Goal: Communication & Community: Answer question/provide support

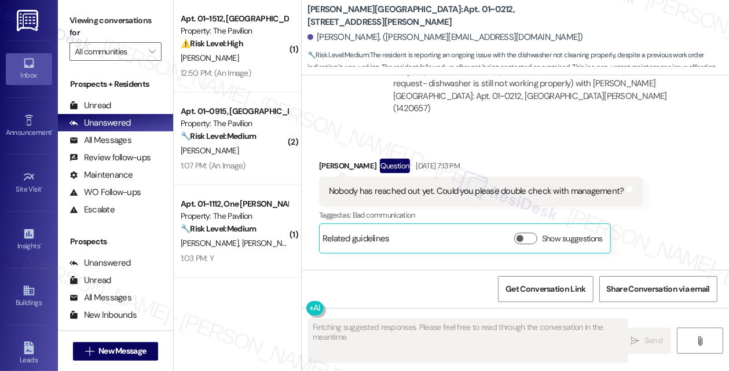
scroll to position [1245, 0]
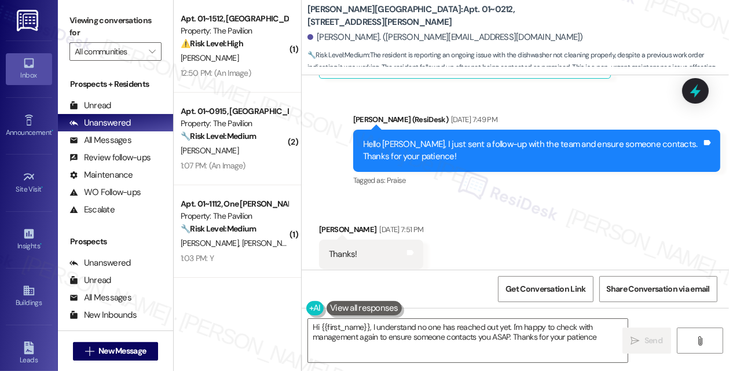
type textarea "Hi {{first_name}}, I understand no one has reached out yet. I'm happy to check …"
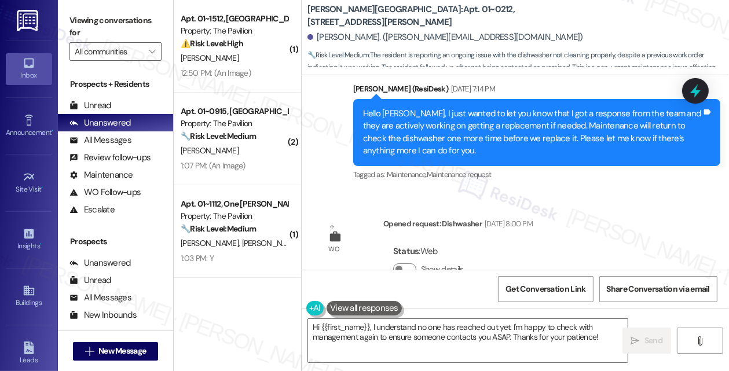
scroll to position [1706, 0]
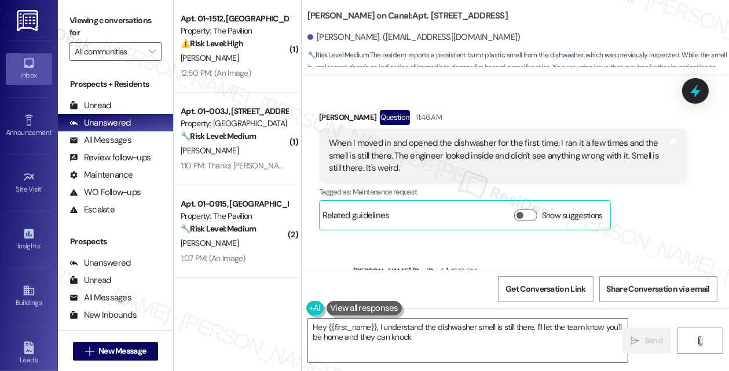
scroll to position [819, 0]
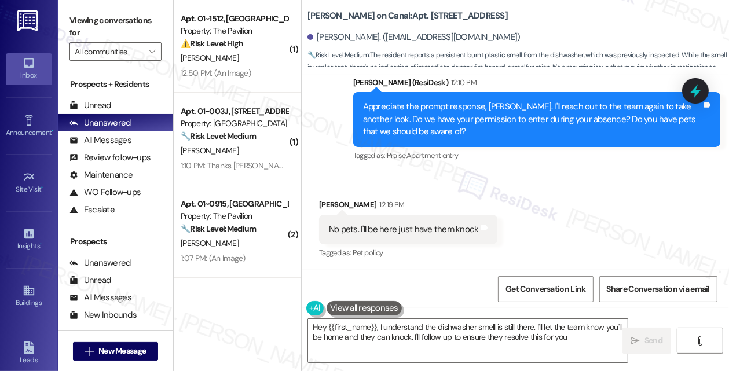
type textarea "Hey {{first_name}}, I understand the dishwasher smell is still there. I'll let …"
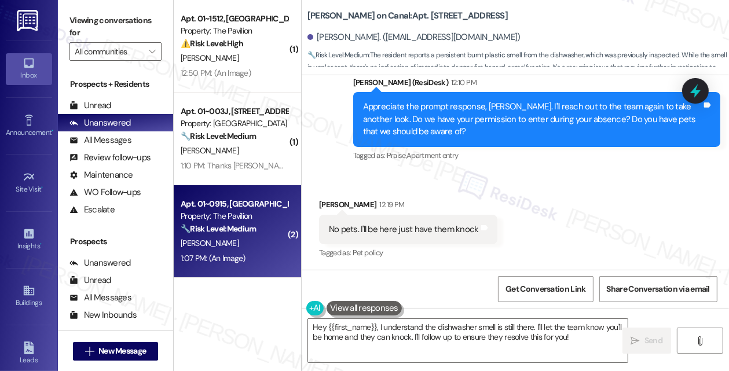
click at [253, 236] on div "[PERSON_NAME]" at bounding box center [235, 243] width 110 height 14
type textarea "Hey {{first_name}}, I understand the dishwasher smell is still there. I'll let …"
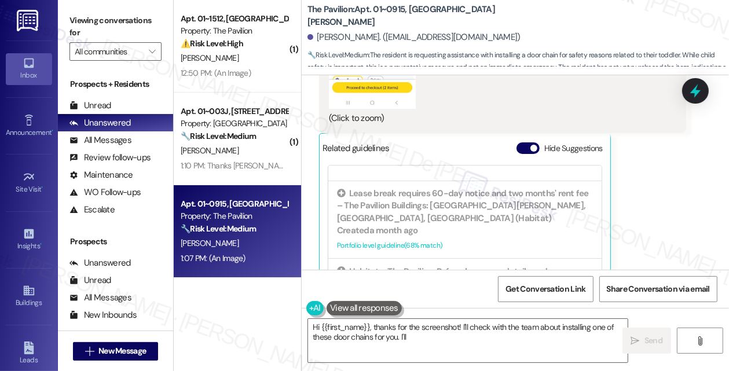
scroll to position [163, 0]
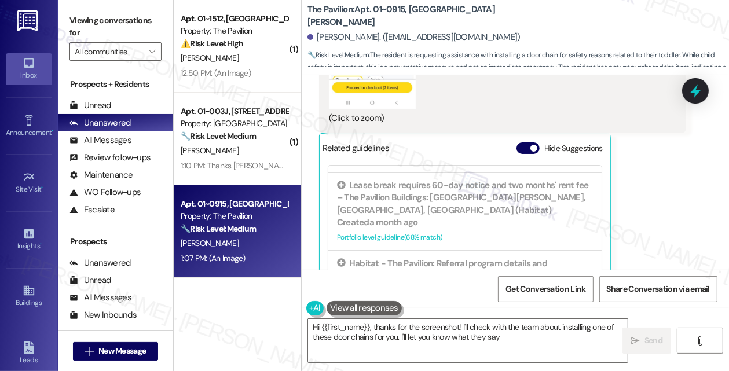
type textarea "Hi {{first_name}}, thanks for the screenshot! I'll check with the team about in…"
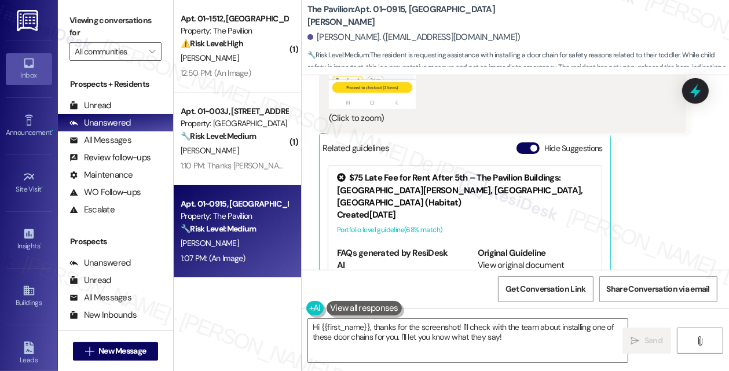
scroll to position [3265, 0]
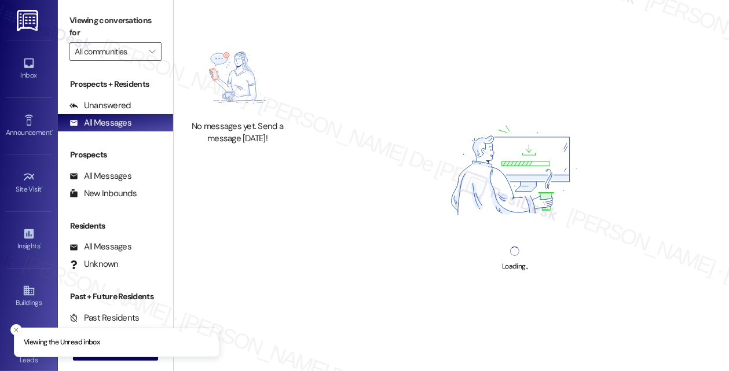
scroll to position [6336, 0]
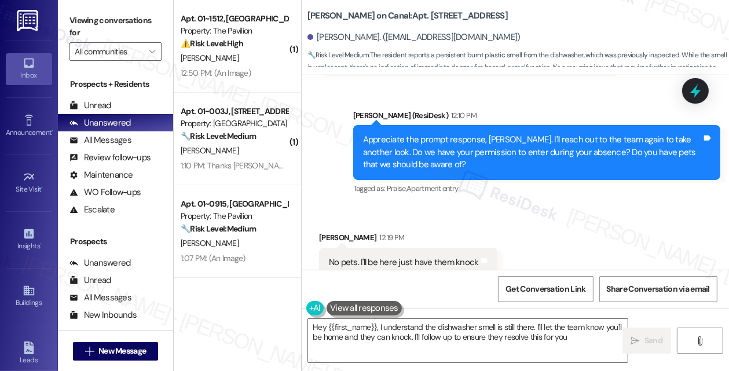
type textarea "Hey {{first_name}}, I understand the dishwasher smell is still there. I'll let …"
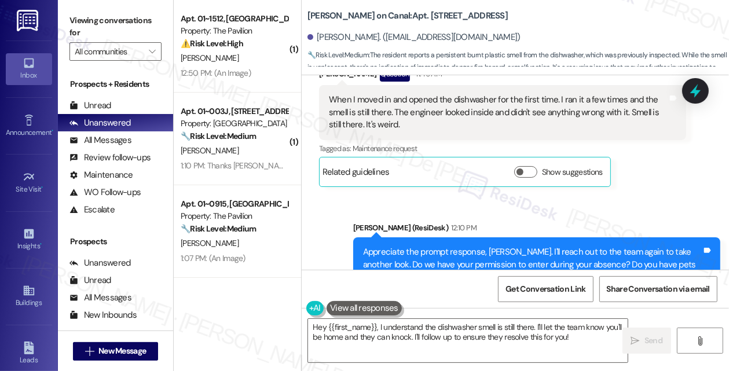
scroll to position [665, 0]
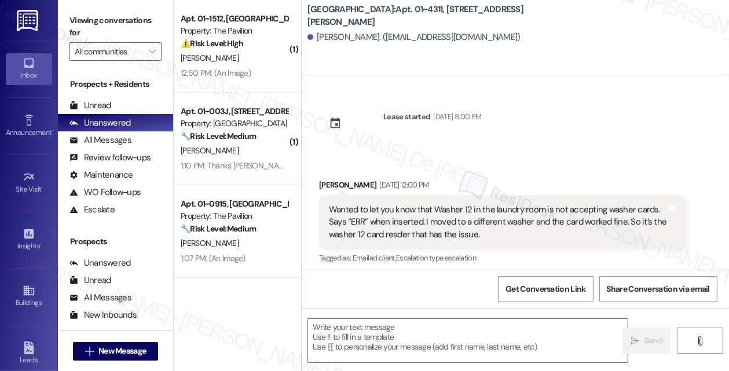
scroll to position [5, 0]
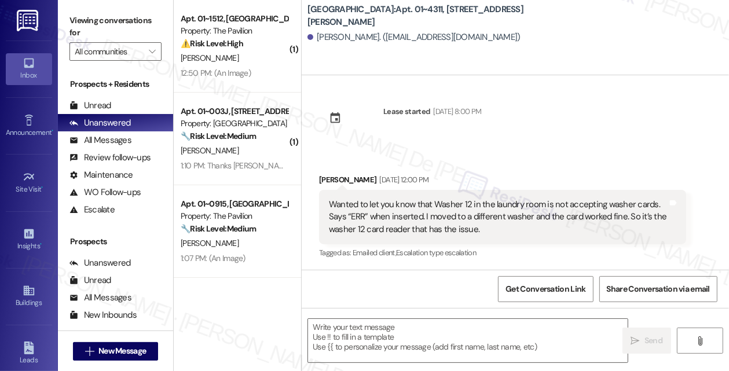
type textarea "Fetching suggested responses. Please feel free to read through the conversation…"
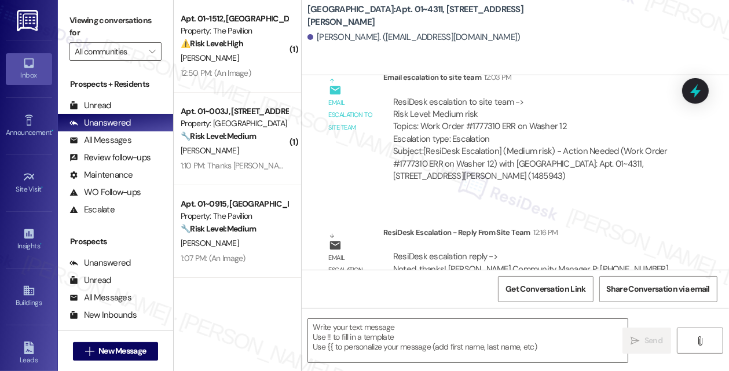
scroll to position [512, 0]
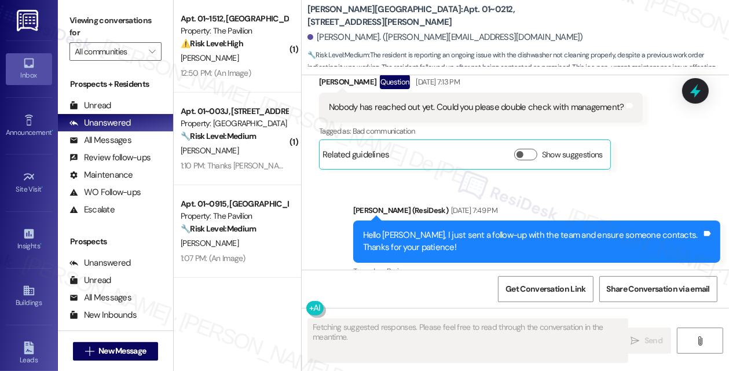
scroll to position [1245, 0]
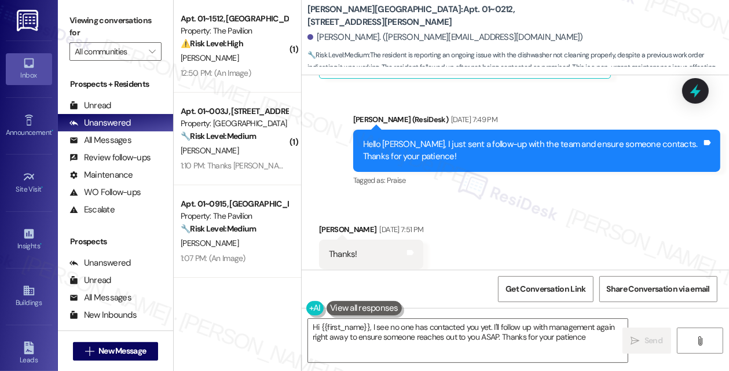
type textarea "Hi {{first_name}}, I see no one has contacted you yet. I'll follow up with mana…"
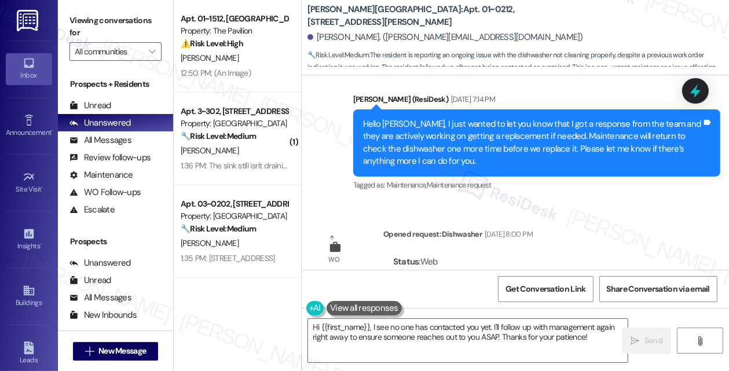
scroll to position [1706, 0]
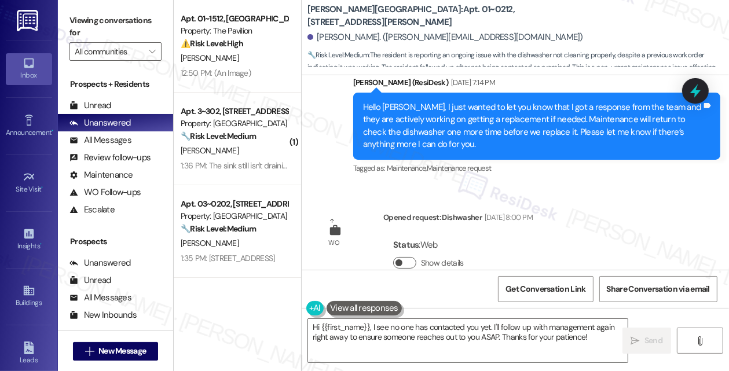
click at [404, 257] on button "Show details" at bounding box center [404, 263] width 23 height 12
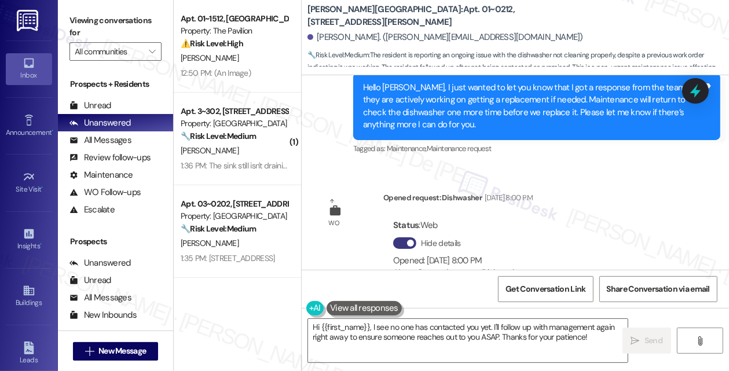
scroll to position [1731, 0]
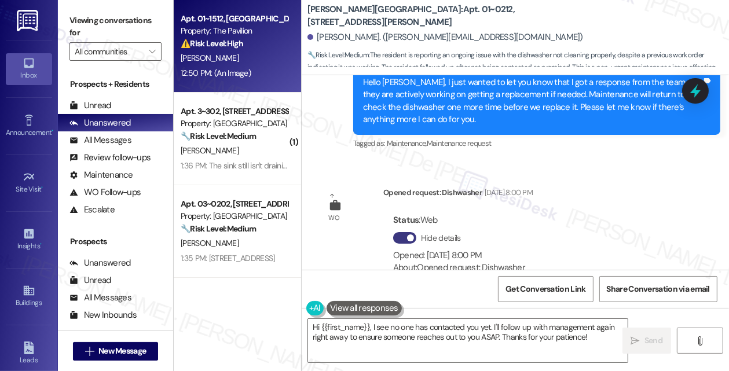
click at [236, 57] on div "[PERSON_NAME]" at bounding box center [235, 58] width 110 height 14
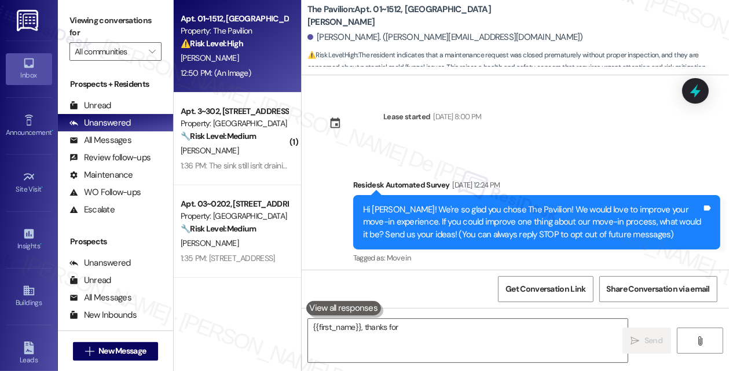
scroll to position [1066, 0]
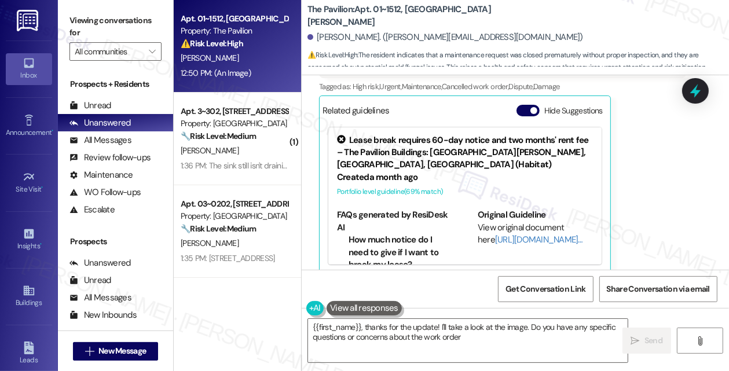
type textarea "{{first_name}}, thanks for the update! I'll take a look at the image. Do you ha…"
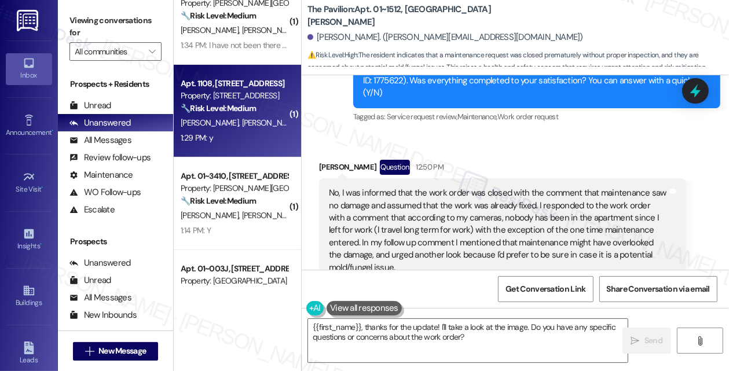
scroll to position [309, 0]
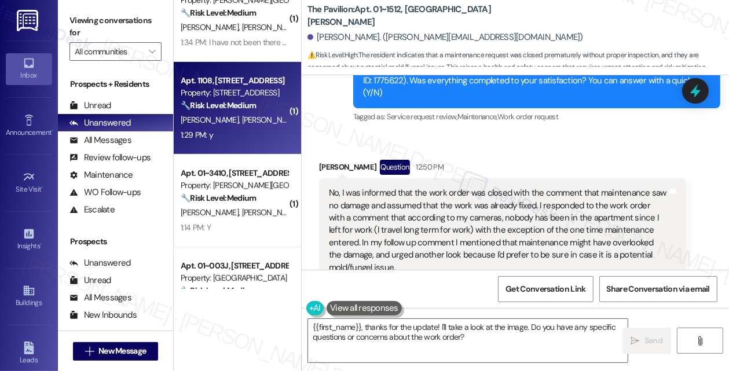
click at [227, 132] on div "1:29 PM: y 1:29 PM: y" at bounding box center [235, 135] width 110 height 14
type textarea "{{first_name}}, thanks for the update! I'll take a look at the image. Do you ha…"
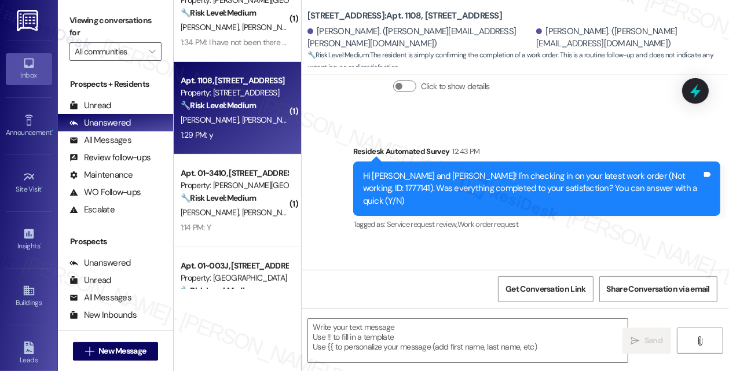
type textarea "Fetching suggested responses. Please feel free to read through the conversation…"
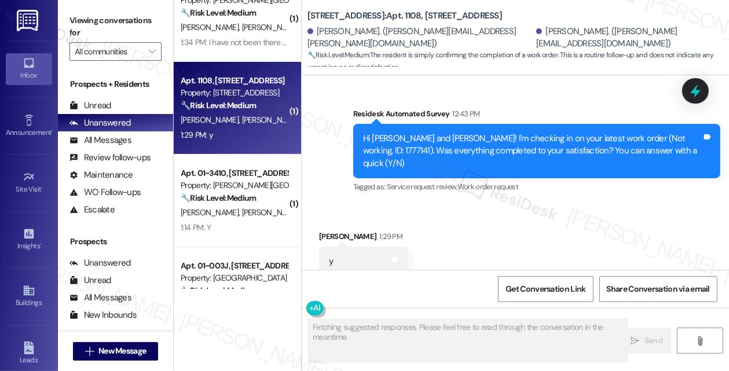
scroll to position [332, 0]
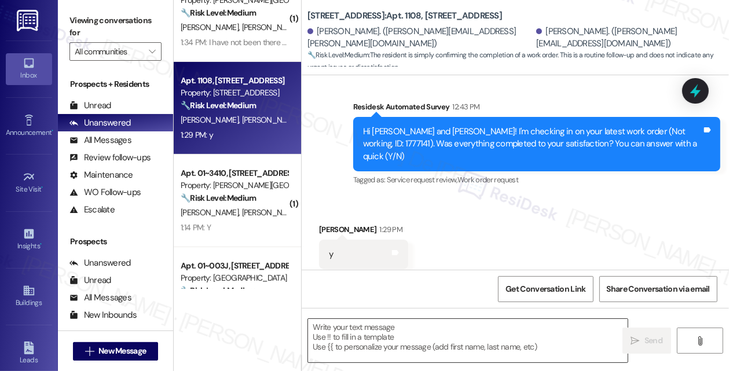
click at [434, 344] on textarea at bounding box center [468, 340] width 320 height 43
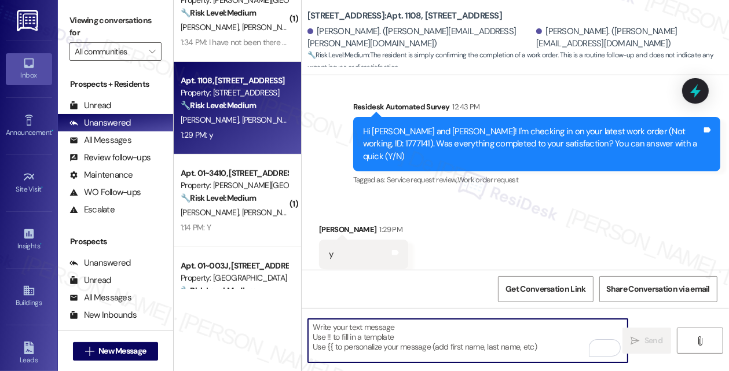
drag, startPoint x: 433, startPoint y: 343, endPoint x: 345, endPoint y: 338, distance: 88.8
click at [345, 338] on textarea "To enrich screen reader interactions, please activate Accessibility in Grammarl…" at bounding box center [468, 340] width 320 height 43
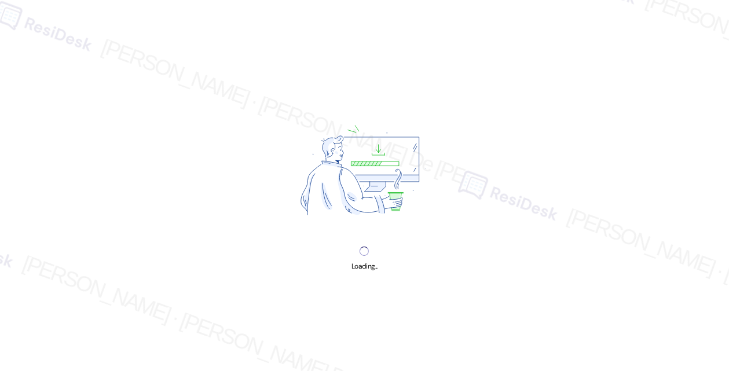
scroll to position [6336, 0]
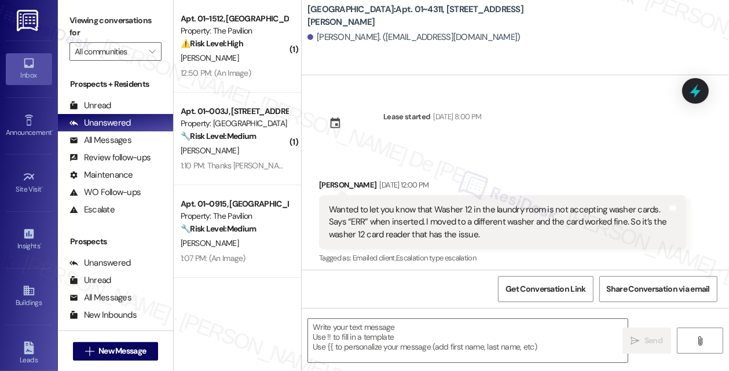
scroll to position [5, 0]
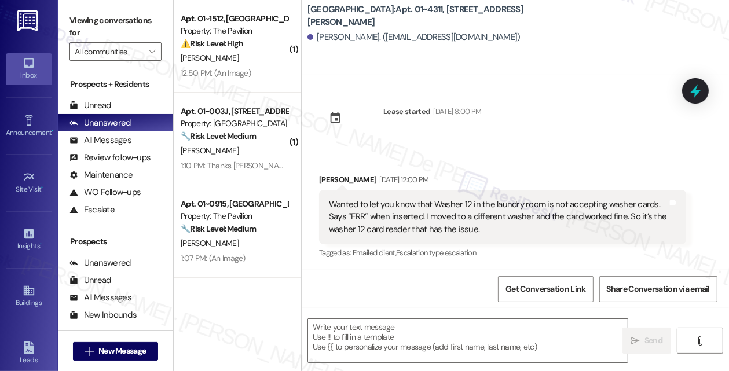
type textarea "Fetching suggested responses. Please feel free to read through the conversation…"
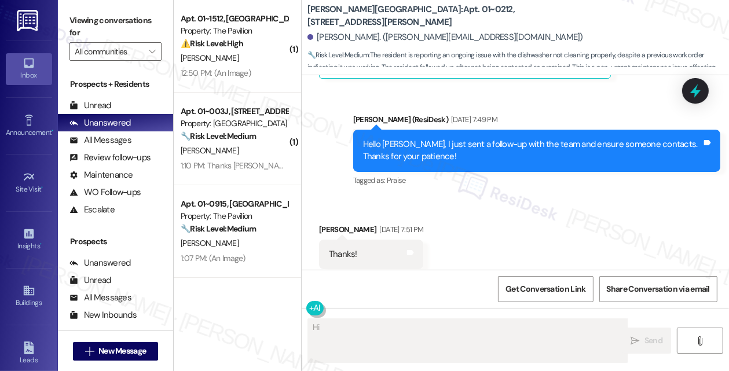
scroll to position [1091, 0]
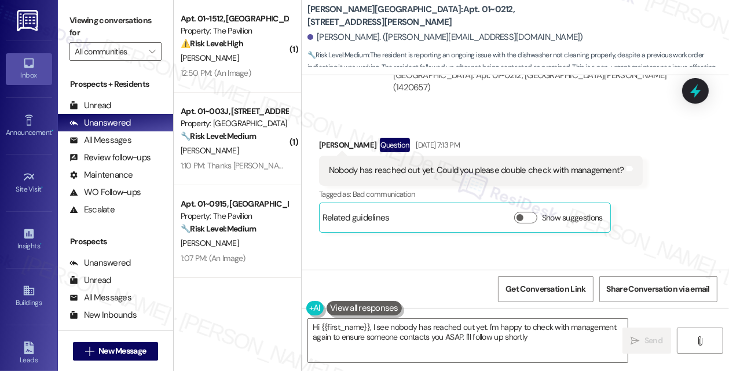
type textarea "Hi {{first_name}}, I see nobody has reached out yet. I'm happy to check with ma…"
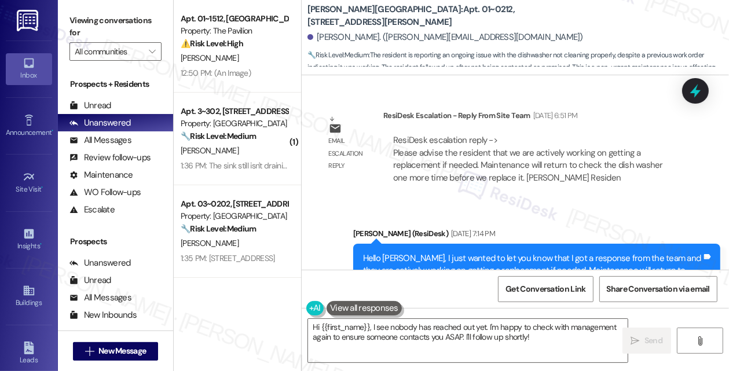
scroll to position [1706, 0]
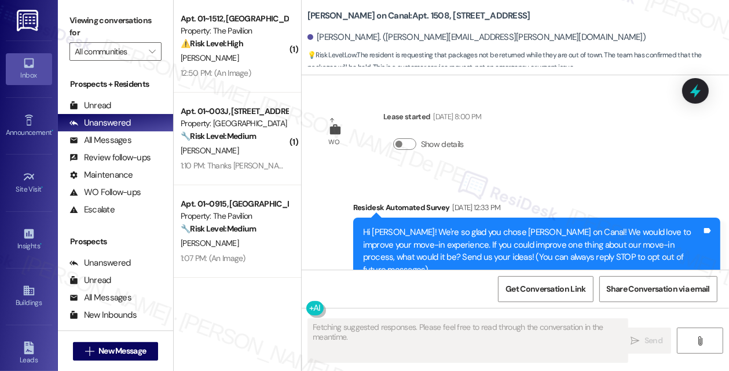
scroll to position [5754, 0]
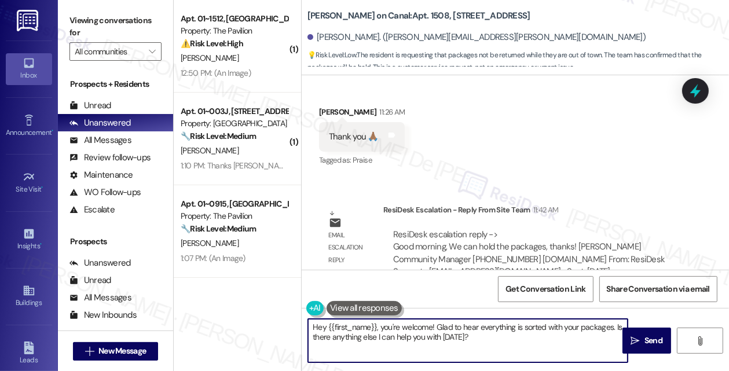
drag, startPoint x: 497, startPoint y: 336, endPoint x: 235, endPoint y: 304, distance: 263.3
click at [235, 304] on div "( 1 ) Apt. 01~1512, One Lafayette Plaisance Property: The Pavilion ⚠️ Risk Leve…" at bounding box center [452, 185] width 556 height 371
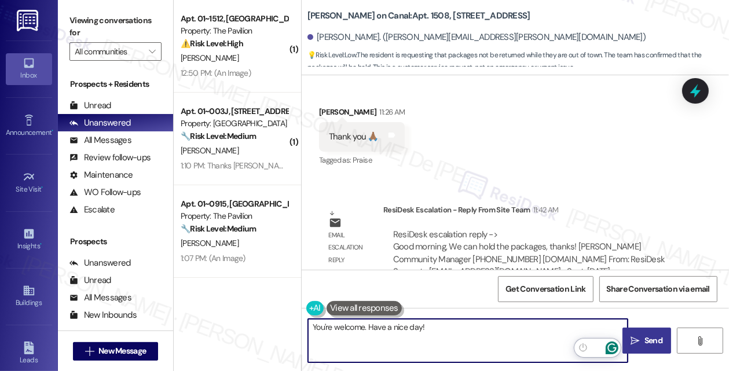
type textarea "You're welcome. Have a nice day!"
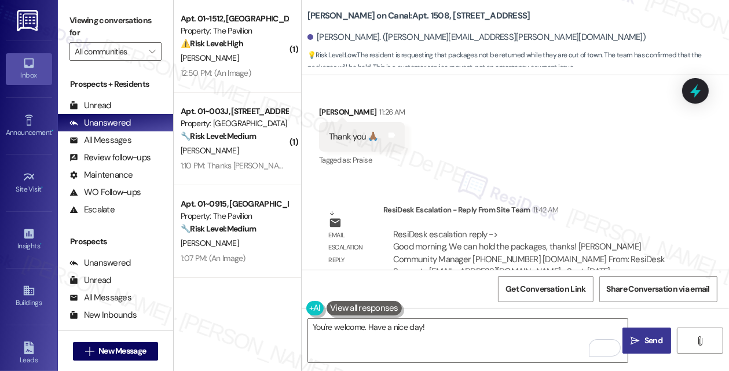
click at [625, 343] on button " Send" at bounding box center [647, 341] width 49 height 26
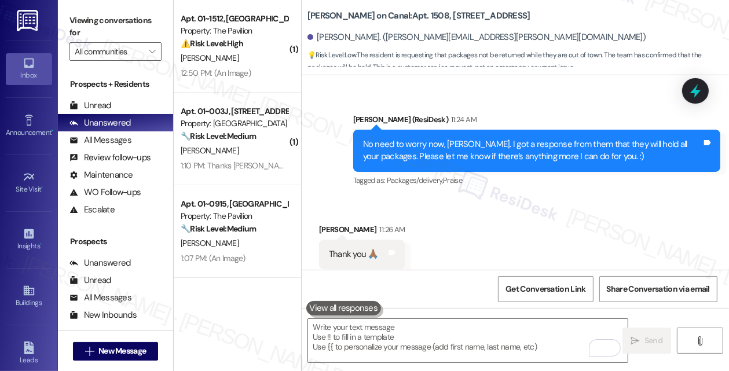
scroll to position [5636, 0]
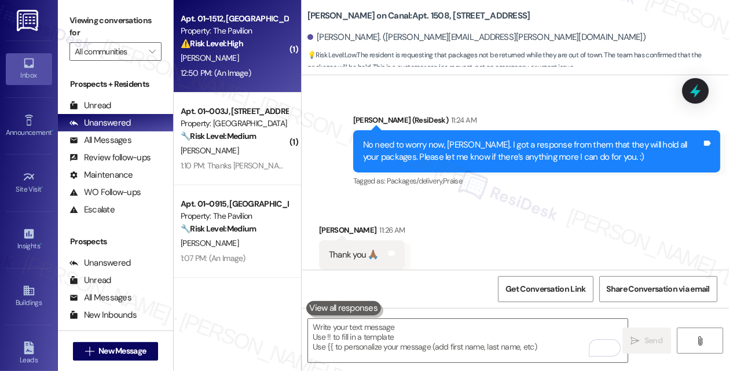
click at [184, 73] on div "12:50 PM: (An Image) 12:50 PM: (An Image)" at bounding box center [216, 73] width 70 height 10
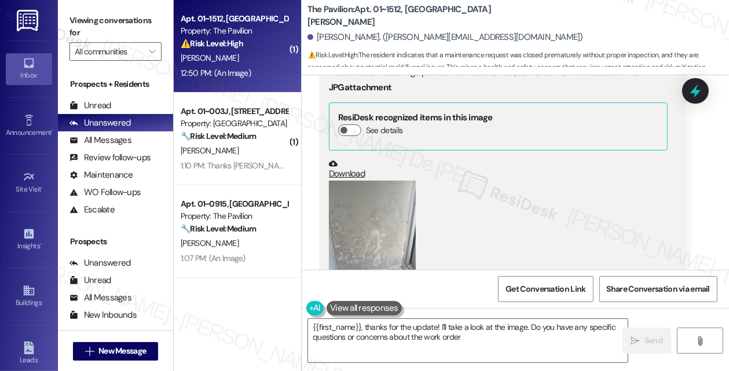
scroll to position [1066, 0]
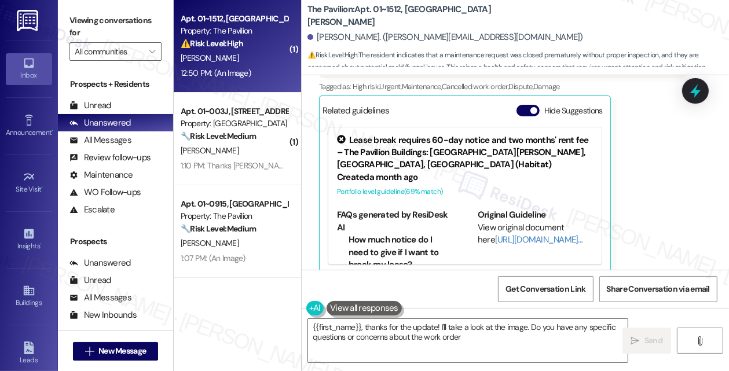
type textarea "{{first_name}}, thanks for the update! I'll take a look at the image. Do you ha…"
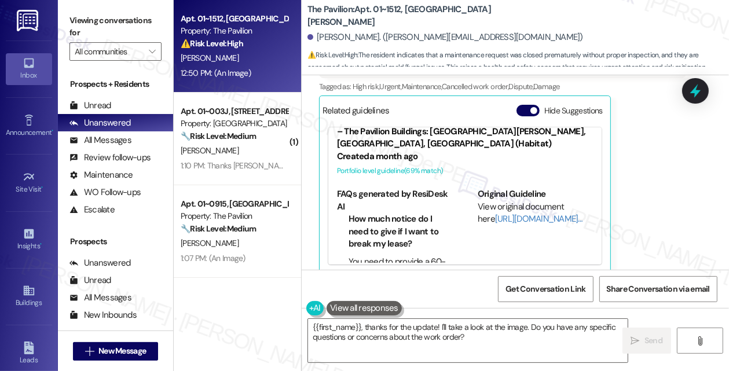
scroll to position [0, 0]
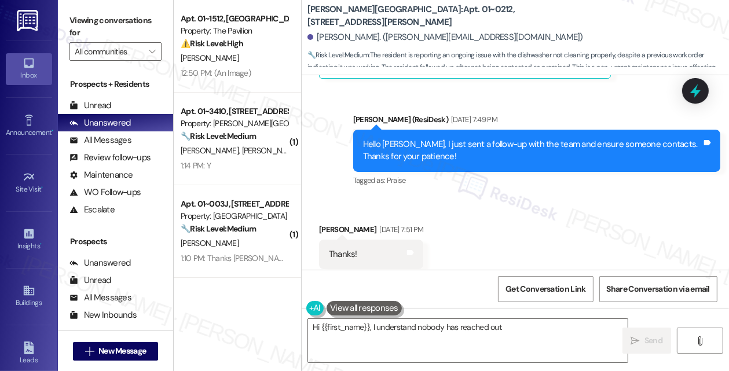
scroll to position [1091, 0]
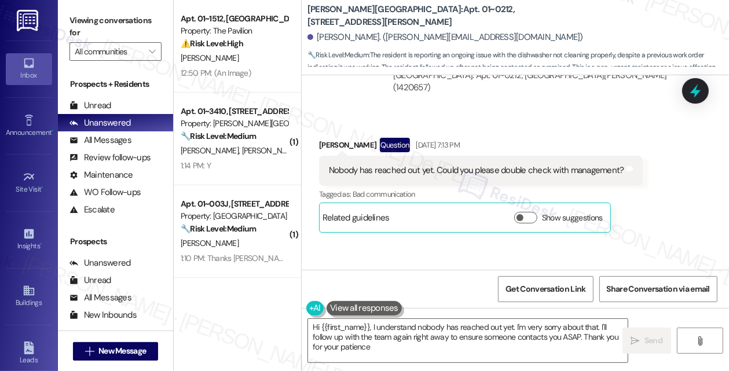
type textarea "Hi {{first_name}}, I understand nobody has reached out yet. I'm very sorry abou…"
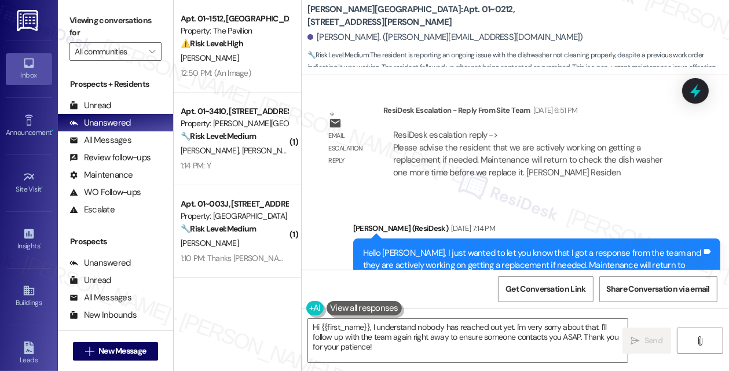
scroll to position [1552, 0]
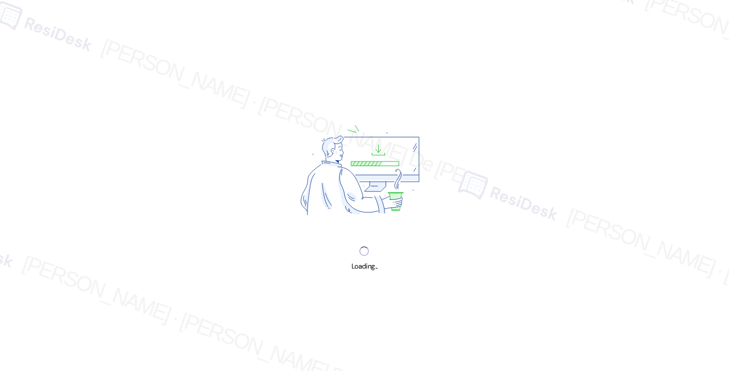
scroll to position [6336, 0]
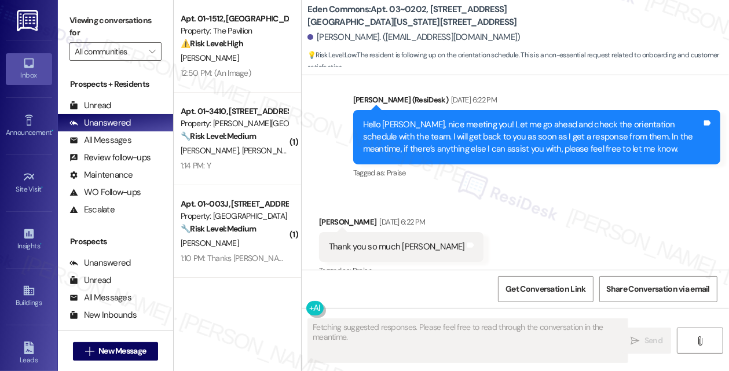
scroll to position [842, 0]
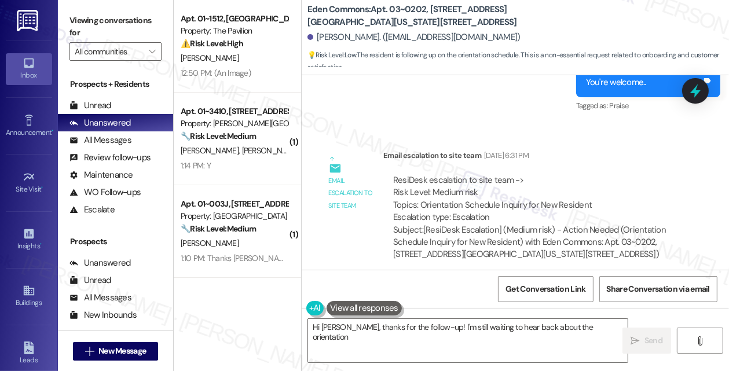
type textarea "Hi Victor, thanks for the follow-up! I'm still waiting to hear back about the o…"
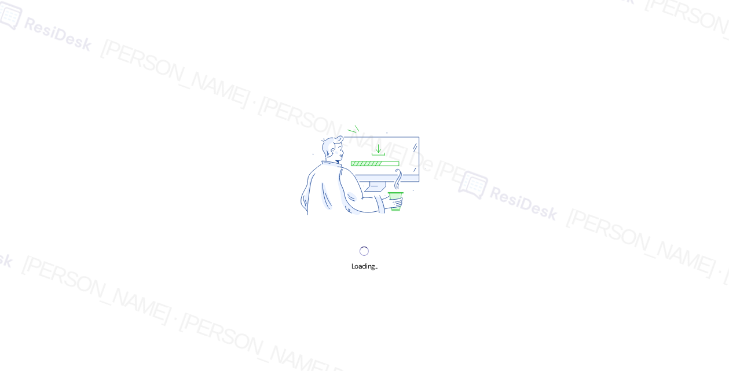
scroll to position [6336, 0]
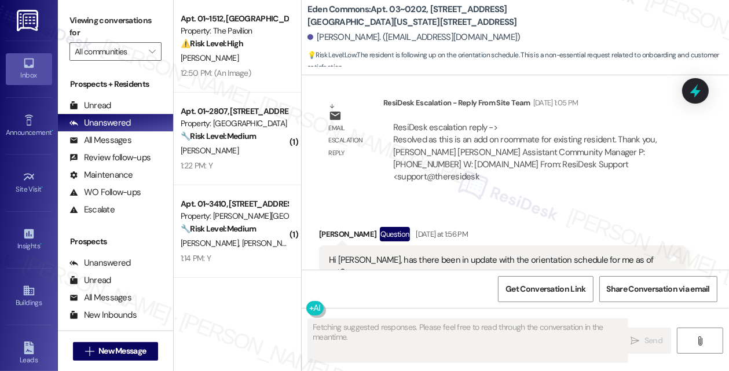
scroll to position [1051, 0]
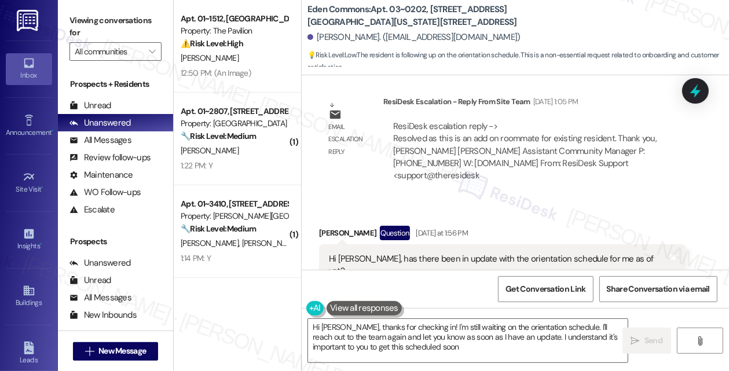
type textarea "Hi [PERSON_NAME], thanks for checking in! I'm still waiting on the orientation …"
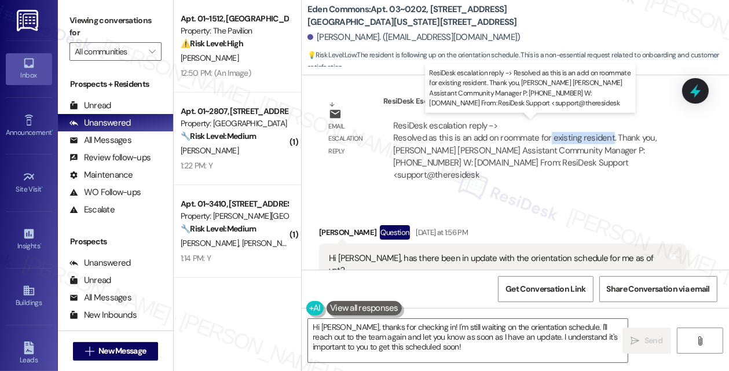
drag, startPoint x: 549, startPoint y: 136, endPoint x: 608, endPoint y: 137, distance: 59.7
type textarea "existing resident"
click at [608, 137] on div "ResiDesk escalation reply -> Resolved as this is an add on roommate for existin…" at bounding box center [525, 150] width 264 height 61
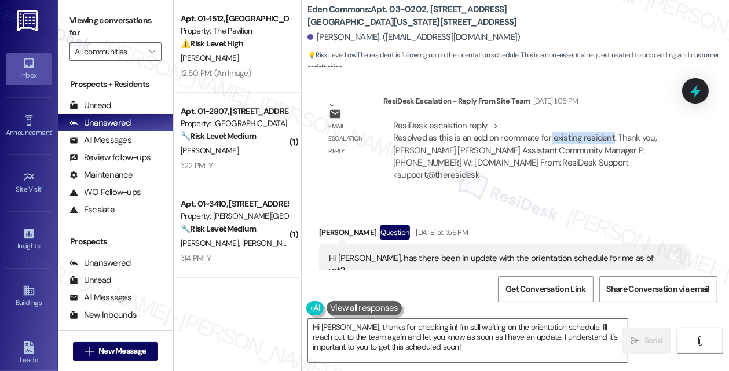
copy div "existing resident"
click at [574, 326] on textarea "Hi [PERSON_NAME], thanks for checking in! I'm still waiting on the orientation …" at bounding box center [468, 340] width 320 height 43
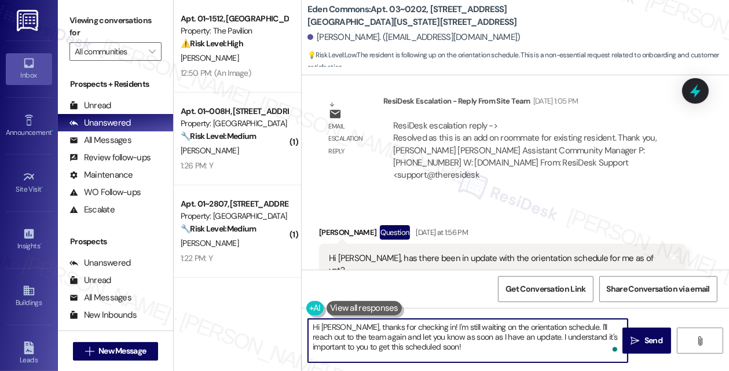
click at [572, 326] on textarea "Hi Victor, thanks for checking in! I'm still waiting on the orientation schedul…" at bounding box center [468, 340] width 320 height 43
click at [380, 338] on textarea "Hi Victor, thanks for checking in! I'm still waiting on the orientation schedul…" at bounding box center [468, 340] width 320 height 43
click at [447, 352] on textarea "Hi [PERSON_NAME], thanks for checking in! I'm still waiting on the orientation …" at bounding box center [468, 340] width 320 height 43
click at [459, 352] on textarea "Hi [PERSON_NAME], thanks for checking in! I'm still waiting on the orientation …" at bounding box center [468, 340] width 320 height 43
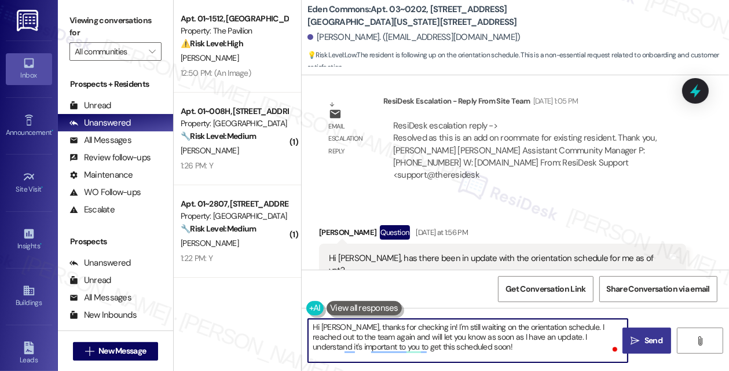
type textarea "Hi [PERSON_NAME], thanks for checking in! I'm still waiting on the orientation …"
click at [639, 348] on button " Send" at bounding box center [647, 341] width 49 height 26
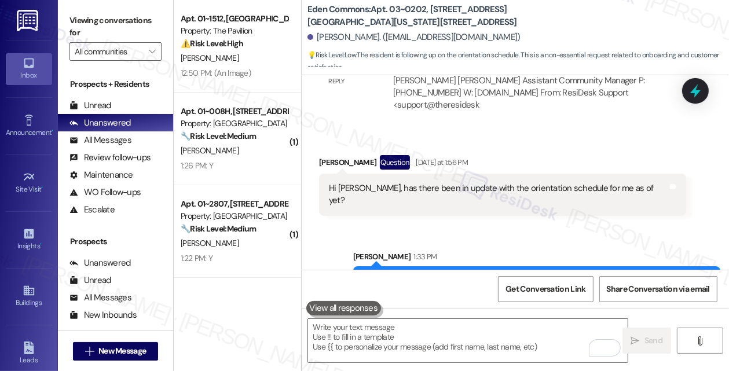
scroll to position [1157, 0]
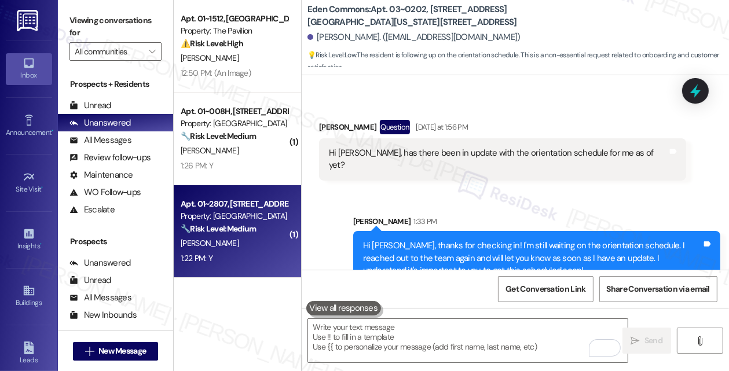
click at [227, 241] on div "M. Jarrell" at bounding box center [235, 243] width 110 height 14
type textarea "Fetching suggested responses. Please feel free to read through the conversation…"
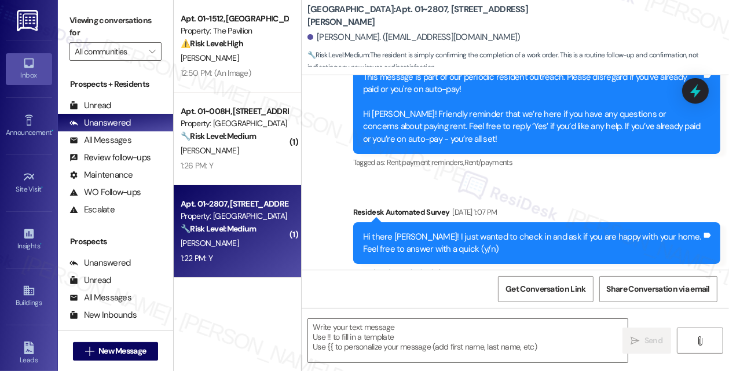
type textarea "Fetching suggested responses. Please feel free to read through the conversation…"
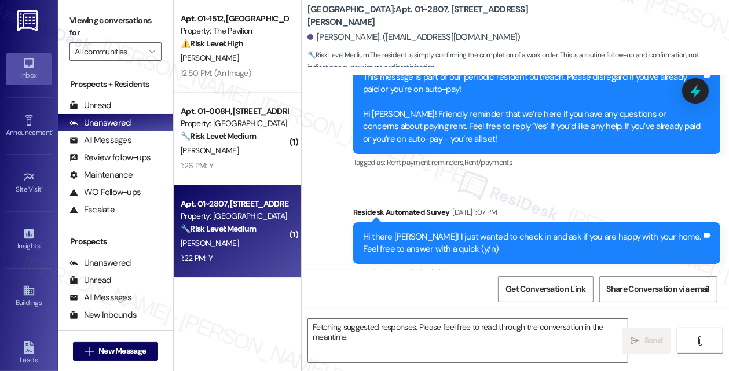
scroll to position [2775, 0]
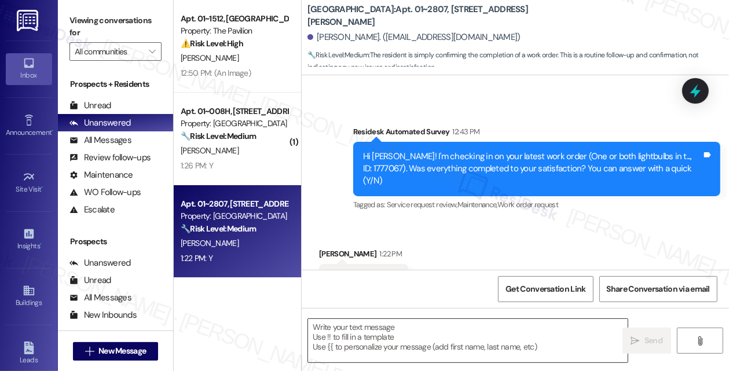
click at [446, 348] on textarea at bounding box center [468, 340] width 320 height 43
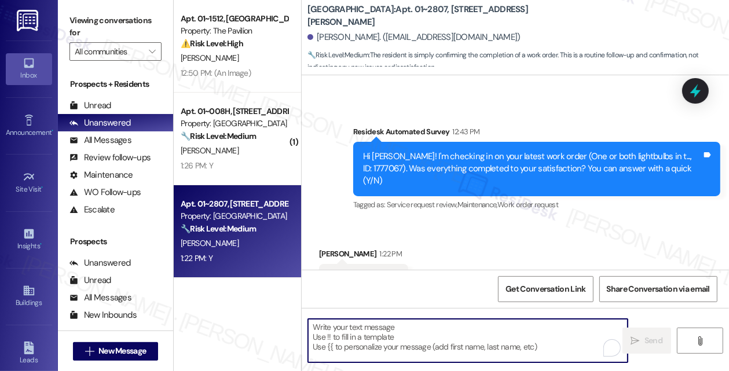
paste textarea "I'm happy the work order was completed to your satisfaction! We'd also love to …"
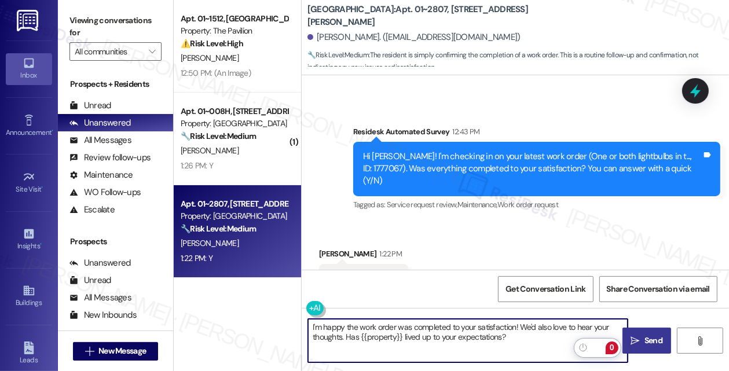
type textarea "I'm happy the work order was completed to your satisfaction! We'd also love to …"
click at [643, 338] on span "Send" at bounding box center [654, 341] width 23 height 12
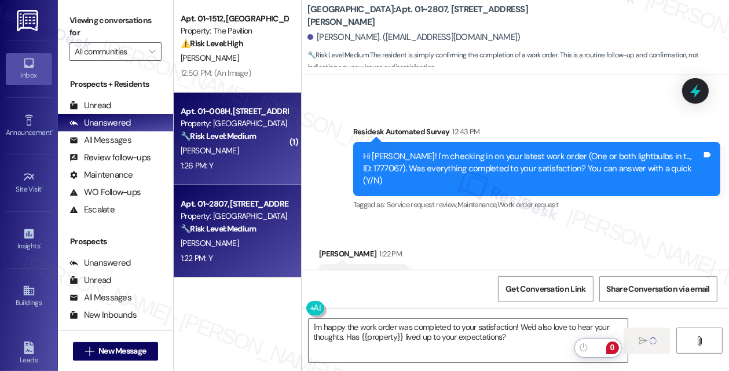
click at [267, 153] on div "M. Anderson" at bounding box center [235, 151] width 110 height 14
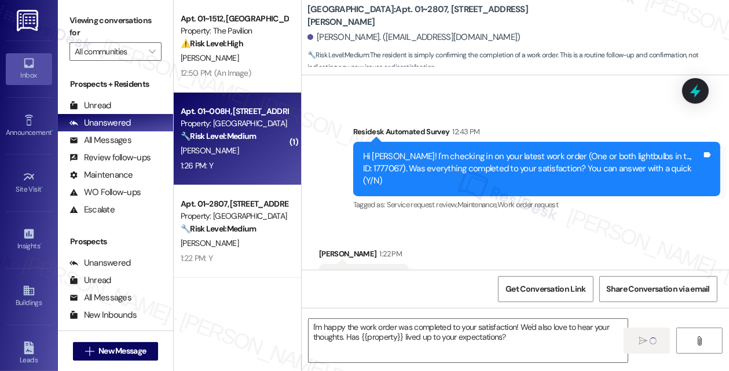
type textarea "Fetching suggested responses. Please feel free to read through the conversation…"
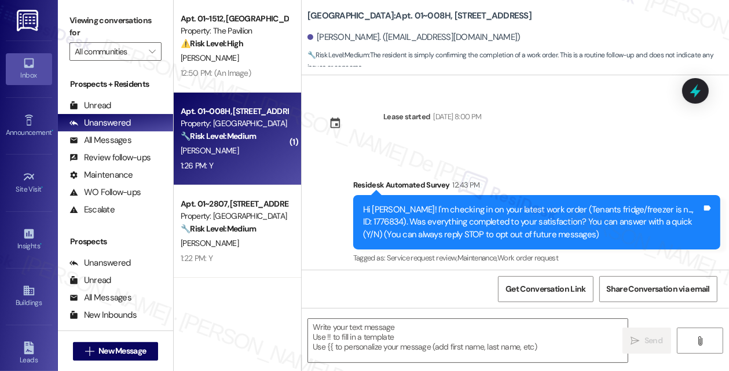
scroll to position [103, 0]
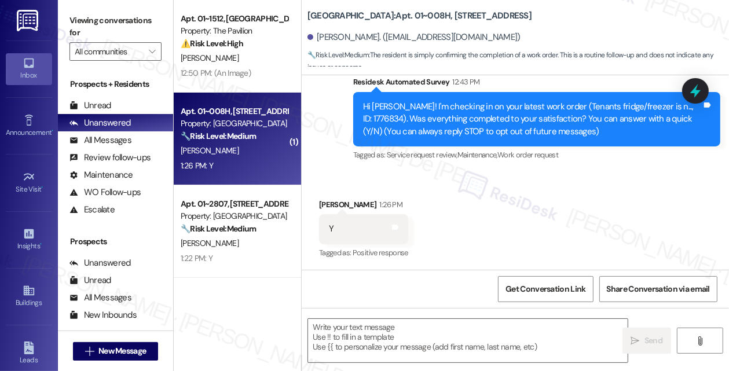
type textarea "Fetching suggested responses. Please feel free to read through the conversation…"
click at [422, 331] on textarea at bounding box center [468, 340] width 320 height 43
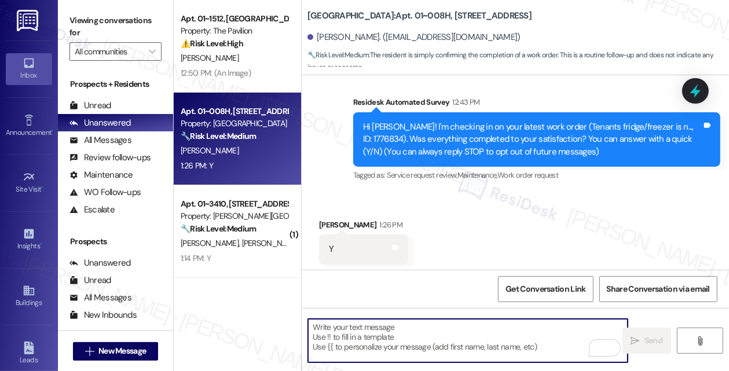
scroll to position [104, 0]
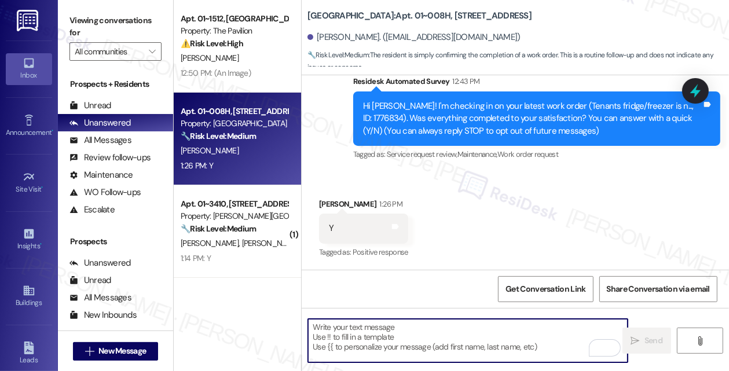
click at [396, 341] on textarea "To enrich screen reader interactions, please activate Accessibility in Grammarl…" at bounding box center [468, 340] width 320 height 43
paste textarea "I'm happy the work order was completed to your satisfaction! We'd also love to …"
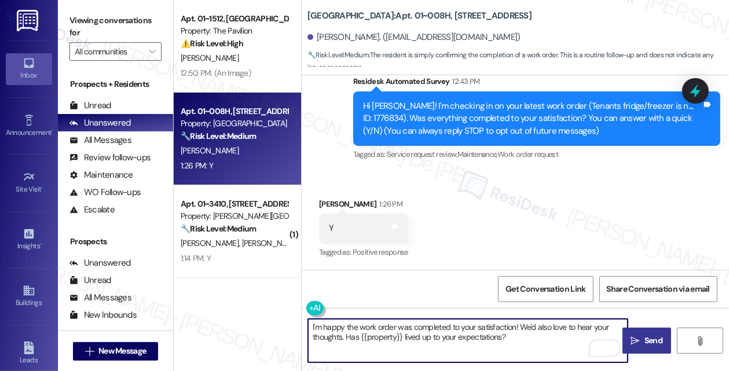
type textarea "I'm happy the work order was completed to your satisfaction! We'd also love to …"
click at [647, 336] on span "Send" at bounding box center [654, 341] width 18 height 12
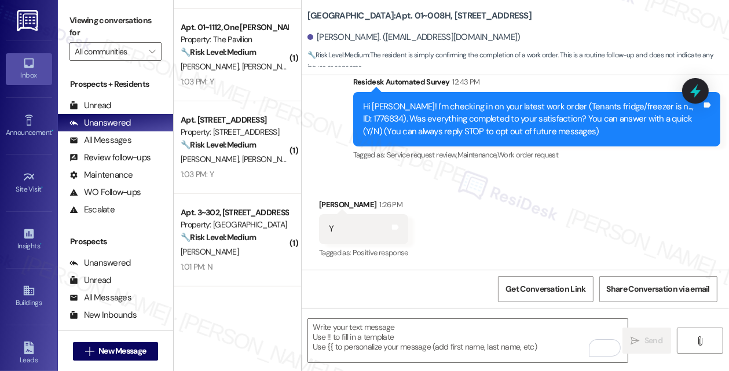
scroll to position [464, 0]
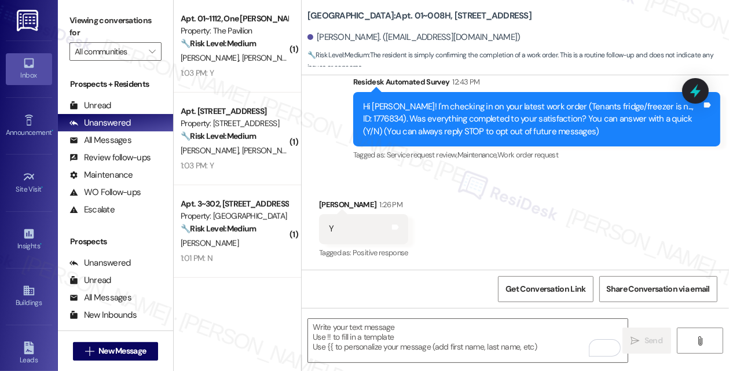
click at [257, 150] on div "Q. Banks A. Banks" at bounding box center [235, 151] width 110 height 14
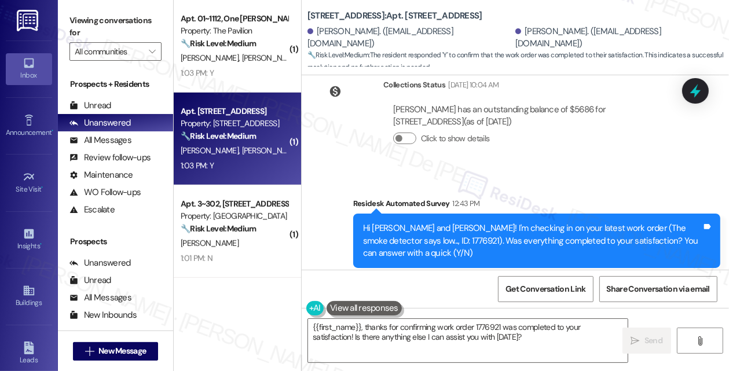
scroll to position [4118, 0]
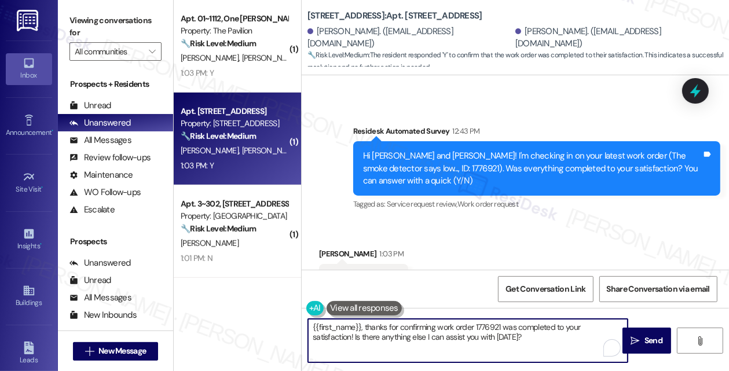
click at [484, 338] on textarea "{{first_name}}, thanks for confirming work order 1776921 was completed to your …" at bounding box center [468, 340] width 320 height 43
drag, startPoint x: 493, startPoint y: 352, endPoint x: 222, endPoint y: 311, distance: 273.2
click at [222, 311] on div "Apt. 01~0915, One Lafayette Plaisance Property: The Pavilion 🔧 Risk Level: Medi…" at bounding box center [452, 185] width 556 height 371
paste textarea "I'm happy the work order was completed to your satisfaction! We'd also love to …"
click at [634, 343] on icon "" at bounding box center [636, 341] width 9 height 9
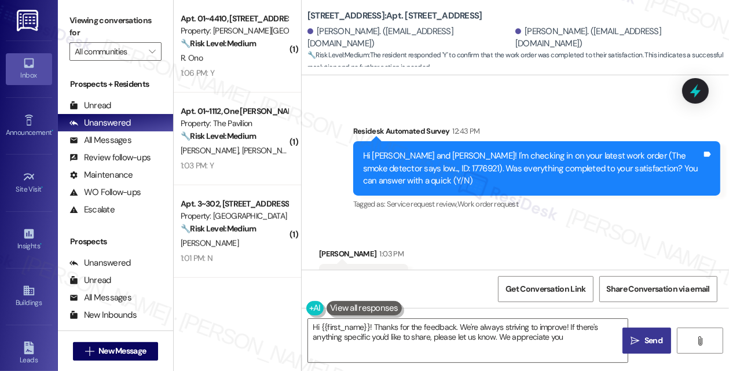
type textarea "Hi {{first_name}}! Thanks for the feedback. We're always striving to improve! I…"
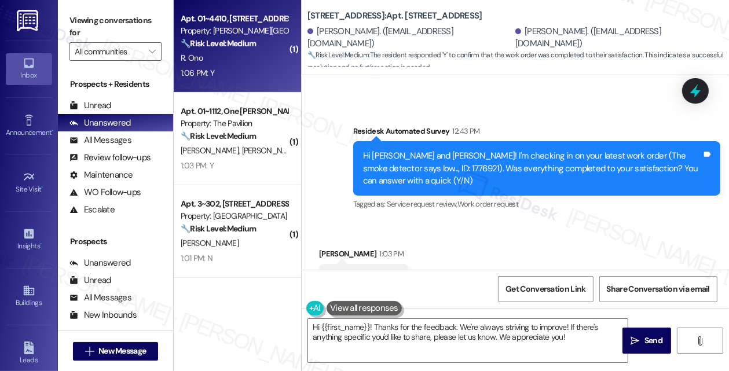
click at [213, 68] on div "1:06 PM: Y 1:06 PM: Y" at bounding box center [198, 73] width 34 height 10
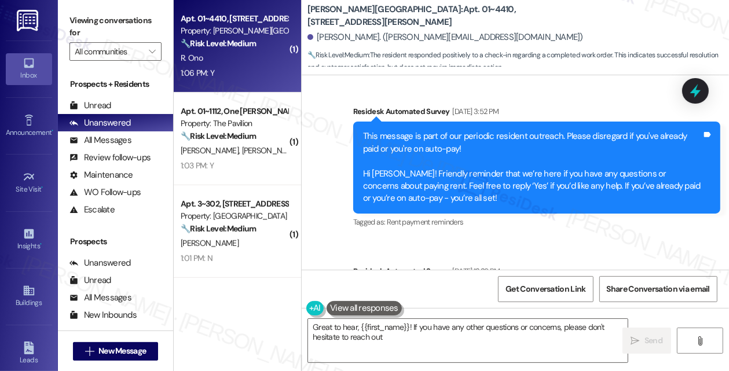
scroll to position [3831, 0]
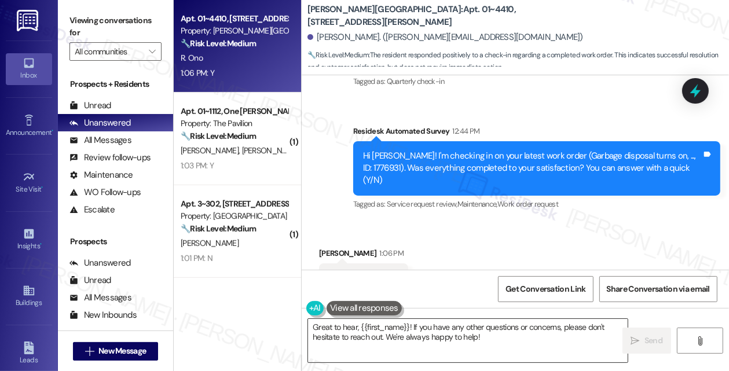
click at [431, 343] on textarea "Great to hear, {{first_name}}! If you have any other questions or concerns, ple…" at bounding box center [468, 340] width 320 height 43
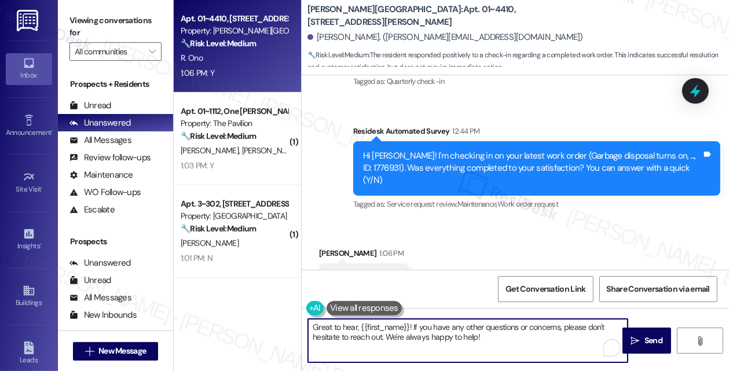
click at [431, 343] on textarea "Great to hear, {{first_name}}! If you have any other questions or concerns, ple…" at bounding box center [468, 340] width 320 height 43
paste textarea "I'm happy the work order was completed to your satisfaction! We'd also love to …"
type textarea "I'm happy the work order was completed to your satisfaction! We'd also love to …"
click at [643, 333] on button " Send" at bounding box center [647, 341] width 49 height 26
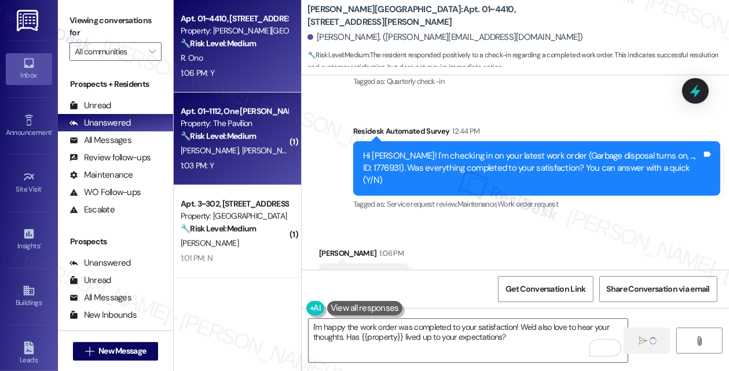
click at [236, 156] on div "S. Nelander J. Dao" at bounding box center [235, 151] width 110 height 14
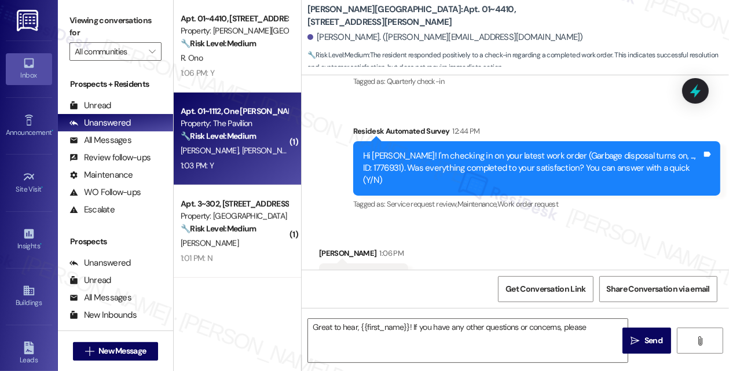
type textarea "Great to hear, {{first_name}}! If you have any other questions or concerns, ple…"
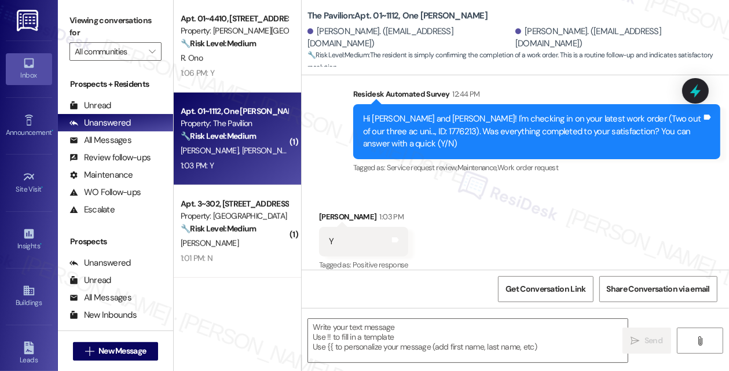
type textarea "Fetching suggested responses. Please feel free to read through the conversation…"
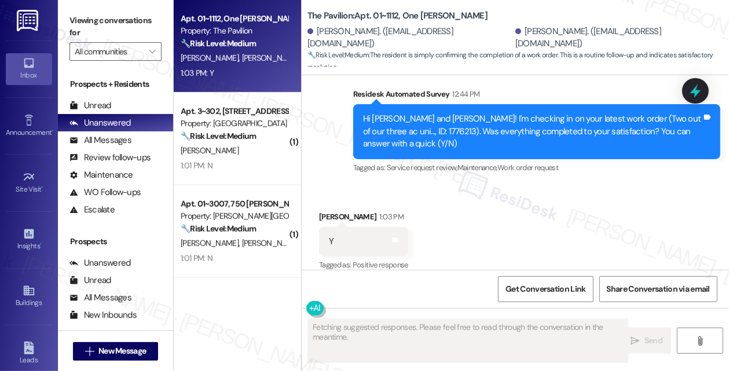
scroll to position [428, 0]
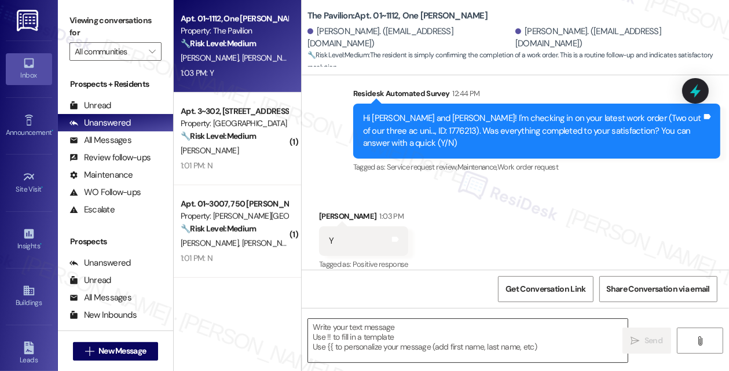
click at [450, 339] on textarea at bounding box center [468, 340] width 320 height 43
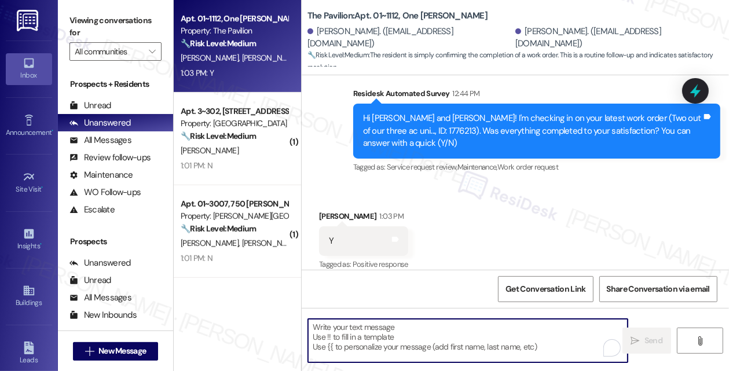
paste textarea "I'm happy the work order was completed to your satisfaction! We'd also love to …"
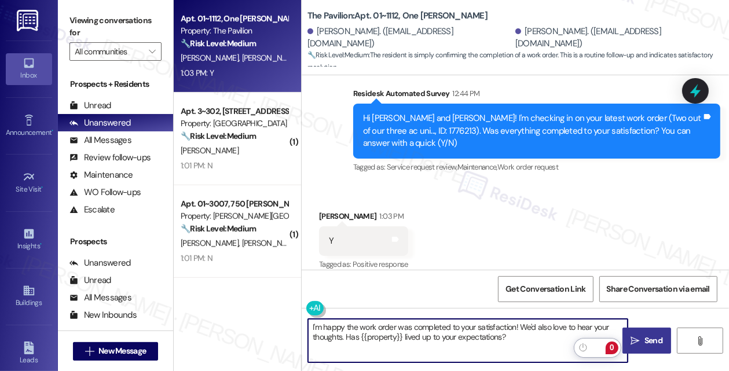
type textarea "I'm happy the work order was completed to your satisfaction! We'd also love to …"
click at [633, 337] on icon "" at bounding box center [636, 341] width 9 height 9
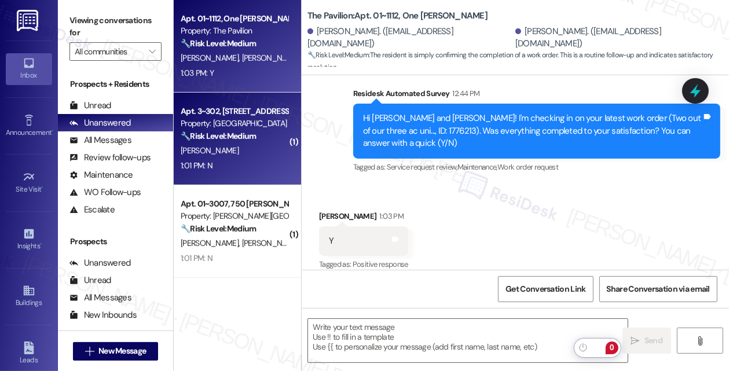
scroll to position [427, 0]
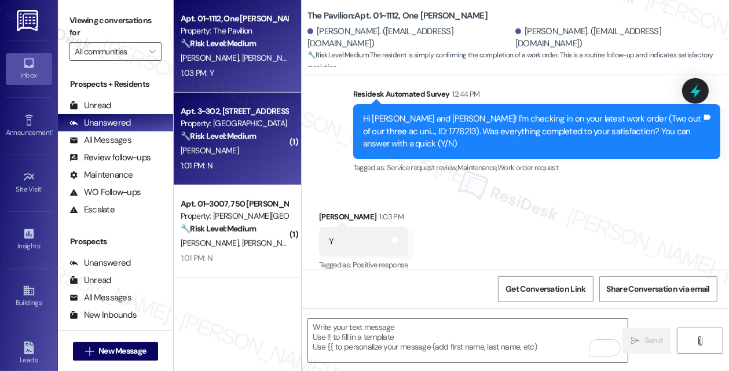
click at [222, 154] on div "[PERSON_NAME]" at bounding box center [235, 151] width 110 height 14
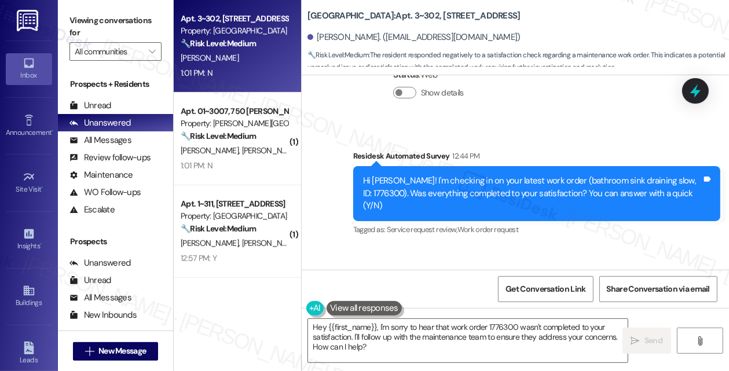
scroll to position [2533, 0]
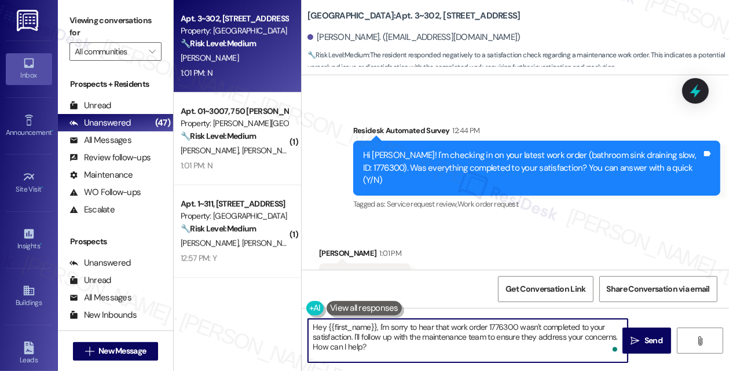
drag, startPoint x: 397, startPoint y: 352, endPoint x: 276, endPoint y: 310, distance: 128.3
click at [276, 310] on div "( 1 ) Apt. 01~003J, 1649 E. 50th St., Suite 1A Property: Twin Towers 🔧 Risk Lev…" at bounding box center [452, 185] width 556 height 371
paste textarea "i {{first_name}}, thank you for your reply. Could you let me know what’s still …"
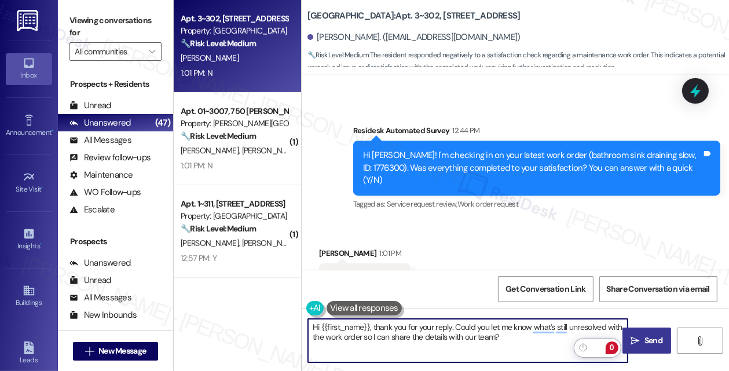
type textarea "Hi {{first_name}}, thank you for your reply. Could you let me know what’s still…"
click at [654, 336] on span "Send" at bounding box center [654, 341] width 18 height 12
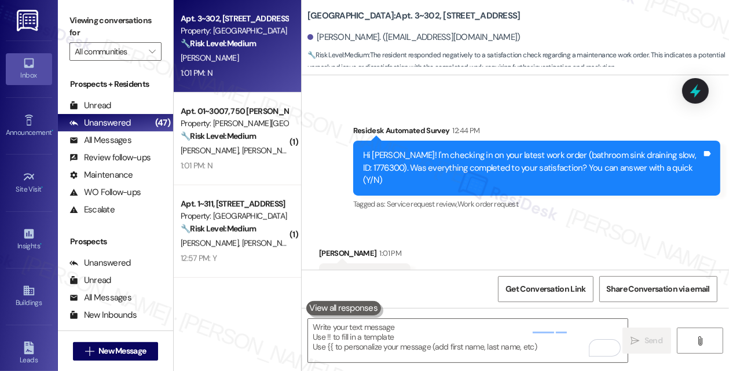
scroll to position [2532, 0]
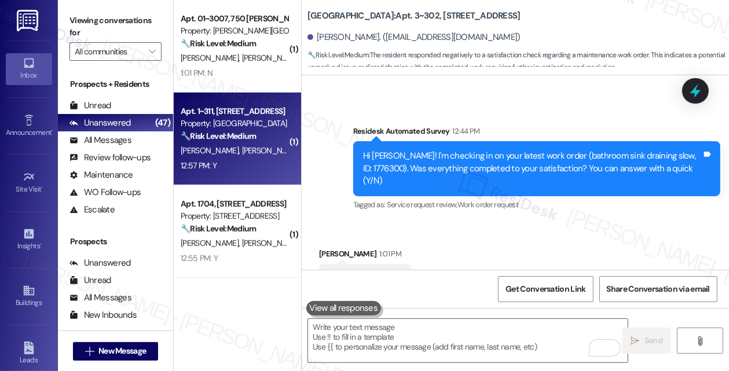
click at [242, 152] on span "B. Santana" at bounding box center [271, 150] width 58 height 10
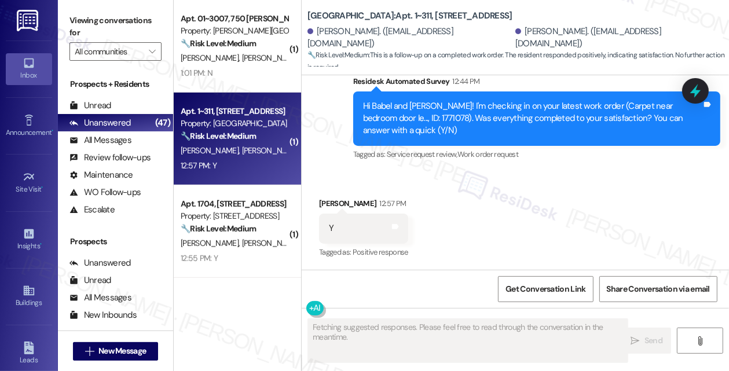
scroll to position [2432, 0]
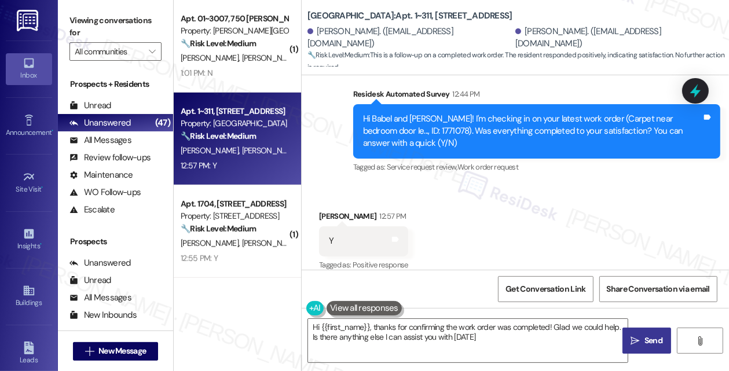
type textarea "Hi {{first_name}}, thanks for confirming the work order was completed! Glad we …"
click at [398, 321] on textarea "Hi {{first_name}}, thanks for confirming the work order was completed! Glad we …" at bounding box center [468, 340] width 320 height 43
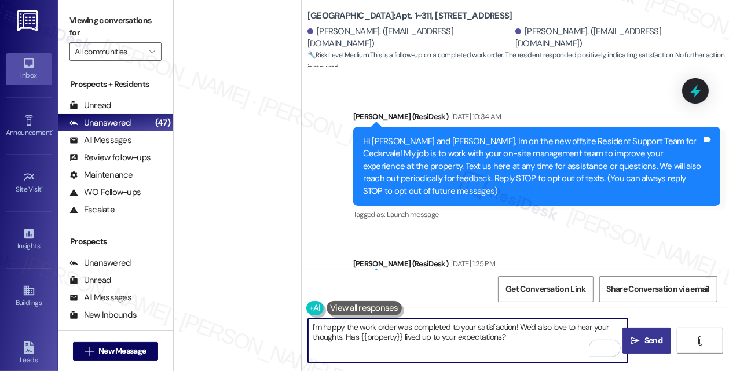
scroll to position [6336, 0]
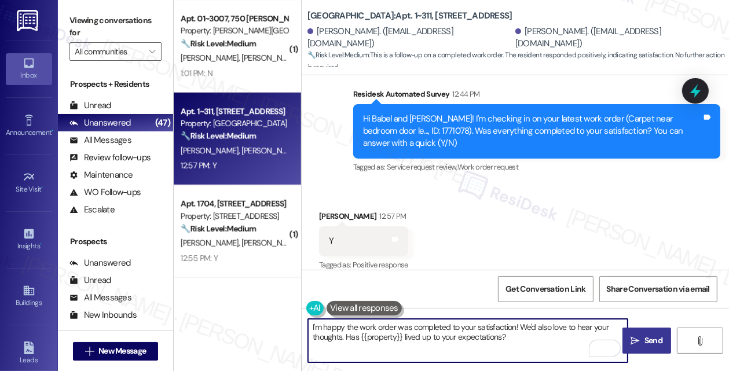
type textarea "I'm happy the work order was completed to your satisfaction! We'd also love to …"
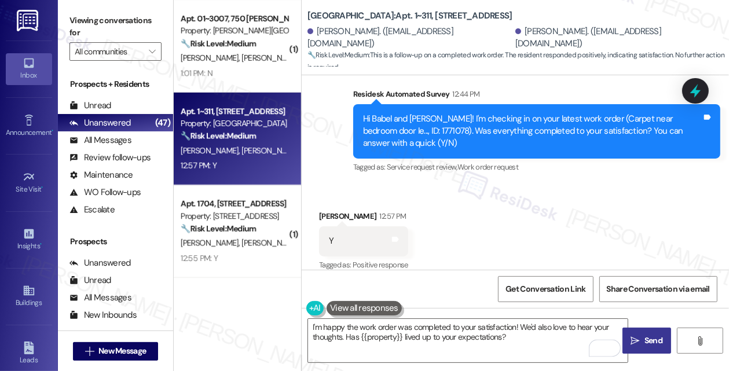
click at [626, 340] on button " Send" at bounding box center [647, 341] width 49 height 26
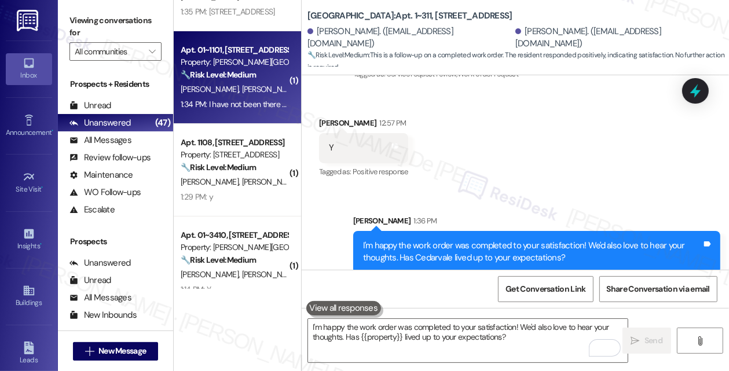
scroll to position [0, 0]
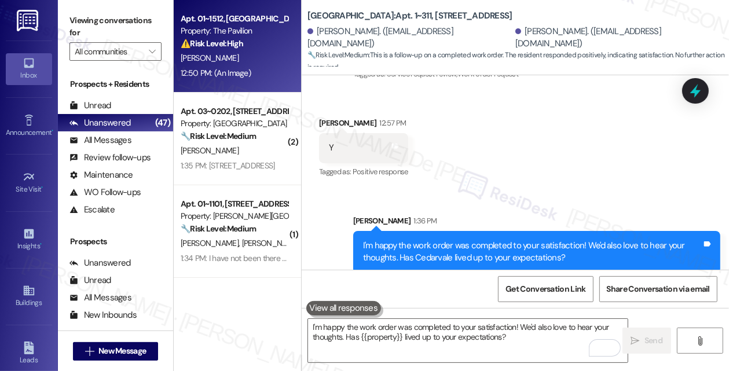
click at [294, 58] on div "Apt. 01~1512, One Lafayette Plaisance Property: The Pavilion ⚠️ Risk Level: Hig…" at bounding box center [237, 46] width 127 height 93
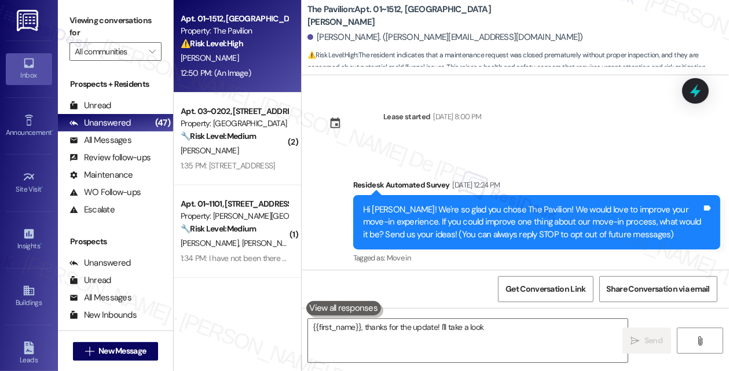
scroll to position [1066, 0]
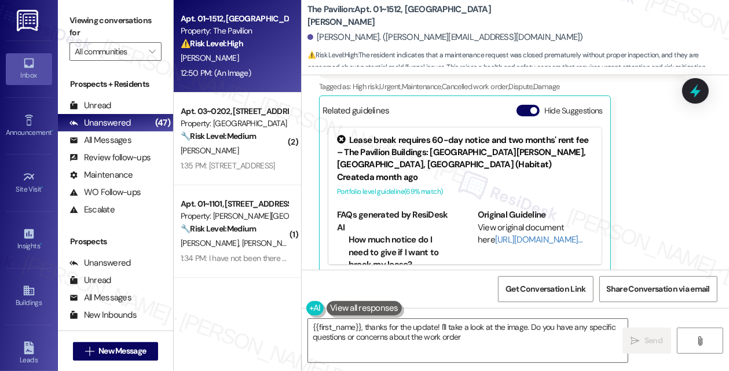
type textarea "{{first_name}}, thanks for the update! I'll take a look at the image. Do you ha…"
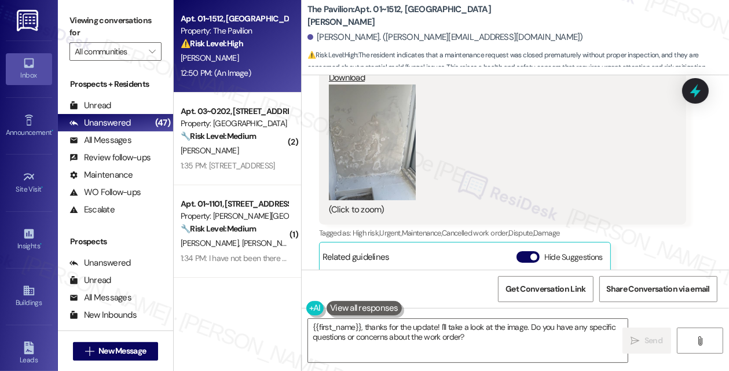
scroll to position [911, 0]
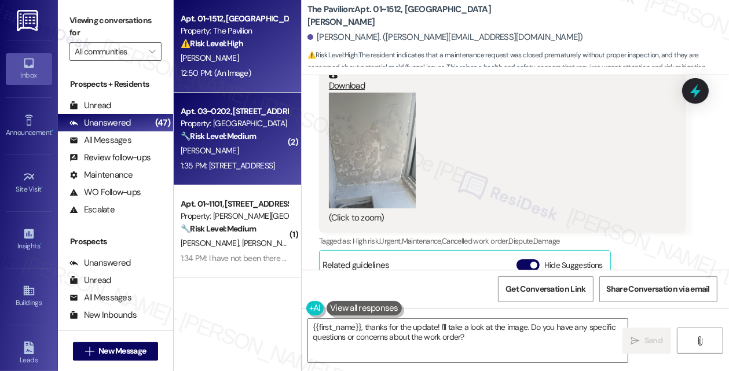
click at [249, 152] on div "V. Ortiz" at bounding box center [235, 151] width 110 height 14
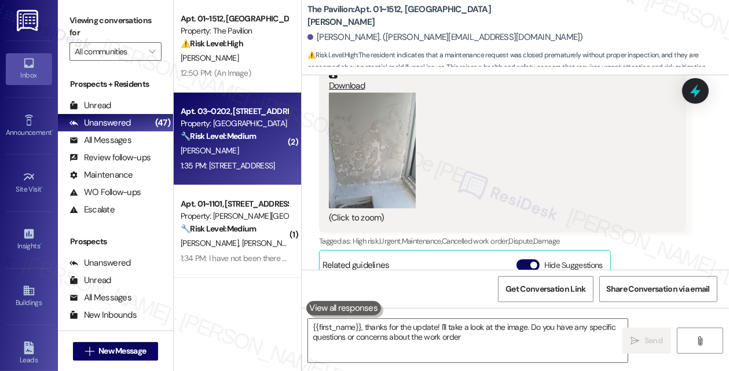
type textarea "{{first_name}}, thanks for the update! I'll take a look at the image. Do you ha…"
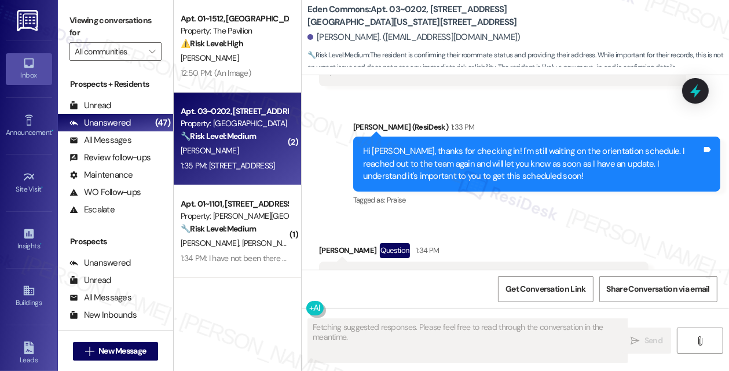
scroll to position [1380, 0]
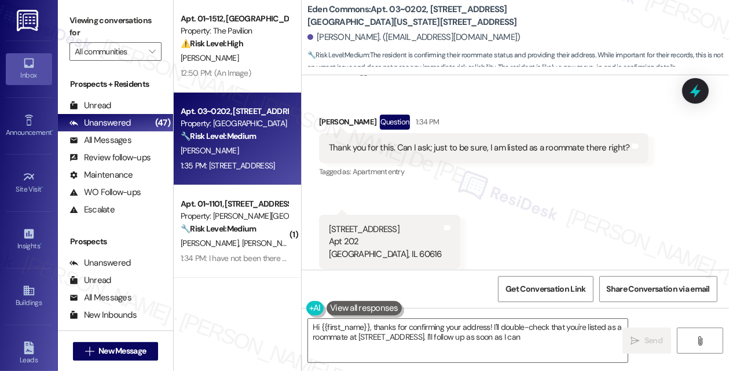
type textarea "Hi {{first_name}}, thanks for confirming your address! I'll double-check that y…"
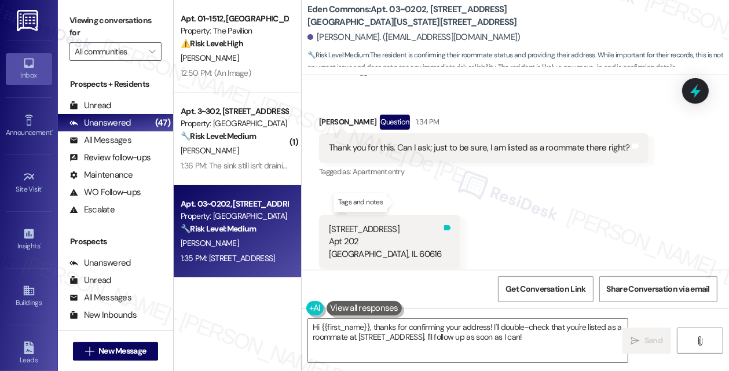
click at [444, 225] on icon at bounding box center [447, 227] width 7 height 5
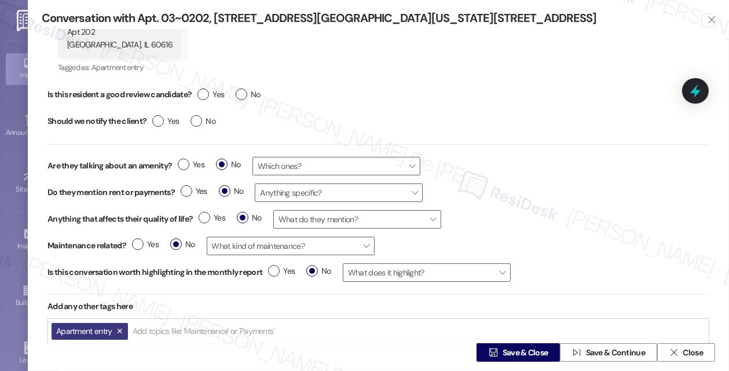
scroll to position [86, 0]
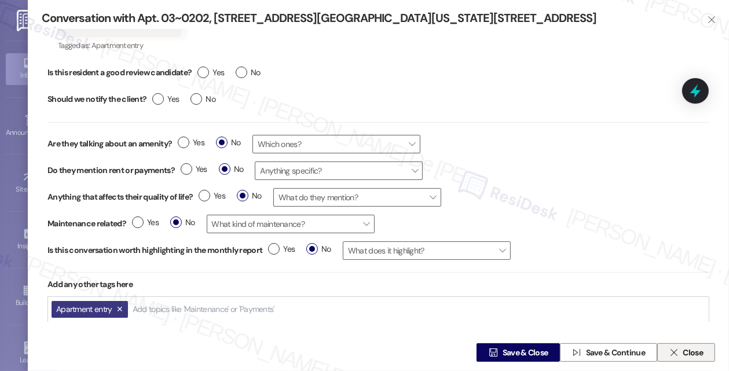
click at [673, 353] on icon "" at bounding box center [674, 352] width 9 height 9
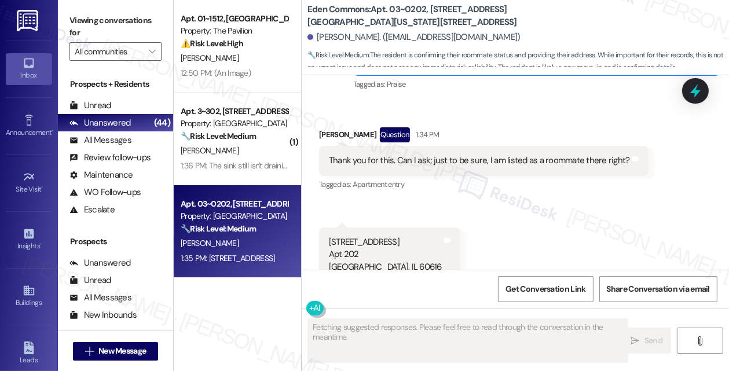
scroll to position [1380, 0]
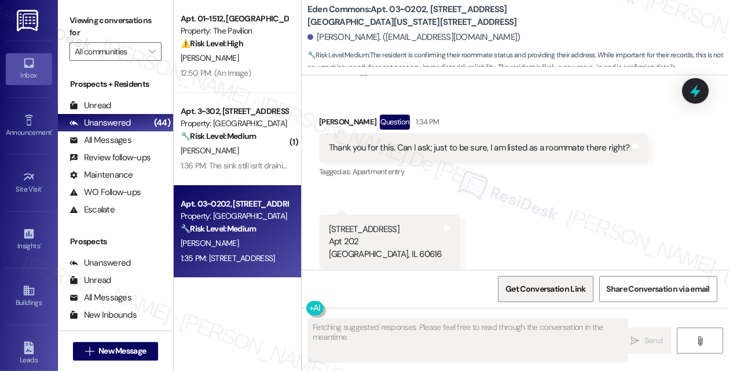
click at [548, 287] on span "Get Conversation Link" at bounding box center [546, 289] width 80 height 12
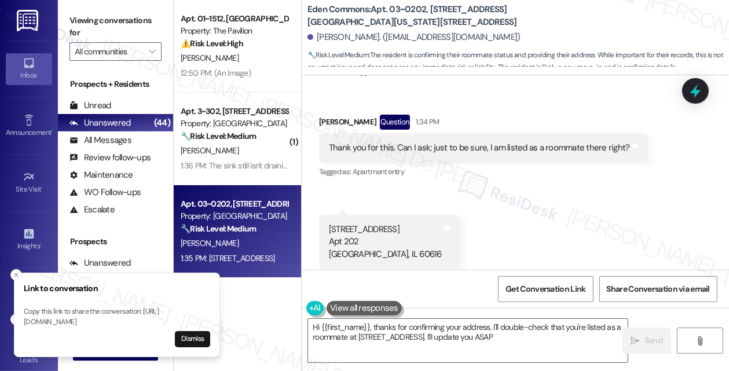
type textarea "Hi {{first_name}}, thanks for confirming your address. I'll double-check that y…"
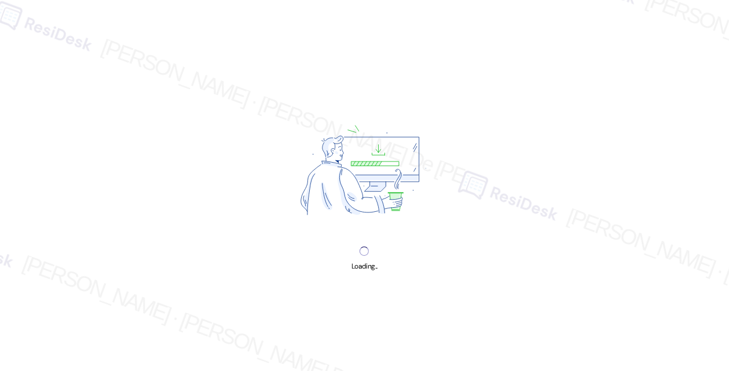
scroll to position [6336, 0]
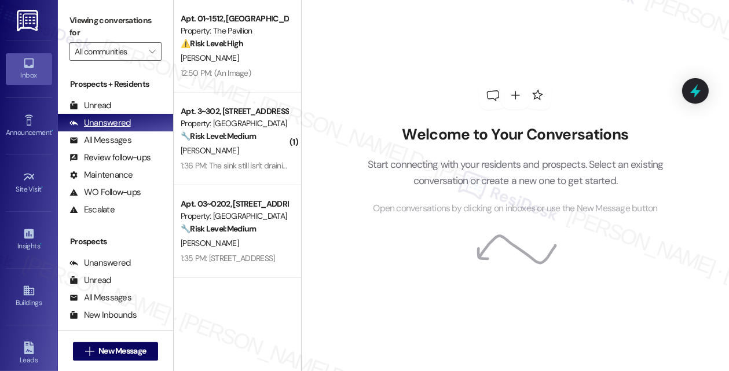
click at [113, 124] on div "Unanswered" at bounding box center [100, 123] width 61 height 12
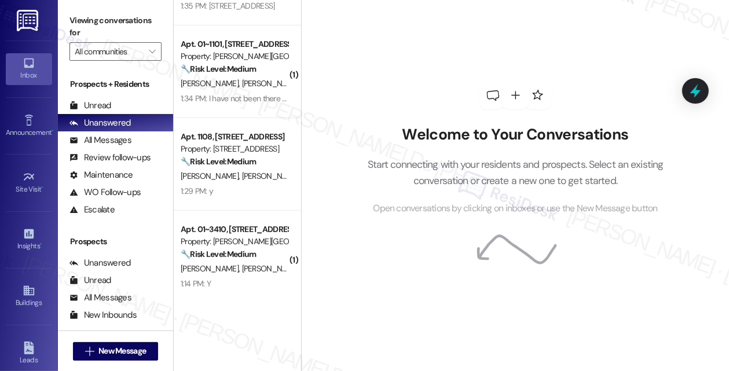
scroll to position [309, 0]
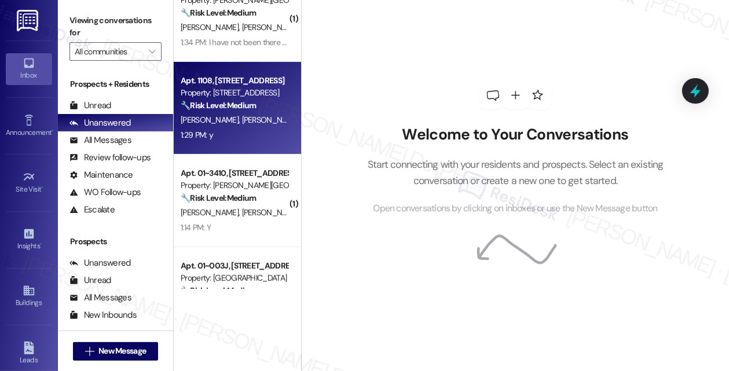
click at [254, 137] on div "1:29 PM: y 1:29 PM: y" at bounding box center [235, 135] width 110 height 14
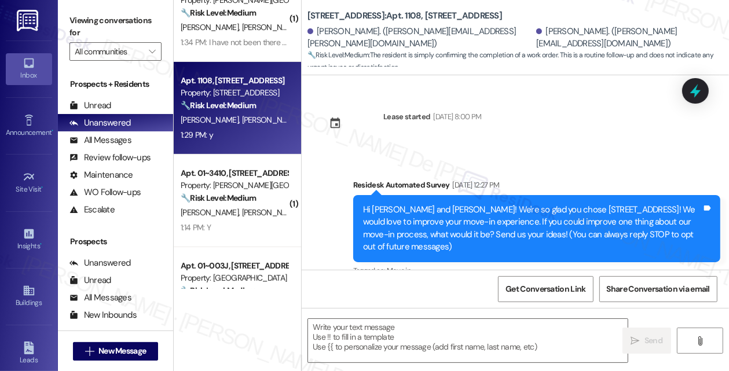
type textarea "Fetching suggested responses. Please feel free to read through the conversation…"
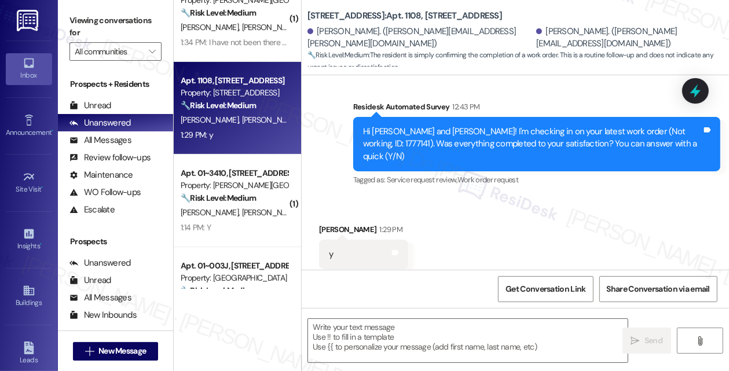
click at [242, 115] on span "[PERSON_NAME]" at bounding box center [271, 120] width 58 height 10
click at [434, 345] on textarea at bounding box center [468, 340] width 320 height 43
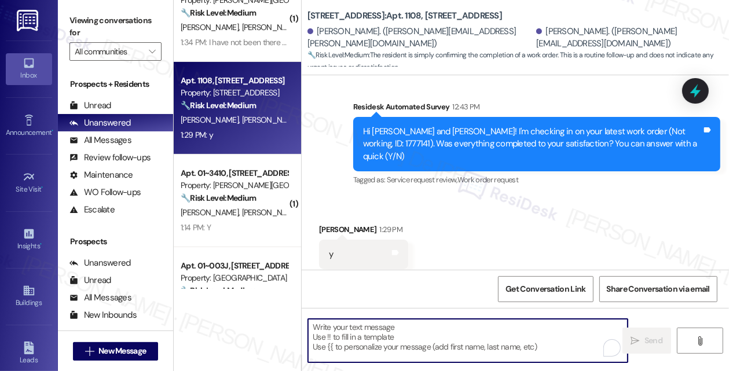
paste textarea "I'm happy the work order was completed to your satisfaction! We'd also love to …"
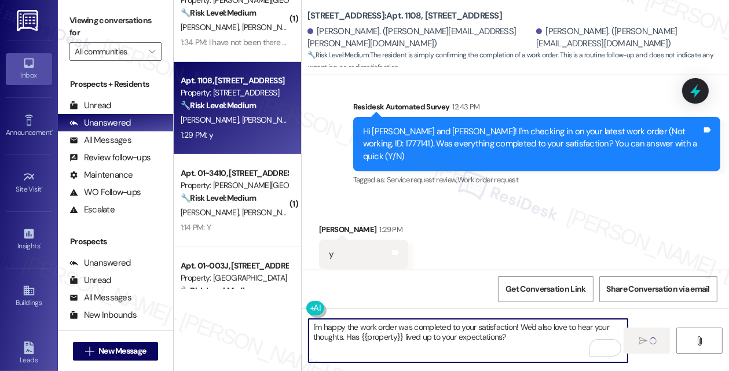
type textarea "I'm happy the work order was completed to your satisfaction! We'd also love to …"
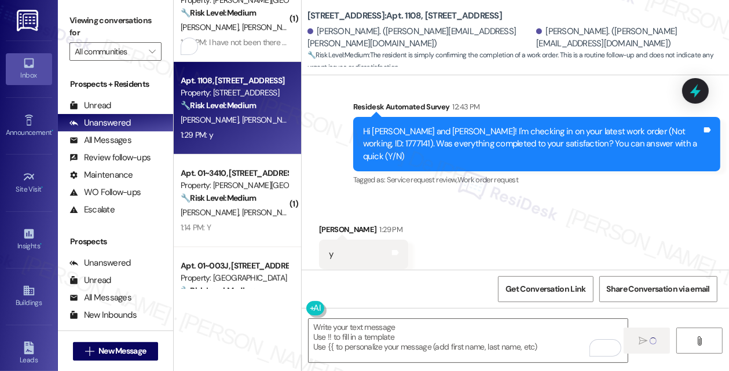
paste textarea "I'm happy the work order was completed to your satisfaction! We'd also love to …"
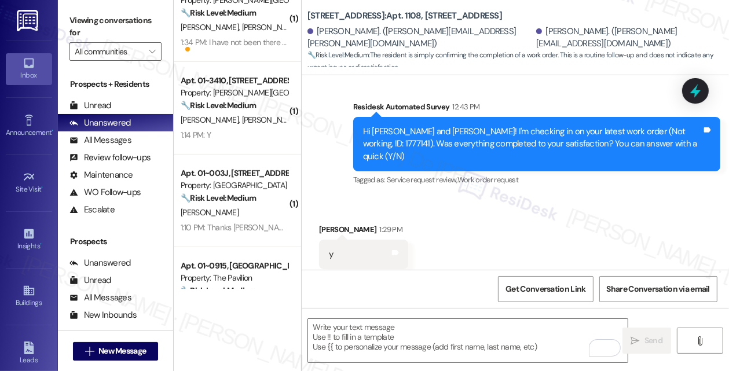
scroll to position [0, 0]
type textarea "I'm happy the work order was completed to your satisfaction! We'd also love to …"
drag, startPoint x: 611, startPoint y: 211, endPoint x: 486, endPoint y: 181, distance: 128.7
type textarea "I'm glad to hear that the work order was completed to your satisfaction! We wou…"
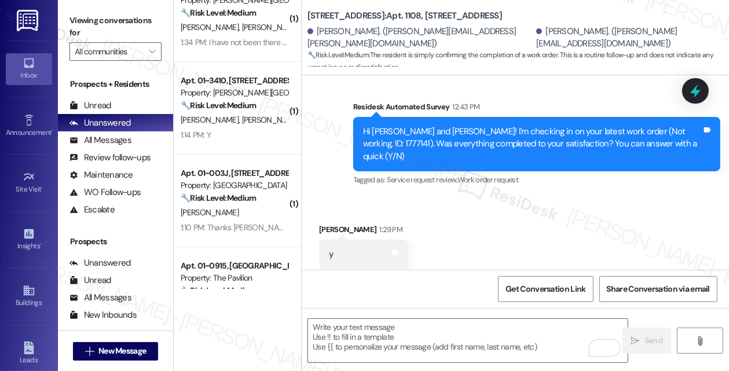
copy div "I'm glad to hear that the work order was completed to your satisfaction! We wou…"
click at [366, 340] on textarea "To enrich screen reader interactions, please activate Accessibility in Grammarl…" at bounding box center [468, 340] width 320 height 43
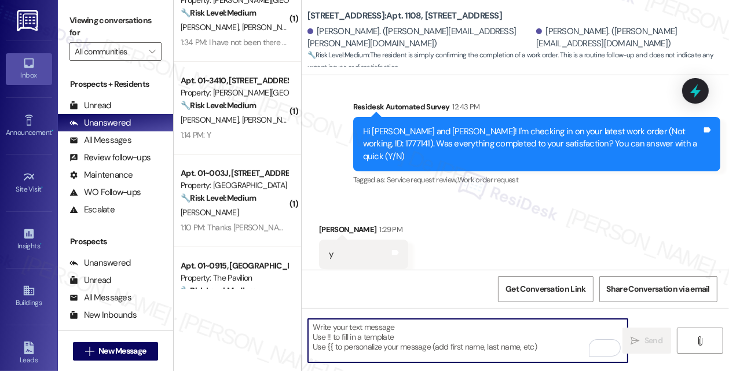
click at [404, 283] on div "Get Conversation Link Share Conversation via email" at bounding box center [516, 289] width 428 height 38
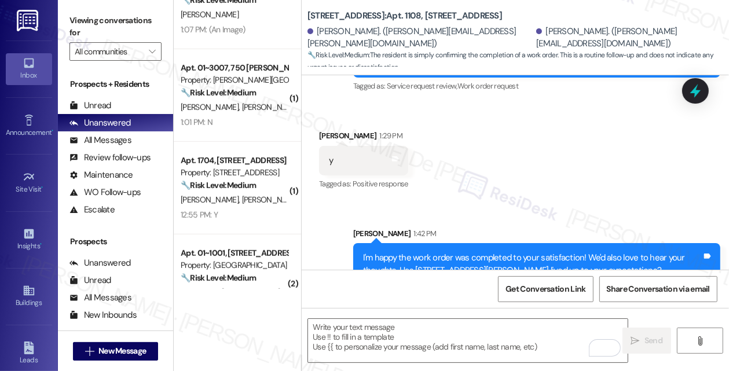
scroll to position [618, 0]
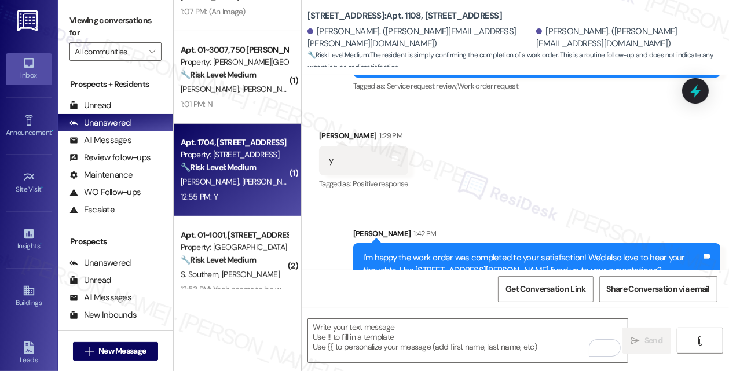
click at [243, 165] on strong "🔧 Risk Level: Medium" at bounding box center [218, 167] width 75 height 10
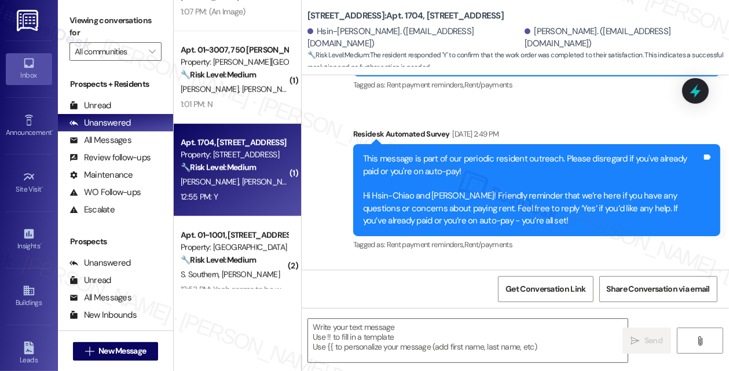
type textarea "Fetching suggested responses. Please feel free to read through the conversation…"
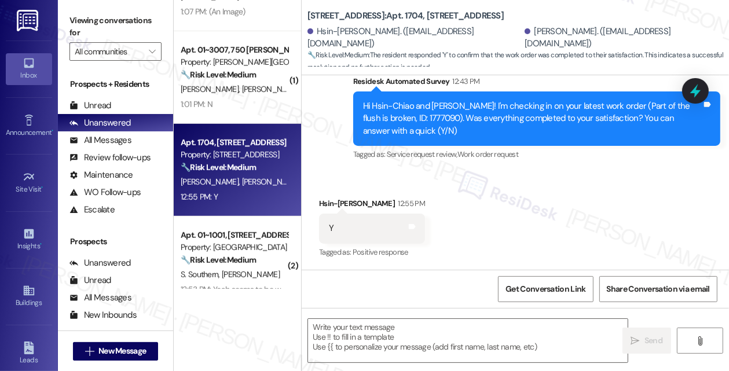
scroll to position [1442, 0]
click at [346, 329] on textarea at bounding box center [468, 340] width 320 height 43
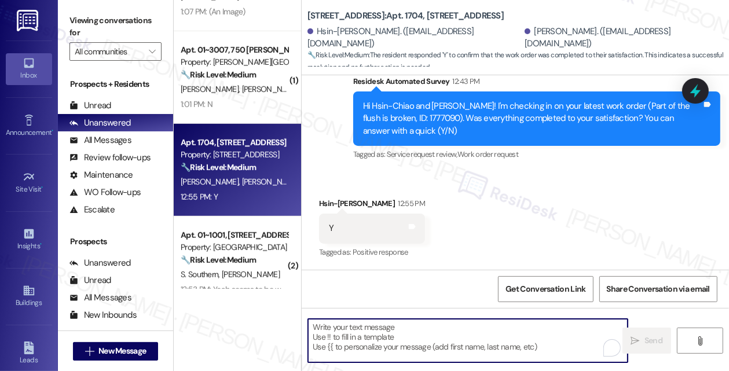
paste textarea "I'm glad to hear that the work order was completed to your satisfaction! We wou…"
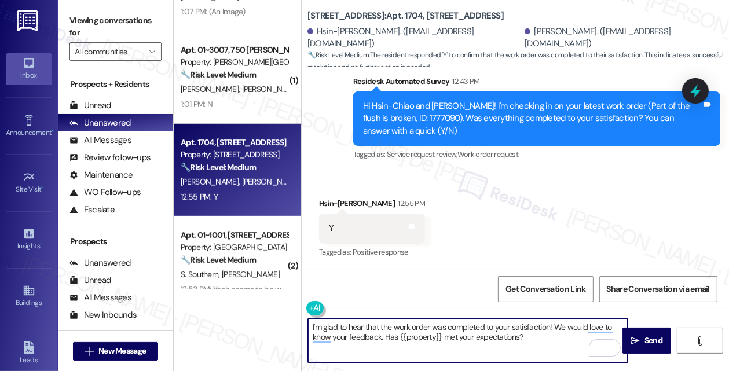
type textarea "I'm glad to hear that the work order was completed to your satisfaction! We wou…"
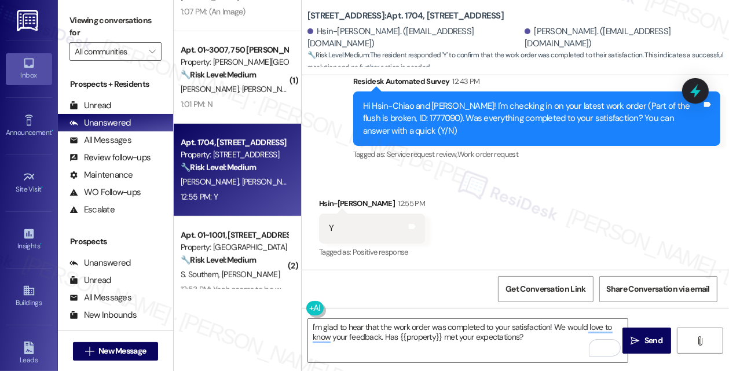
click at [639, 343] on icon "" at bounding box center [636, 341] width 9 height 9
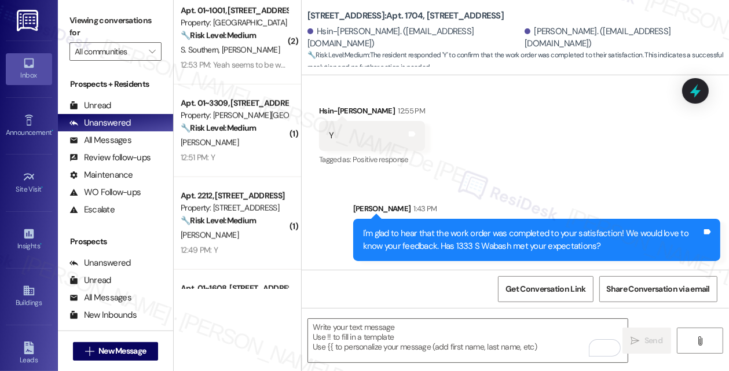
scroll to position [772, 0]
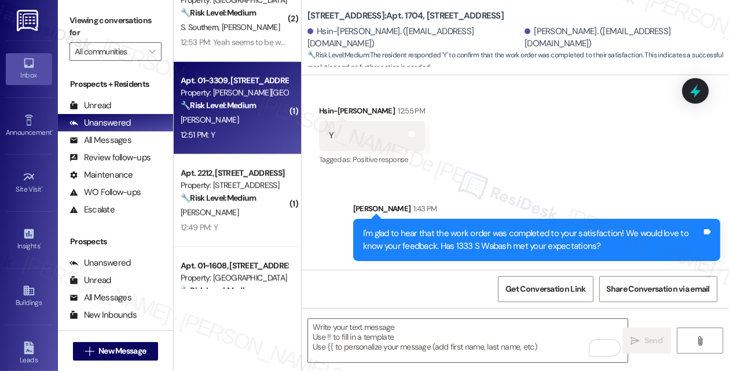
click at [246, 141] on div "12:51 PM: Y 12:51 PM: Y" at bounding box center [235, 135] width 110 height 14
type textarea "Fetching suggested responses. Please feel free to read through the conversation…"
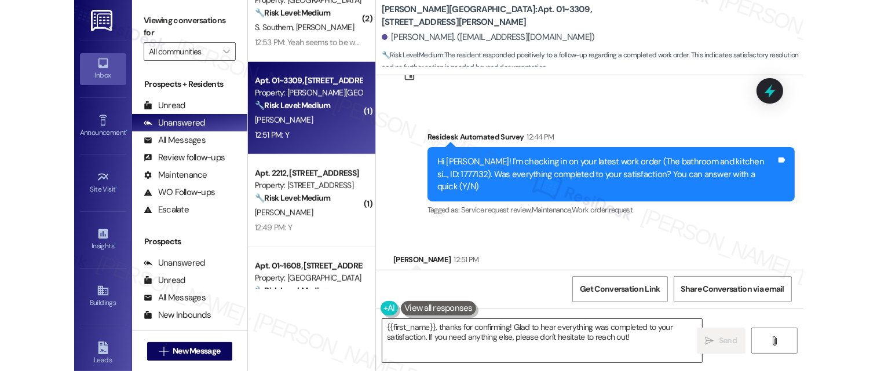
scroll to position [1868, 0]
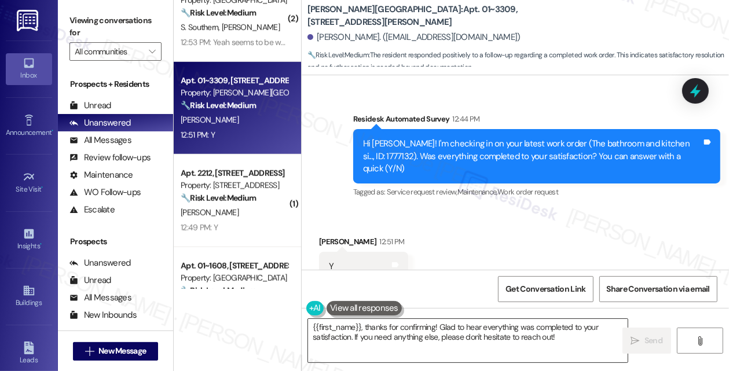
click at [461, 342] on textarea "{{first_name}}, thanks for confirming! Glad to hear everything was completed to…" at bounding box center [468, 340] width 320 height 43
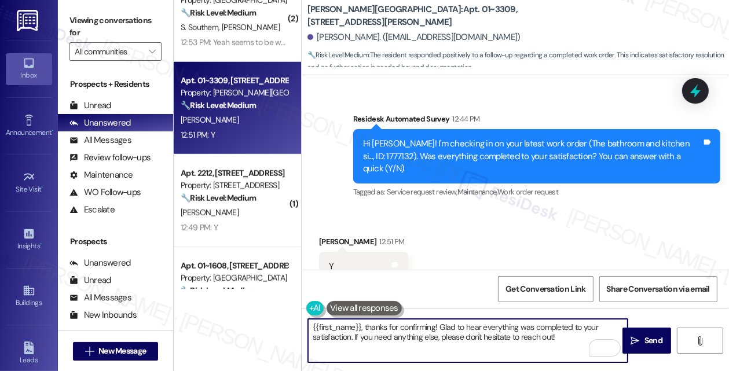
drag, startPoint x: 571, startPoint y: 348, endPoint x: 205, endPoint y: 315, distance: 367.6
click at [205, 315] on div "Apt. 01~0915, One Lafayette Plaisance Property: The Pavilion 🔧 Risk Level: Medi…" at bounding box center [452, 185] width 556 height 371
paste textarea "I'm glad to hear that the work order was completed to your satisfaction! We wou…"
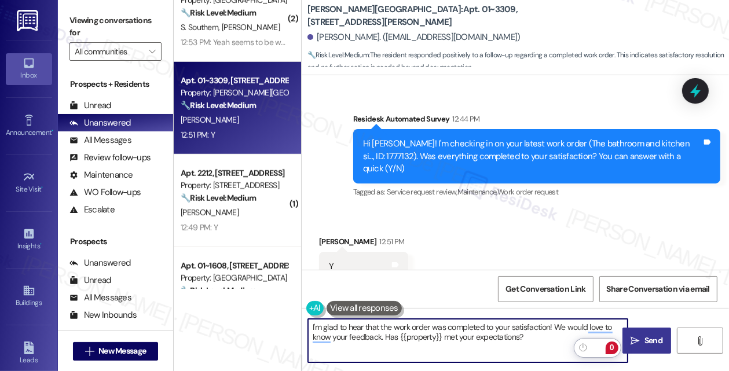
type textarea "I'm glad to hear that the work order was completed to your satisfaction! We wou…"
click at [645, 345] on span "Send" at bounding box center [654, 341] width 18 height 12
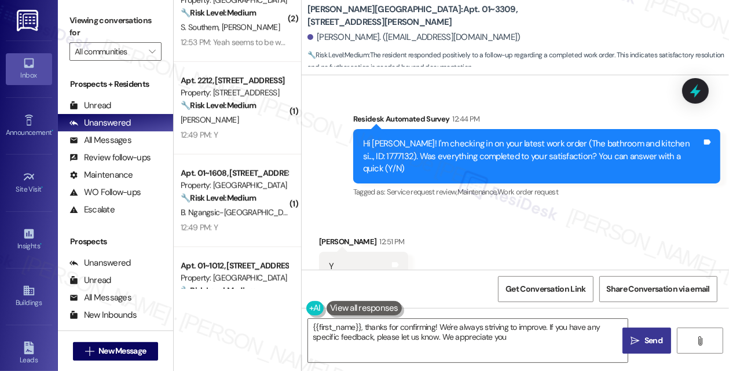
type textarea "{{first_name}}, thanks for confirming! We're always striving to improve. If you…"
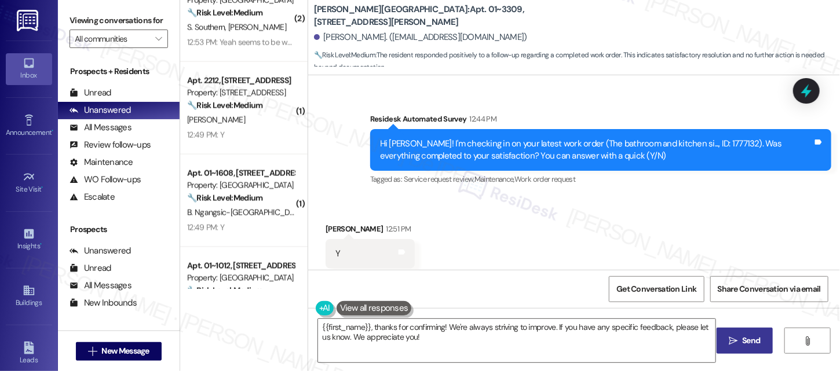
scroll to position [1757, 0]
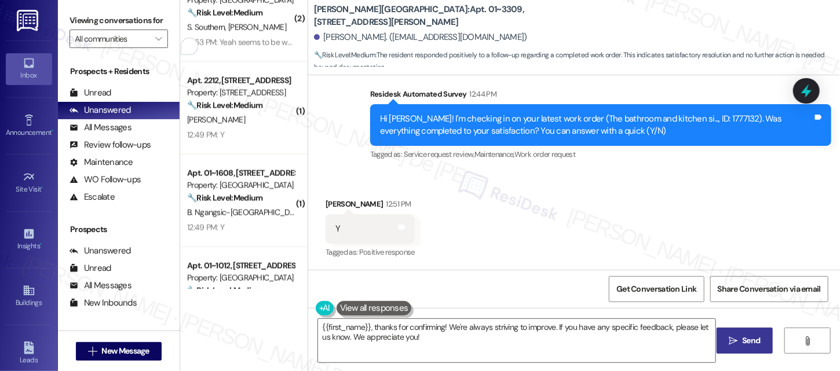
drag, startPoint x: 717, startPoint y: 303, endPoint x: 684, endPoint y: 301, distance: 33.1
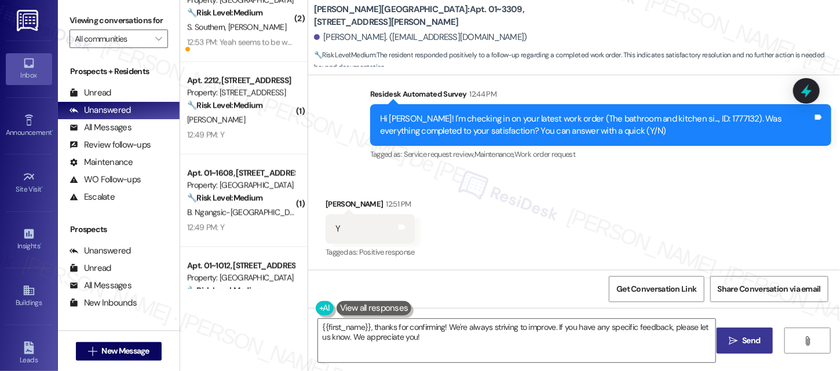
type textarea "I'm glad to hear that the work order was completed to your satisfaction! We wou…"
drag, startPoint x: 738, startPoint y: 209, endPoint x: 593, endPoint y: 183, distance: 146.5
type textarea "I'm pleased to hear that the work order was completed to your satisfaction! We’…"
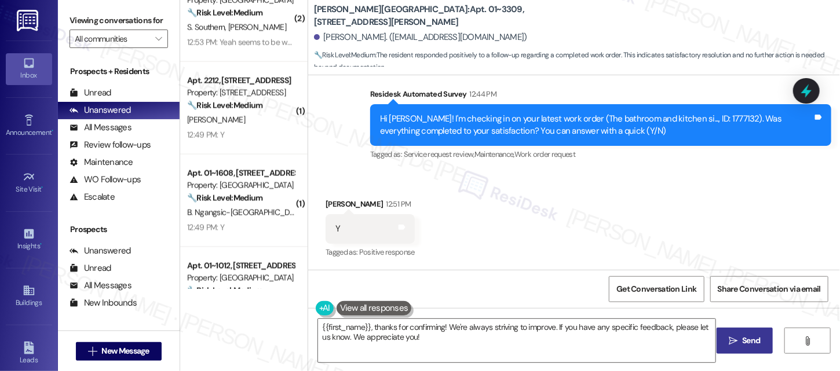
copy div "I'm pleased to hear that the work order was completed to your satisfaction! We’…"
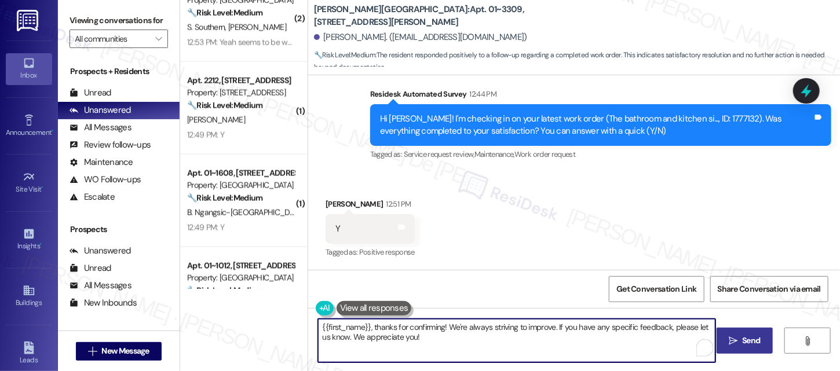
click at [419, 346] on textarea "{{first_name}}, thanks for confirming! We're always striving to improve. If you…" at bounding box center [516, 340] width 397 height 43
click at [413, 345] on textarea "{{first_name}}, thanks for confirming! We're always striving to improve. If you…" at bounding box center [516, 340] width 397 height 43
click at [409, 344] on textarea "{{first_name}}, thanks for confirming! We're always striving to improve. If you…" at bounding box center [516, 340] width 397 height 43
click at [408, 344] on textarea "{{first_name}}, thanks for confirming! We're always striving to improve. If you…" at bounding box center [516, 340] width 397 height 43
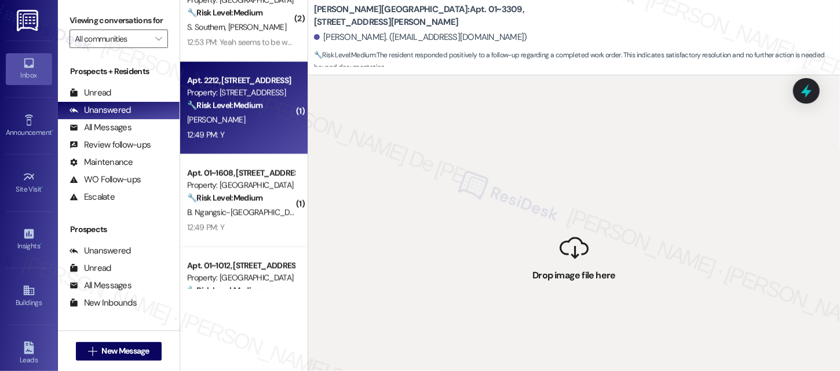
click at [219, 138] on div "12:49 PM: Y 12:49 PM: Y" at bounding box center [241, 135] width 110 height 14
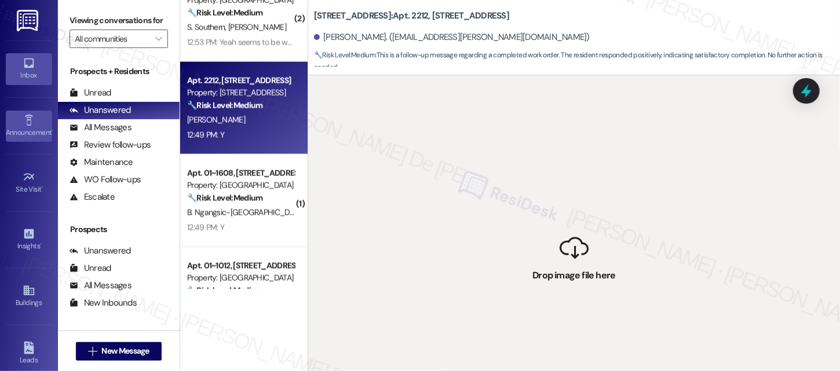
click at [51, 127] on div "Announcement •" at bounding box center [29, 133] width 58 height 12
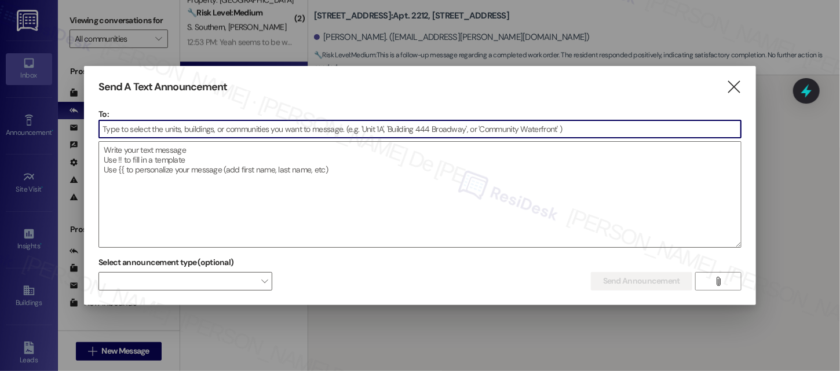
click at [31, 68] on div at bounding box center [420, 185] width 840 height 371
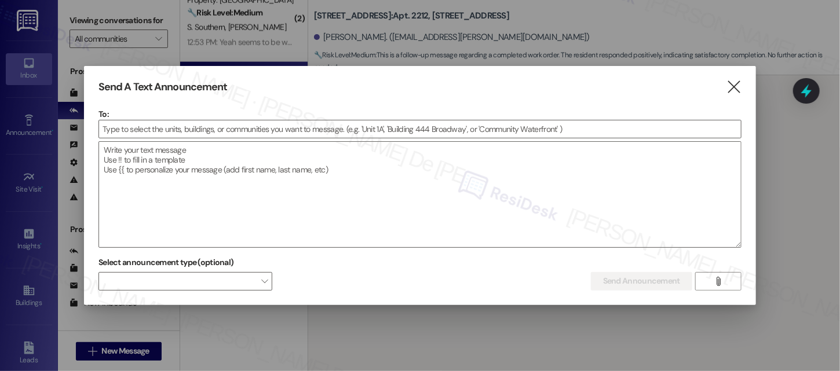
click at [25, 68] on div at bounding box center [420, 185] width 840 height 371
click at [729, 89] on icon "" at bounding box center [734, 87] width 16 height 12
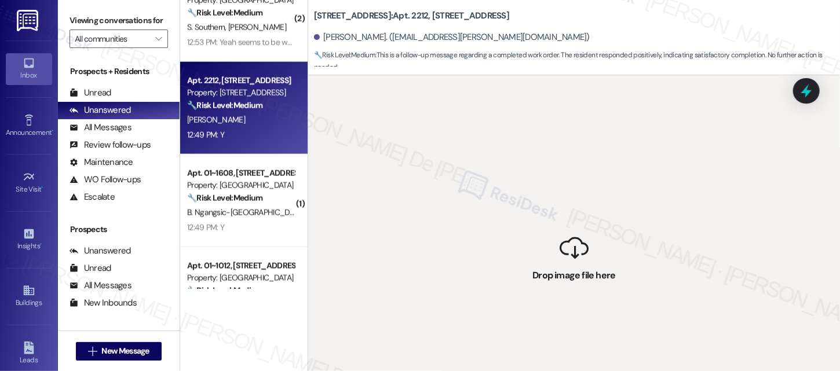
click at [35, 65] on link "Inbox" at bounding box center [29, 68] width 46 height 31
click at [233, 119] on div "[PERSON_NAME]" at bounding box center [241, 120] width 110 height 14
click at [232, 119] on div "[PERSON_NAME]" at bounding box center [241, 120] width 110 height 14
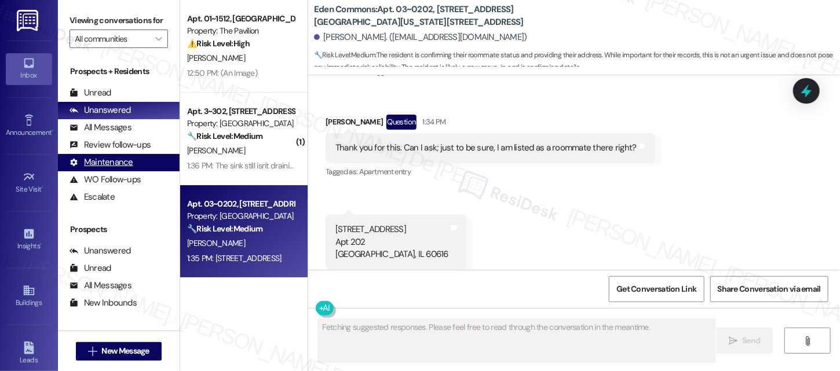
scroll to position [1343, 0]
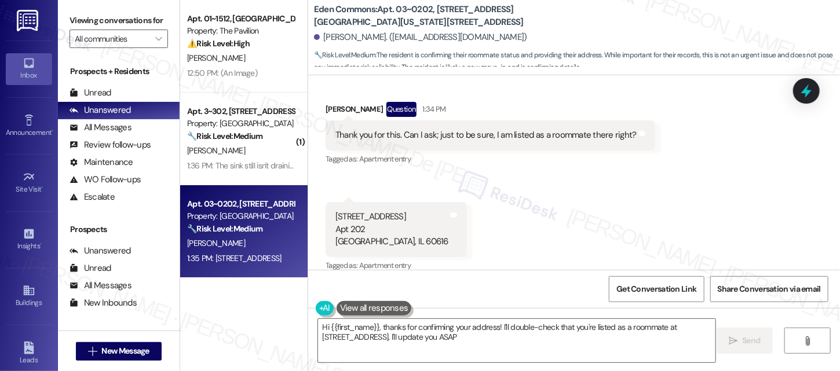
type textarea "Hi {{first_name}}, thanks for confirming your address! I'll double-check that y…"
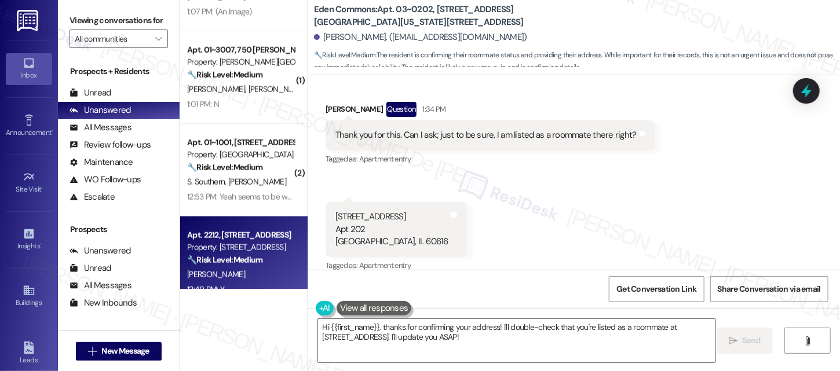
scroll to position [772, 0]
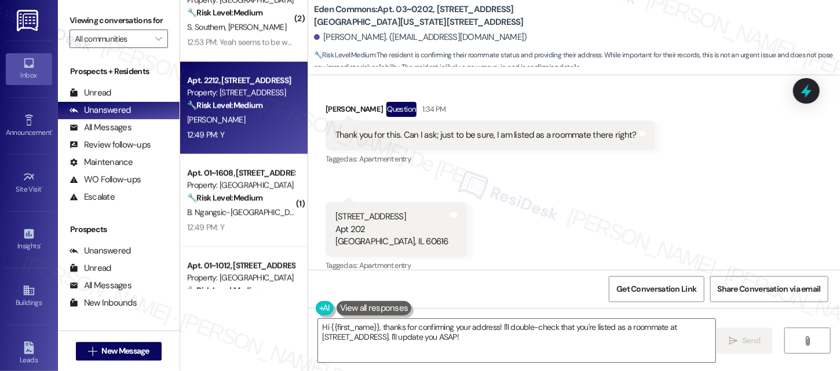
click at [225, 133] on div "12:49 PM: Y 12:49 PM: Y" at bounding box center [241, 135] width 110 height 14
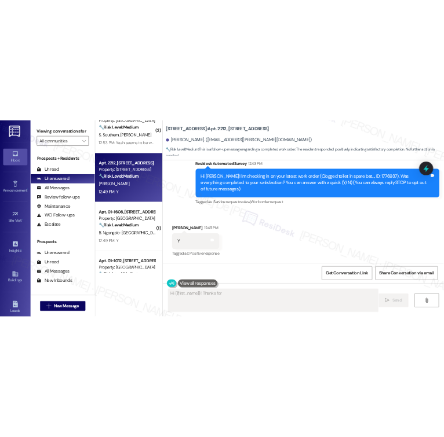
scroll to position [198, 0]
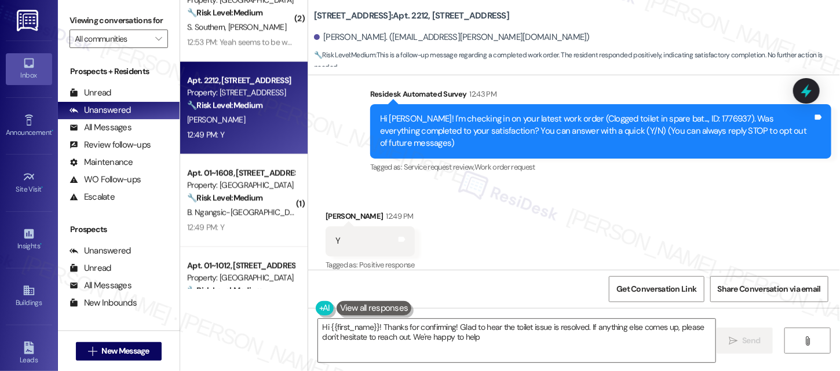
type textarea "Hi {{first_name}}! Thanks for confirming! Glad to hear the toilet issue is reso…"
type textarea "don't hesitate to reach out. We're happy to help!"
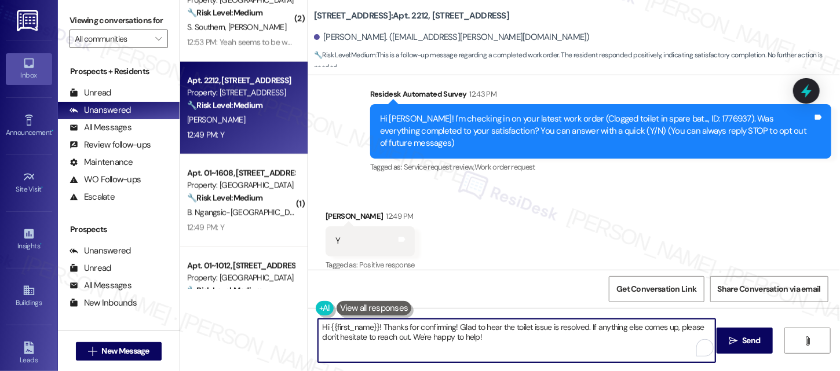
drag, startPoint x: 235, startPoint y: 334, endPoint x: 233, endPoint y: 328, distance: 6.6
click at [233, 328] on div "Apt. 01~0915, [GEOGRAPHIC_DATA][PERSON_NAME] Property: The Pavilion 🔧 Risk Leve…" at bounding box center [510, 185] width 660 height 371
paste textarea "I'm pleased to hear that the work order was completed to your satisfaction! We’…"
click at [737, 338] on span " Send" at bounding box center [745, 341] width 37 height 12
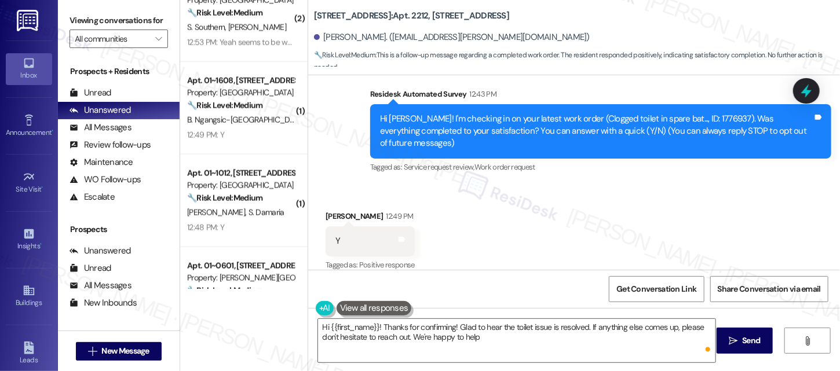
type textarea "Hi {{first_name}}! Thanks for confirming! Glad to hear the toilet issue is reso…"
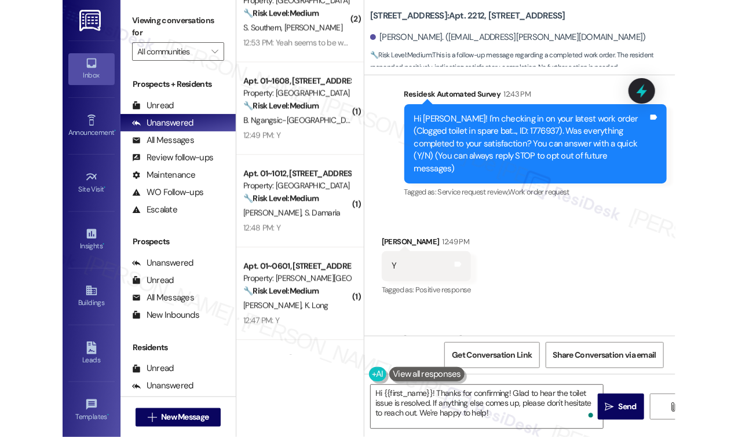
scroll to position [210, 0]
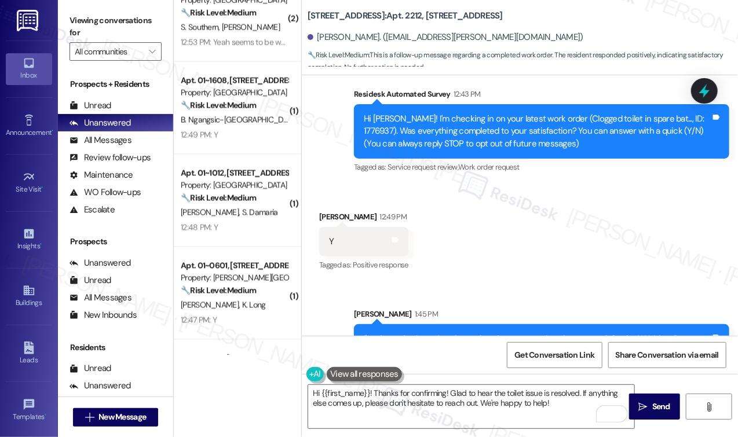
paste textarea "I'm pleased to hear that the work order was completed to your satisfaction! We’…"
type textarea "I'm pleased to hear that the work order was completed to your satisfaction! We’…"
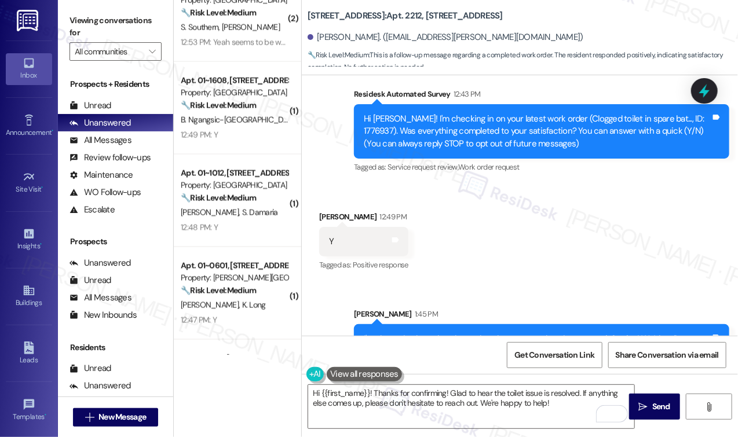
scroll to position [6853, 0]
drag, startPoint x: 632, startPoint y: 275, endPoint x: 496, endPoint y: 250, distance: 137.7
type textarea "I’m happy to know that the work order was completed to your satisfaction! We wo…"
copy div "I’m happy to know that the work order was completed to your satisfaction! We wo…"
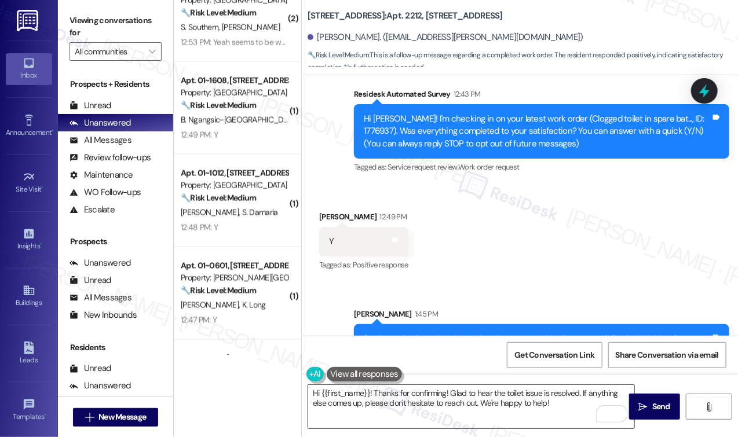
click at [391, 371] on textarea "Hi {{first_name}}! Thanks for confirming! Glad to hear the toilet issue is reso…" at bounding box center [471, 406] width 326 height 43
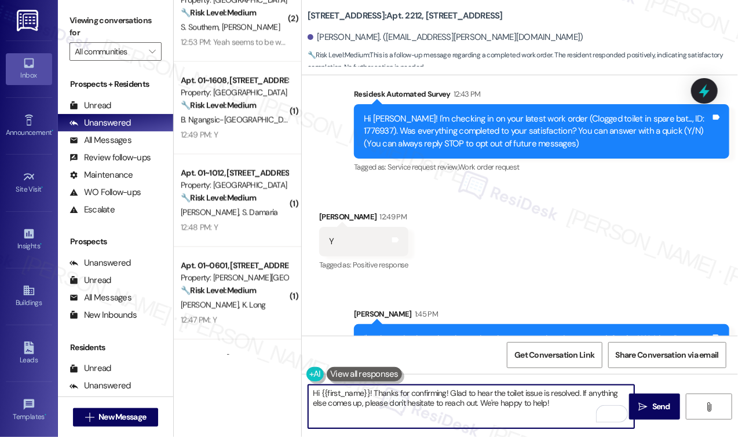
click at [422, 275] on div "Received via SMS Zhane Hedgeman 12:49 PM Y Tags and notes Tagged as: Positive r…" at bounding box center [520, 234] width 436 height 98
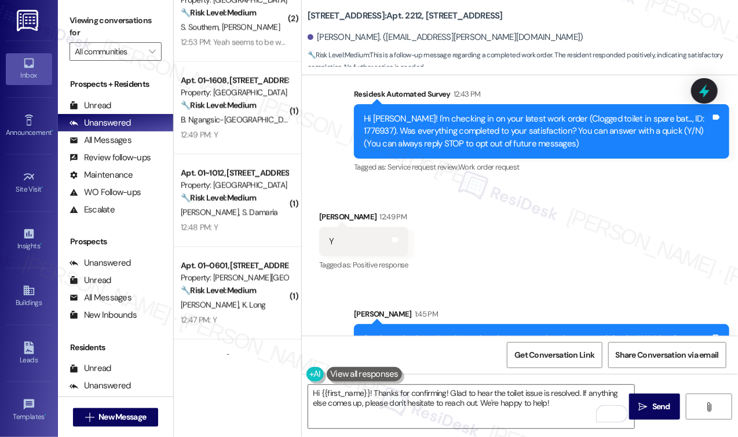
scroll to position [250, 0]
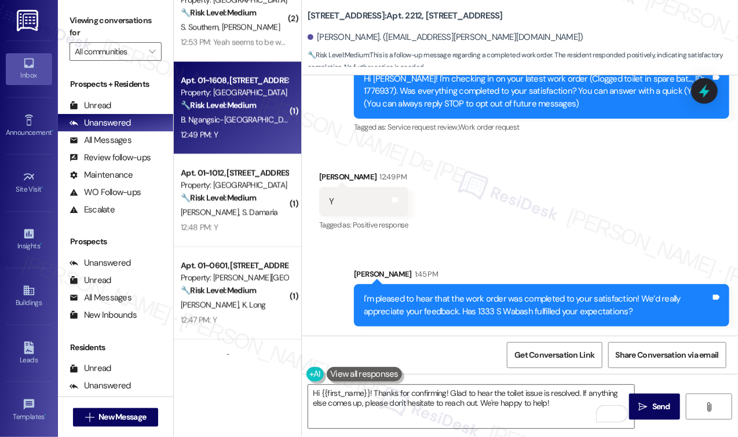
click at [226, 114] on div "B. Ngangsic-Asongu J. Villaluz J. Asongu Y. Kim" at bounding box center [235, 120] width 110 height 14
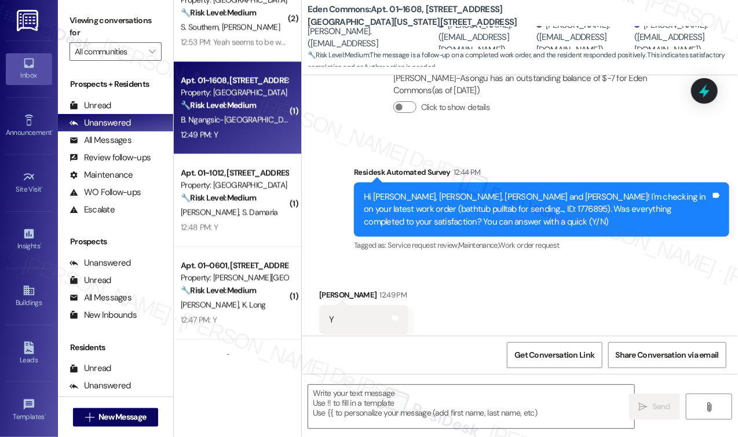
type textarea "Fetching suggested responses. Please feel free to read through the conversation…"
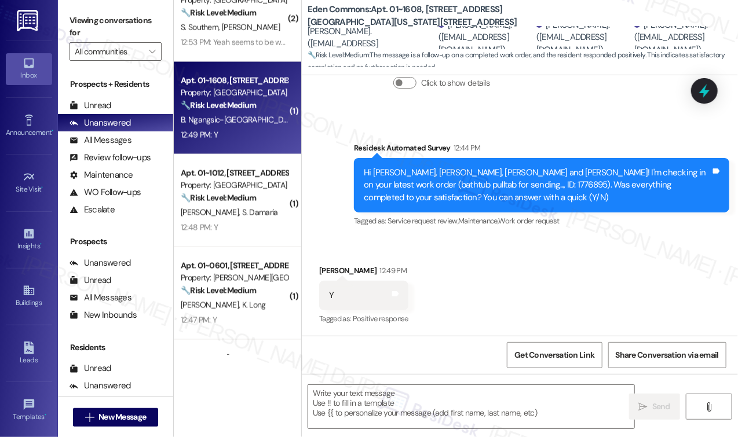
scroll to position [291, 0]
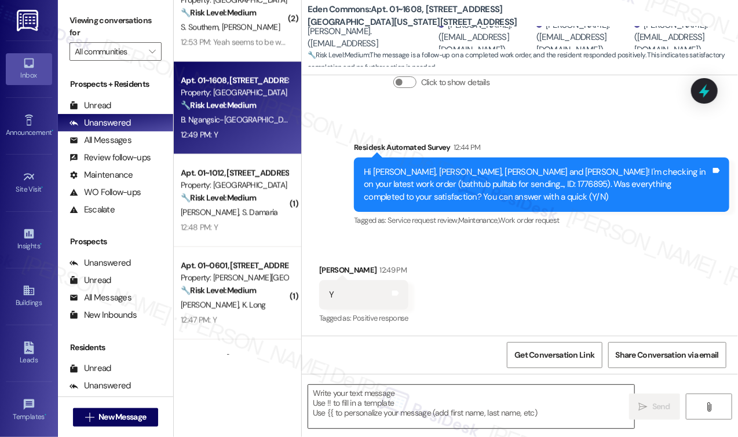
click at [369, 371] on textarea at bounding box center [471, 406] width 326 height 43
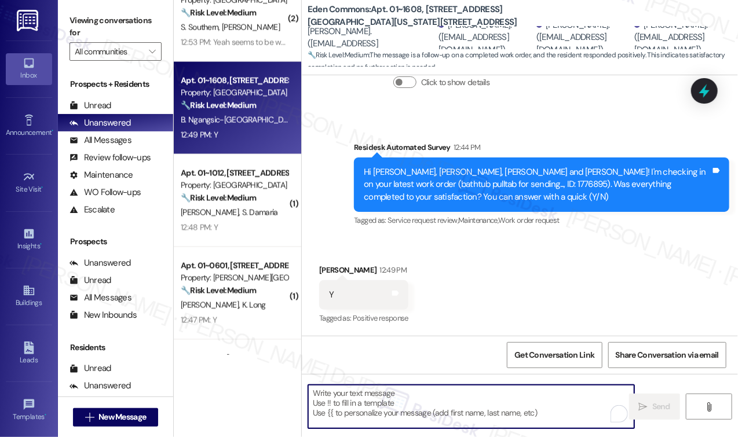
paste textarea "I’m happy to know that the work order was completed to your satisfaction! We wo…"
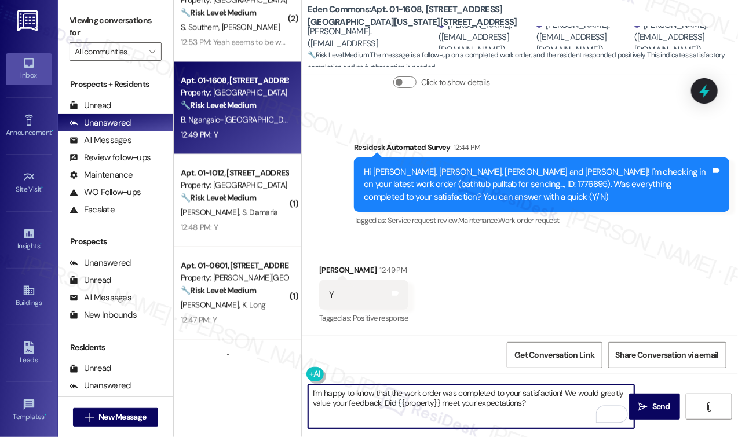
type textarea "I’m happy to know that the work order was completed to your satisfaction! We wo…"
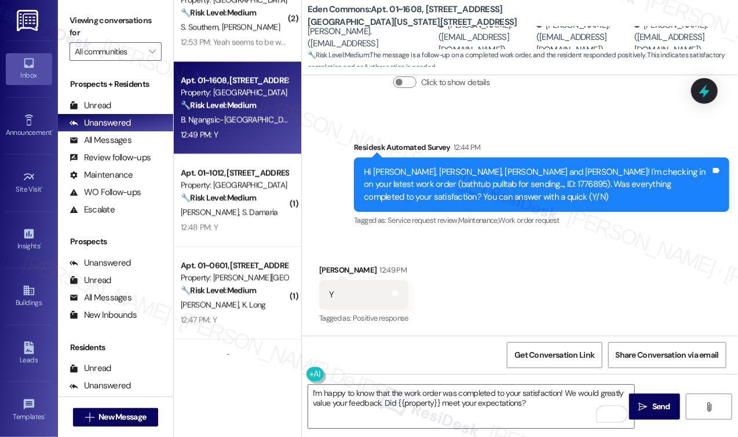
click at [664, 371] on span "Send" at bounding box center [661, 407] width 18 height 12
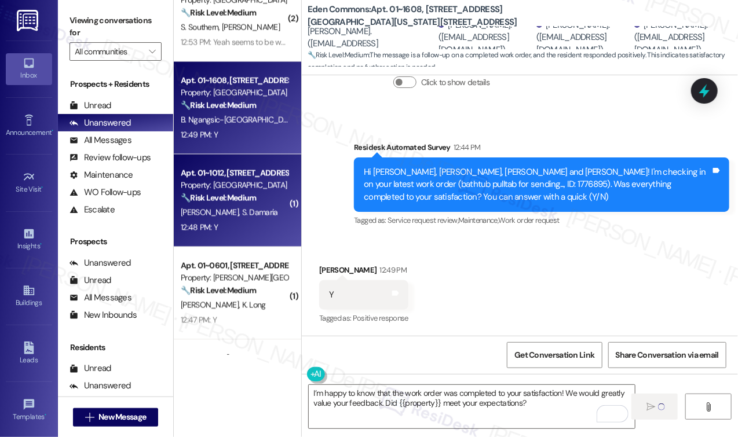
click at [239, 227] on div "12:48 PM: Y 12:48 PM: Y" at bounding box center [235, 228] width 110 height 14
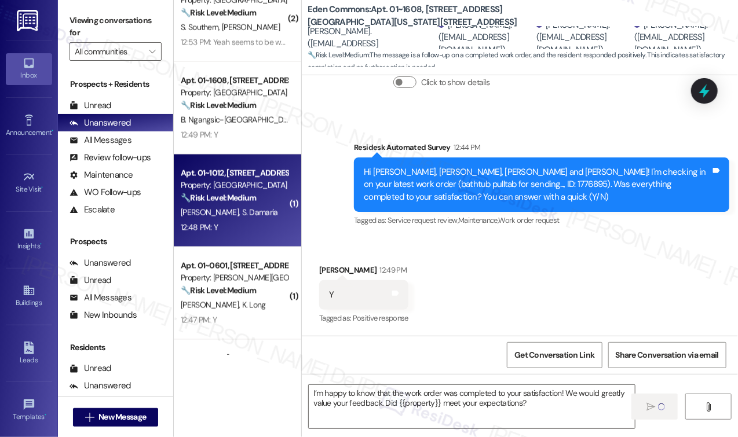
type textarea "Fetching suggested responses. Please feel free to read through the conversation…"
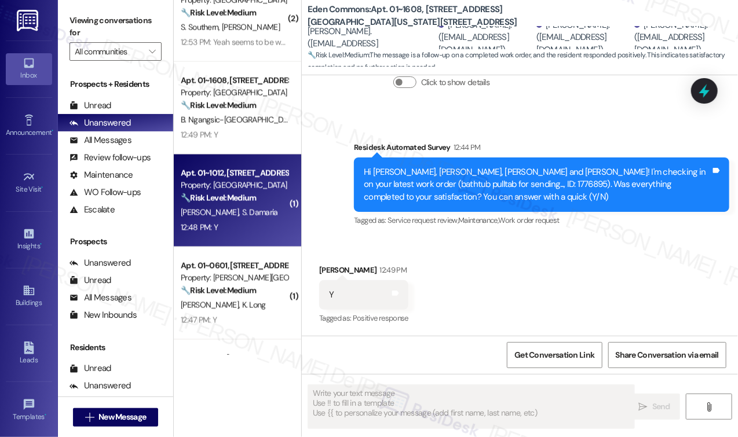
scroll to position [0, 0]
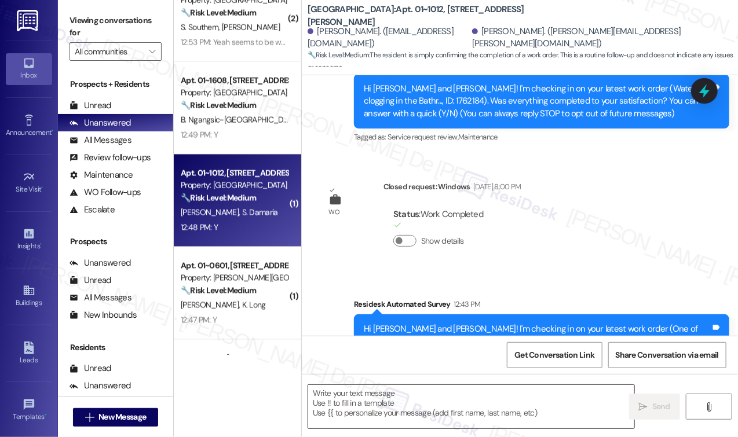
type textarea "Fetching suggested responses. Please feel free to read through the conversation…"
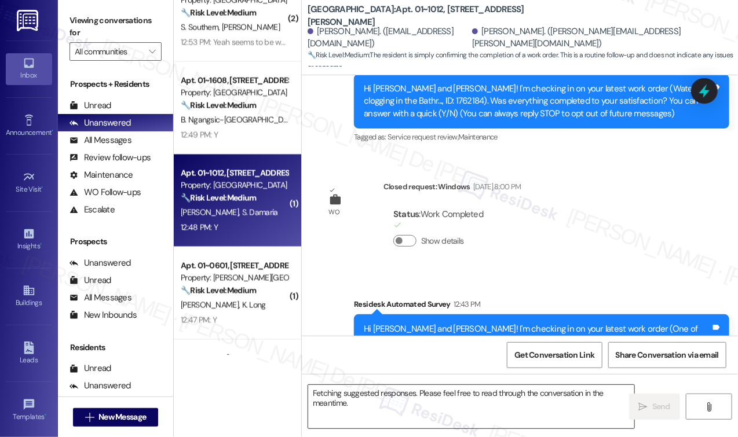
scroll to position [397, 0]
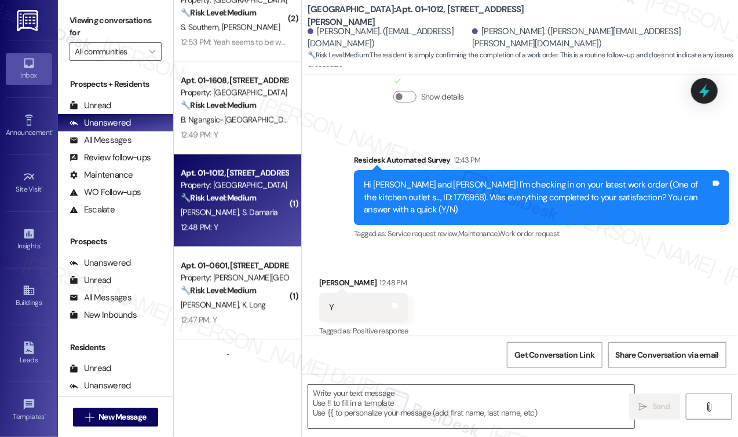
click at [366, 371] on textarea at bounding box center [471, 406] width 326 height 43
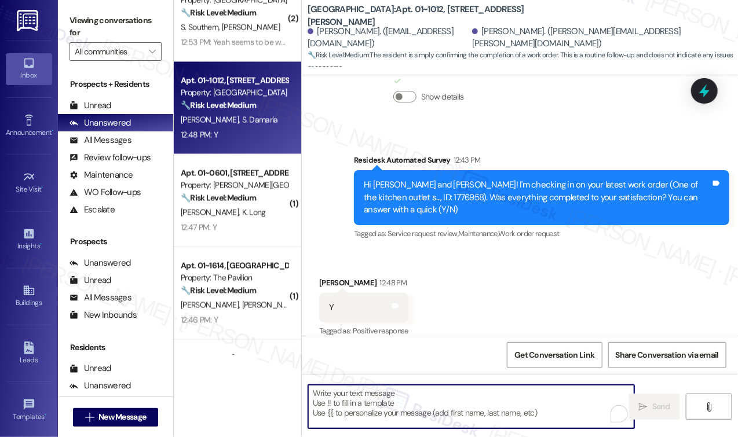
paste textarea "I’m happy to know that the work order was completed to your satisfaction! We wo…"
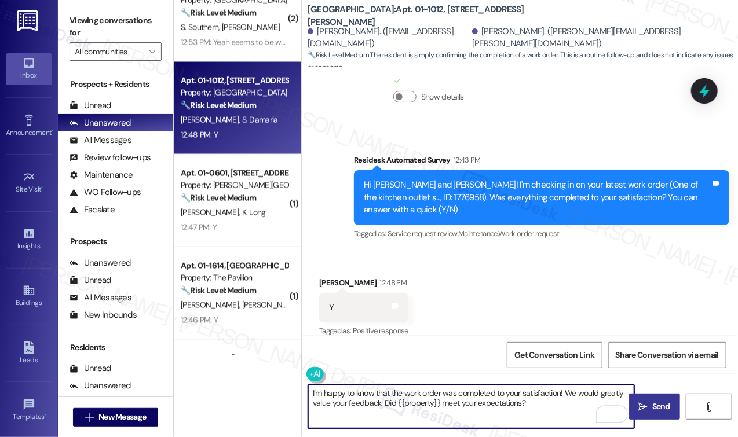
type textarea "I’m happy to know that the work order was completed to your satisfaction! We wo…"
click at [667, 371] on button " Send" at bounding box center [654, 407] width 51 height 26
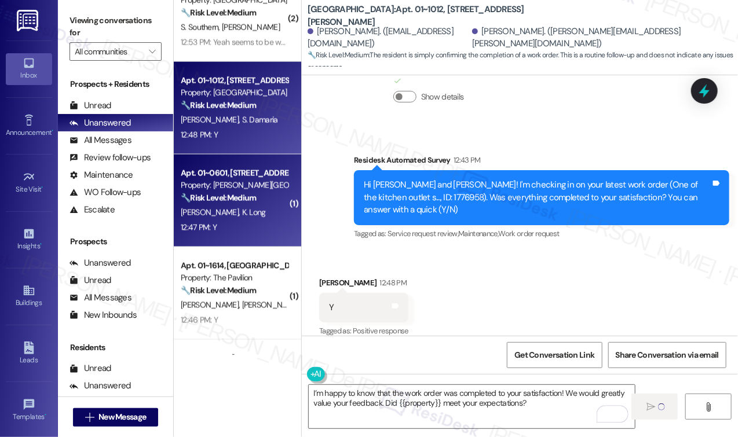
click at [225, 199] on strong "🔧 Risk Level: Medium" at bounding box center [218, 198] width 75 height 10
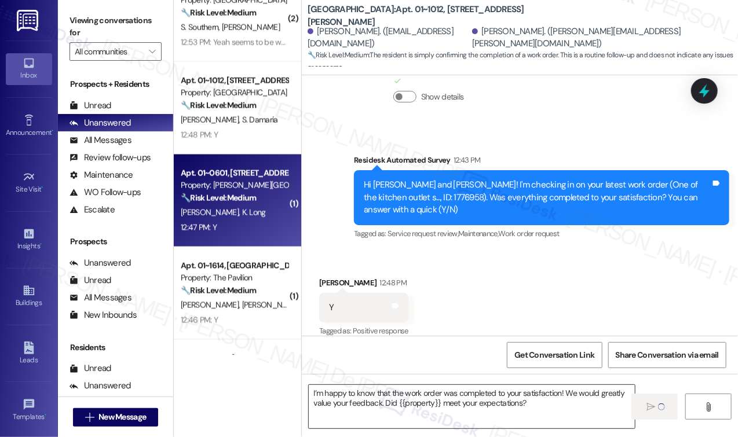
type textarea "Fetching suggested responses. Please feel free to read through the conversation…"
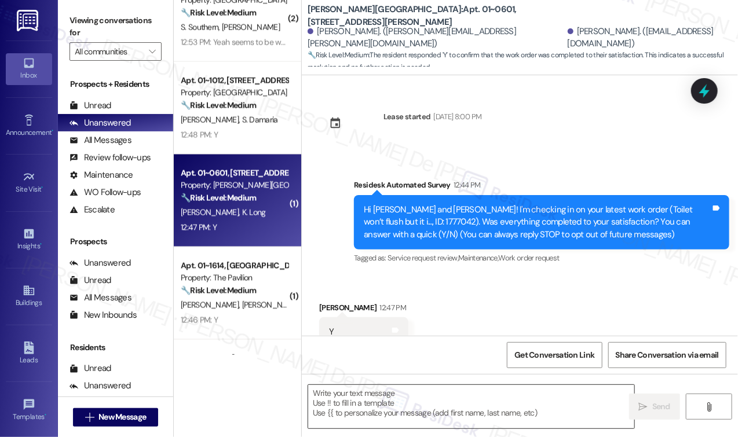
click at [402, 371] on textarea at bounding box center [471, 406] width 326 height 43
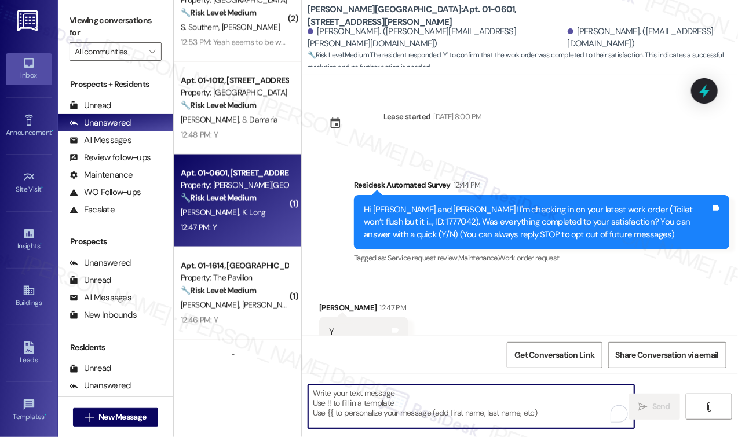
scroll to position [37, 0]
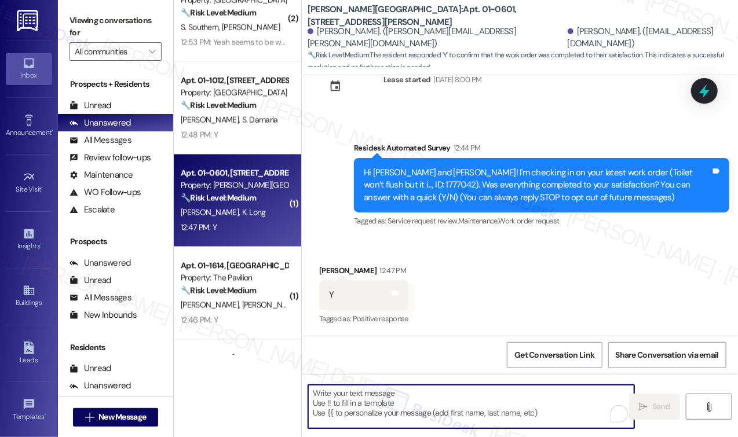
type textarea "Fetching suggested responses. Please feel free to read through the conversation…"
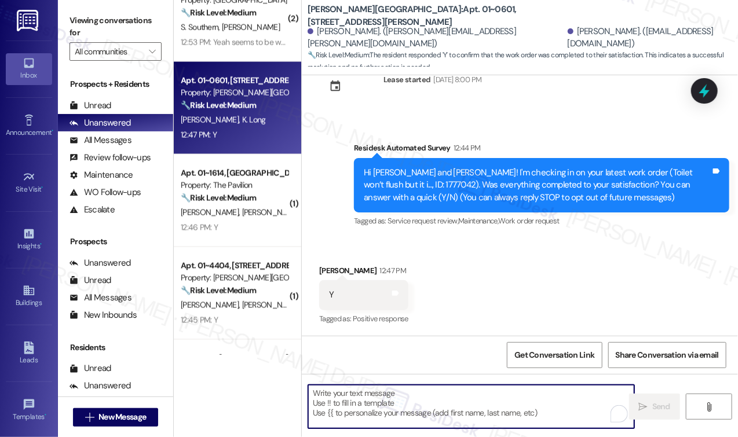
click at [403, 371] on textarea "To enrich screen reader interactions, please activate Accessibility in Grammarl…" at bounding box center [471, 406] width 326 height 43
paste textarea "I’m happy to know that the work order was completed to your satisfaction! We wo…"
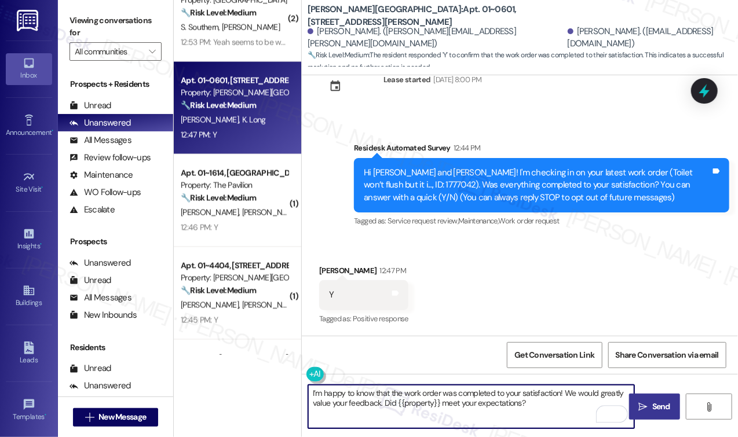
type textarea "I’m happy to know that the work order was completed to your satisfaction! We wo…"
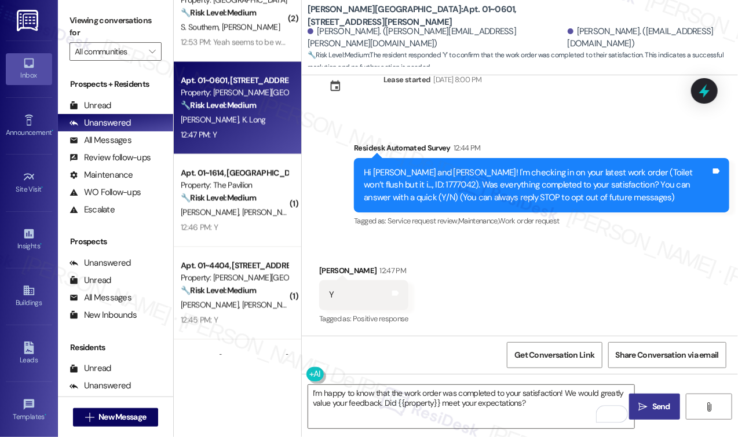
click at [662, 371] on span "Send" at bounding box center [661, 407] width 18 height 12
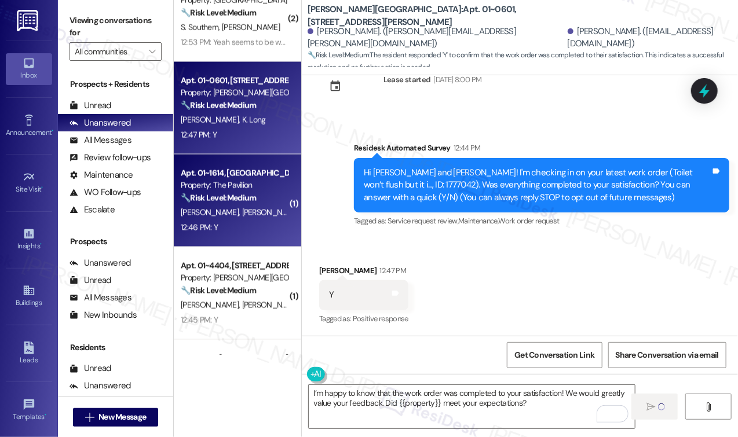
click at [241, 203] on strong "🔧 Risk Level: Medium" at bounding box center [218, 198] width 75 height 10
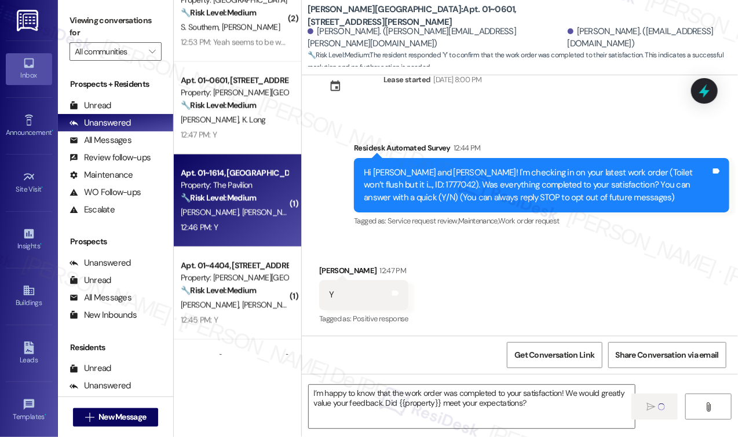
type textarea "Fetching suggested responses. Please feel free to read through the conversation…"
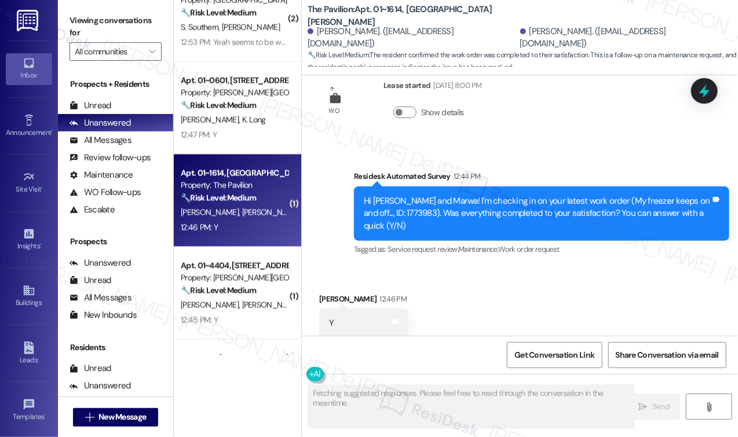
scroll to position [3177, 0]
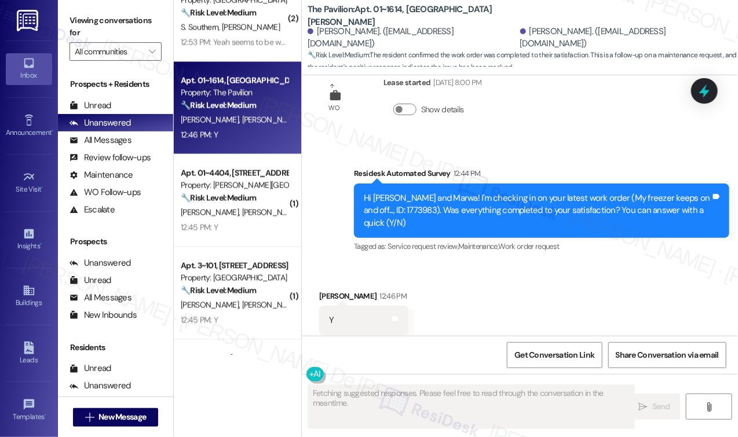
click at [302, 371] on div "Fetching suggested responses. Please feel free to read through the conversation…" at bounding box center [465, 407] width 327 height 45
click at [354, 371] on textarea "Fetching suggested responses. Please feel free to read through the conversation…" at bounding box center [471, 406] width 326 height 43
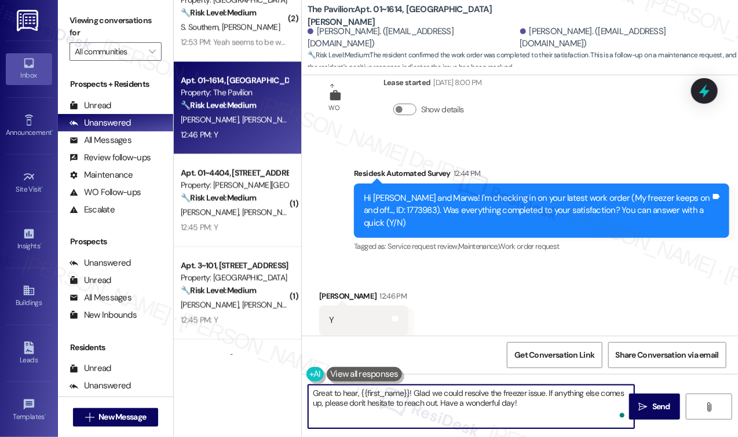
click at [360, 371] on textarea "Great to hear, {{first_name}}! Glad we could resolve the freezer issue. If anyt…" at bounding box center [471, 406] width 326 height 43
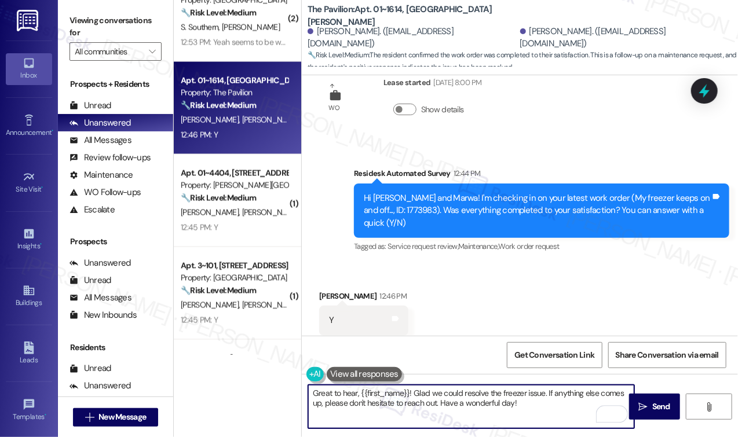
paste textarea "I’m happy to know that the work order was completed to your satisfaction! We wo…"
type textarea "I’m happy to know that the work order was completed to your satisfaction! We wo…"
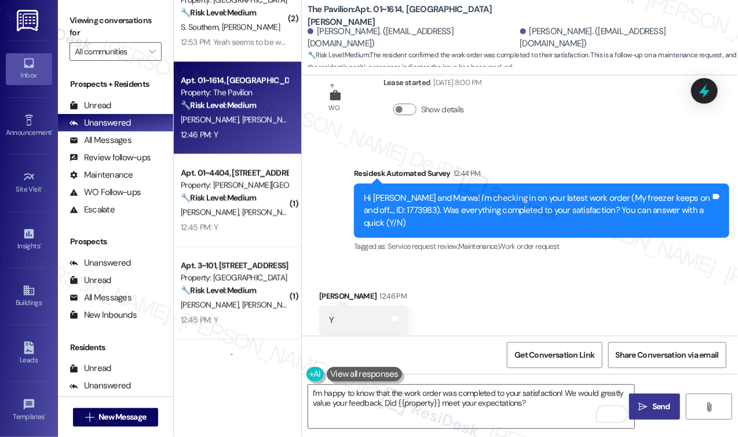
click at [654, 371] on span "Send" at bounding box center [661, 407] width 18 height 12
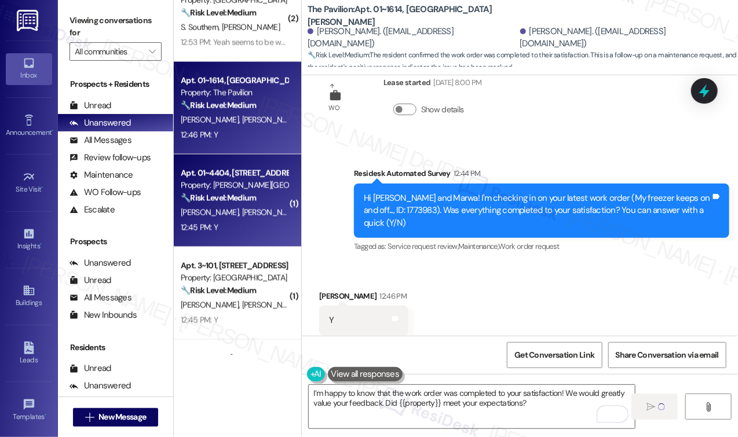
click at [239, 204] on div "Apt. 01~4404, 520 North Kingsbury Property: Kingsbury Plaza 🔧 Risk Level: Mediu…" at bounding box center [235, 185] width 110 height 39
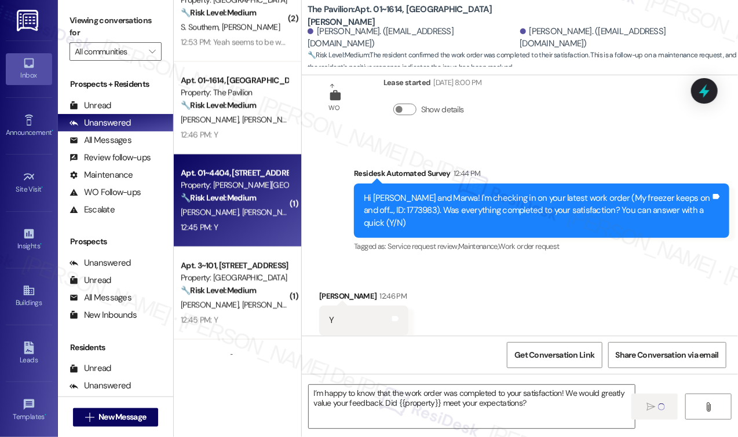
type textarea "Fetching suggested responses. Please feel free to read through the conversation…"
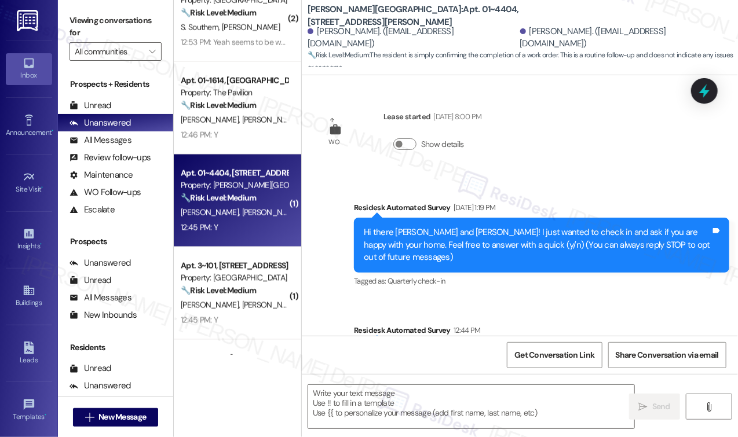
scroll to position [183, 0]
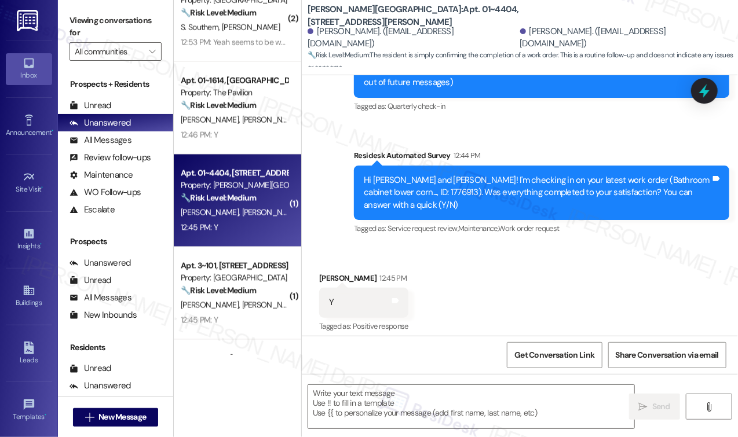
type textarea "Fetching suggested responses. Please feel free to read through the conversation…"
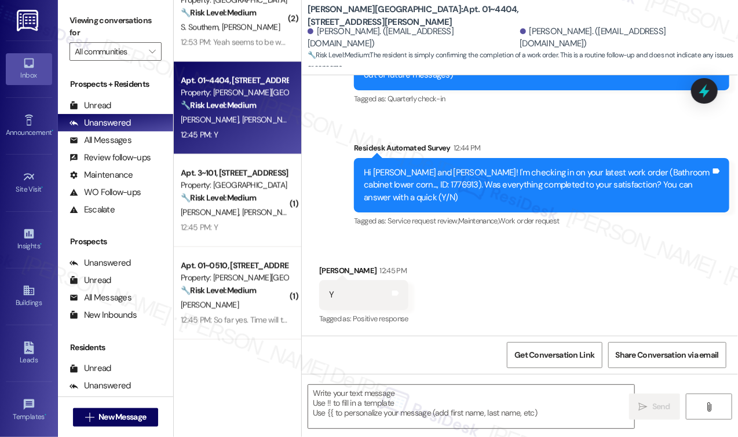
scroll to position [464, 0]
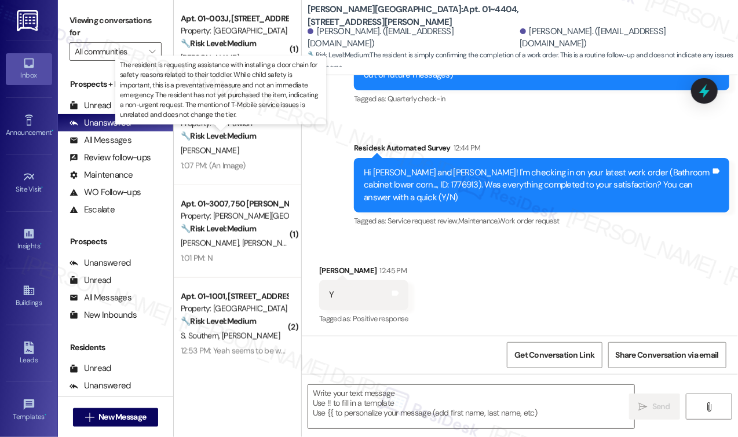
click at [248, 138] on strong "🔧 Risk Level: Medium" at bounding box center [218, 136] width 75 height 10
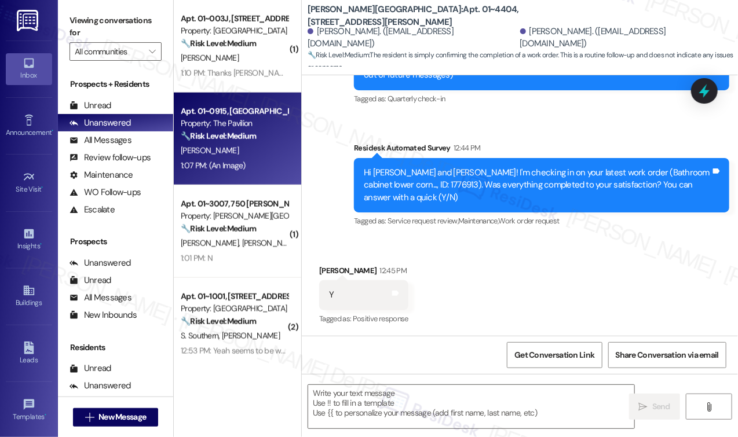
type textarea "Fetching suggested responses. Please feel free to read through the conversation…"
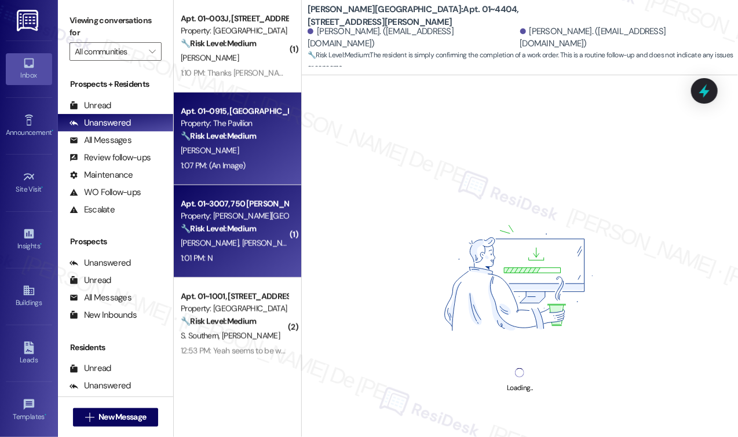
click at [245, 229] on strong "🔧 Risk Level: Medium" at bounding box center [218, 229] width 75 height 10
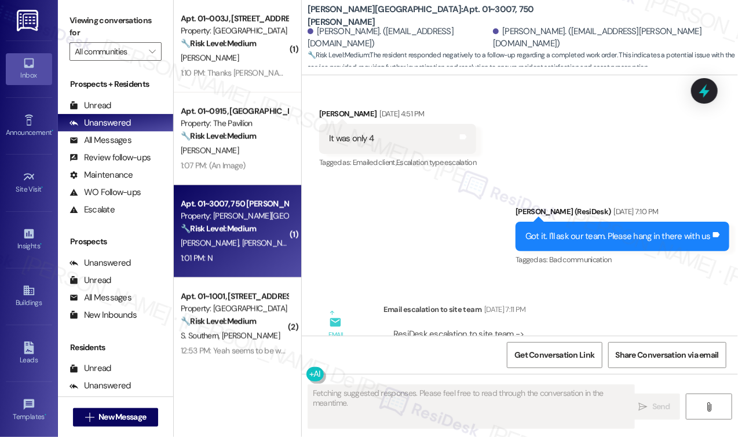
scroll to position [154, 0]
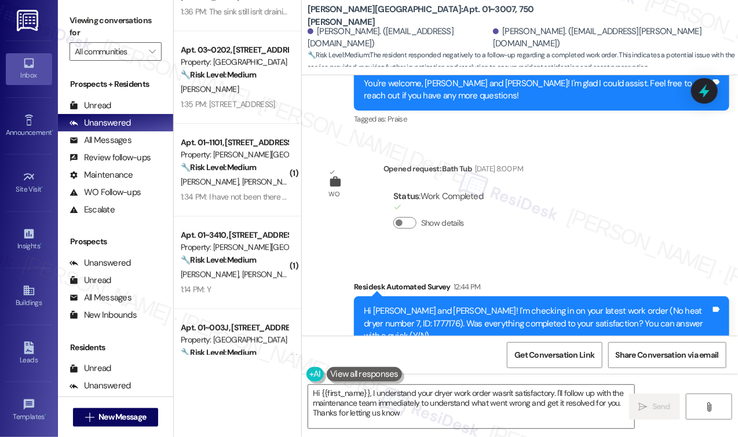
type textarea "Hi {{first_name}}, I understand your dryer work order wasn't satisfactory. I'll…"
drag, startPoint x: 630, startPoint y: 382, endPoint x: 488, endPoint y: 354, distance: 144.7
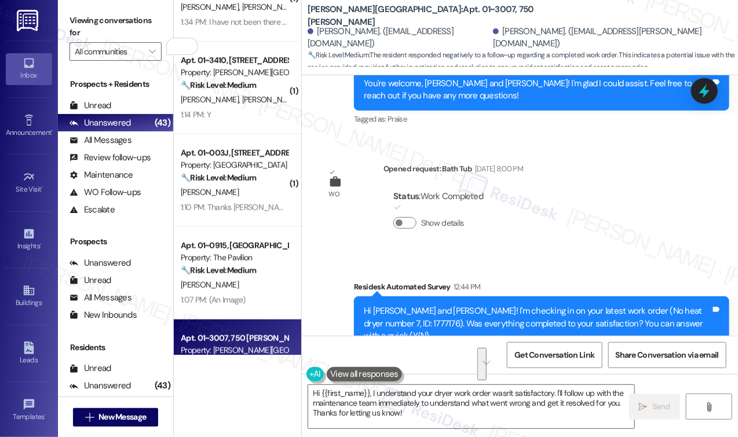
scroll to position [309, 0]
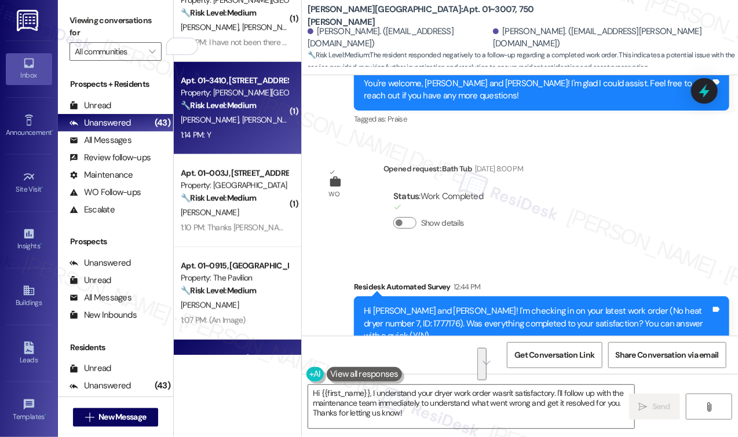
click at [242, 119] on span "[PERSON_NAME]" at bounding box center [271, 120] width 58 height 10
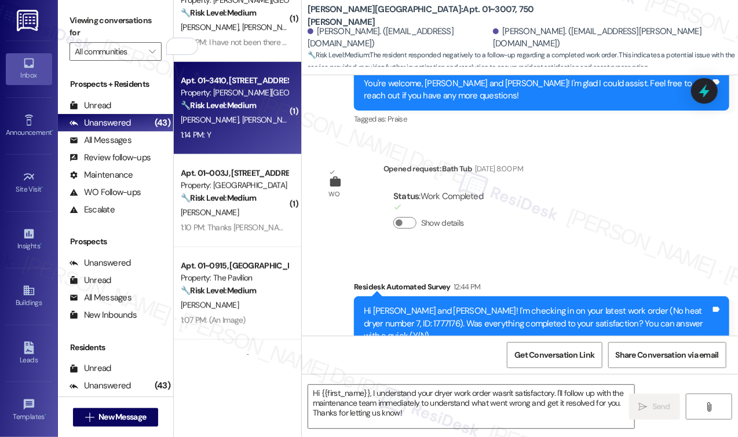
type textarea "Fetching suggested responses. Please feel free to read through the conversation…"
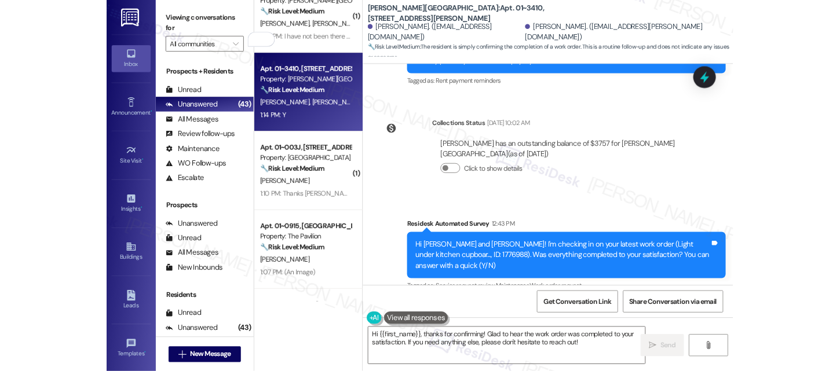
scroll to position [5976, 0]
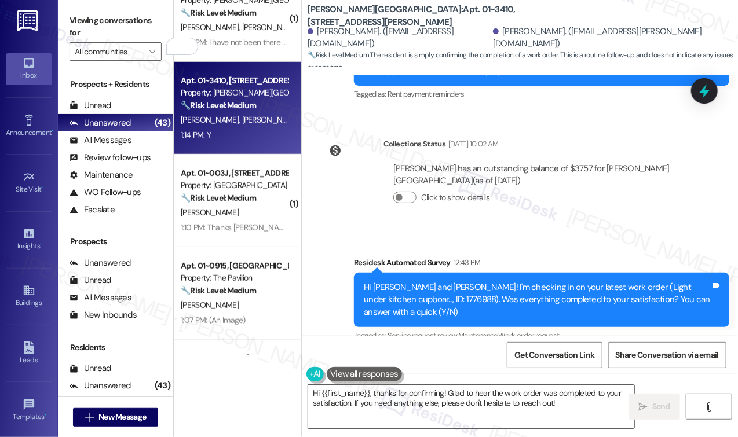
click at [429, 371] on textarea "Hi {{first_name}}, thanks for confirming! Glad to hear the work order was compl…" at bounding box center [471, 406] width 326 height 43
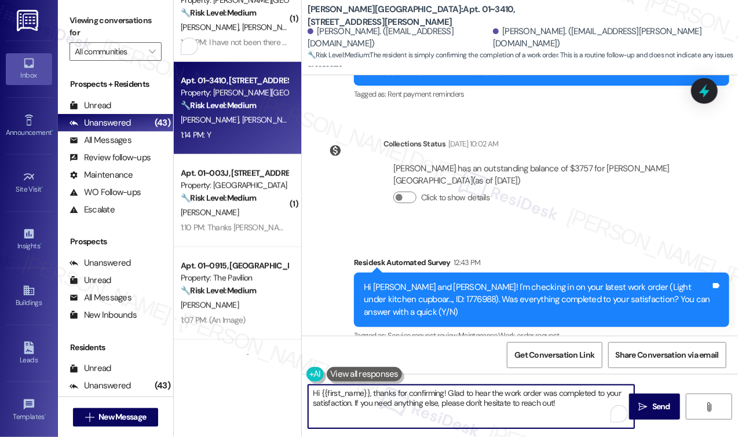
click at [429, 371] on textarea "Hi {{first_name}}, thanks for confirming! Glad to hear the work order was compl…" at bounding box center [471, 406] width 326 height 43
paste textarea "I’m happy to know that the work order was completed to your satisfaction! We wo…"
type textarea "I’m happy to know that the work order was completed to your satisfaction! We wo…"
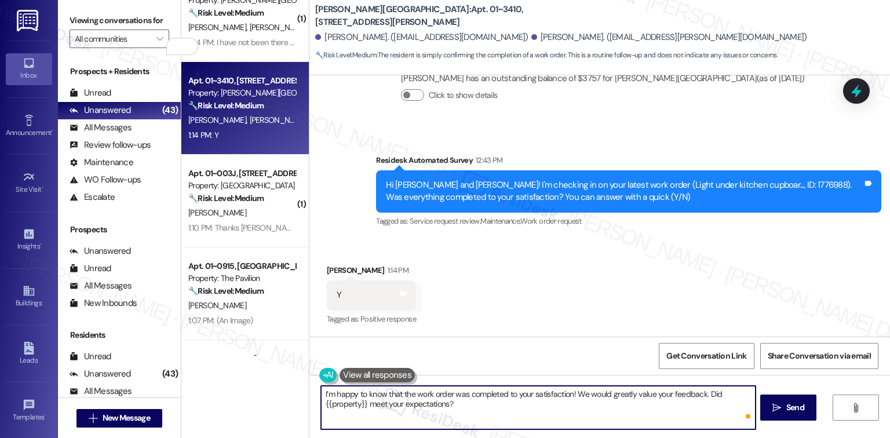
scroll to position [6852, 0]
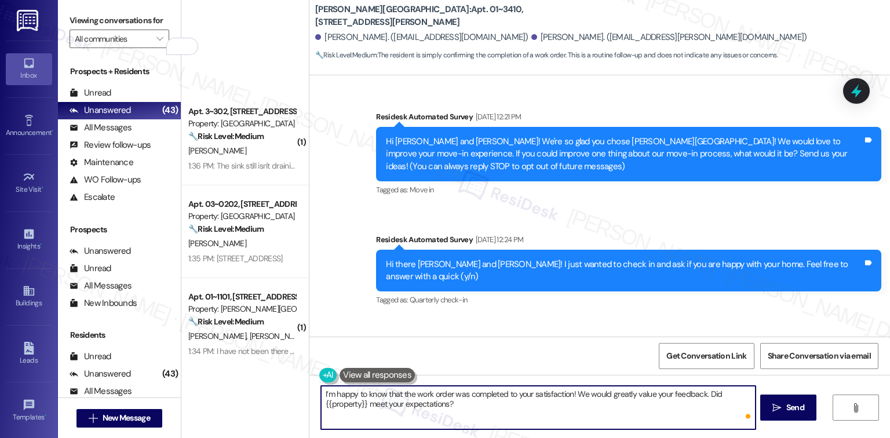
scroll to position [6852, 0]
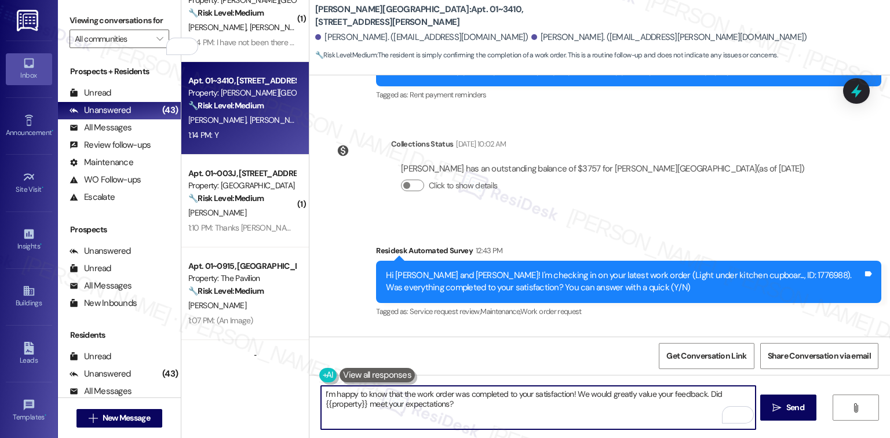
click at [479, 408] on textarea "I’m happy to know that the work order was completed to your satisfaction! We wo…" at bounding box center [538, 407] width 434 height 43
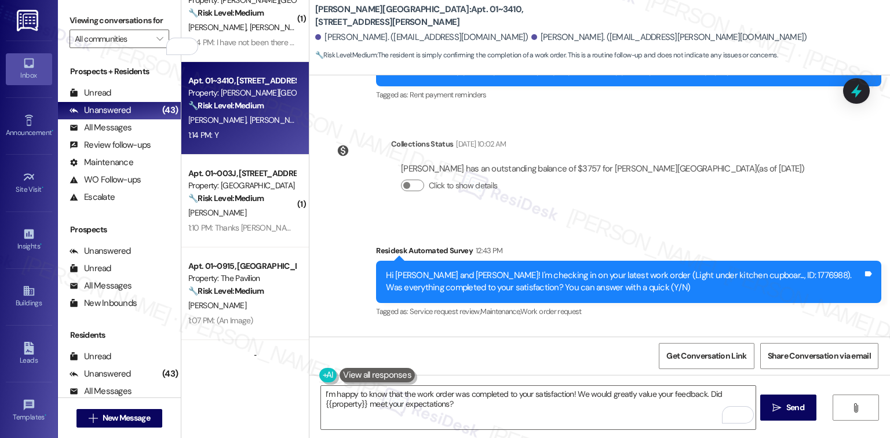
click at [527, 368] on div "Get Conversation Link Share Conversation via email" at bounding box center [599, 356] width 581 height 38
click at [557, 410] on textarea "I’m happy to know that the work order was completed to your satisfaction! We wo…" at bounding box center [538, 407] width 434 height 43
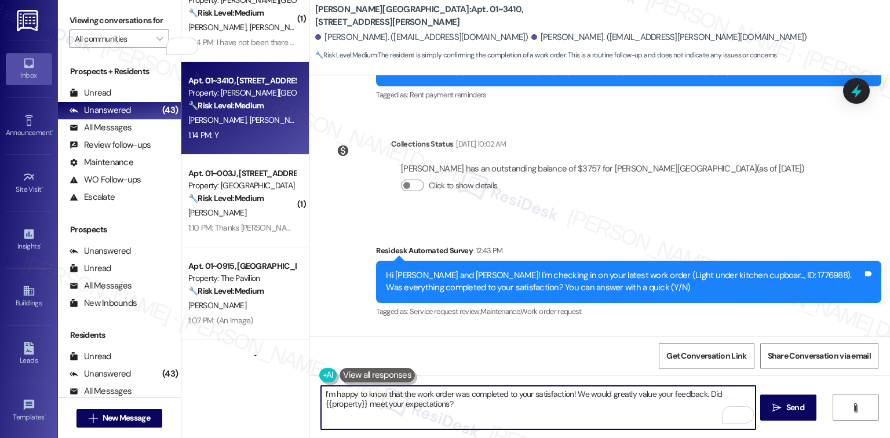
drag, startPoint x: 877, startPoint y: 16, endPoint x: 876, endPoint y: 23, distance: 6.5
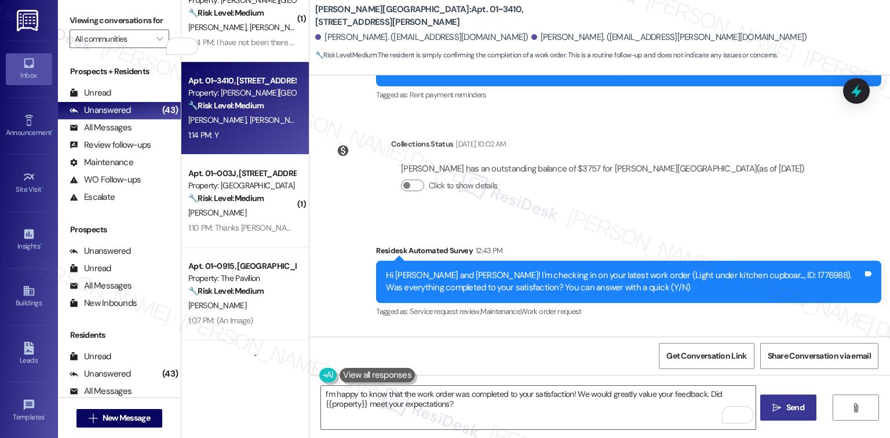
click at [793, 399] on button " Send" at bounding box center [788, 408] width 56 height 26
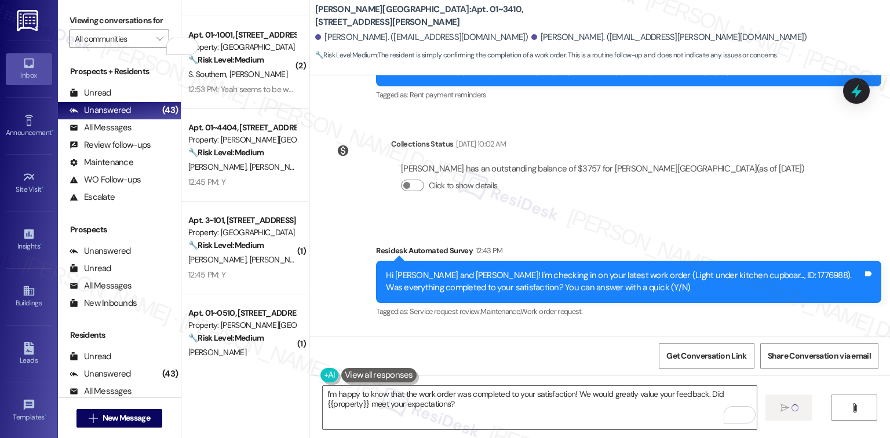
scroll to position [772, 0]
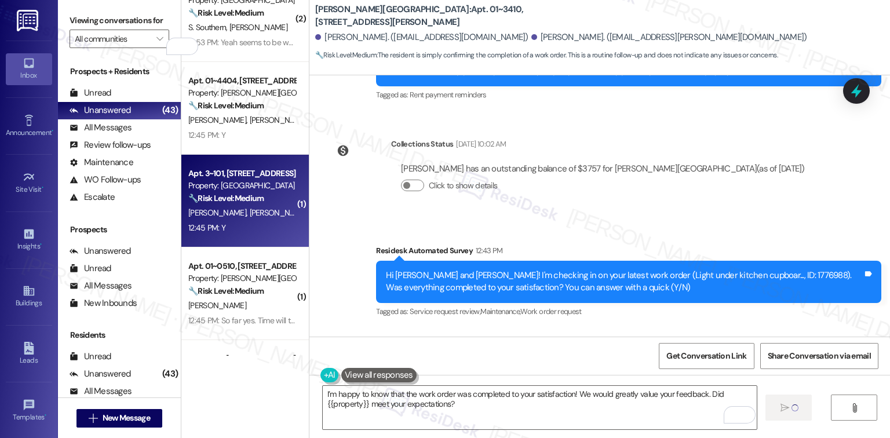
click at [242, 221] on div "12:45 PM: Y 12:45 PM: Y" at bounding box center [242, 228] width 110 height 14
type textarea "Hi {{first_name}}, thanks for confirming! Glad to hear the work order was compl…"
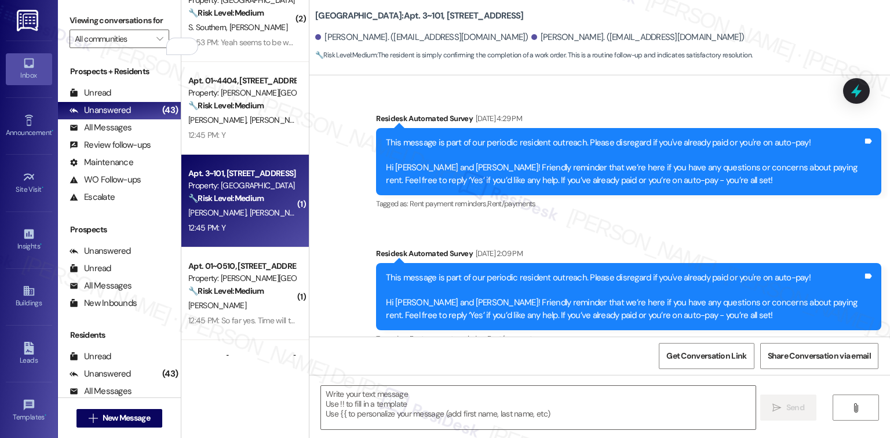
type textarea "Fetching suggested responses. Please feel free to read through the conversation…"
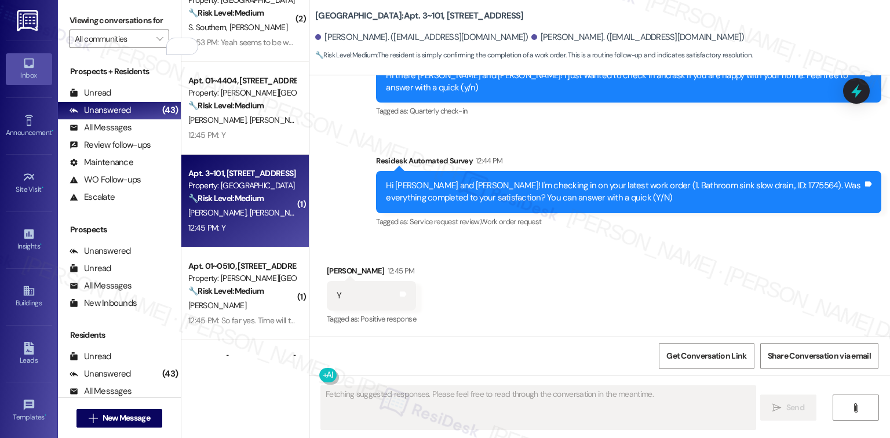
scroll to position [663, 0]
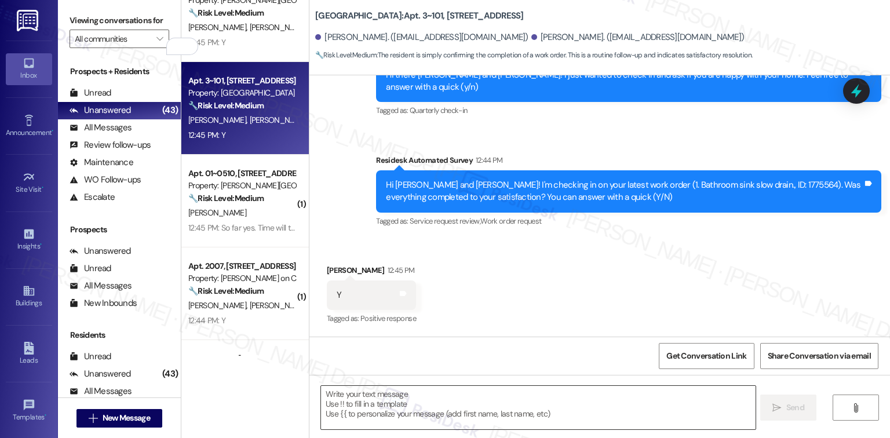
click at [408, 403] on textarea at bounding box center [538, 407] width 434 height 43
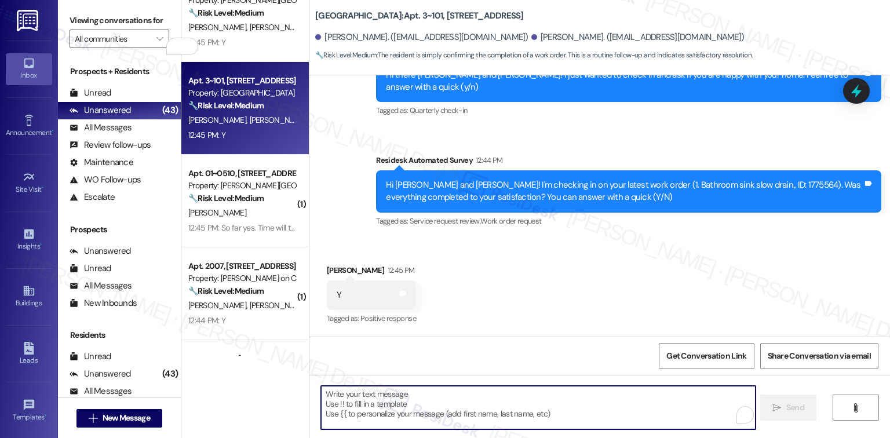
paste textarea "I’m happy to know that the work order was completed to your satisfaction! We wo…"
type textarea "I’m happy to know that the work order was completed to your satisfaction! We wo…"
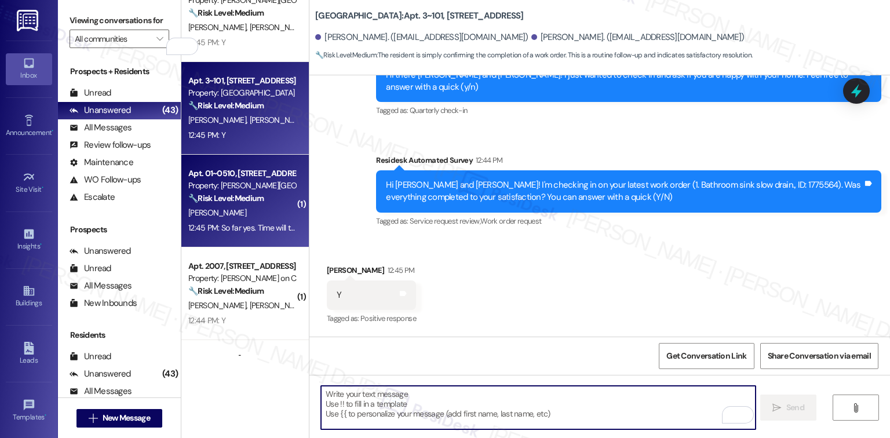
scroll to position [662, 0]
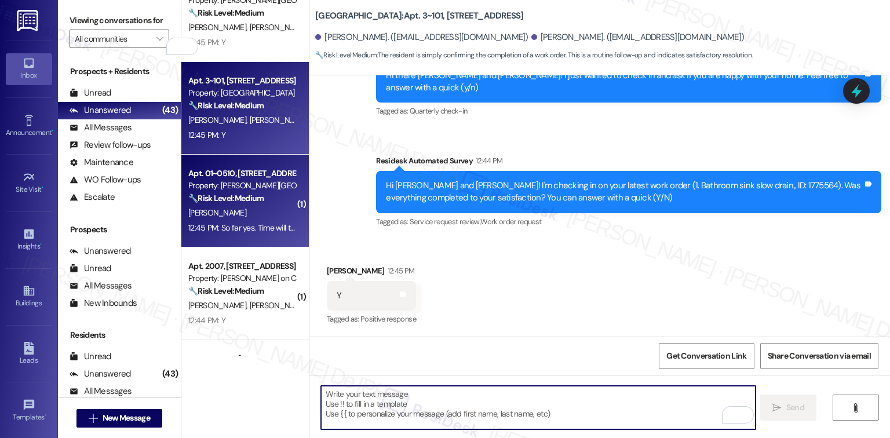
click at [227, 228] on div "12:45 PM: So far yes. Time will tell if there are no future leaks 12:45 PM: So …" at bounding box center [287, 227] width 199 height 10
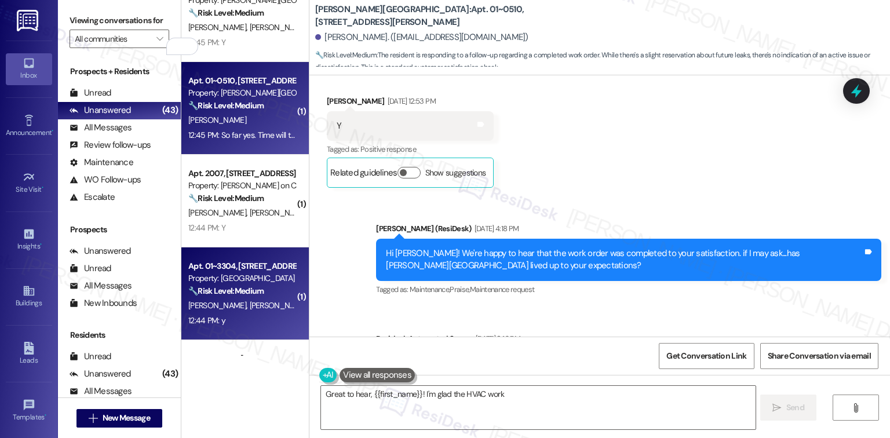
scroll to position [3475, 0]
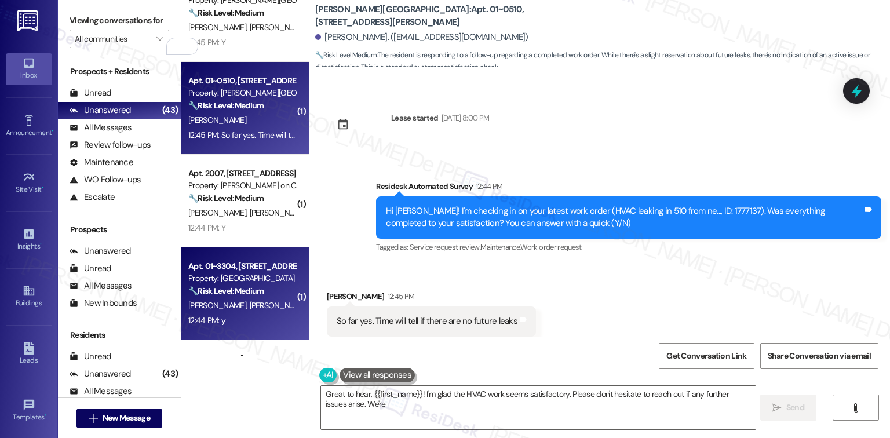
type textarea "Great to hear, {{first_name}}! I'm glad the HVAC work seems satisfactory. Pleas…"
click at [243, 312] on div "M. Venosa T. Jansto" at bounding box center [242, 305] width 110 height 14
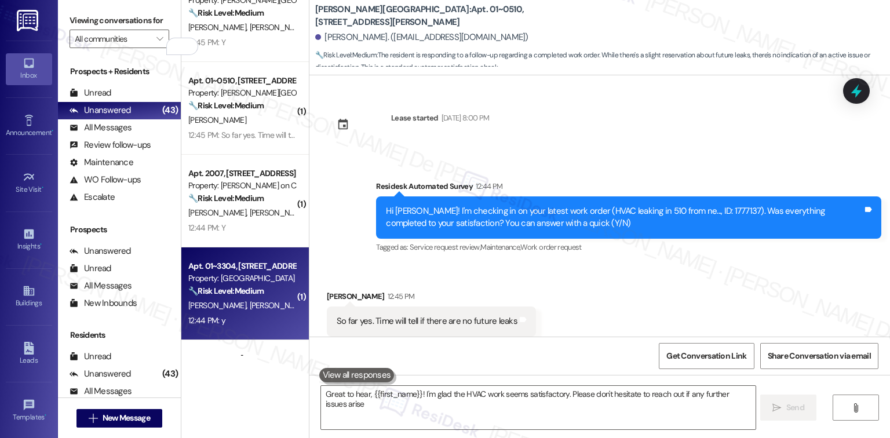
type textarea "Great to hear, {{first_name}}! I'm glad the HVAC work seems satisfactory. Pleas…"
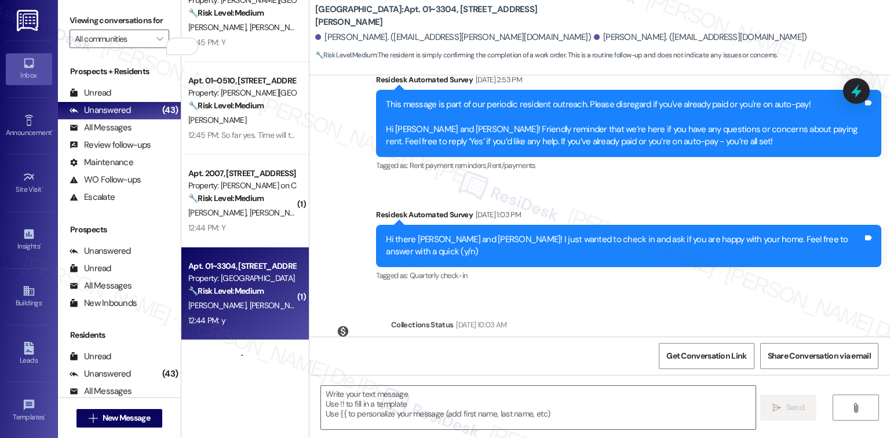
scroll to position [2858, 0]
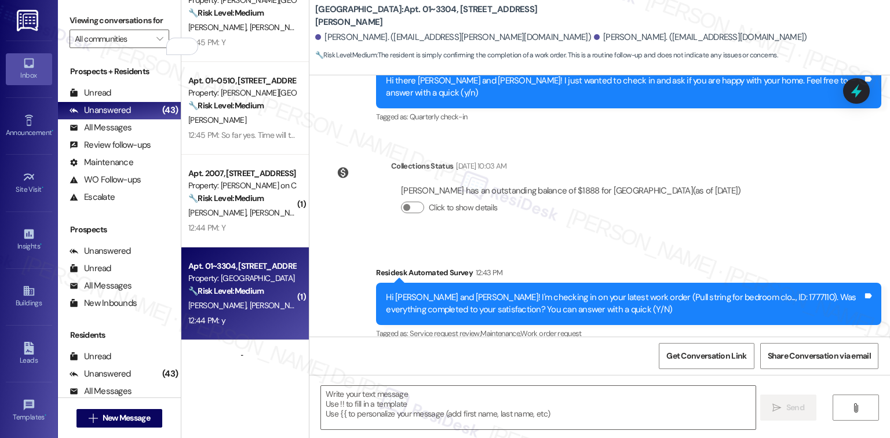
type textarea "Fetching suggested responses. Please feel free to read through the conversation…"
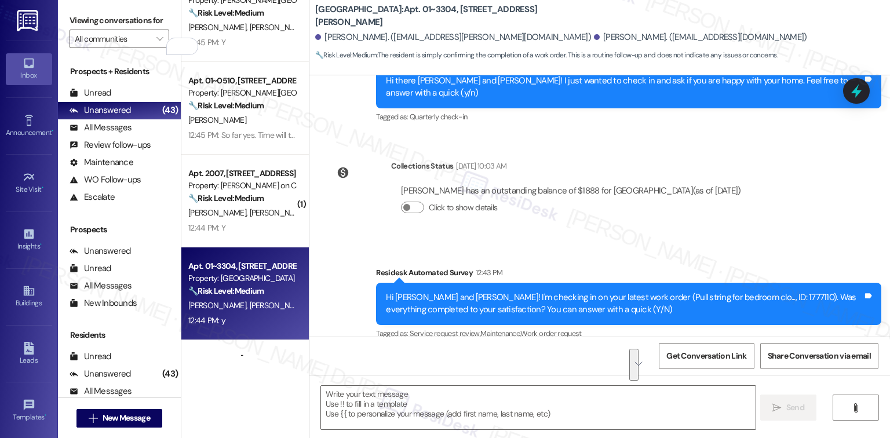
paste textarea "To enrich screen reader interactions, please activate Accessibility in Grammarl…"
paste textarea "I’m happy to know that the work order was completed to your satisfaction! We wo…"
type textarea "I’m happy to know that the work order was completed to your satisfaction! We wo…"
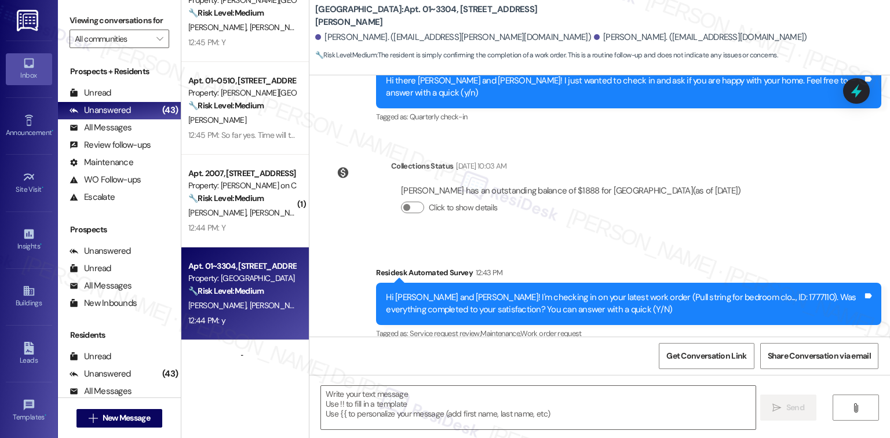
scroll to position [7218, 0]
drag, startPoint x: 813, startPoint y: 273, endPoint x: 646, endPoint y: 254, distance: 168.5
type textarea "I’m delighted to hear that the work order was completed to your satisfaction! W…"
copy div "I’m delighted to hear that the work order was completed to your satisfaction! W…"
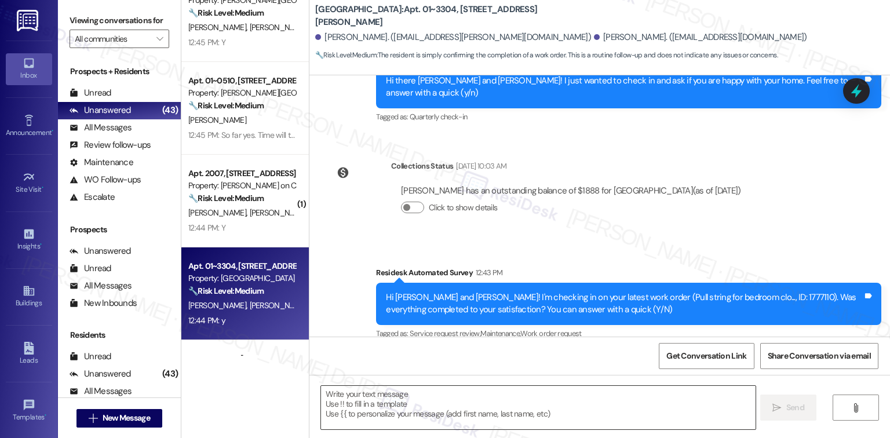
click at [369, 399] on textarea at bounding box center [538, 407] width 434 height 43
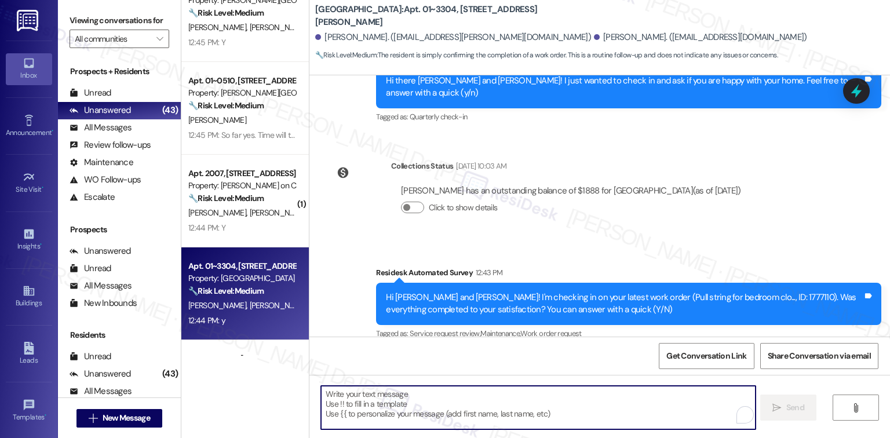
paste textarea "I’m delighted to hear that the work order was completed to your satisfaction! W…"
type textarea "I’m delighted to hear that the work order was completed to your satisfaction! W…"
click at [260, 303] on div "[PERSON_NAME]" at bounding box center [242, 305] width 110 height 14
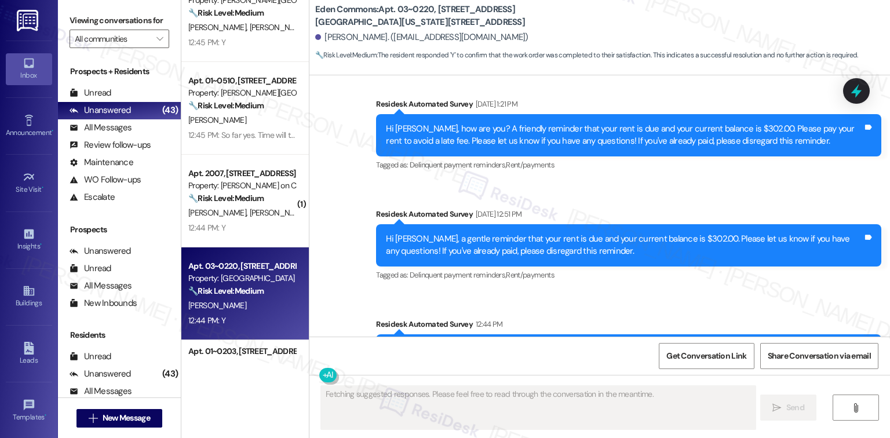
scroll to position [3899, 0]
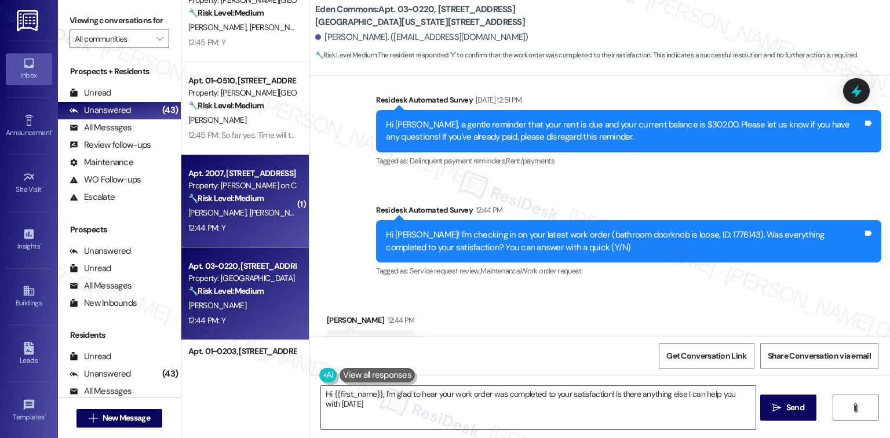
type textarea "Hi {{first_name}}, I'm glad to hear your work order was completed to your satis…"
click at [215, 206] on div "A. Gray K. Maurice" at bounding box center [242, 213] width 110 height 14
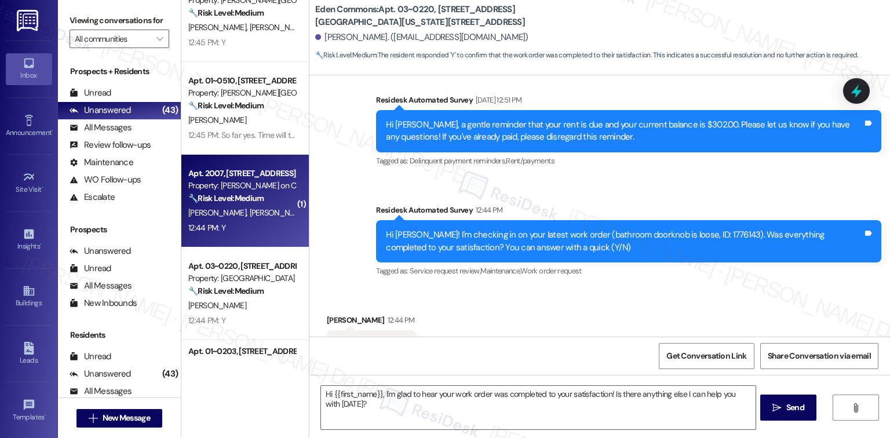
type textarea "Fetching suggested responses. Please feel free to read through the conversation…"
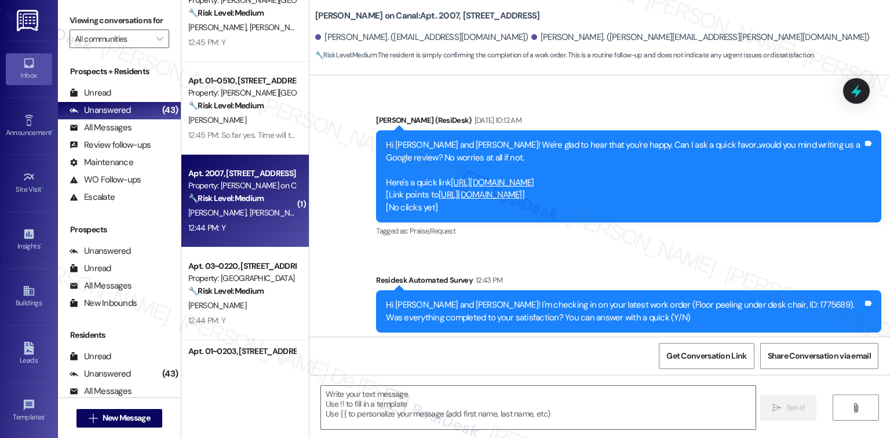
type textarea "Fetching suggested responses. Please feel free to read through the conversation…"
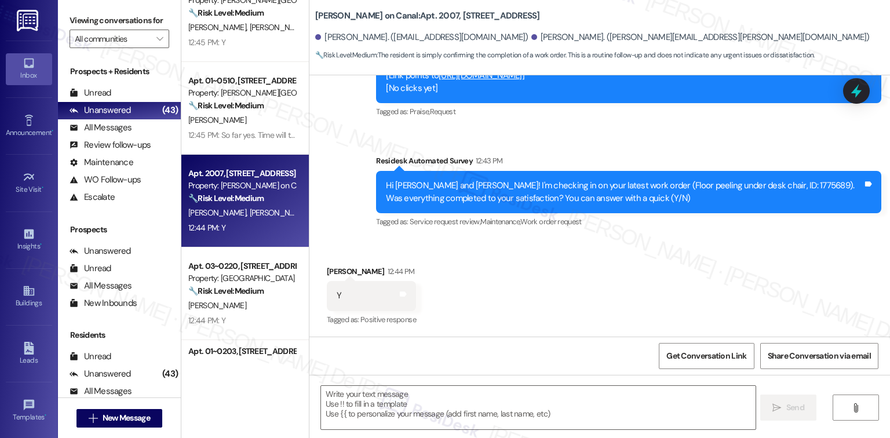
scroll to position [515, 0]
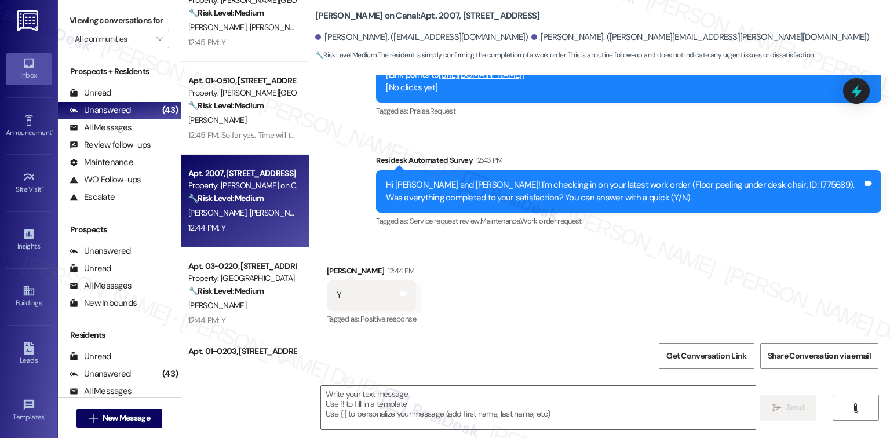
click at [542, 306] on div "Received via SMS Kimberley Maurice 12:44 PM Y Tags and notes Tagged as: Positiv…" at bounding box center [599, 288] width 581 height 98
click at [401, 396] on textarea at bounding box center [538, 407] width 434 height 43
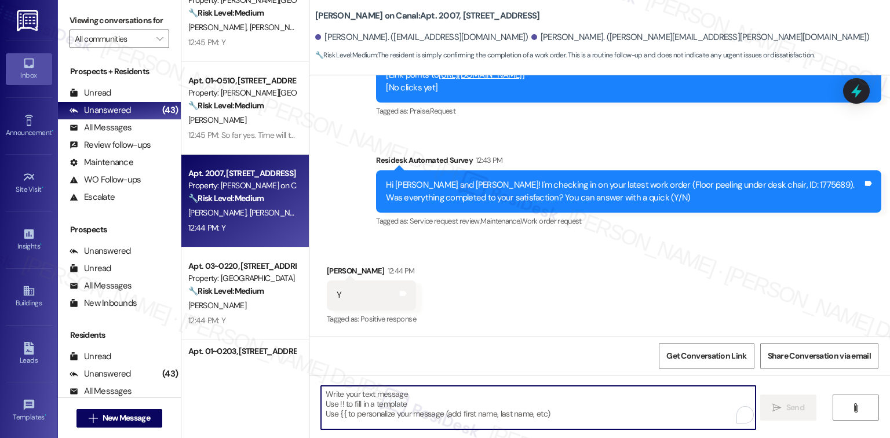
paste textarea "I’m delighted to hear that the work order was completed to your satisfaction! W…"
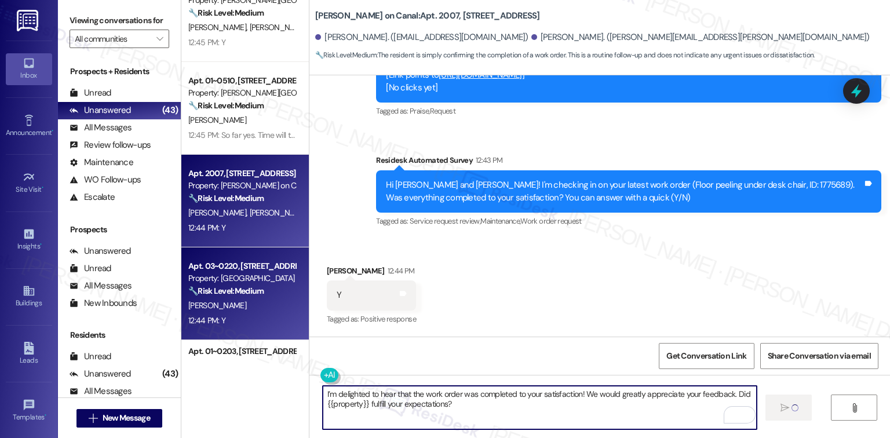
type textarea "I’m delighted to hear that the work order was completed to your satisfaction! W…"
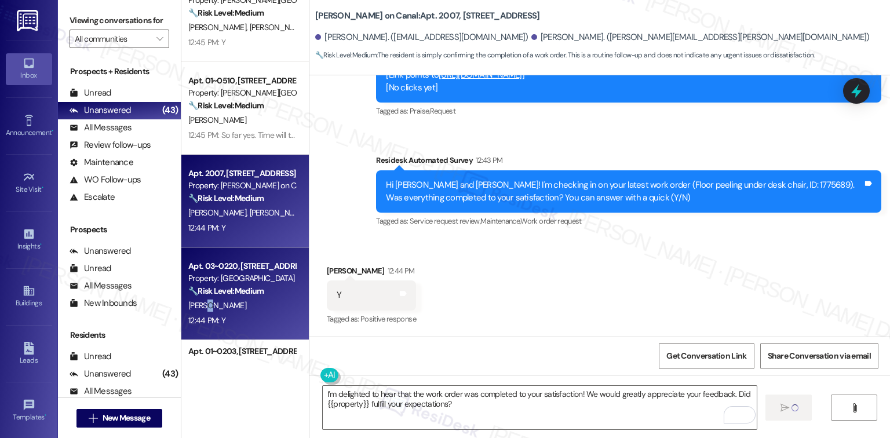
click at [202, 304] on span "[PERSON_NAME]" at bounding box center [217, 305] width 58 height 10
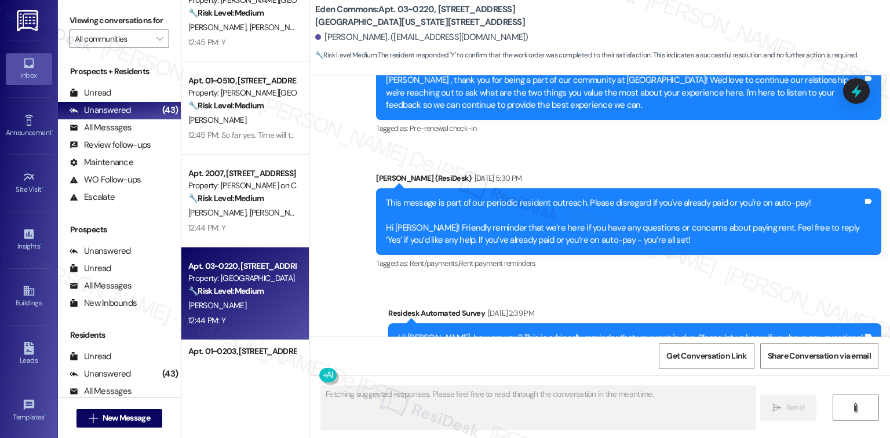
scroll to position [3470, 0]
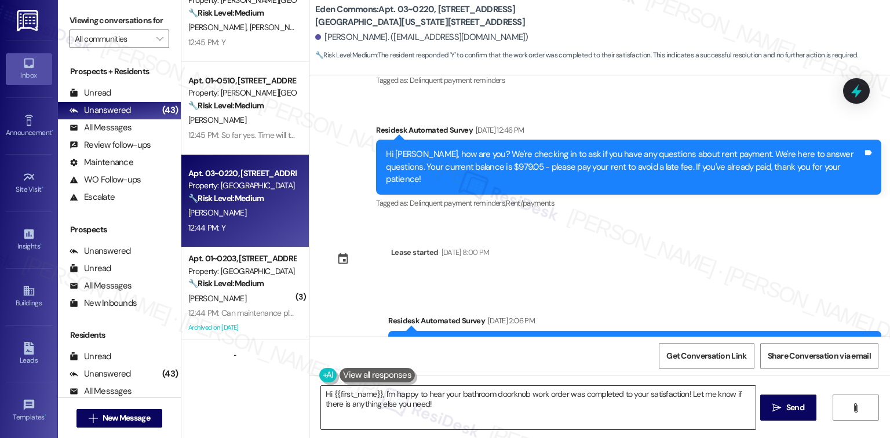
click at [422, 410] on textarea "Hi {{first_name}}, I'm happy to hear your bathroom doorknob work order was comp…" at bounding box center [538, 407] width 434 height 43
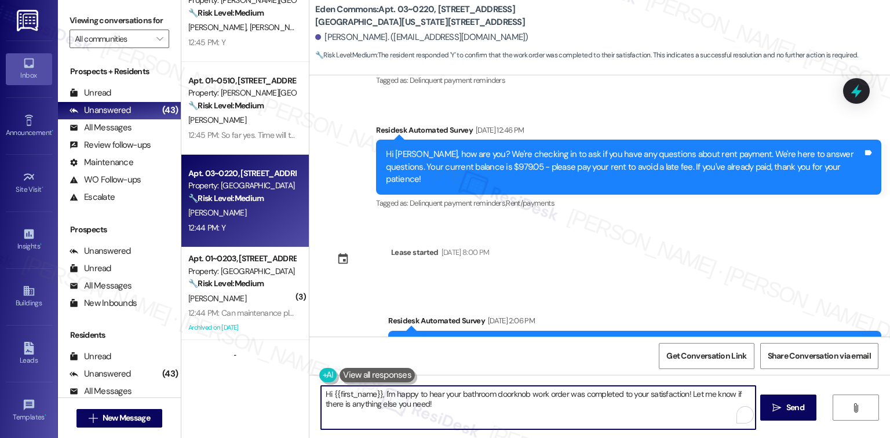
click at [422, 410] on textarea "Hi {{first_name}}, I'm happy to hear your bathroom doorknob work order was comp…" at bounding box center [538, 407] width 434 height 43
paste textarea "I’m delighted to hear that the work order was completed to your satisfaction! W…"
type textarea "I’m delighted to hear that the work order was completed to your satisfaction! W…"
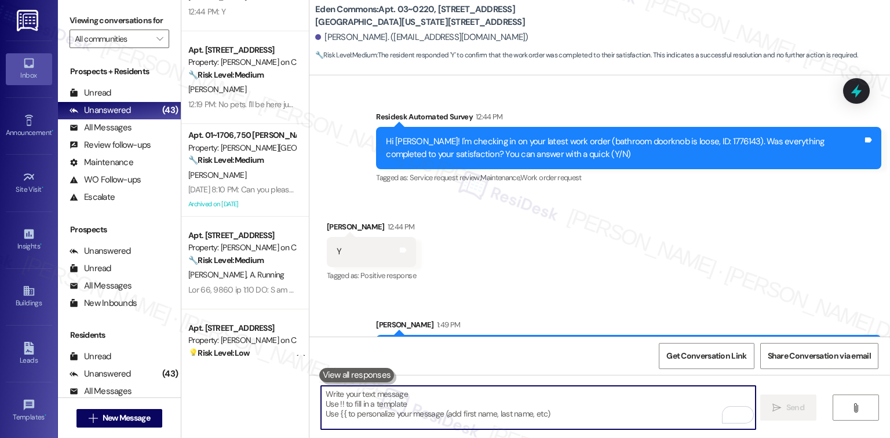
scroll to position [927, 0]
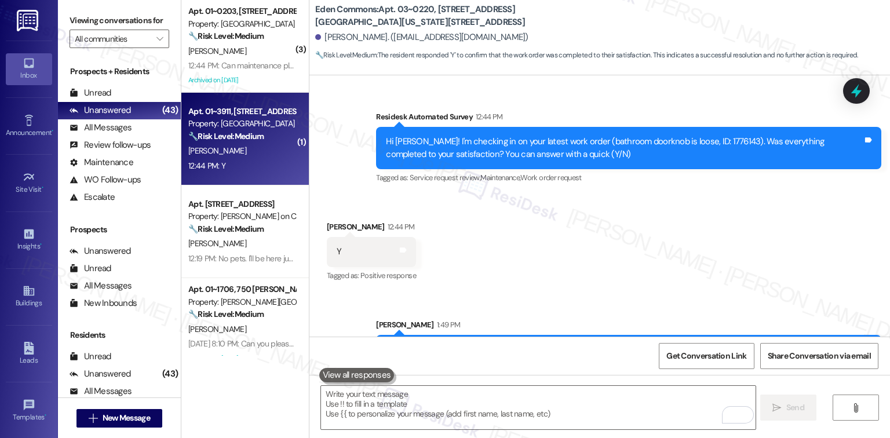
click at [234, 178] on div "Apt. 01~3911, 233 East Wacker Property: Columbus Plaza 🔧 Risk Level: Medium The…" at bounding box center [244, 139] width 127 height 93
type textarea "Fetching suggested responses. Please feel free to read through the conversation…"
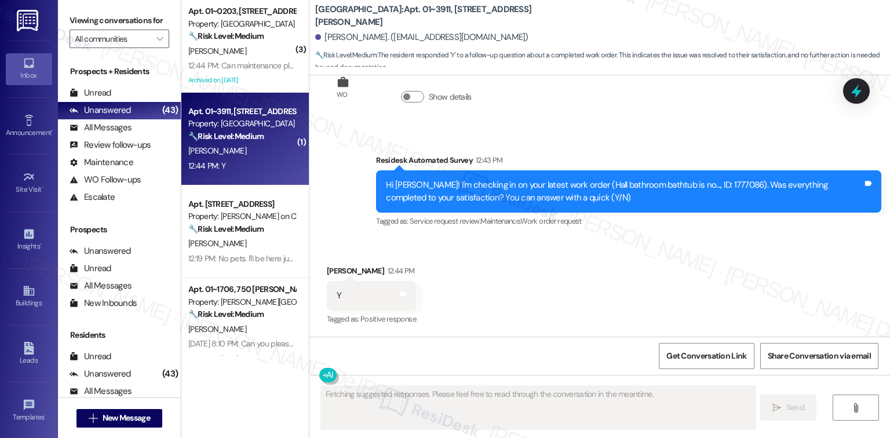
scroll to position [470, 0]
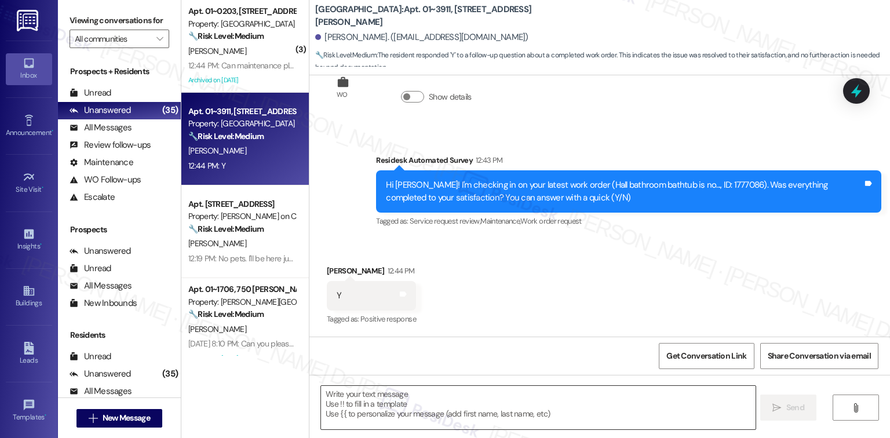
click at [413, 421] on textarea at bounding box center [538, 407] width 434 height 43
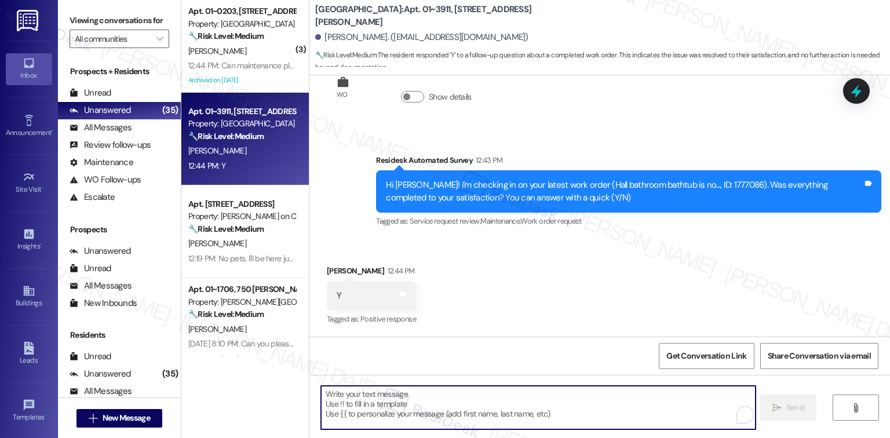
paste textarea "I’m delighted to hear that the work order was completed to your satisfaction! W…"
type textarea "I’m delighted to hear that the work order was completed to your satisfaction! W…"
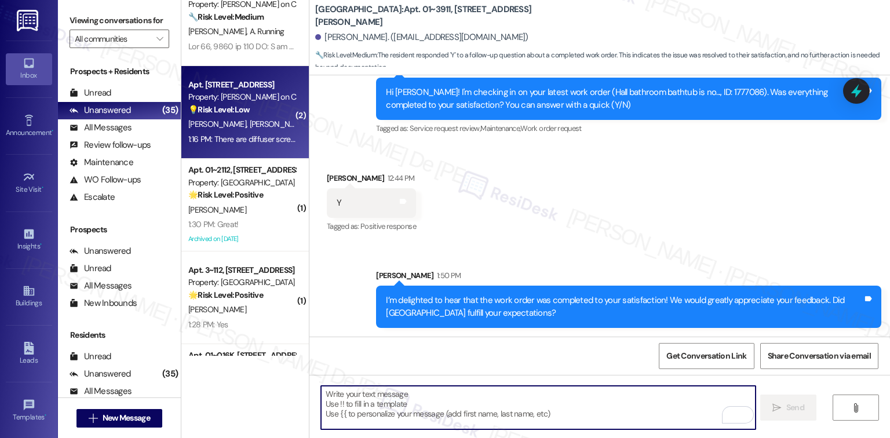
scroll to position [1236, 0]
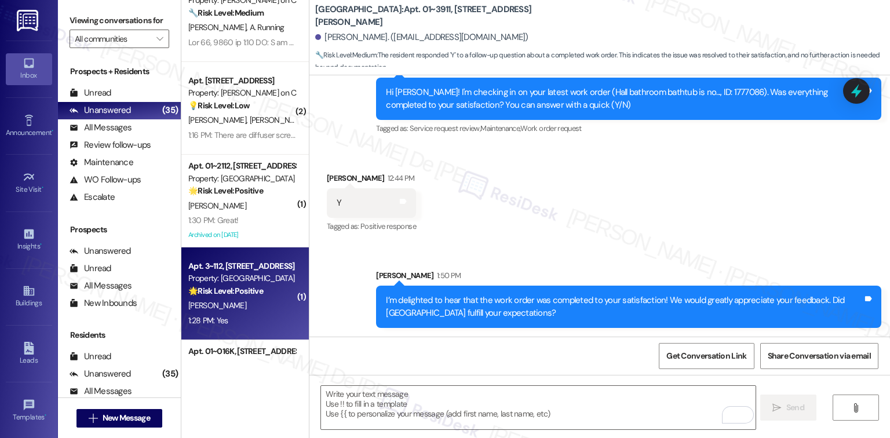
click at [249, 291] on strong "🌟 Risk Level: Positive" at bounding box center [225, 291] width 75 height 10
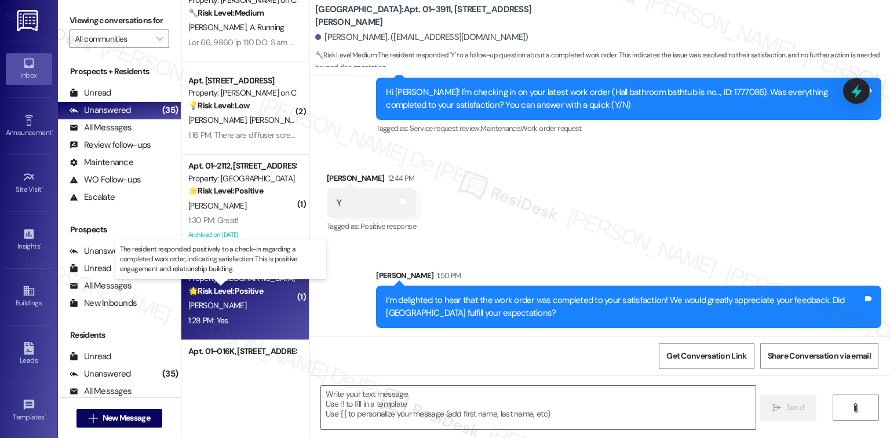
type textarea "Fetching suggested responses. Please feel free to read through the conversation…"
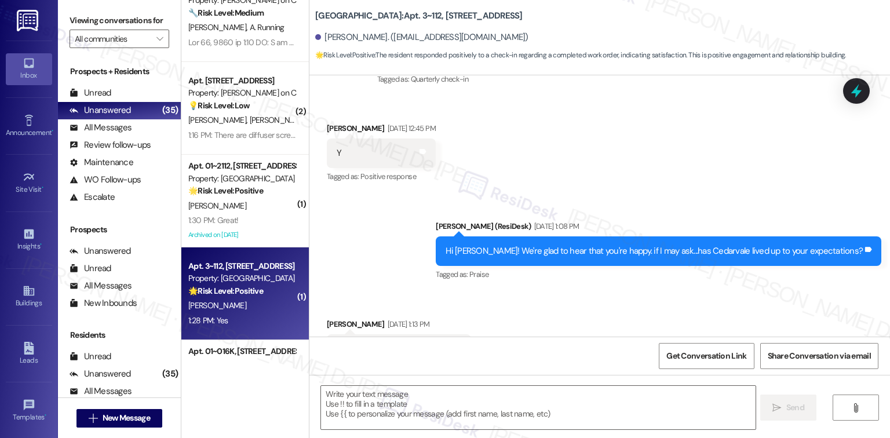
type textarea "Fetching suggested responses. Please feel free to read through the conversation…"
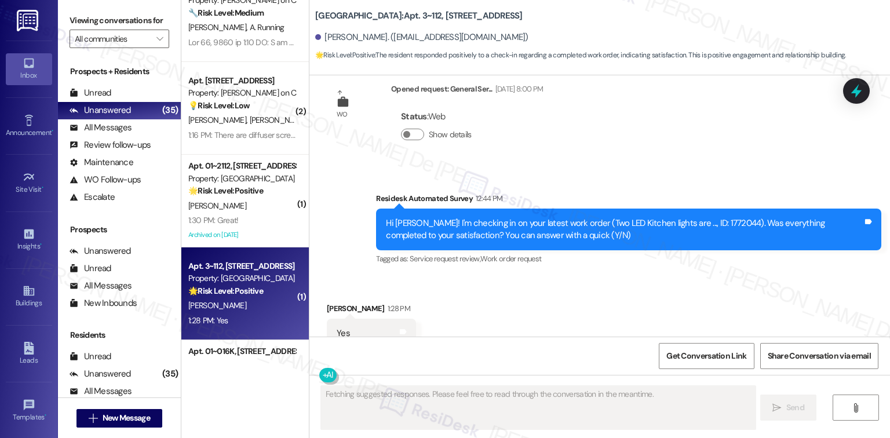
scroll to position [3899, 0]
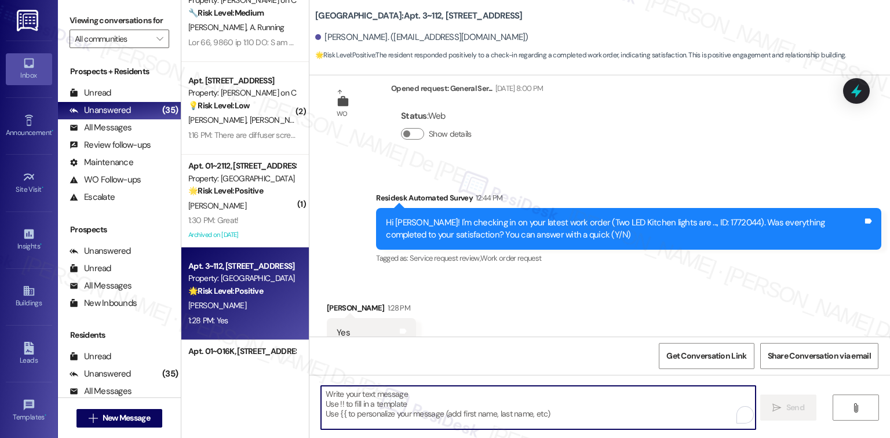
click at [440, 404] on textarea "To enrich screen reader interactions, please activate Accessibility in Grammarl…" at bounding box center [538, 407] width 434 height 43
paste textarea "I’m delighted to hear that the work order was completed to your satisfaction! W…"
type textarea "I’m delighted to hear that the work order was completed to your satisfaction! W…"
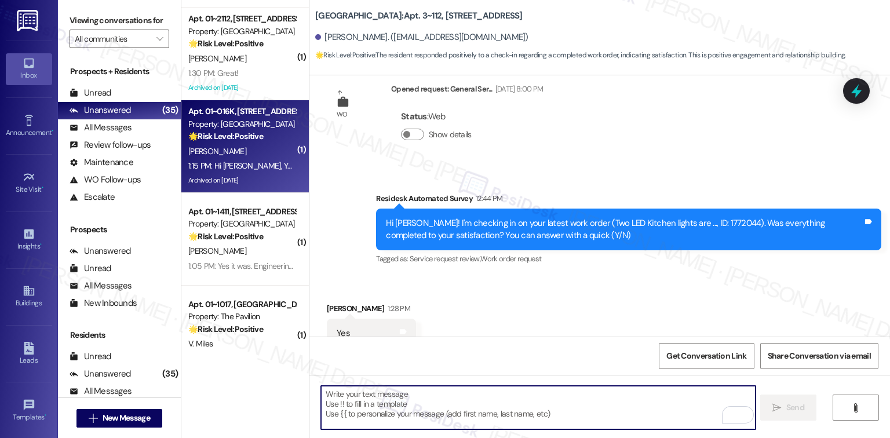
scroll to position [1391, 0]
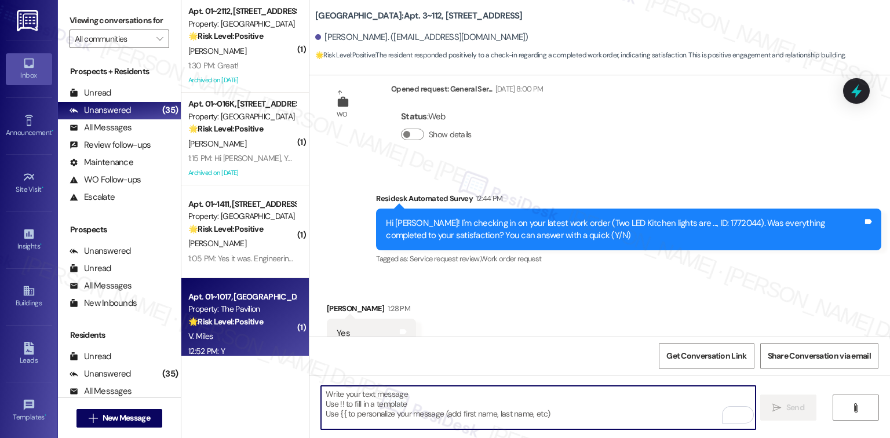
click at [235, 329] on div "V. Miles" at bounding box center [242, 336] width 110 height 14
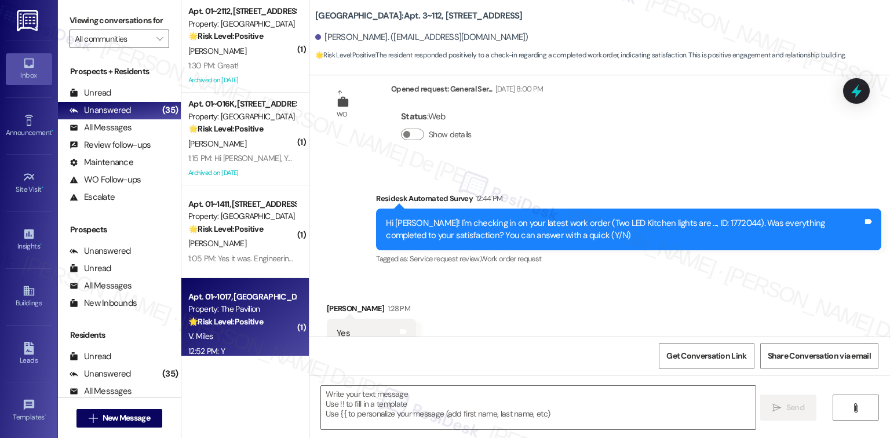
type textarea "Fetching suggested responses. Please feel free to read through the conversation…"
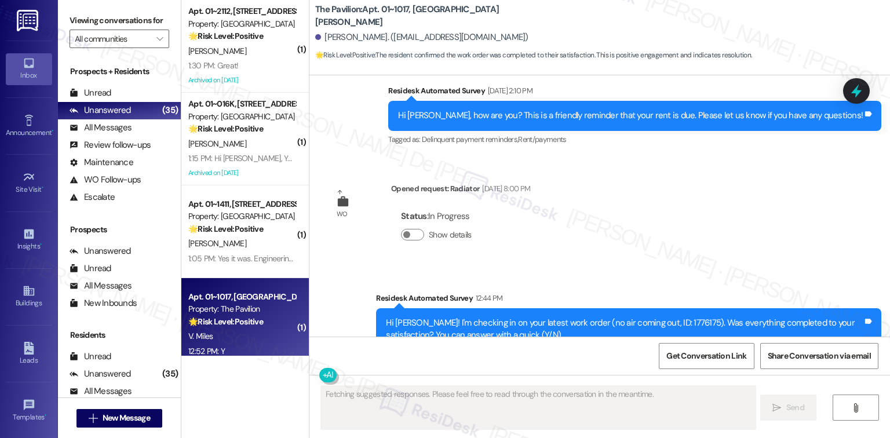
scroll to position [3384, 0]
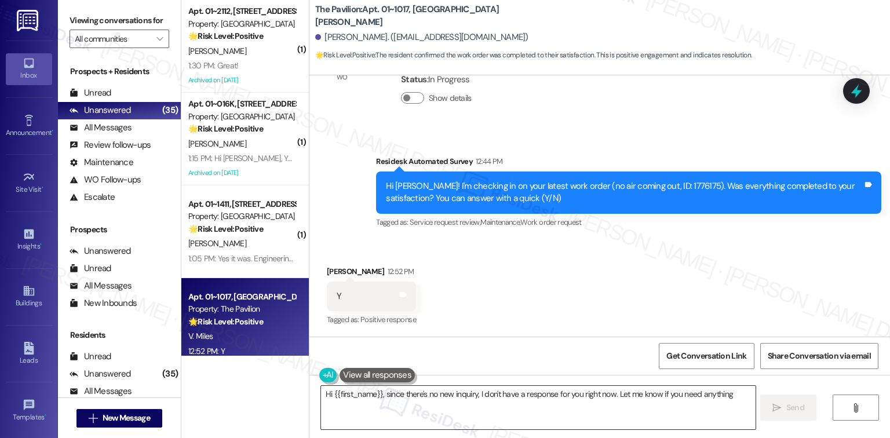
type textarea "Hi {{first_name}}, since there's no new inquiry, I don't have a response for yo…"
click at [365, 409] on textarea "Hi {{first_name}}, since there's no new inquiry, I don't have a response for yo…" at bounding box center [538, 407] width 434 height 43
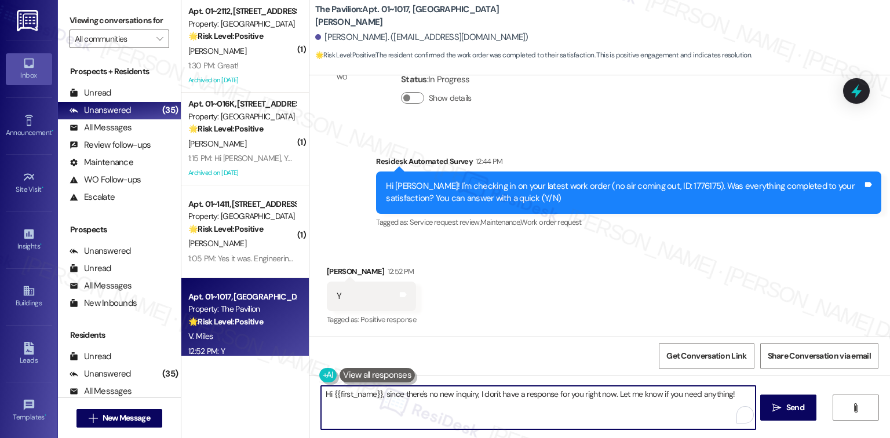
click at [365, 409] on textarea "Hi {{first_name}}, since there's no new inquiry, I don't have a response for yo…" at bounding box center [538, 407] width 434 height 43
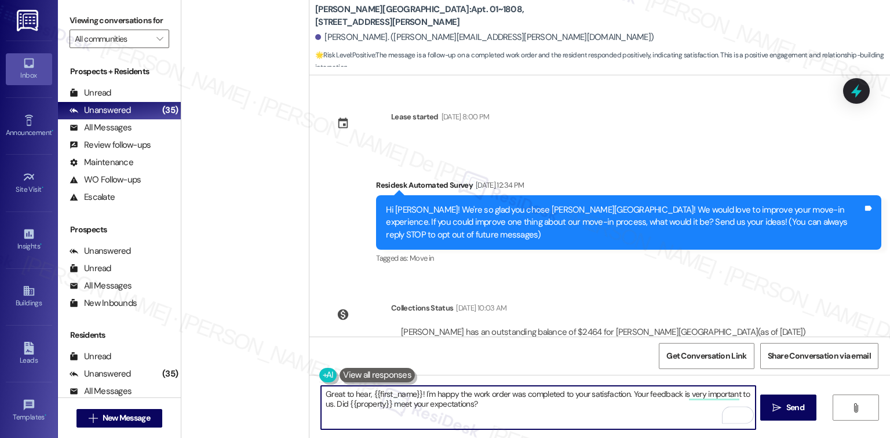
scroll to position [7412, 0]
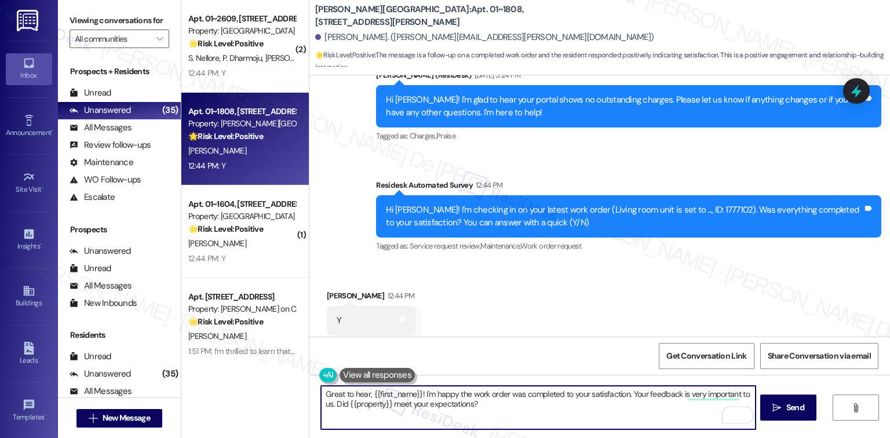
click at [643, 403] on textarea "Great to hear, {{first_name}}! I'm happy the work order was completed to your s…" at bounding box center [538, 407] width 434 height 43
type textarea "Great to hear, {{first_name}}! I'm happy the work order was completed to your s…"
click at [790, 411] on span "Send" at bounding box center [795, 408] width 18 height 12
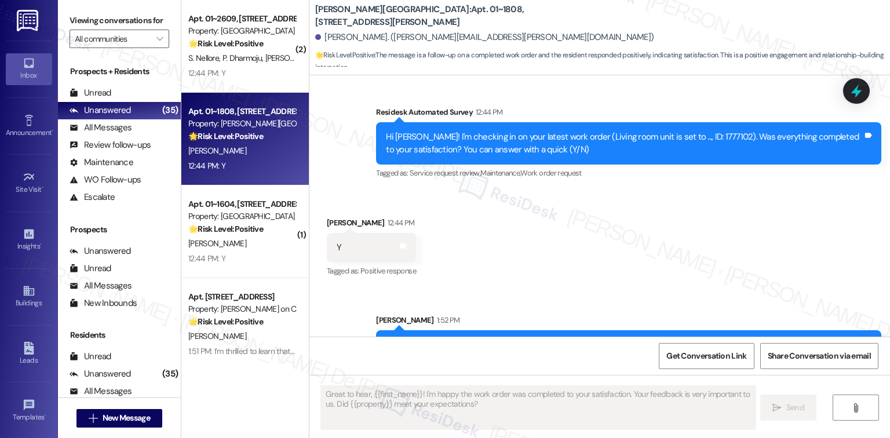
scroll to position [860, 0]
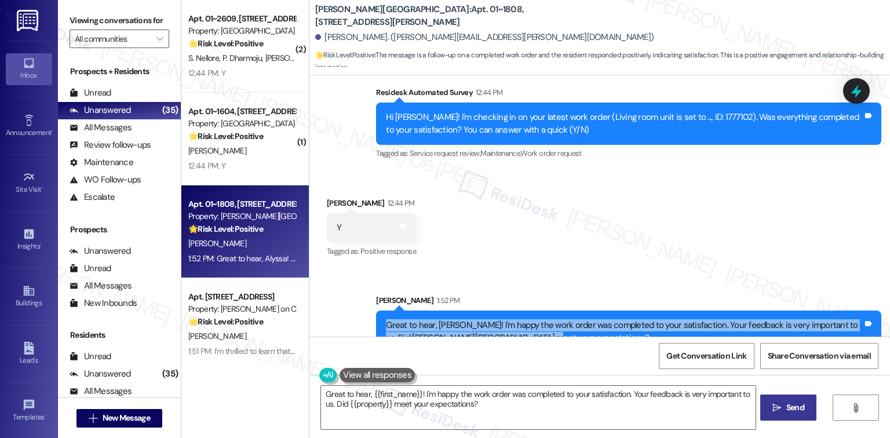
drag, startPoint x: 538, startPoint y: 311, endPoint x: 366, endPoint y: 301, distance: 171.8
click at [367, 301] on div "Sent via SMS [PERSON_NAME] 1:52 PM Great to hear, Alyssa! I'm happy the work or…" at bounding box center [628, 324] width 523 height 76
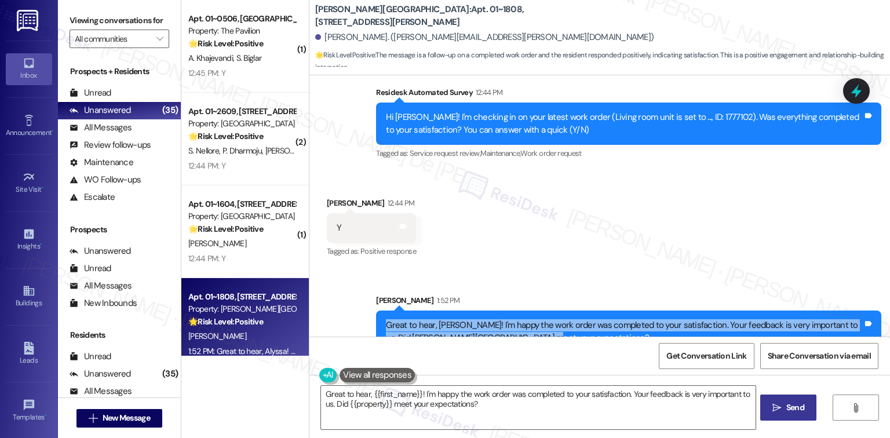
copy div "Great to hear, [PERSON_NAME]! I'm happy the work order was completed to your sa…"
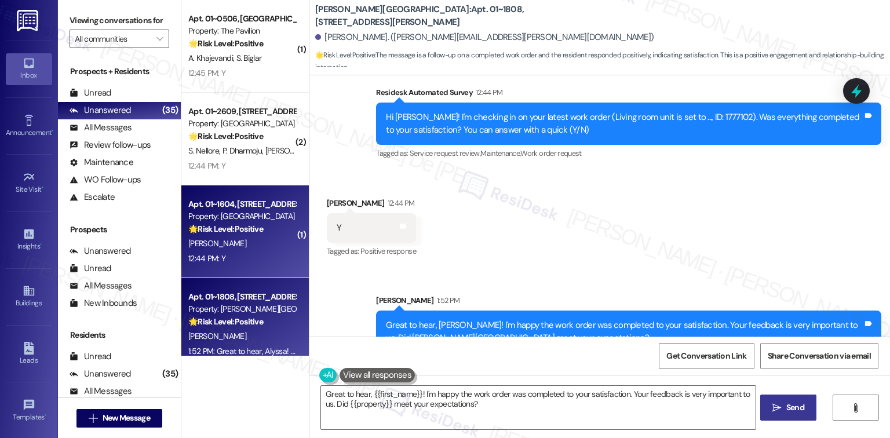
click at [207, 266] on div "Apt. 01~1604, 233 East [PERSON_NAME] Property: [GEOGRAPHIC_DATA] 🌟 Risk Level: …" at bounding box center [244, 231] width 127 height 93
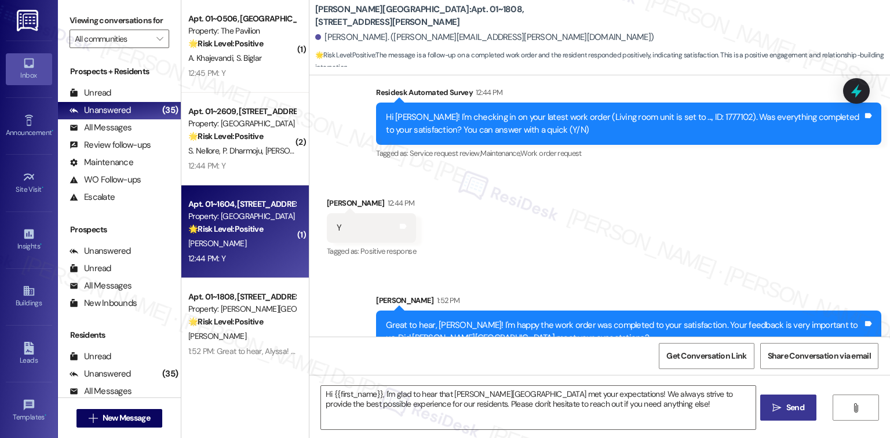
type textarea "Fetching suggested responses. Please feel free to read through the conversation…"
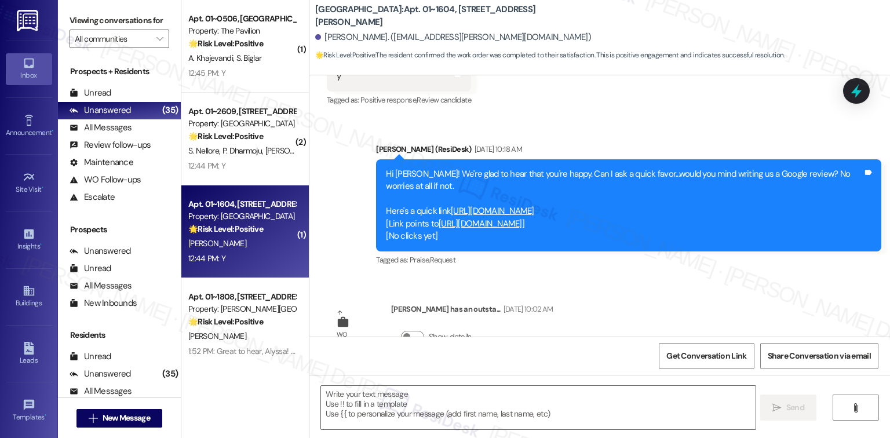
type textarea "Fetching suggested responses. Please feel free to read through the conversation…"
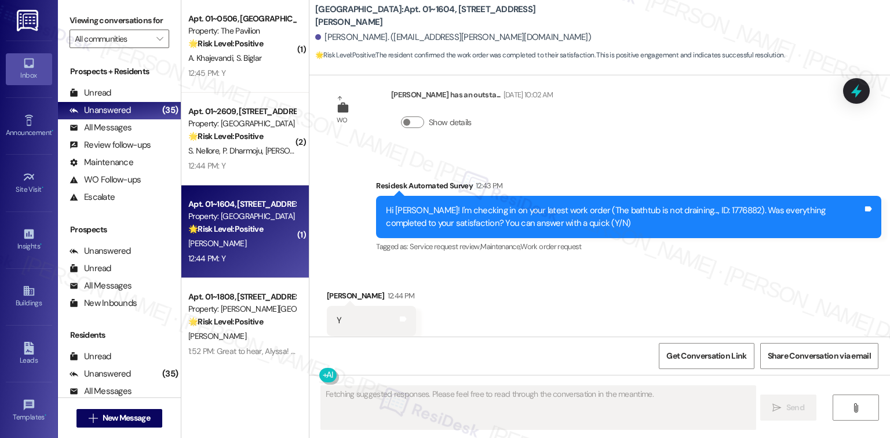
scroll to position [569, 0]
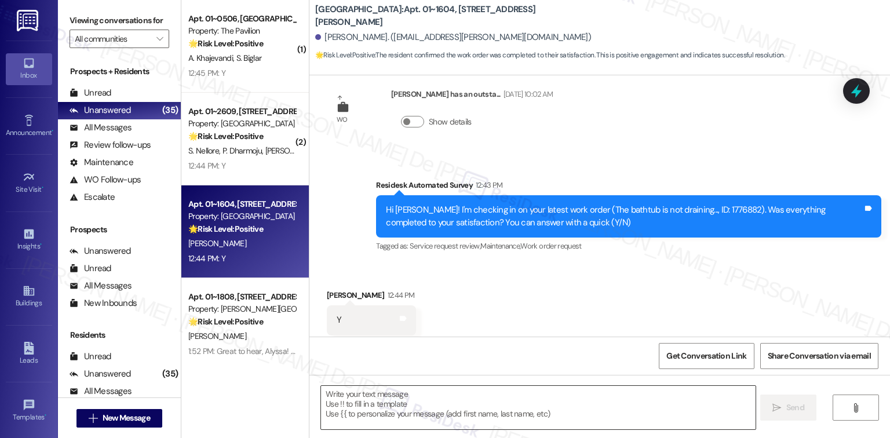
click at [438, 397] on textarea at bounding box center [538, 407] width 434 height 43
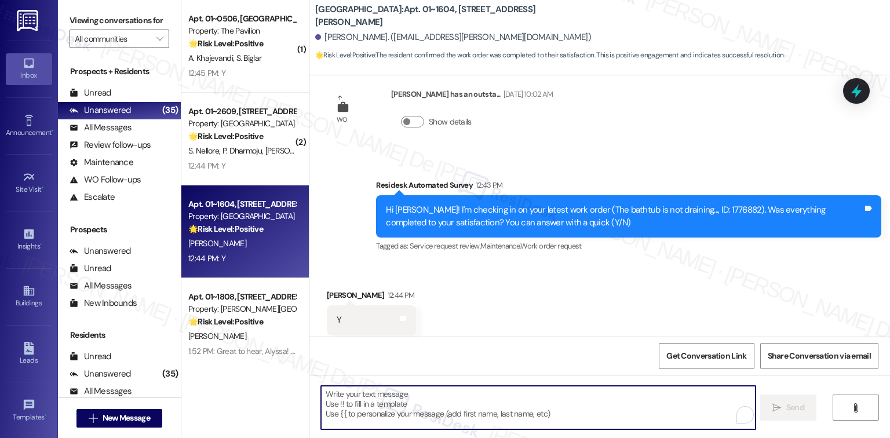
paste textarea "Great to hear, [PERSON_NAME]! I'm happy the work order was completed to your sa…"
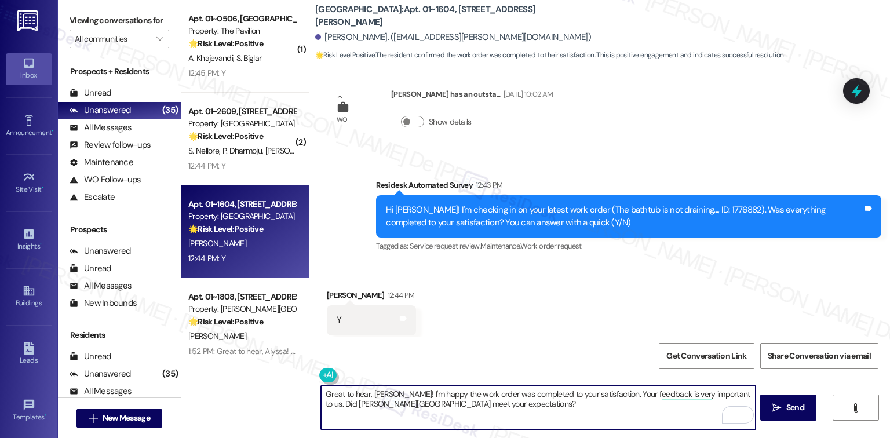
click at [387, 393] on textarea "Great to hear, [PERSON_NAME]! I'm happy the work order was completed to your sa…" at bounding box center [538, 407] width 434 height 43
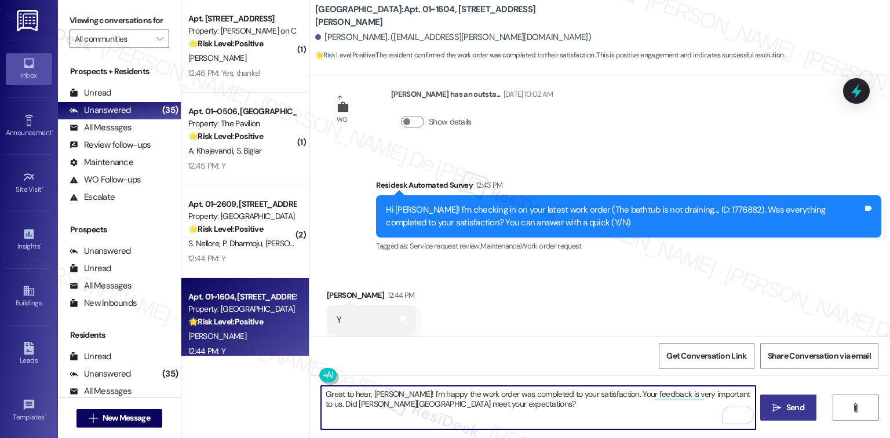
type textarea "Great to hear, [PERSON_NAME]! I'm happy the work order was completed to your sa…"
click at [790, 403] on span "Send" at bounding box center [795, 408] width 18 height 12
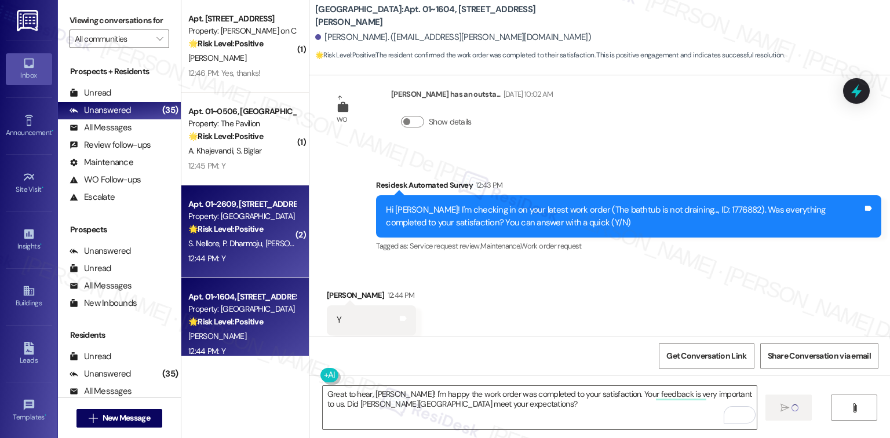
click at [222, 237] on div "S. Nellore P. Dharmoju [PERSON_NAME]" at bounding box center [242, 243] width 110 height 14
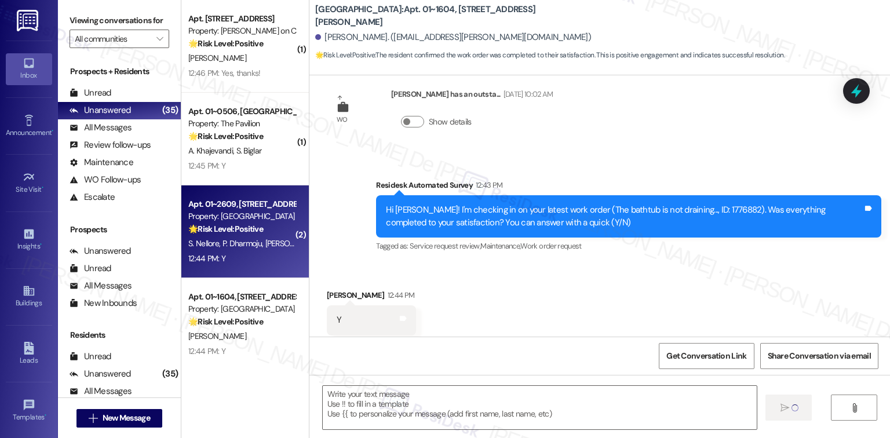
type textarea "Fetching suggested responses. Please feel free to read through the conversation…"
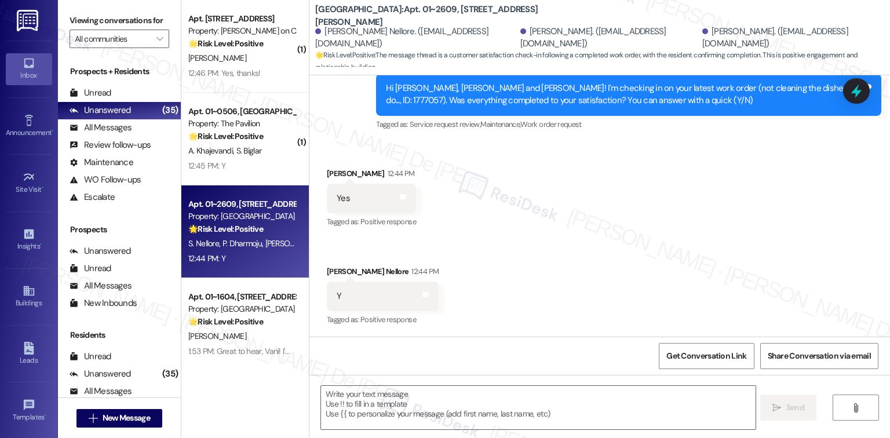
scroll to position [351, 0]
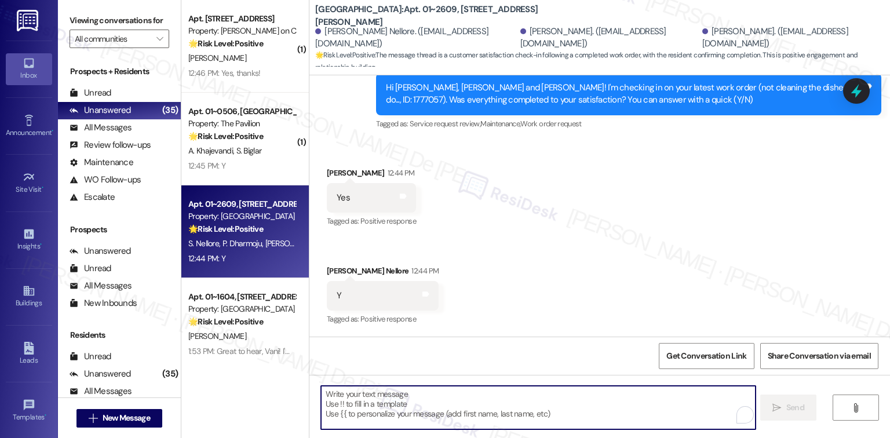
click at [473, 401] on textarea "To enrich screen reader interactions, please activate Accessibility in Grammarl…" at bounding box center [538, 407] width 434 height 43
paste textarea "Great to hear, [PERSON_NAME]! I'm happy the work order was completed to your sa…"
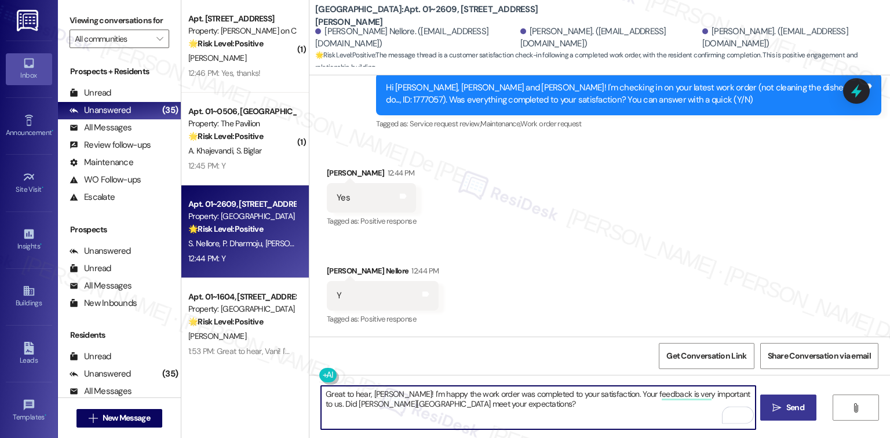
click at [378, 396] on textarea "Great to hear, [PERSON_NAME]! I'm happy the work order was completed to your sa…" at bounding box center [538, 407] width 434 height 43
click at [505, 403] on textarea "Great to hear, [PERSON_NAME] and [PERSON_NAME]! I'm happy the work order was co…" at bounding box center [538, 407] width 434 height 43
type textarea "Great to hear, [PERSON_NAME] and [PERSON_NAME]! I'm happy the work order was co…"
click at [781, 403] on span " Send" at bounding box center [788, 408] width 37 height 12
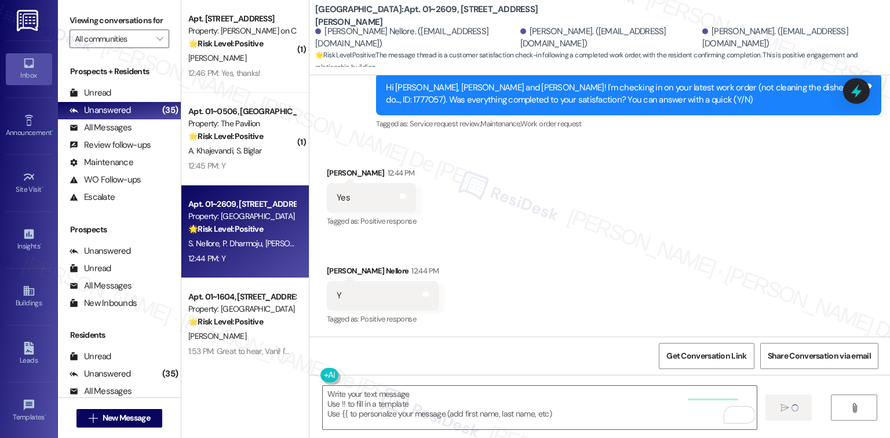
scroll to position [350, 0]
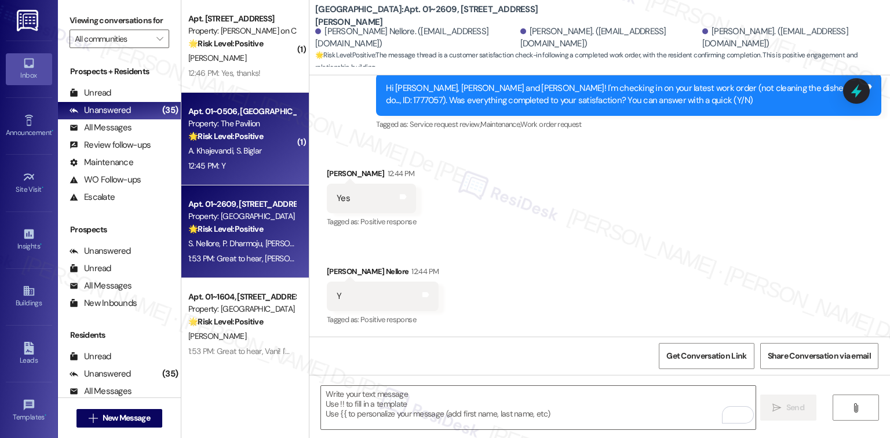
click at [212, 163] on div "12:45 PM: Y 12:45 PM: Y" at bounding box center [206, 165] width 37 height 10
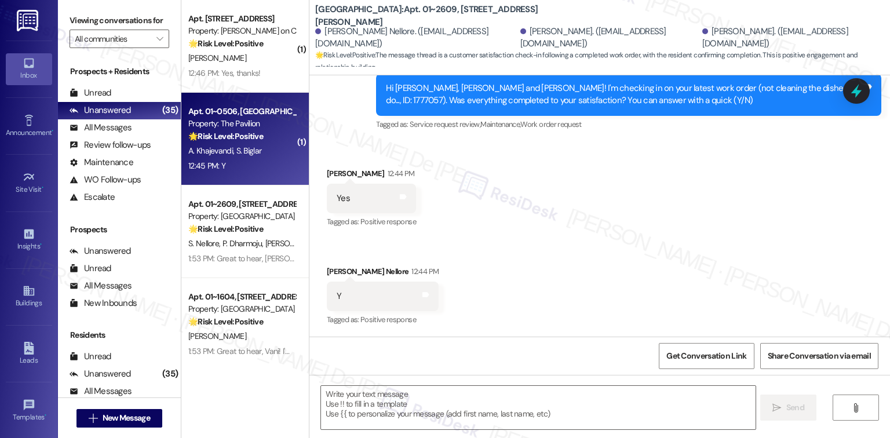
type textarea "Fetching suggested responses. Please feel free to read through the conversation…"
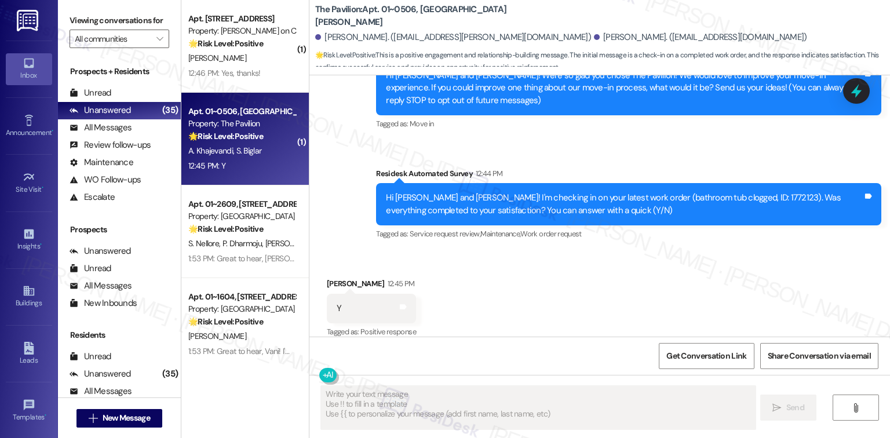
scroll to position [134, 0]
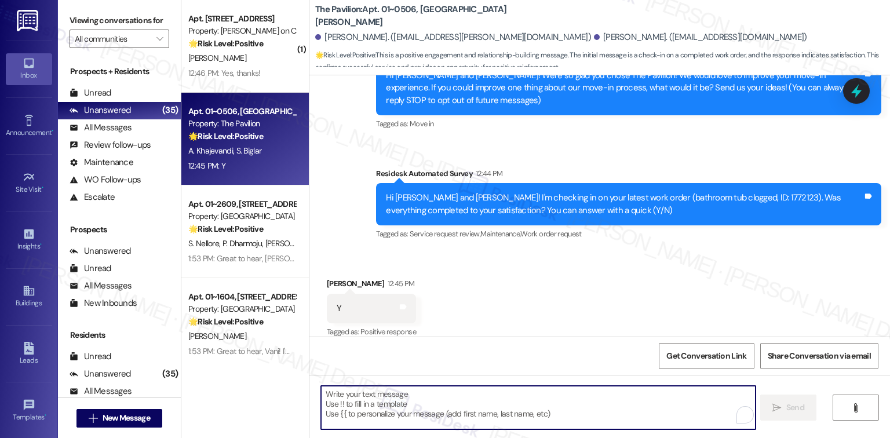
click at [483, 399] on textarea "To enrich screen reader interactions, please activate Accessibility in Grammarl…" at bounding box center [538, 407] width 434 height 43
paste textarea "Great to hear, [PERSON_NAME]! I'm happy the work order was completed to your sa…"
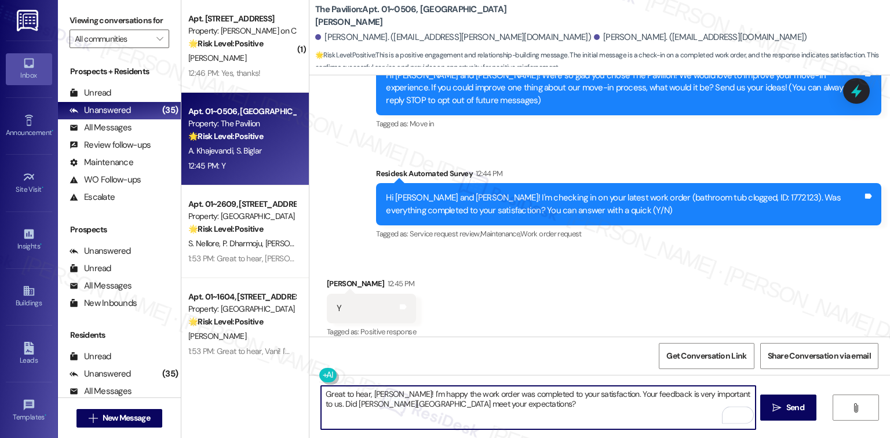
click at [374, 394] on textarea "Great to hear, [PERSON_NAME]! I'm happy the work order was completed to your sa…" at bounding box center [538, 407] width 434 height 43
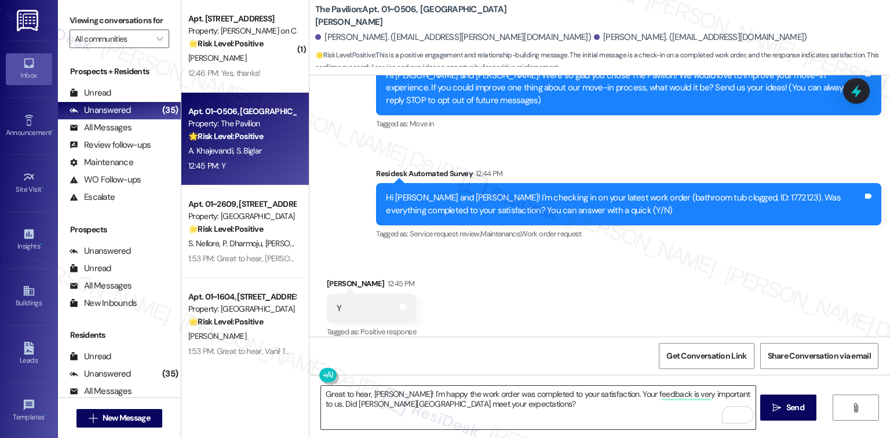
click at [366, 386] on textarea "Great to hear, [PERSON_NAME]! I'm happy the work order was completed to your sa…" at bounding box center [538, 407] width 434 height 43
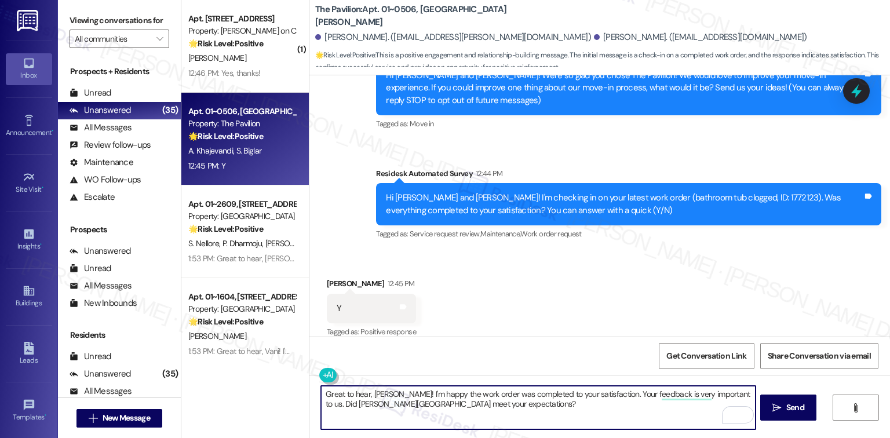
click at [374, 394] on textarea "Great to hear, [PERSON_NAME]! I'm happy the work order was completed to your sa…" at bounding box center [538, 407] width 434 height 43
click at [375, 394] on textarea "Great to hear, [PERSON_NAME]! I'm happy the work order was completed to your sa…" at bounding box center [538, 407] width 434 height 43
type textarea "Great to hear, Amir! I'm happy the work order was completed to your satisfactio…"
click at [796, 391] on div "Great to hear, Amir! I'm happy the work order was completed to your satisfactio…" at bounding box center [599, 418] width 581 height 87
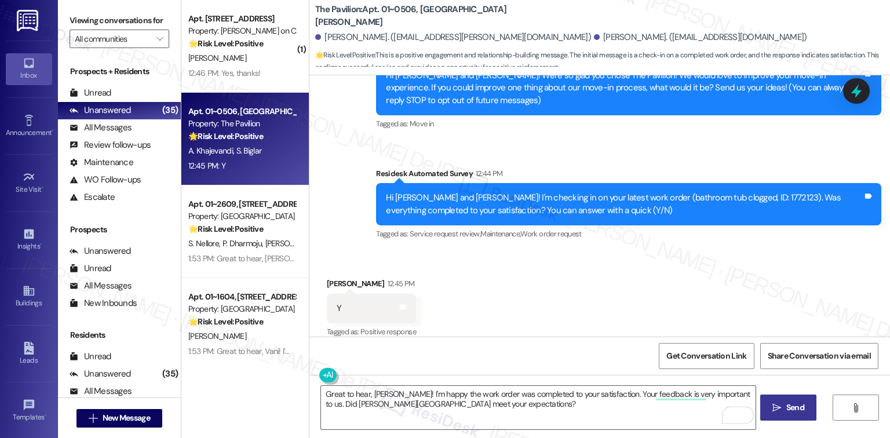
click at [795, 402] on span "Send" at bounding box center [795, 408] width 18 height 12
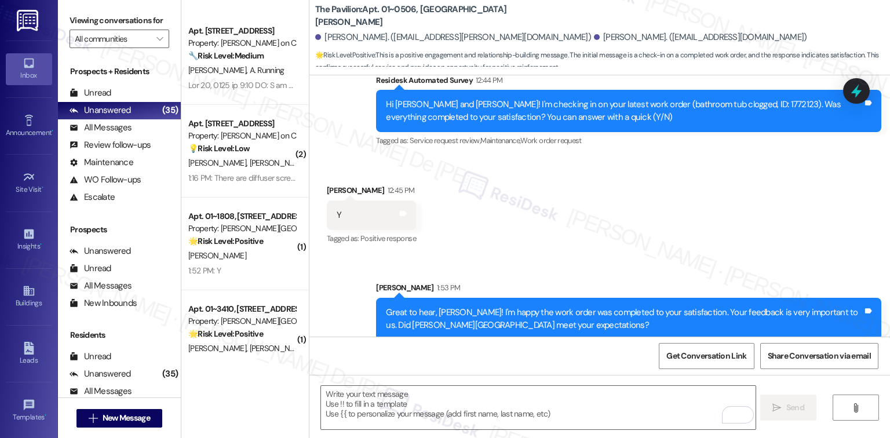
scroll to position [1391, 0]
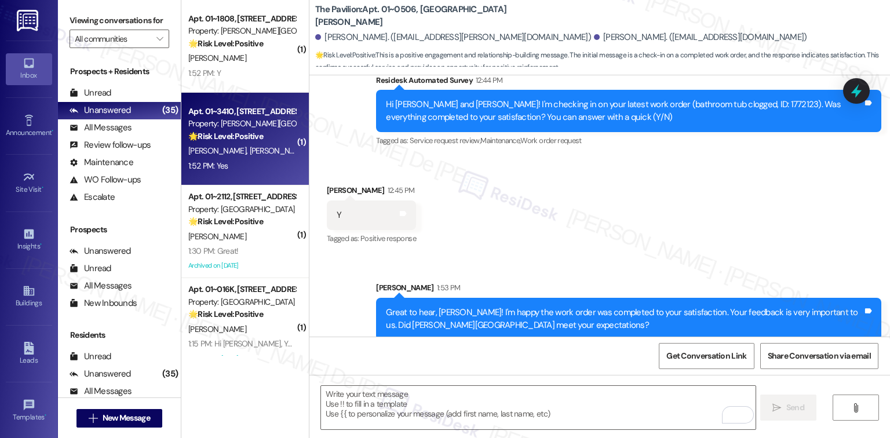
click at [244, 160] on div "1:52 PM: Yes 1:52 PM: Yes" at bounding box center [242, 166] width 110 height 14
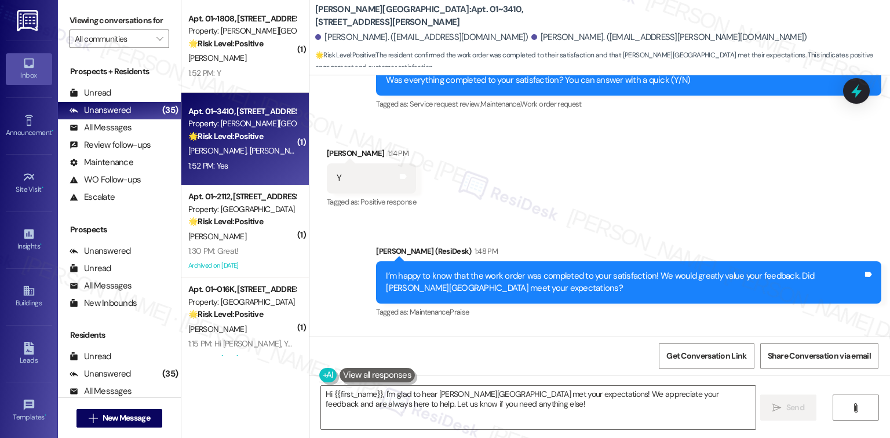
scroll to position [5849, 0]
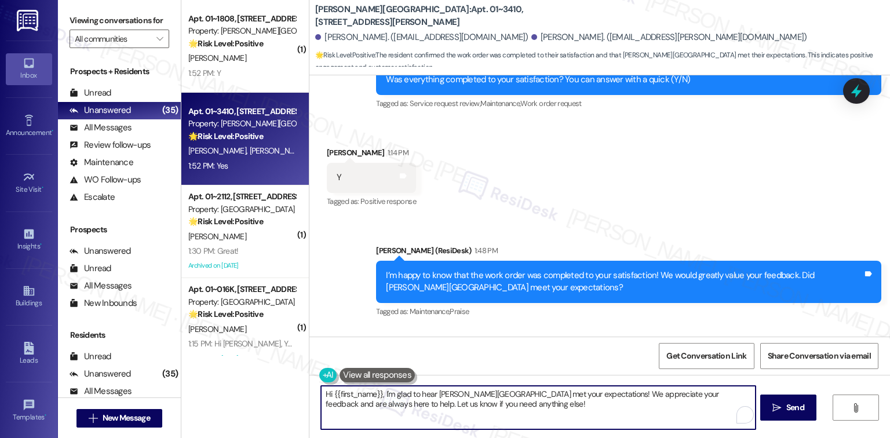
drag, startPoint x: 483, startPoint y: 405, endPoint x: 264, endPoint y: 393, distance: 219.4
click at [264, 393] on div "Apt. 1311, 350 N Canal St Property: Cassidy on Canal 🔧 Risk Level: Medium The r…" at bounding box center [535, 219] width 709 height 438
paste textarea "Great to hear, [PERSON_NAME]! I'm happy the work order was completed to your sa…"
click at [376, 394] on textarea "Great to hear, [PERSON_NAME]! I'm happy the work order was completed to your sa…" at bounding box center [538, 407] width 434 height 43
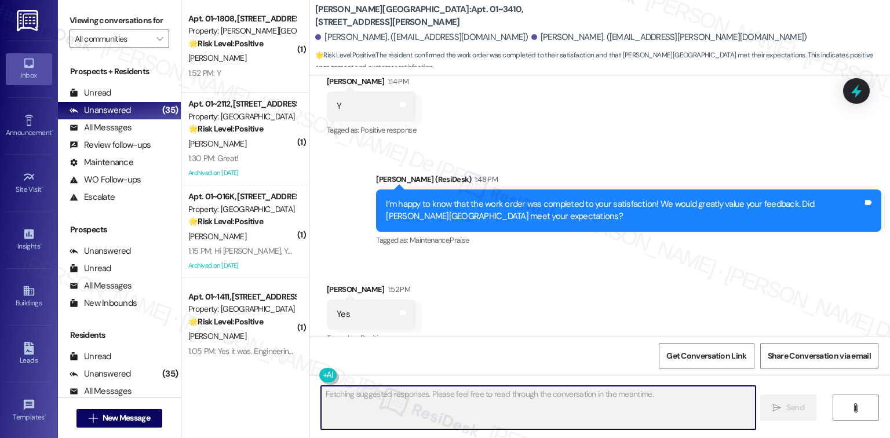
scroll to position [5942, 0]
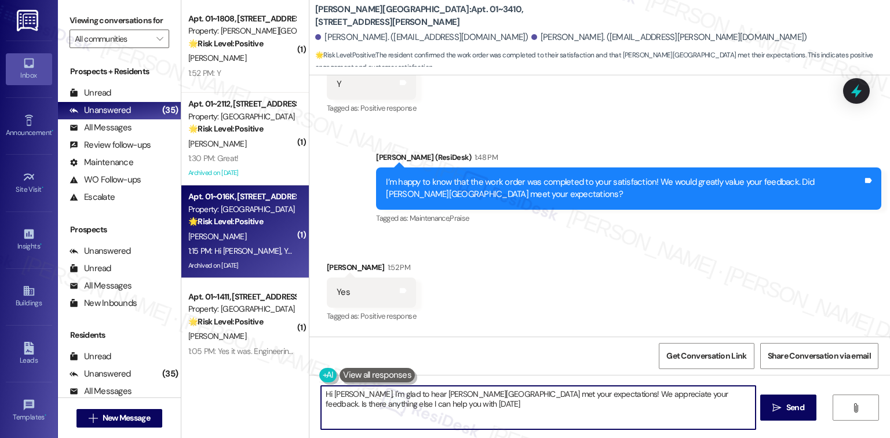
type textarea "Hi Mark, I'm glad to hear Kingsbury Plaza met your expectations! We appreciate …"
click at [190, 242] on div "Y. Nair" at bounding box center [242, 236] width 110 height 14
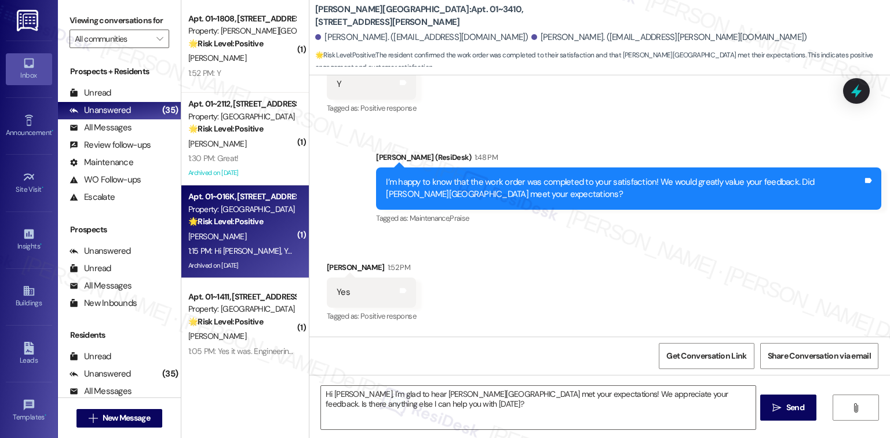
type textarea "Fetching suggested responses. Please feel free to read through the conversation…"
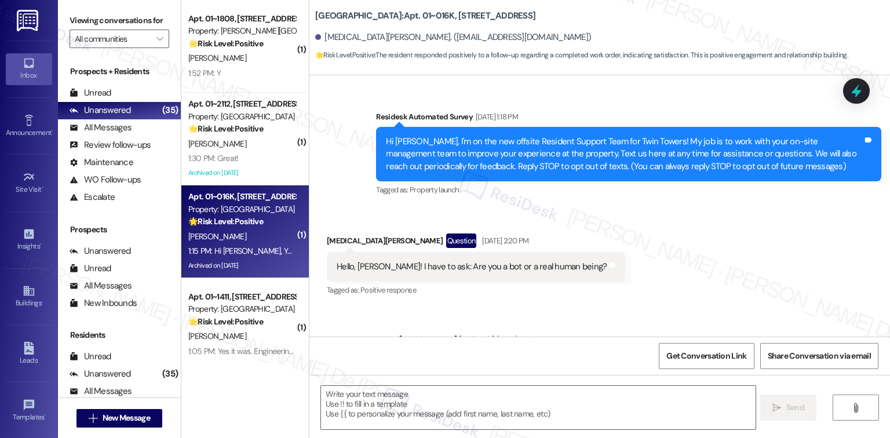
type textarea "Fetching suggested responses. Please feel free to read through the conversation…"
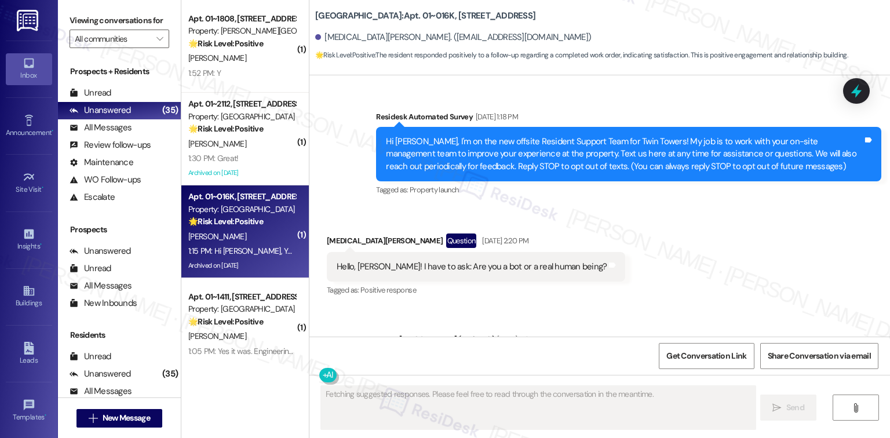
scroll to position [13559, 0]
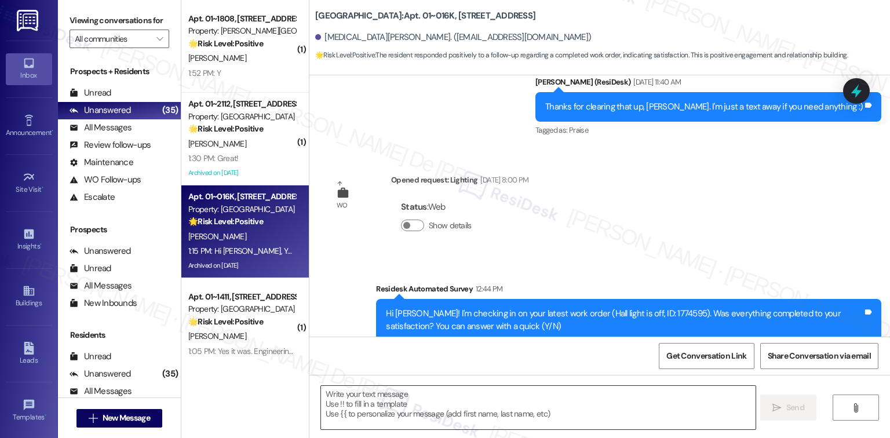
click at [422, 406] on textarea at bounding box center [538, 407] width 434 height 43
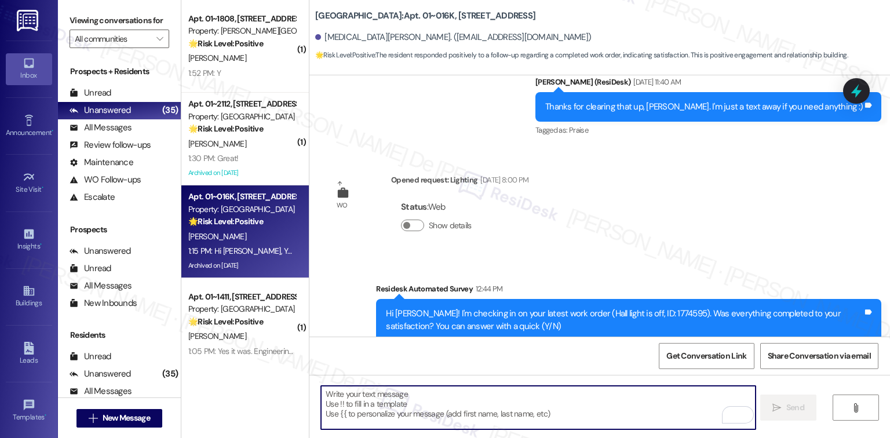
paste textarea "Great to hear, Alyssa! I'm happy the work order was completed to your satisfact…"
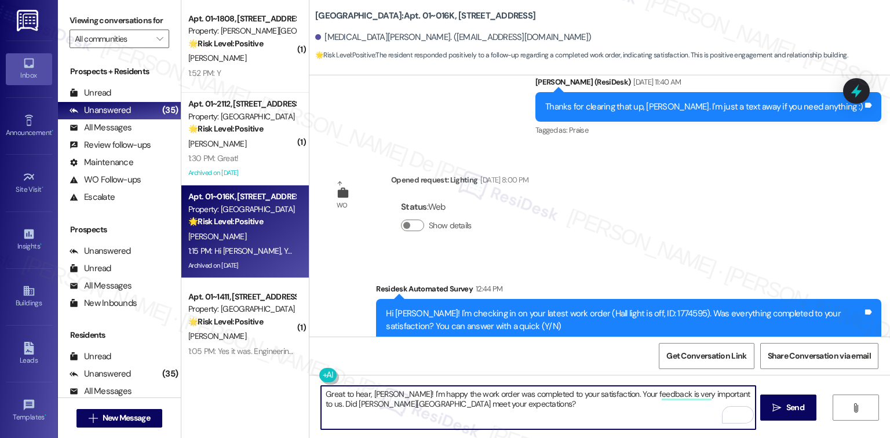
click at [373, 396] on textarea "Great to hear, Alyssa! I'm happy the work order was completed to your satisfact…" at bounding box center [538, 407] width 434 height 43
type textarea "Great to hear, Yasmin! I'm happy the work order was completed to your satisfact…"
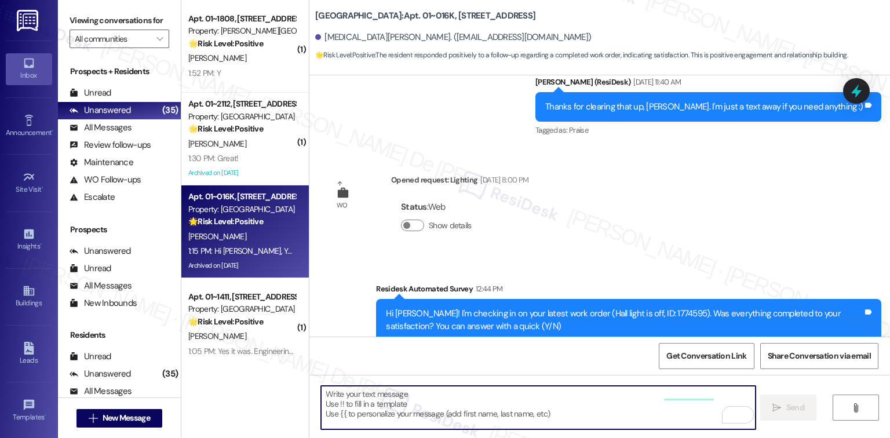
scroll to position [13558, 0]
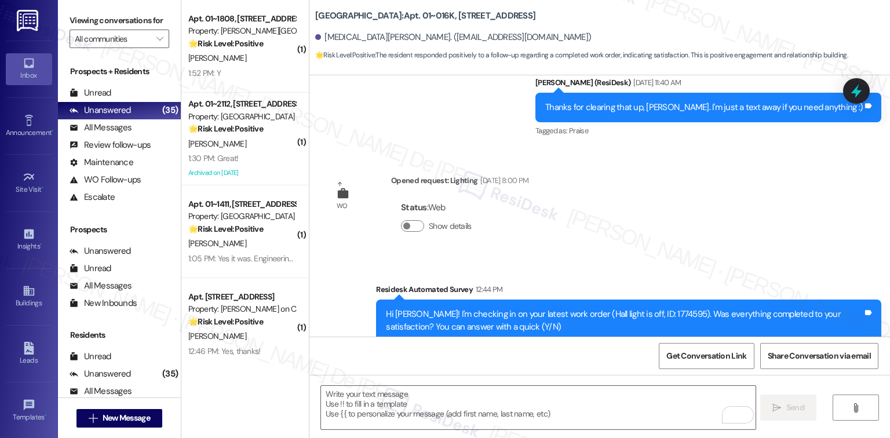
paste textarea "Great to hear, Alyssa! I'm happy the work order was completed to your satisfact…"
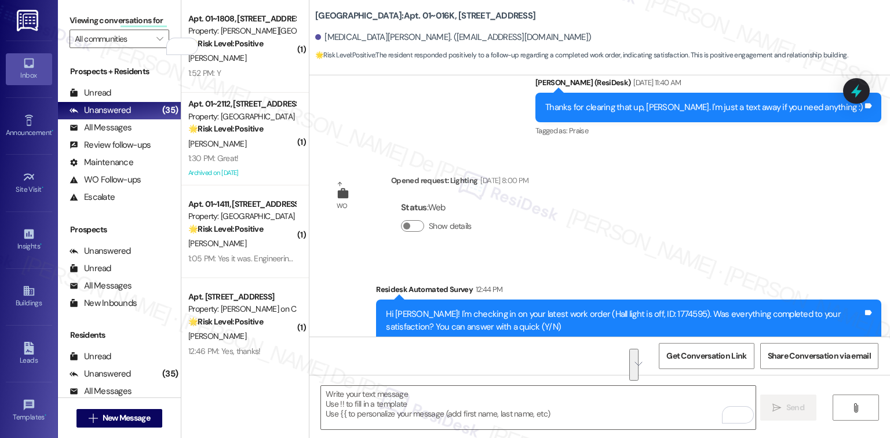
paste textarea "I’m happy to know that the work order was completed to your satisfaction! We wo…"
type textarea "I’m happy to know that the work order was completed to your satisfaction! We wo…"
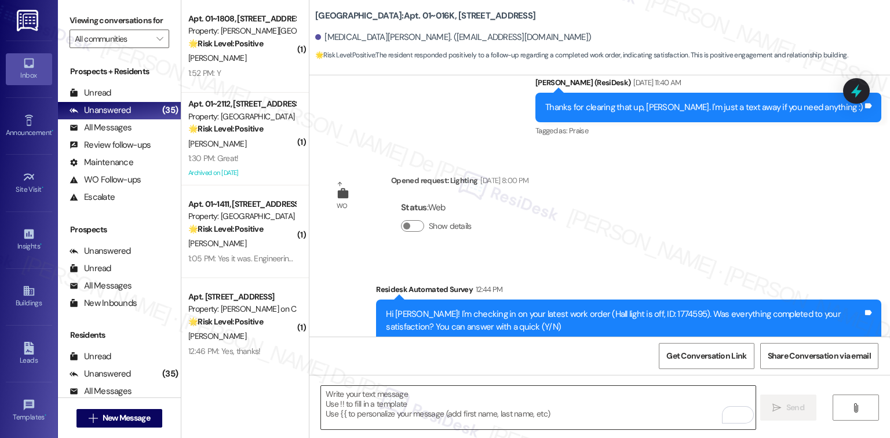
click at [439, 397] on textarea "To enrich screen reader interactions, please activate Accessibility in Grammarl…" at bounding box center [538, 407] width 434 height 43
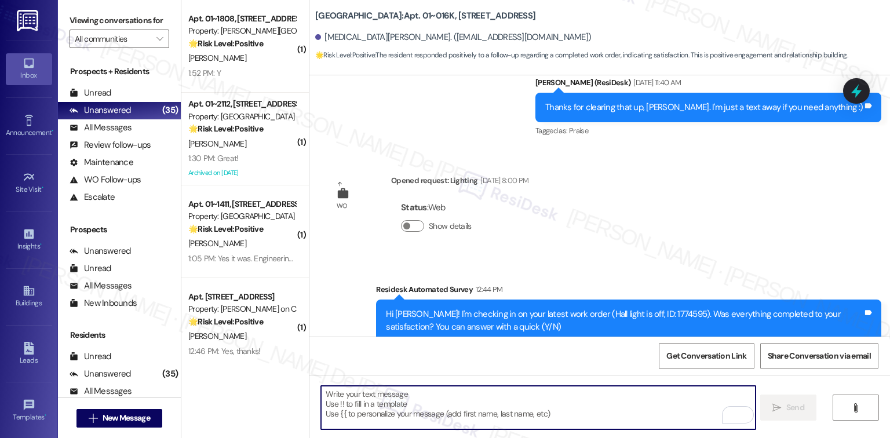
scroll to position [13652, 0]
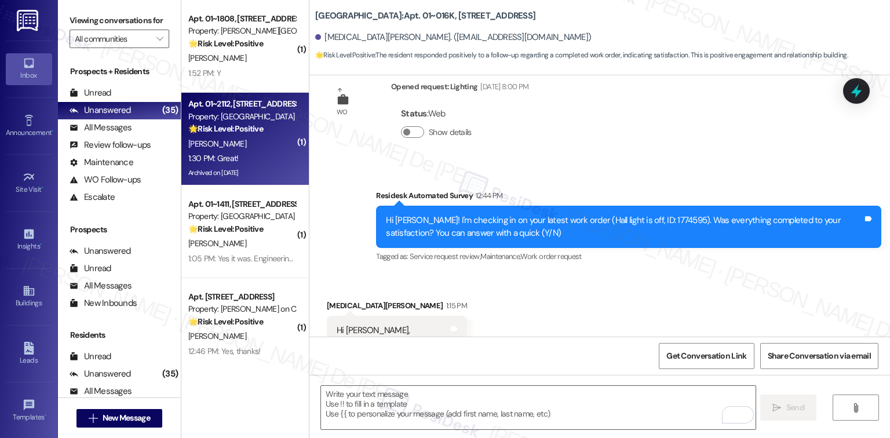
click at [237, 154] on div "1:30 PM: Great! 1:30 PM: Great!" at bounding box center [242, 158] width 110 height 14
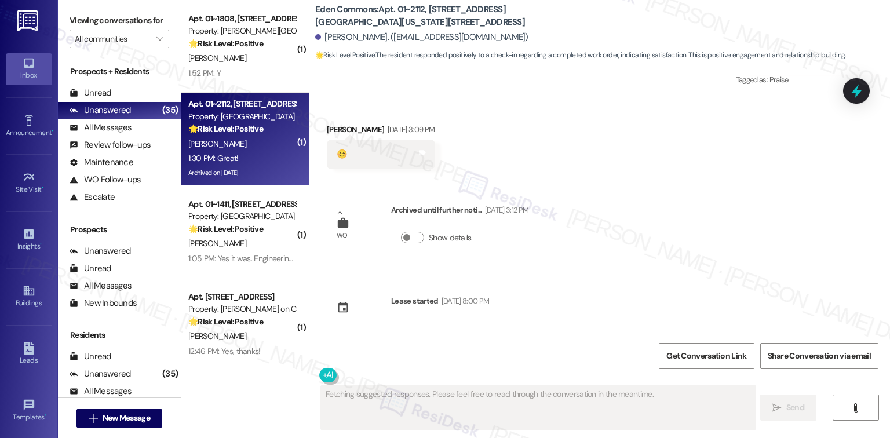
scroll to position [7453, 0]
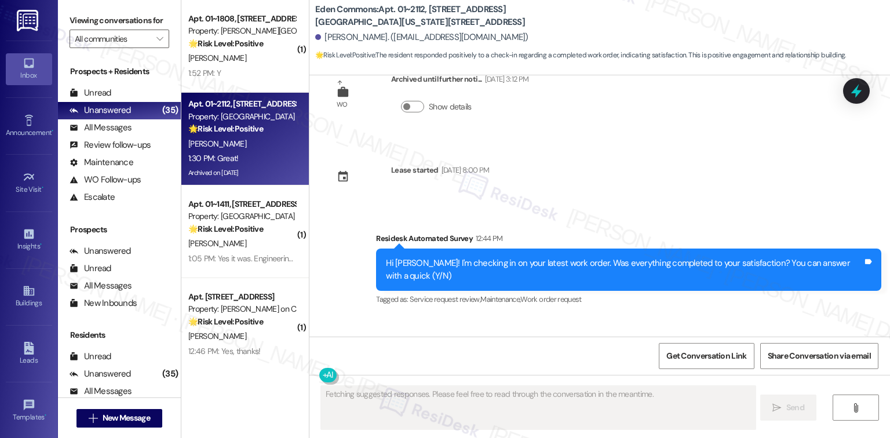
click at [509, 316] on div "Received via SMS Mary Gordon-Dixon 1:30 PM Great! Tags and notes Tagged as: Pra…" at bounding box center [599, 365] width 581 height 98
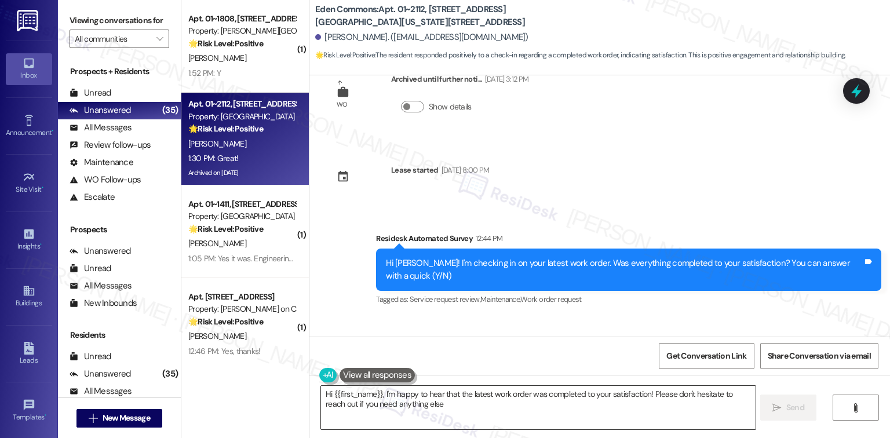
type textarea "Hi {{first_name}}, I'm happy to hear that the latest work order was completed t…"
click at [447, 410] on textarea "Hi {{first_name}}, I'm happy to hear that the latest work order was completed t…" at bounding box center [538, 407] width 434 height 43
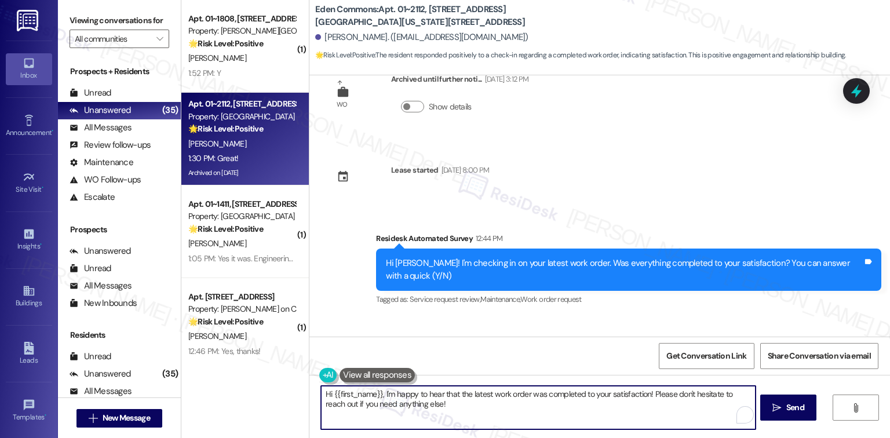
type textarea "!"
click at [446, 410] on textarea "Hi {{first_name}}, I'm happy to hear that the latest work order was completed t…" at bounding box center [538, 407] width 434 height 43
paste textarea "I’m pleased to hear that the work order was completed to your satisfaction! You…"
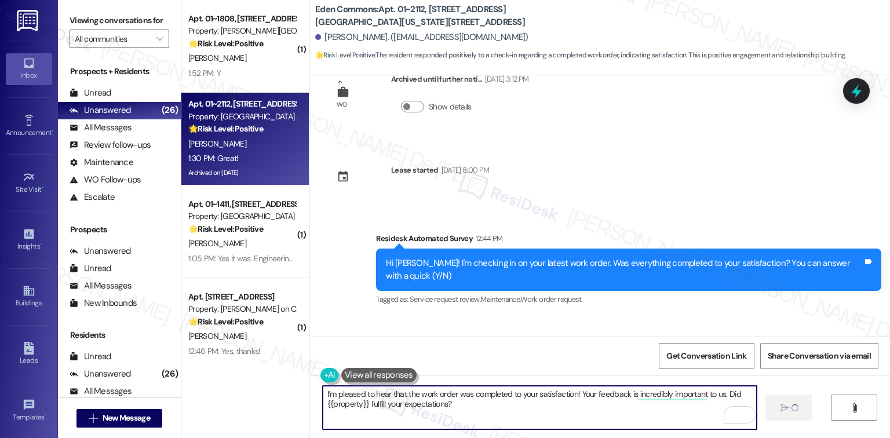
type textarea "I’m pleased to hear that the work order was completed to your satisfaction! You…"
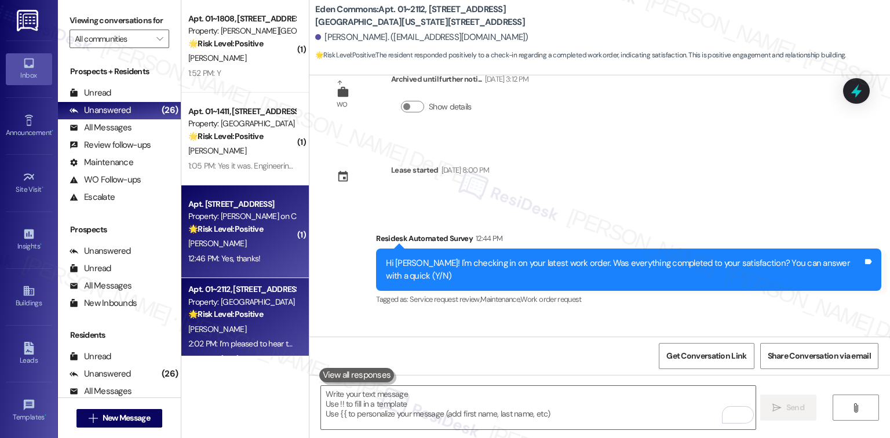
click at [255, 255] on div "12:46 PM: Yes, thanks! 12:46 PM: Yes, thanks!" at bounding box center [242, 258] width 110 height 14
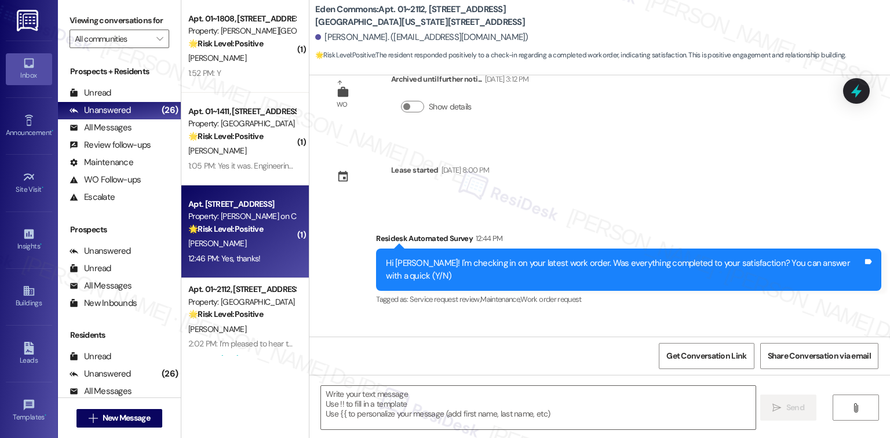
type textarea "Fetching suggested responses. Please feel free to read through the conversation…"
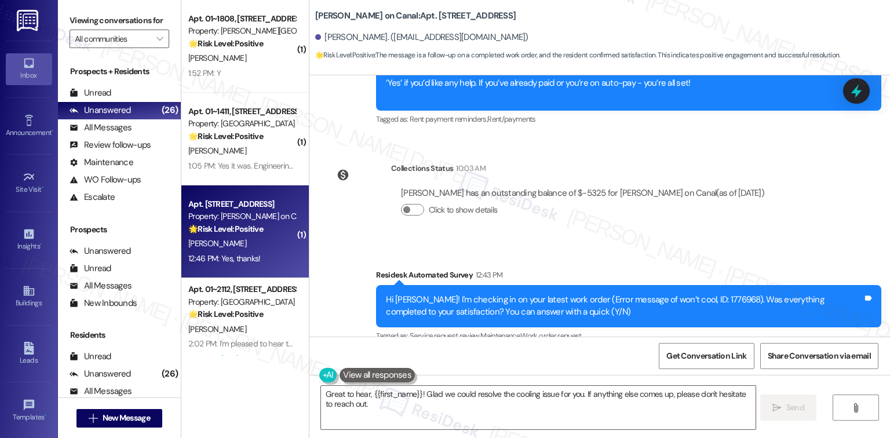
scroll to position [2486, 0]
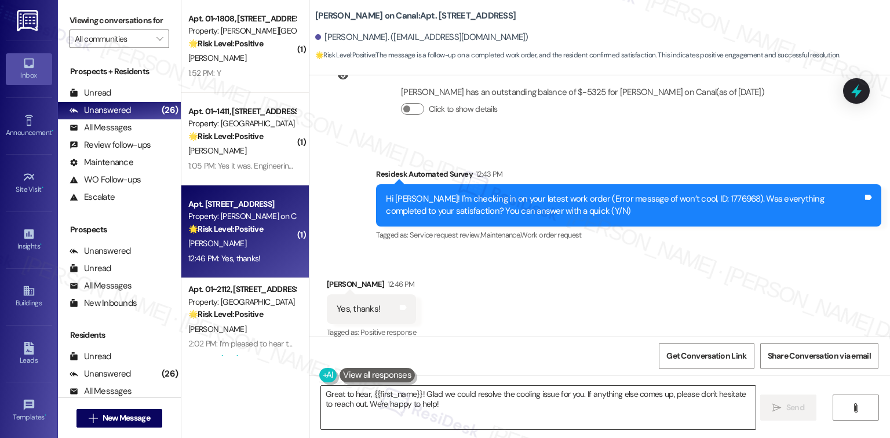
click at [450, 408] on textarea "Great to hear, {{first_name}}! Glad we could resolve the cooling issue for you.…" at bounding box center [538, 407] width 434 height 43
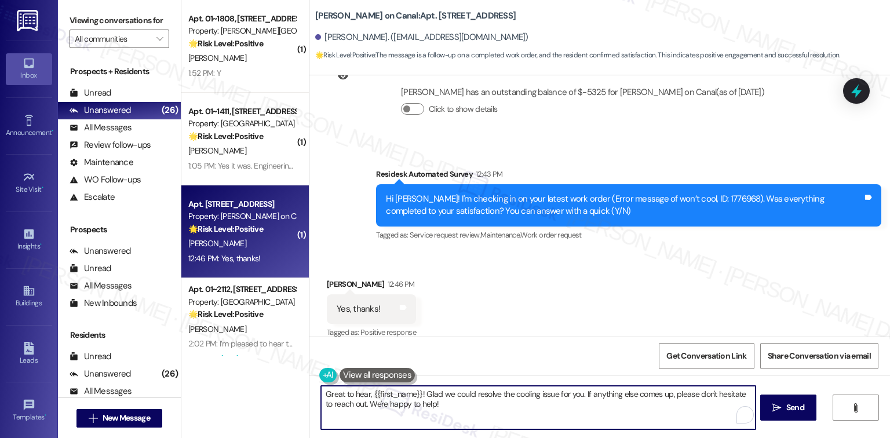
click at [450, 408] on textarea "Great to hear, {{first_name}}! Glad we could resolve the cooling issue for you.…" at bounding box center [538, 407] width 434 height 43
paste textarea "I’m pleased to hear that the work order was completed to your satisfaction! You…"
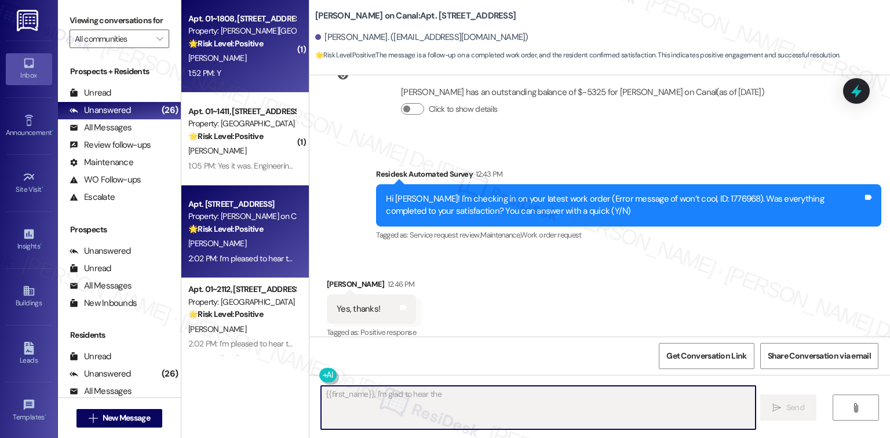
type textarea "{{first_name}}, I'm glad to hear the work"
click at [218, 75] on div "1:52 PM: Y 1:52 PM: Y" at bounding box center [242, 73] width 110 height 14
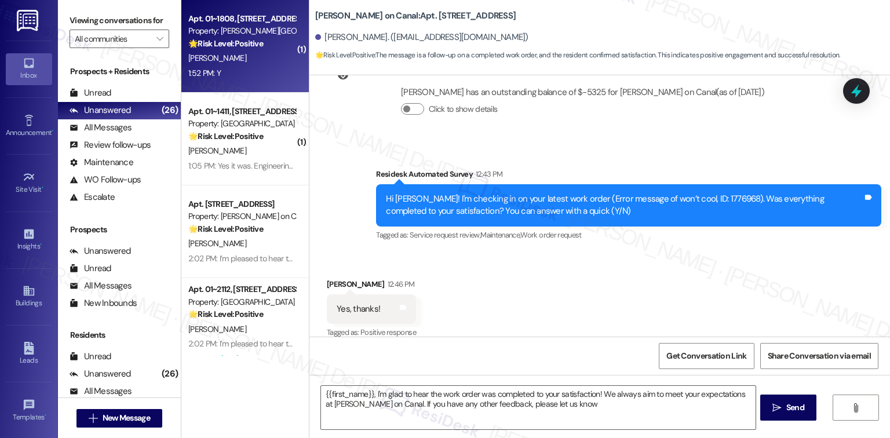
type textarea "{{first_name}}, I'm glad to hear the work order was completed to your satisfact…"
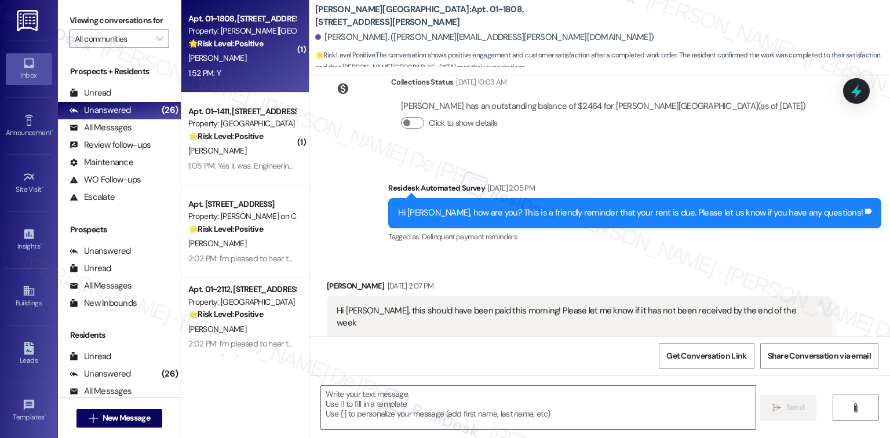
type textarea "Fetching suggested responses. Please feel free to read through the conversation…"
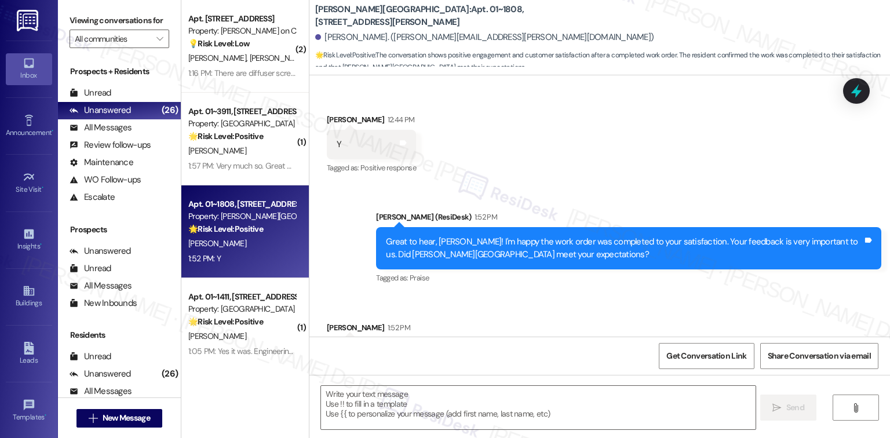
scroll to position [975, 0]
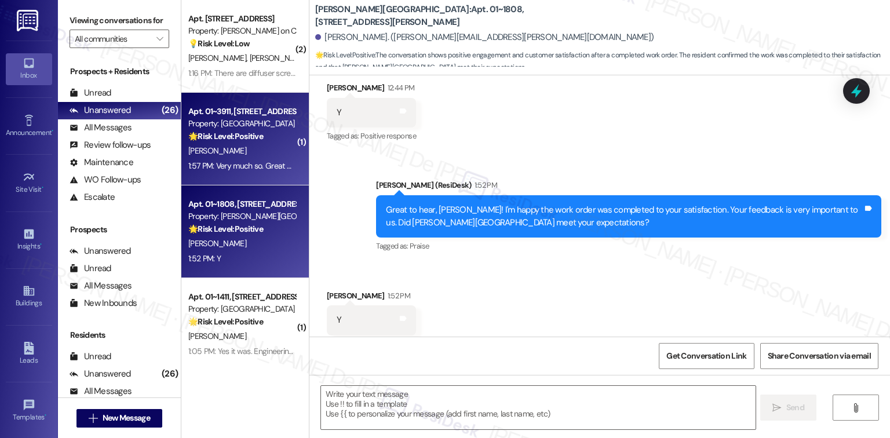
click at [200, 149] on span "[PERSON_NAME]" at bounding box center [217, 150] width 58 height 10
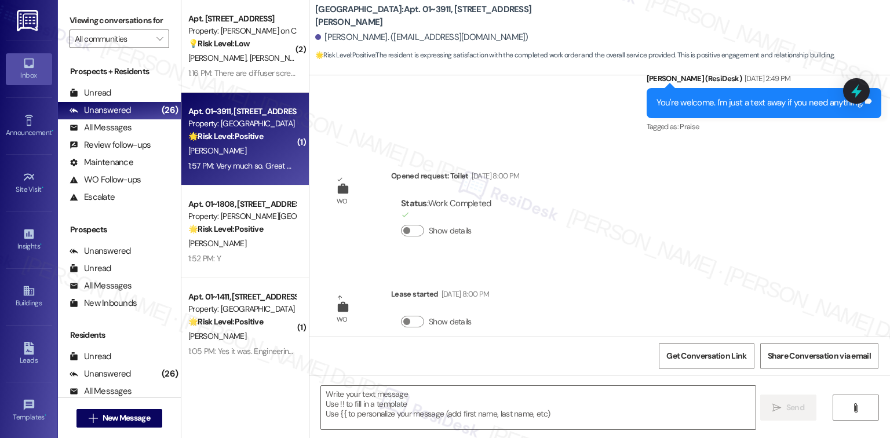
type textarea "Fetching suggested responses. Please feel free to read through the conversation…"
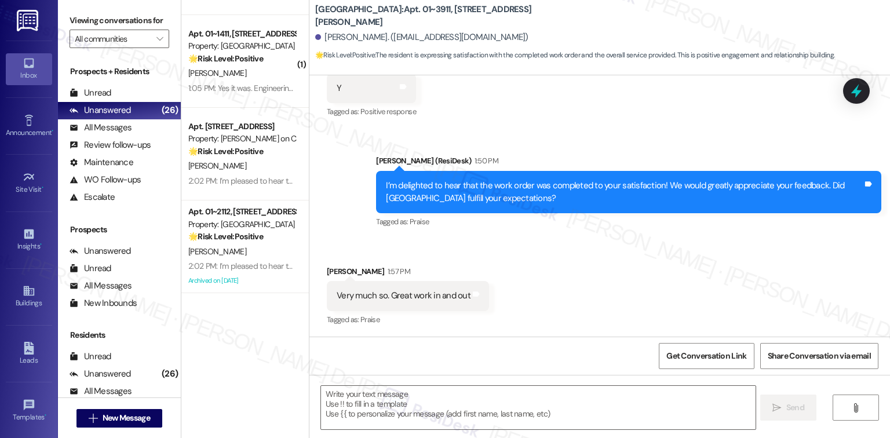
scroll to position [1699, 0]
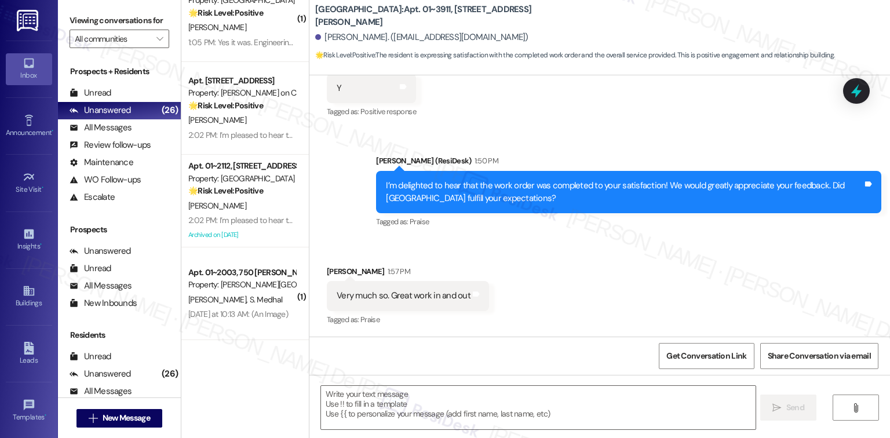
scroll to position [7606, 0]
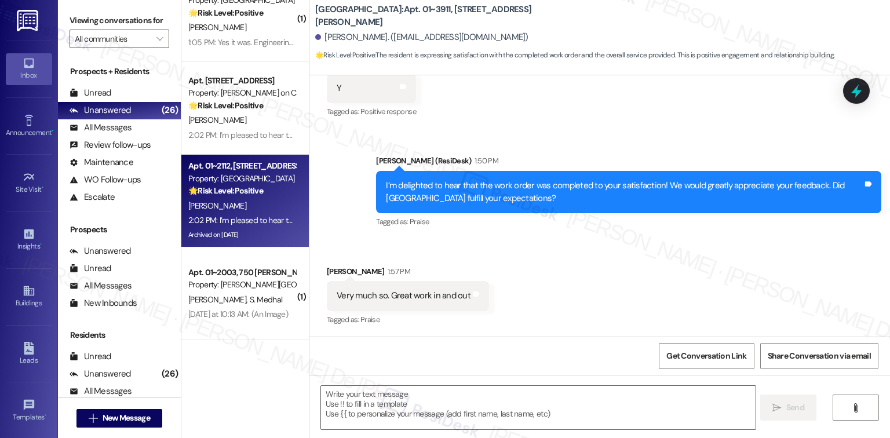
click at [243, 216] on div "2:02 PM: I’m pleased to hear that the work order was completed to your satisfac…" at bounding box center [481, 220] width 587 height 10
type textarea "Fetching suggested responses. Please feel free to read through the conversation…"
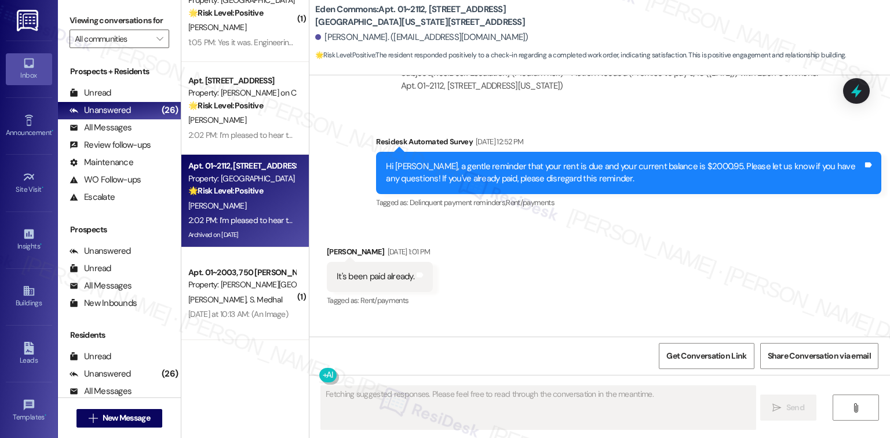
scroll to position [7453, 0]
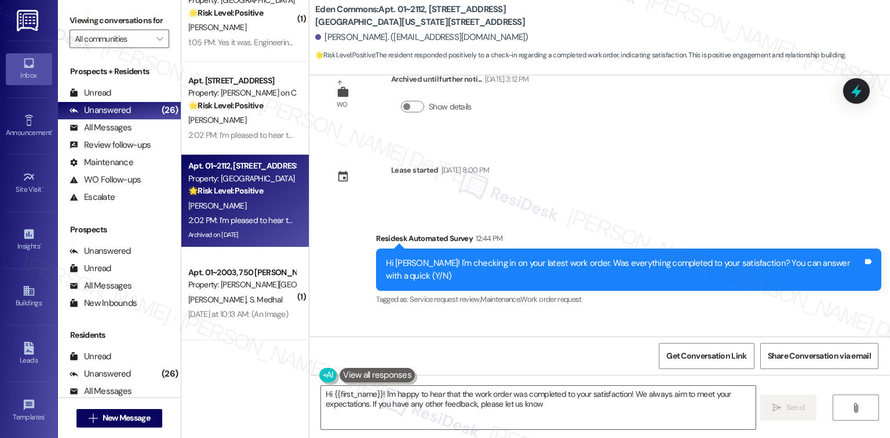
type textarea "Hi {{first_name}}! I'm happy to hear that the work order was completed to your …"
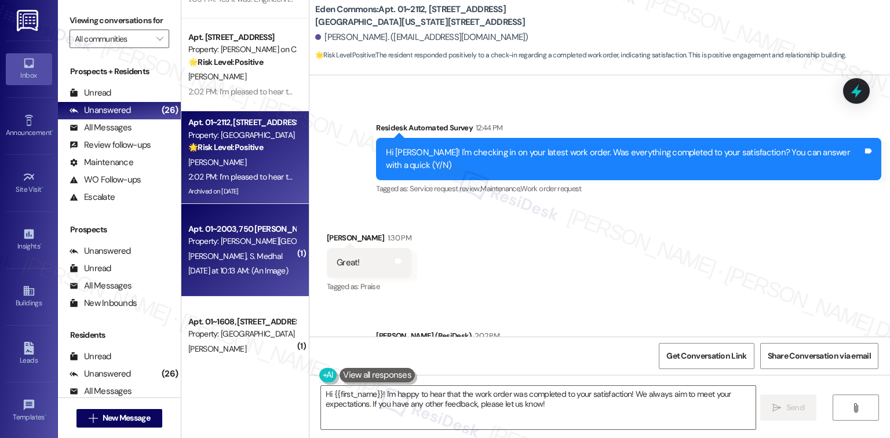
scroll to position [1776, 0]
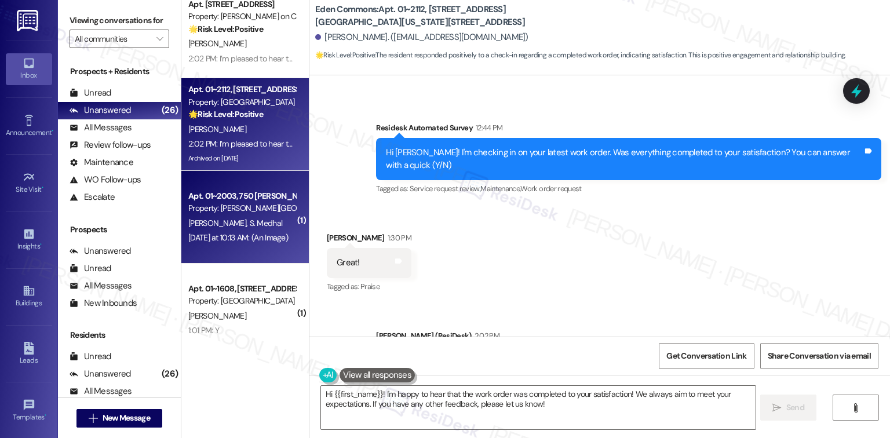
click at [245, 315] on div "[PERSON_NAME]" at bounding box center [242, 316] width 110 height 14
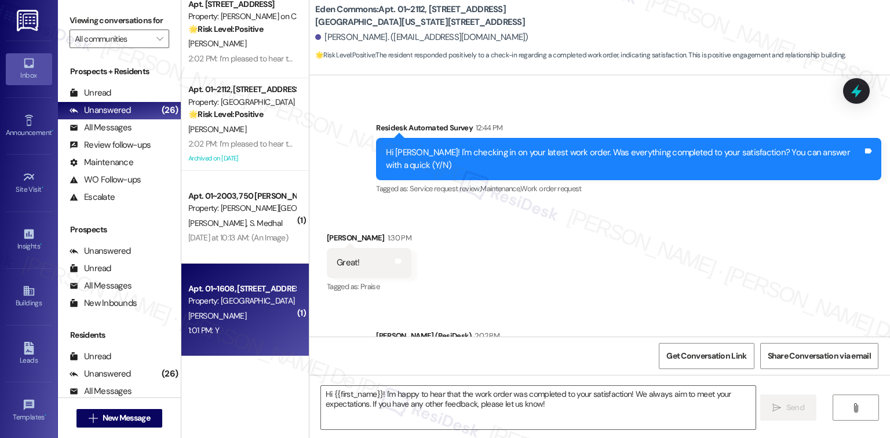
type textarea "Fetching suggested responses. Please feel free to read through the conversation…"
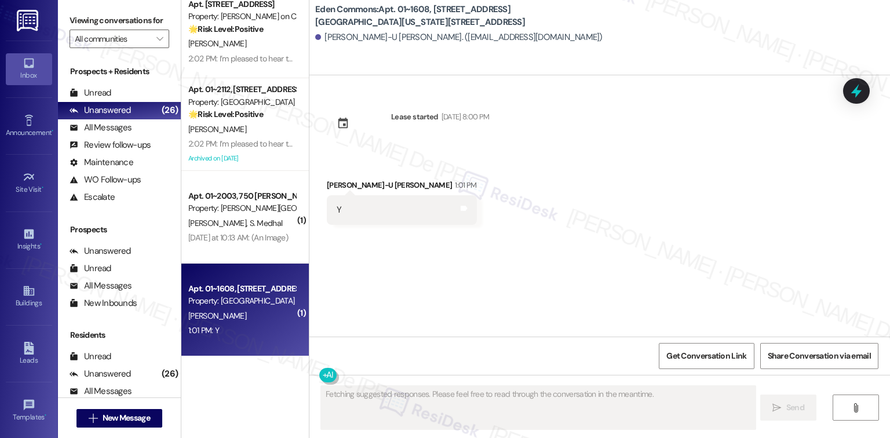
scroll to position [0, 0]
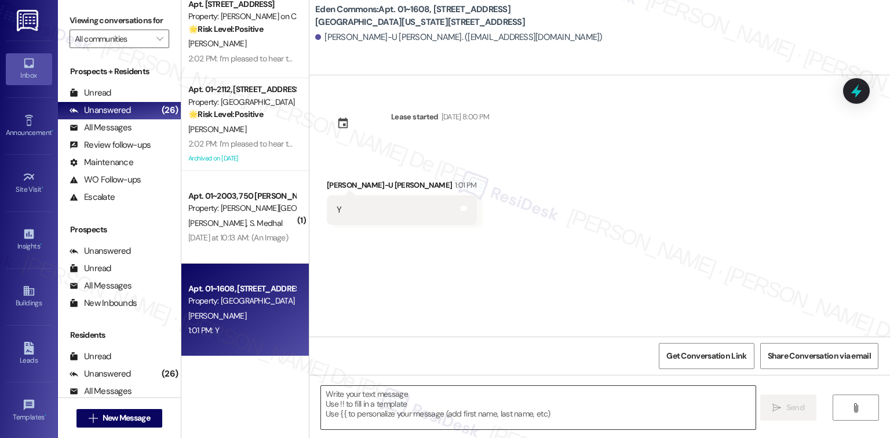
click at [458, 401] on textarea at bounding box center [538, 407] width 434 height 43
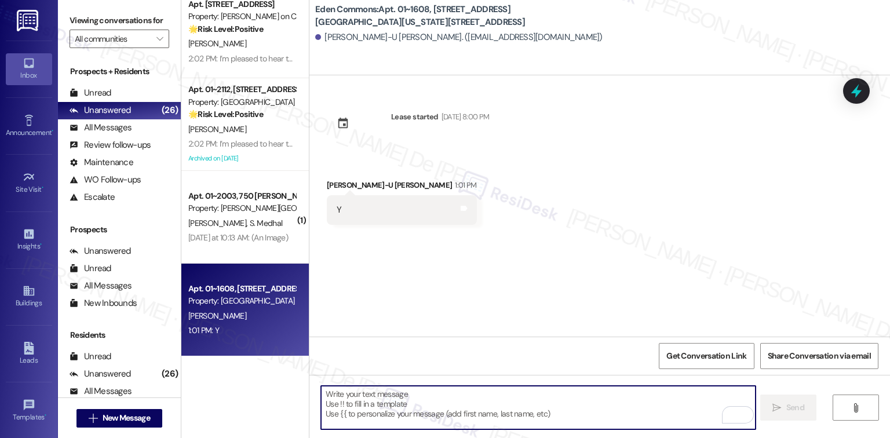
paste textarea "I’m pleased to hear that the work order was completed to your satisfaction! You…"
type textarea "I’m pleased to hear that the work order was completed to your satisfaction! You…"
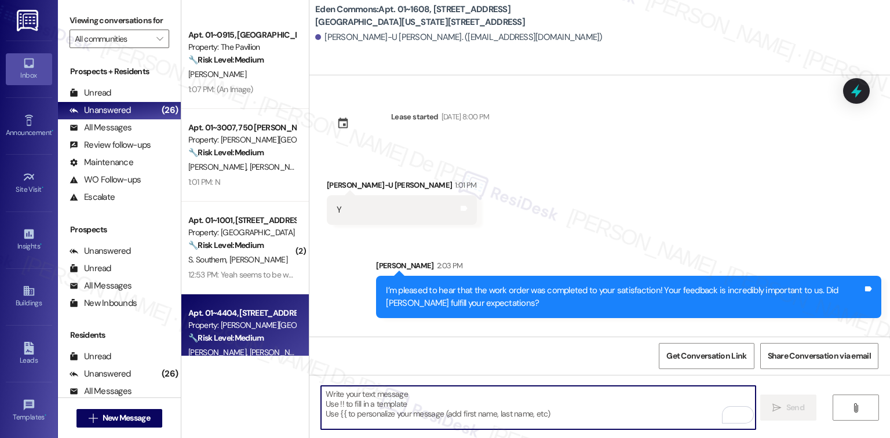
scroll to position [695, 0]
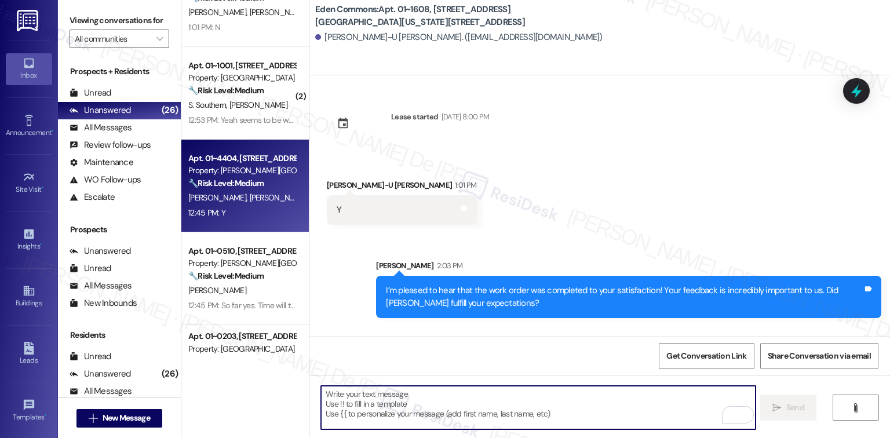
click at [249, 225] on div "Apt. 01~4404, [STREET_ADDRESS][PERSON_NAME] Property: [PERSON_NAME][GEOGRAPHIC_…" at bounding box center [244, 186] width 127 height 93
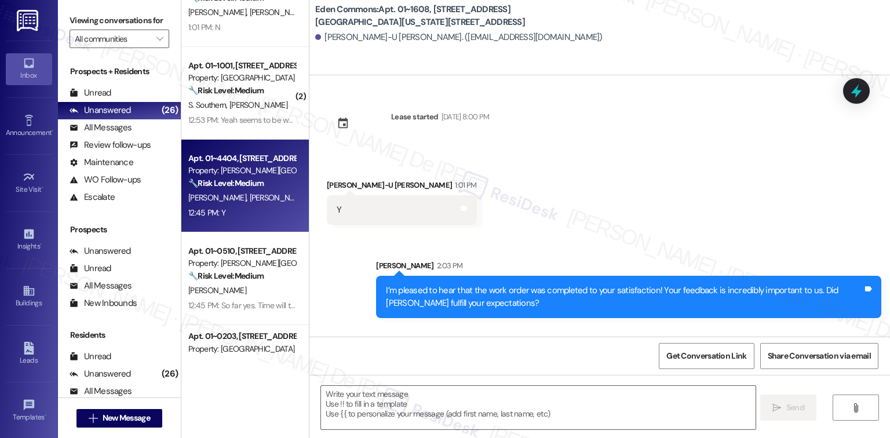
type textarea "Fetching suggested responses. Please feel free to read through the conversation…"
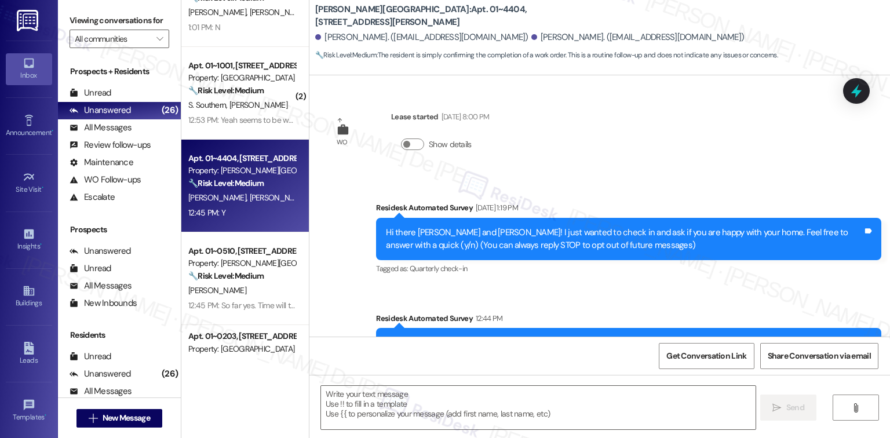
scroll to position [157, 0]
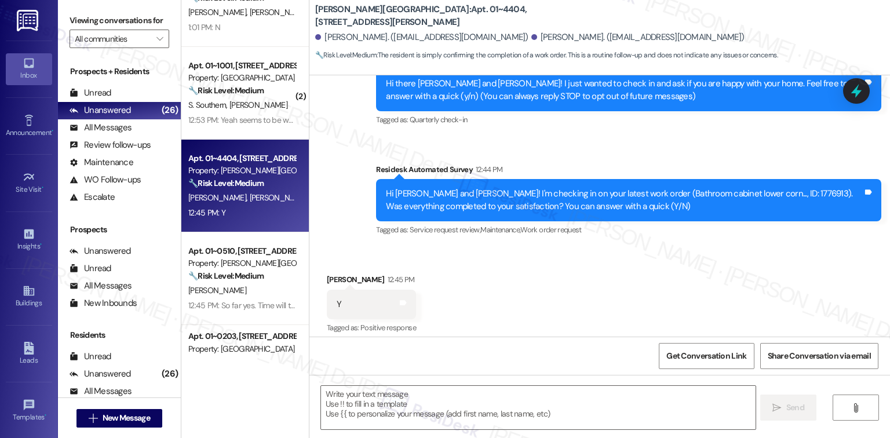
type textarea "Fetching suggested responses. Please feel free to read through the conversation…"
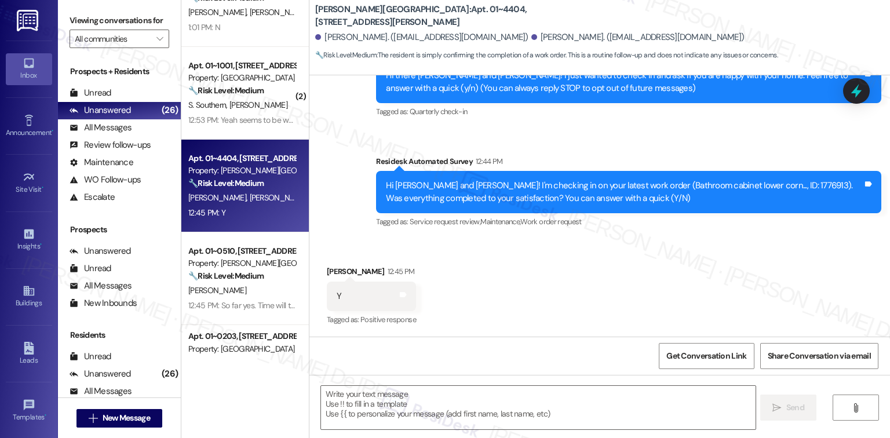
scroll to position [158, 0]
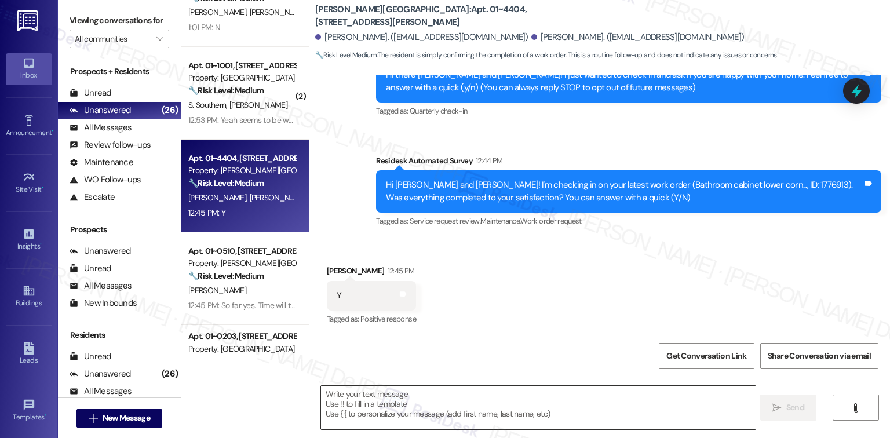
click at [446, 396] on textarea at bounding box center [538, 407] width 434 height 43
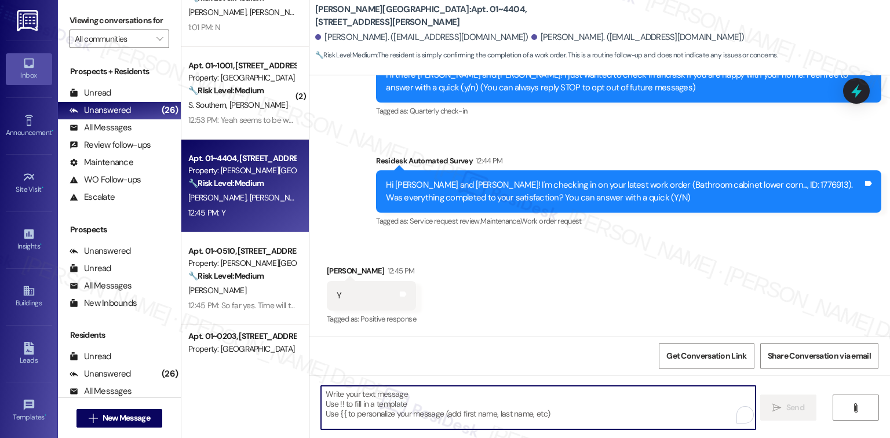
click at [446, 396] on textarea "To enrich screen reader interactions, please activate Accessibility in Grammarl…" at bounding box center [538, 407] width 434 height 43
paste textarea "I’m pleased to hear that the work order was completed to your satisfaction! You…"
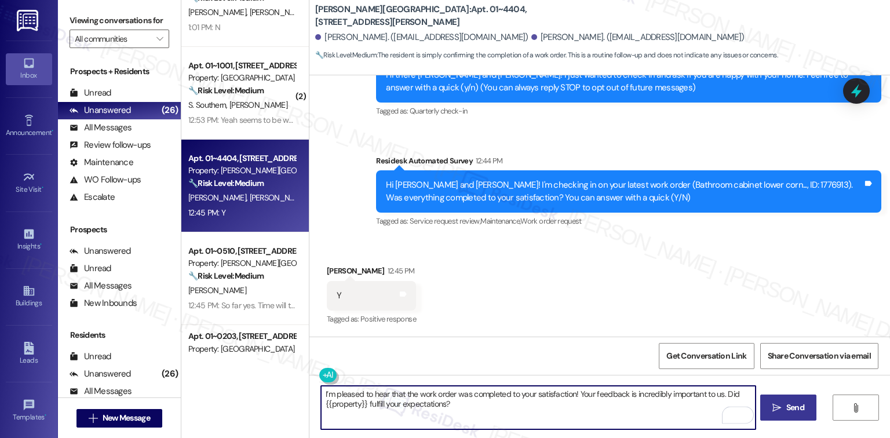
type textarea "I’m pleased to hear that the work order was completed to your satisfaction! You…"
click at [794, 402] on span "Send" at bounding box center [795, 408] width 18 height 12
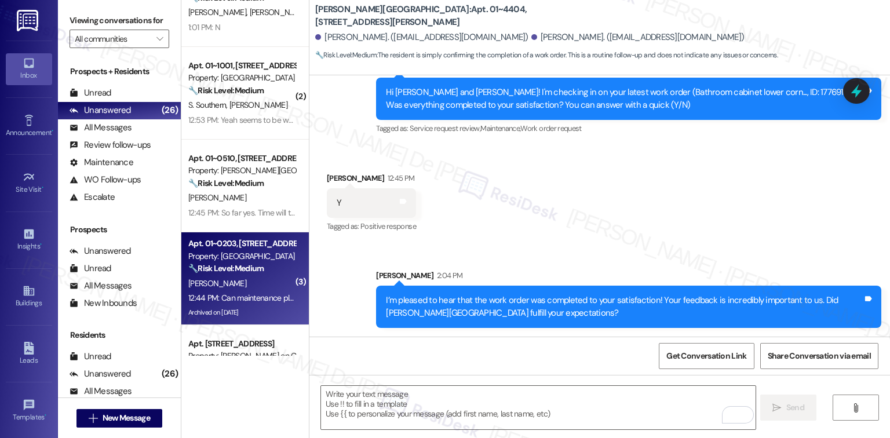
scroll to position [849, 0]
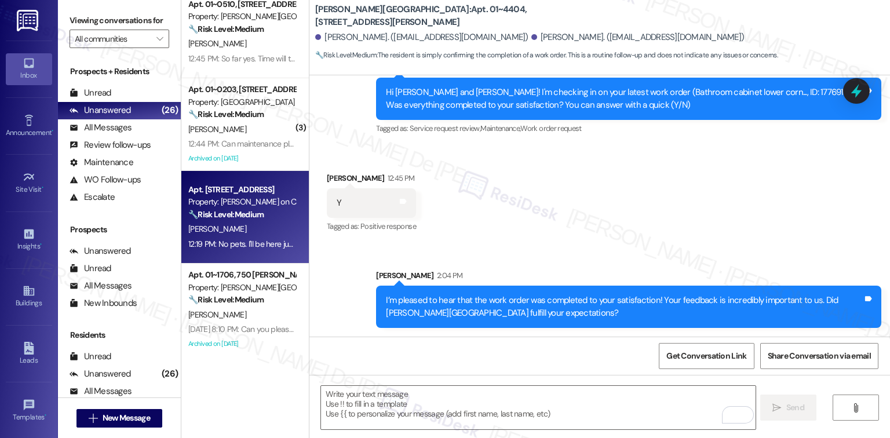
click at [249, 232] on div "[PERSON_NAME]" at bounding box center [242, 229] width 110 height 14
type textarea "Fetching suggested responses. Please feel free to read through the conversation…"
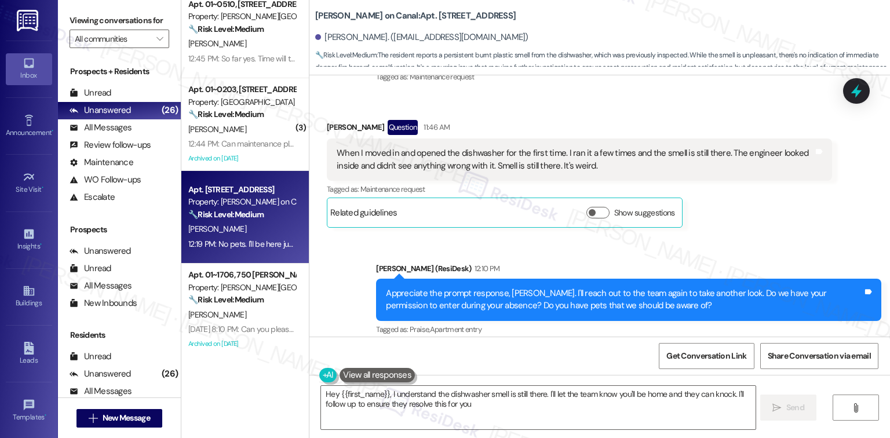
type textarea "Hey {{first_name}}, I understand the dishwasher smell is still there. I'll let …"
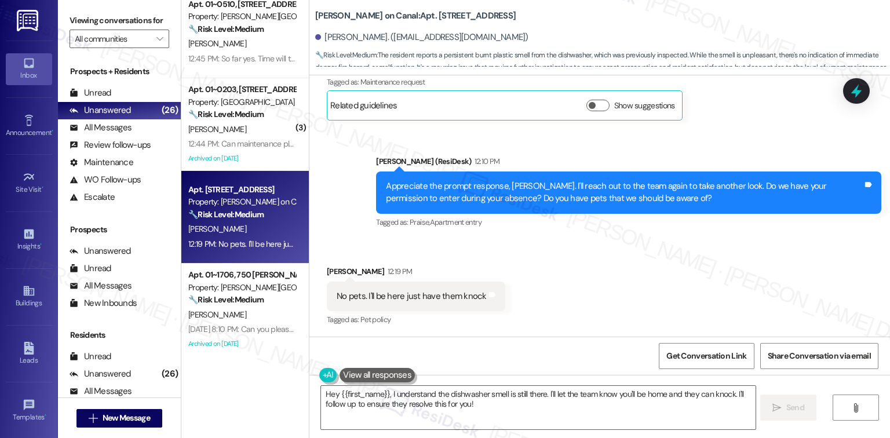
scroll to position [691, 0]
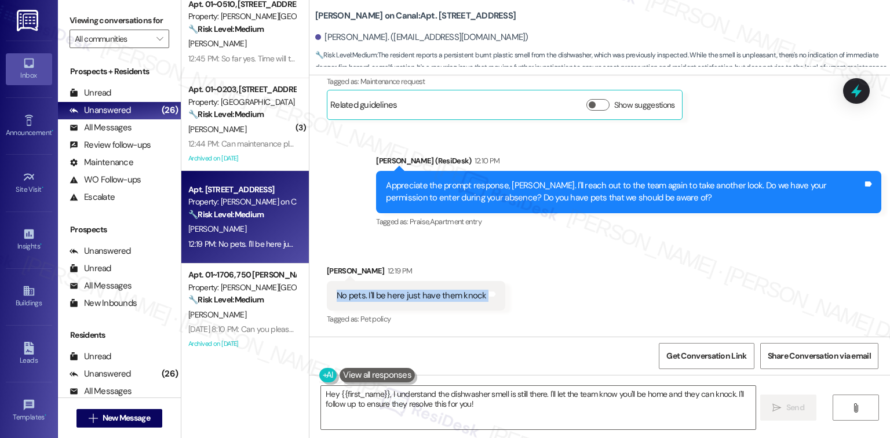
drag, startPoint x: 331, startPoint y: 294, endPoint x: 476, endPoint y: 306, distance: 144.7
click at [476, 306] on div "No pets. I'll be here just have them knock Tags and notes" at bounding box center [416, 296] width 178 height 30
copy div "No pets. I'll be here just have them knock Tags and notes"
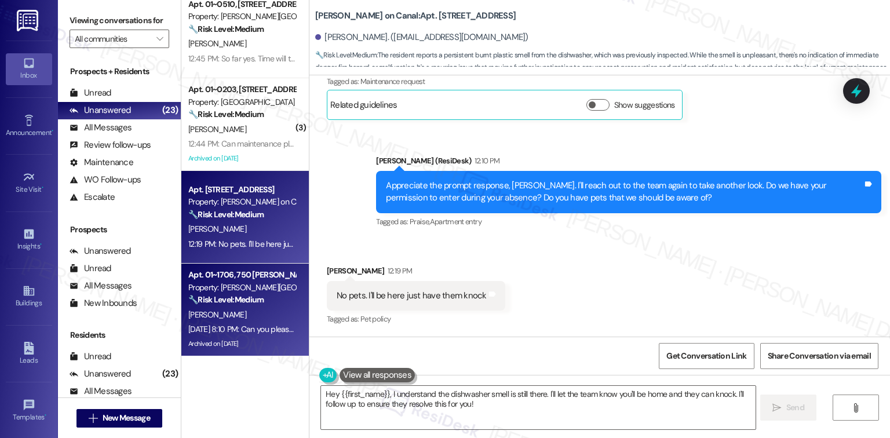
click at [257, 284] on div "Property: [PERSON_NAME][GEOGRAPHIC_DATA]" at bounding box center [241, 288] width 107 height 12
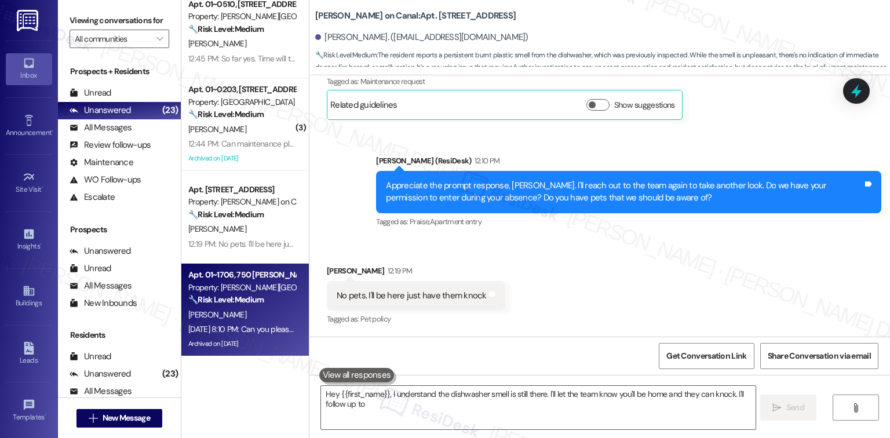
type textarea "Hey {{first_name}}, I understand the dishwasher smell is still there. I'll let …"
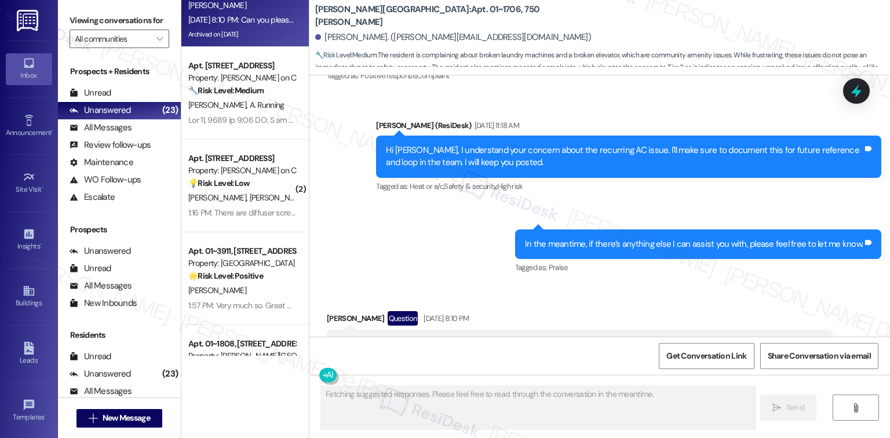
scroll to position [15862, 0]
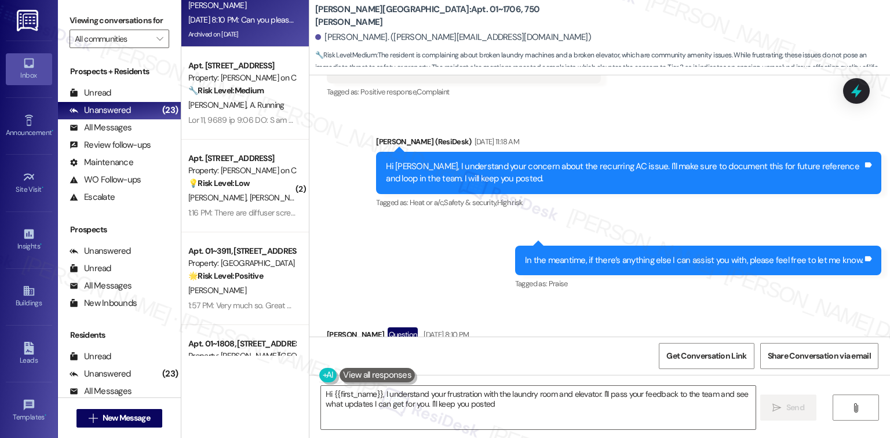
type textarea "Hi {{first_name}}, I understand your frustration with the laundry room and elev…"
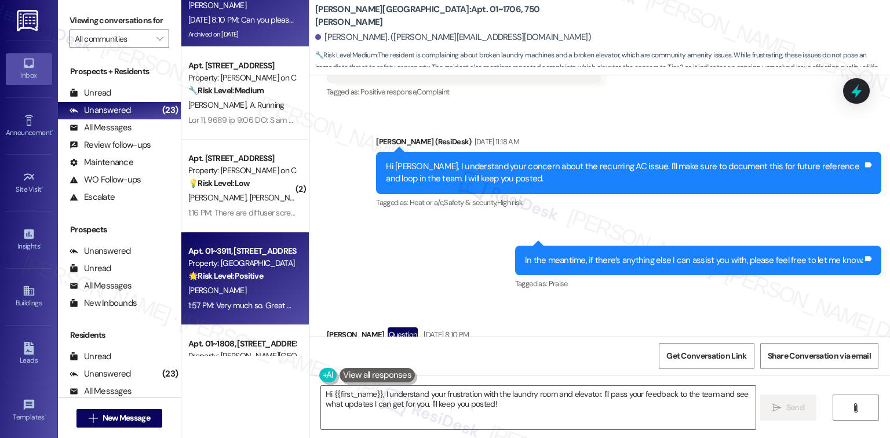
scroll to position [1312, 0]
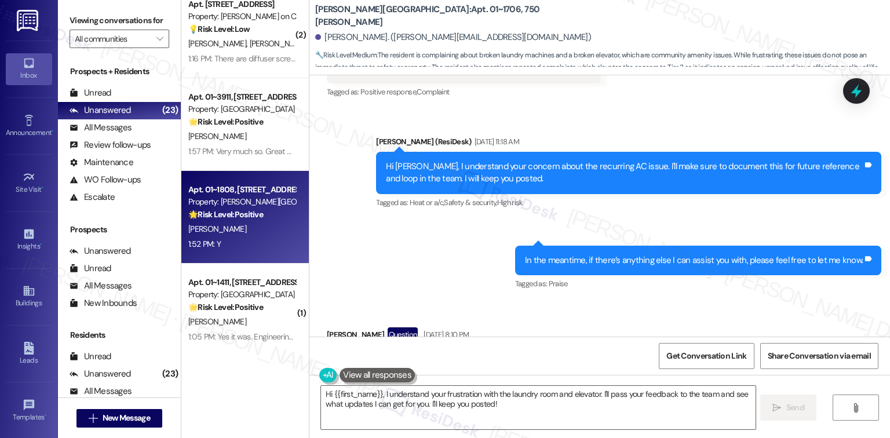
click at [232, 245] on div "1:52 PM: Y 1:52 PM: Y" at bounding box center [242, 244] width 110 height 14
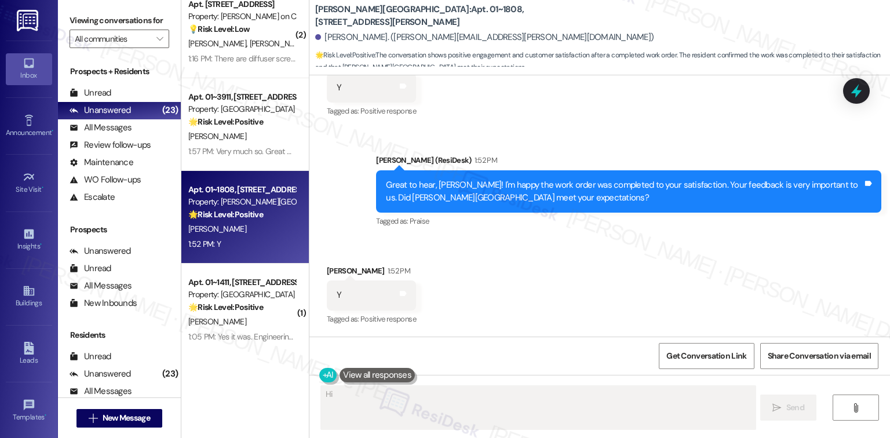
scroll to position [975, 0]
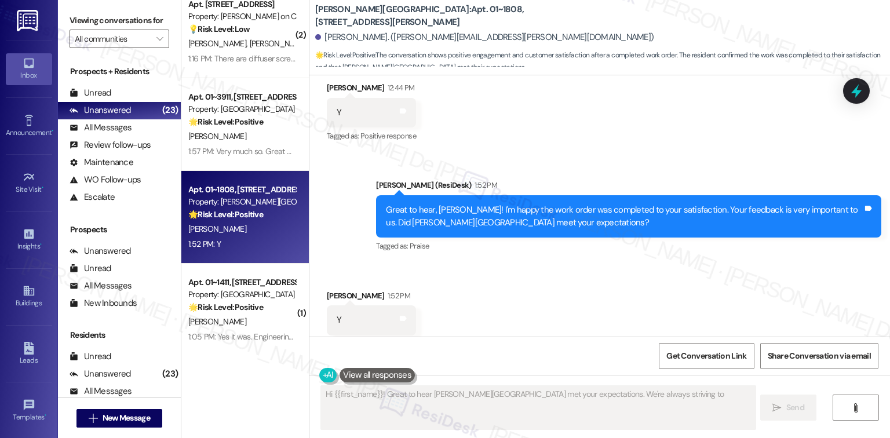
type textarea "Hi {{first_name}}! Great to hear Kingsbury Plaza met your expectations. We're a…"
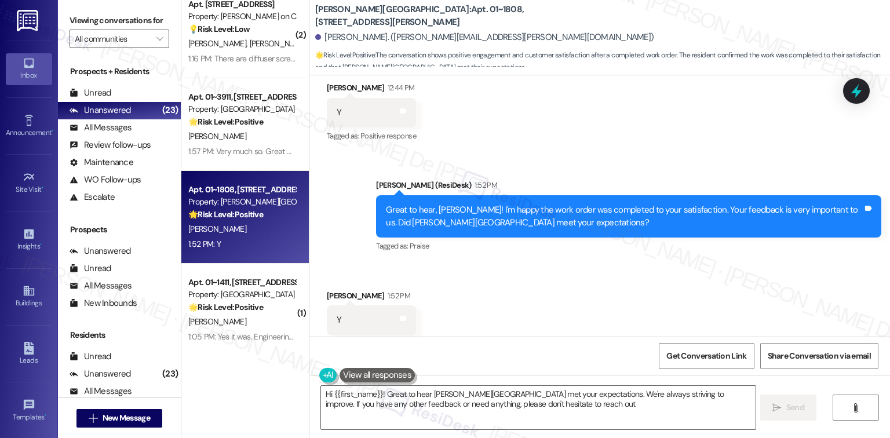
type textarea "Hi {{first_name}}! Great to hear Kingsbury Plaza met your expectations. We're a…"
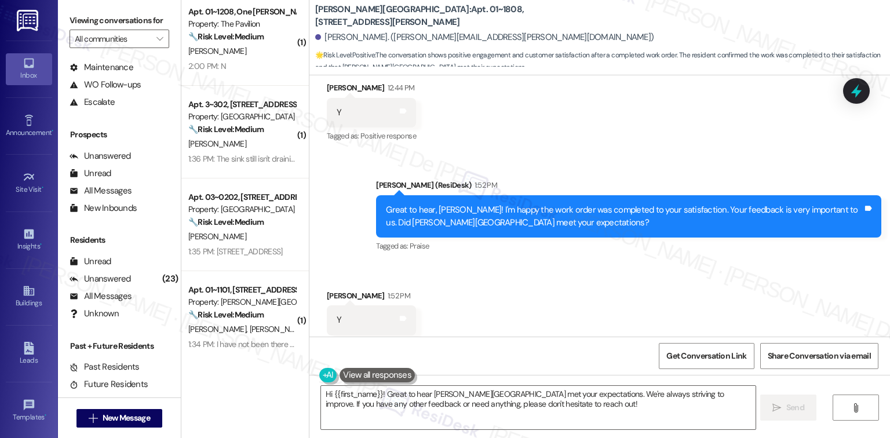
scroll to position [76, 0]
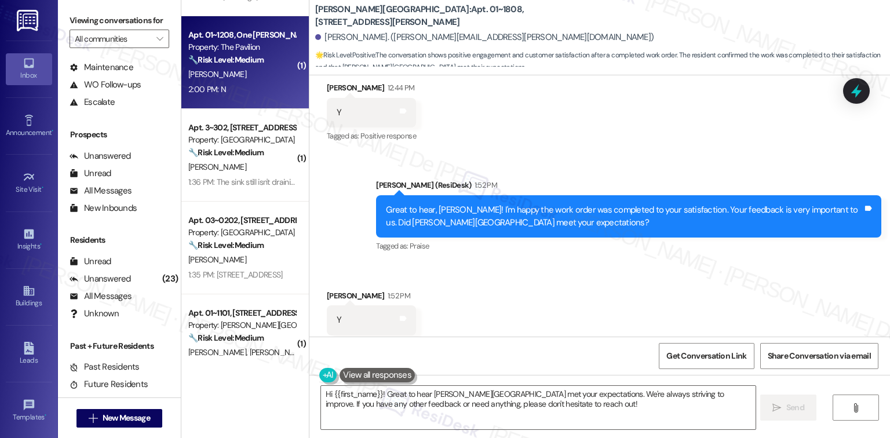
click at [251, 85] on div "2:00 PM: N 2:00 PM: N" at bounding box center [242, 89] width 110 height 14
type textarea "Hi {{first_name}}! Great to hear Kingsbury Plaza met your expectations. We're a…"
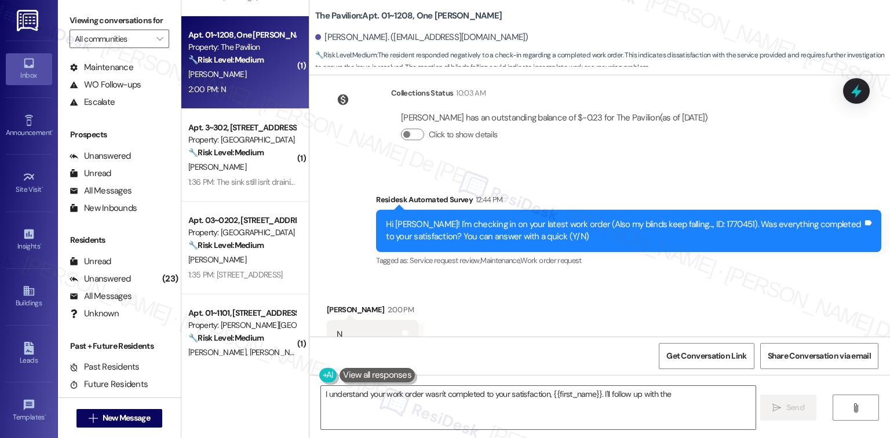
scroll to position [373, 0]
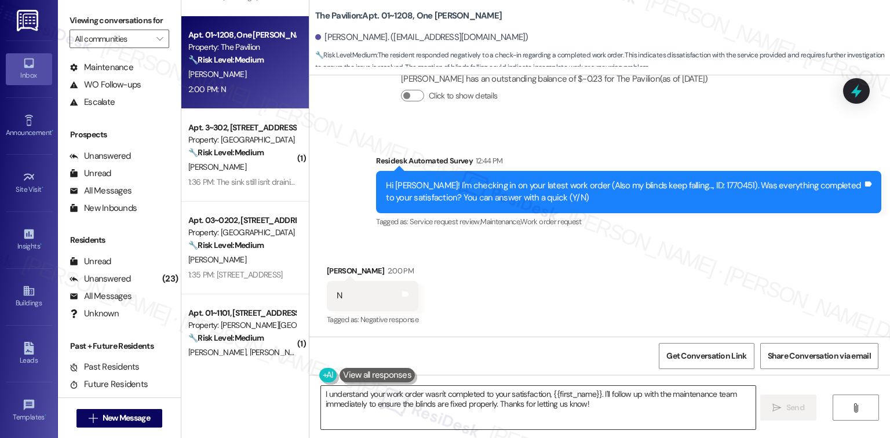
click at [593, 406] on textarea "I understand your work order wasn't completed to your satisfaction, {{first_nam…" at bounding box center [538, 407] width 434 height 43
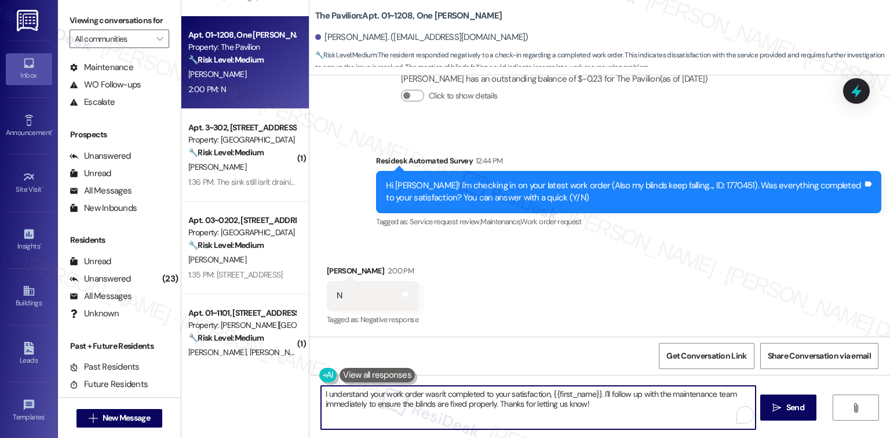
click at [593, 406] on textarea "I understand your work order wasn't completed to your satisfaction, {{first_nam…" at bounding box center [538, 407] width 434 height 43
paste textarea "Hi {{first_name}}, thank you for your reply. Could you let me know what’s still…"
type textarea "Hi {{first_name}}, thank you for your reply. Could you let me know what’s still…"
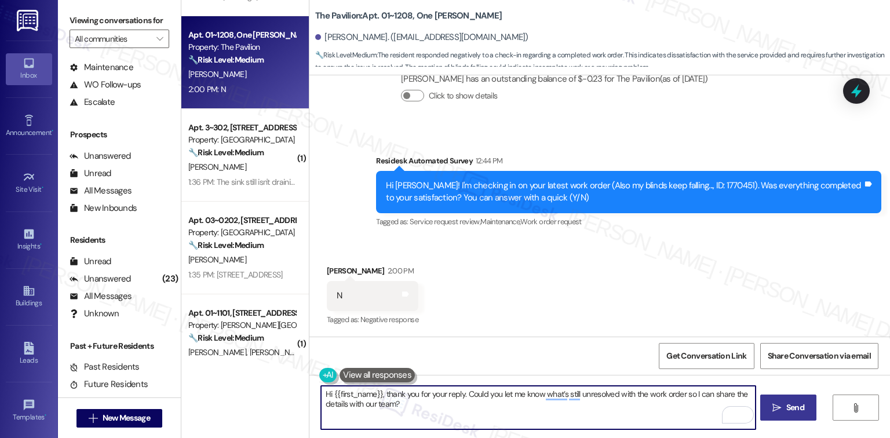
click at [788, 413] on span "Send" at bounding box center [795, 408] width 18 height 12
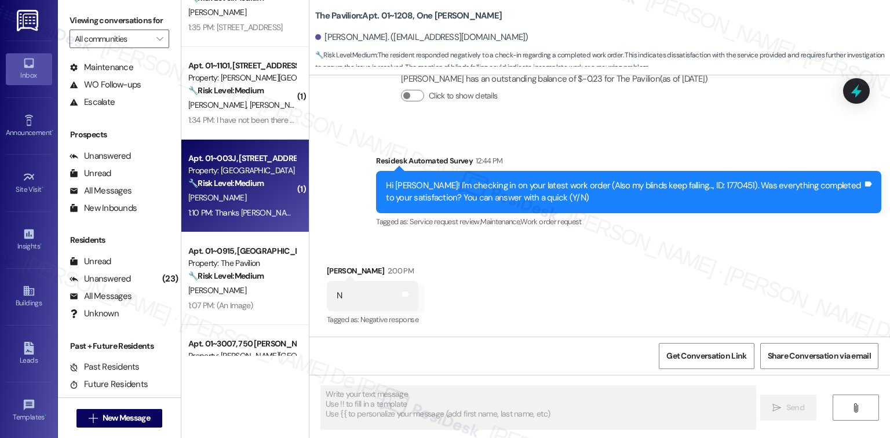
scroll to position [385, 0]
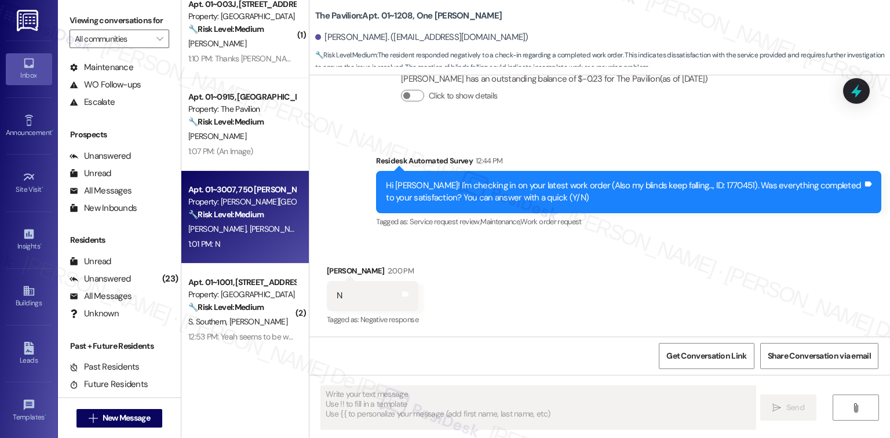
click at [250, 232] on span "[PERSON_NAME]" at bounding box center [279, 229] width 58 height 10
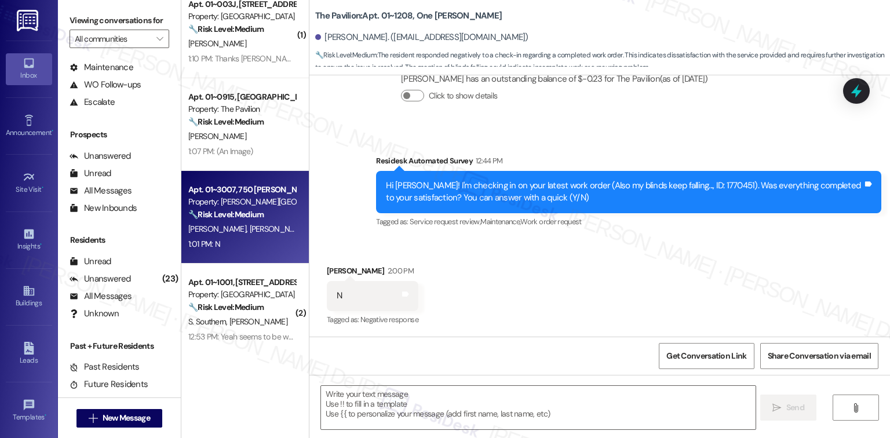
type textarea "Fetching suggested responses. Please feel free to read through the conversation…"
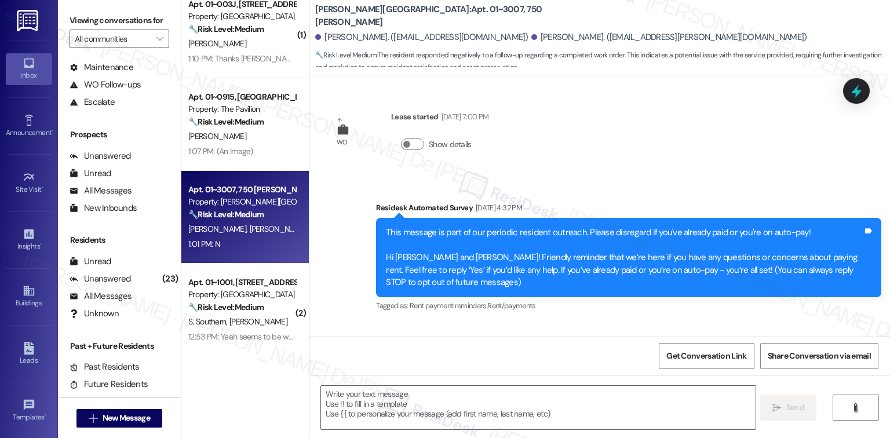
scroll to position [6078, 0]
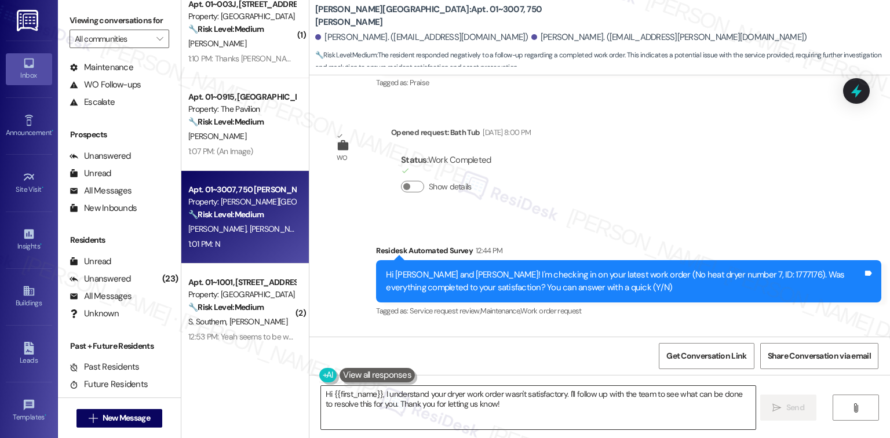
click at [435, 410] on textarea "Hi {{first_name}}, I understand your dryer work order wasn't satisfactory. I'll…" at bounding box center [538, 407] width 434 height 43
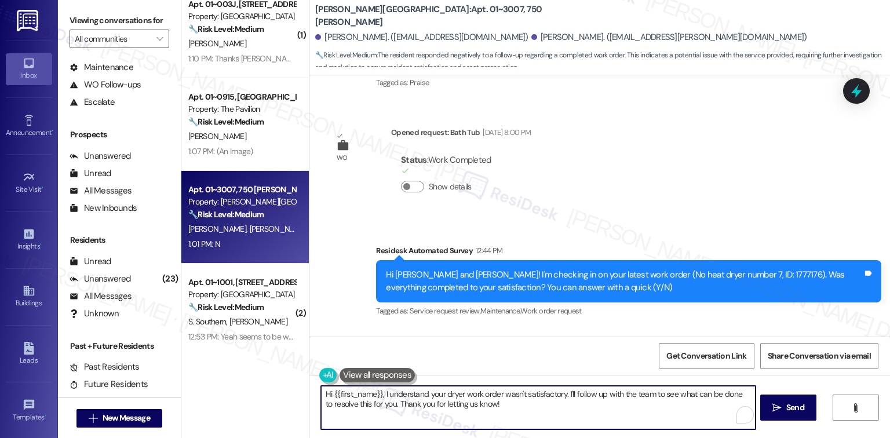
click at [432, 410] on textarea "Hi {{first_name}}, I understand your dryer work order wasn't satisfactory. I'll…" at bounding box center [538, 407] width 434 height 43
paste textarea "thank you for your reply. Could you let me know what’s still unresolved with th…"
type textarea "Hi {{first_name}}, thank you for your reply. Could you let me know what’s still…"
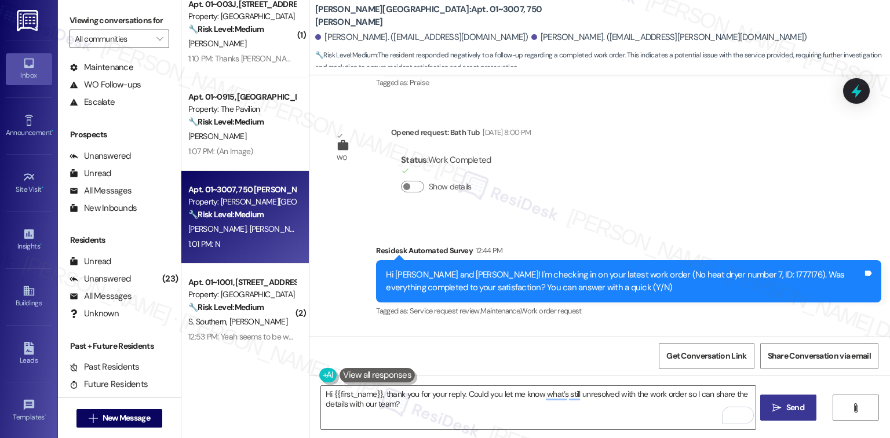
click at [799, 406] on span "Send" at bounding box center [795, 408] width 18 height 12
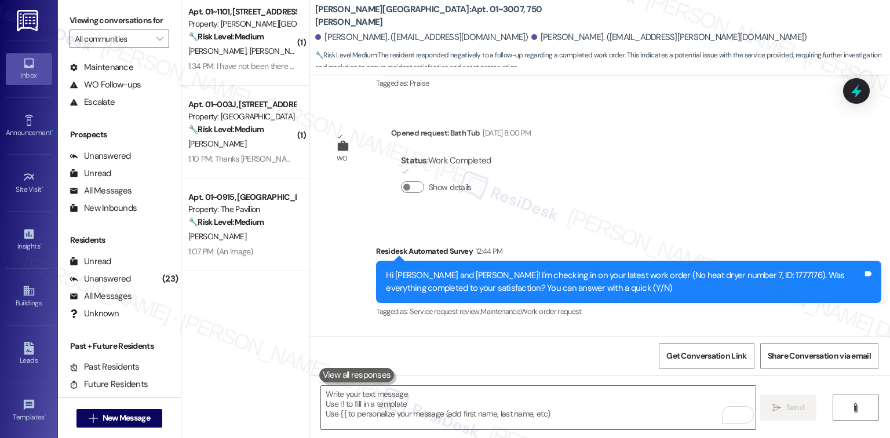
scroll to position [76, 0]
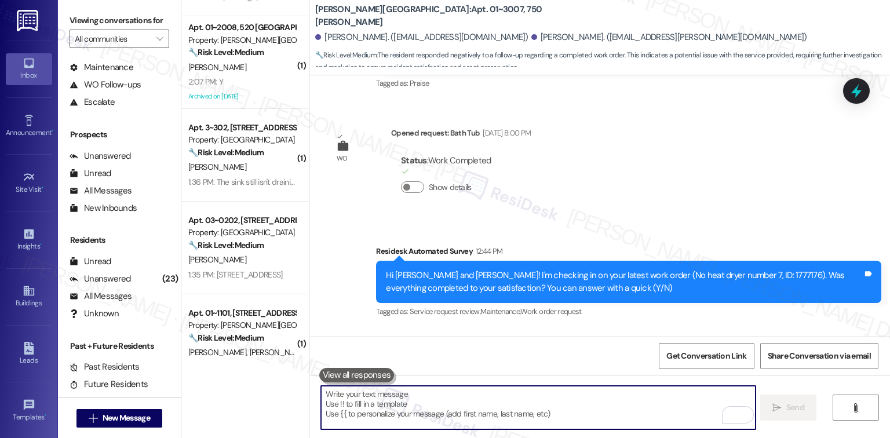
paste textarea "Hi {{first_name}}, thank you for your reply. Could you let me know what’s still…"
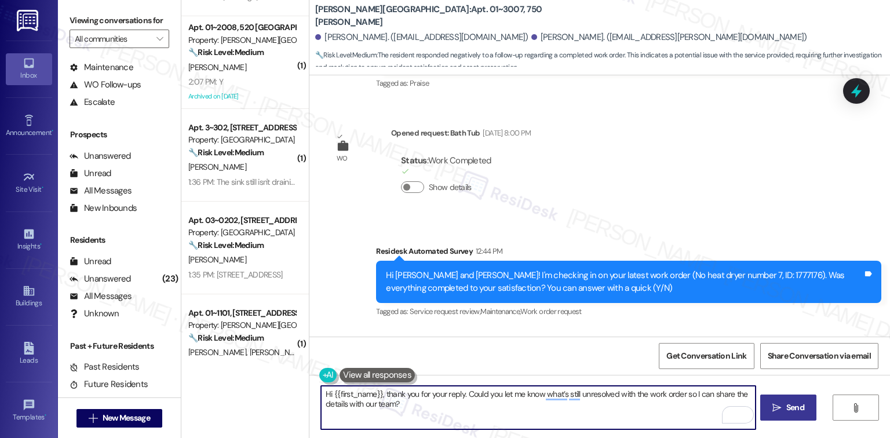
type textarea "Hi {{first_name}}, thank you for your reply. Could you let me know what’s still…"
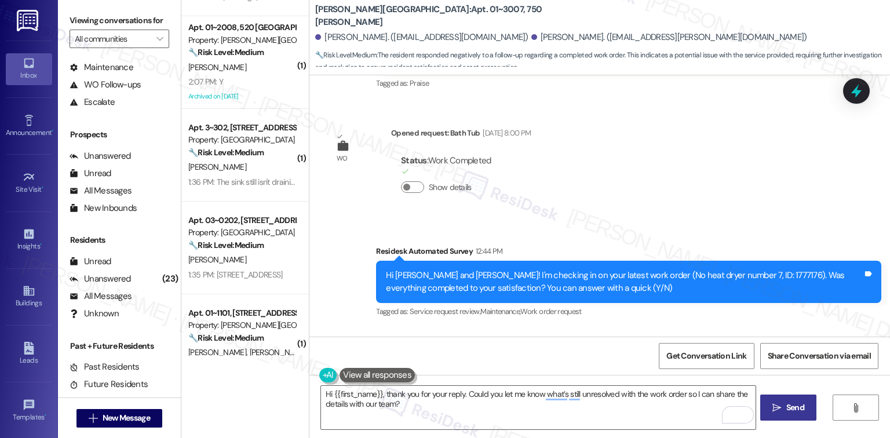
click at [794, 410] on span "Send" at bounding box center [795, 408] width 18 height 12
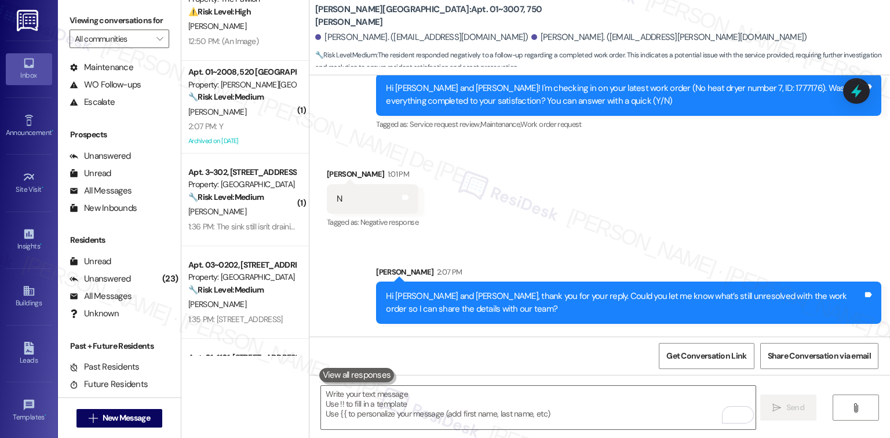
scroll to position [0, 0]
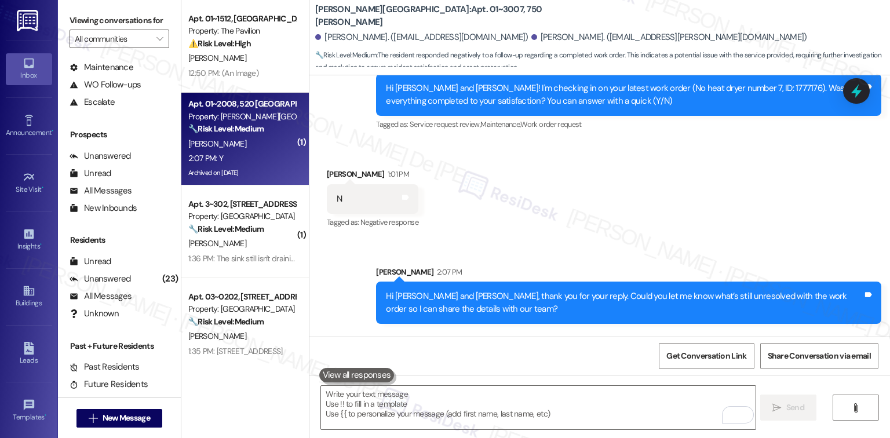
click at [252, 160] on div "2:07 PM: Y 2:07 PM: Y" at bounding box center [242, 158] width 110 height 14
type textarea "Fetching suggested responses. Please feel free to read through the conversation…"
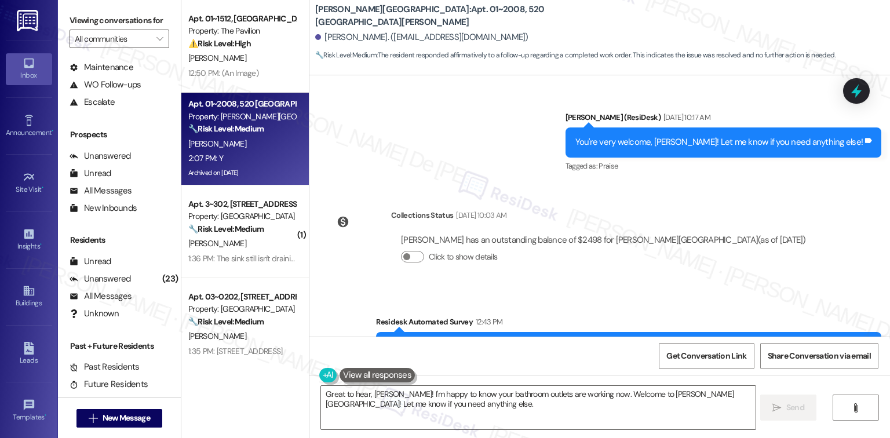
scroll to position [16886, 0]
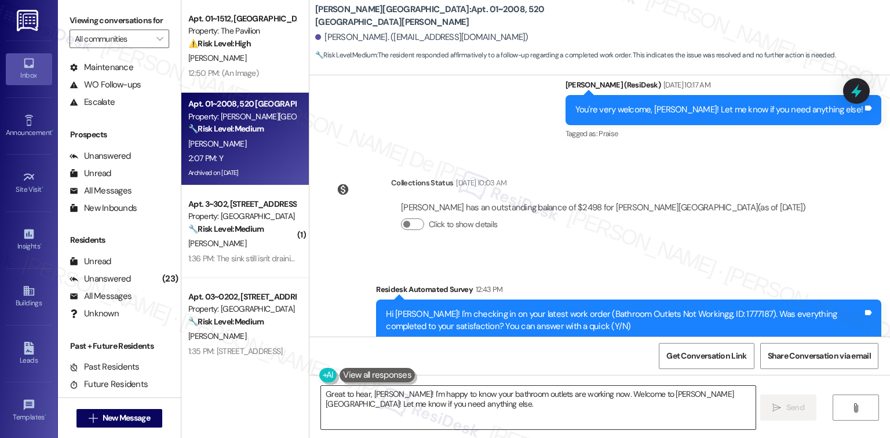
click at [473, 412] on textarea "Great to hear, Brian! I'm happy to know your bathroom outlets are working now. …" at bounding box center [538, 407] width 434 height 43
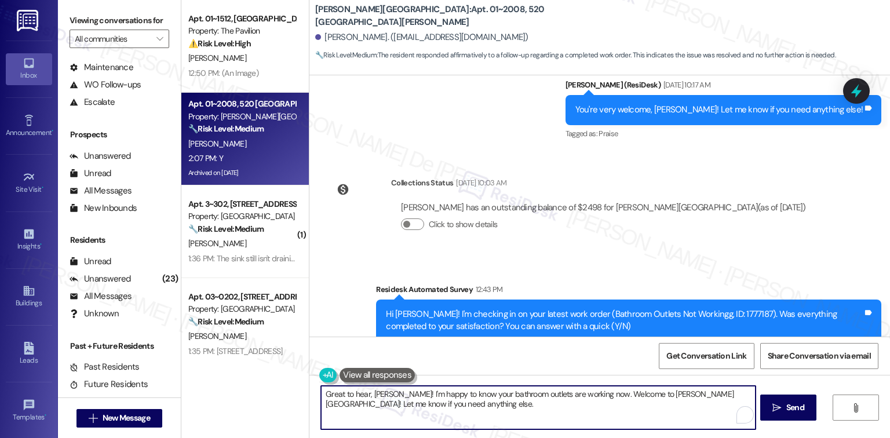
click at [464, 417] on textarea "Great to hear, Brian! I'm happy to know your bathroom outlets are working now. …" at bounding box center [538, 407] width 434 height 43
paste textarea "Hi {{first_name}}, thank you for your reply. Could you let me know what’s still…"
click at [421, 408] on textarea "Hi {{first_name}}, thank you for your reply. Could you let me know what’s still…" at bounding box center [538, 407] width 434 height 43
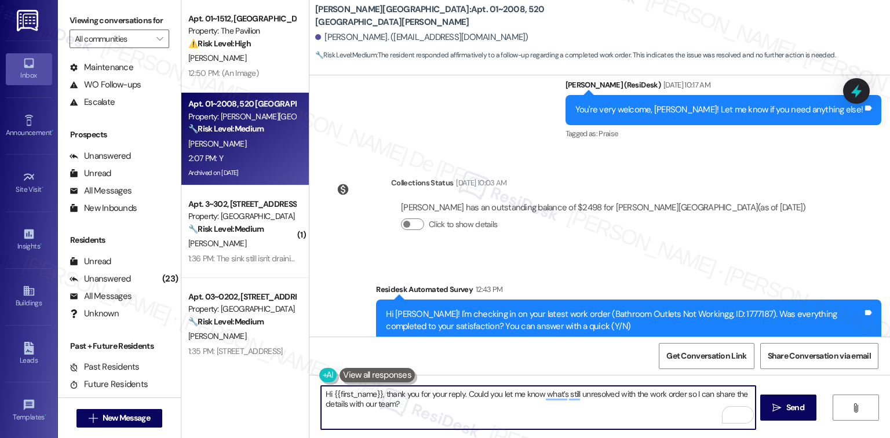
click at [421, 408] on textarea "Hi {{first_name}}, thank you for your reply. Could you let me know what’s still…" at bounding box center [538, 407] width 434 height 43
paste textarea "I’m happy to know that the work order was completed to your satisfaction! We wo…"
type textarea "I’m happy to know that the work order was completed to your satisfaction! We wo…"
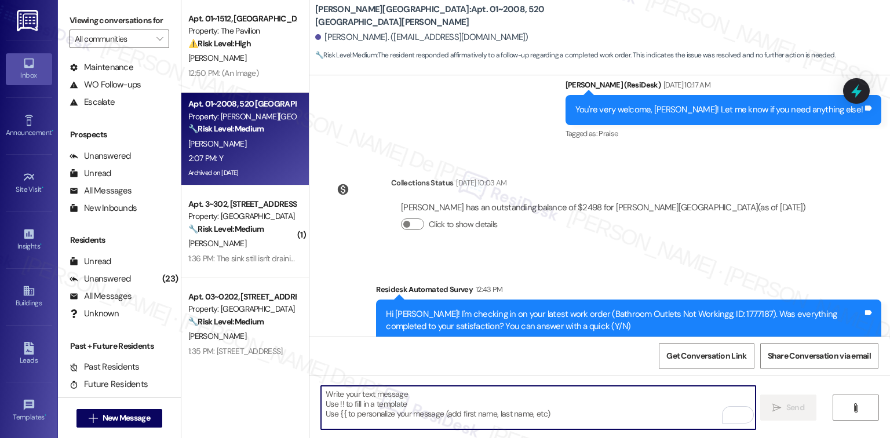
type textarea "Fetching suggested responses. Please feel free to read through the conversation…"
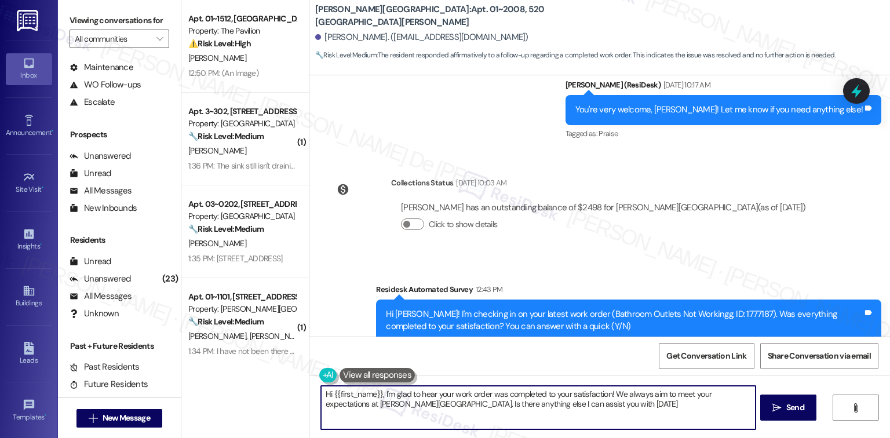
type textarea "Hi {{first_name}}, I'm glad to hear your work order was completed to your satis…"
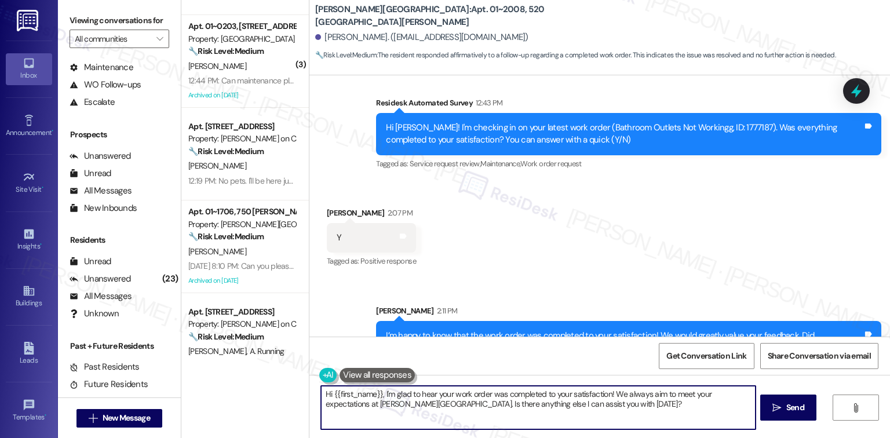
scroll to position [772, 0]
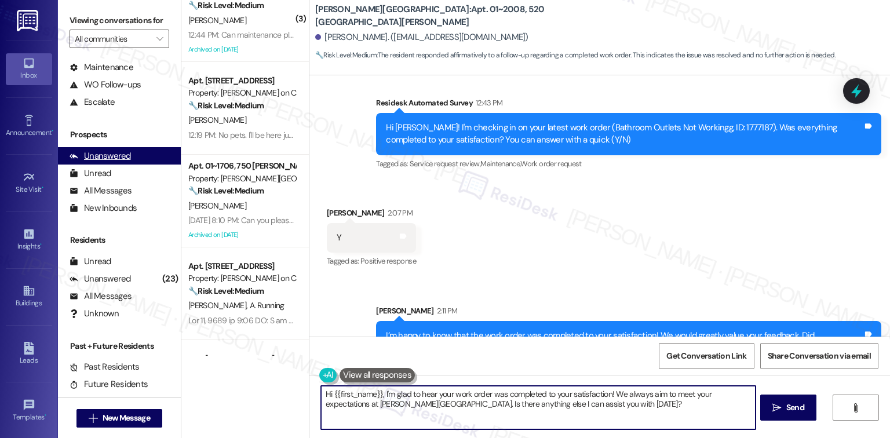
click at [111, 158] on div "Unanswered" at bounding box center [100, 156] width 61 height 12
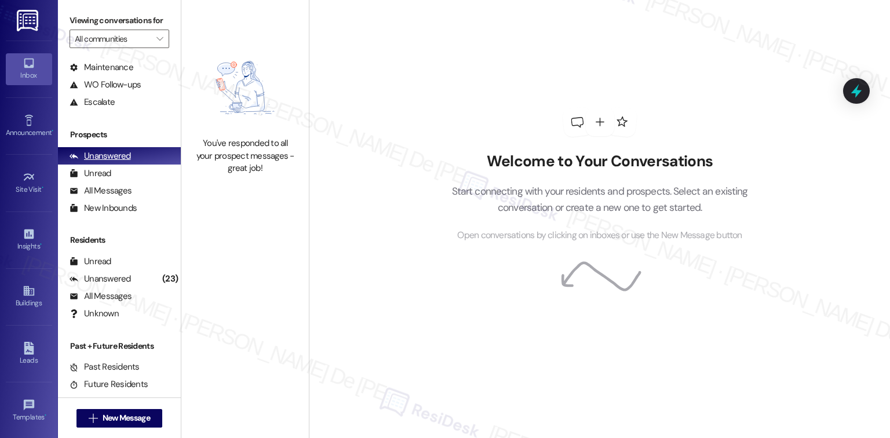
scroll to position [0, 0]
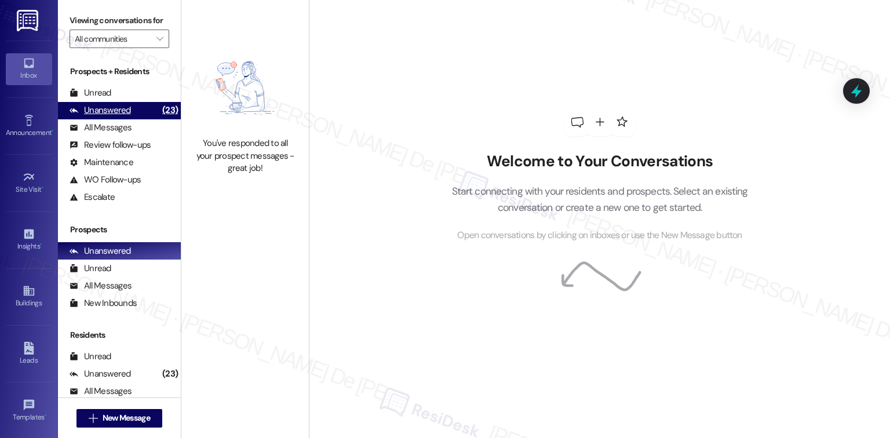
click at [127, 115] on div "Unanswered" at bounding box center [100, 110] width 61 height 12
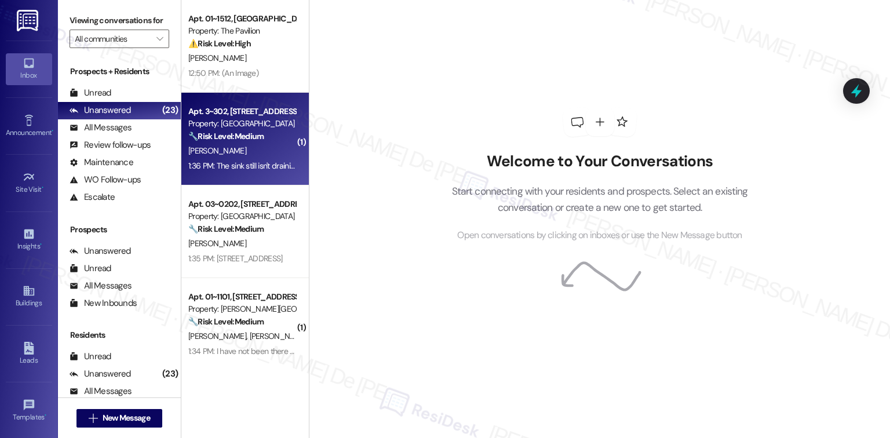
click at [220, 160] on div "1:36 PM: The sink still isn't draining. 1:36 PM: The sink still isn't draining." at bounding box center [242, 166] width 110 height 14
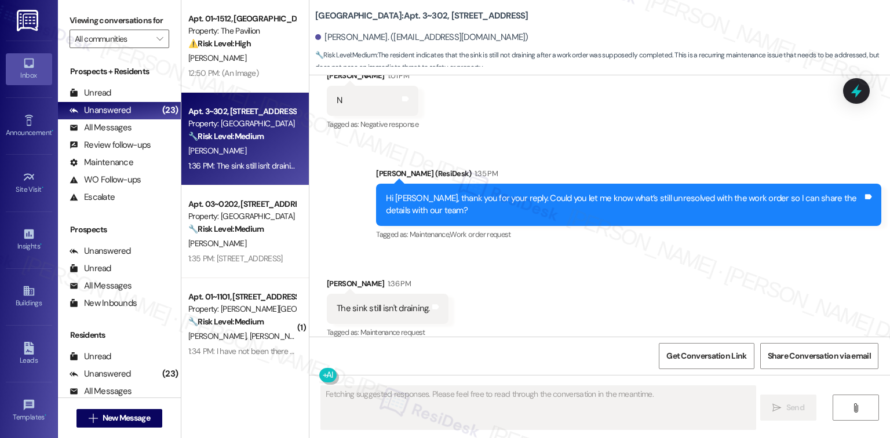
scroll to position [2420, 0]
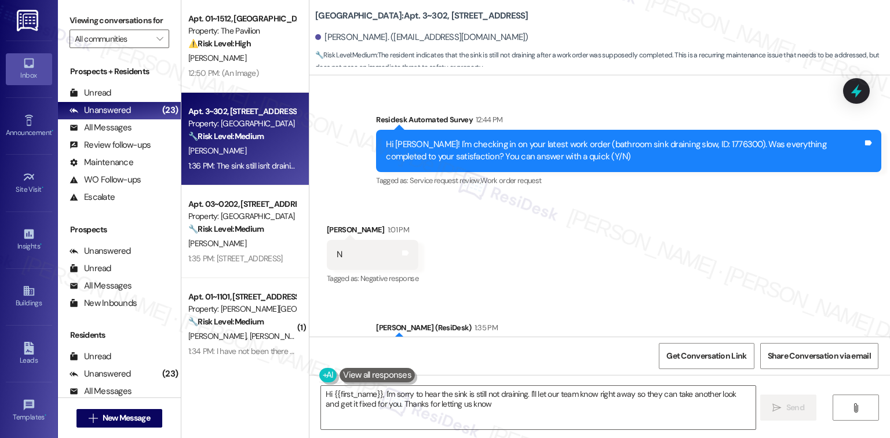
type textarea "Hi {{first_name}}, I'm sorry to hear the sink is still not draining. I'll let o…"
click at [684, 138] on div "Hi [PERSON_NAME]! I'm checking in on your latest work order (bathroom sink drai…" at bounding box center [624, 150] width 477 height 25
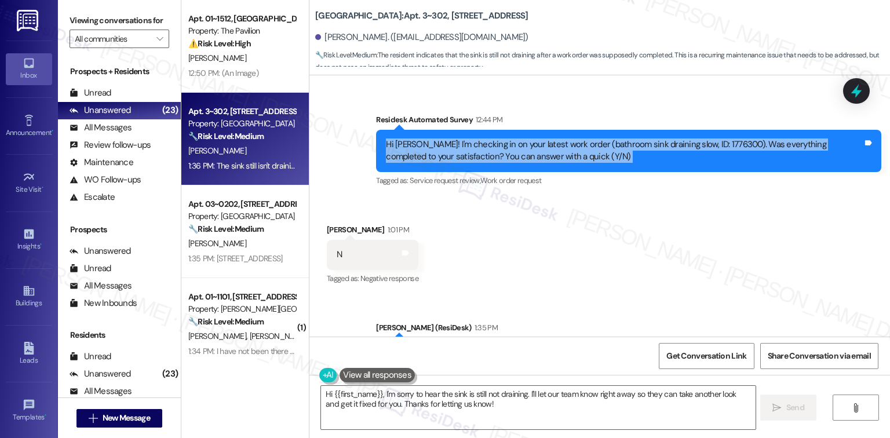
click at [684, 138] on div "Hi [PERSON_NAME]! I'm checking in on your latest work order (bathroom sink drai…" at bounding box center [624, 150] width 477 height 25
click at [680, 138] on div "Hi [PERSON_NAME]! I'm checking in on your latest work order (bathroom sink drai…" at bounding box center [624, 150] width 477 height 25
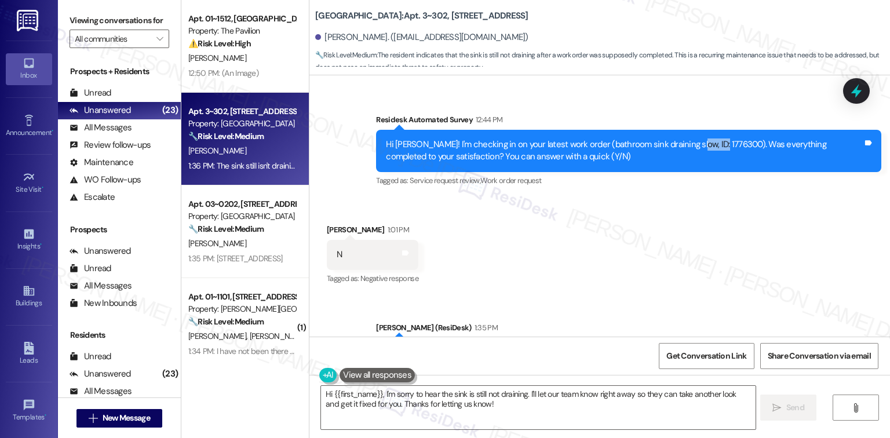
click at [680, 138] on div "Hi [PERSON_NAME]! I'm checking in on your latest work order (bathroom sink drai…" at bounding box center [624, 150] width 477 height 25
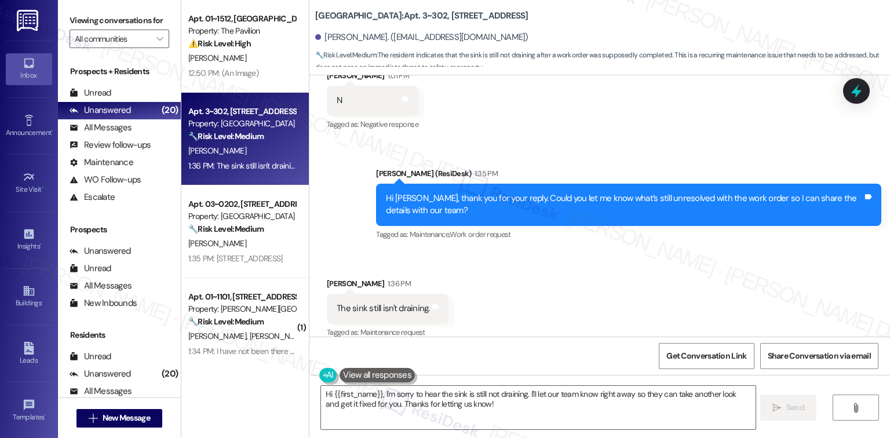
scroll to position [2574, 0]
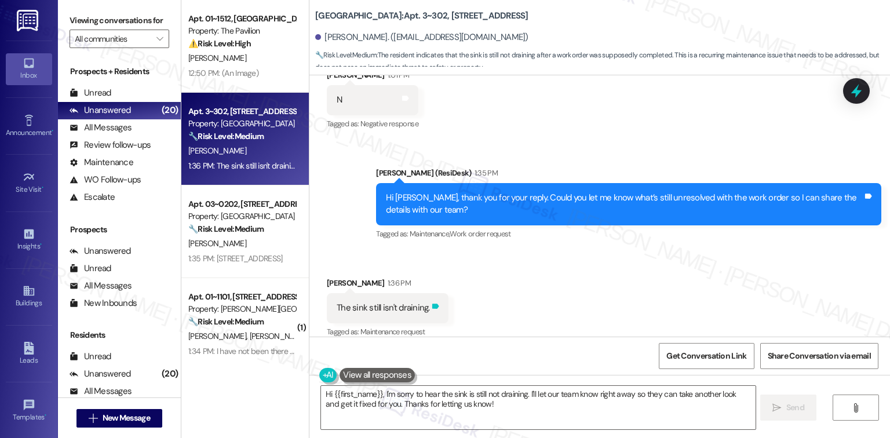
click at [431, 302] on div "Tags and notes" at bounding box center [435, 308] width 9 height 12
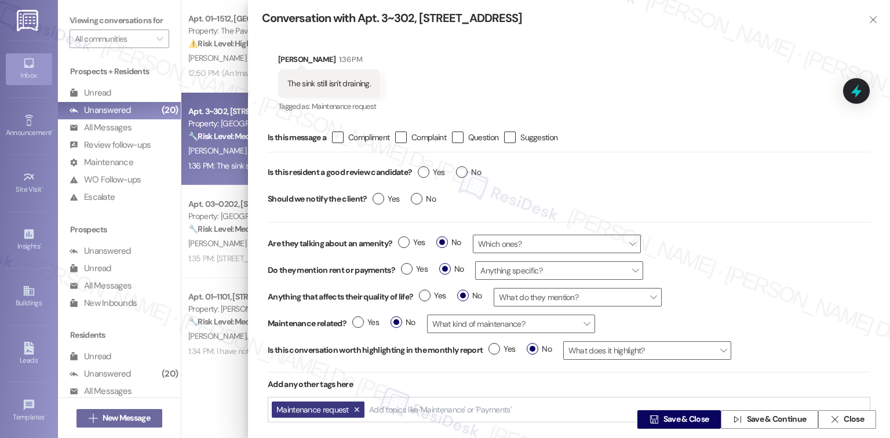
click at [496, 72] on div "Received via SMS Daisy Ortiz 1:36 PM The sink still isn't draining. Tagged as: …" at bounding box center [569, 76] width 614 height 94
click at [860, 413] on span " Close" at bounding box center [847, 419] width 38 height 17
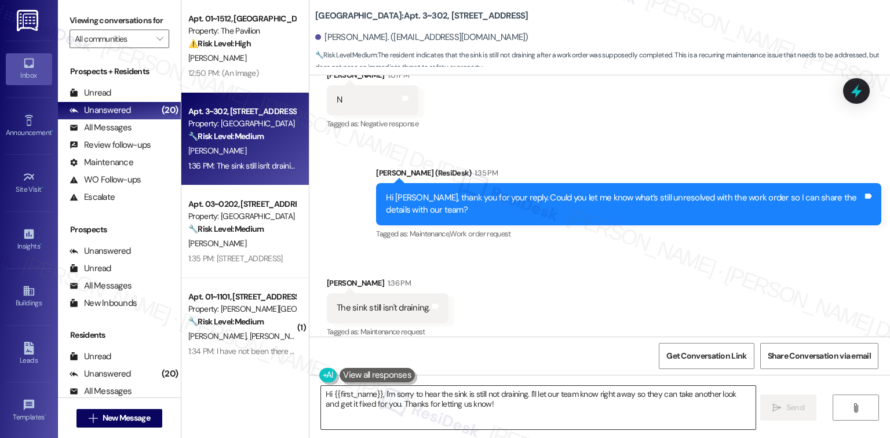
scroll to position [2574, 0]
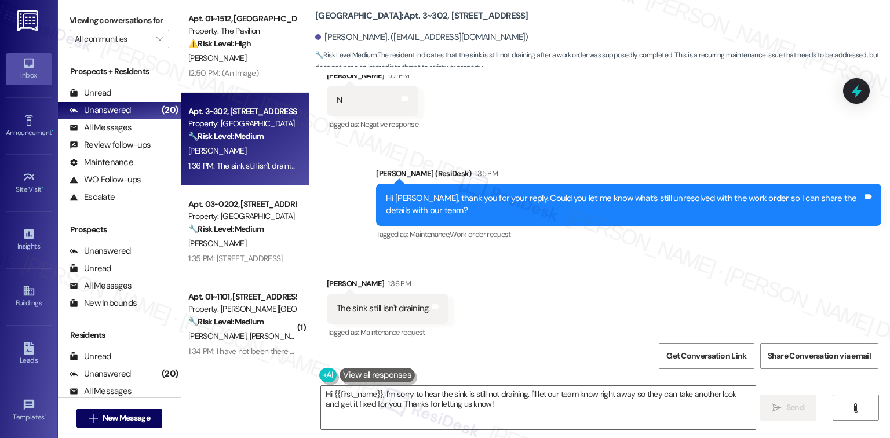
click at [400, 302] on div "The sink still isn't draining." at bounding box center [383, 308] width 93 height 12
copy div "The sink still isn't draining. Tags and notes"
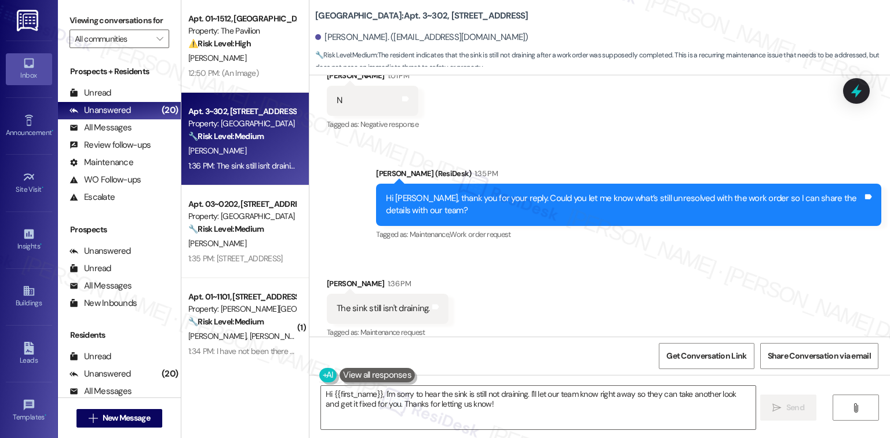
paste textarea "The sink still isn't draining."
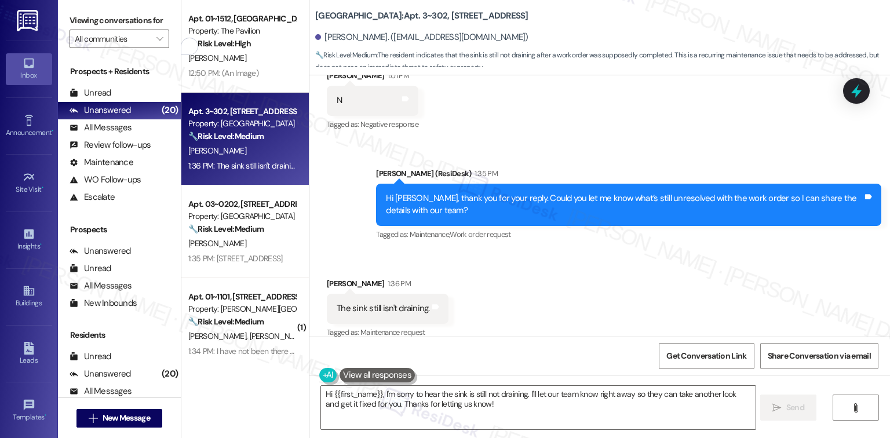
paste textarea "To enrich screen reader interactions, please activate Accessibility in Grammarl…"
type textarea "The sink still isn't draining. However, the plumber already snaked the sink. mo…"
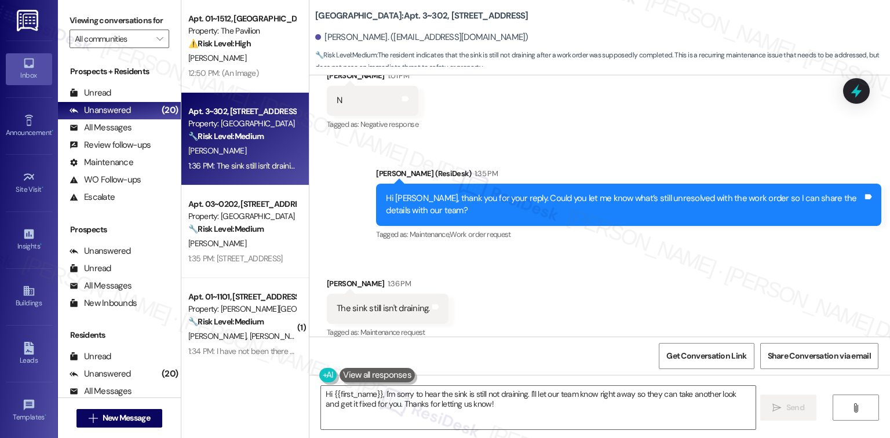
scroll to position [7871, 0]
drag, startPoint x: 702, startPoint y: 183, endPoint x: 656, endPoint y: 176, distance: 46.3
type textarea "w questions?"
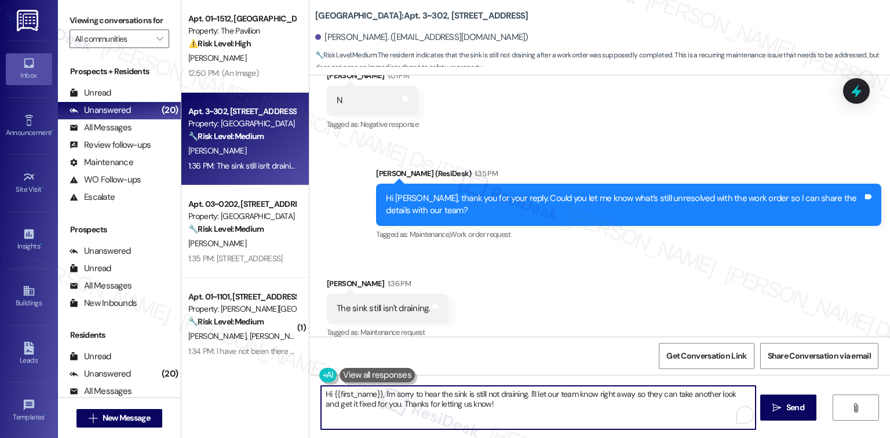
click at [479, 417] on textarea "Hi {{first_name}}, I'm sorry to hear the sink is still not draining. I'll let o…" at bounding box center [538, 407] width 434 height 43
drag, startPoint x: 378, startPoint y: 396, endPoint x: 501, endPoint y: 419, distance: 124.5
click at [498, 423] on textarea "Hi {{first_name}}, I'm sorry to hear the sink is still not draining. I'll let o…" at bounding box center [538, 407] width 434 height 43
paste textarea "at the sink is still not draining properly. To better understand the situation,…"
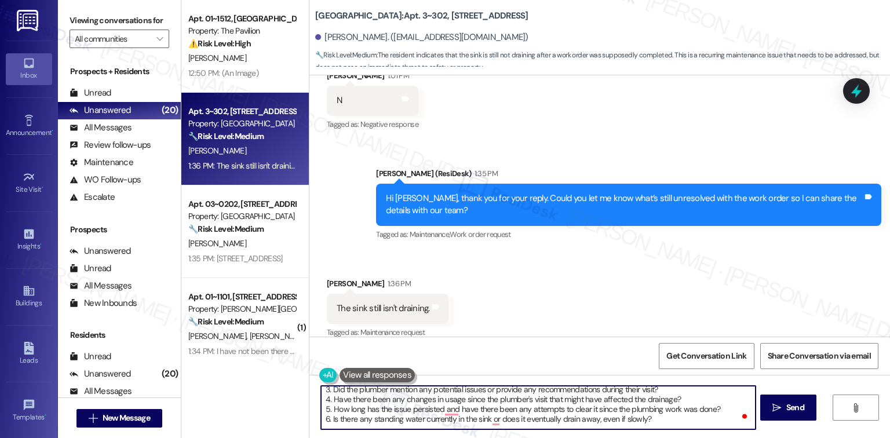
scroll to position [72, 0]
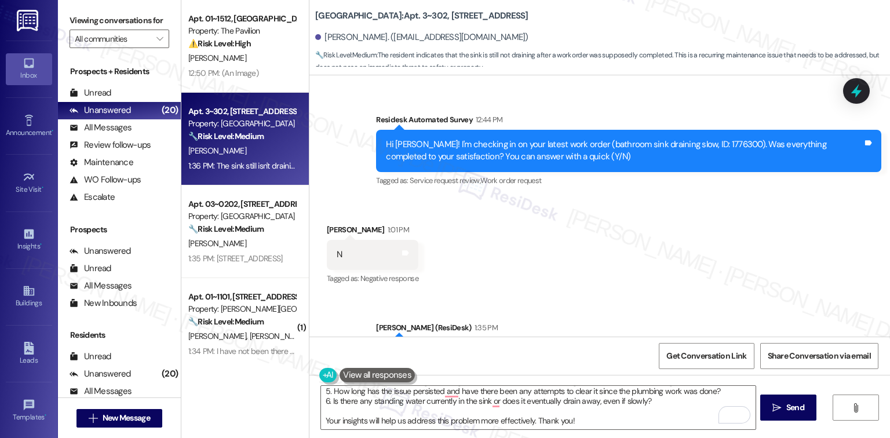
click at [494, 264] on div "Received via SMS Daisy Ortiz 1:01 PM N Tags and notes Tagged as: Negative respo…" at bounding box center [599, 247] width 581 height 98
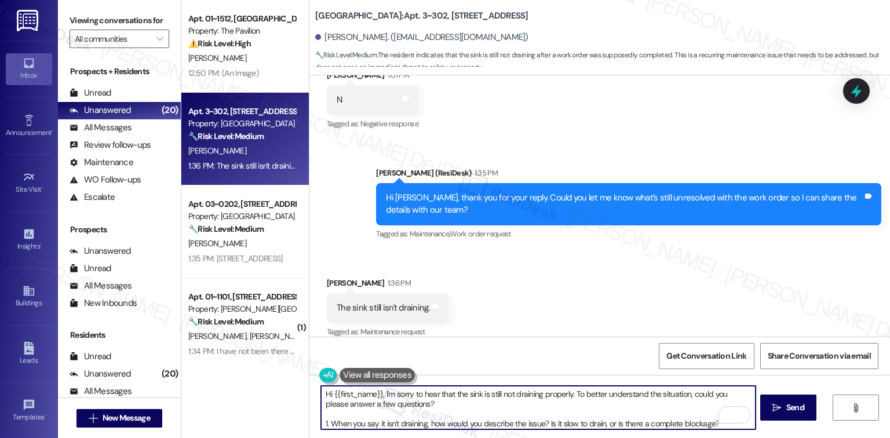
scroll to position [0, 0]
drag, startPoint x: 716, startPoint y: 390, endPoint x: 519, endPoint y: 402, distance: 197.4
click at [519, 402] on textarea "Hi {{first_name}}, I'm sorry to hear that the sink is still not draining proper…" at bounding box center [538, 407] width 434 height 43
click at [543, 408] on textarea "Hi {{first_name}}, I'm sorry to hear that the sink is still not draining proper…" at bounding box center [538, 407] width 434 height 43
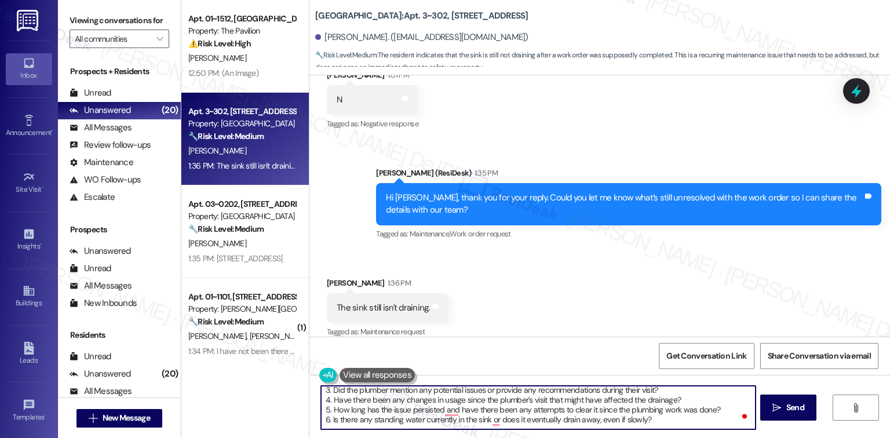
scroll to position [72, 0]
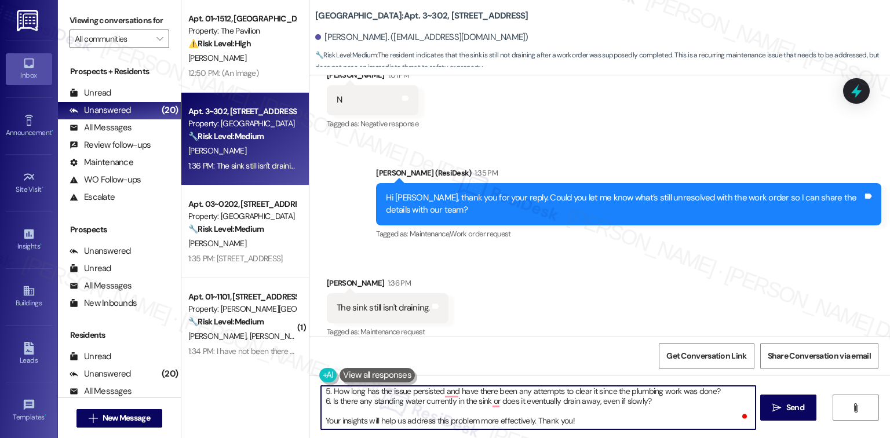
click at [717, 391] on textarea "Hi {{first_name}}, I'm sorry to hear that the sink is still not draining proper…" at bounding box center [538, 407] width 434 height 43
click at [643, 406] on textarea "Hi {{first_name}}, I'm sorry to hear that the sink is still not draining proper…" at bounding box center [538, 407] width 434 height 43
click at [322, 401] on textarea "Hi {{first_name}}, I'm sorry to hear that the sink is still not draining proper…" at bounding box center [538, 407] width 434 height 43
click at [488, 403] on textarea "Hi {{first_name}}, I'm sorry to hear that the sink is still not draining proper…" at bounding box center [538, 407] width 434 height 43
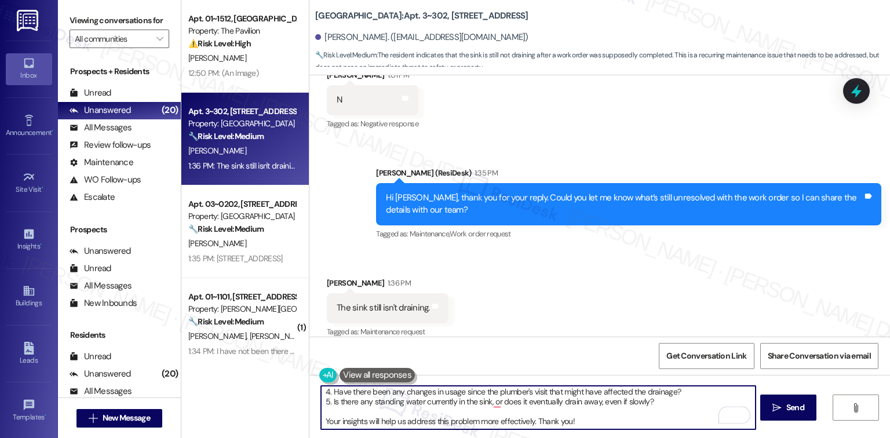
click at [652, 406] on textarea "Hi {{first_name}}, I'm sorry to hear that the sink is still not draining proper…" at bounding box center [538, 407] width 434 height 43
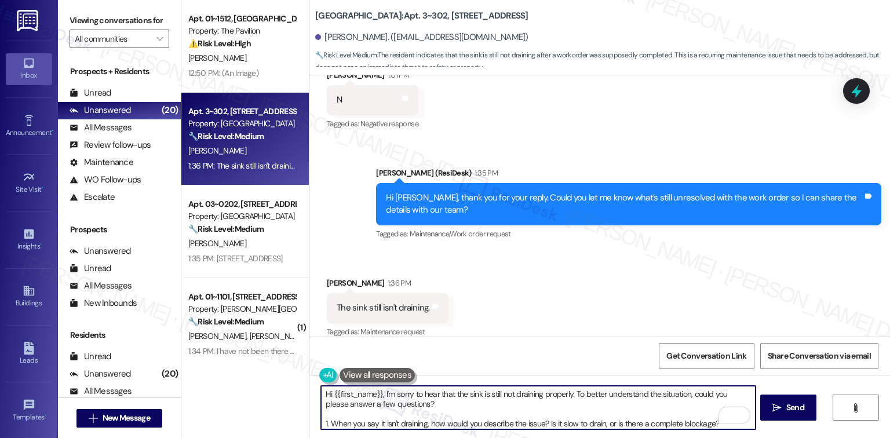
scroll to position [35, 0]
click at [596, 414] on textarea "Hi {{first_name}}, I'm sorry to hear that the sink is still not draining proper…" at bounding box center [538, 407] width 434 height 43
click at [649, 419] on textarea "Hi {{first_name}}, I'm sorry to hear that the sink is still not draining proper…" at bounding box center [538, 407] width 434 height 43
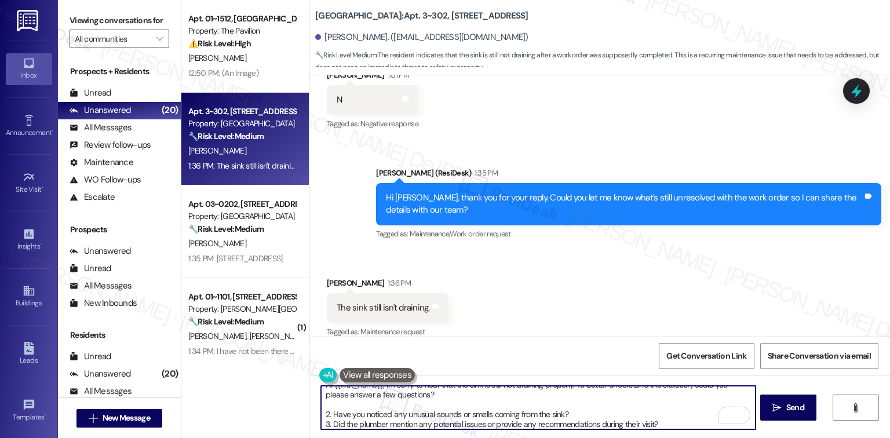
click at [663, 426] on textarea "Hi {{first_name}}, I'm sorry to hear that the sink is still not draining proper…" at bounding box center [538, 407] width 434 height 43
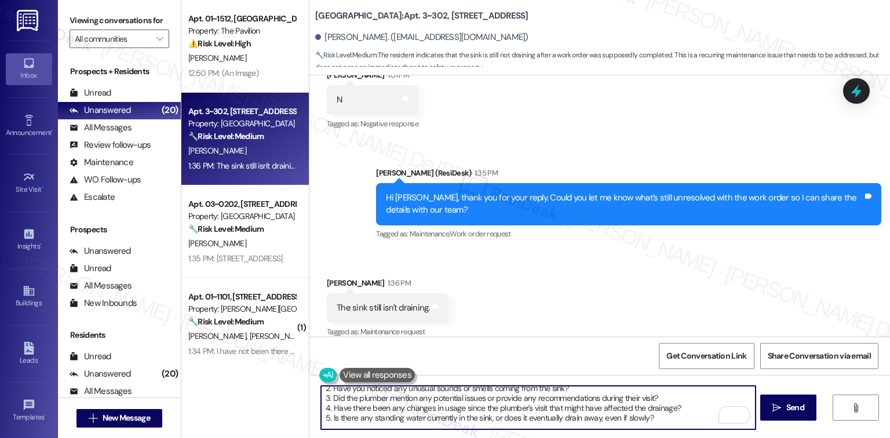
scroll to position [52, 0]
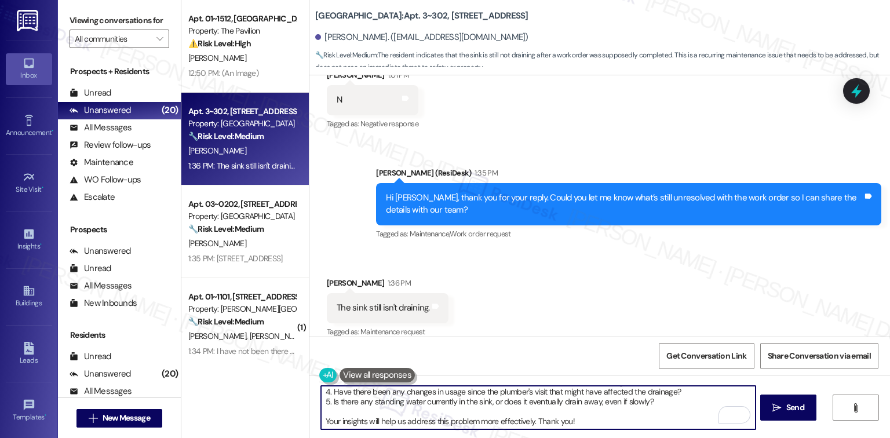
drag, startPoint x: 663, startPoint y: 426, endPoint x: 348, endPoint y: 413, distance: 315.5
click at [348, 413] on textarea "Hi {{first_name}}, I'm sorry to hear that the sink is still not draining proper…" at bounding box center [538, 407] width 434 height 43
click at [533, 394] on textarea "Hi {{first_name}}, I'm sorry to hear that the sink is still not draining proper…" at bounding box center [538, 407] width 434 height 43
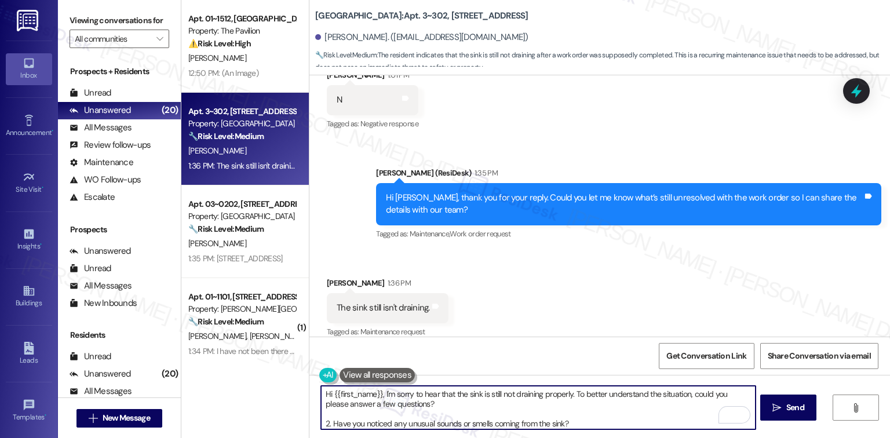
click at [322, 424] on textarea "Hi {{first_name}}, I'm sorry to hear that the sink is still not draining proper…" at bounding box center [538, 407] width 434 height 43
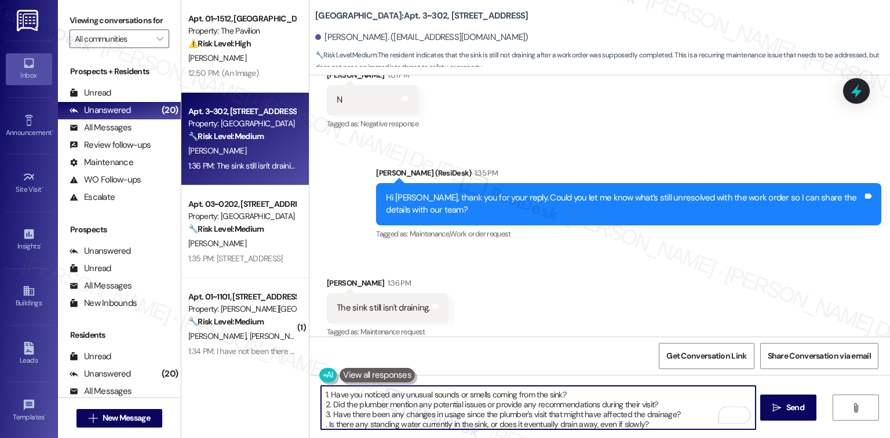
type textarea "Hi {{first_name}}, I'm sorry to hear that the sink is still not draining proper…"
click at [647, 427] on textarea "Hi {{first_name}}, I'm sorry to hear that the sink is still not draining proper…" at bounding box center [538, 407] width 434 height 43
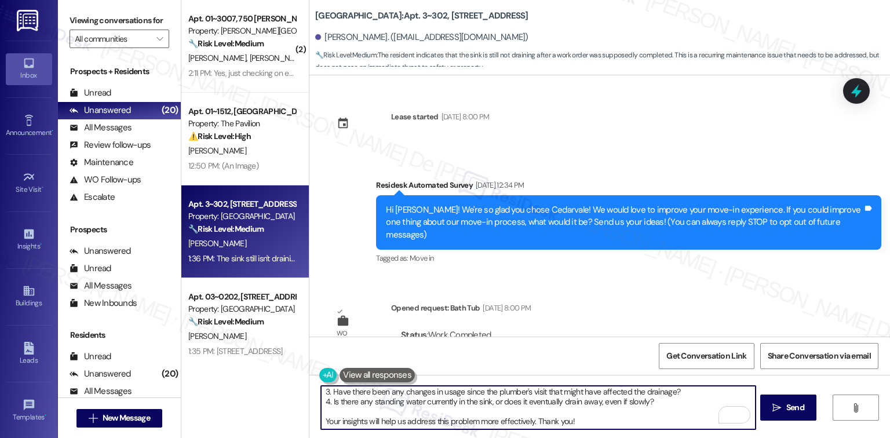
scroll to position [8026, 0]
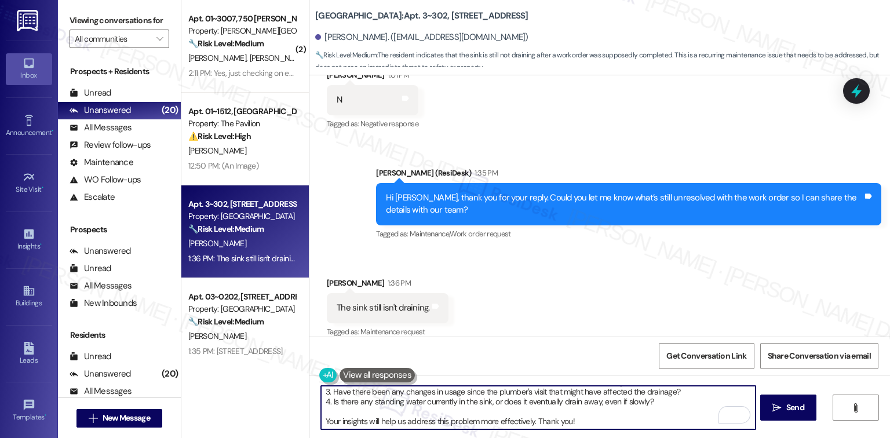
drag, startPoint x: 577, startPoint y: 417, endPoint x: 316, endPoint y: 423, distance: 260.8
click at [316, 423] on div "Hi {{first_name}}, I'm sorry to hear that the sink is still not draining proper…" at bounding box center [599, 418] width 581 height 87
type textarea "Hi {{first_name}}, I'm sorry to hear that the sink is still not draining proper…"
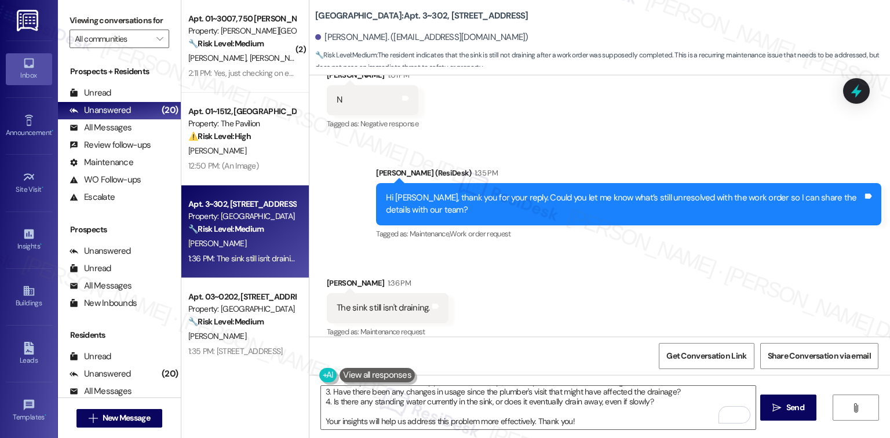
paste textarea "Your insights will help us address this problem more effectively. Thank you!"
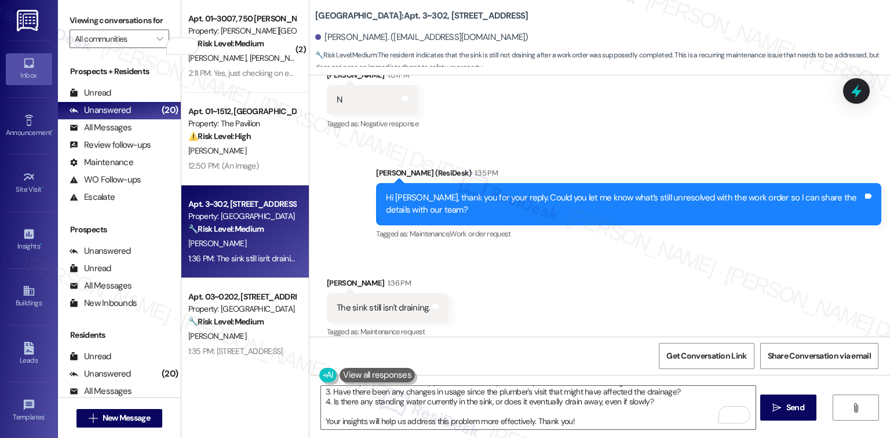
scroll to position [52, 0]
type textarea "Your insights will help us address this problem more effectively. Thank you! Si…"
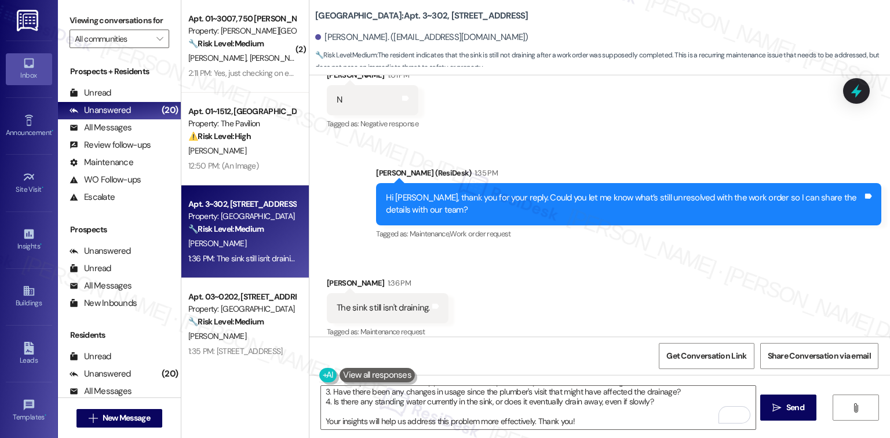
paste textarea "Your answers will help us tackle this problem better. Thank you!"
type textarea "Your answers will help us tackle this problem better. Thank you! simple words\"
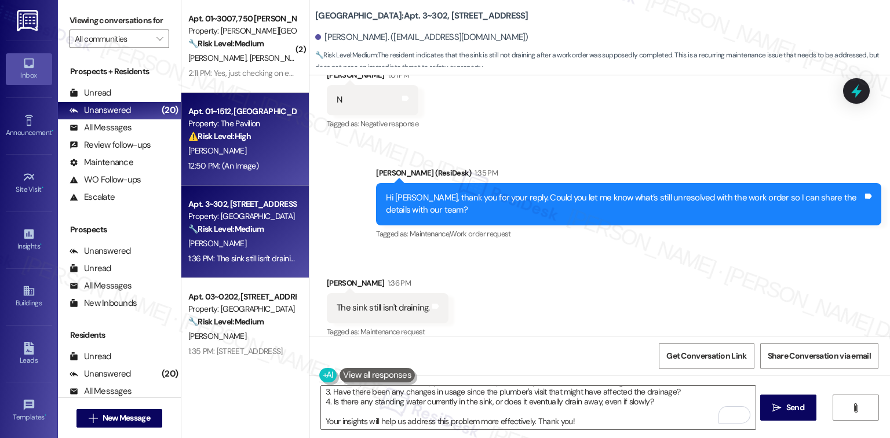
scroll to position [52, 0]
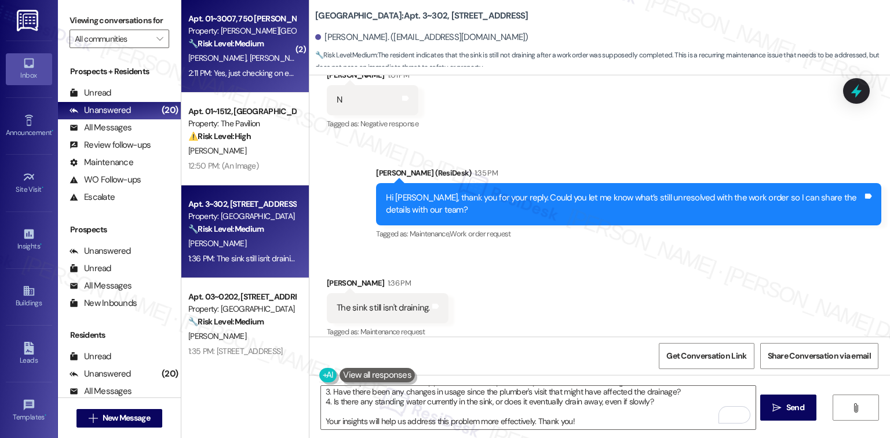
click at [276, 45] on div "🔧 Risk Level: Medium The resident indicates that they submitted two work orders…" at bounding box center [241, 44] width 107 height 12
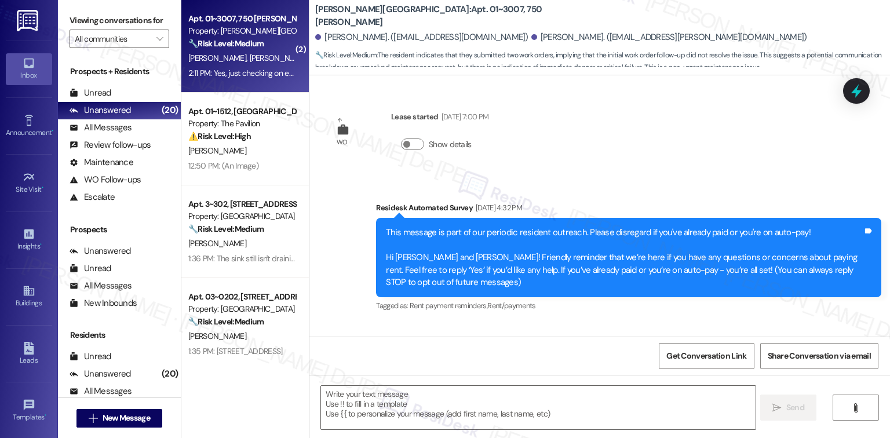
scroll to position [6462, 0]
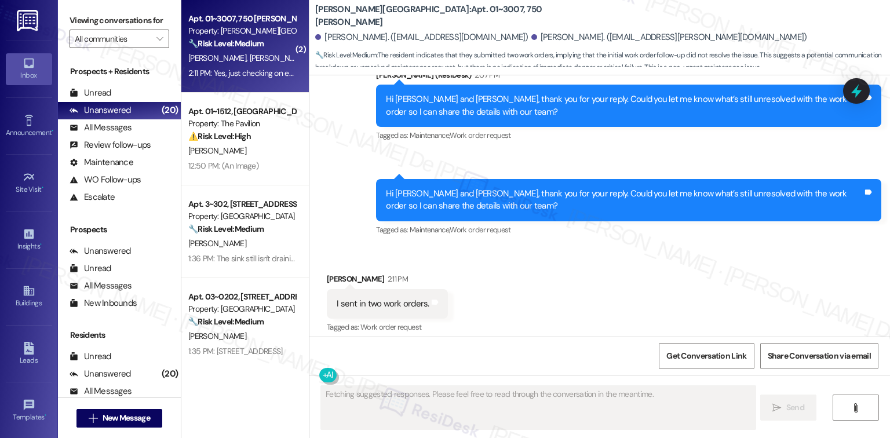
click at [465, 261] on div "Received via SMS Margaret Connelly 2:11 PM I sent in two work orders. Tags and …" at bounding box center [599, 337] width 581 height 180
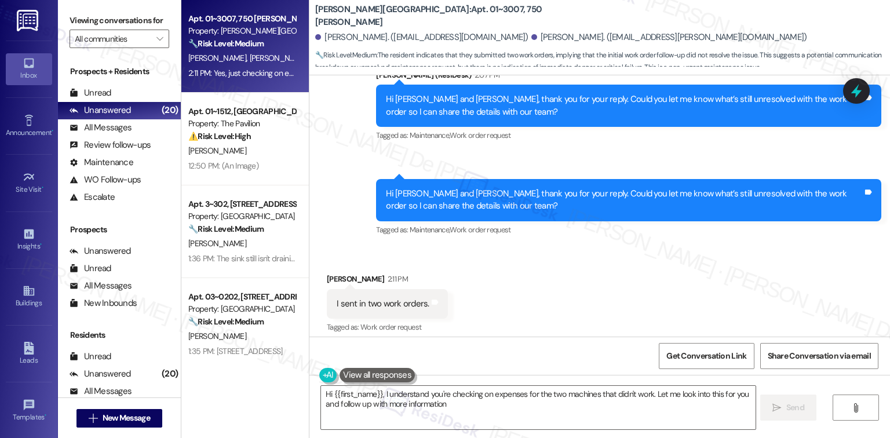
type textarea "Hi {{first_name}}, I understand you're checking on expenses for the two machine…"
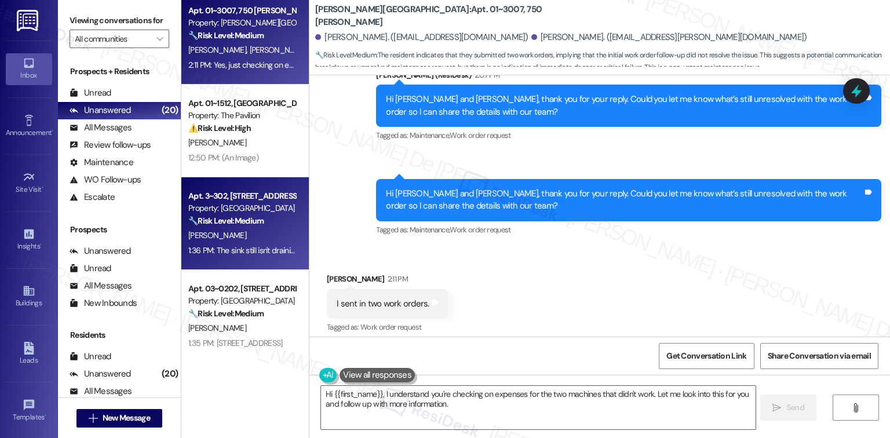
scroll to position [0, 0]
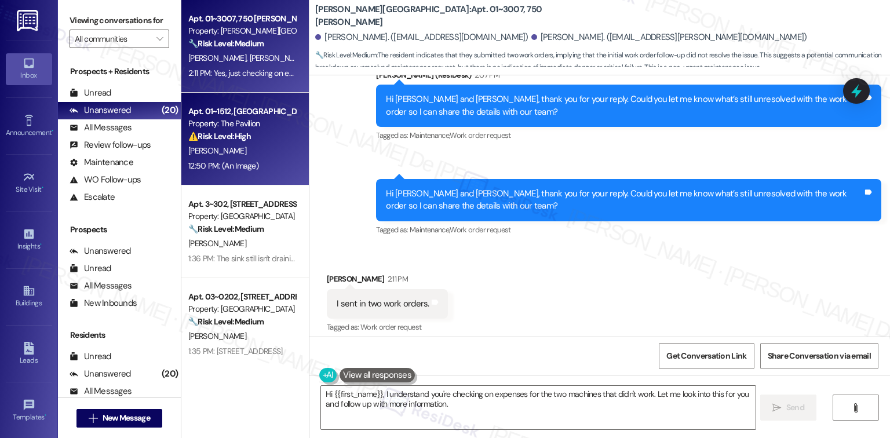
click at [231, 153] on div "[PERSON_NAME]" at bounding box center [242, 151] width 110 height 14
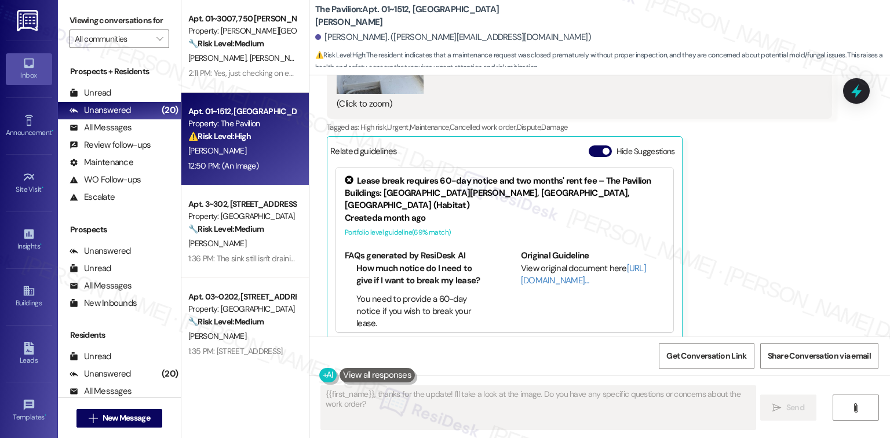
scroll to position [202, 0]
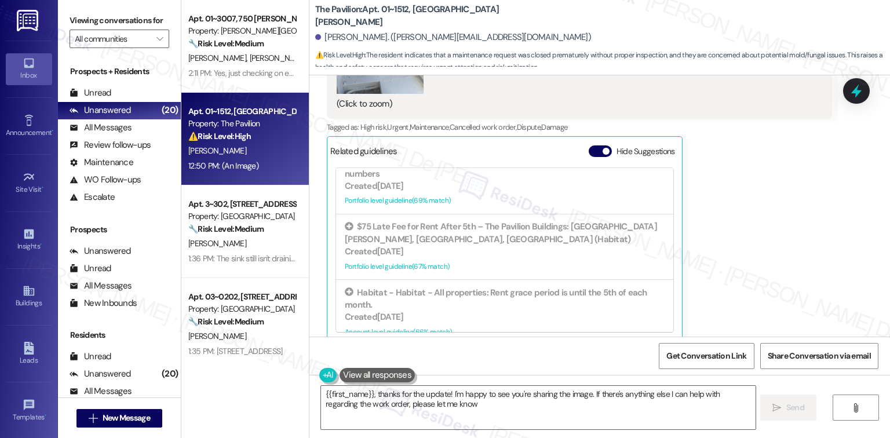
type textarea "{{first_name}}, thanks for the update! I'm happy to see you're sharing the imag…"
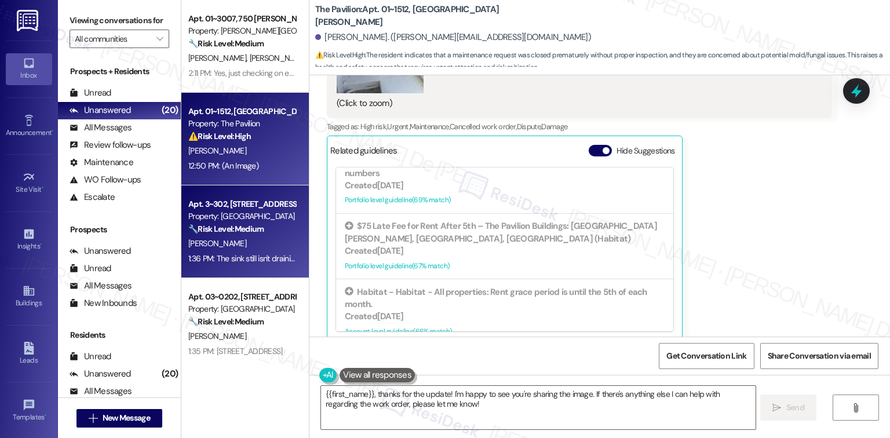
click at [230, 243] on div "[PERSON_NAME]" at bounding box center [242, 243] width 110 height 14
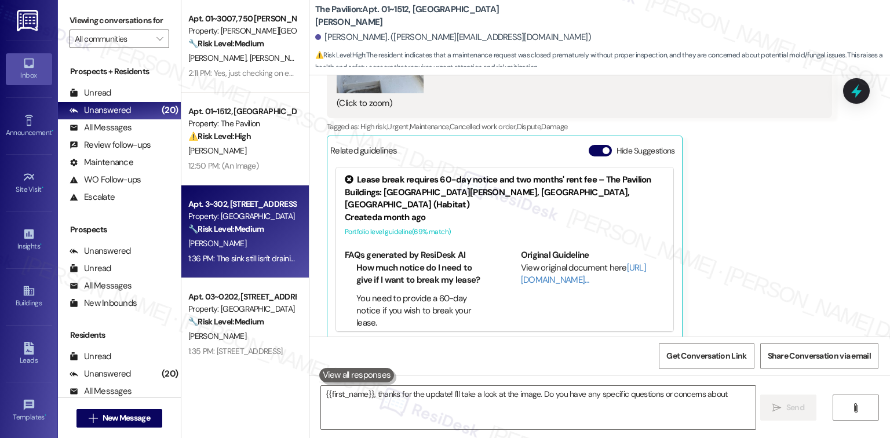
type textarea "{{first_name}}, thanks for the update! I'll take a look at the image. Do you ha…"
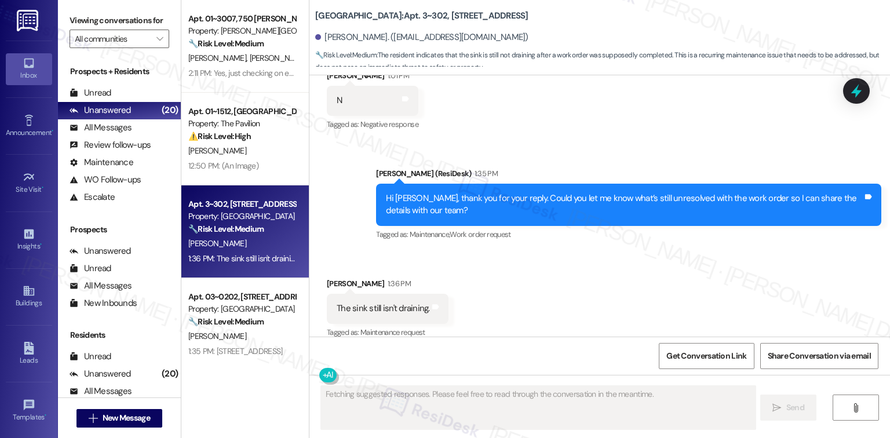
scroll to position [2574, 0]
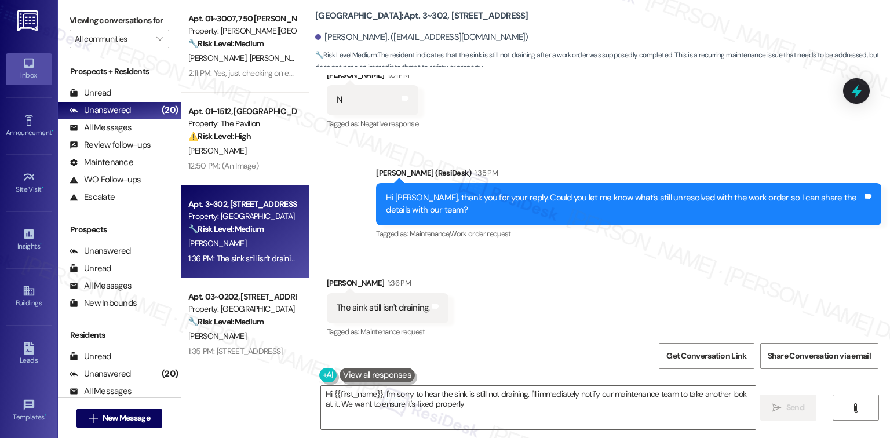
type textarea "Hi {{first_name}}, I'm sorry to hear the sink is still not draining. I'll immed…"
click at [489, 415] on textarea "Hi {{first_name}}, I'm sorry to hear the sink is still not draining. I'll immed…" at bounding box center [538, 407] width 434 height 43
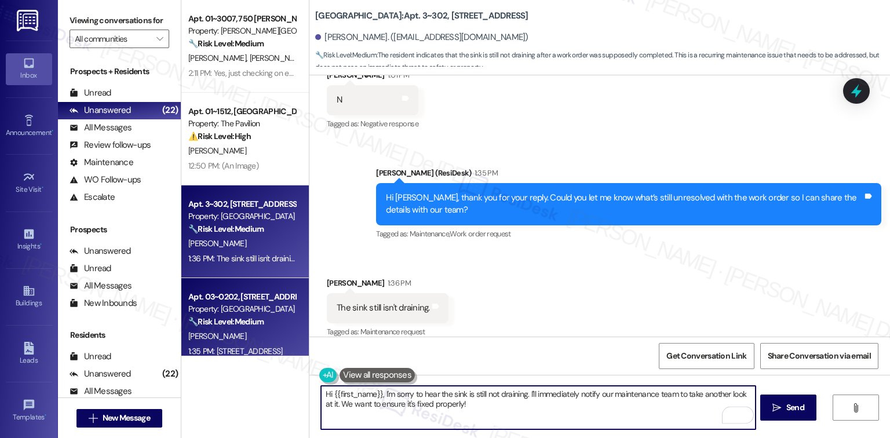
scroll to position [309, 0]
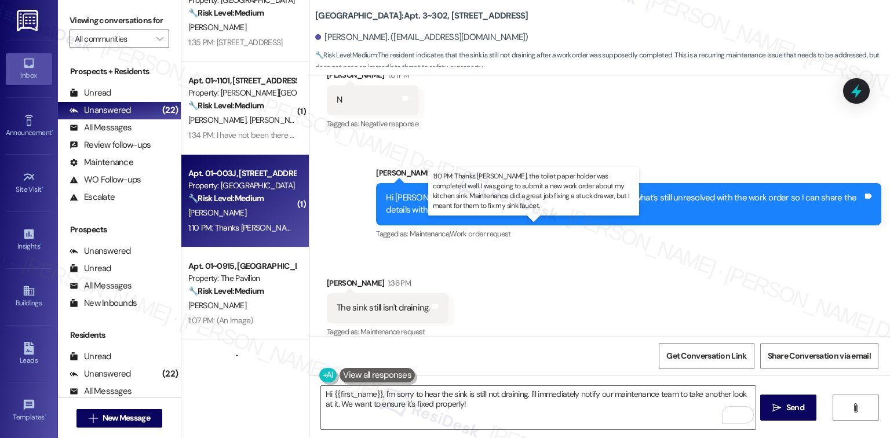
click at [236, 228] on div "1:10 PM: Thanks Sarah, the toilet paper holder was completed well. I was going …" at bounding box center [578, 227] width 781 height 10
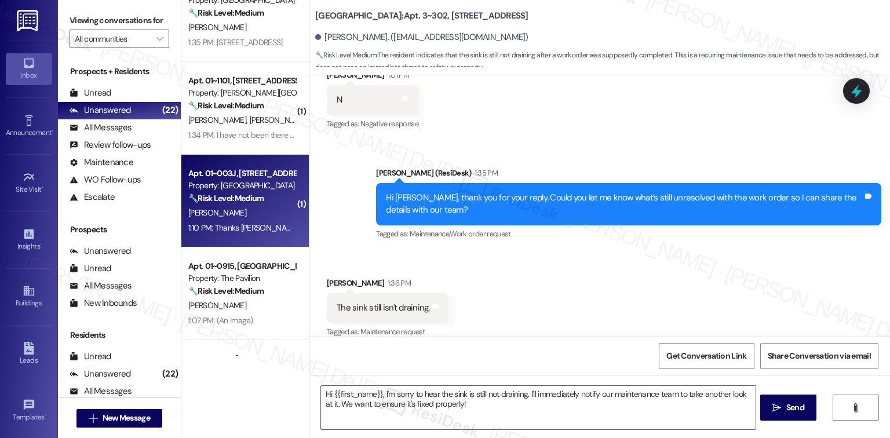
type textarea "Fetching suggested responses. Please feel free to read through the conversation…"
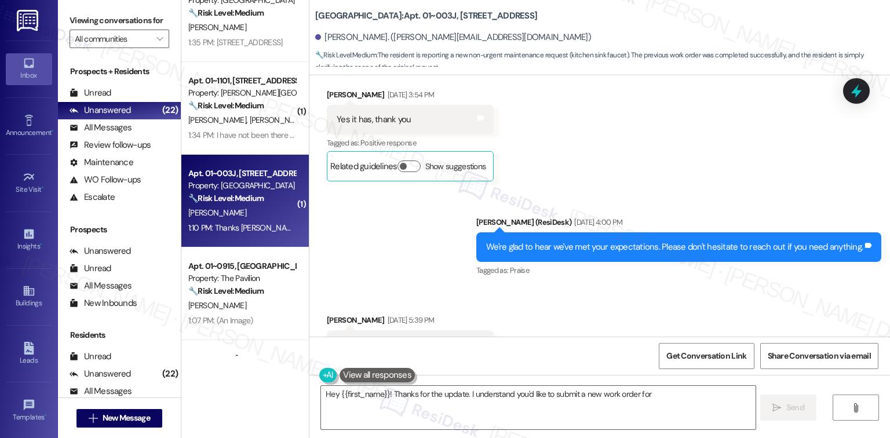
scroll to position [7304, 0]
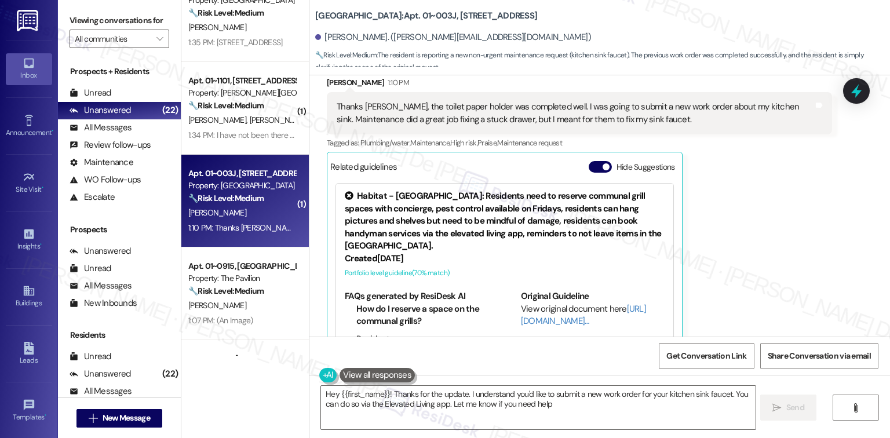
type textarea "Hey {{first_name}}! Thanks for the update. I understand you'd like to submit a …"
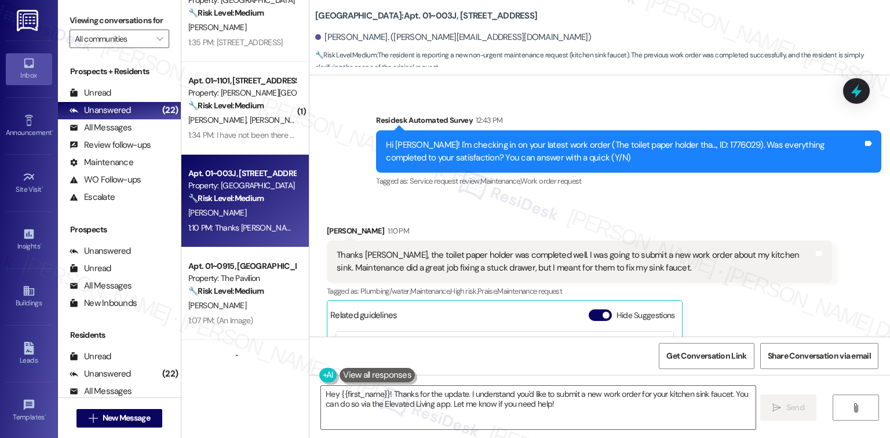
scroll to position [7150, 0]
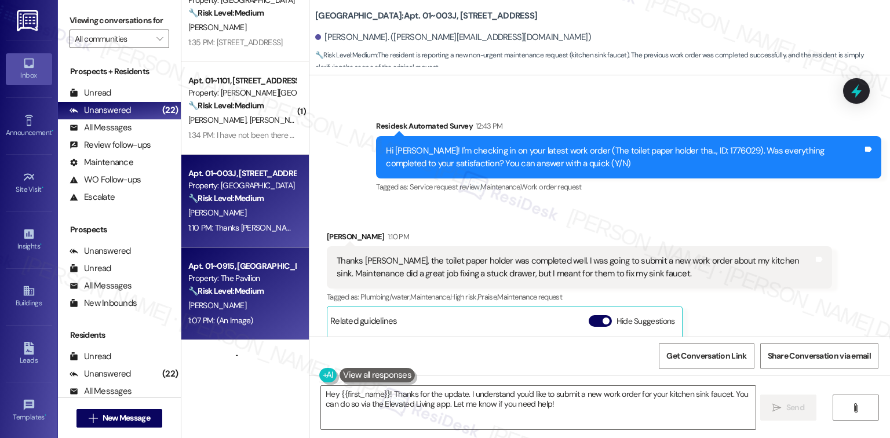
click at [188, 272] on div "Property: The Pavilion" at bounding box center [241, 278] width 107 height 12
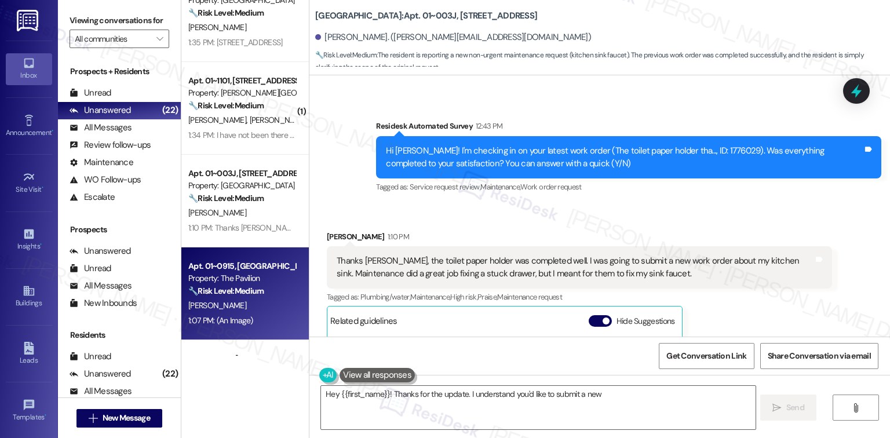
type textarea "Hey {{first_name}}! Thanks for the update. I understand you'd like to submit a …"
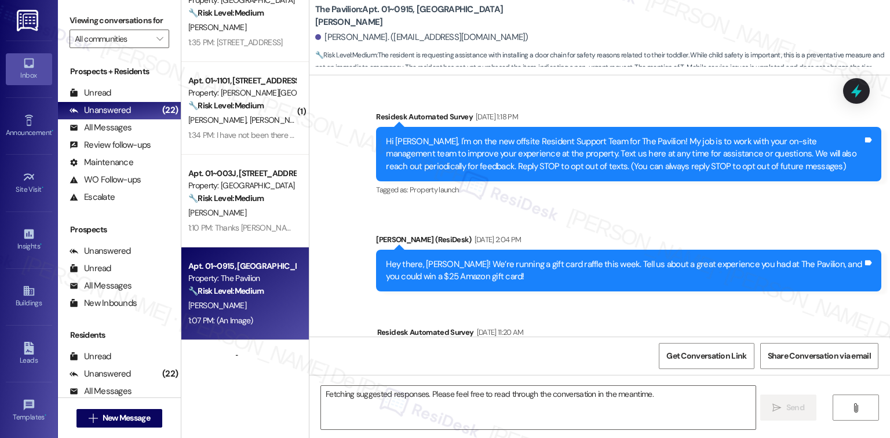
scroll to position [3435, 0]
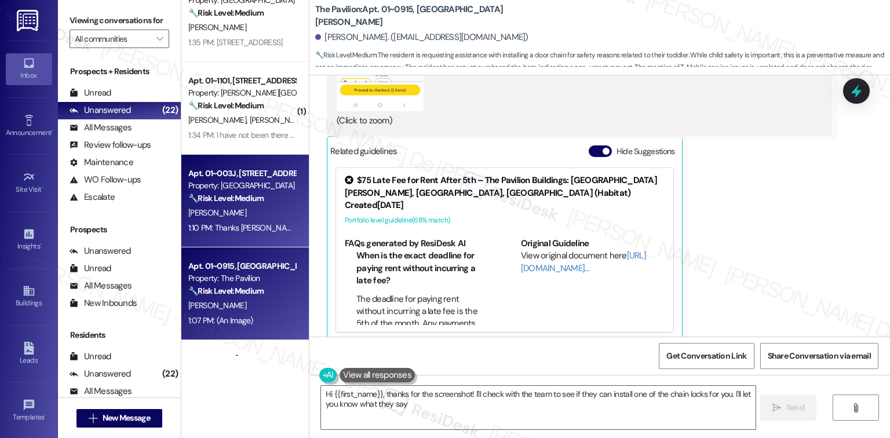
type textarea "Hi {{first_name}}, thanks for the screenshot! I'll check with the team to see i…"
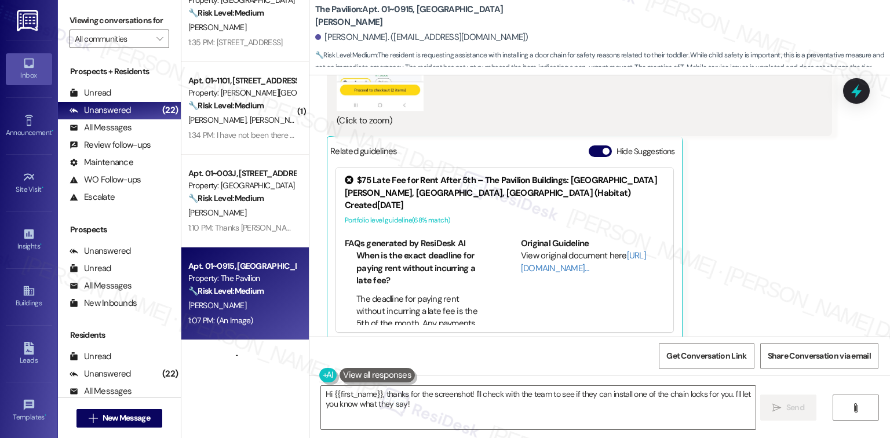
scroll to position [618, 0]
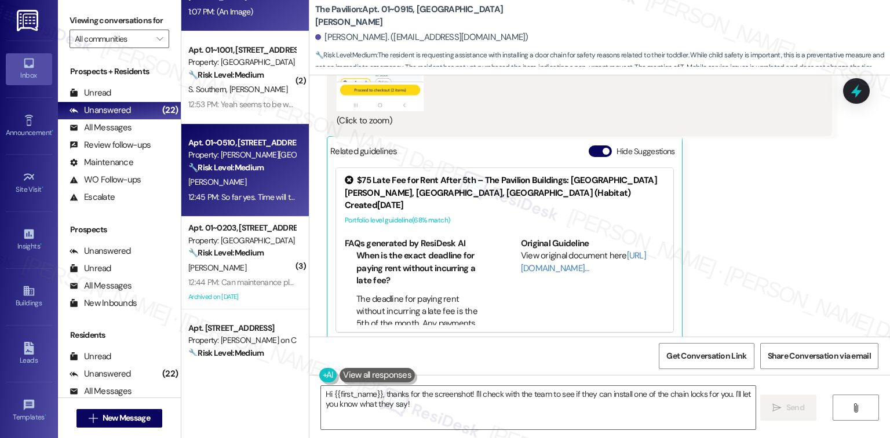
click at [235, 185] on div "A. Ciampitti" at bounding box center [242, 182] width 110 height 14
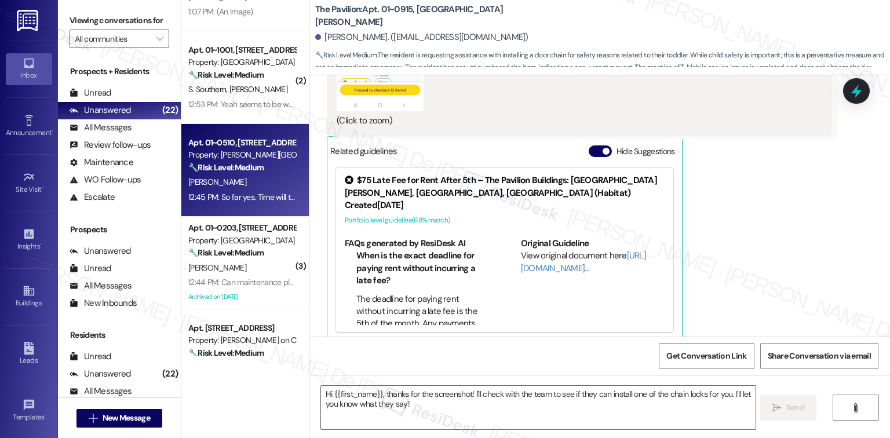
type textarea "Fetching suggested responses. Please feel free to read through the conversation…"
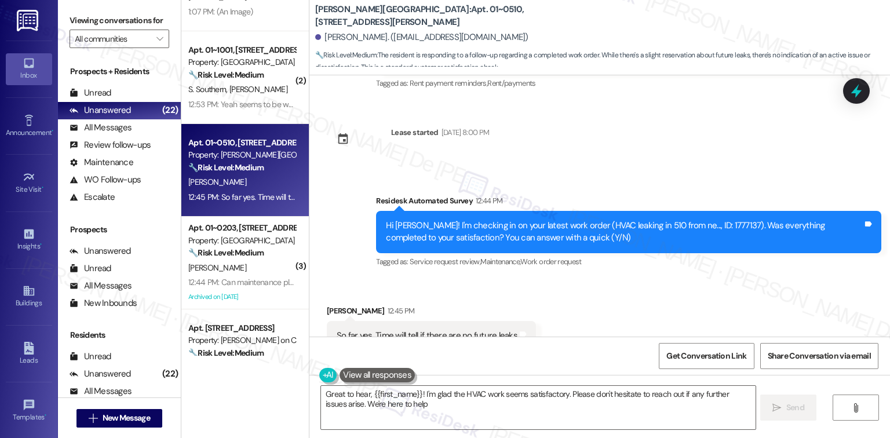
type textarea "Great to hear, {{first_name}}! I'm glad the HVAC work seems satisfactory. Pleas…"
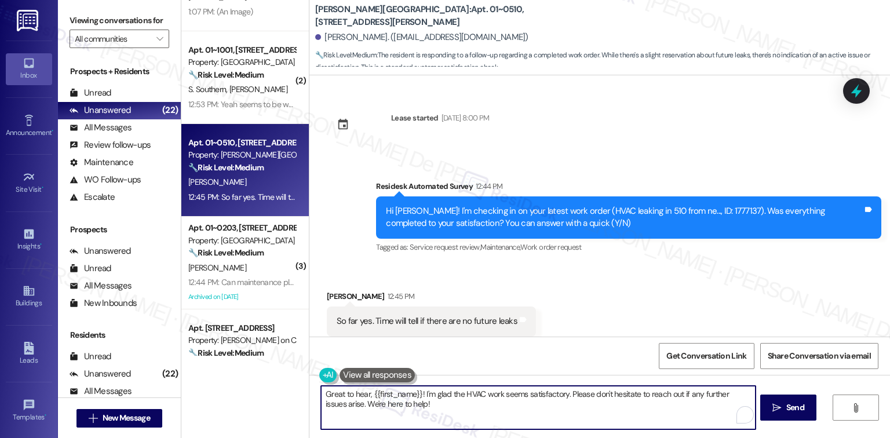
click at [447, 411] on textarea "Great to hear, {{first_name}}! I'm glad the HVAC work seems satisfactory. Pleas…" at bounding box center [538, 407] width 434 height 43
type textarea "lease don't hesitate to reach out if any further issues arise. We're here to he…"
drag, startPoint x: 446, startPoint y: 404, endPoint x: 566, endPoint y: 394, distance: 119.8
click at [566, 394] on textarea "Great to hear, {{first_name}}! I'm glad the HVAC work seems satisfactory. Pleas…" at bounding box center [538, 407] width 434 height 43
paste textarea "We'd also love to hear your thoughts. Has {{property}} lived up to your expecta…"
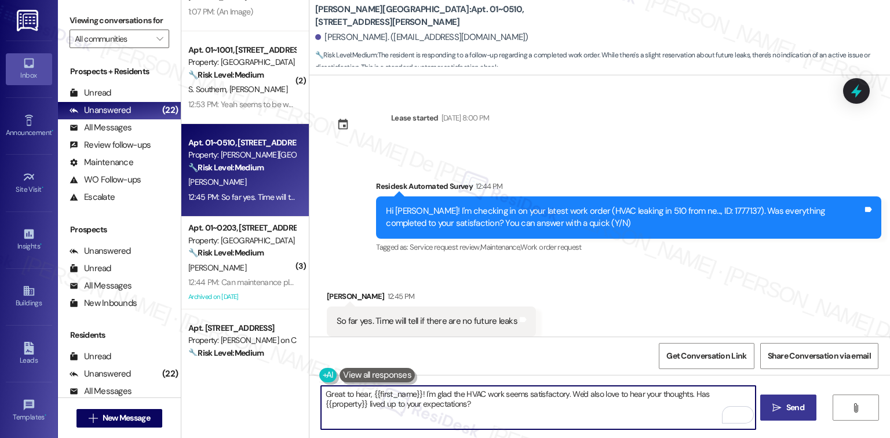
click at [784, 406] on span "Send" at bounding box center [795, 408] width 23 height 12
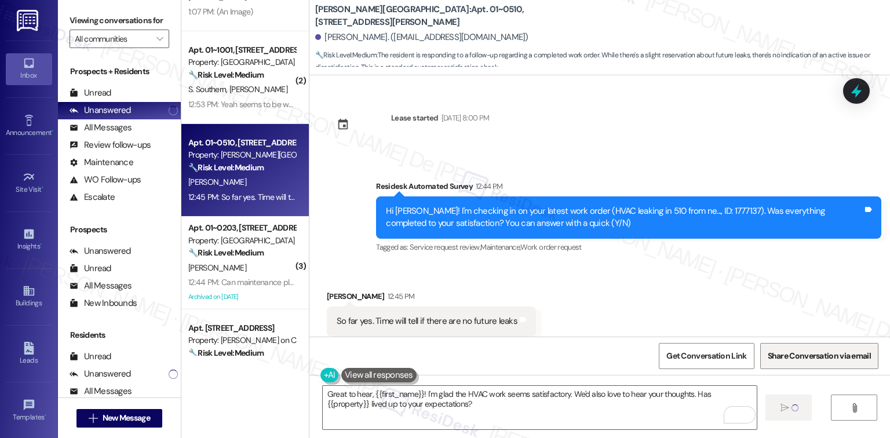
type textarea "Fetching suggested responses. Please feel free to read through the conversation…"
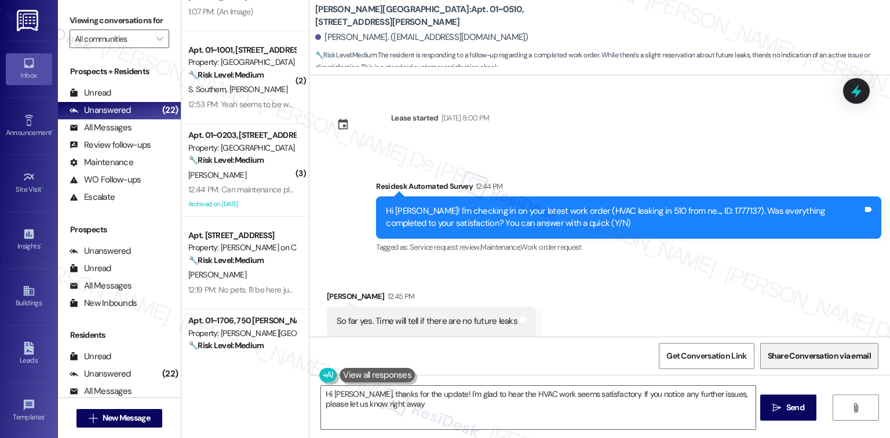
type textarea "Hi Alessandro, thanks for the update! I'm glad to hear the HVAC work seems sati…"
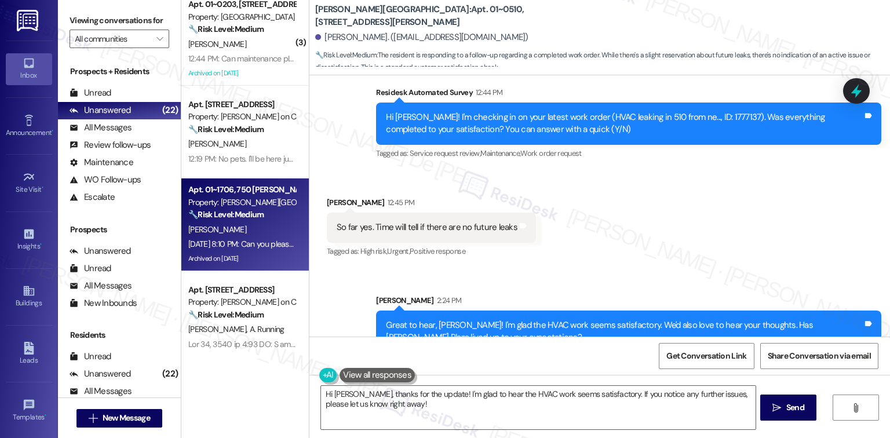
scroll to position [772, 0]
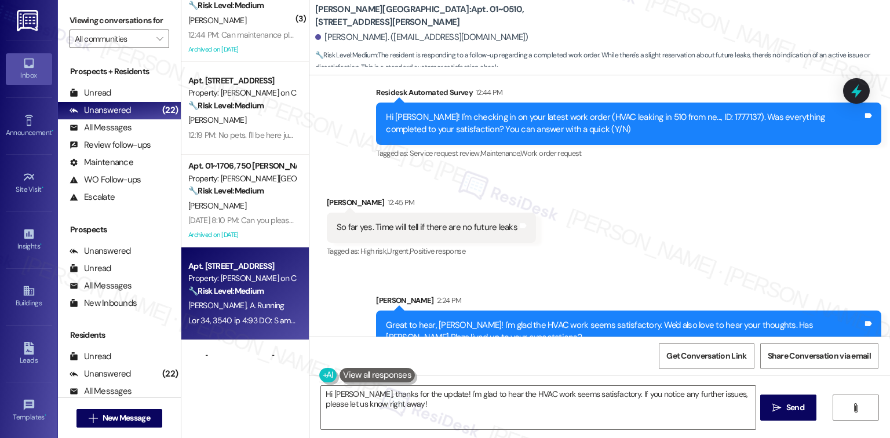
click at [268, 299] on div "M. Gislason A. Running" at bounding box center [242, 305] width 110 height 14
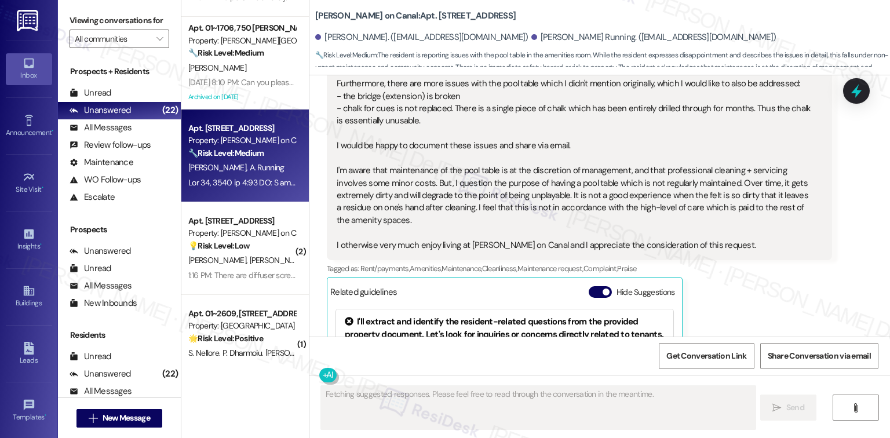
scroll to position [927, 0]
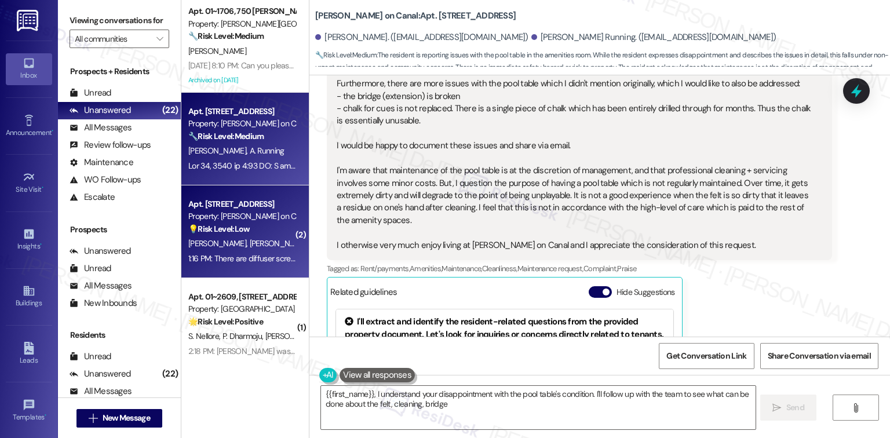
type textarea "{{first_name}}, I understand your disappointment with the pool table's conditio…"
click at [220, 241] on span "[PERSON_NAME]" at bounding box center [218, 243] width 61 height 10
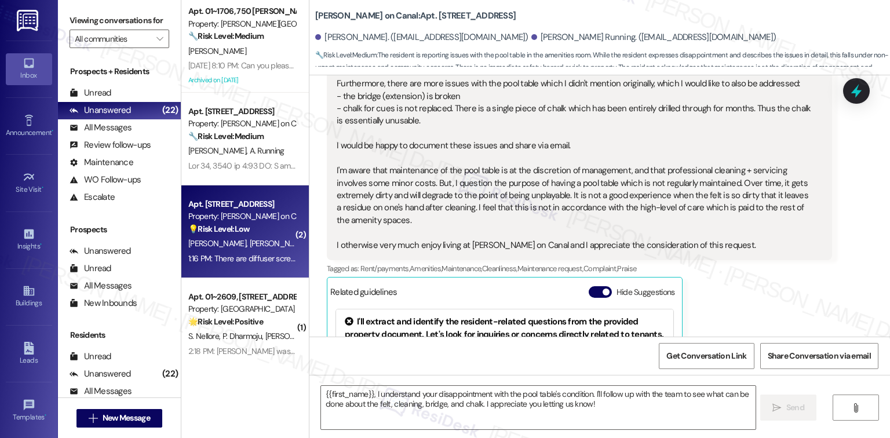
type textarea "Fetching suggested responses. Please feel free to read through the conversation…"
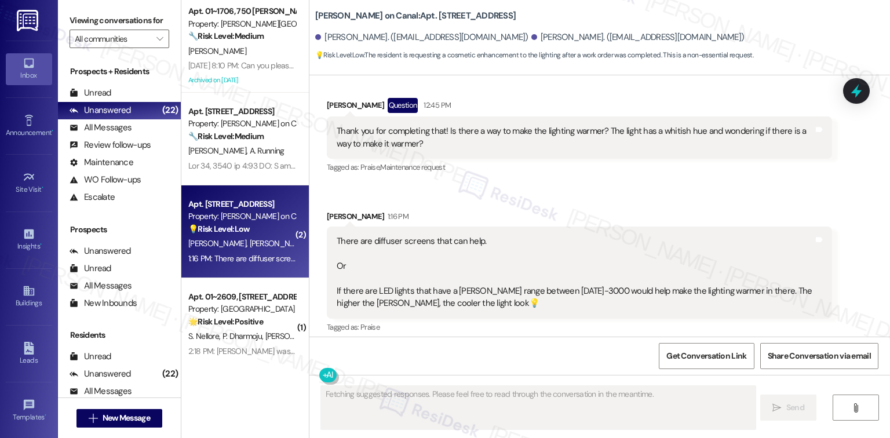
scroll to position [885, 0]
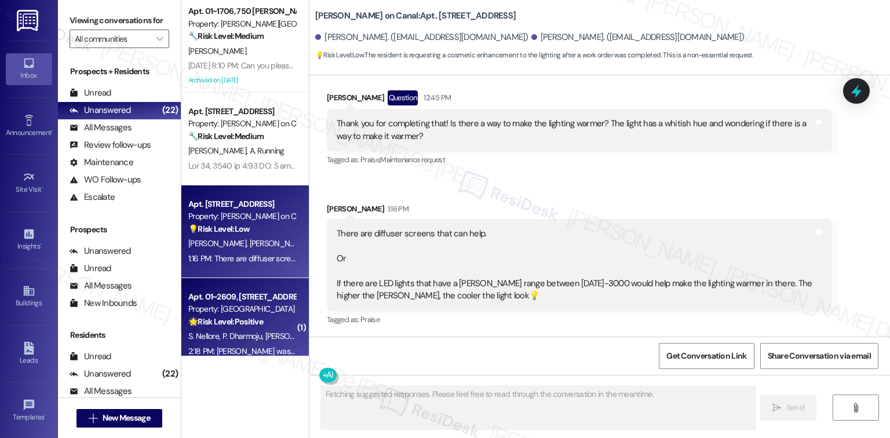
click at [235, 301] on div "Apt. 01~2609, 233 East Wacker" at bounding box center [241, 297] width 107 height 12
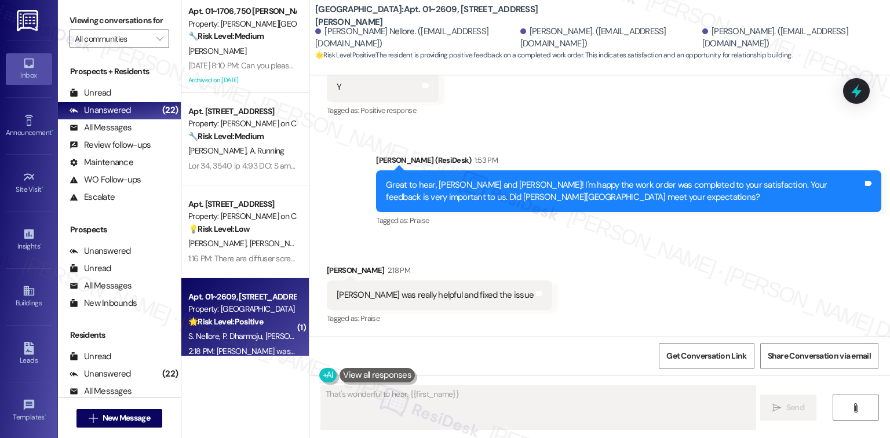
scroll to position [559, 0]
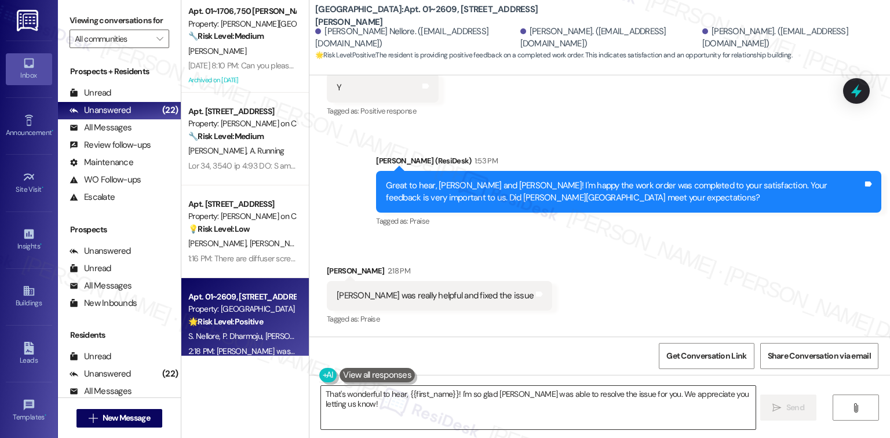
click at [395, 413] on textarea "That's wonderful to hear, {{first_name}}! I'm so glad Paul was able to resolve …" at bounding box center [538, 407] width 434 height 43
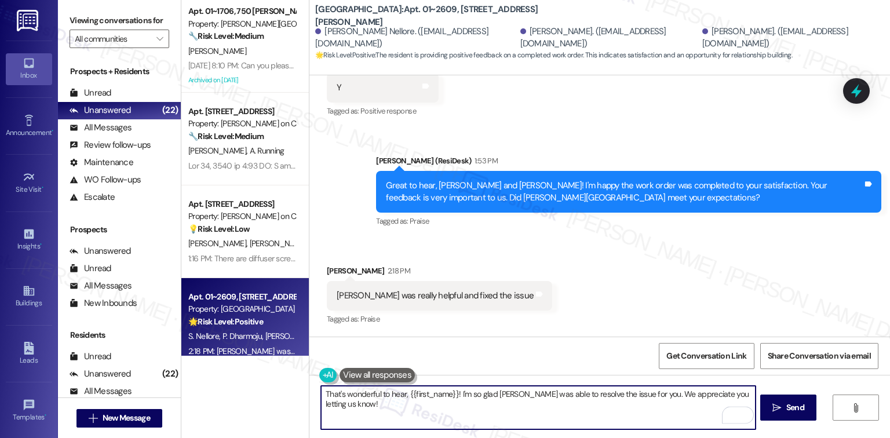
click at [484, 394] on textarea "That's wonderful to hear, {{first_name}}! I'm so glad Paul was able to resolve …" at bounding box center [538, 407] width 434 height 43
click at [571, 395] on textarea "That's wonderful to hear, {{first_name}}! I'm so glad Paul was able to resolve …" at bounding box center [538, 407] width 434 height 43
drag, startPoint x: 632, startPoint y: 391, endPoint x: 757, endPoint y: 391, distance: 125.7
click at [757, 391] on div "That's wonderful to hear, {{first_name}}! I'm so glad Paul was able to resolve …" at bounding box center [599, 418] width 581 height 87
paste textarea "'d also love to hear your thoughts. Has {{property}} lived up to your expectati…"
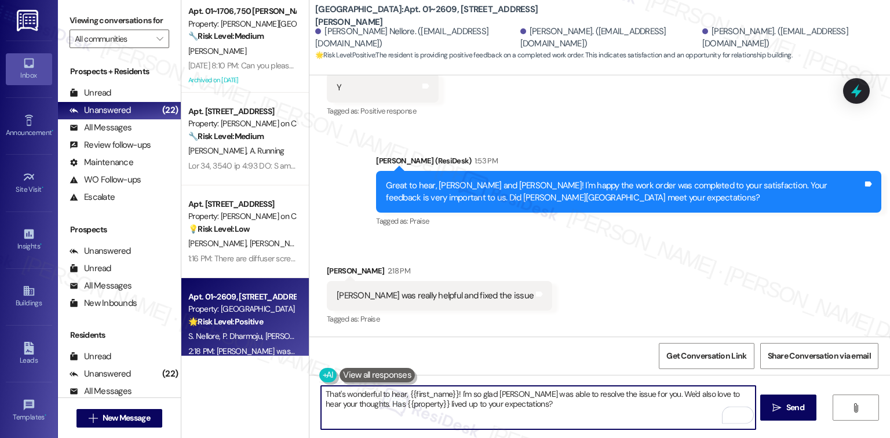
click at [645, 406] on textarea "That's wonderful to hear, {{first_name}}! I'm so glad Paul was able to resolve …" at bounding box center [538, 407] width 434 height 43
drag, startPoint x: 450, startPoint y: 391, endPoint x: 490, endPoint y: 399, distance: 40.7
click at [450, 391] on textarea "That's wonderful to hear, {{first_name}}! I'm so glad Paul was able to resolve …" at bounding box center [538, 407] width 434 height 43
type textarea "That's wonderful to hear, Pavan! I'm so glad Paul was able to resolve the issue…"
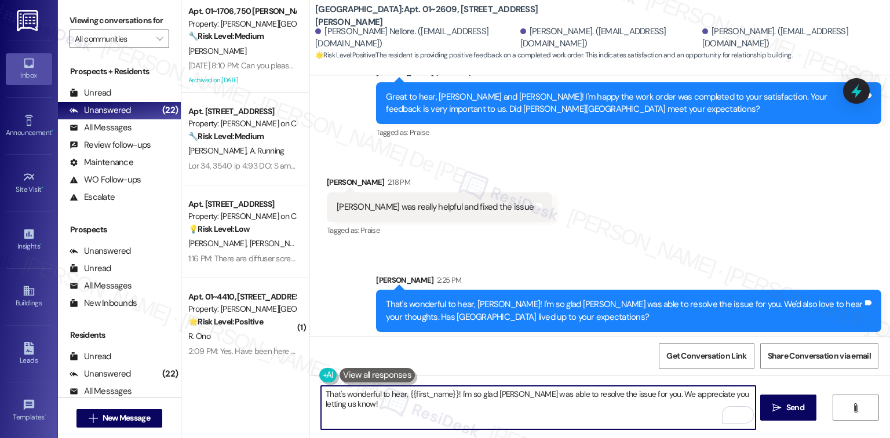
scroll to position [652, 0]
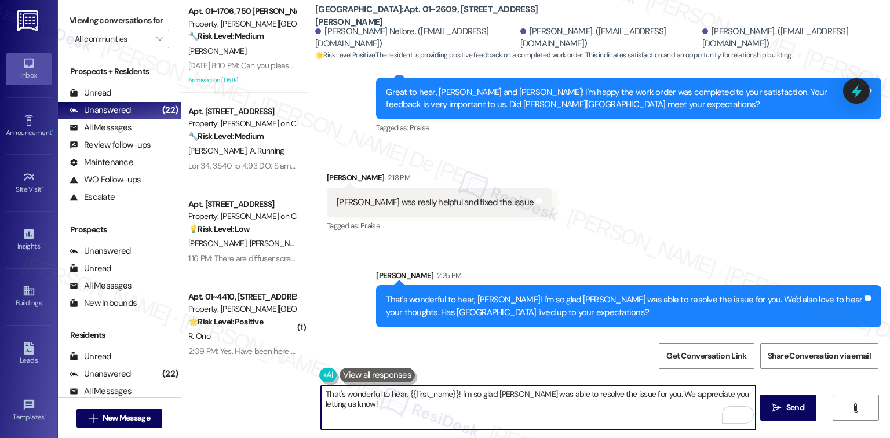
click at [488, 413] on textarea "That's wonderful to hear, {{first_name}}! I'm so glad Paul was able to resolve …" at bounding box center [538, 407] width 434 height 43
click at [493, 413] on textarea "That's wonderful to hear, {{first_name}}! I'm so glad Paul was able to resolve …" at bounding box center [538, 407] width 434 height 43
click at [493, 414] on textarea "That's wonderful to hear, {{first_name}}! I'm so glad Paul was able to resolve …" at bounding box center [538, 407] width 434 height 43
paste textarea "If it’s not too much trouble, would you kindly consider sharing your feedback i…"
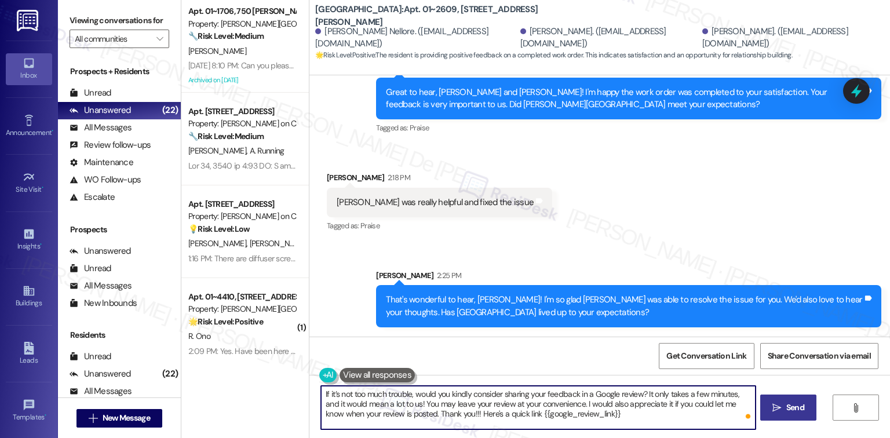
type textarea "If it’s not too much trouble, would you kindly consider sharing your feedback i…"
click at [784, 403] on span "Send" at bounding box center [795, 408] width 23 height 12
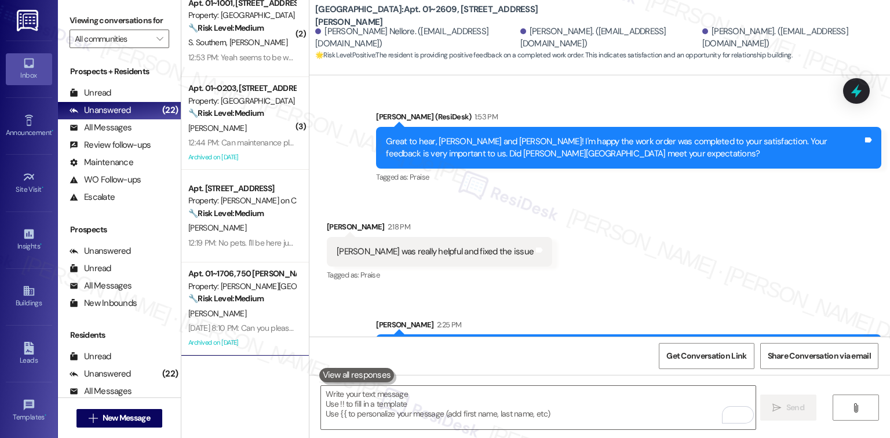
scroll to position [618, 0]
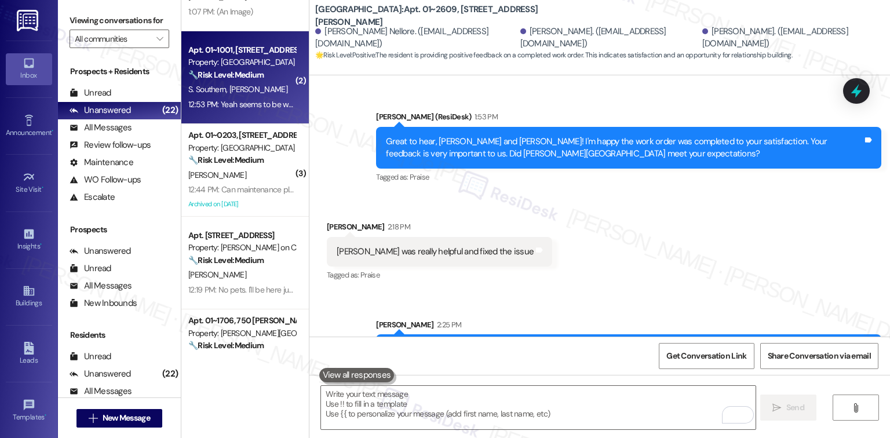
click at [254, 86] on span "B. Williams" at bounding box center [258, 89] width 58 height 10
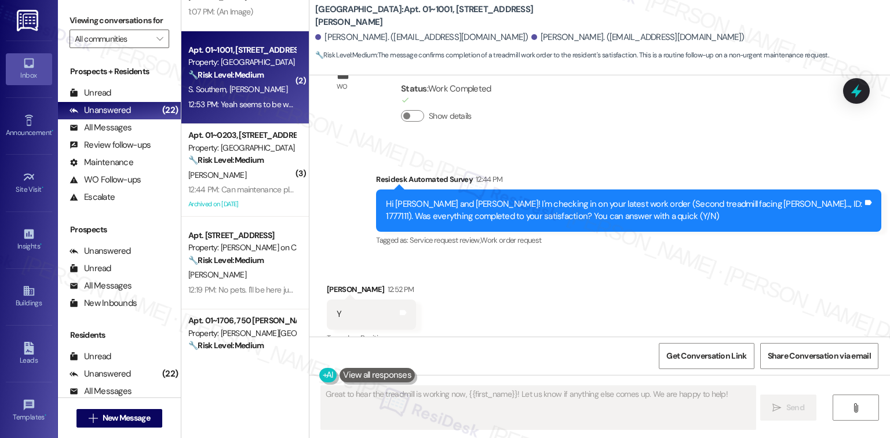
scroll to position [1344, 0]
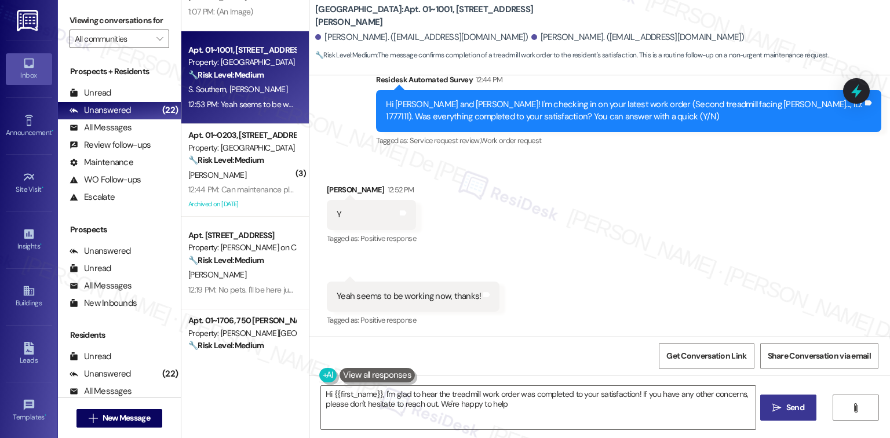
type textarea "Hi {{first_name}}, I'm glad to hear the treadmill work order was completed to y…"
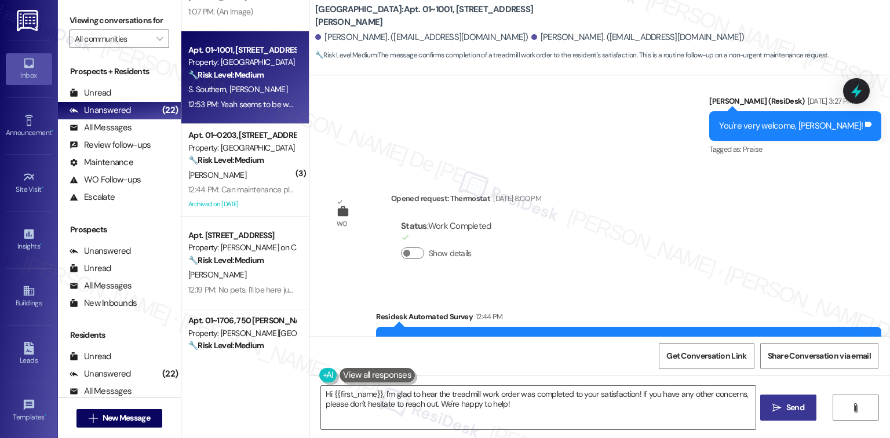
scroll to position [1344, 0]
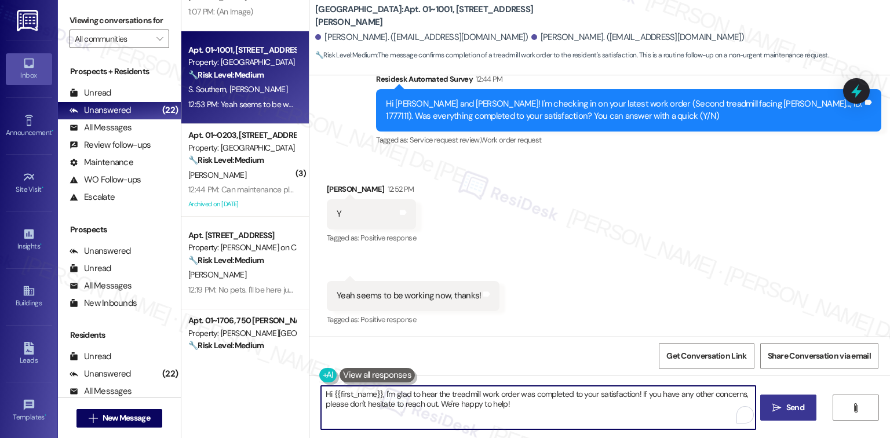
click at [546, 408] on textarea "Hi {{first_name}}, I'm glad to hear the treadmill work order was completed to y…" at bounding box center [538, 407] width 434 height 43
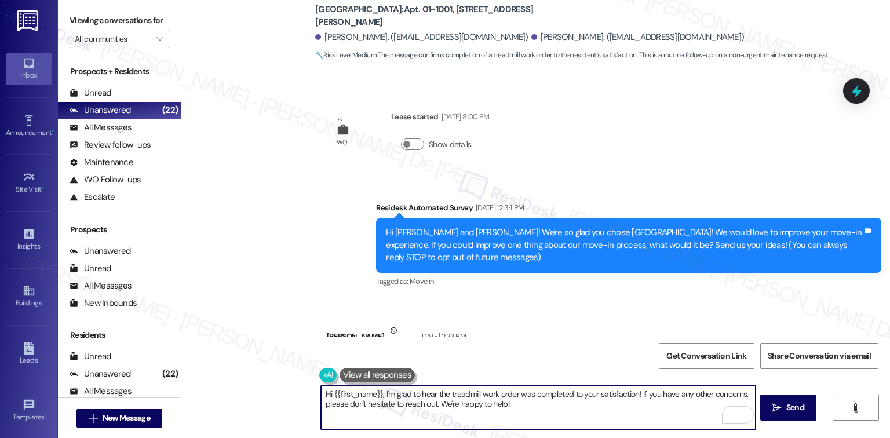
scroll to position [8249, 0]
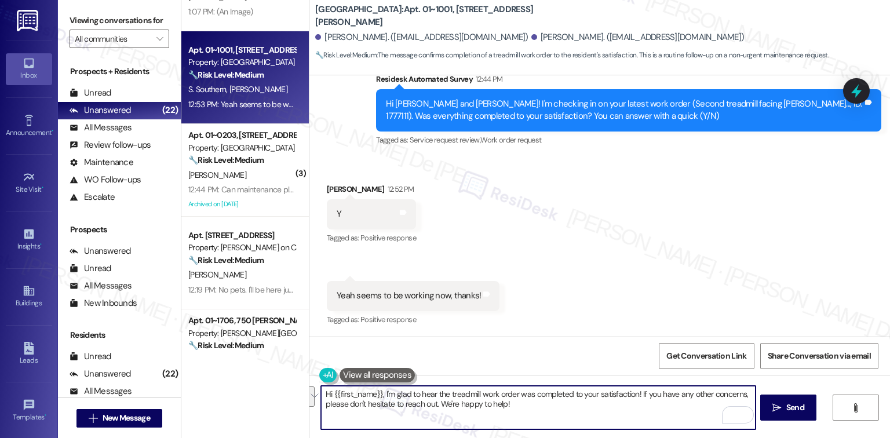
drag, startPoint x: 634, startPoint y: 394, endPoint x: 651, endPoint y: 423, distance: 33.5
click at [651, 423] on textarea "Hi {{first_name}}, I'm glad to hear the treadmill work order was completed to y…" at bounding box center [538, 407] width 434 height 43
type textarea "Hi {{first_name}}, I'm glad to hear the treadmill work order was completed to y…"
click at [793, 401] on button " Send" at bounding box center [788, 408] width 56 height 26
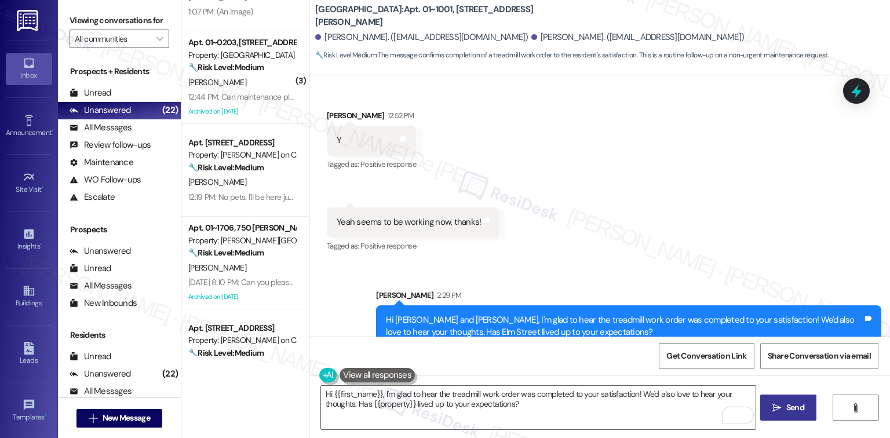
scroll to position [1437, 0]
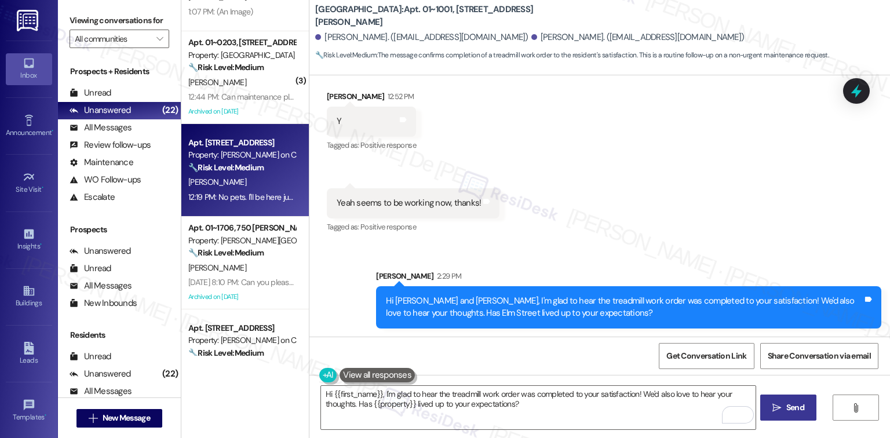
click at [240, 194] on div "12:19 PM: No pets. I'll be here just have them knock 12:19 PM: No pets. I'll be…" at bounding box center [271, 197] width 166 height 10
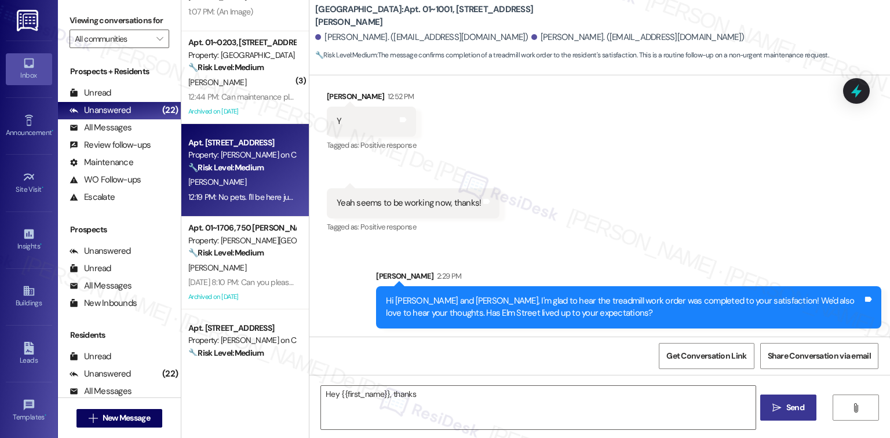
scroll to position [691, 0]
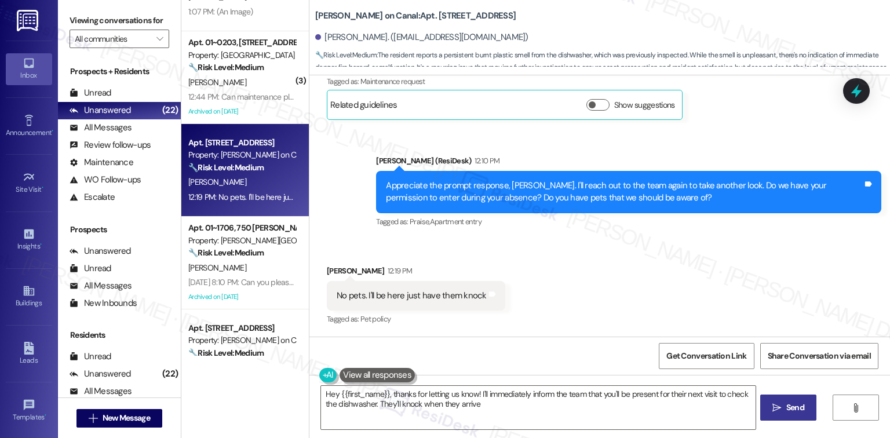
type textarea "Hey {{first_name}}, thanks for letting us know! I'll immediately inform the tea…"
click at [596, 104] on button "Show suggestions" at bounding box center [597, 105] width 23 height 12
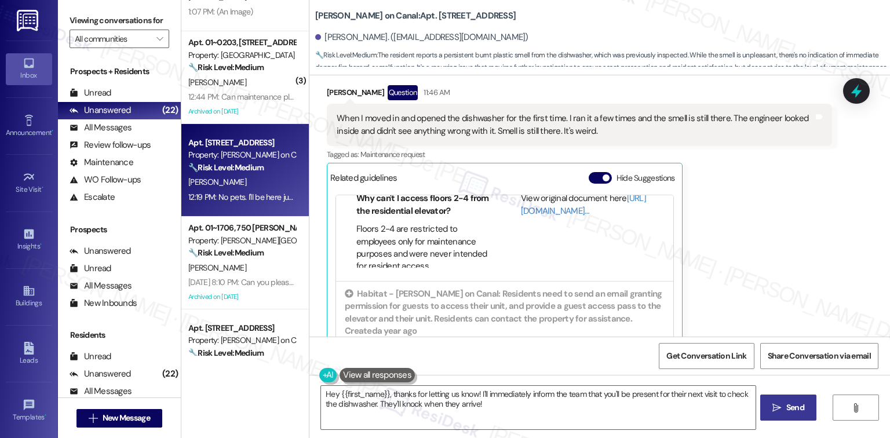
scroll to position [866, 0]
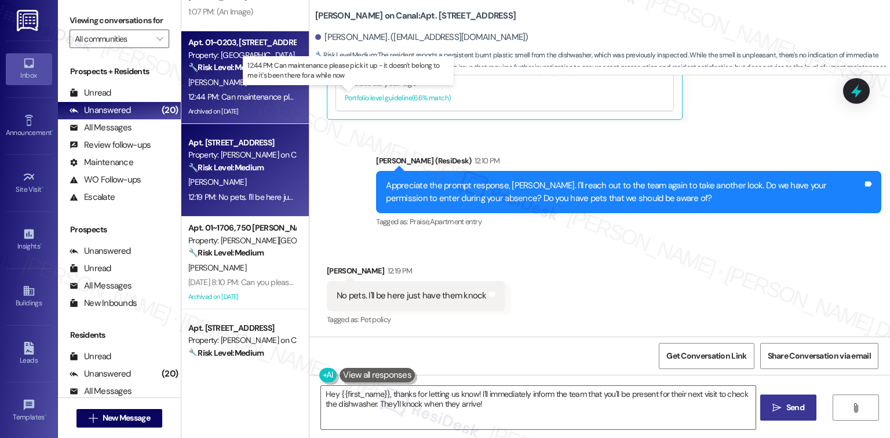
click at [262, 96] on div "12:44 PM: Can maintenance please pick it up - it doesn't belong to me it's been…" at bounding box center [355, 97] width 335 height 10
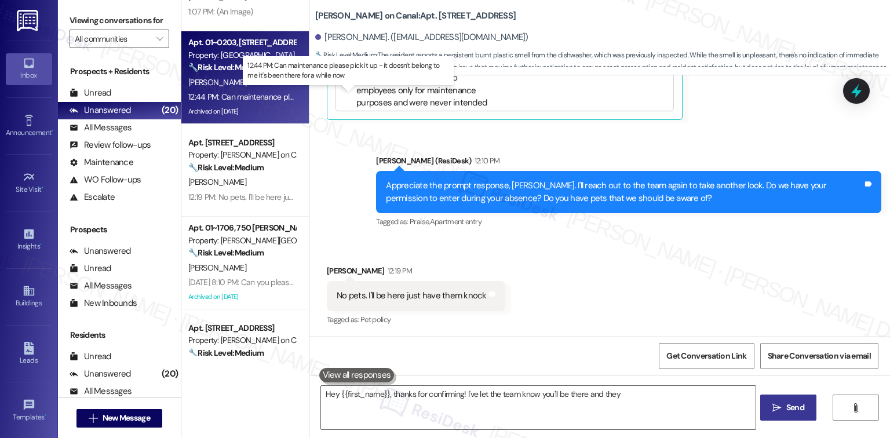
type textarea "Hey {{first_name}}, thanks for confirming! I've let the team know you'll be the…"
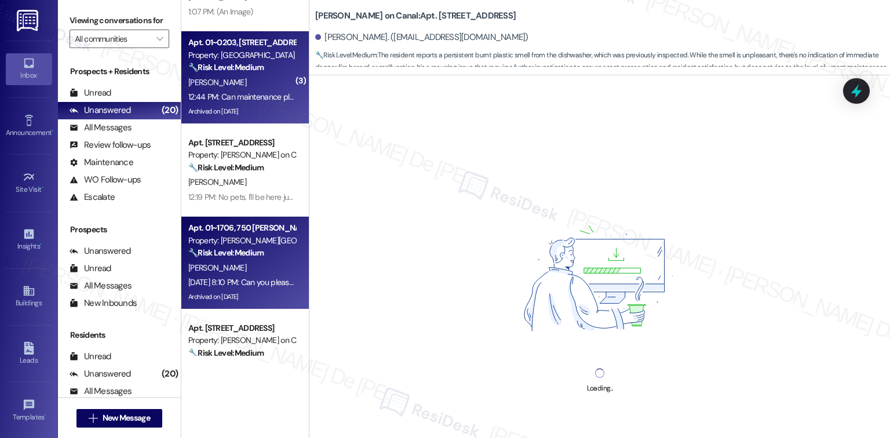
click at [225, 272] on div "[PERSON_NAME]" at bounding box center [242, 268] width 110 height 14
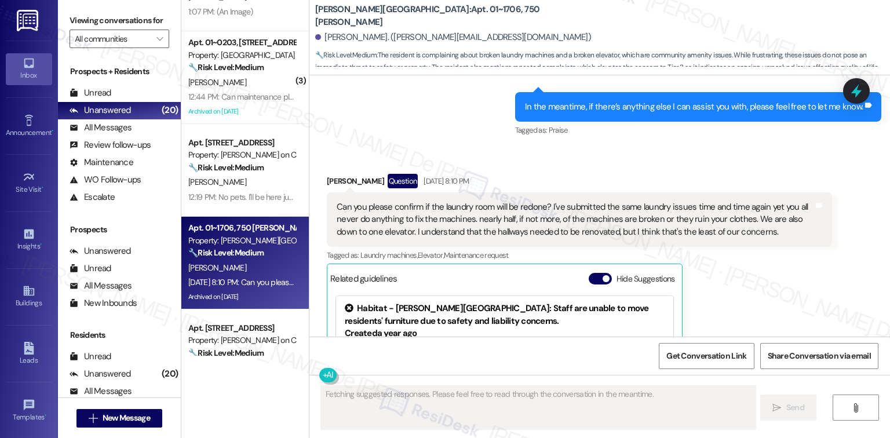
scroll to position [16016, 0]
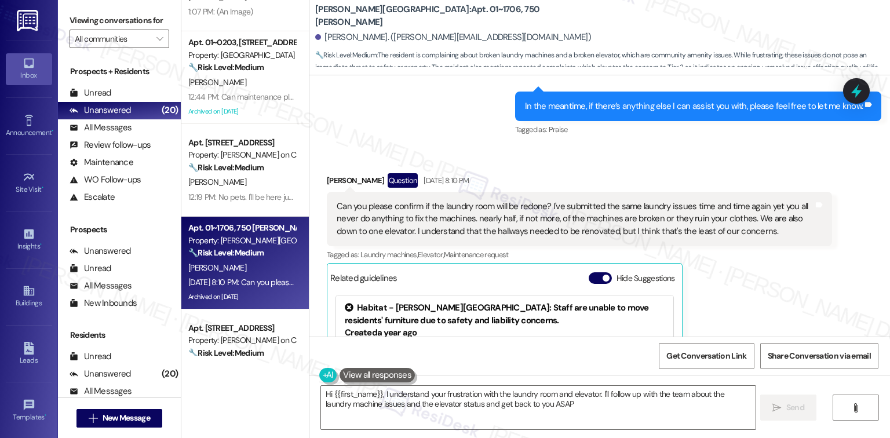
type textarea "Hi {{first_name}}, I understand your frustration with the laundry room and elev…"
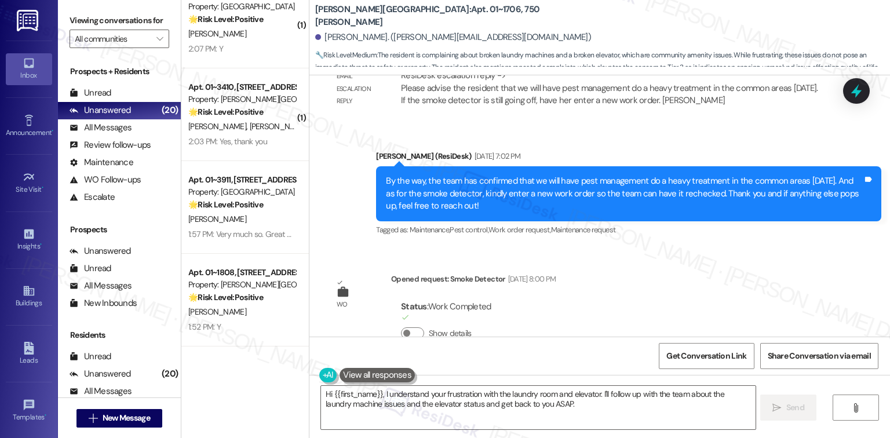
scroll to position [1236, 0]
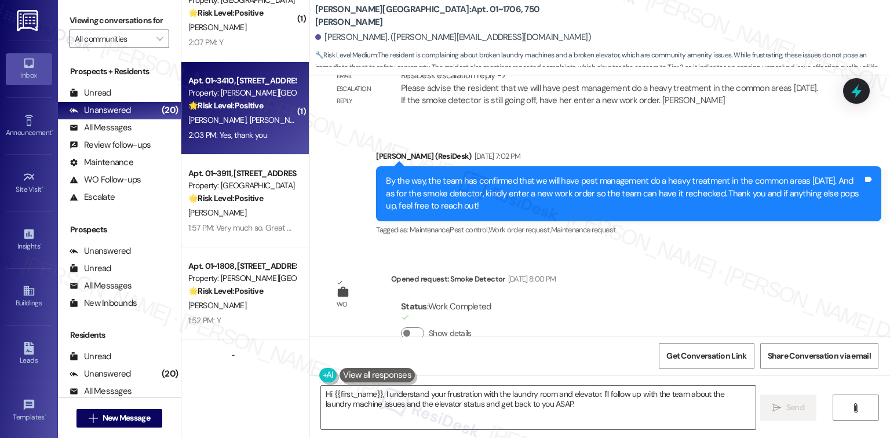
click at [250, 123] on span "[PERSON_NAME]" at bounding box center [279, 120] width 58 height 10
type textarea "Fetching suggested responses. Please feel free to read through the conversation…"
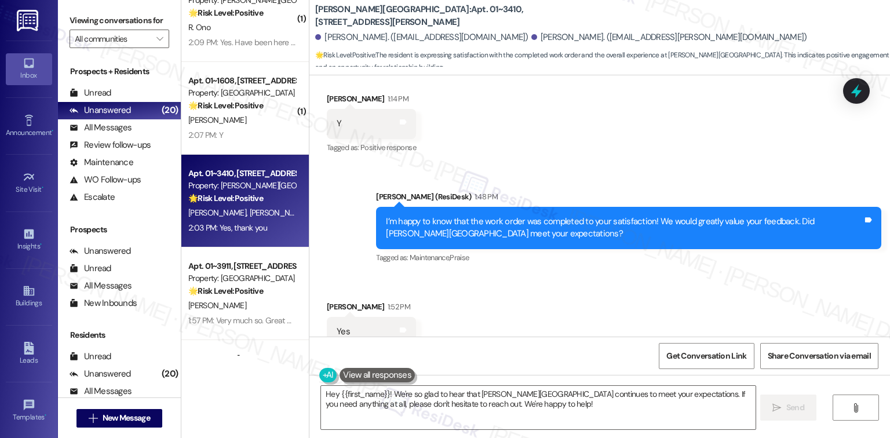
scroll to position [6057, 0]
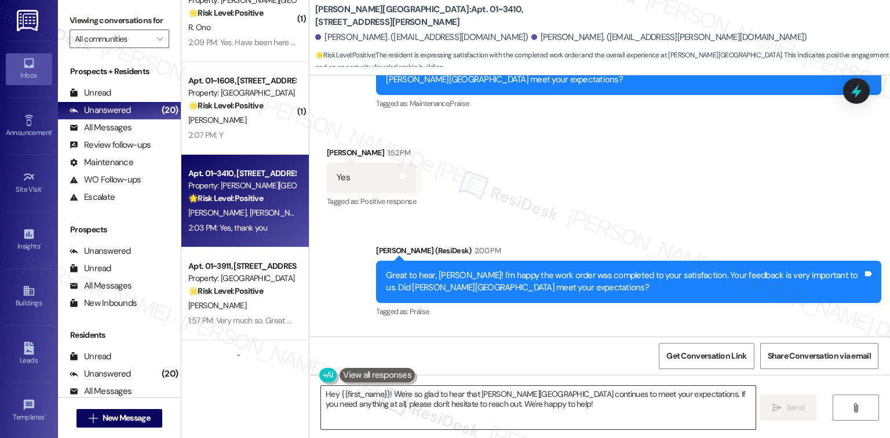
click at [521, 419] on textarea "Hey {{first_name}}! We're so glad to hear that [PERSON_NAME][GEOGRAPHIC_DATA] c…" at bounding box center [538, 407] width 434 height 43
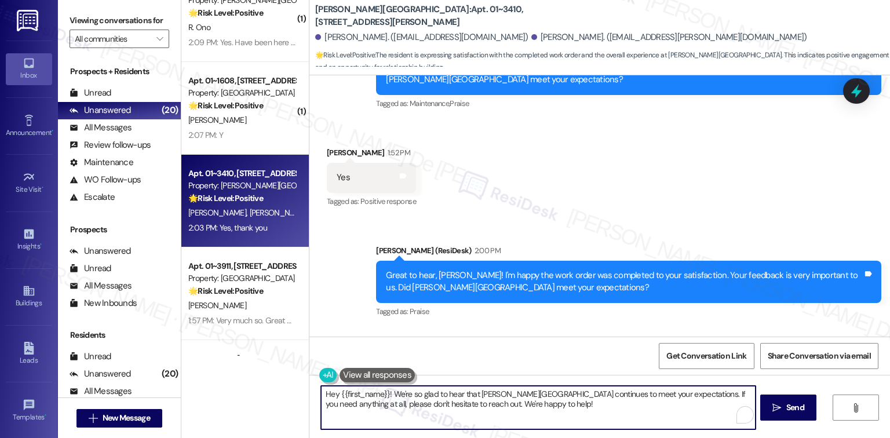
click at [520, 410] on textarea "Hey {{first_name}}! We're so glad to hear that [PERSON_NAME][GEOGRAPHIC_DATA] c…" at bounding box center [538, 407] width 434 height 43
click at [519, 410] on textarea "Hey {{first_name}}! We're so glad to hear that [PERSON_NAME][GEOGRAPHIC_DATA] c…" at bounding box center [538, 407] width 434 height 43
click at [515, 404] on textarea "Hey {{first_name}}! We're so glad to hear that [PERSON_NAME][GEOGRAPHIC_DATA] c…" at bounding box center [538, 407] width 434 height 43
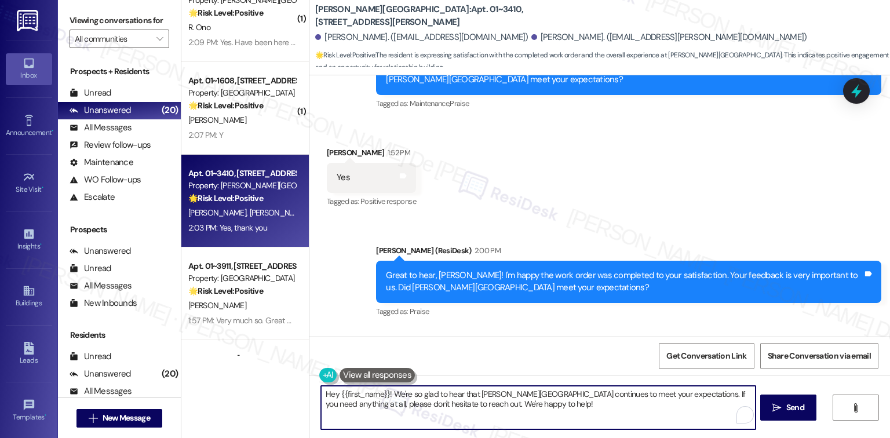
click at [515, 404] on textarea "Hey {{first_name}}! We're so glad to hear that [PERSON_NAME][GEOGRAPHIC_DATA] c…" at bounding box center [538, 407] width 434 height 43
click at [590, 408] on textarea "Hey {{first_name}}! We're so glad to hear that [PERSON_NAME][GEOGRAPHIC_DATA] c…" at bounding box center [538, 407] width 434 height 43
click at [648, 393] on textarea "Hey {{first_name}}! We're so glad to hear that [PERSON_NAME][GEOGRAPHIC_DATA] c…" at bounding box center [538, 407] width 434 height 43
click at [520, 406] on textarea "Hey {{first_name}}! We're so glad to hear that [PERSON_NAME][GEOGRAPHIC_DATA] c…" at bounding box center [538, 407] width 434 height 43
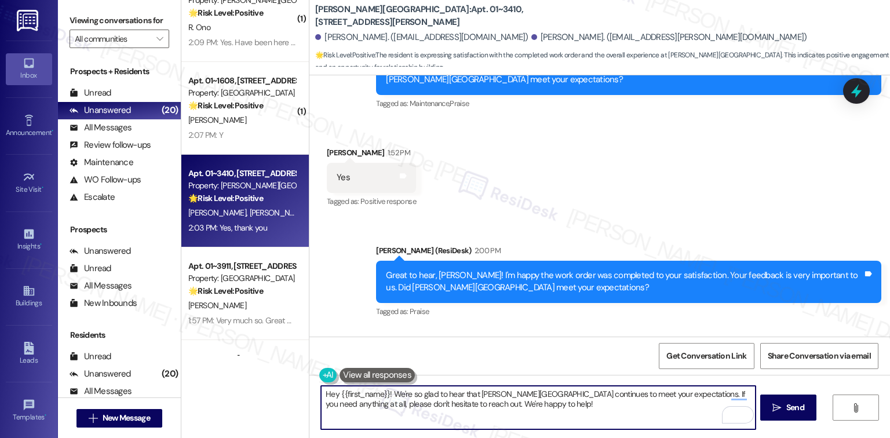
click at [520, 406] on textarea "Hey {{first_name}}! We're so glad to hear that [PERSON_NAME][GEOGRAPHIC_DATA] c…" at bounding box center [538, 407] width 434 height 43
drag, startPoint x: 655, startPoint y: 393, endPoint x: 709, endPoint y: 419, distance: 59.6
click at [709, 419] on textarea "Hey {{first_name}}! We're so glad to hear that [PERSON_NAME][GEOGRAPHIC_DATA] c…" at bounding box center [538, 407] width 434 height 43
paste textarea "it’s not too much trouble, would you kindly consider sharing your feedback in a…"
drag, startPoint x: 386, startPoint y: 394, endPoint x: 294, endPoint y: 393, distance: 92.7
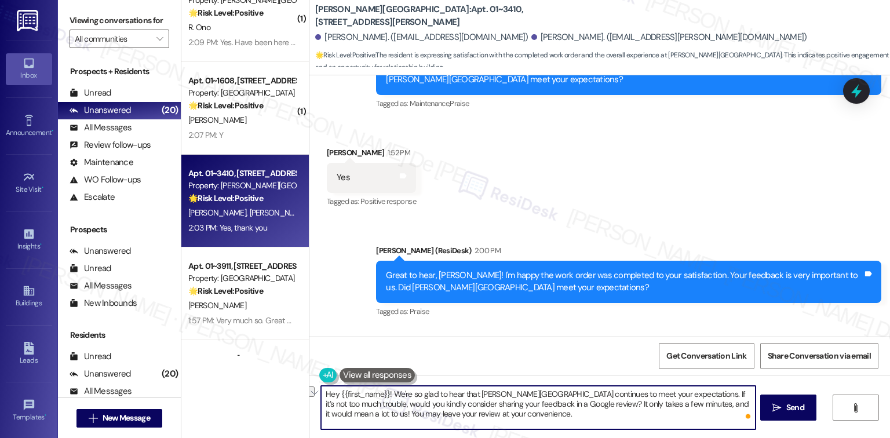
click at [294, 393] on div "Apt. [STREET_ADDRESS] Property: [PERSON_NAME] on Canal 🔧 Risk Level: Medium The…" at bounding box center [535, 219] width 709 height 438
type textarea "We're so glad to hear that [PERSON_NAME][GEOGRAPHIC_DATA] continues to meet you…"
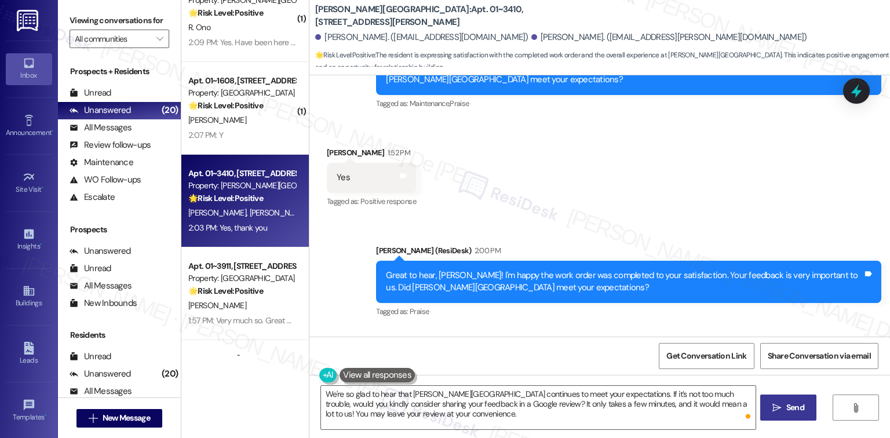
click at [796, 410] on span "Send" at bounding box center [795, 408] width 18 height 12
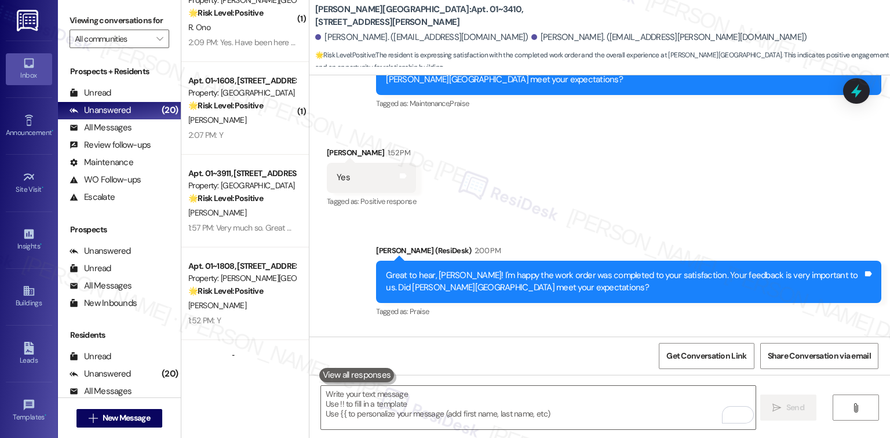
scroll to position [6056, 0]
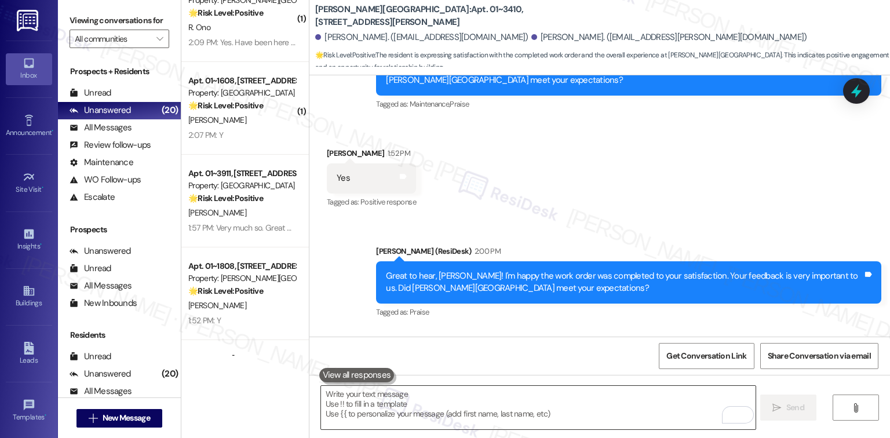
click at [564, 404] on textarea "To enrich screen reader interactions, please activate Accessibility in Grammarl…" at bounding box center [538, 407] width 434 height 43
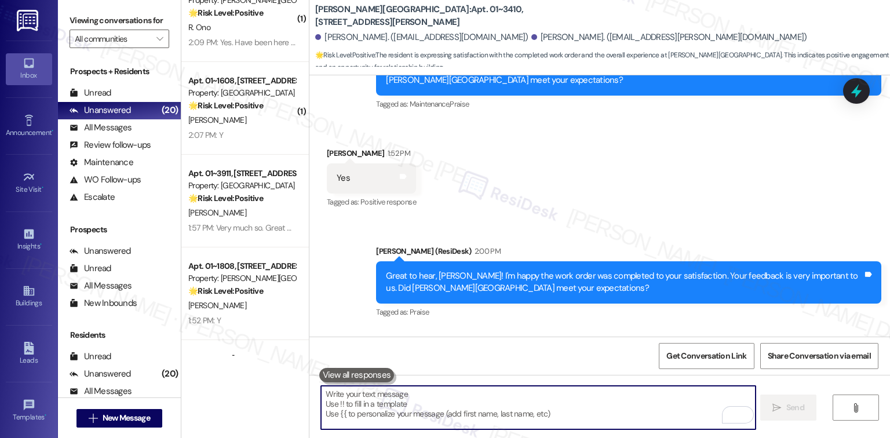
paste textarea "I would also appreciate it if you could let me know when your review is posted.…"
type textarea "I would also appreciate it if you could let me know when your review is posted.…"
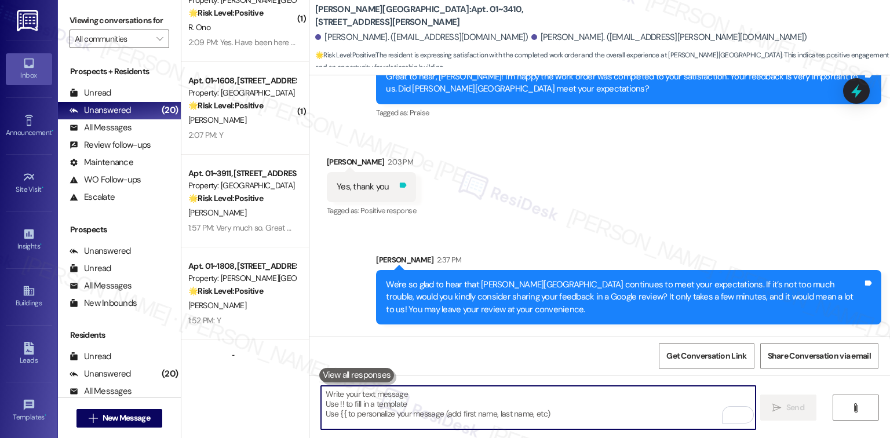
click at [399, 181] on icon at bounding box center [403, 185] width 9 height 9
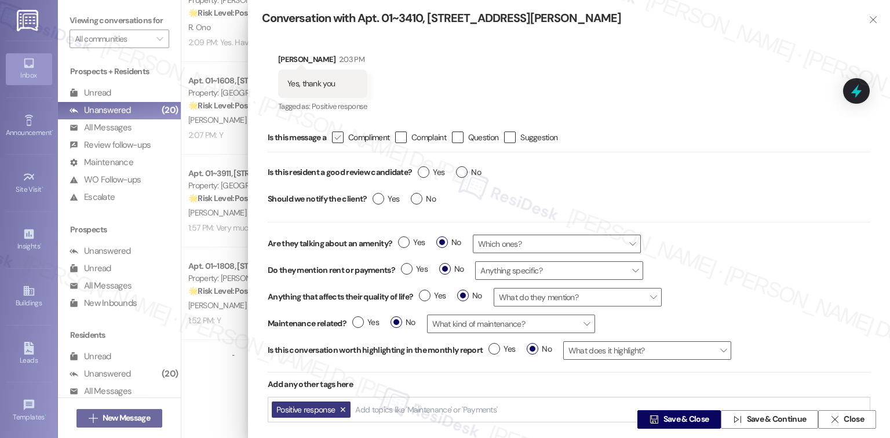
click at [338, 137] on icon "" at bounding box center [338, 138] width 8 height 12
click at [334, 137] on input " Compliment" at bounding box center [330, 138] width 8 height 8
checkbox input "true"
click at [433, 410] on div " Save & Close  Save & Continue  Close" at bounding box center [569, 419] width 642 height 37
click at [401, 413] on div " Save & Close  Save & Continue  Close" at bounding box center [569, 419] width 614 height 19
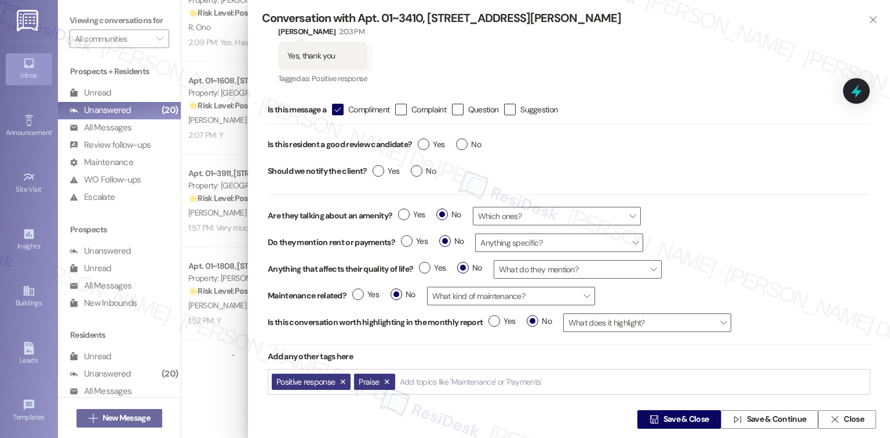
scroll to position [41, 0]
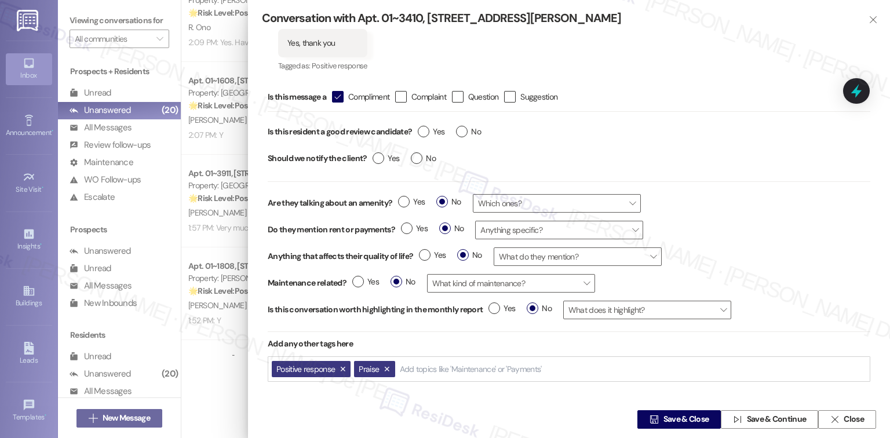
click at [477, 367] on input "Add topics like 'Maintenance' or 'Payments'" at bounding box center [472, 369] width 144 height 10
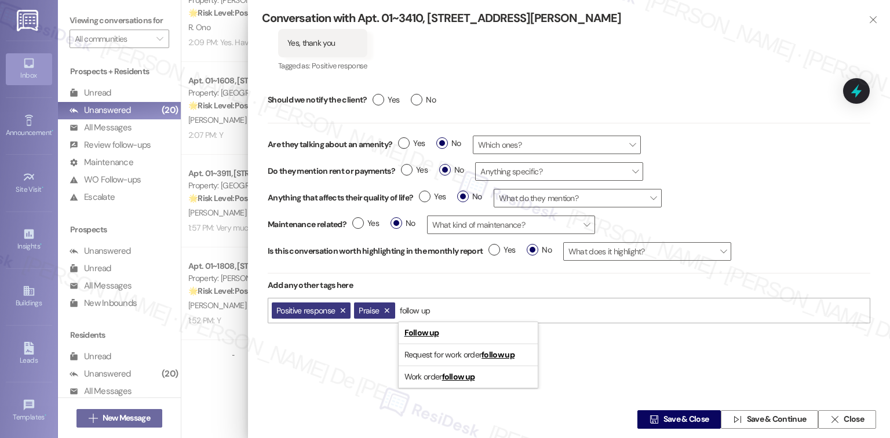
scroll to position [0, 0]
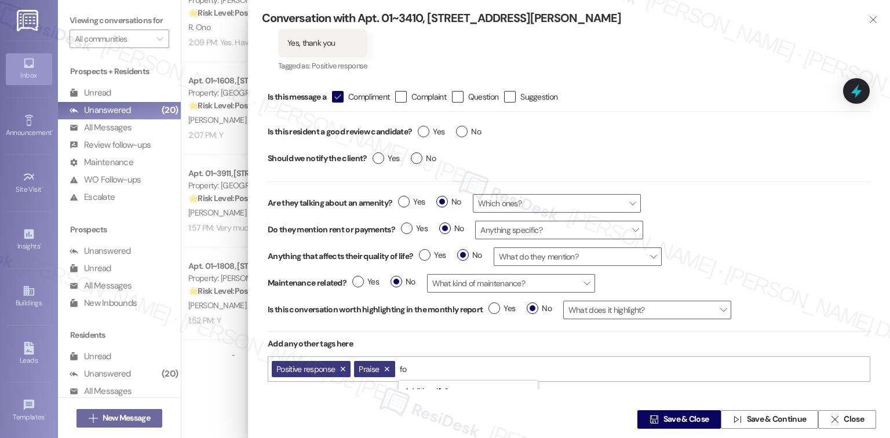
type input "f"
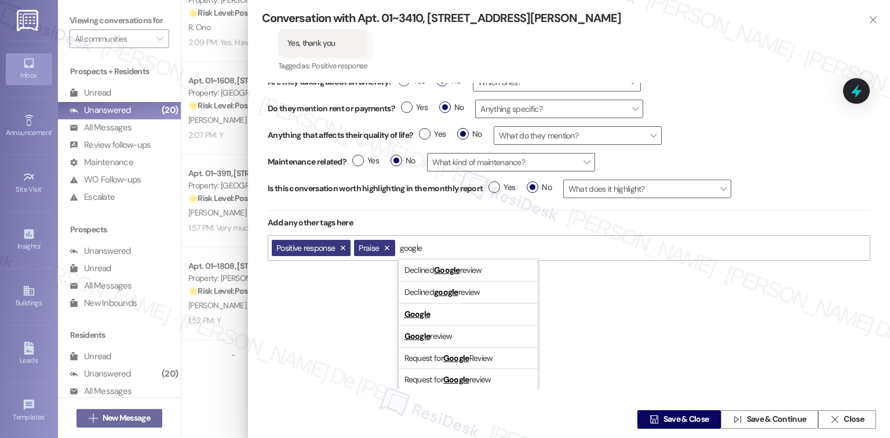
scroll to position [123, 0]
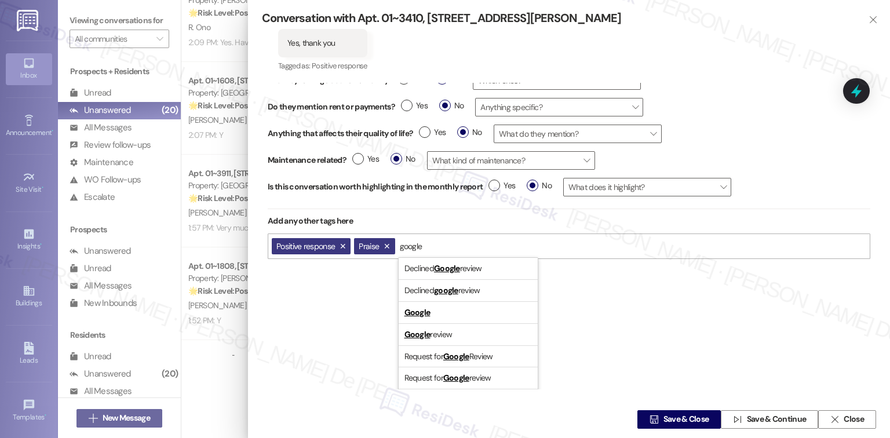
type input "google"
click at [507, 245] on div "Is this message a  Compliment  Complaint  Question  Suggestion Is this resi…" at bounding box center [569, 110] width 603 height 300
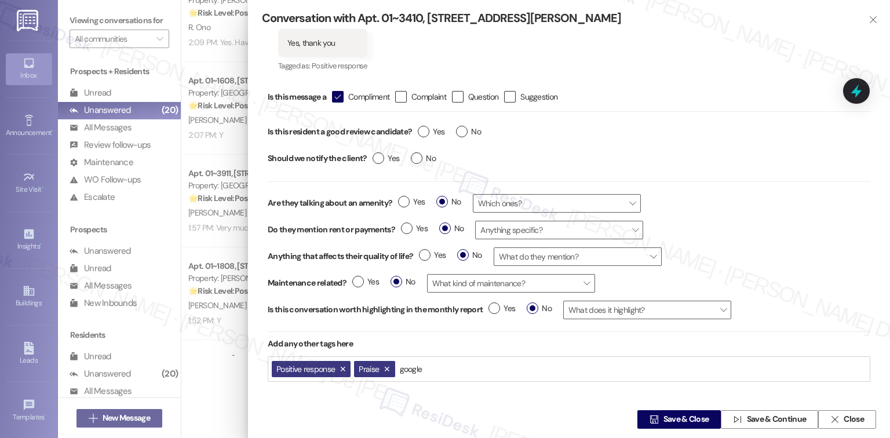
click at [452, 363] on div "Positive response Praise google google" at bounding box center [569, 369] width 603 height 26
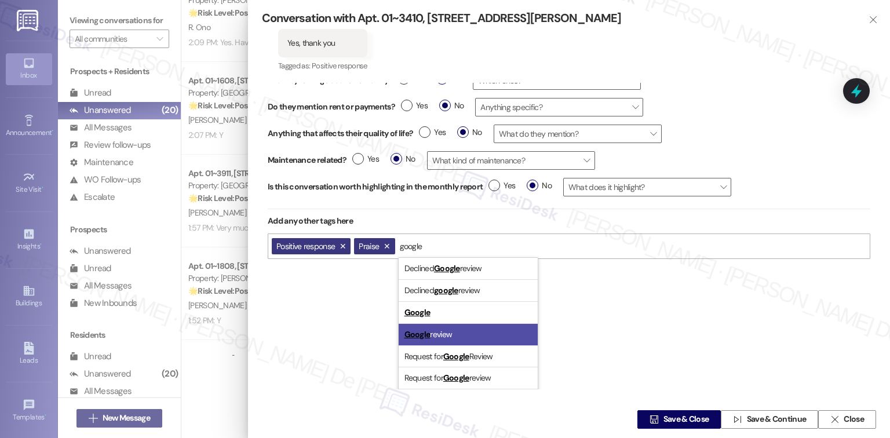
scroll to position [146, 0]
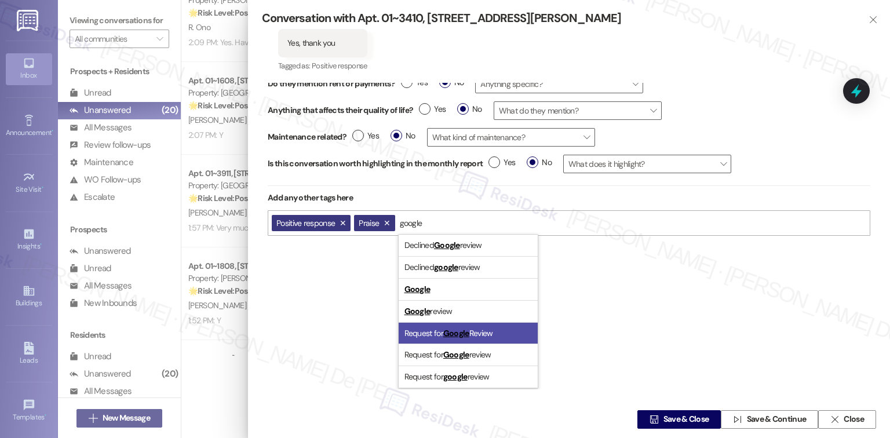
click at [490, 336] on span "Request for Google Review" at bounding box center [448, 333] width 89 height 10
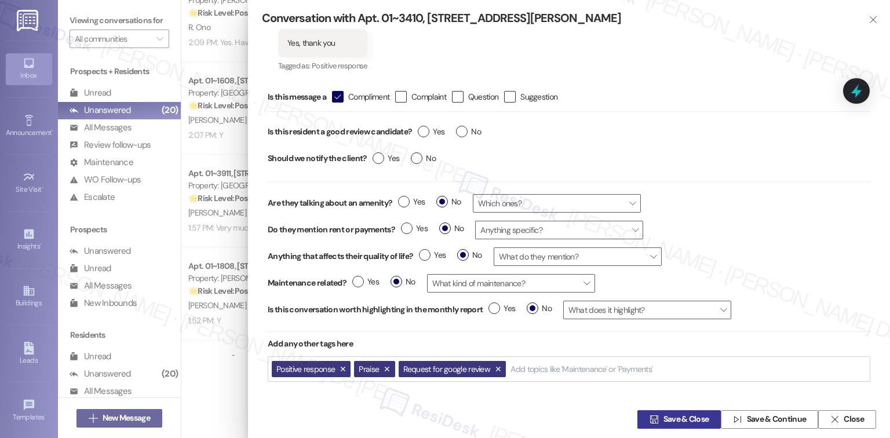
scroll to position [0, 0]
click at [688, 422] on span "Save & Close" at bounding box center [686, 420] width 46 height 12
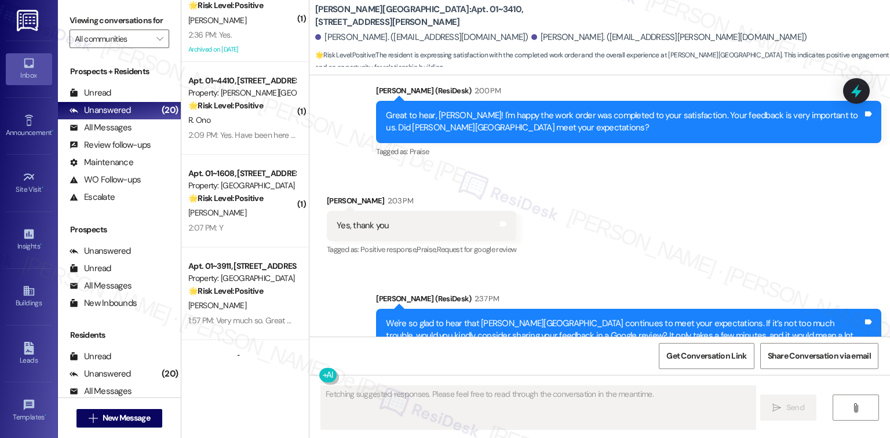
scroll to position [6298, 0]
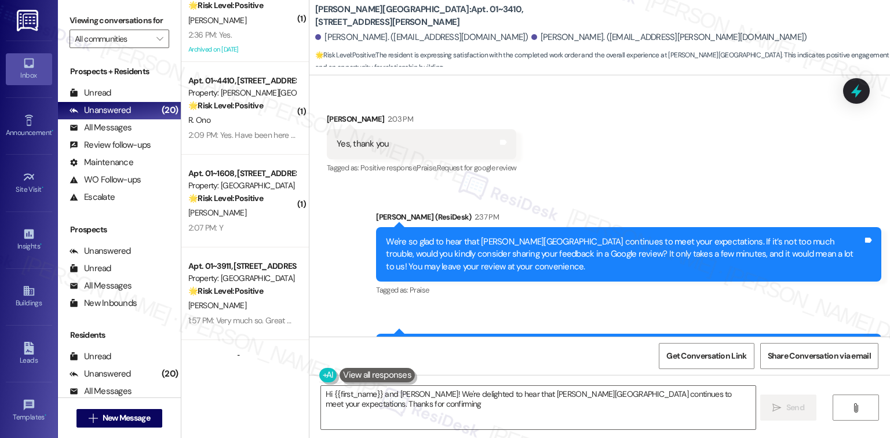
type textarea "Hi {{first_name}} and [PERSON_NAME]! We're delighted to hear that [PERSON_NAME]…"
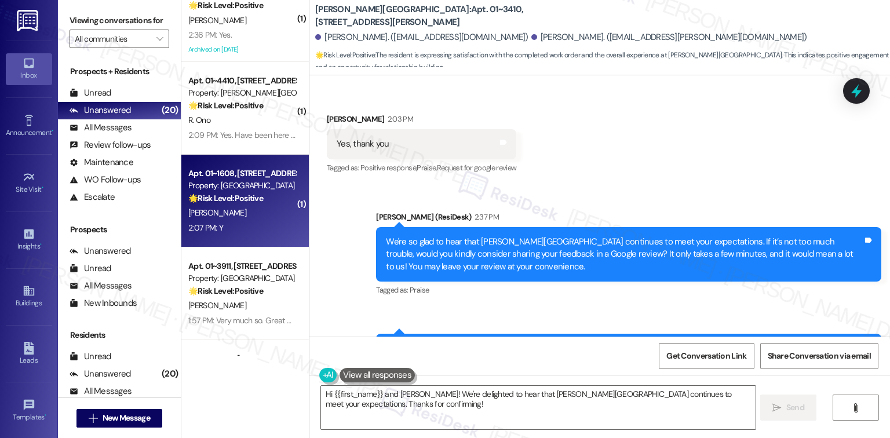
click at [239, 223] on div "2:07 PM: Y 2:07 PM: Y" at bounding box center [242, 228] width 110 height 14
type textarea "Fetching suggested responses. Please feel free to read through the conversation…"
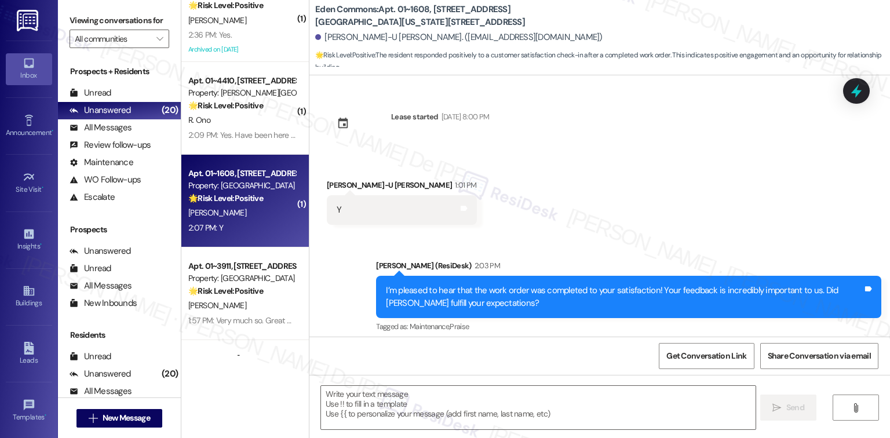
scroll to position [105, 0]
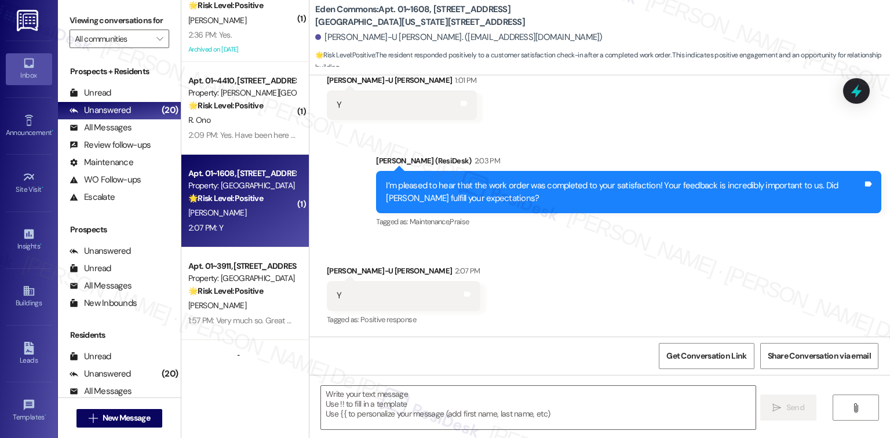
type textarea "Fetching suggested responses. Please feel free to read through the conversation…"
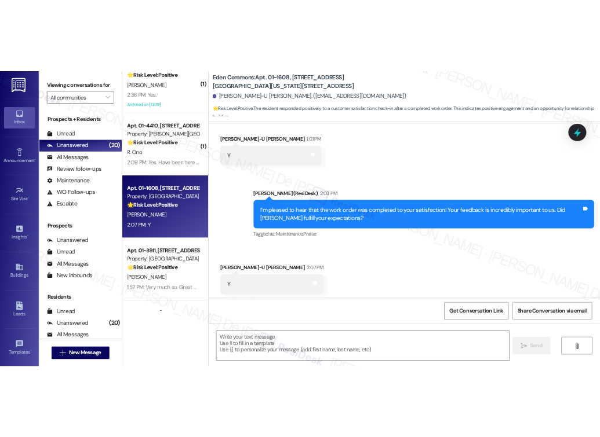
scroll to position [105, 0]
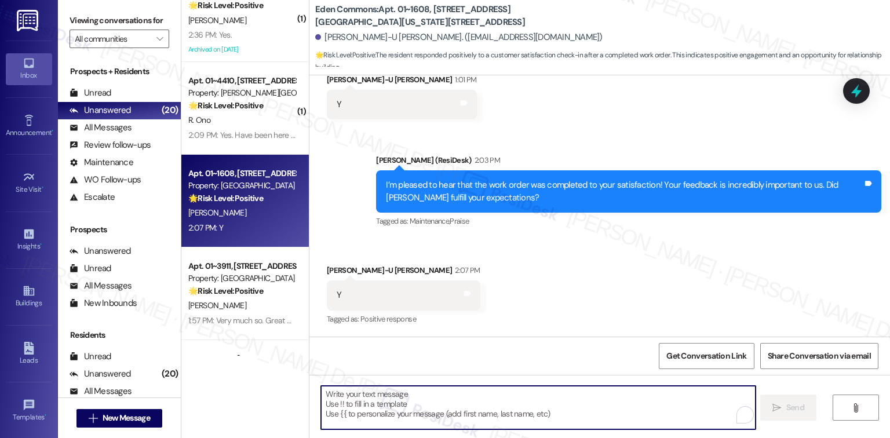
click at [473, 404] on textarea "To enrich screen reader interactions, please activate Accessibility in Grammarl…" at bounding box center [538, 407] width 434 height 43
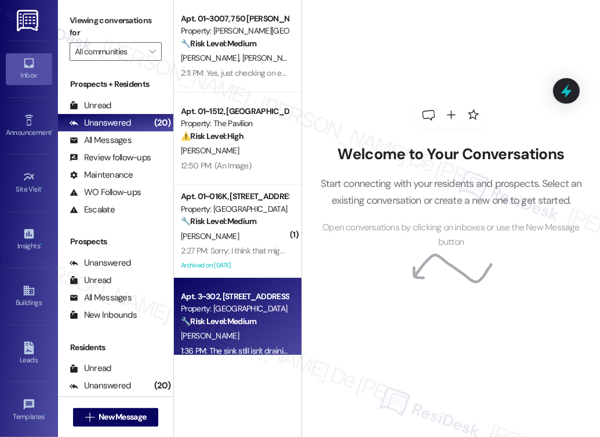
click at [232, 327] on strong "🔧 Risk Level: Medium" at bounding box center [218, 321] width 75 height 10
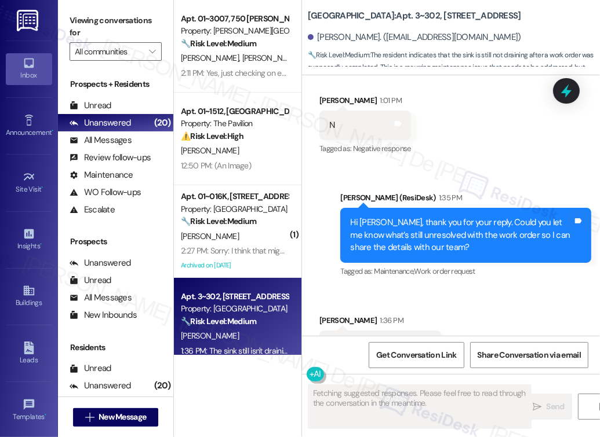
scroll to position [2972, 0]
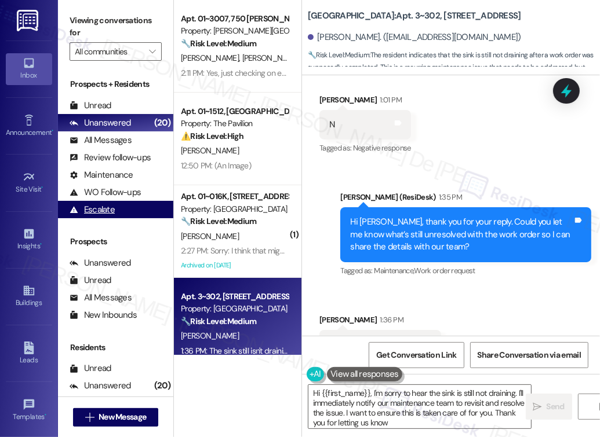
type textarea "Hi {{first_name}}, I'm sorry to hear the sink is still not draining. I'll immed…"
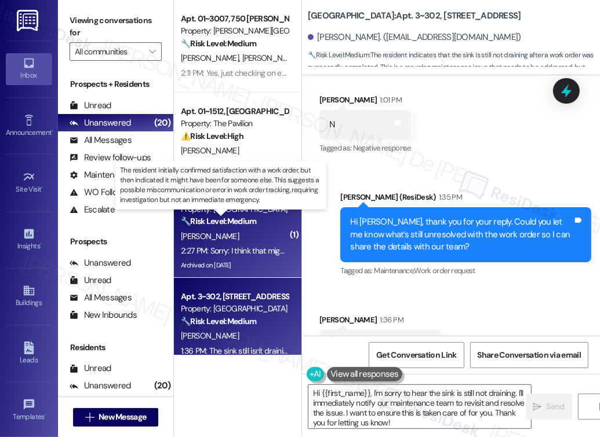
click at [226, 226] on strong "🔧 Risk Level: Medium" at bounding box center [218, 221] width 75 height 10
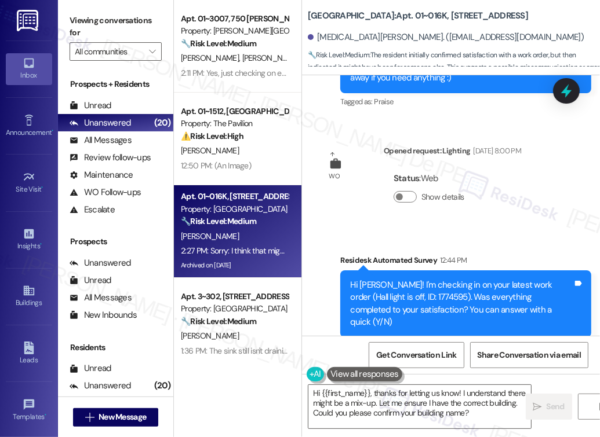
scroll to position [15940, 0]
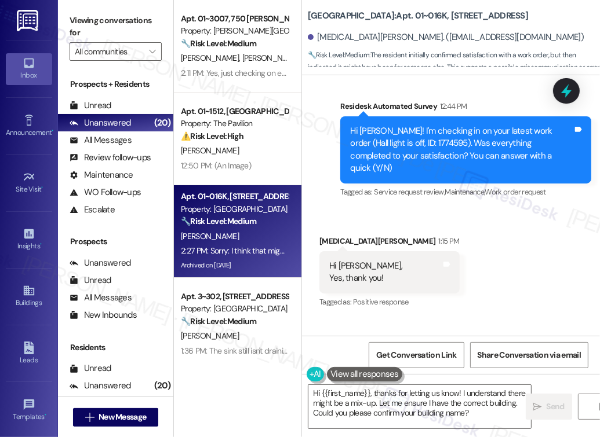
drag, startPoint x: 405, startPoint y: 185, endPoint x: 345, endPoint y: 151, distance: 69.3
click at [345, 362] on div "Great to hear, Yasmin! I'm happy the work order was completed to your satisfact…" at bounding box center [465, 395] width 251 height 67
copy div "Great to hear, Yasmin! I'm happy the work order was completed to your satisfact…"
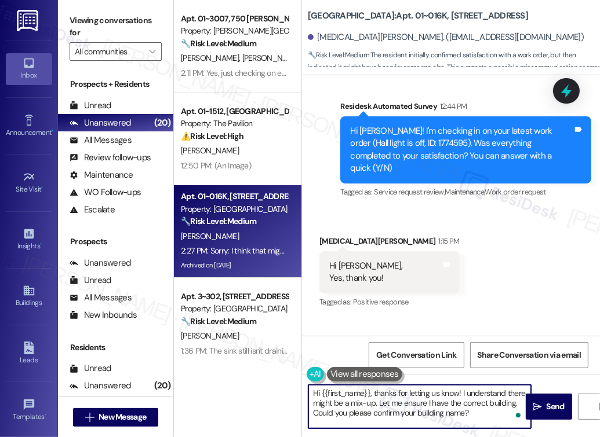
drag, startPoint x: 488, startPoint y: 421, endPoint x: 298, endPoint y: 385, distance: 194.0
click at [298, 385] on div "Apt. 01~3007, 750 N. Dearborn Property: Asbury Plaza 🔧 Risk Level: Medium The r…" at bounding box center [387, 218] width 426 height 437
paste textarea "Great to hear, Yasmin! I'm happy the work order was completed to your satisfact…"
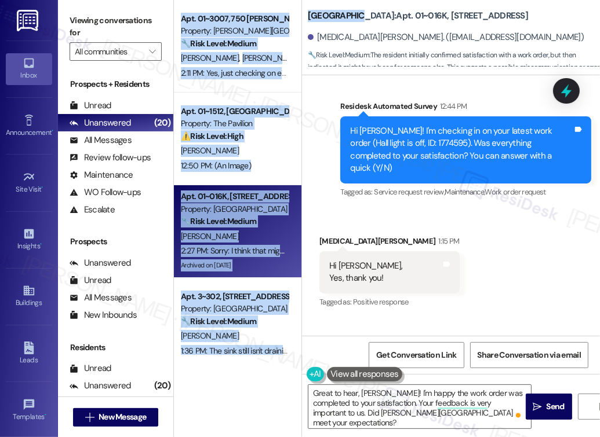
drag, startPoint x: 352, startPoint y: 14, endPoint x: 297, endPoint y: 21, distance: 56.1
click at [297, 21] on div "Apt. 01~3007, 750 N. Dearborn Property: Asbury Plaza 🔧 Risk Level: Medium The r…" at bounding box center [387, 218] width 426 height 437
copy div "Apt. 01~3007, 750 N. Dearborn Property: Asbury Plaza 🔧 Risk Level: Medium The r…"
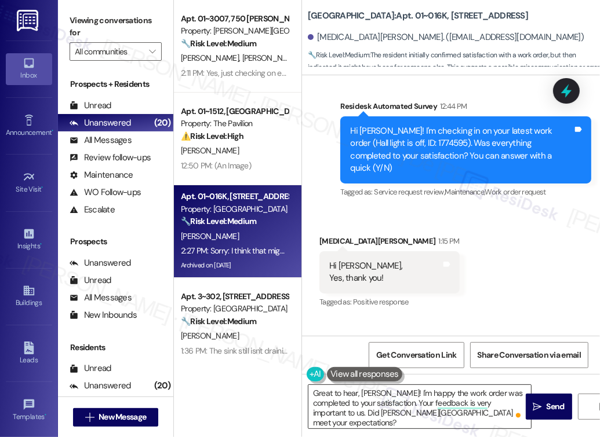
click at [453, 413] on textarea "Great to hear, Yasmin! I'm happy the work order was completed to your satisfact…" at bounding box center [419, 406] width 222 height 43
drag, startPoint x: 366, startPoint y: 413, endPoint x: 311, endPoint y: 418, distance: 55.3
click at [311, 418] on textarea "Great to hear, Yasmin! I'm happy the work order was completed to your satisfact…" at bounding box center [419, 406] width 222 height 43
paste textarea "Apt. 01~3007, 750 N. Dearborn Property: Asbury Plaza 🔧 Risk Level: Medium M. Co…"
type textarea "Great to hear, Yasmin! I'm happy the work order was completed to your satisfact…"
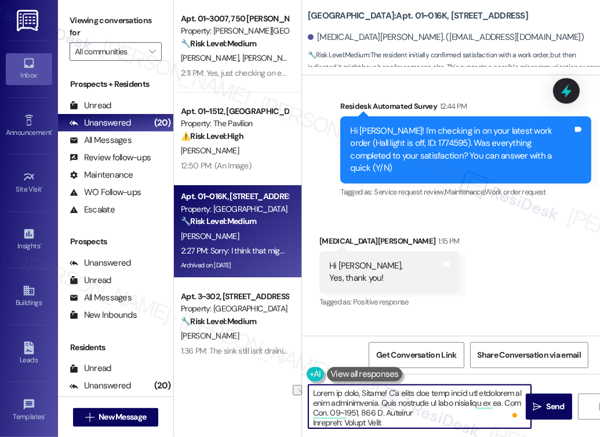
scroll to position [334, 0]
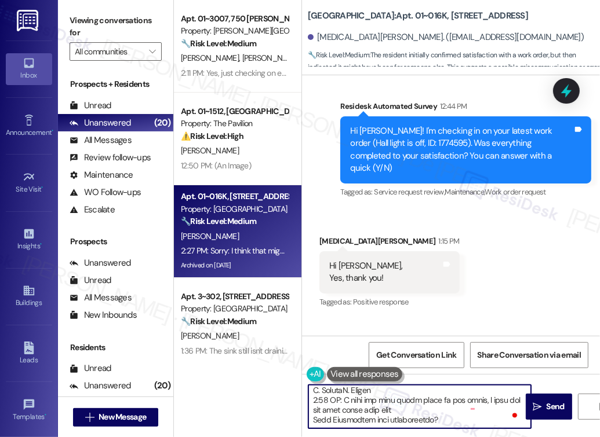
click at [448, 426] on textarea "To enrich screen reader interactions, please activate Accessibility in Grammarl…" at bounding box center [419, 406] width 222 height 43
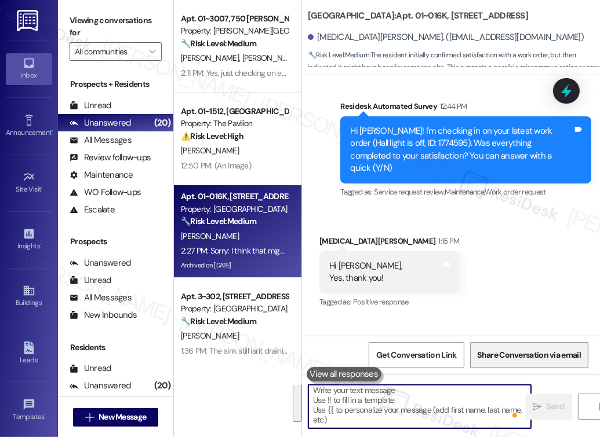
scroll to position [0, 0]
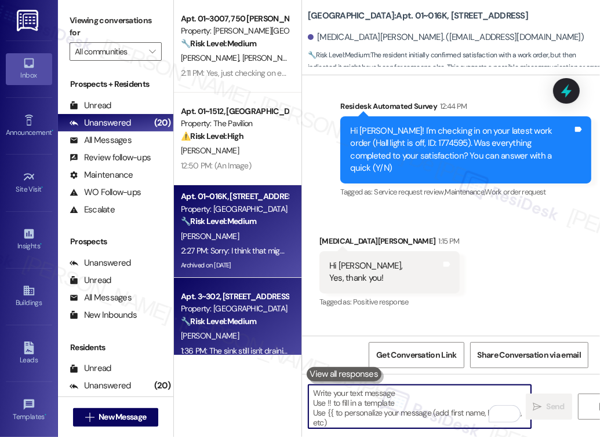
click at [236, 334] on div "[PERSON_NAME]" at bounding box center [235, 336] width 110 height 14
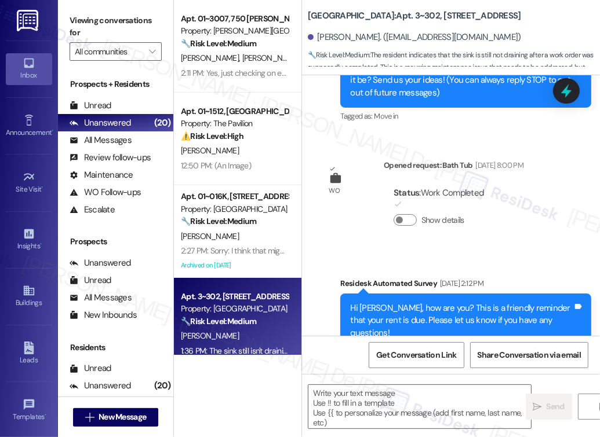
type textarea "Fetching suggested responses. Please feel free to read through the conversation…"
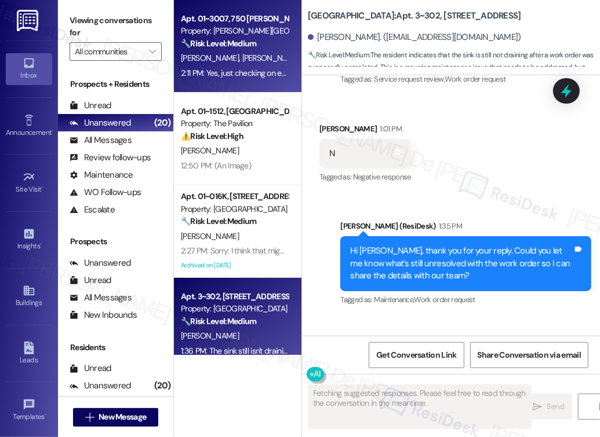
scroll to position [2971, 0]
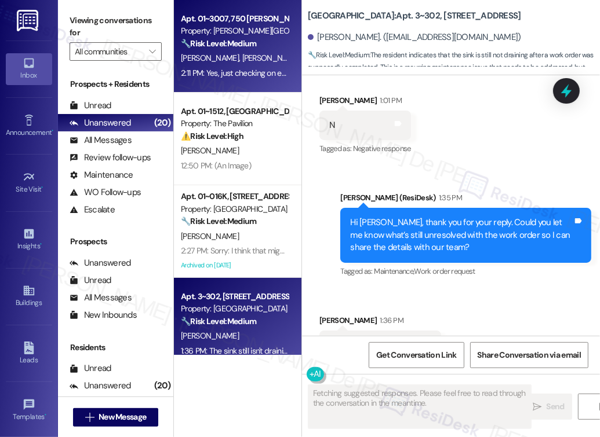
click at [253, 78] on div "2:11 PM: Yes, just checking on expenses that were spent on two machines I used …" at bounding box center [359, 73] width 357 height 10
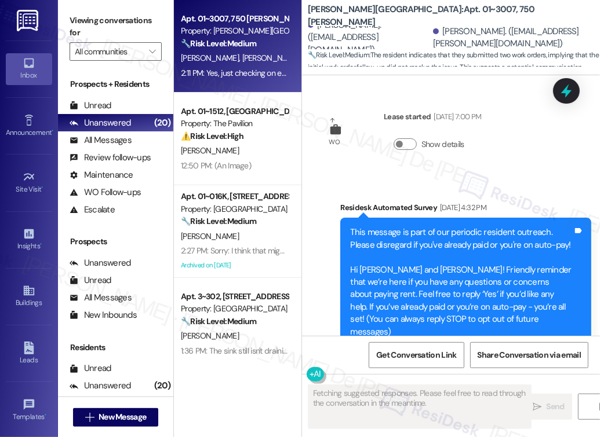
scroll to position [7368, 0]
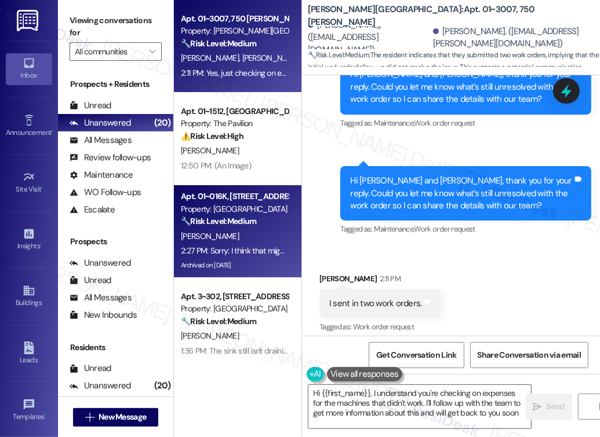
type textarea "Hi {{first_name}}, I understand you're checking on expenses for the machines th…"
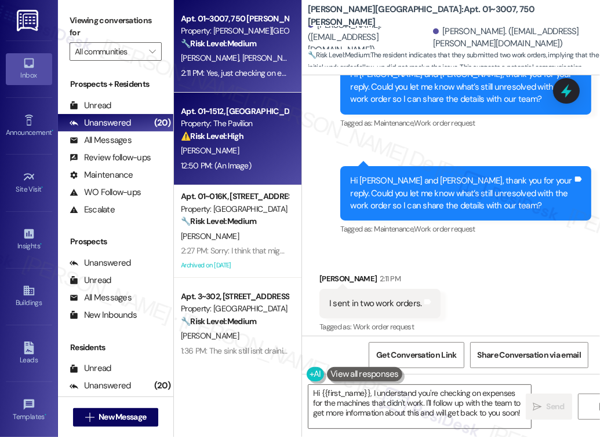
click at [221, 132] on strong "⚠️ Risk Level: High" at bounding box center [212, 136] width 63 height 10
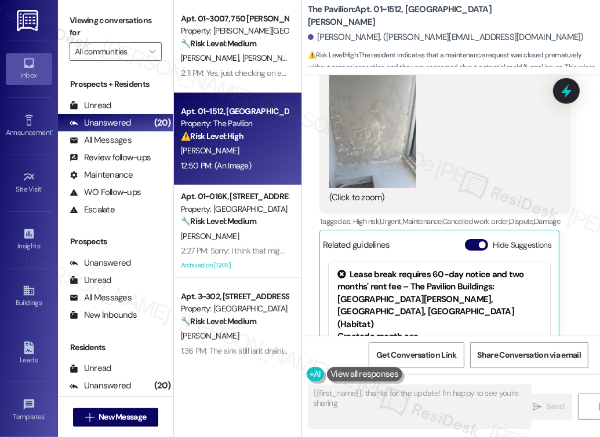
scroll to position [1137, 0]
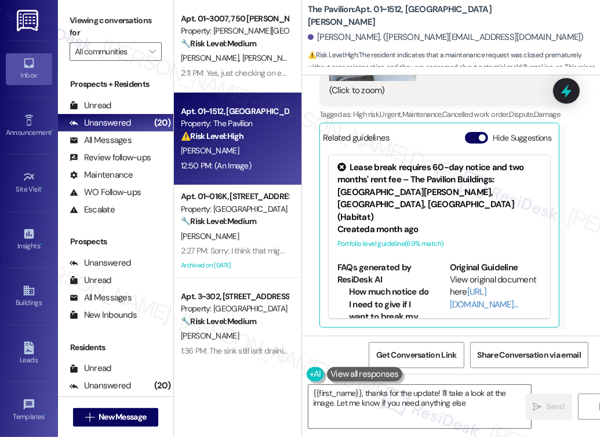
type textarea "{{first_name}}, thanks for the update! I'll take a look at the image. Let me kn…"
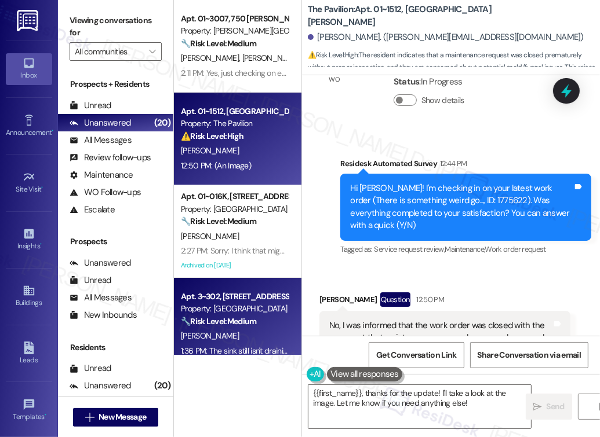
scroll to position [309, 0]
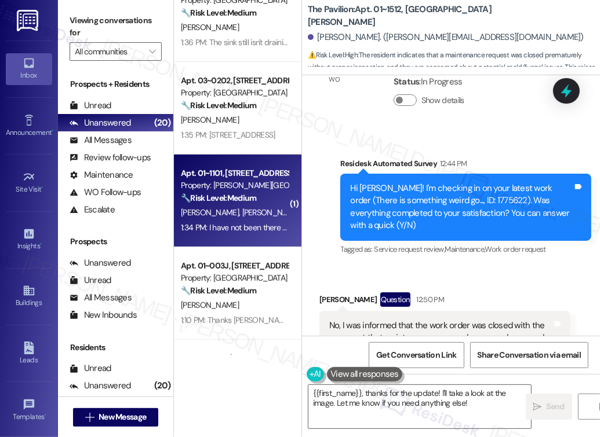
click at [247, 212] on div "K. Patton E. Patton" at bounding box center [235, 213] width 110 height 14
type textarea "{{first_name}}, thanks for the update! I'm happy to see you're sharing the imag…"
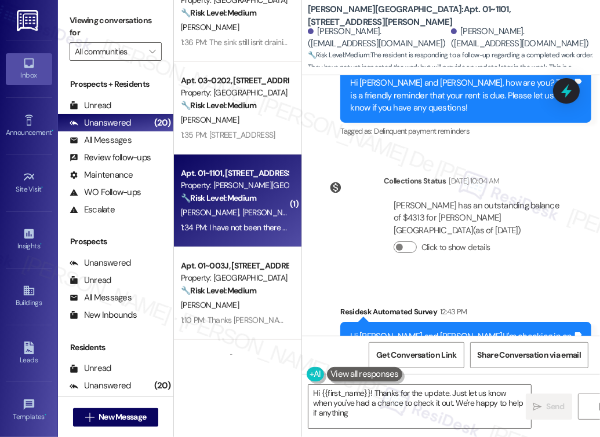
scroll to position [4354, 0]
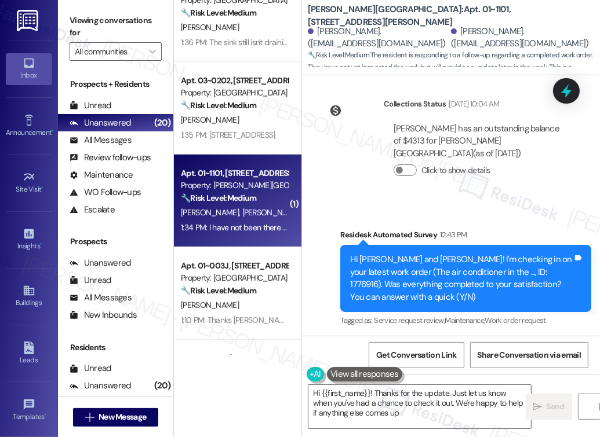
type textarea "Hi {{first_name}}! Thanks for the update. Just let us know when you've had a ch…"
click at [415, 419] on textarea "Hi {{first_name}}! Thanks for the update. Just let us know when you've had a ch…" at bounding box center [419, 406] width 222 height 43
click at [538, 404] on icon "" at bounding box center [536, 407] width 9 height 9
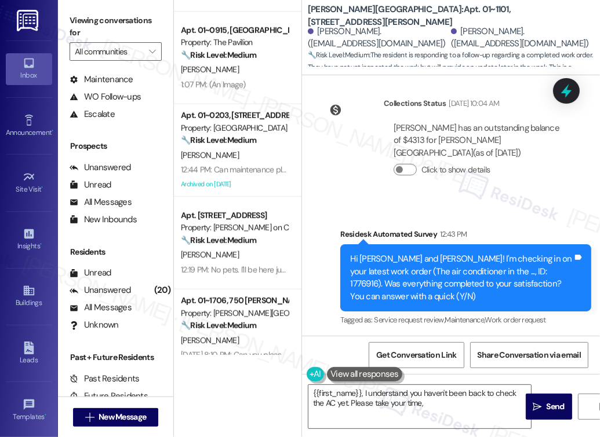
scroll to position [618, 0]
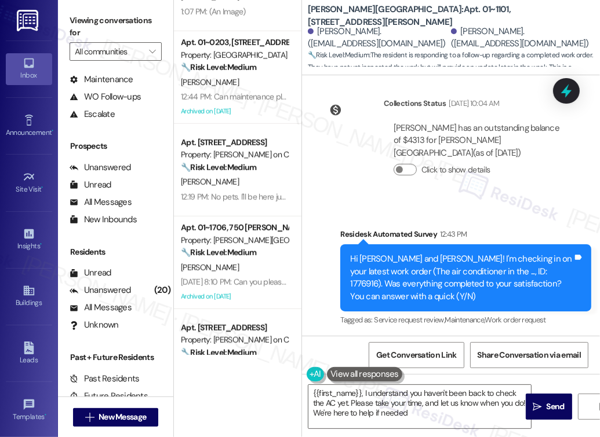
type textarea "{{first_name}}, I understand you haven't been back to check the AC yet. Please …"
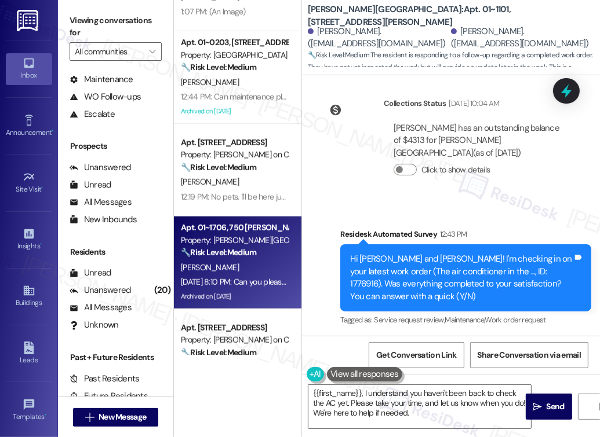
click at [231, 272] on div "[PERSON_NAME]" at bounding box center [235, 268] width 110 height 14
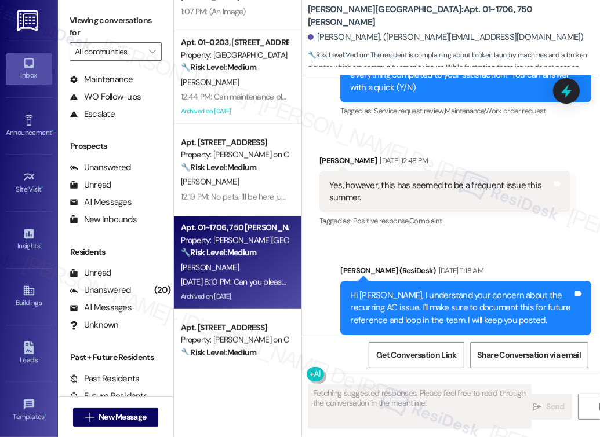
scroll to position [18581, 0]
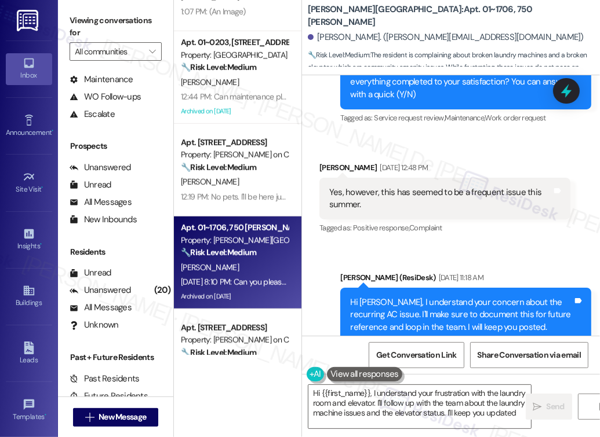
type textarea "Hi {{first_name}}, I understand your frustration with the laundry room and elev…"
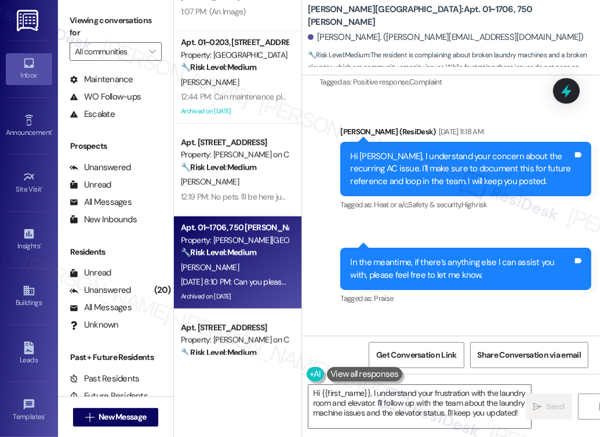
scroll to position [18735, 0]
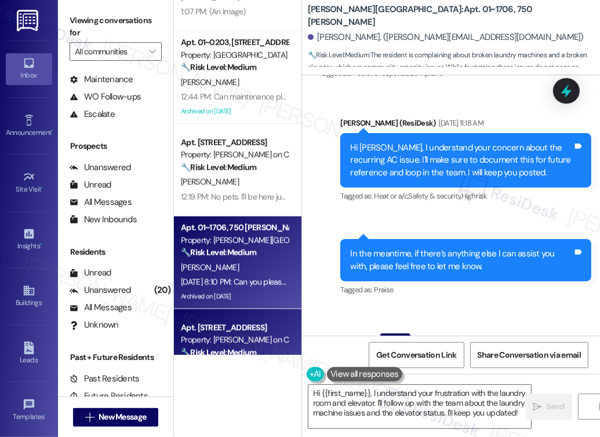
click at [216, 322] on div "Apt. [STREET_ADDRESS]" at bounding box center [234, 328] width 107 height 12
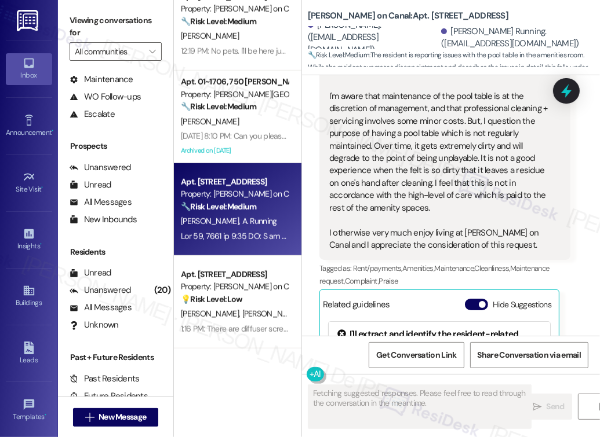
scroll to position [772, 0]
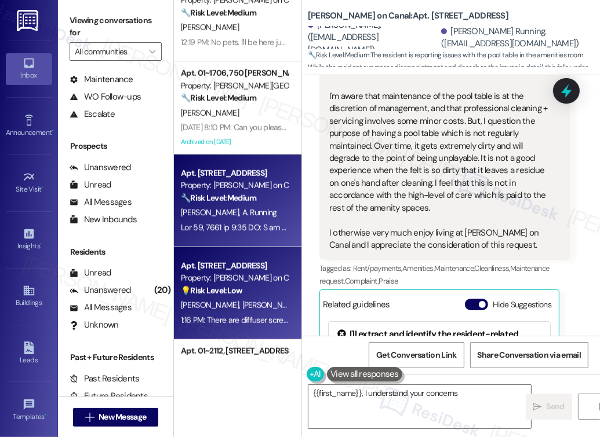
type textarea "{{first_name}}, I understand your concerns"
click at [220, 307] on span "[PERSON_NAME]" at bounding box center [211, 305] width 61 height 10
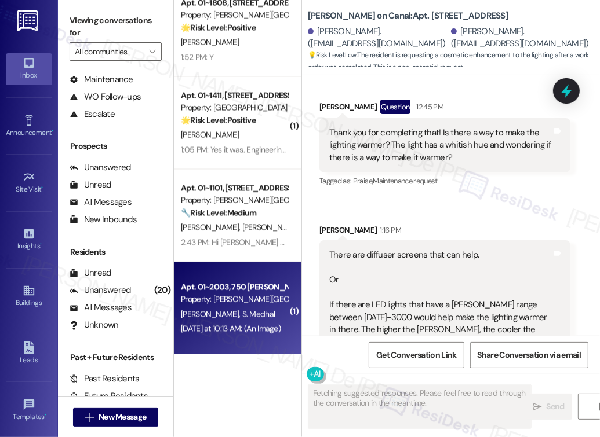
scroll to position [1022, 0]
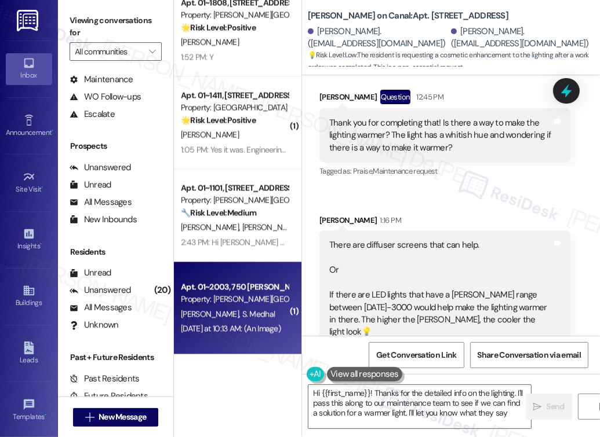
type textarea "Hi {{first_name}}! Thanks for the detailed info on the lighting. I'll pass this…"
click at [250, 292] on div "Apt. 01~2003, 750 [PERSON_NAME]" at bounding box center [234, 288] width 107 height 12
type textarea "Fetching suggested responses. Please feel free to read through the conversation…"
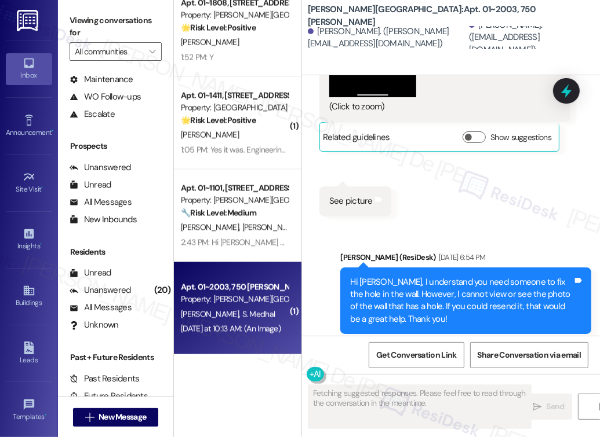
scroll to position [1611, 0]
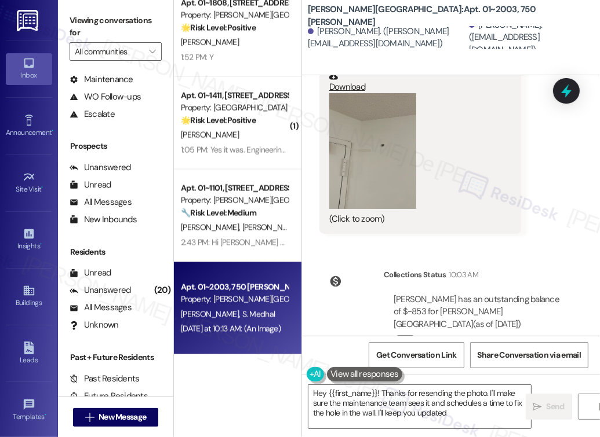
type textarea "Hey {{first_name}}! Thanks for resending the photo. I'll make sure the maintena…"
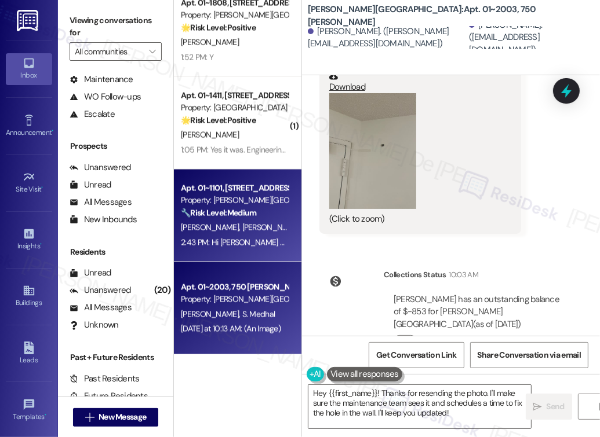
click at [242, 232] on span "[PERSON_NAME]" at bounding box center [271, 227] width 58 height 10
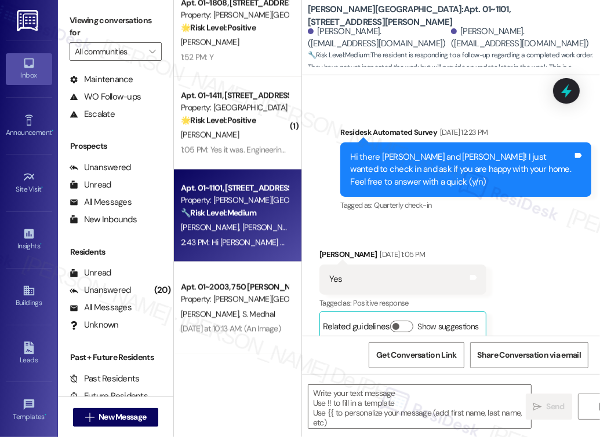
type textarea "Fetching suggested responses. Please feel free to read through the conversation…"
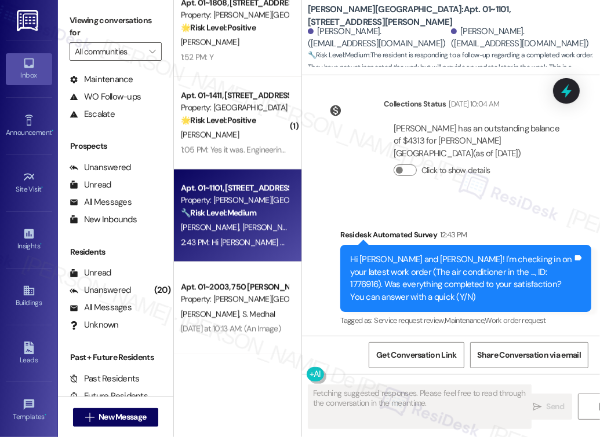
scroll to position [4477, 0]
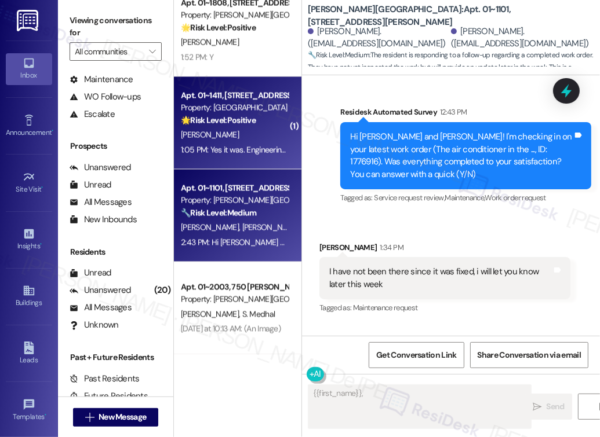
click at [238, 140] on div "K. Watson" at bounding box center [235, 135] width 110 height 14
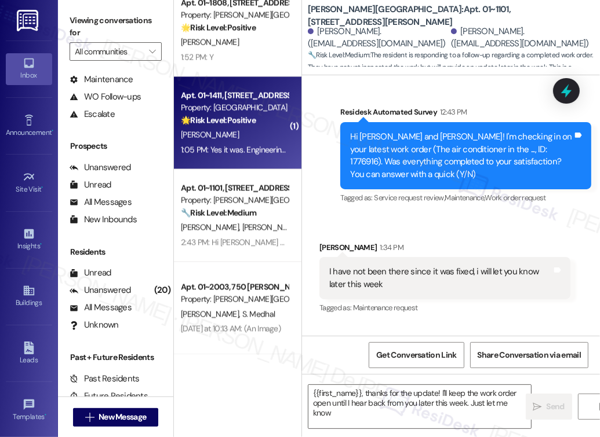
type textarea "{{first_name}}, thanks for the update! I'll keep the work order open until I he…"
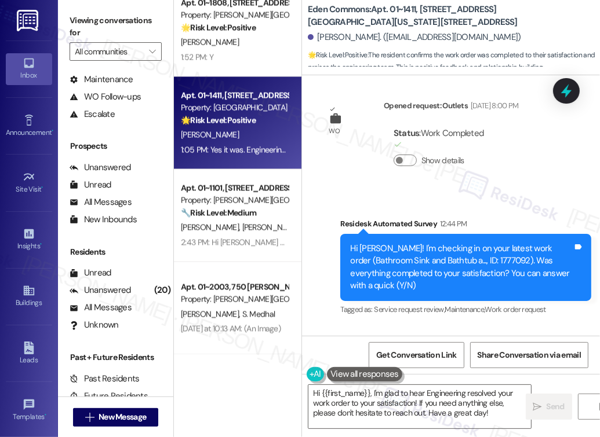
scroll to position [5390, 0]
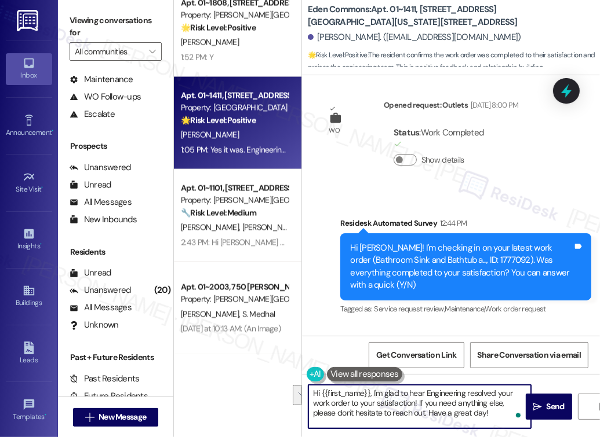
drag, startPoint x: 494, startPoint y: 413, endPoint x: 418, endPoint y: 406, distance: 75.6
click at [418, 406] on textarea "Hi {{first_name}}, I'm glad to hear Engineering resolved your work order to you…" at bounding box center [419, 406] width 222 height 43
paste textarea "We'd also love to hear your thoughts. Has {{property}} lived up to your expecta…"
type textarea "Hi {{first_name}}, I'm glad to hear Engineering resolved your work order to you…"
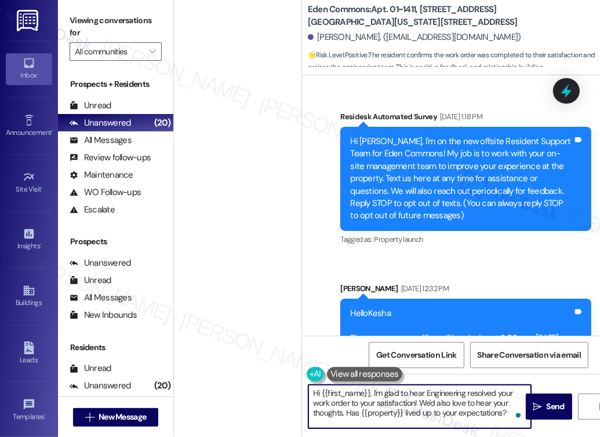
scroll to position [8249, 0]
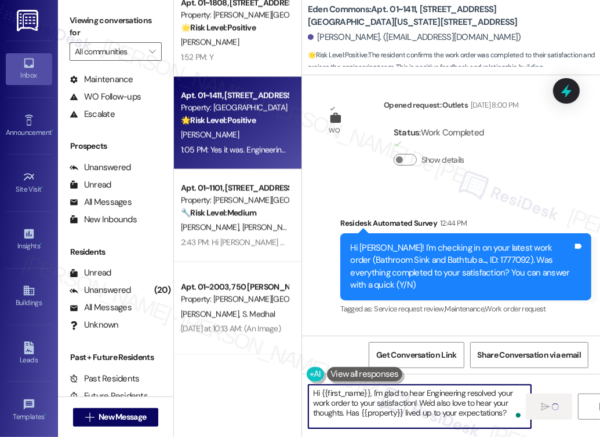
type textarea "Hi {{first_name}}, I'm glad to hear Engineering resolved your work order to you…"
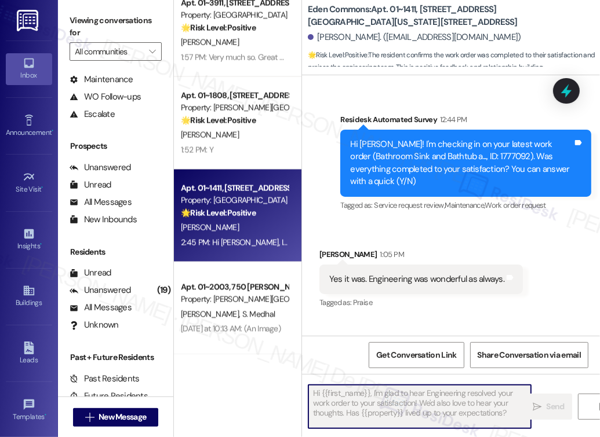
scroll to position [5508, 0]
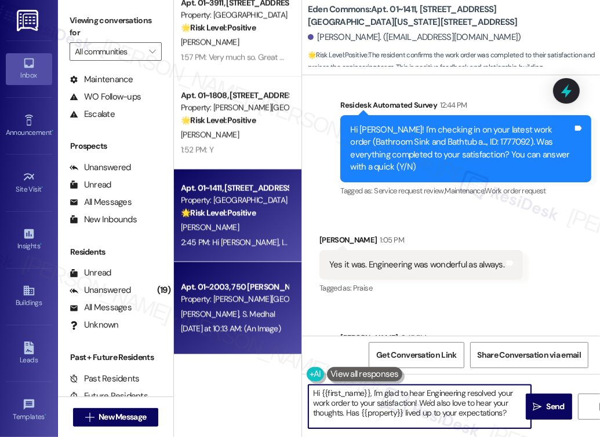
click at [279, 308] on div "[PERSON_NAME] [PERSON_NAME]" at bounding box center [235, 315] width 110 height 14
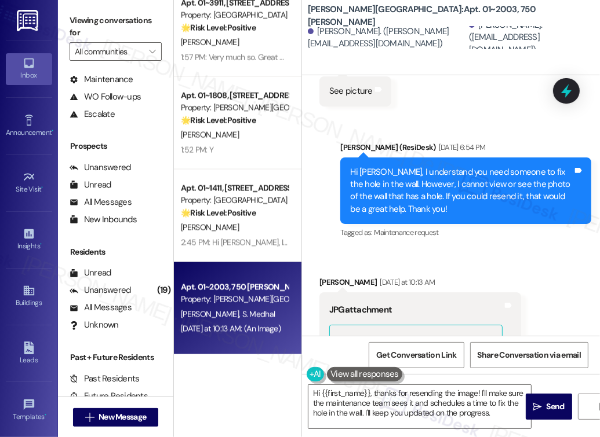
scroll to position [1611, 0]
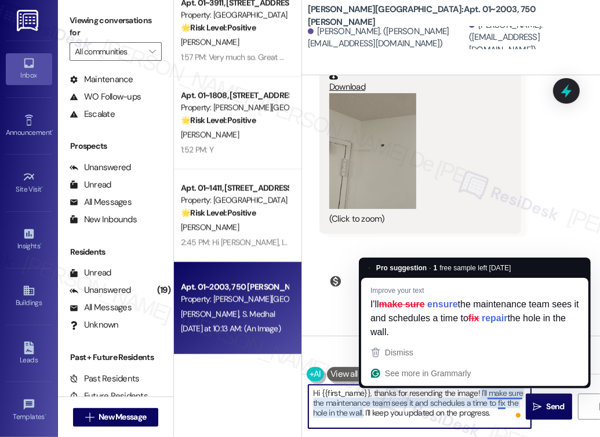
drag, startPoint x: 480, startPoint y: 395, endPoint x: 488, endPoint y: 396, distance: 8.3
click at [488, 396] on textarea "Hi {{first_name}}, thanks for resending the image! I'll make sure the maintenan…" at bounding box center [419, 406] width 222 height 43
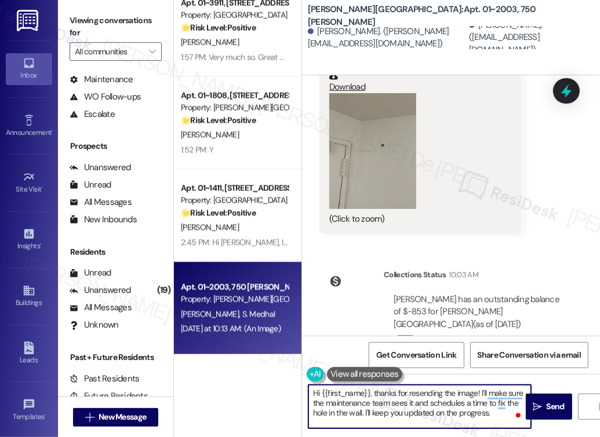
click at [480, 405] on textarea "Hi {{first_name}}, thanks for resending the image! I'll make sure the maintenan…" at bounding box center [419, 406] width 222 height 43
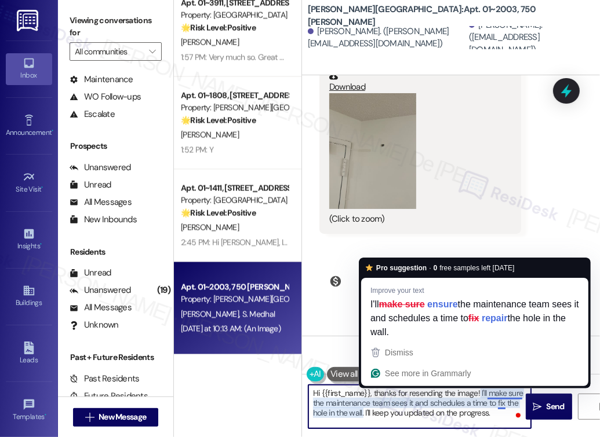
click at [488, 394] on textarea "Hi {{first_name}}, thanks for resending the image! I'll make sure the maintenan…" at bounding box center [419, 406] width 222 height 43
click at [475, 405] on textarea "Hi {{first_name}}, thanks for resending the image! I'll make sure the maintenan…" at bounding box center [419, 406] width 222 height 43
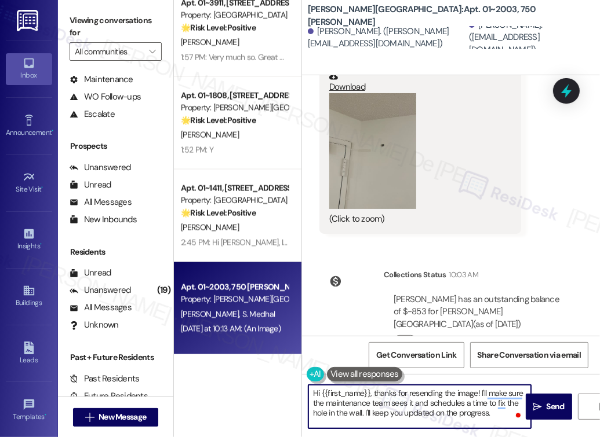
drag, startPoint x: 479, startPoint y: 410, endPoint x: 487, endPoint y: 412, distance: 7.7
click at [479, 410] on textarea "Hi {{first_name}}, thanks for resending the image! I'll make sure the maintenan…" at bounding box center [419, 406] width 222 height 43
click at [476, 401] on textarea "Hi {{first_name}}, thanks for resending the image! I'll make sure the maintenan…" at bounding box center [419, 406] width 222 height 43
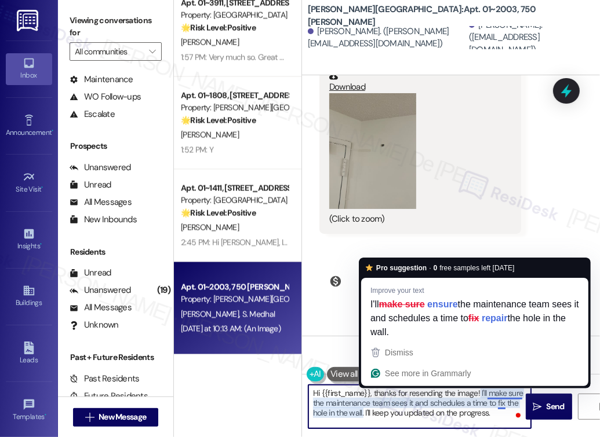
click at [489, 394] on textarea "Hi {{first_name}}, thanks for resending the image! I'll make sure the maintenan…" at bounding box center [419, 406] width 222 height 43
click at [490, 397] on textarea "Hi {{first_name}}, thanks for resending the image! I'll make sure the maintenan…" at bounding box center [419, 406] width 222 height 43
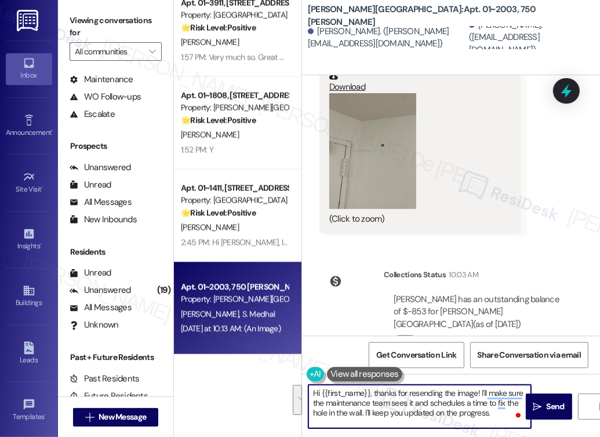
drag, startPoint x: 363, startPoint y: 413, endPoint x: 493, endPoint y: 417, distance: 129.9
click at [480, 396] on textarea "Hi {{first_name}}, thanks for resending the image! I'll make sure the maintenan…" at bounding box center [419, 406] width 222 height 43
click at [481, 408] on textarea "Hi {{first_name}}, thanks for resending the image! I will create a new service …" at bounding box center [419, 406] width 222 height 43
paste textarea "Do we have your permission to enter during your absence? Do you have pets that …"
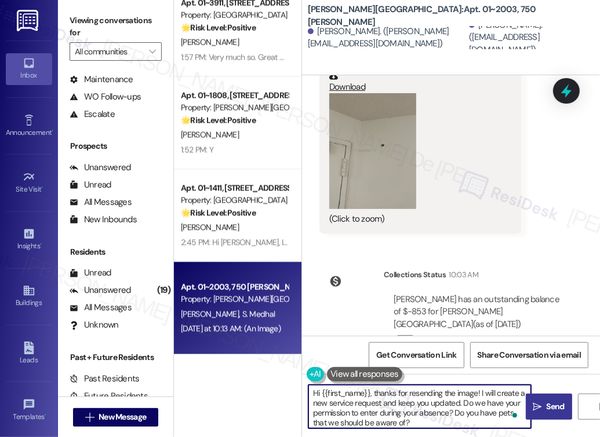
type textarea "Hi {{first_name}}, thanks for resending the image! I will create a new service …"
click at [548, 412] on span "Send" at bounding box center [555, 407] width 18 height 12
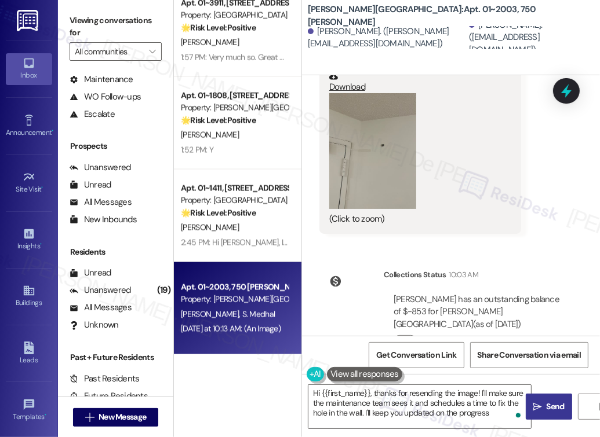
type textarea "Hi {{first_name}}, thanks for resending the image! I'll make sure the maintenan…"
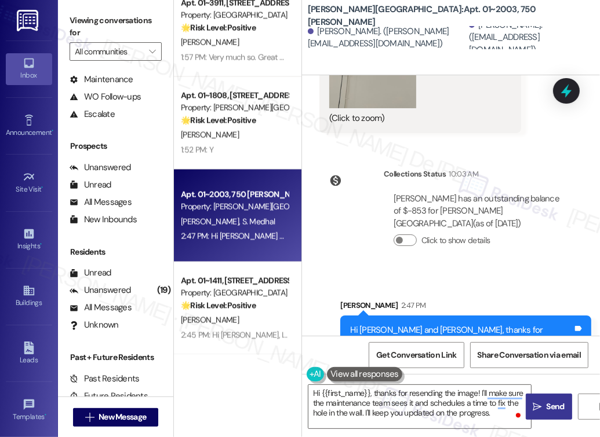
scroll to position [1729, 0]
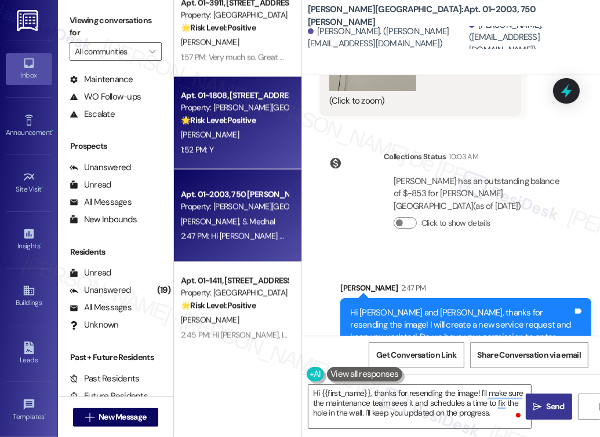
click at [238, 158] on div "Apt. 01~1808, 520 North [PERSON_NAME] Property: [PERSON_NAME][GEOGRAPHIC_DATA] …" at bounding box center [237, 123] width 127 height 93
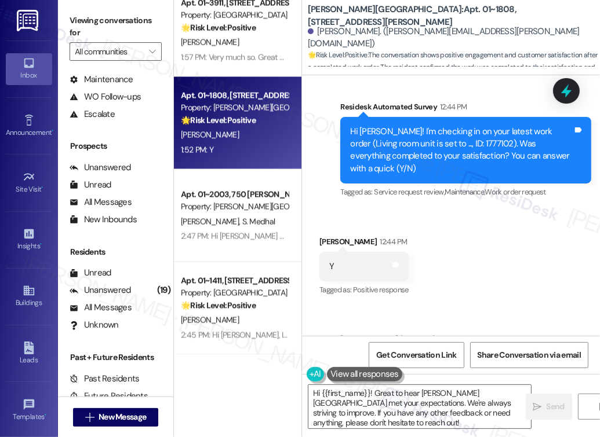
scroll to position [1125, 0]
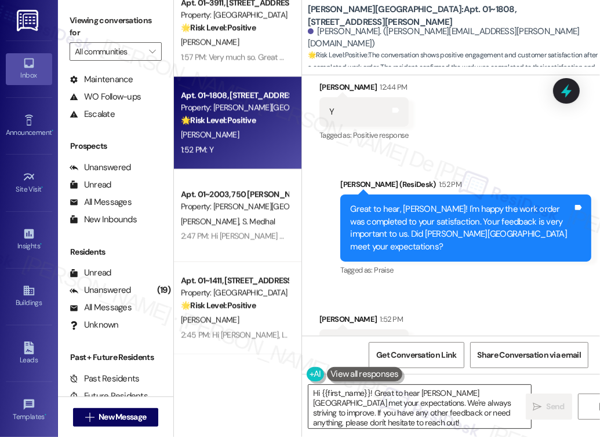
click at [419, 422] on textarea "Hi {{first_name}}! Great to hear [PERSON_NAME][GEOGRAPHIC_DATA] met your expect…" at bounding box center [419, 406] width 222 height 43
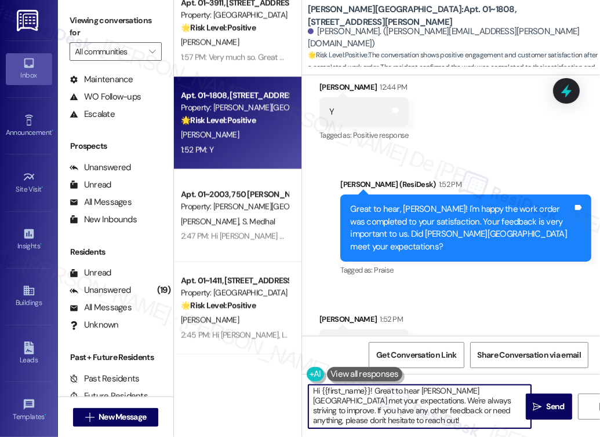
scroll to position [2, 0]
paste textarea "Glad to hear {{property}} is meeting your expectations."
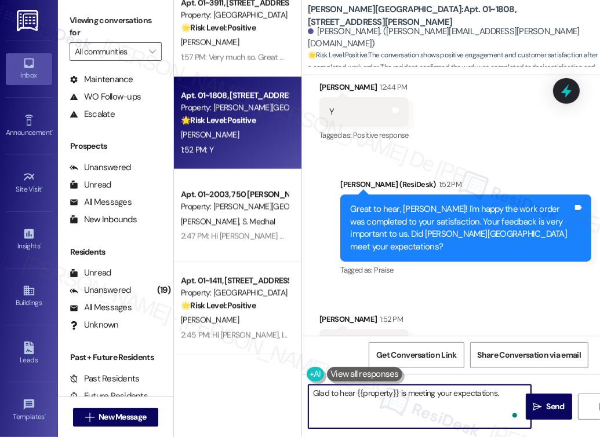
scroll to position [0, 0]
type textarea "Glad to hear {{property}} is meeting your expectations."
click at [542, 397] on button " Send" at bounding box center [549, 407] width 46 height 26
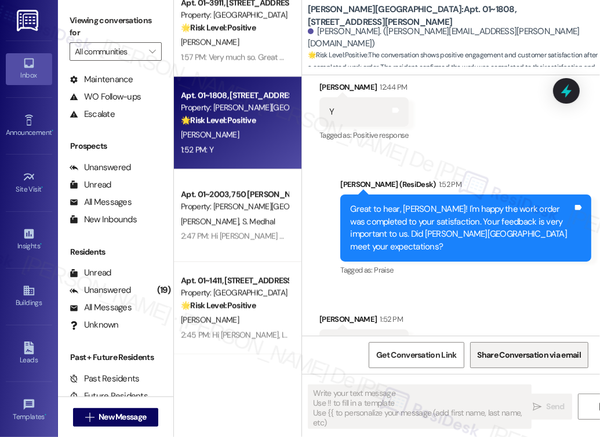
scroll to position [1124, 0]
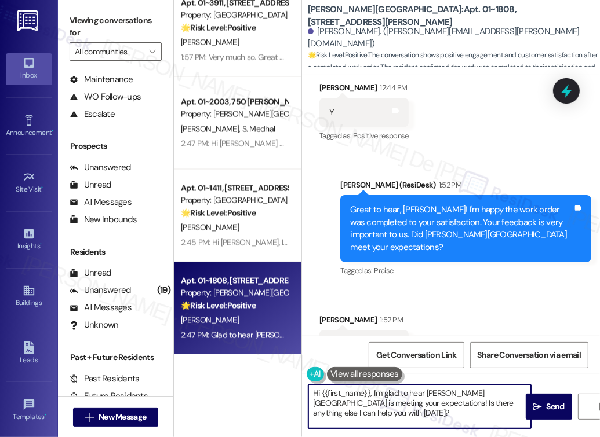
click at [417, 418] on textarea "Hi {{first_name}}, I'm glad to hear [PERSON_NAME][GEOGRAPHIC_DATA] is meeting y…" at bounding box center [419, 406] width 222 height 43
click at [417, 419] on textarea "Hi {{first_name}}, I'm glad to hear [PERSON_NAME][GEOGRAPHIC_DATA] is meeting y…" at bounding box center [419, 406] width 222 height 43
paste textarea "If it’s not too much trouble, would you kindly consider sharing your feedback i…"
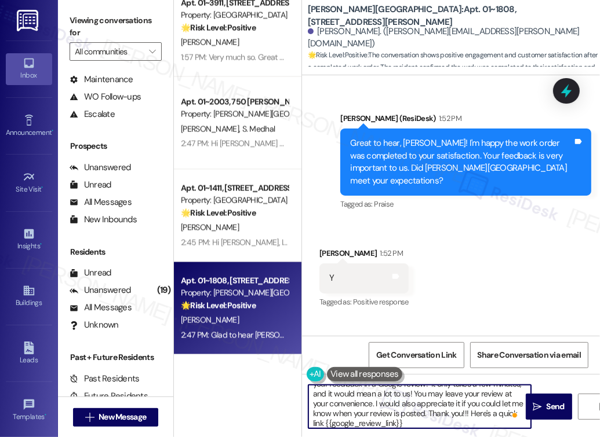
scroll to position [1205, 0]
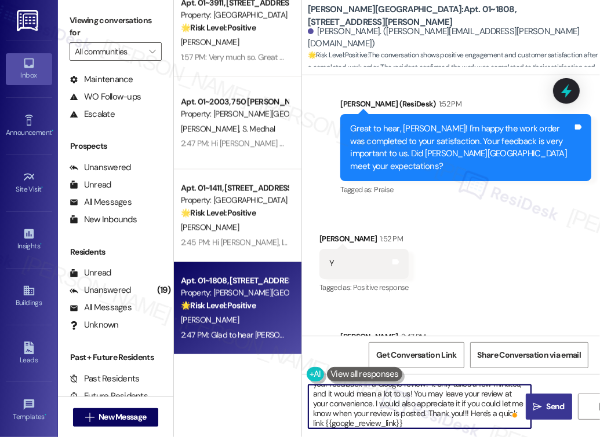
type textarea "If it’s not too much trouble, would you kindly consider sharing your feedback i…"
click at [554, 406] on span "Send" at bounding box center [555, 407] width 18 height 12
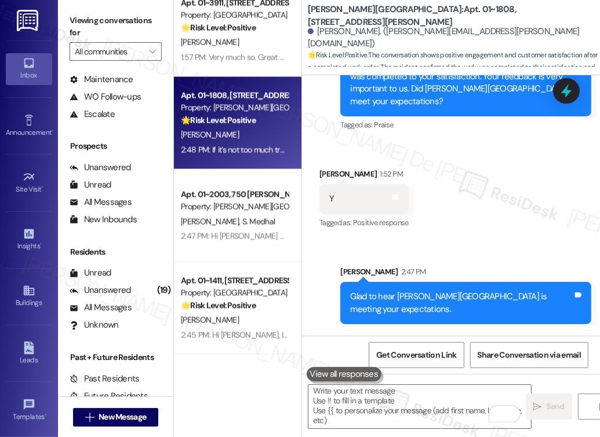
scroll to position [1360, 0]
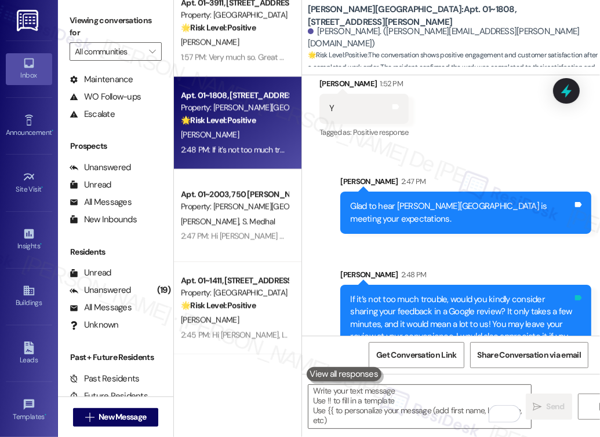
click at [574, 294] on icon at bounding box center [578, 298] width 9 height 9
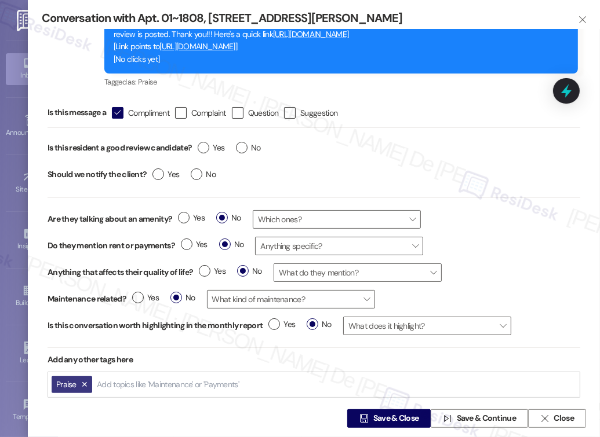
scroll to position [90, 0]
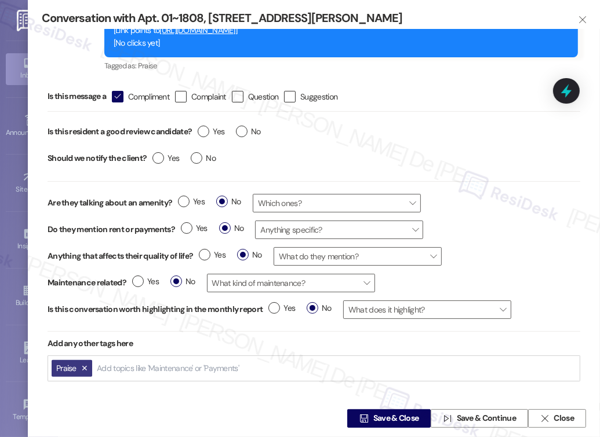
drag, startPoint x: 236, startPoint y: 359, endPoint x: 229, endPoint y: 369, distance: 11.6
click at [235, 362] on div "Add topics like 'Maintenance' or 'Payments'" at bounding box center [169, 369] width 146 height 18
click at [227, 370] on input "Add topics like 'Maintenance' or 'Payments'" at bounding box center [169, 369] width 144 height 10
type input "request for"
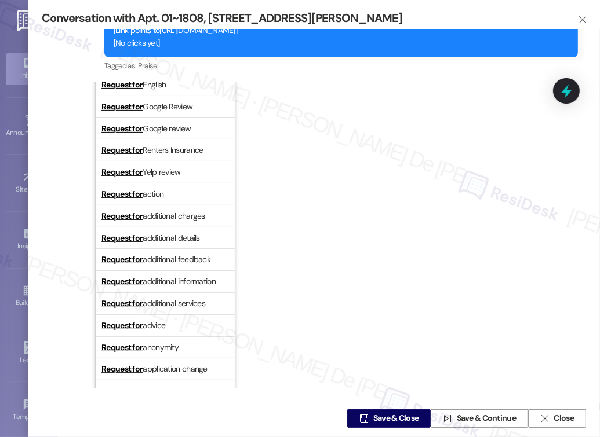
scroll to position [309, 0]
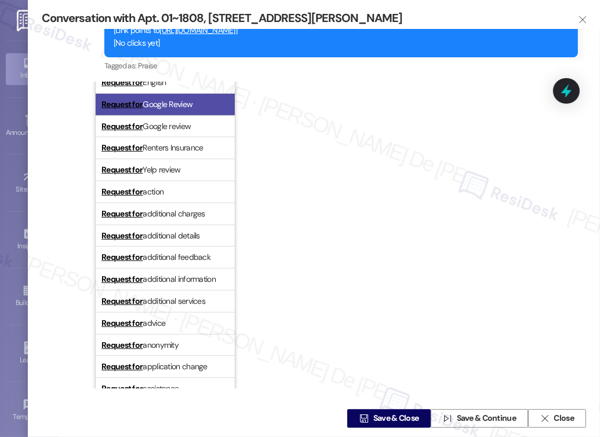
click at [191, 104] on span "Request for Google Review" at bounding box center [146, 104] width 91 height 10
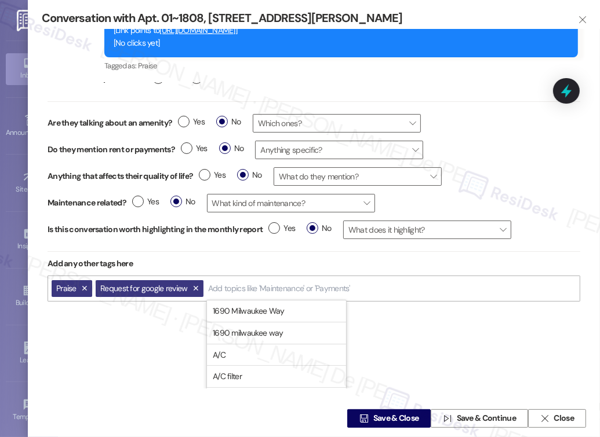
scroll to position [0, 0]
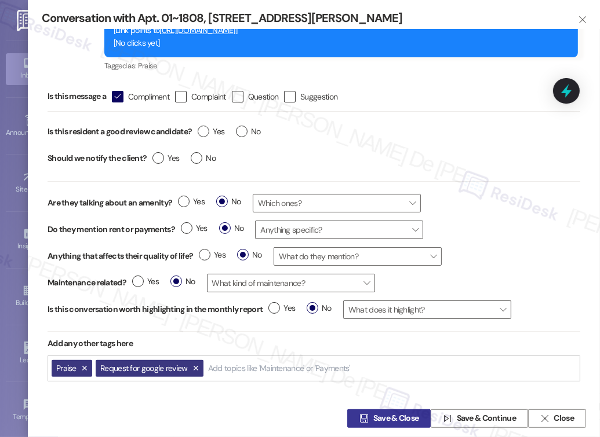
click at [399, 418] on span "Save & Close" at bounding box center [396, 419] width 46 height 12
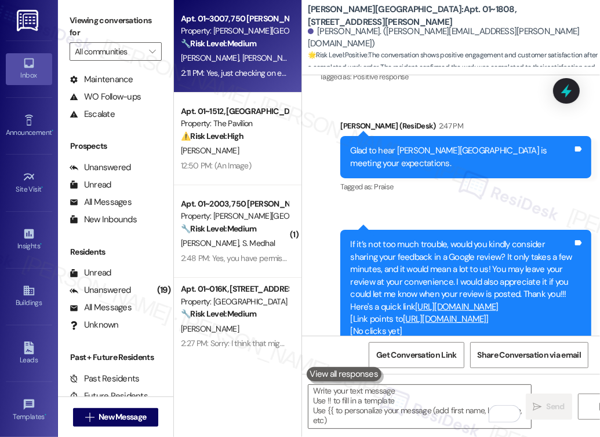
click at [197, 74] on div "2:11 PM: Yes, just checking on expenses that were spent on two machines I used …" at bounding box center [359, 73] width 357 height 10
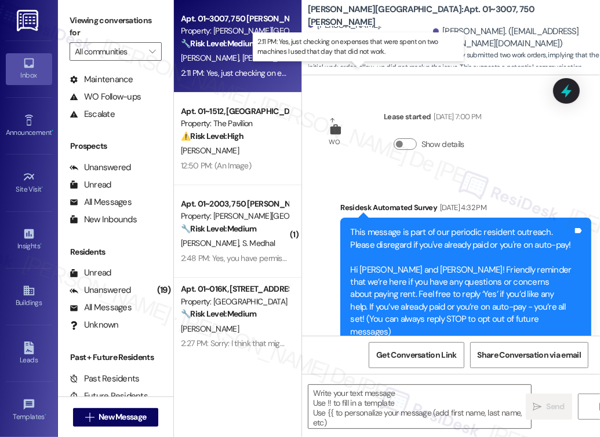
scroll to position [7368, 0]
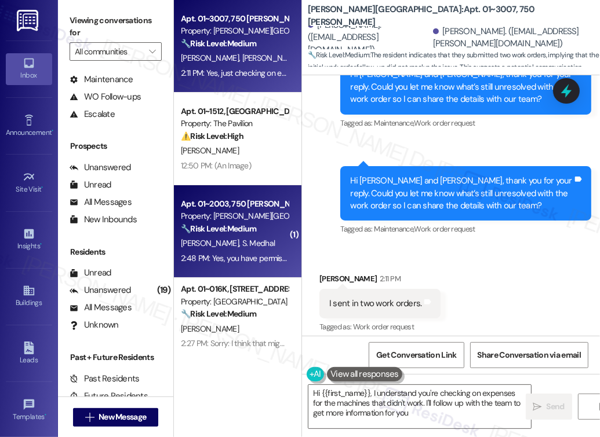
type textarea "Hi {{first_name}}, I understand you're checking on expenses for the machines th…"
click at [227, 249] on div "[PERSON_NAME] [PERSON_NAME]" at bounding box center [235, 243] width 110 height 14
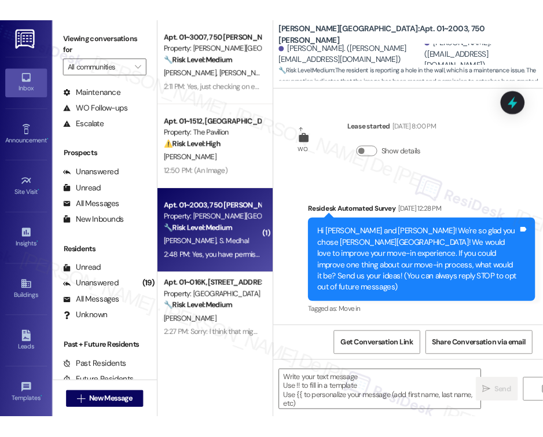
scroll to position [1843, 0]
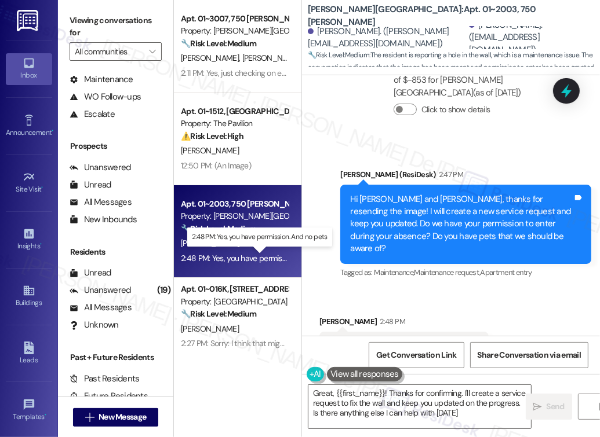
type textarea "Great, {{first_name}}! Thanks for confirming. I'll create a service request to …"
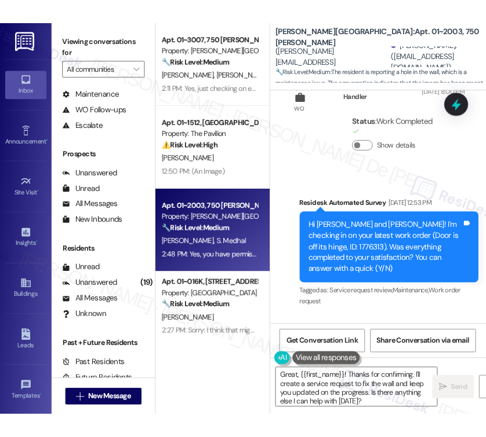
scroll to position [618, 0]
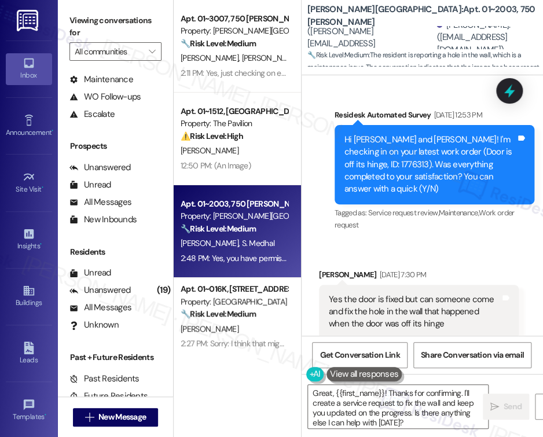
click at [349, 141] on div "Hi [PERSON_NAME] and [PERSON_NAME]! I'm checking in on your latest work order (…" at bounding box center [431, 165] width 172 height 62
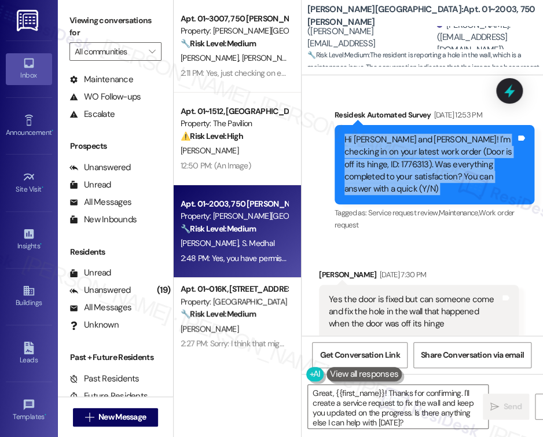
click at [349, 141] on div "Hi [PERSON_NAME] and [PERSON_NAME]! I'm checking in on your latest work order (…" at bounding box center [431, 165] width 172 height 62
click at [351, 140] on div "Hi [PERSON_NAME] and [PERSON_NAME]! I'm checking in on your latest work order (…" at bounding box center [431, 165] width 172 height 62
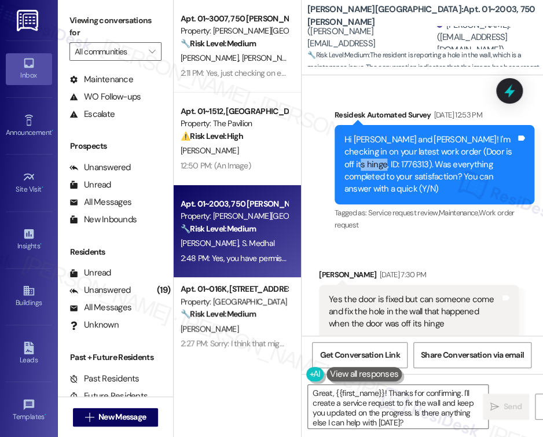
click at [351, 140] on div "Hi [PERSON_NAME] and [PERSON_NAME]! I'm checking in on your latest work order (…" at bounding box center [431, 165] width 172 height 62
copy div "1776313"
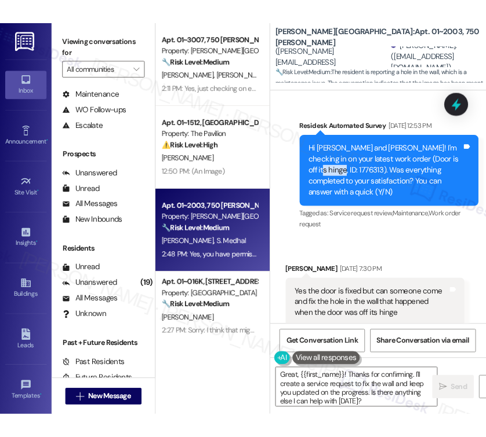
scroll to position [692, 0]
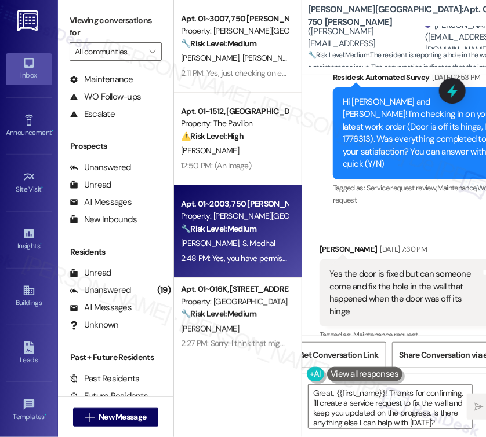
click at [414, 294] on div "Yes the door is fixed but can someone come and fix the hole in the wall that ha…" at bounding box center [405, 293] width 152 height 50
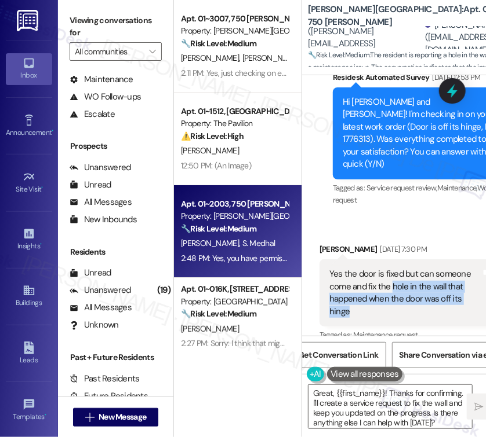
drag, startPoint x: 392, startPoint y: 287, endPoint x: 461, endPoint y: 311, distance: 72.7
click at [461, 311] on div "Yes the door is fixed but can someone come and fix the hole in the wall that ha…" at bounding box center [405, 293] width 152 height 50
copy div "hole in the wall that happened when the door was off its hinge"
click at [394, 298] on div "Yes the door is fixed but can someone come and fix the hole in the wall that ha…" at bounding box center [405, 293] width 152 height 50
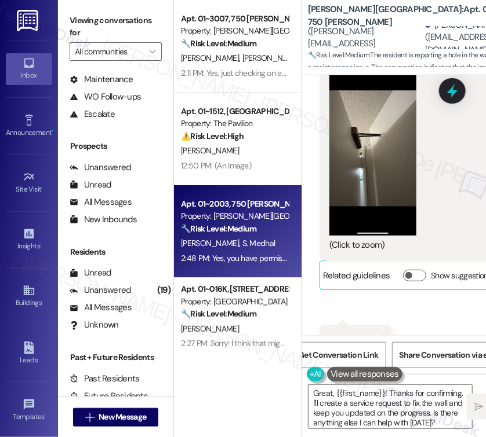
scroll to position [763, 0]
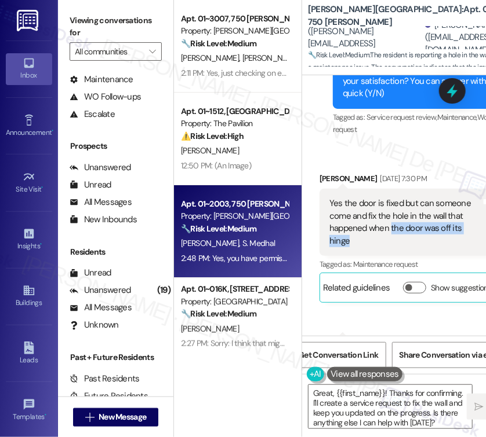
drag, startPoint x: 391, startPoint y: 229, endPoint x: 473, endPoint y: 250, distance: 84.5
click at [473, 250] on div "Yes the door is fixed but can someone come and fix the hole in the wall that ha…" at bounding box center [409, 222] width 180 height 67
copy div "the door was off its hinge"
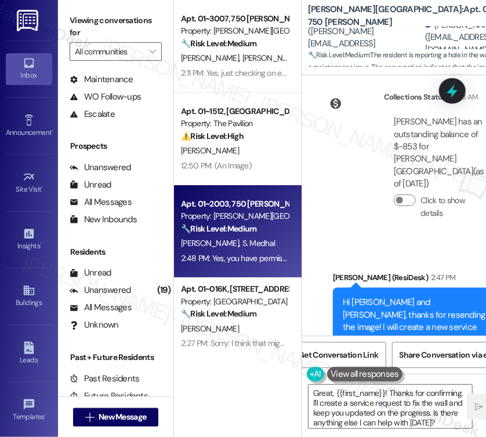
scroll to position [2154, 0]
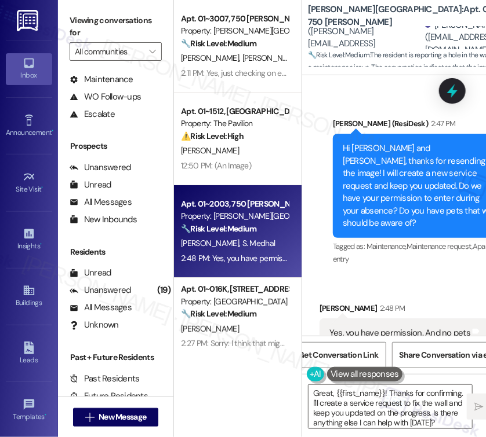
click at [446, 327] on div "Yes, you have permission. And no pets" at bounding box center [399, 333] width 141 height 12
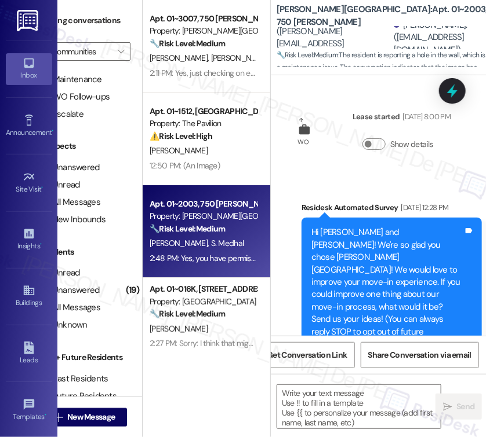
scroll to position [2153, 0]
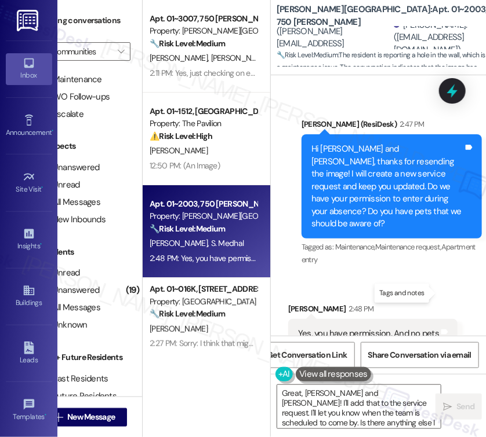
type textarea "Great, Sahana and Ariella! I'll add that to the service request. I'll let you k…"
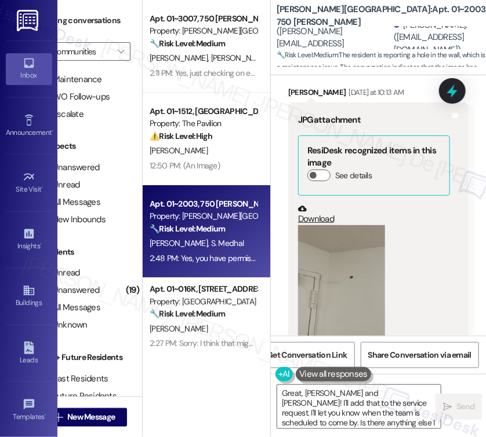
click at [328, 218] on link "Download" at bounding box center [374, 215] width 152 height 20
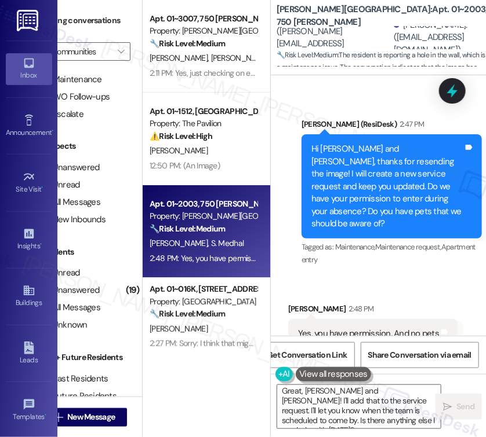
scroll to position [2154, 0]
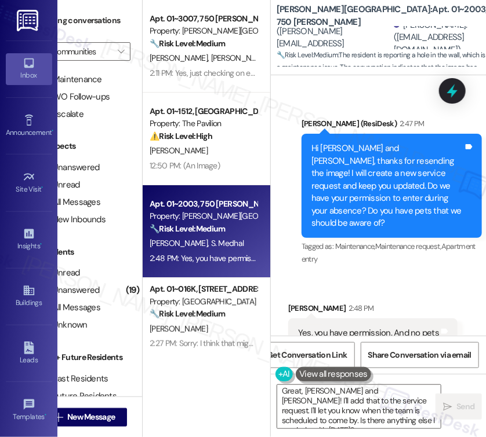
click at [362, 431] on div "Great, Sahana and Ariella! I'll add that to the service request. I'll let you k…" at bounding box center [381, 417] width 220 height 87
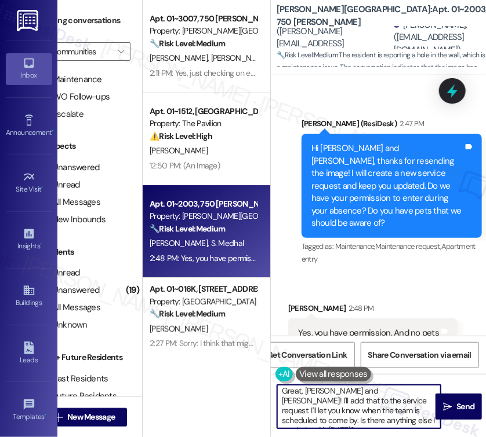
click at [359, 420] on textarea "Great, Sahana and Ariella! I'll add that to the service request. I'll let you k…" at bounding box center [358, 406] width 163 height 43
click at [361, 419] on textarea "Great, Sahana and Ariella! I'll add that to the service request. I'll let you k…" at bounding box center [358, 406] width 163 height 43
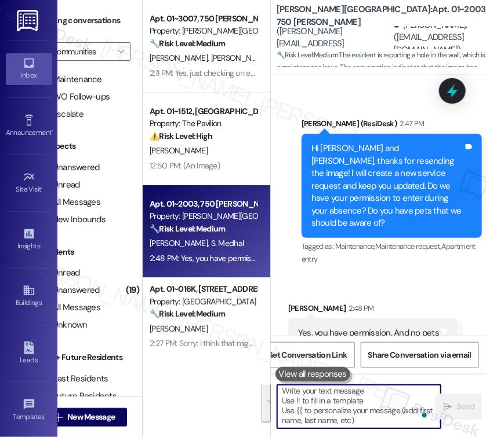
scroll to position [0, 0]
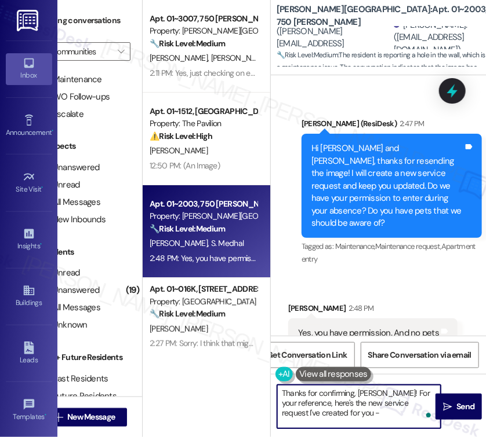
paste textarea "Work Order #1777374"
paste textarea "In the meantime, please don’t hesitate to let me know if there’s anything else …"
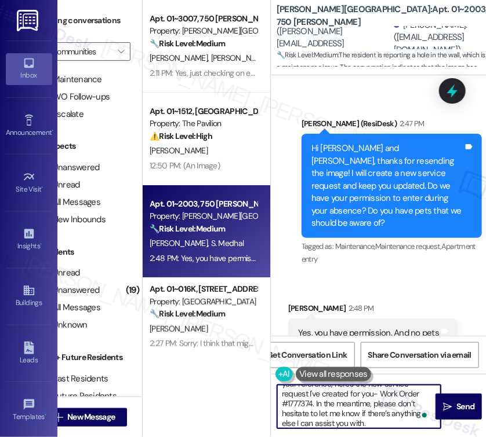
scroll to position [19, 0]
type textarea "Thanks for confirming, Sahana! For your reference, here's the new service reque…"
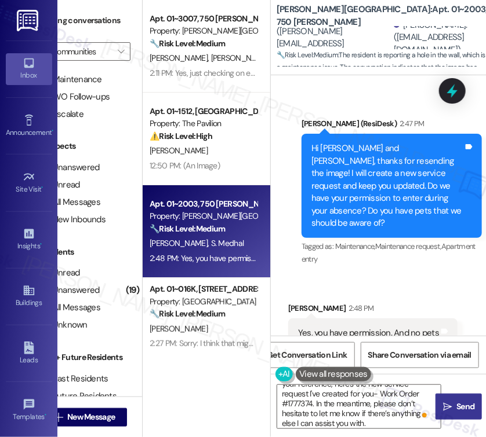
click at [446, 406] on icon "" at bounding box center [447, 407] width 9 height 9
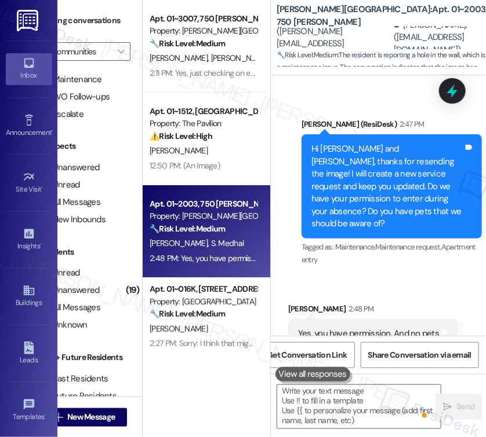
scroll to position [0, 0]
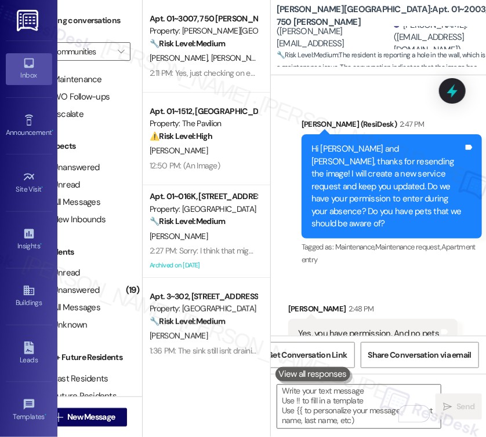
click at [222, 344] on div "1:36 PM: The sink still isn't draining. 1:36 PM: The sink still isn't draining." at bounding box center [203, 351] width 110 height 14
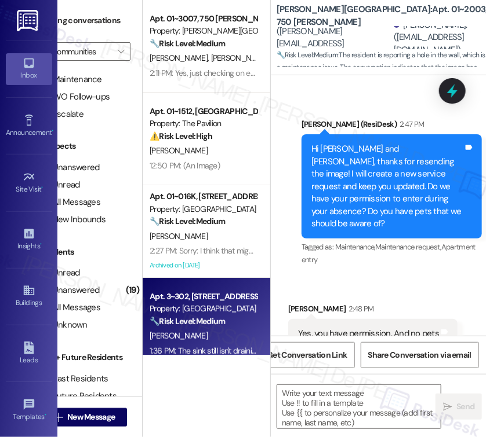
type textarea "Fetching suggested responses. Please feel free to read through the conversation…"
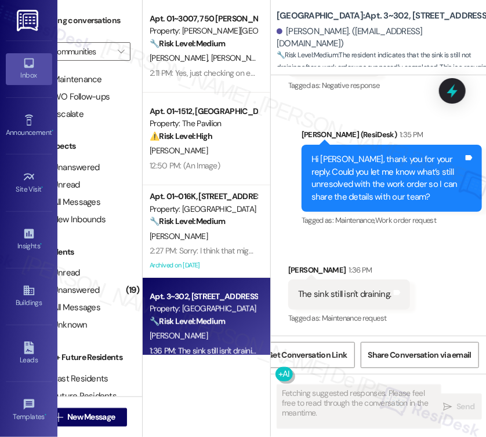
scroll to position [3581, 0]
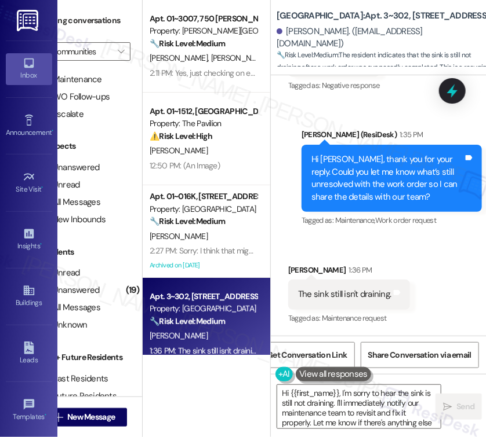
type textarea "Hi {{first_name}}, I'm sorry to hear the sink is still not draining. I'll immed…"
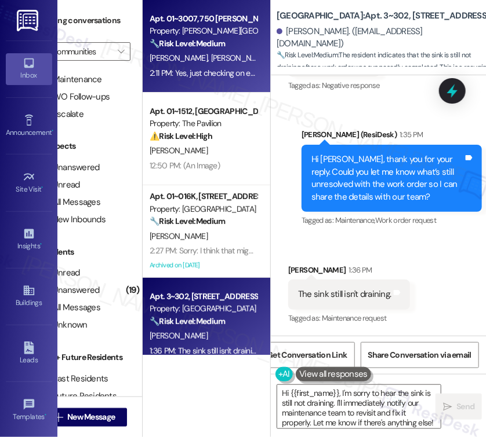
click at [183, 53] on span "M. Connelly" at bounding box center [179, 58] width 61 height 10
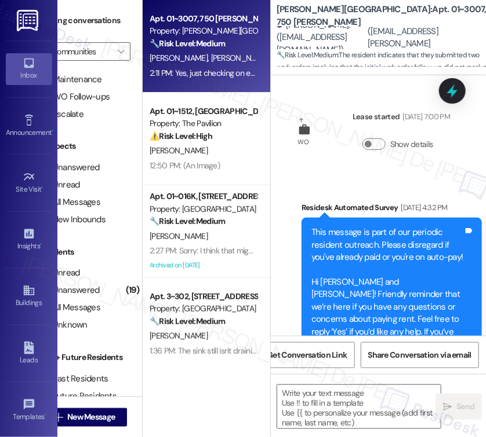
scroll to position [8758, 0]
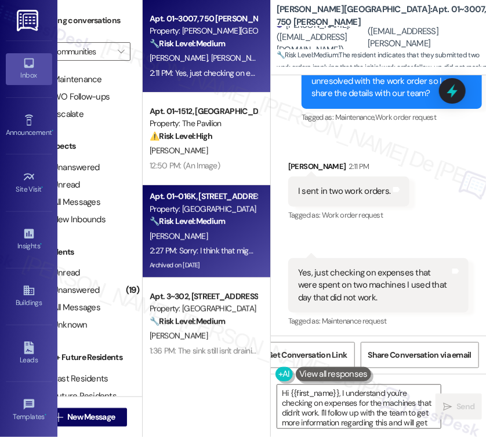
type textarea "Hi {{first_name}}, I understand you're checking on expenses for the machines th…"
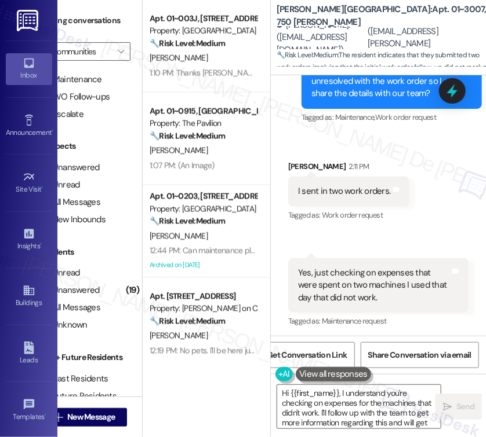
scroll to position [618, 0]
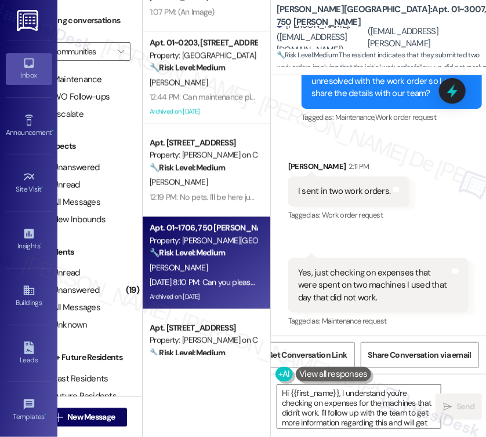
click at [227, 261] on div "[PERSON_NAME]" at bounding box center [203, 268] width 110 height 14
type textarea "Fetching suggested responses. Please feel free to read through the conversation…"
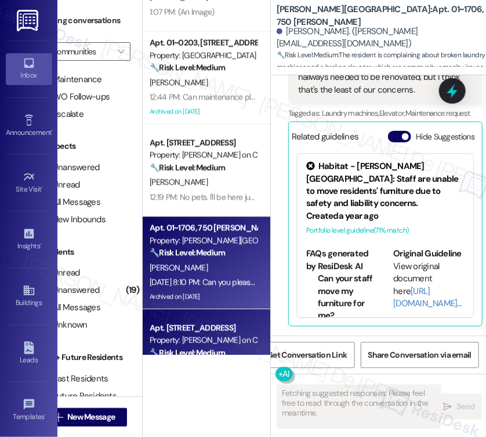
scroll to position [772, 0]
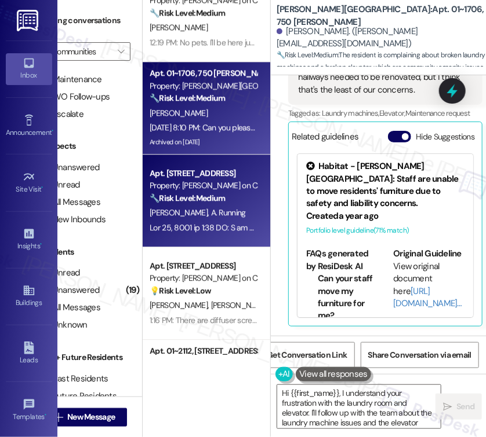
type textarea "Hi {{first_name}}, I understand your frustration with the laundry room and elev…"
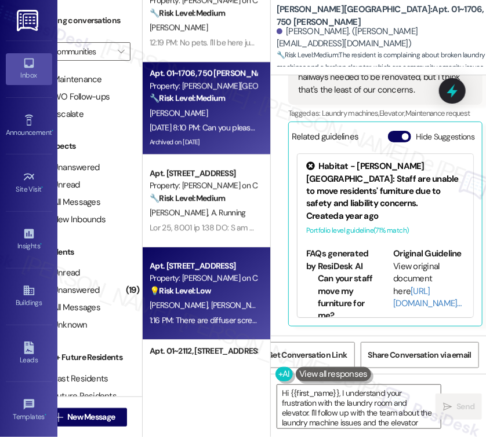
scroll to position [1081, 0]
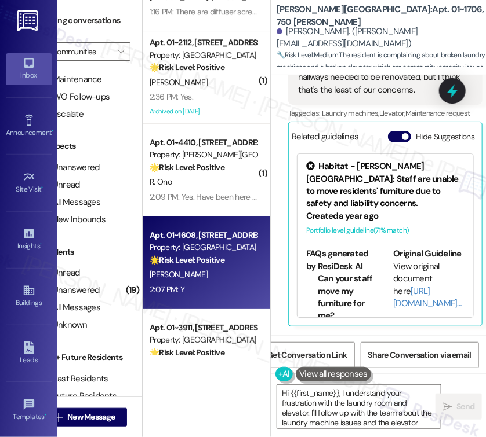
click at [211, 278] on div "Y. Kim" at bounding box center [203, 275] width 110 height 14
type textarea "Fetching suggested responses. Please feel free to read through the conversation…"
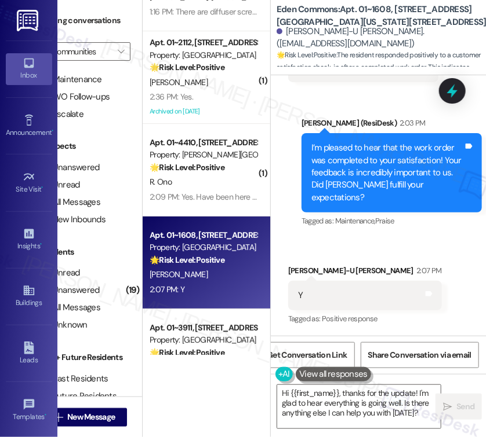
scroll to position [143, 0]
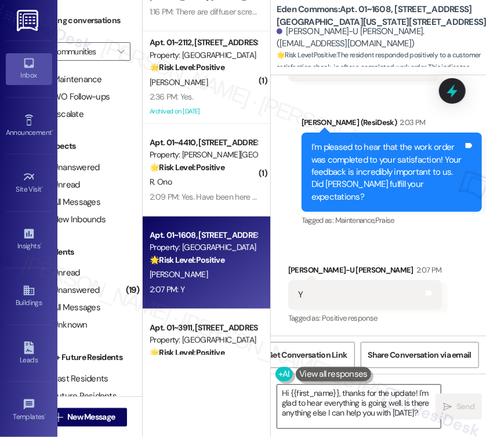
drag, startPoint x: 362, startPoint y: 424, endPoint x: 371, endPoint y: 410, distance: 16.2
click at [362, 424] on textarea "Hi {{first_name}}, thanks for the update! I'm glad to hear everything is going …" at bounding box center [358, 406] width 163 height 43
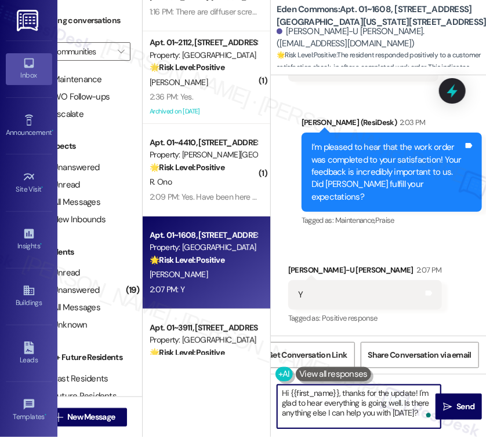
paste textarea "Glad to hear {{property}} is meeting your expectations."
paste textarea "Could I ask a quick favor? If you don’t mind, would you be willing to share you…"
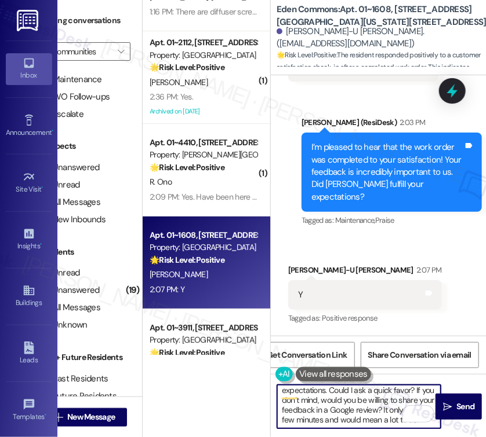
scroll to position [19, 0]
type textarea "Glad to hear {{property}} is meeting your expectations. Could I ask a quick fav…"
click at [449, 408] on icon "" at bounding box center [447, 407] width 9 height 9
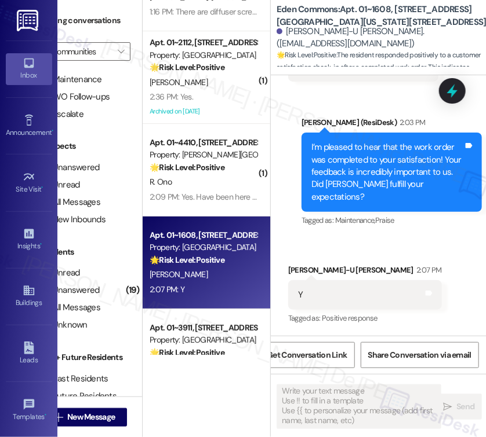
scroll to position [143, 0]
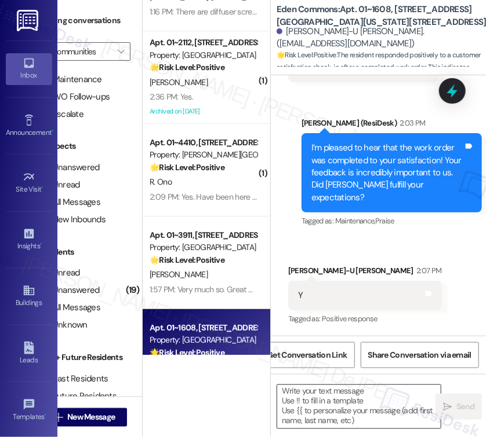
click at [349, 408] on textarea "To enrich screen reader interactions, please activate Accessibility in Grammarl…" at bounding box center [358, 406] width 163 height 43
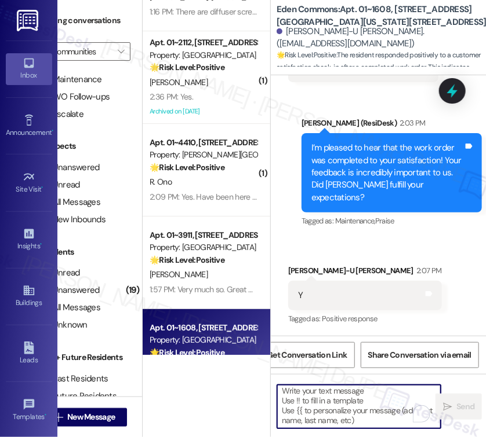
scroll to position [2, 0]
paste textarea "You may leave your review at your convenience. I would also appreciate it if yo…"
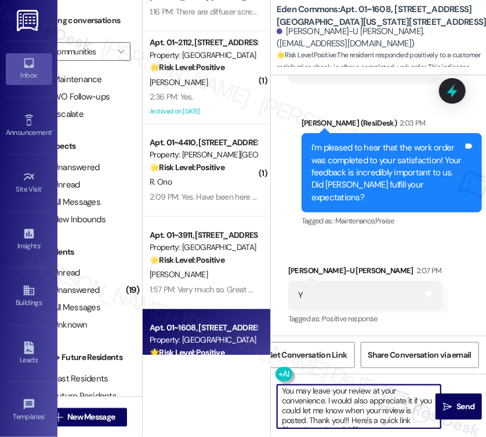
scroll to position [12, 0]
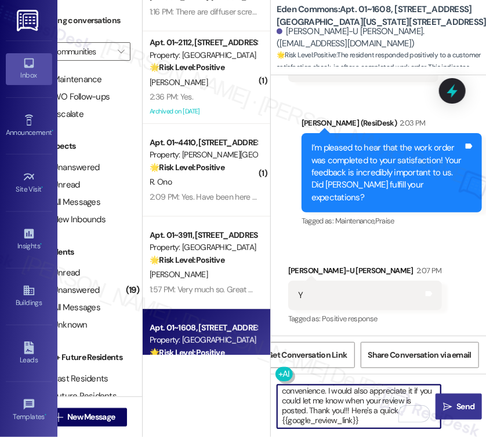
type textarea "You may leave your review at your convenience. I would also appreciate it if yo…"
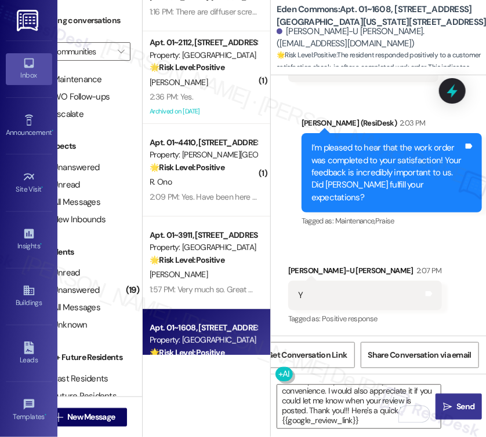
click at [468, 403] on span "Send" at bounding box center [465, 407] width 18 height 12
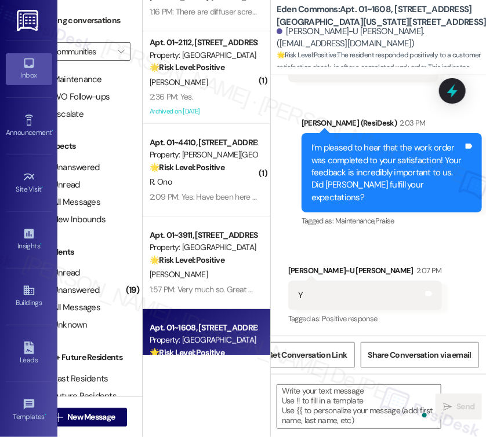
scroll to position [429, 0]
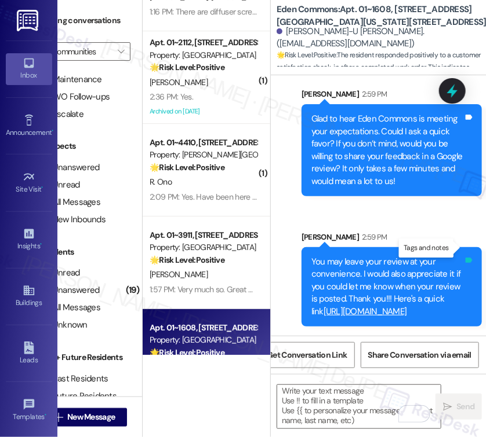
click at [465, 258] on icon at bounding box center [468, 260] width 7 height 5
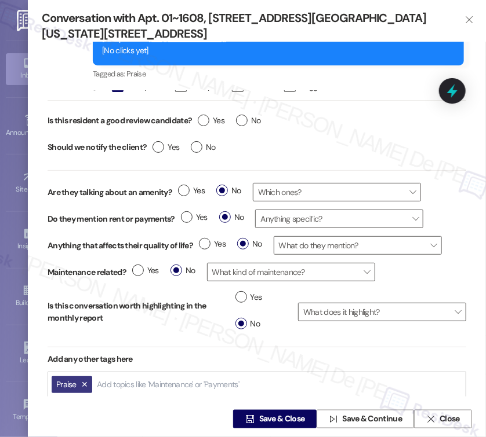
scroll to position [103, 0]
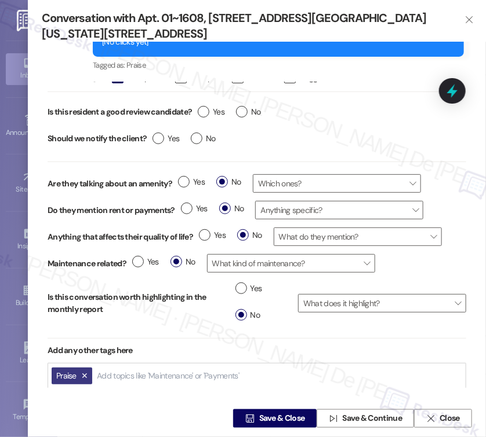
click at [143, 371] on input "Add topics like 'Maintenance' or 'Payments'" at bounding box center [169, 376] width 144 height 10
type input "g"
type input "request for"
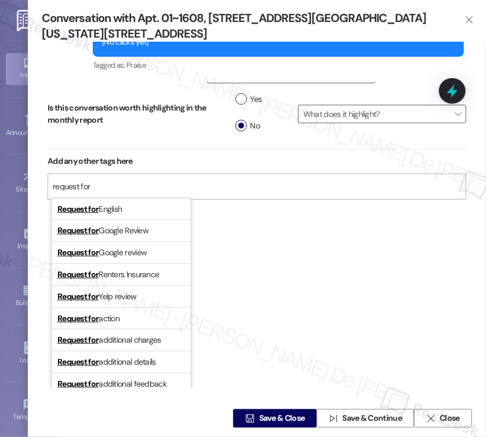
scroll to position [482, 0]
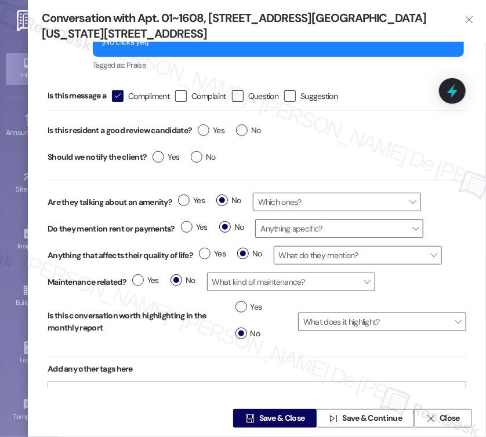
scroll to position [154, 0]
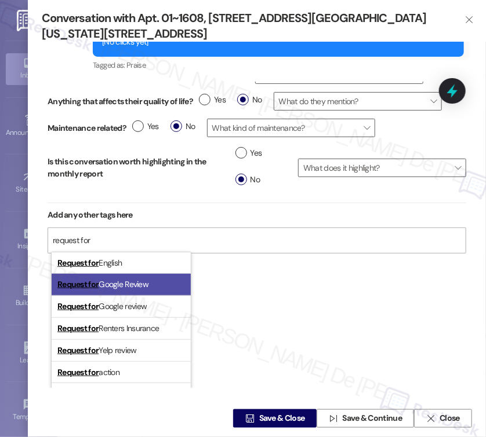
click at [144, 289] on span "Request for Google Review" at bounding box center [102, 284] width 91 height 10
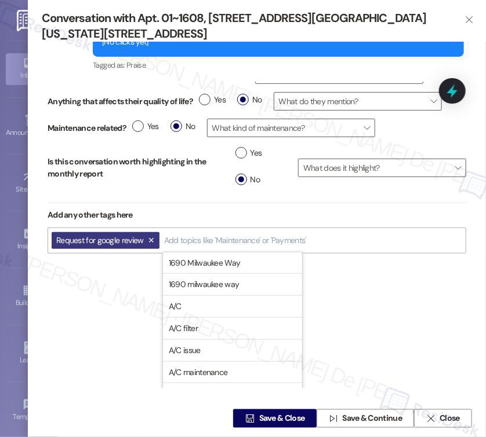
click at [344, 329] on div "Is this message a  Compliment  Complaint  Question  Suggestion Is this resi…" at bounding box center [257, 235] width 430 height 307
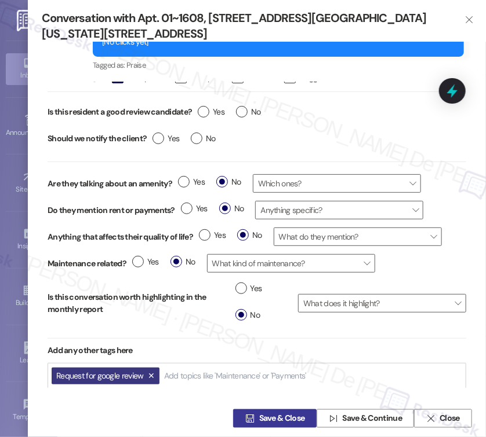
click at [301, 421] on span "Save & Close" at bounding box center [282, 419] width 50 height 12
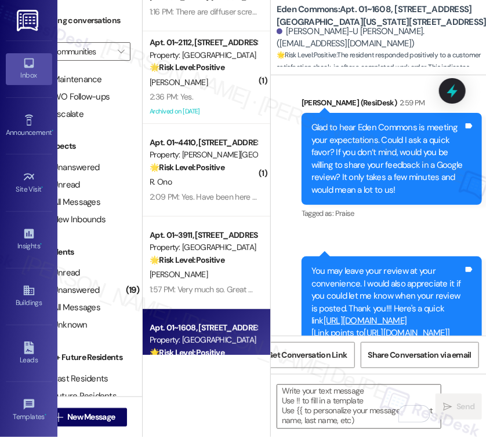
scroll to position [521, 0]
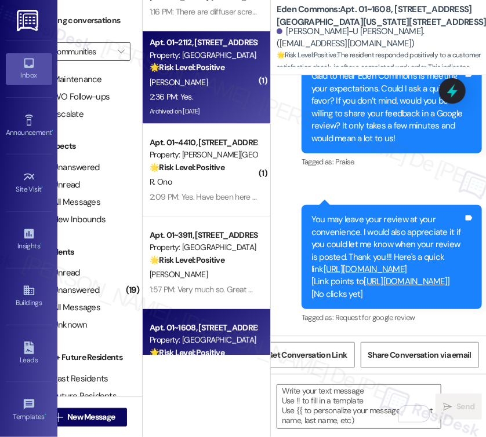
click at [227, 111] on div "Archived on 09/11/2025" at bounding box center [203, 111] width 110 height 14
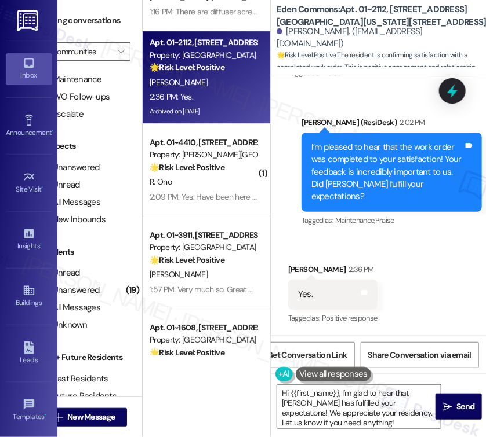
scroll to position [9599, 0]
click at [355, 422] on textarea "Hi {{first_name}}, I'm glad to hear that Eden Commons has fulfilled your expect…" at bounding box center [358, 406] width 163 height 43
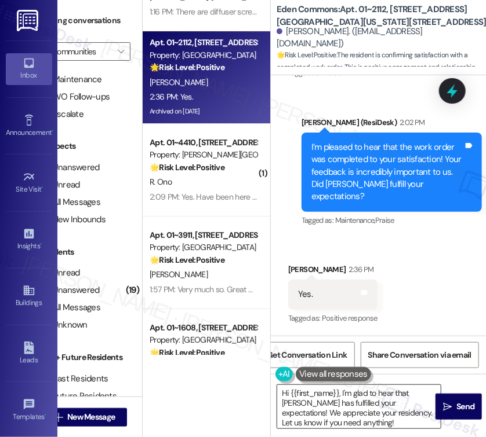
click at [355, 422] on textarea "Hi {{first_name}}, I'm glad to hear that Eden Commons has fulfilled your expect…" at bounding box center [358, 406] width 163 height 43
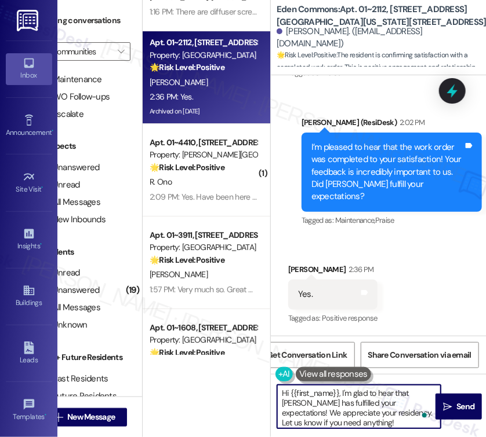
paste textarea "Glad to hear {{property}} is meeting your expectations."
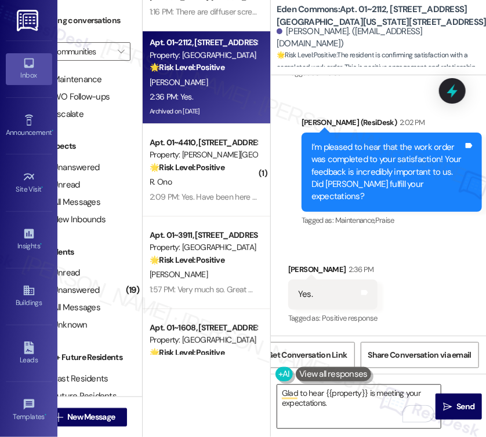
click at [373, 402] on textarea "Glad to hear {{property}} is meeting your expectations." at bounding box center [358, 406] width 163 height 43
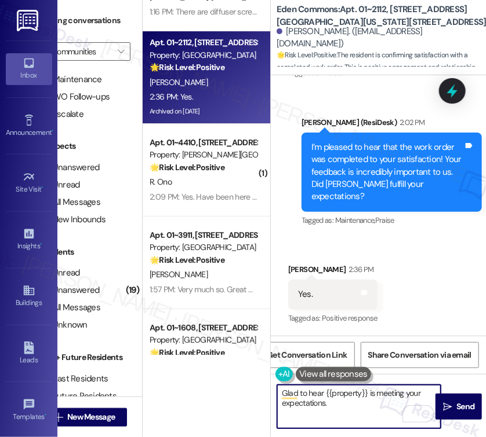
paste textarea "If it’s not too much trouble, would you kindly consider sharing your feedback i…"
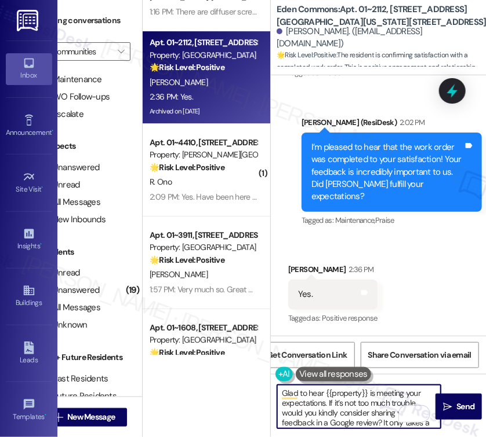
scroll to position [59, 0]
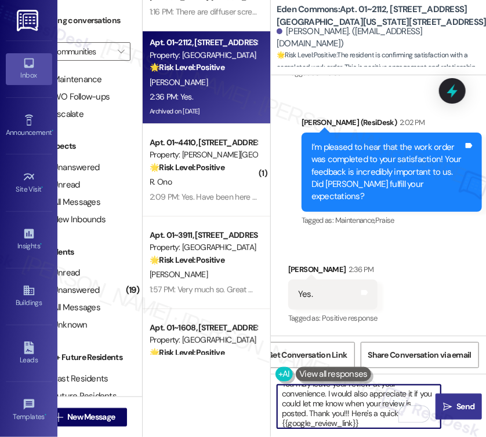
type textarea "Glad to hear {{property}} is meeting your expectations. If it’s not too much tr…"
click at [457, 411] on span "Send" at bounding box center [465, 407] width 18 height 12
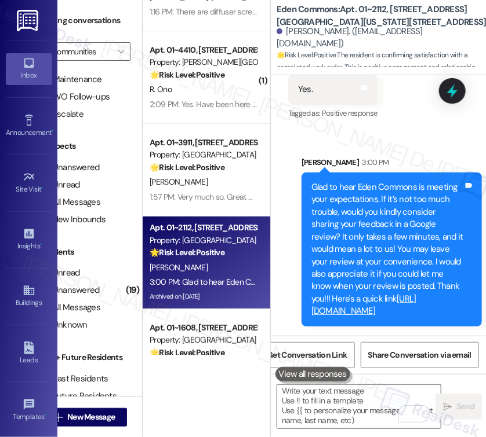
scroll to position [9816, 0]
click at [465, 183] on icon at bounding box center [468, 185] width 7 height 5
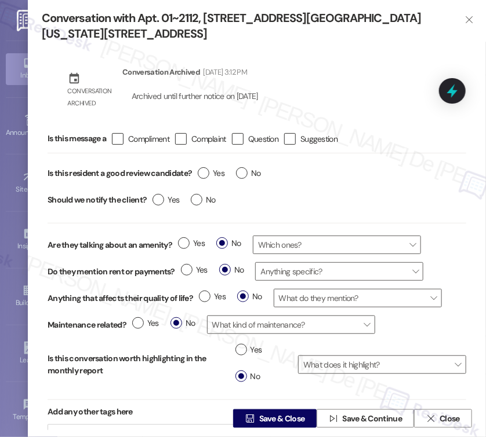
scroll to position [19, 0]
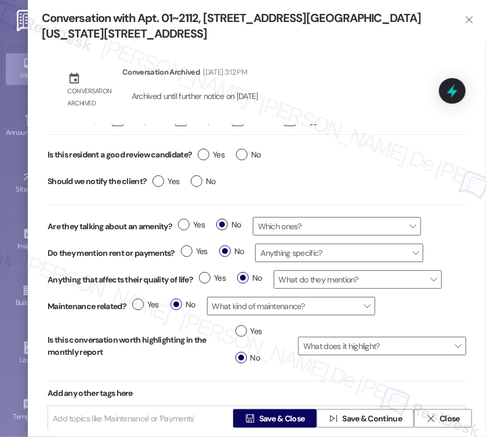
click at [141, 403] on div " Save & Close  Save & Continue  Close" at bounding box center [257, 418] width 458 height 37
click at [133, 410] on div "Add topics like 'Maintenance' or 'Payments'" at bounding box center [125, 419] width 146 height 18
type input "request for google review"
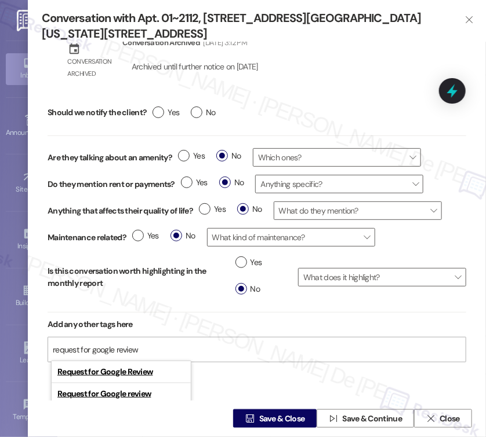
scroll to position [86, 0]
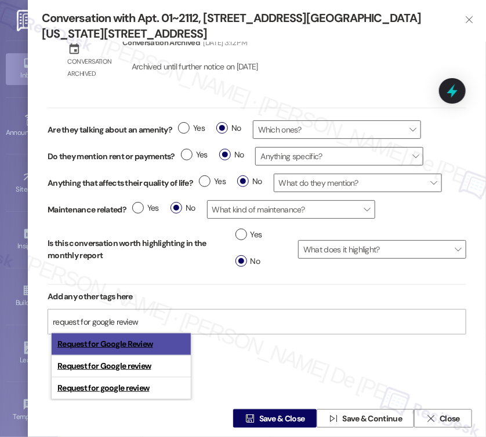
click at [129, 339] on mark "Request for Google Review" at bounding box center [105, 344] width 96 height 10
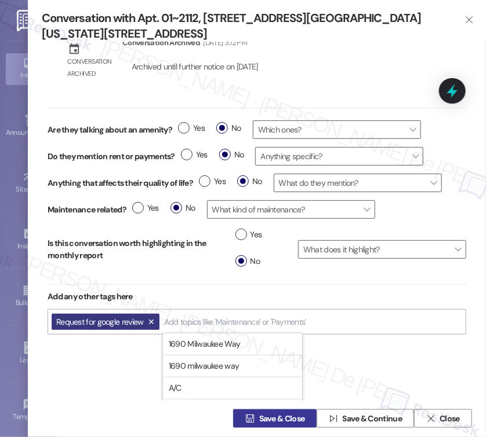
click at [290, 419] on span "Save & Close" at bounding box center [282, 419] width 46 height 12
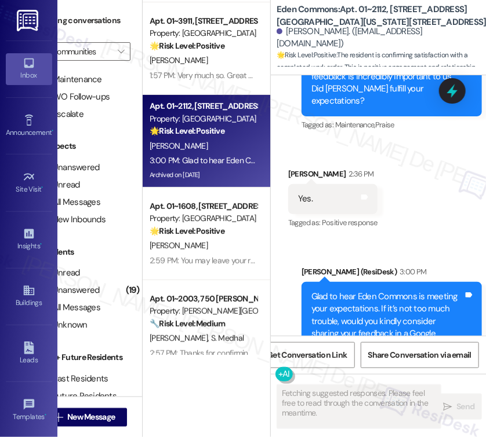
scroll to position [1221, 0]
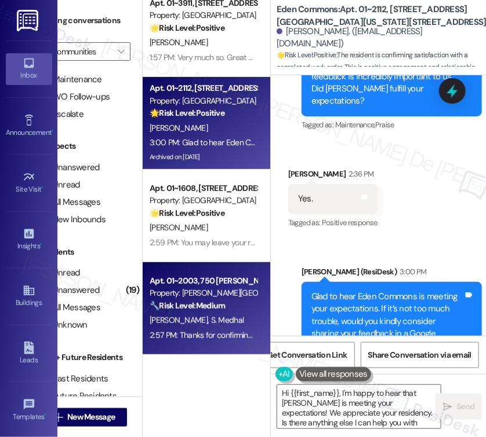
type textarea "Hi {{first_name}}, I'm happy to hear that Eden Commons is meeting your expectat…"
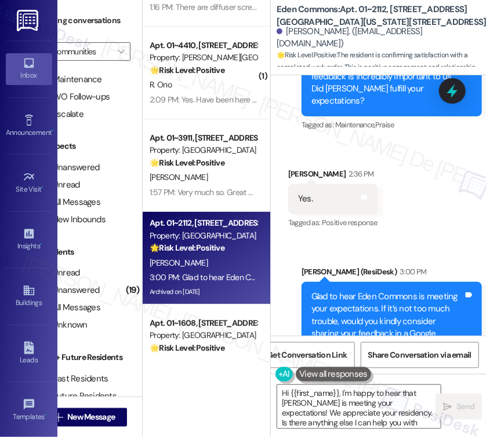
scroll to position [1066, 0]
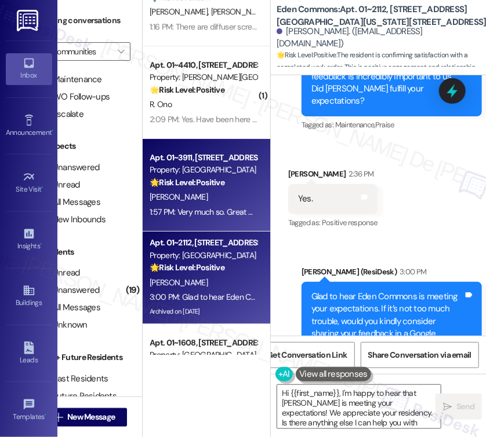
click at [205, 198] on div "G. Montgomery" at bounding box center [203, 197] width 110 height 14
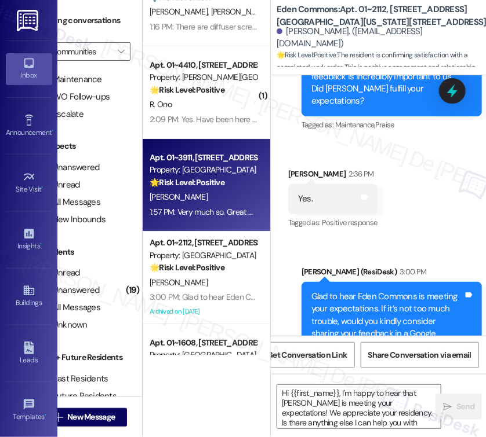
type textarea "Fetching suggested responses. Please feel free to read through the conversation…"
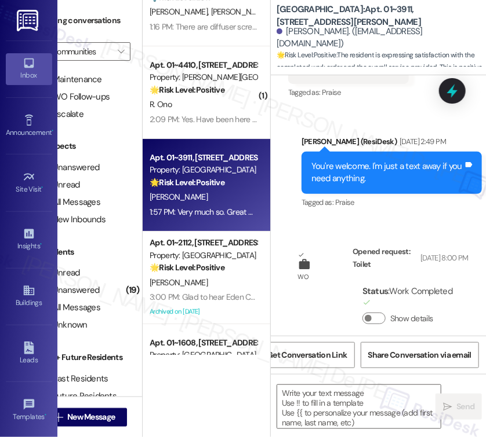
type textarea "Fetching suggested responses. Please feel free to read through the conversation…"
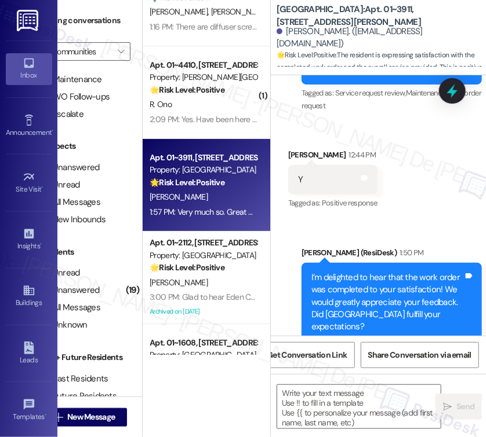
scroll to position [840, 0]
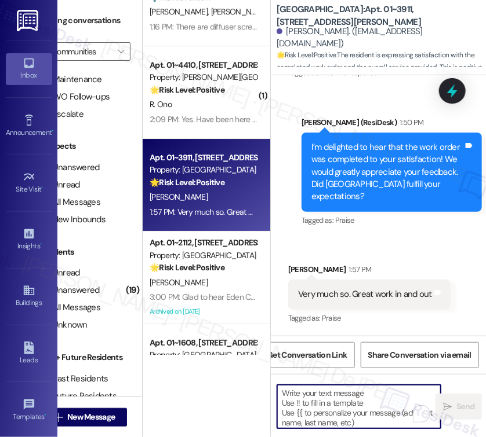
click at [359, 401] on textarea "To enrich screen reader interactions, please activate Accessibility in Grammarl…" at bounding box center [358, 406] width 163 height 43
paste textarea "Glad to hear {{property}} is meeting your expectations."
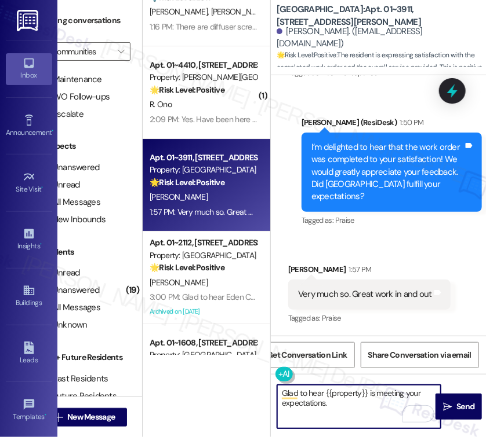
click at [355, 404] on textarea "Glad to hear {{property}} is meeting your expectations." at bounding box center [358, 406] width 163 height 43
paste textarea "If it’s not too much trouble, would you kindly consider sharing your feedback i…"
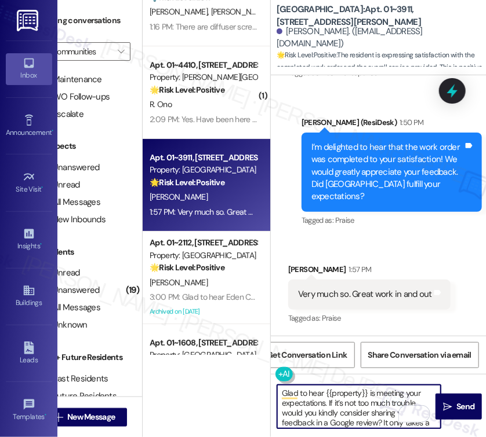
scroll to position [59, 0]
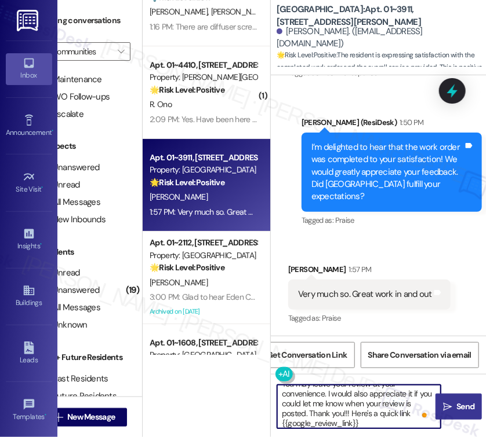
type textarea "Glad to hear {{property}} is meeting your expectations. If it’s not too much tr…"
click at [449, 403] on icon "" at bounding box center [447, 407] width 9 height 9
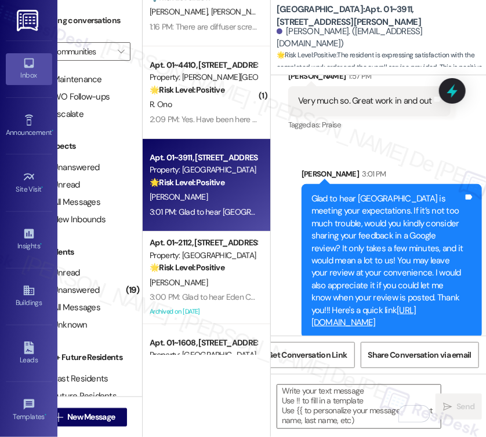
scroll to position [1057, 0]
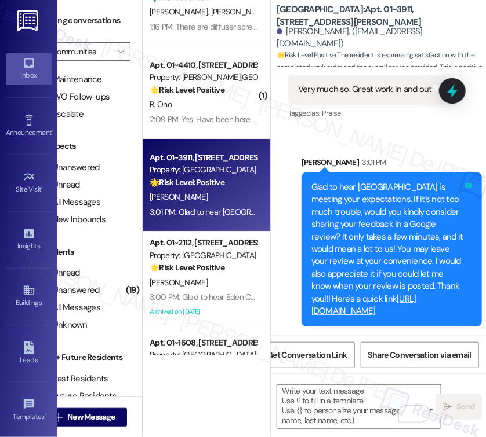
click at [465, 183] on icon at bounding box center [468, 185] width 7 height 5
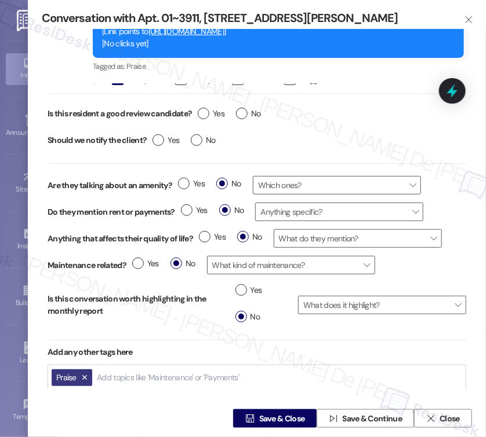
scroll to position [115, 0]
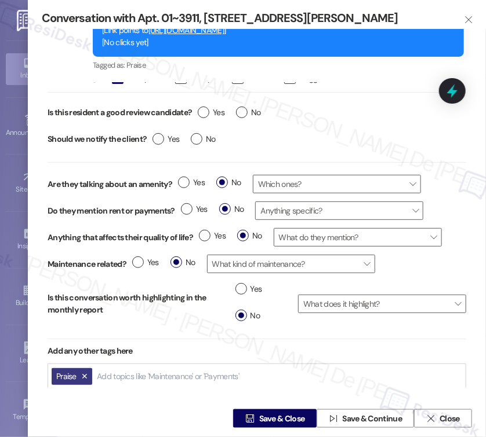
click at [145, 378] on input "Add topics like 'Maintenance' or 'Payments'" at bounding box center [169, 377] width 144 height 10
type input "request for google"
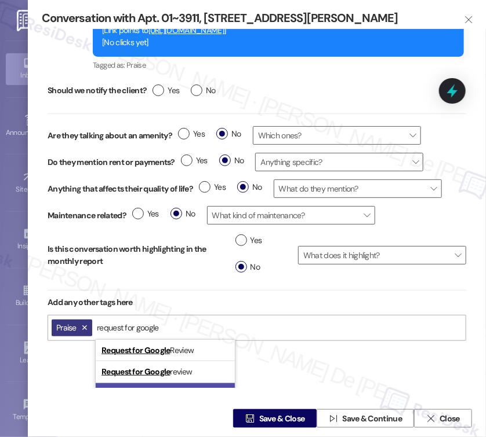
scroll to position [86, 0]
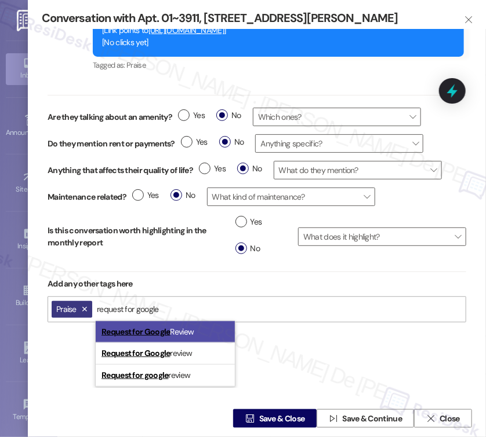
click at [214, 335] on li "Request for Google Review" at bounding box center [165, 333] width 139 height 22
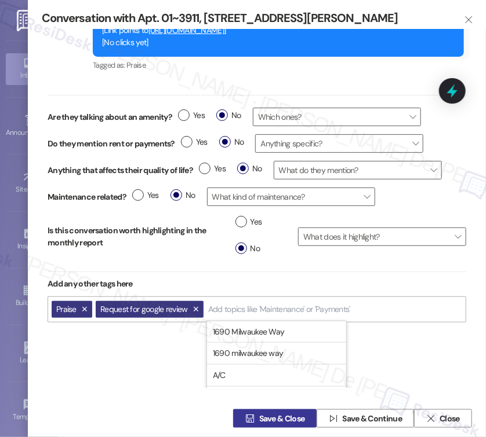
click at [294, 419] on span "Save & Close" at bounding box center [282, 419] width 46 height 12
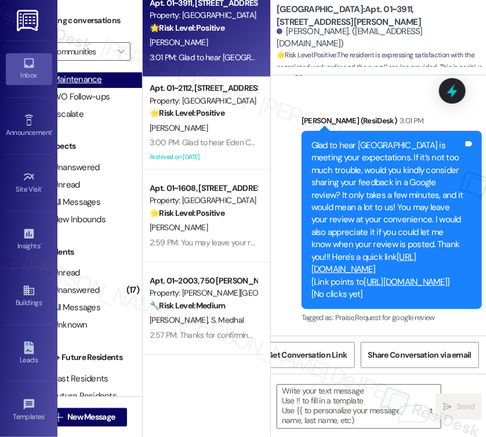
scroll to position [0, 0]
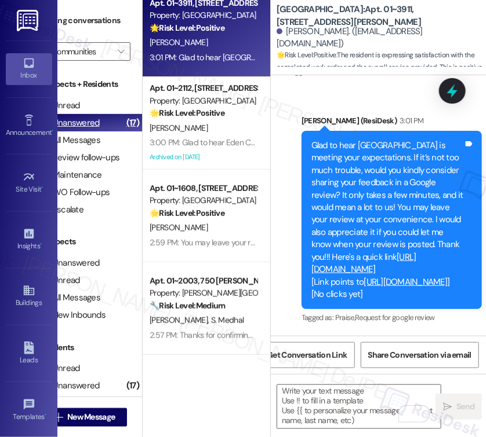
click at [107, 118] on div "Unanswered (17)" at bounding box center [84, 122] width 115 height 17
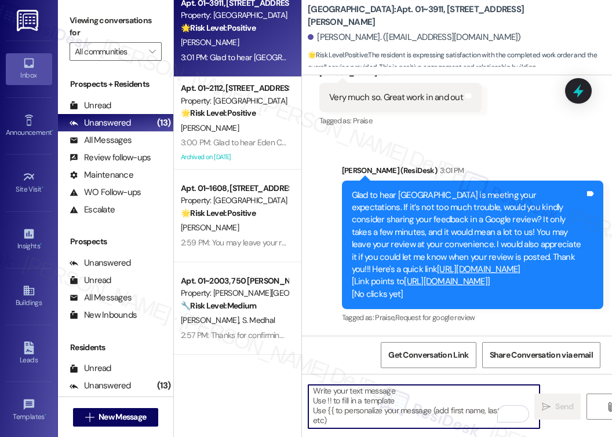
click at [366, 397] on textarea "To enrich screen reader interactions, please activate Accessibility in Grammarl…" at bounding box center [423, 406] width 231 height 43
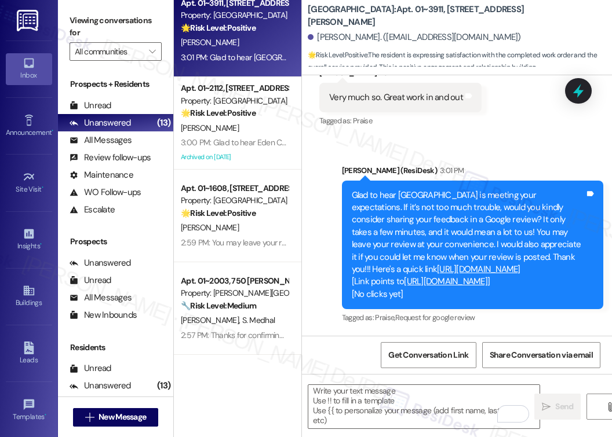
click at [346, 345] on div "Get Conversation Link Share Conversation via email" at bounding box center [457, 355] width 310 height 38
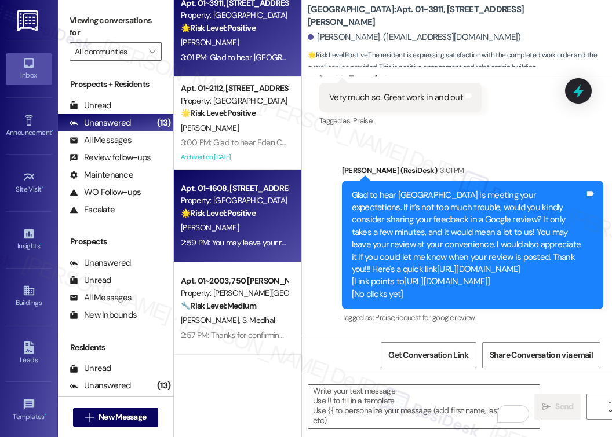
click at [243, 228] on div "Y. Kim" at bounding box center [235, 228] width 110 height 14
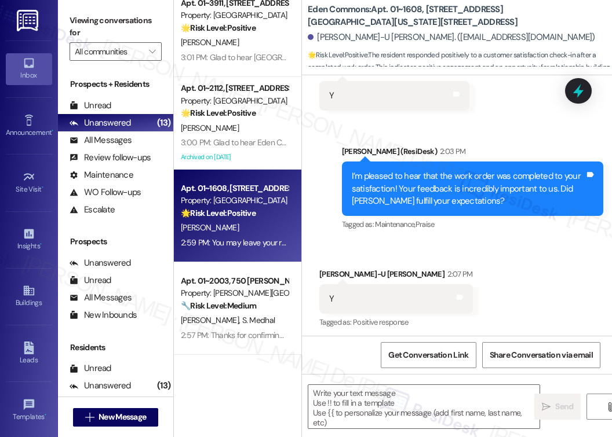
type textarea "Fetching suggested responses. Please feel free to read through the conversation…"
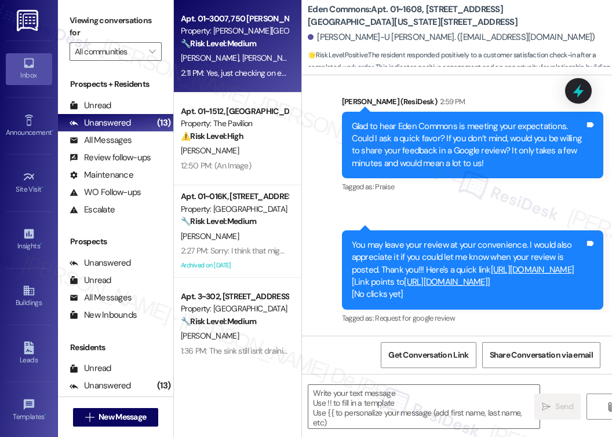
click at [224, 64] on div "M. Connelly M. Connelly" at bounding box center [235, 58] width 110 height 14
type textarea "Fetching suggested responses. Please feel free to read through the conversation…"
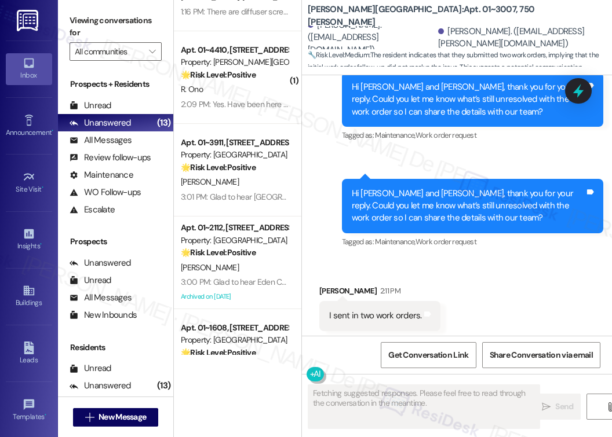
scroll to position [1221, 0]
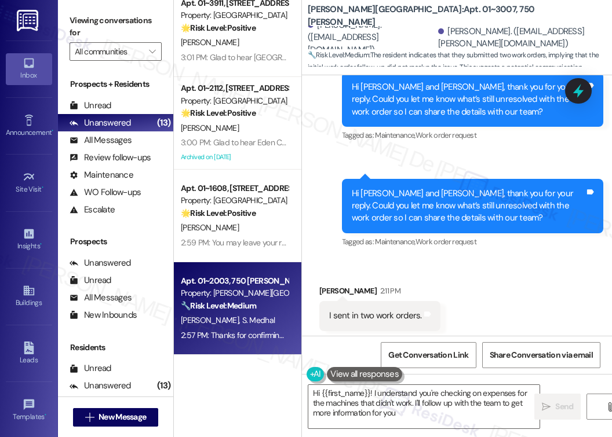
type textarea "Hi {{first_name}}! I understand you're checking on expenses for the machines th…"
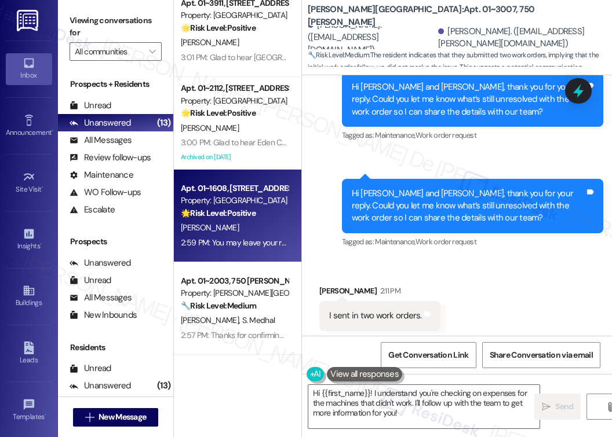
click at [257, 253] on div "Apt. 01~1608, 2701&2727 S. Indiana Ave. 2740 S. Prairie Ave Property: Eden Comm…" at bounding box center [237, 216] width 127 height 93
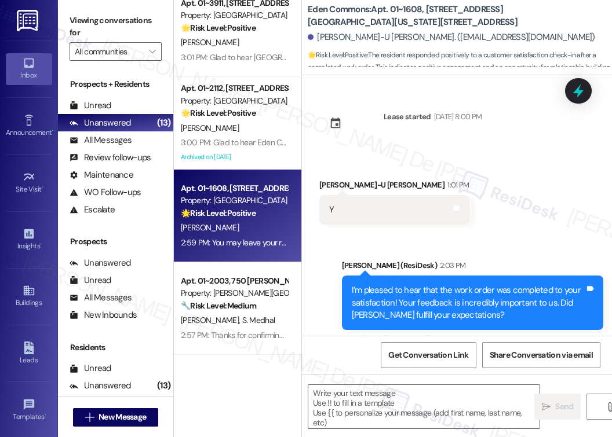
scroll to position [118, 0]
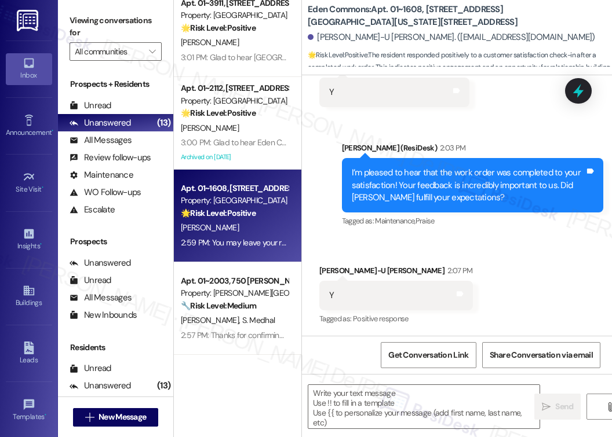
type textarea "Fetching suggested responses. Please feel free to read through the conversation…"
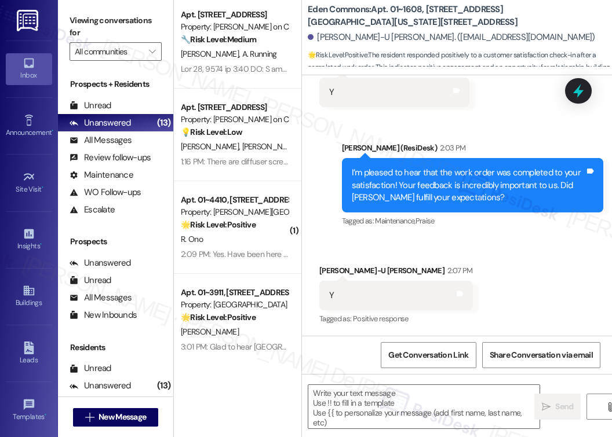
scroll to position [911, 0]
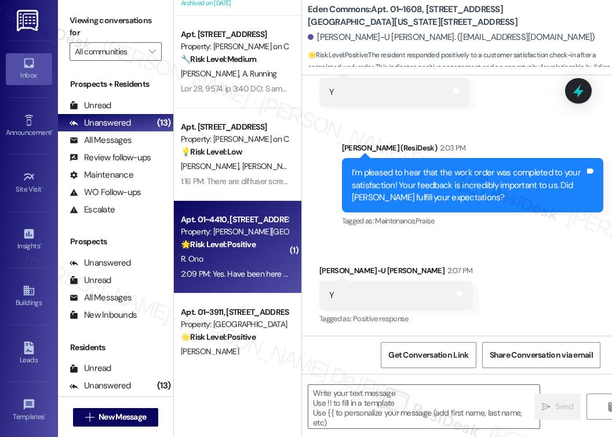
click at [250, 239] on strong "🌟 Risk Level: Positive" at bounding box center [218, 244] width 75 height 10
type textarea "Fetching suggested responses. Please feel free to read through the conversation…"
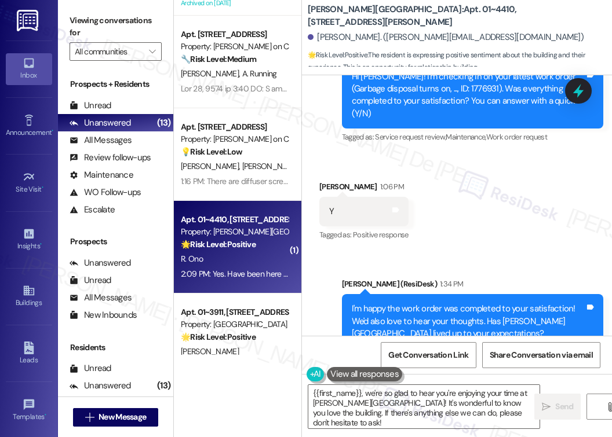
scroll to position [850, 0]
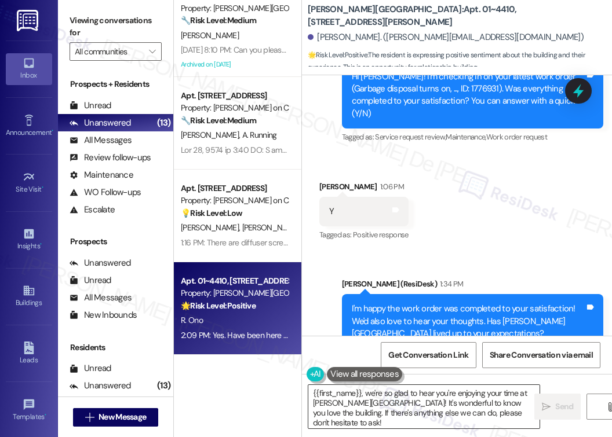
click at [404, 411] on textarea "{{first_name}}, we're so glad to hear you're enjoying your time at Kingsbury Pl…" at bounding box center [423, 406] width 231 height 43
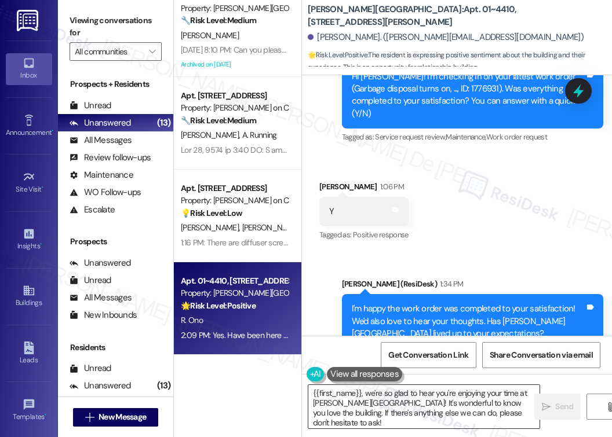
click at [404, 411] on textarea "{{first_name}}, we're so glad to hear you're enjoying your time at Kingsbury Pl…" at bounding box center [423, 406] width 231 height 43
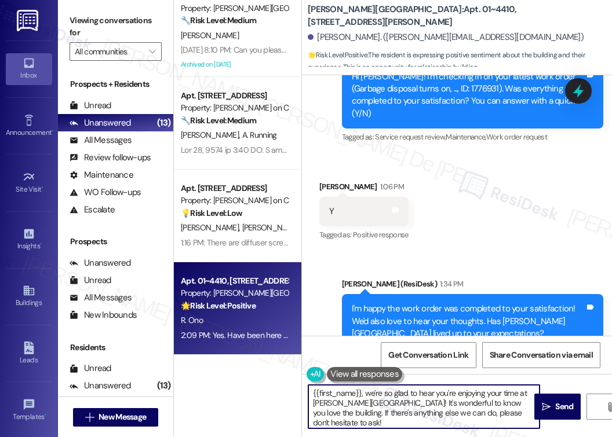
paste textarea "Glad to hear {{property}} is meeting your expectations."
click at [420, 401] on textarea "{{first_name}}, we're so glad to hear you're enjoying your time at Kingsbury Pl…" at bounding box center [423, 406] width 231 height 43
drag, startPoint x: 515, startPoint y: 403, endPoint x: 530, endPoint y: 432, distance: 32.9
click at [485, 432] on div "{{first_name}}, we're so glad to hear you're enjoying your time at Kingsbury Pl…" at bounding box center [457, 417] width 310 height 87
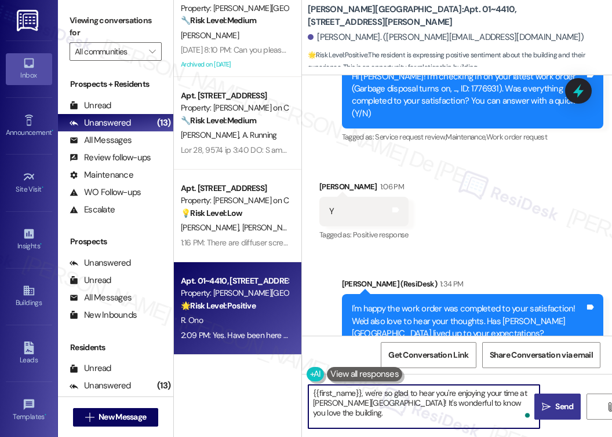
click at [485, 407] on span "Send" at bounding box center [564, 407] width 23 height 12
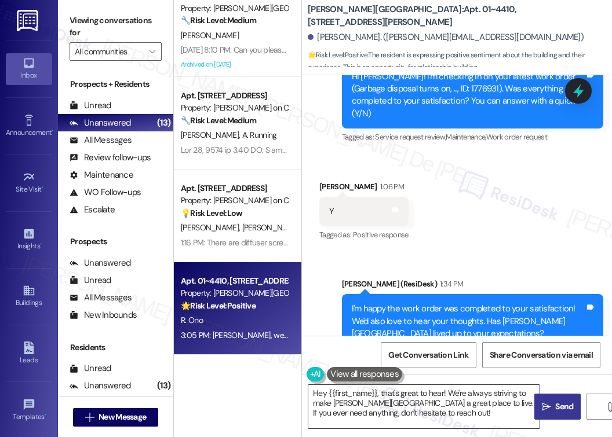
click at [438, 402] on textarea "Hey {{first_name}}, that's great to hear! We're always striving to make Kingsbu…" at bounding box center [423, 406] width 231 height 43
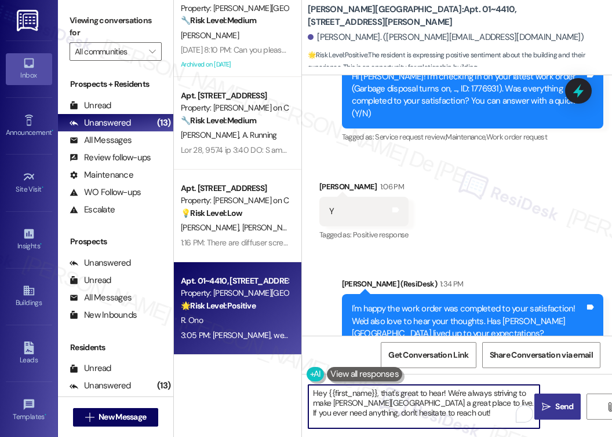
click at [437, 406] on textarea "Hey {{first_name}}, that's great to hear! We're always striving to make Kingsbu…" at bounding box center [423, 406] width 231 height 43
drag, startPoint x: 437, startPoint y: 406, endPoint x: 439, endPoint y: 417, distance: 11.7
click at [437, 406] on textarea "Hey {{first_name}}, that's great to hear! We're always striving to make Kingsbu…" at bounding box center [423, 406] width 231 height 43
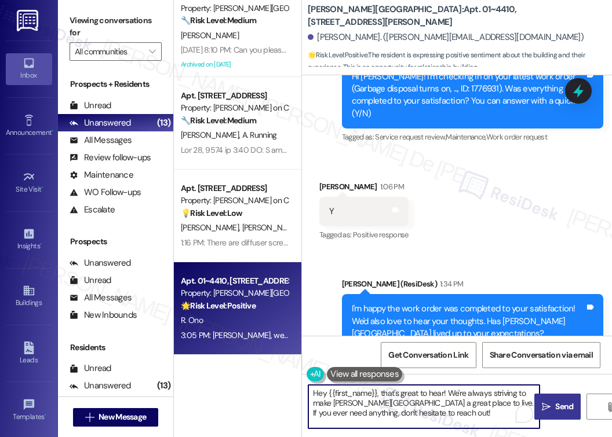
click at [439, 417] on textarea "Hey {{first_name}}, that's great to hear! We're always striving to make Kingsbu…" at bounding box center [423, 406] width 231 height 43
paste textarea "Could I ask a quick favor? If you don’t mind, would you be willing to share you…"
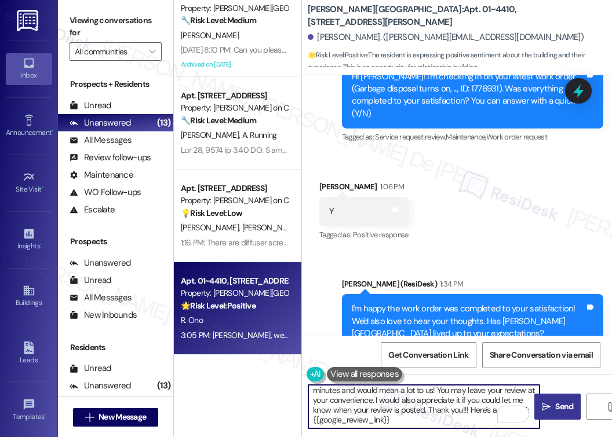
type textarea "Could I ask a quick favor? If you don’t mind, would you be willing to share you…"
click at [485, 406] on icon "" at bounding box center [546, 407] width 9 height 9
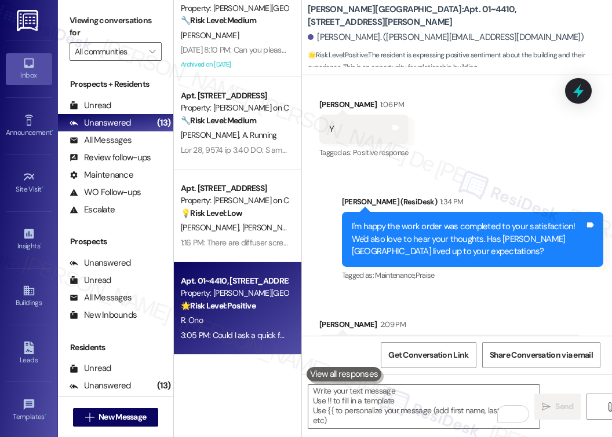
scroll to position [4470, 0]
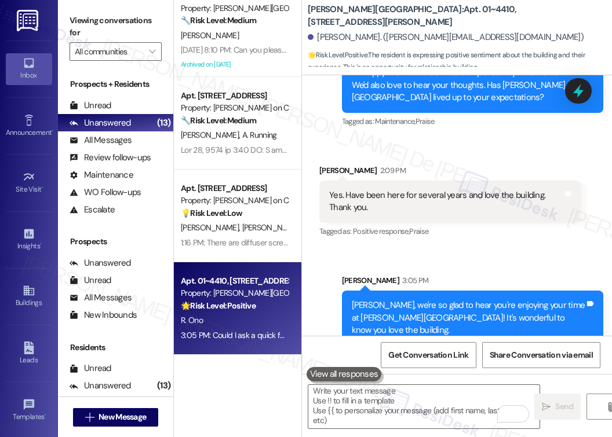
click at [485, 407] on icon at bounding box center [590, 409] width 7 height 5
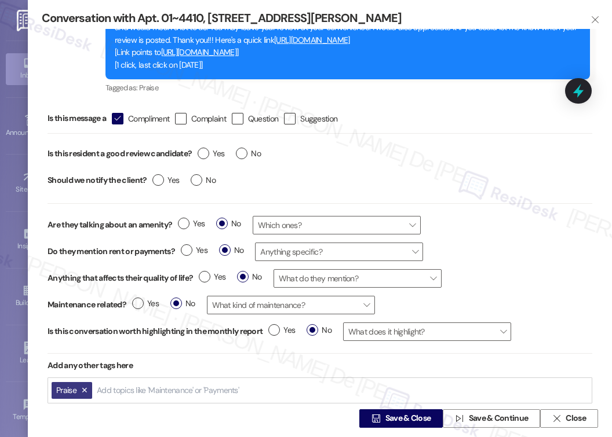
scroll to position [90, 0]
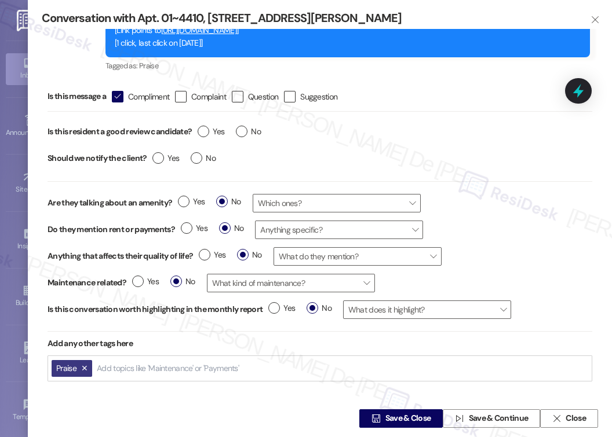
click at [172, 367] on input "Add topics like 'Maintenance' or 'Payments'" at bounding box center [169, 369] width 144 height 10
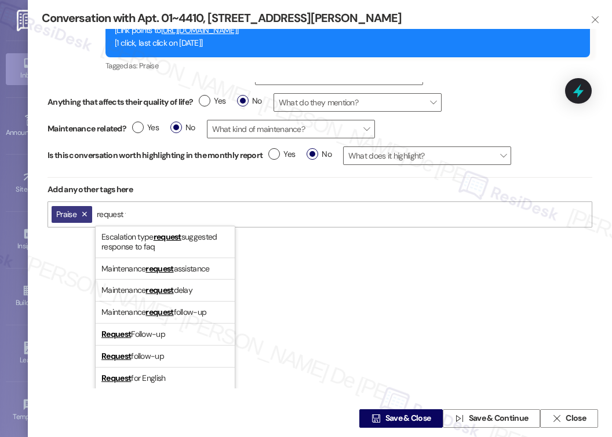
type input "request for"
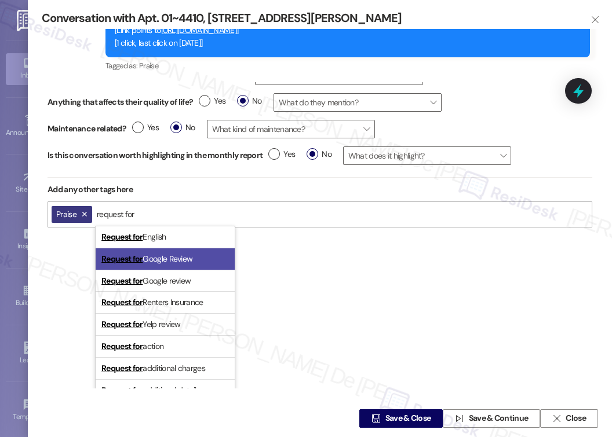
click at [205, 253] on li "Request for Google Review" at bounding box center [165, 260] width 139 height 22
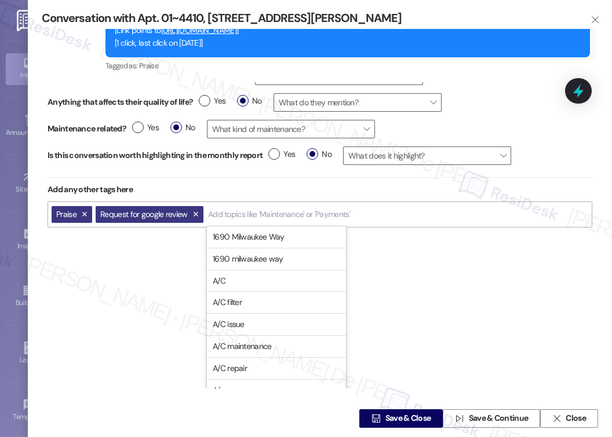
click at [162, 262] on div "Is this message a  Compliment  Complaint  Question  Suggestion Is this resi…" at bounding box center [320, 235] width 556 height 307
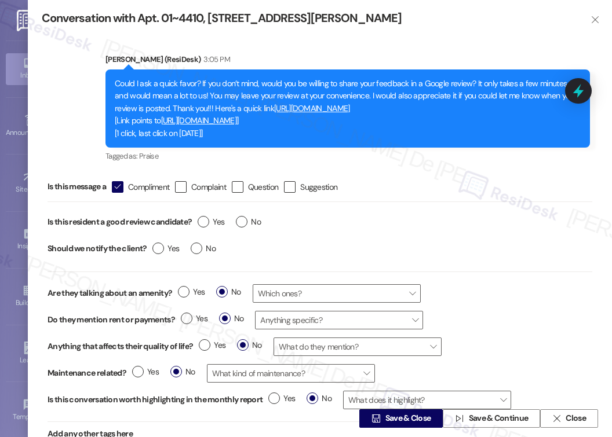
scroll to position [90, 0]
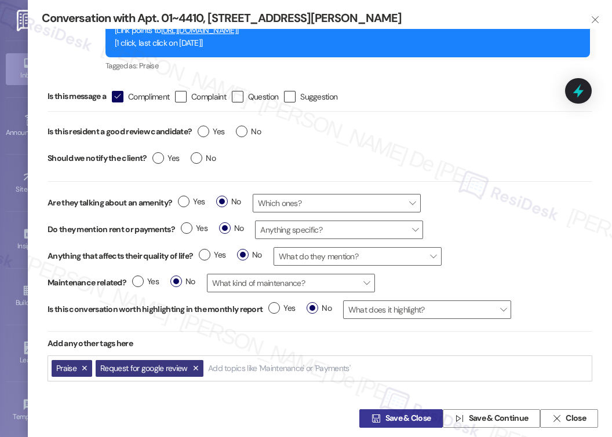
click at [415, 419] on span "Save & Close" at bounding box center [408, 419] width 46 height 12
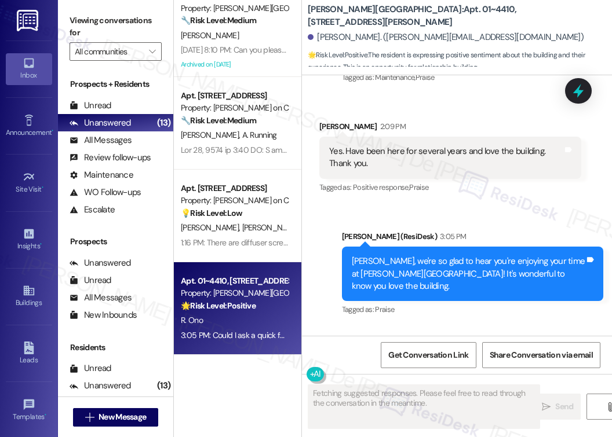
scroll to position [4525, 0]
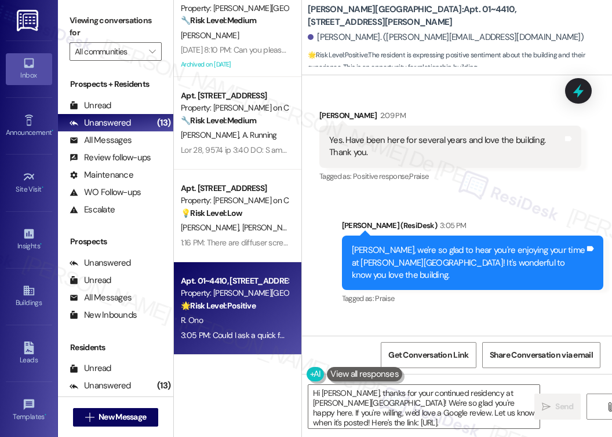
type textarea "Hi Ryan, thanks for your continued residency at Kingsbury Plaza! We're so glad …"
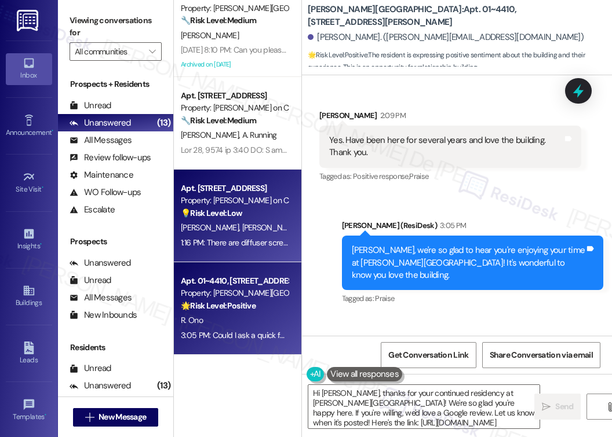
click at [220, 222] on span "A. Di Stefano" at bounding box center [211, 227] width 61 height 10
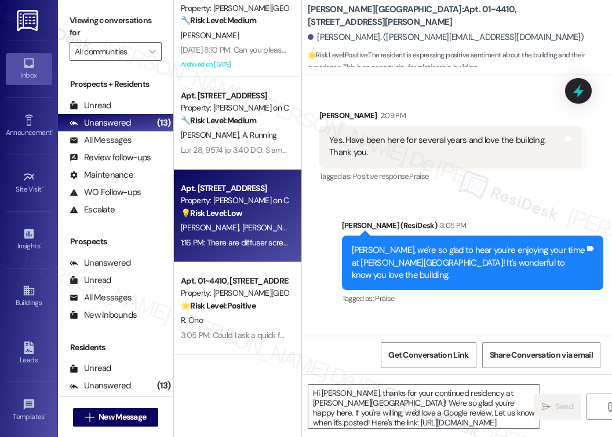
type textarea "Fetching suggested responses. Please feel free to read through the conversation…"
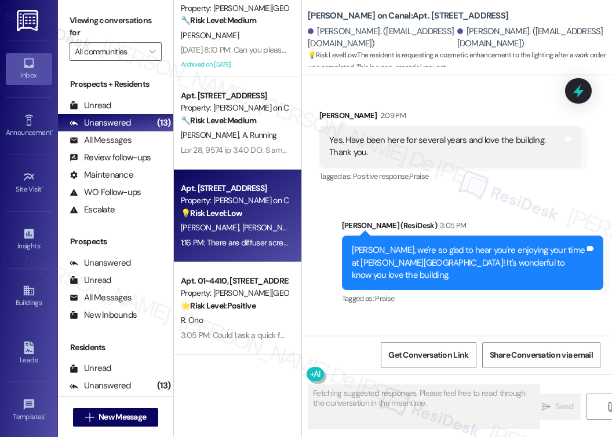
scroll to position [1010, 0]
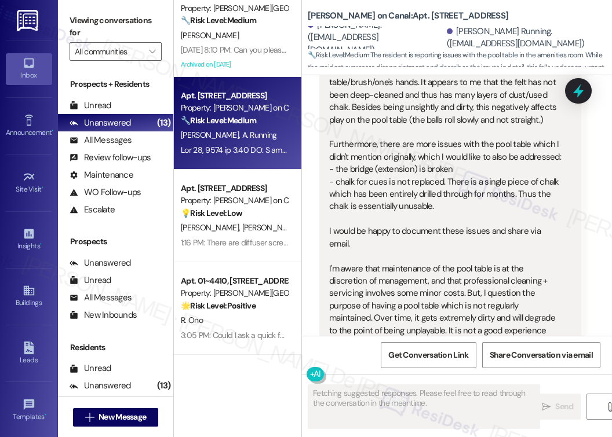
scroll to position [1187, 0]
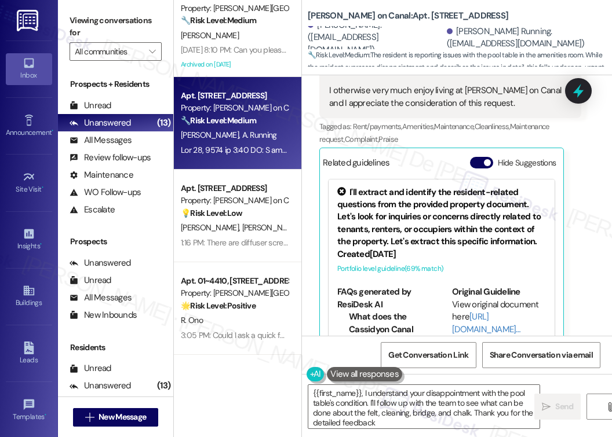
type textarea "{{first_name}}, I understand your disappointment with the pool table's conditio…"
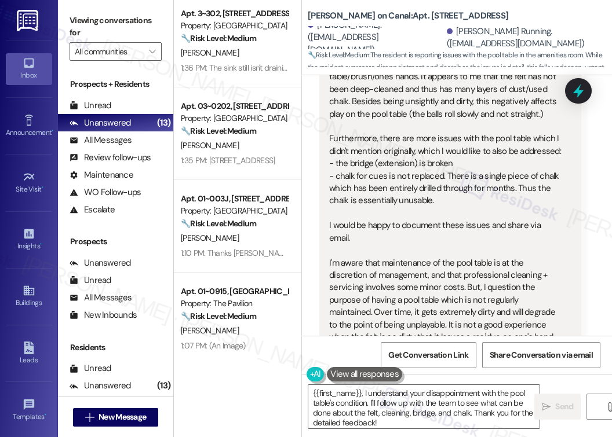
scroll to position [309, 0]
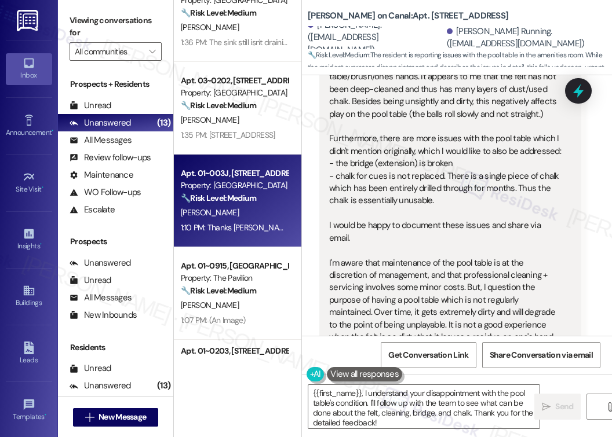
click at [246, 213] on div "K. Thomas" at bounding box center [235, 213] width 110 height 14
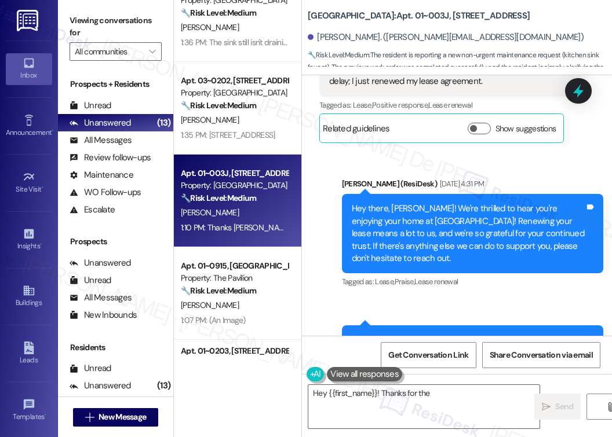
scroll to position [8037, 0]
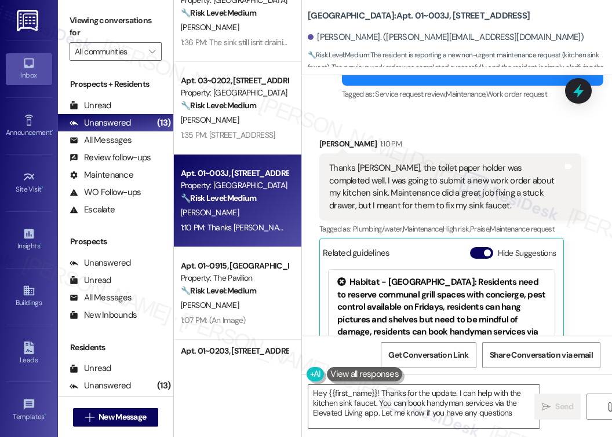
type textarea "Hey {{first_name}}! Thanks for the update. I can help with the kitchen sink fau…"
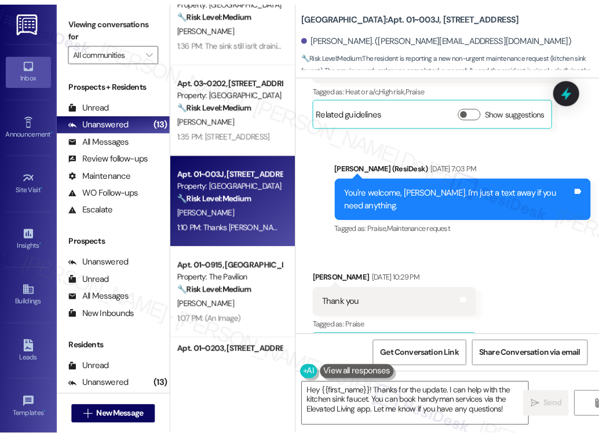
scroll to position [4329, 0]
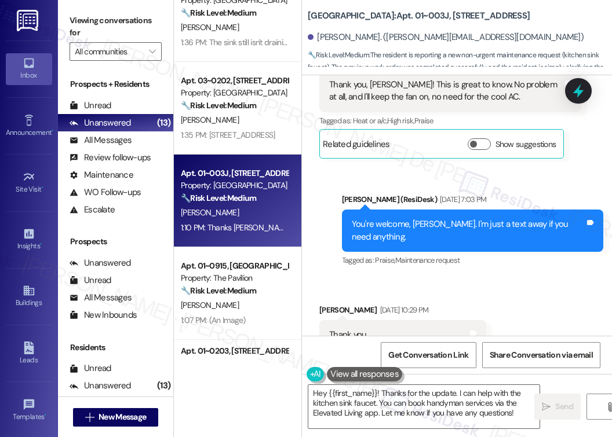
click at [485, 35] on div "Kristin Thomas. (thomas.kristin13@gmail.com)" at bounding box center [460, 37] width 304 height 23
click at [485, 54] on span "🔧 Risk Level: Medium : The resident is reporting a new non-urgent maintenance r…" at bounding box center [460, 67] width 304 height 37
click at [485, 56] on span "🔧 Risk Level: Medium : The resident is reporting a new non-urgent maintenance r…" at bounding box center [460, 67] width 304 height 37
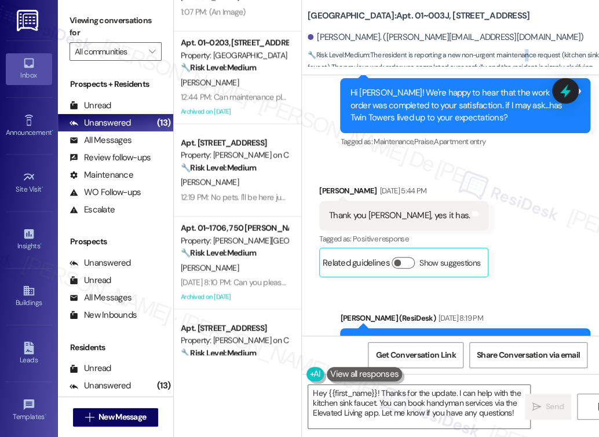
scroll to position [1326, 0]
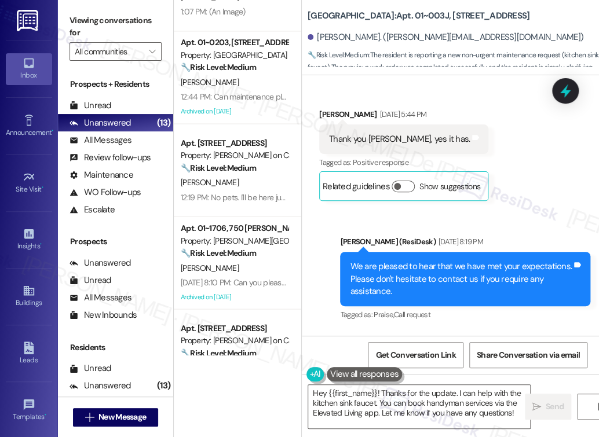
click at [320, 413] on textarea "Hey {{first_name}}! Thanks for the update. I can help with the kitchen sink fau…" at bounding box center [419, 406] width 222 height 43
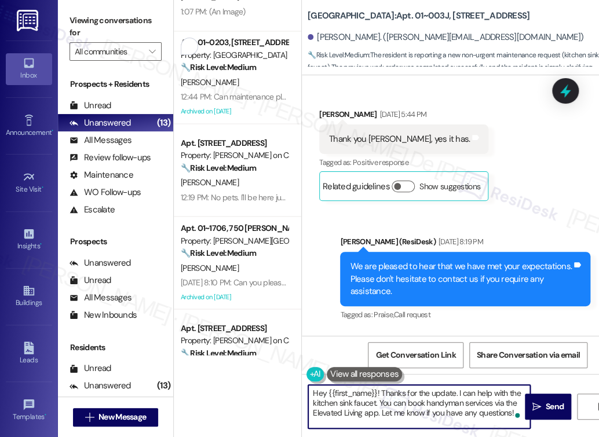
click at [329, 275] on div "Sent via SMS Sarah (ResiDesk) Jun 10, 2024 at 8:19 PM We are pleased to hear th…" at bounding box center [450, 271] width 297 height 123
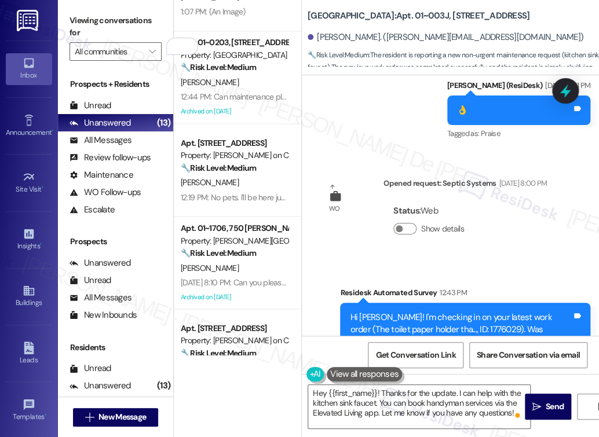
scroll to position [7970, 0]
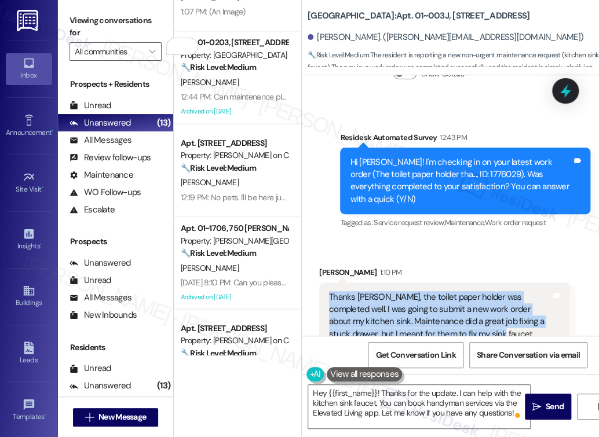
drag, startPoint x: 480, startPoint y: 234, endPoint x: 327, endPoint y: 196, distance: 157.5
type textarea "Thanks Sarah, the toilet paper holder was completed well. I was going to submit…"
click at [327, 283] on div "Thanks Sarah, the toilet paper holder was completed well. I was going to submit…" at bounding box center [444, 316] width 250 height 67
copy div "Thanks Sarah, the toilet paper holder was completed well. I was going to submit…"
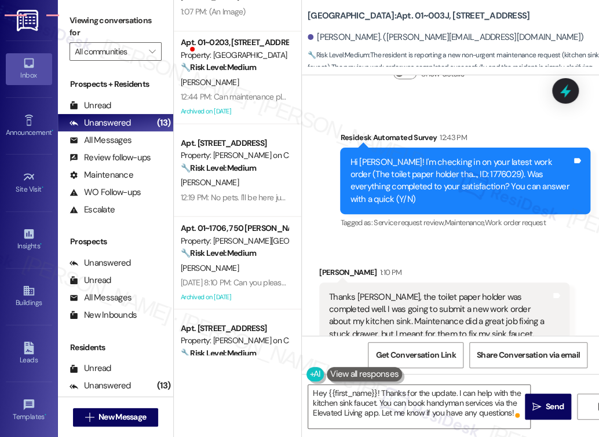
drag, startPoint x: 545, startPoint y: 363, endPoint x: 540, endPoint y: 359, distance: 7.0
paste textarea "Thanks Sarah, the toilet paper holder was completed well. I was going to submit…"
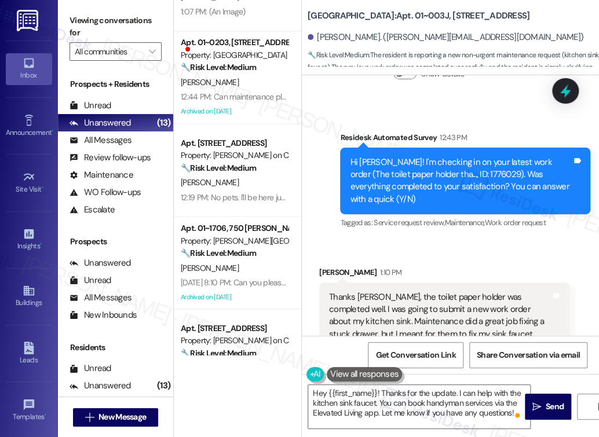
scroll to position [12, 0]
type textarea "Thanks Sarah, the toilet paper holder was completed well. I was going to submit…"
checkbox input "true"
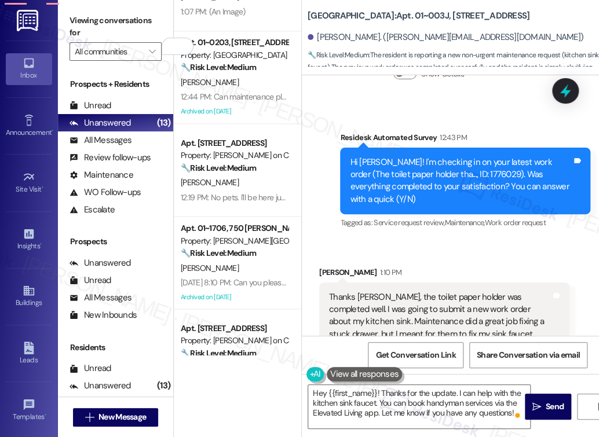
type textarea "Thanks Sarah, the toilet paper holder was completed well. I was going to submit…"
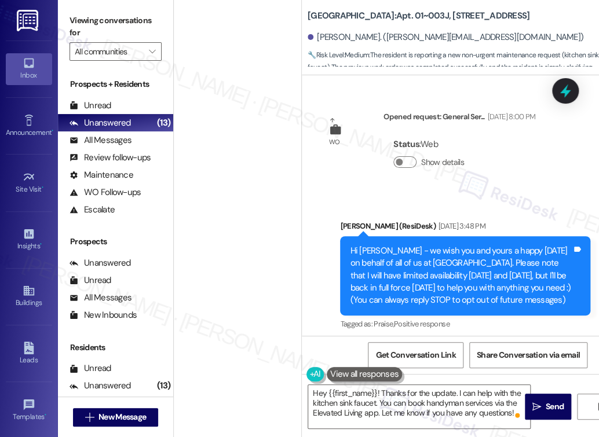
scroll to position [8250, 0]
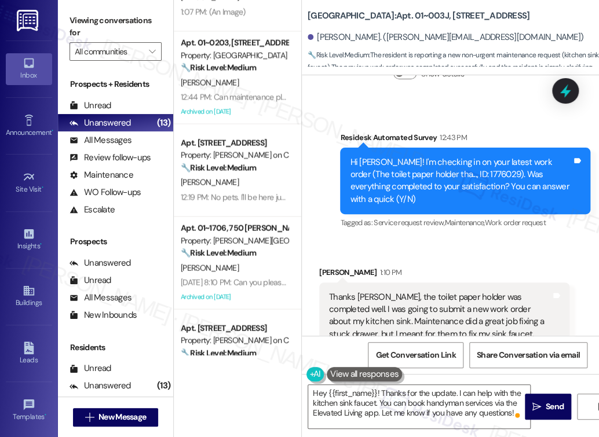
click at [385, 401] on textarea "Hey {{first_name}}! Thanks for the update. I can help with the kitchen sink fau…" at bounding box center [419, 406] width 222 height 43
type textarea "You"
click at [385, 401] on textarea "Hey {{first_name}}! Thanks for the update. I can help with the kitchen sink fau…" at bounding box center [419, 406] width 222 height 43
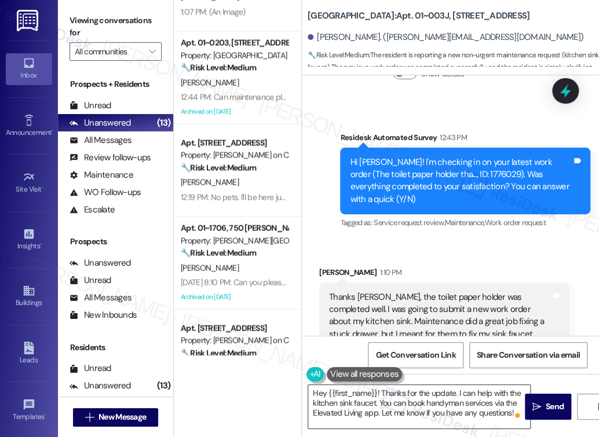
click at [385, 401] on textarea "Hey {{first_name}}! Thanks for the update. I can help with the kitchen sink fau…" at bounding box center [419, 406] width 222 height 43
paste textarea "Got it — I’m glad to hear the toilet paper holder and drawer fixes went smoothl…"
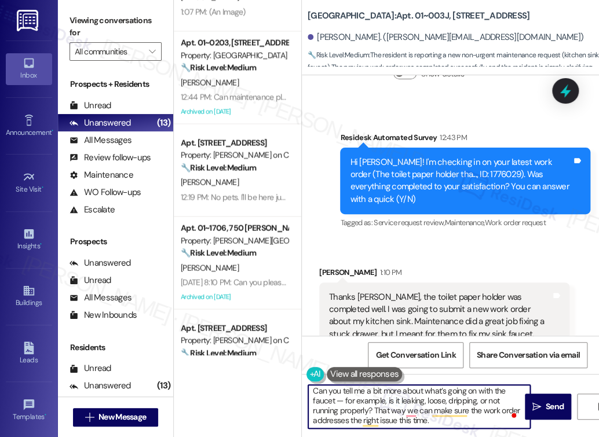
scroll to position [42, 0]
drag, startPoint x: 388, startPoint y: 401, endPoint x: 345, endPoint y: 399, distance: 42.3
click at [345, 399] on textarea "Got it — I’m glad to hear the toilet paper holder and drawer fixes went smoothl…" at bounding box center [419, 406] width 222 height 43
drag, startPoint x: 406, startPoint y: 422, endPoint x: 395, endPoint y: 427, distance: 11.4
click at [378, 431] on div "Got it — I’m glad to hear the toilet paper holder and drawer fixes went smoothl…" at bounding box center [450, 417] width 297 height 87
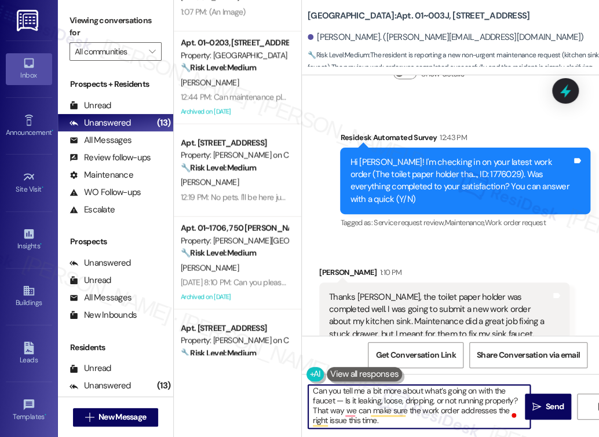
click at [396, 426] on textarea "Got it — I’m glad to hear the toilet paper holder and drawer fixes went smoothl…" at bounding box center [419, 406] width 222 height 43
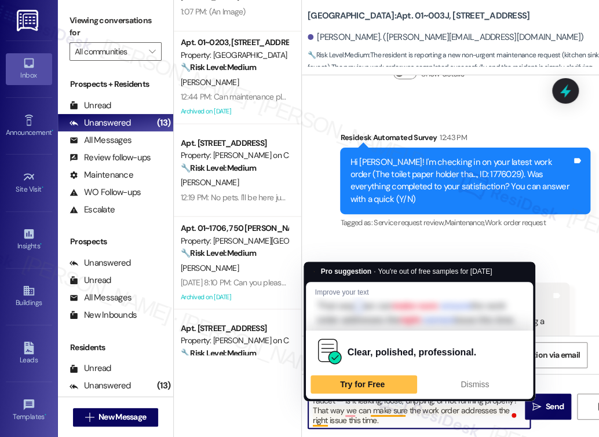
drag, startPoint x: 389, startPoint y: 421, endPoint x: 313, endPoint y: 414, distance: 76.7
click at [313, 414] on html "Inbox Go to Inbox Announcement • Send A Text Announcement Site Visit • Go to Si…" at bounding box center [299, 218] width 599 height 437
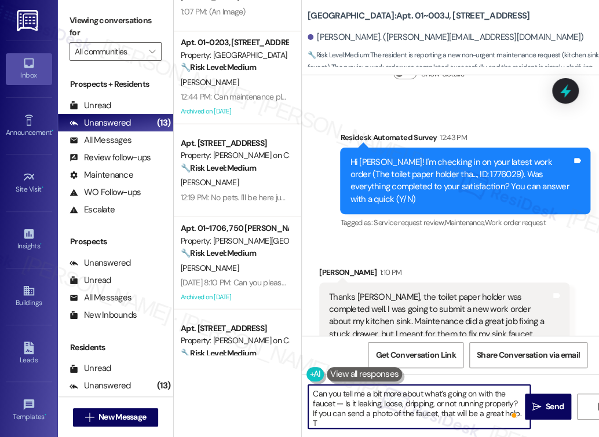
scroll to position [39, 0]
type textarea "Got it — I’m glad to hear the toilet paper holder and drawer fixes went smoothl…"
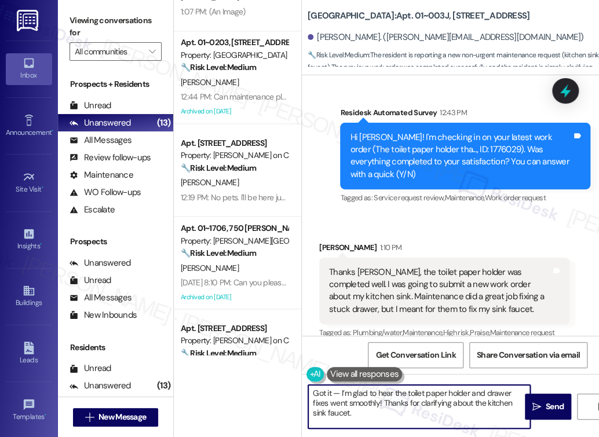
scroll to position [8304, 0]
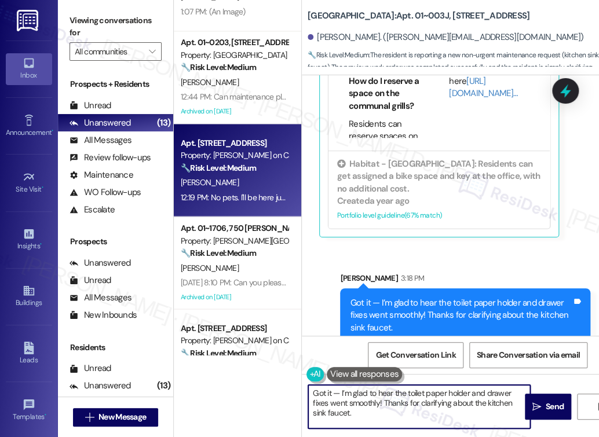
click at [231, 209] on div "Apt. 1209, 350 N Canal St Property: Cassidy on Canal 🔧 Risk Level: Medium The r…" at bounding box center [237, 170] width 127 height 93
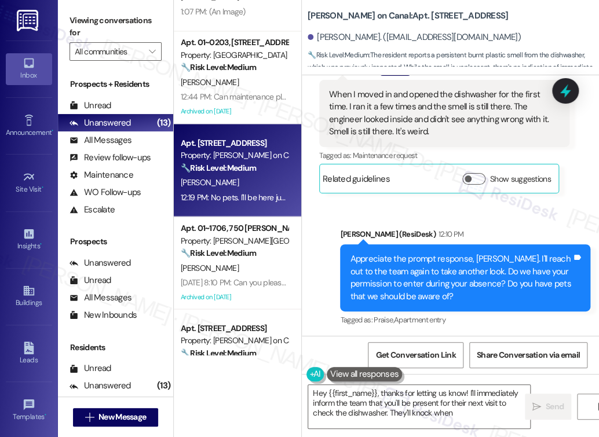
scroll to position [852, 0]
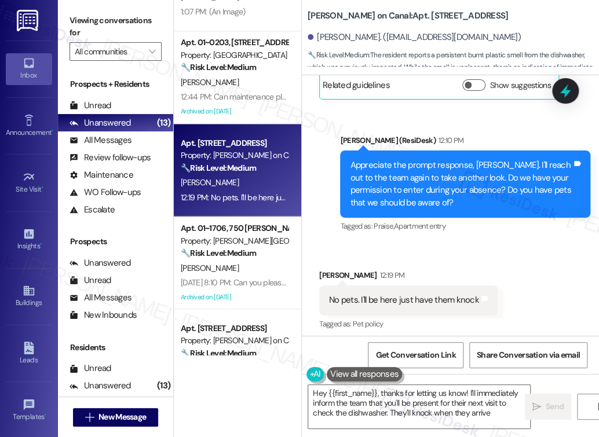
type textarea "Hey {{first_name}}, thanks for letting us know! I'll immediately inform the tea…"
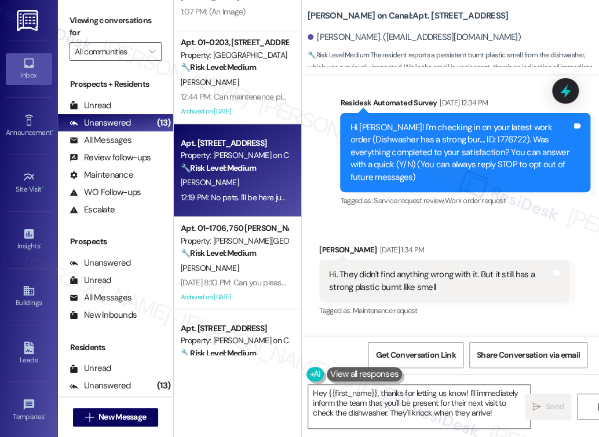
scroll to position [79, 0]
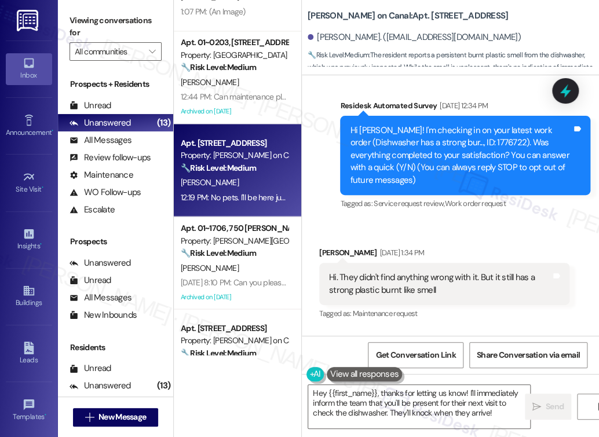
click at [491, 141] on div "Hi Tammy! I'm checking in on your latest work order (Dishwasher has a strong bu…" at bounding box center [461, 156] width 222 height 62
copy div "1776722"
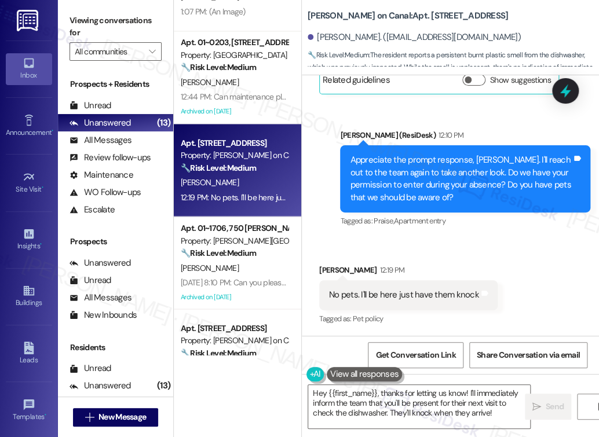
scroll to position [853, 0]
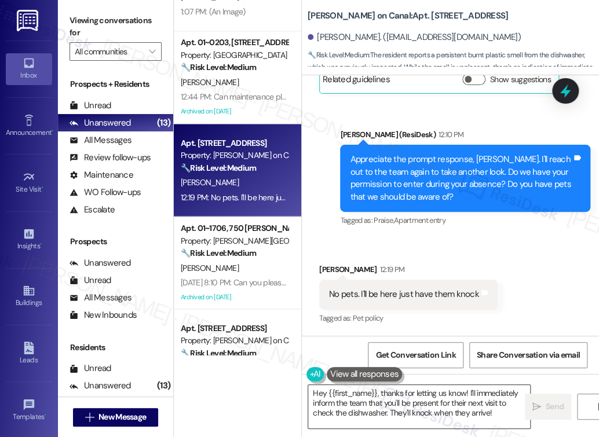
click at [429, 402] on textarea "Hey {{first_name}}, thanks for letting us know! I'll immediately inform the tea…" at bounding box center [419, 406] width 222 height 43
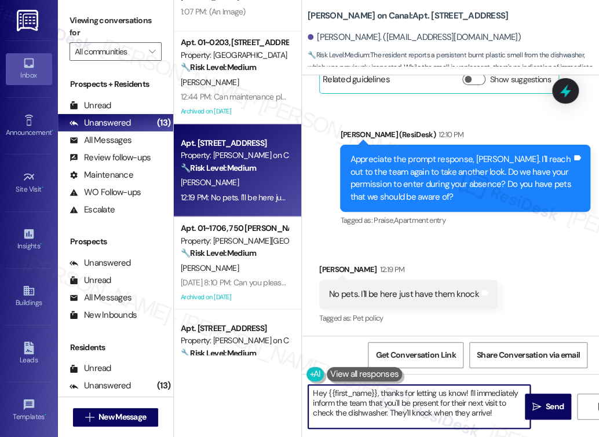
click at [429, 402] on textarea "Hey {{first_name}}, thanks for letting us know! I'll immediately inform the tea…" at bounding box center [419, 406] width 222 height 43
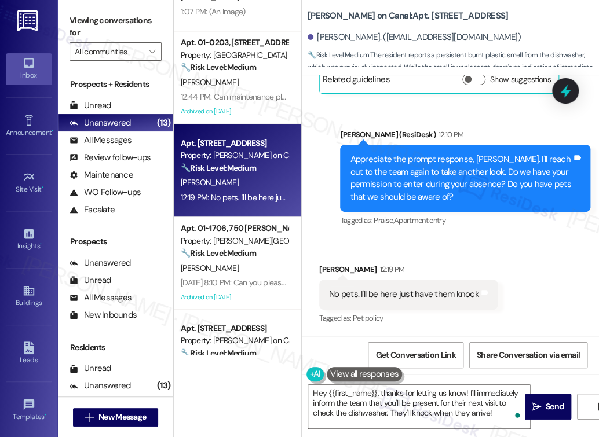
click at [328, 234] on div "Sent via SMS Sarah (ResiDesk) 12:10 PM Appreciate the prompt response, Tammy. I…" at bounding box center [450, 170] width 297 height 135
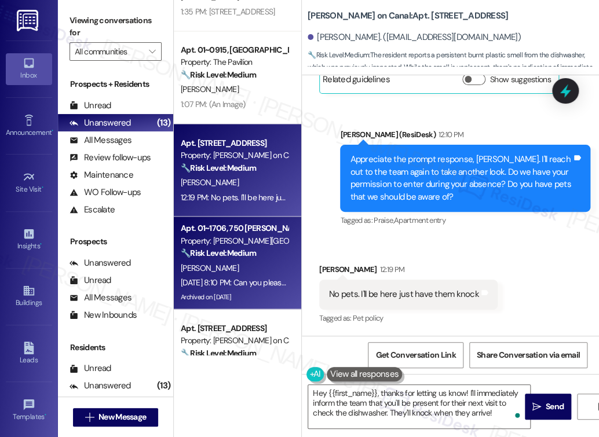
click at [239, 269] on div "M. Teague" at bounding box center [235, 268] width 110 height 14
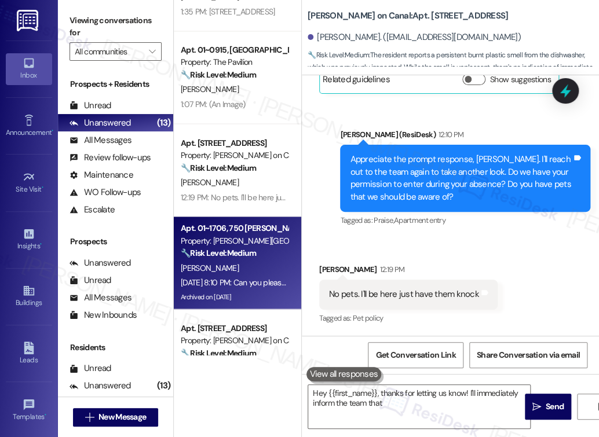
type textarea "Hey {{first_name}}, thanks for letting us know! I'll immediately inform the tea…"
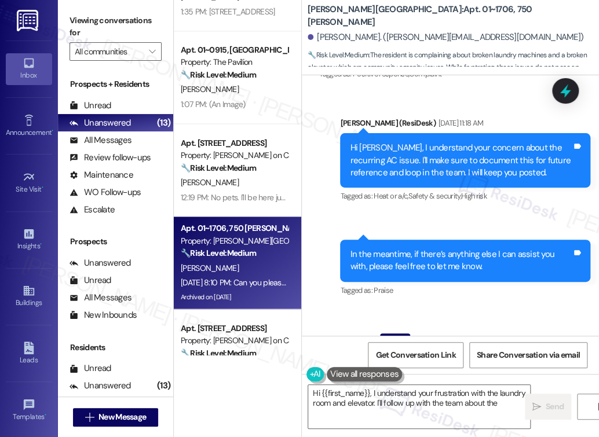
scroll to position [309, 0]
type textarea "Hi {{first_name}}, I understand your frustration with the laundry room and elev…"
click at [336, 355] on div "Get Conversation Link Share Conversation via email" at bounding box center [450, 355] width 297 height 38
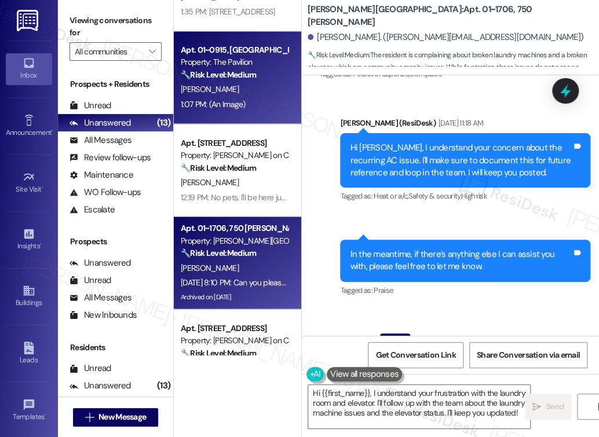
click at [220, 99] on div "1:07 PM: (An Image) 1:07 PM: (An Image)" at bounding box center [213, 104] width 65 height 10
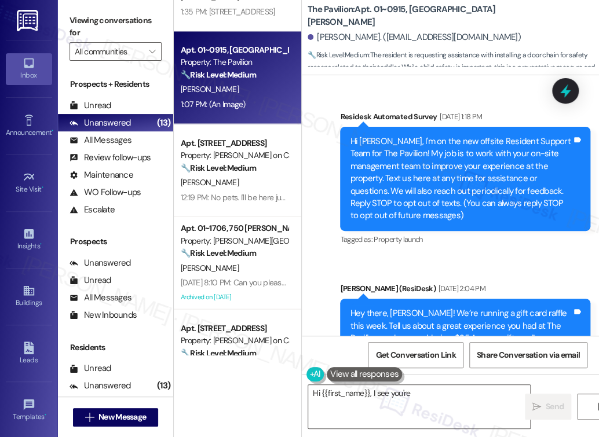
scroll to position [3757, 0]
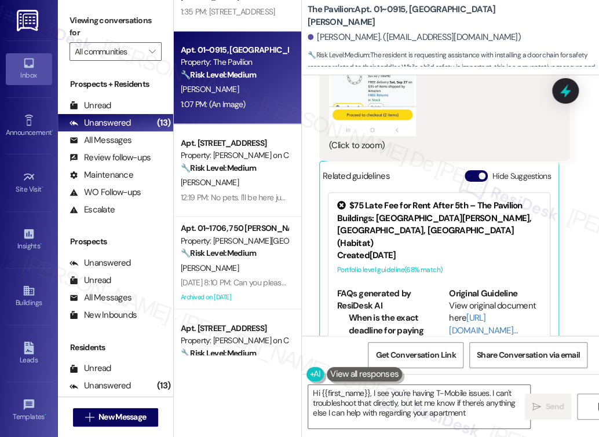
type textarea "Hi {{first_name}}, I see you're having T-Mobile issues. I can't troubleshoot th…"
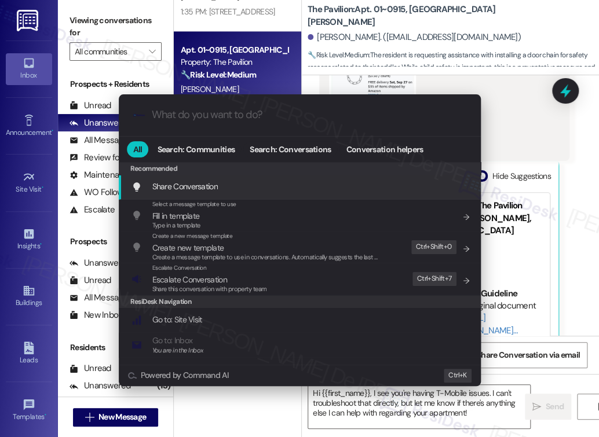
click at [267, 120] on input "What do you want to do?" at bounding box center [309, 115] width 315 height 12
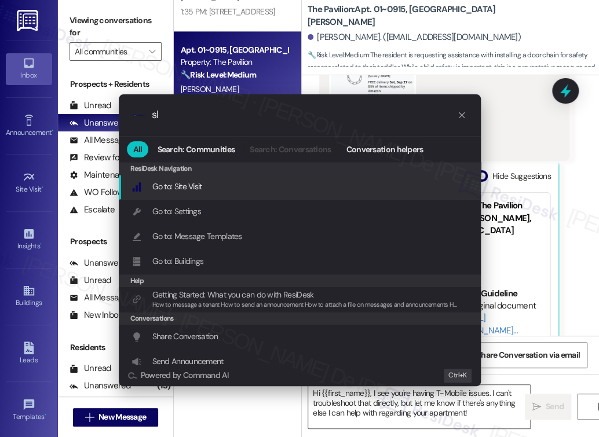
type input "sla"
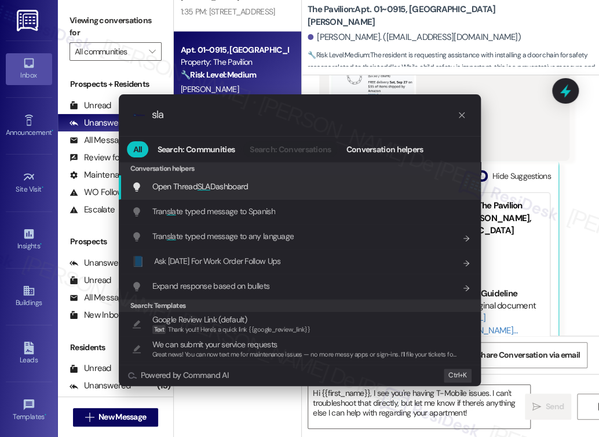
click at [285, 190] on div "Open Thread SLA Dashboard Add shortcut" at bounding box center [301, 186] width 339 height 13
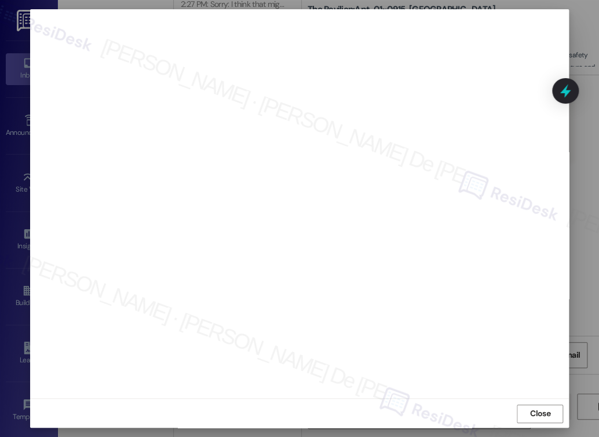
scroll to position [5, 0]
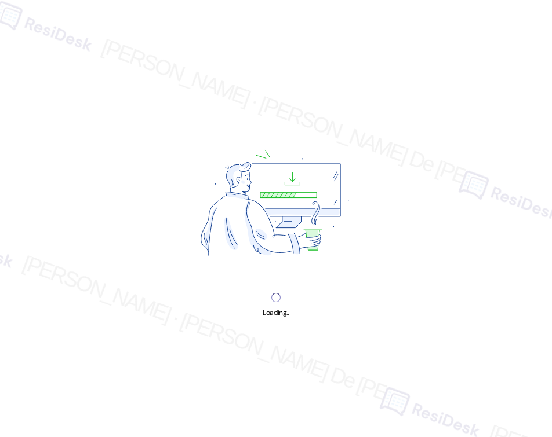
scroll to position [8250, 0]
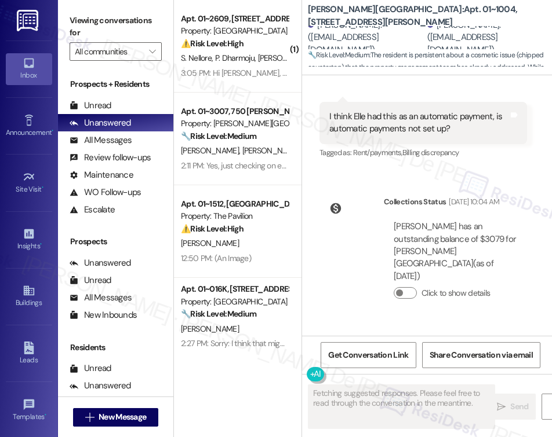
scroll to position [3420, 0]
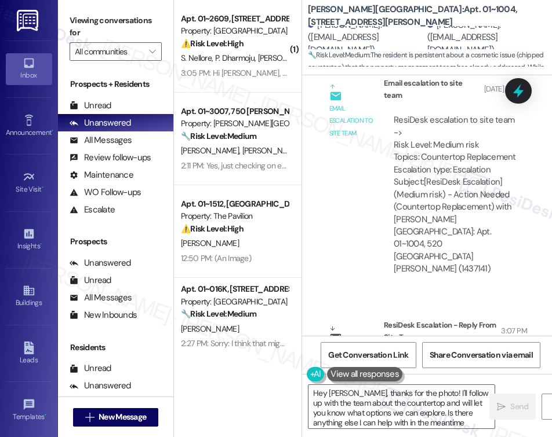
type textarea "Hey [PERSON_NAME], thanks for the photo! I'll follow up with the team about the…"
drag, startPoint x: 447, startPoint y: 236, endPoint x: 499, endPoint y: 280, distance: 67.8
type textarea "Thank you for reaching out, our team is looking for an alternative option and w…"
click at [499, 356] on div "ResiDesk escalation reply -> Please handle, "Thank you for reaching out, our te…" at bounding box center [455, 399] width 126 height 87
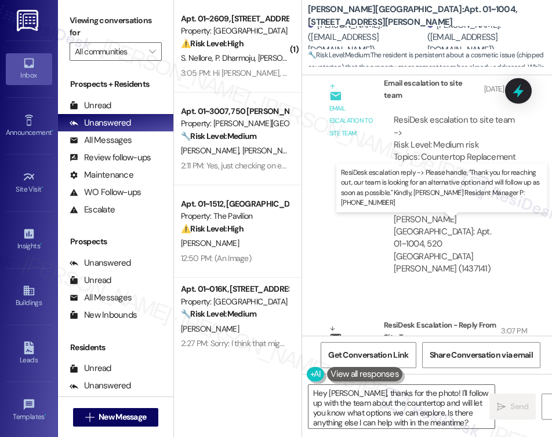
copy div "Thank you for reaching out, our team is looking for an alternative option and w…"
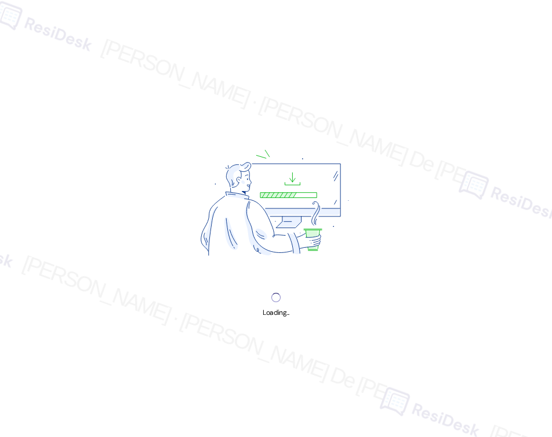
scroll to position [8250, 0]
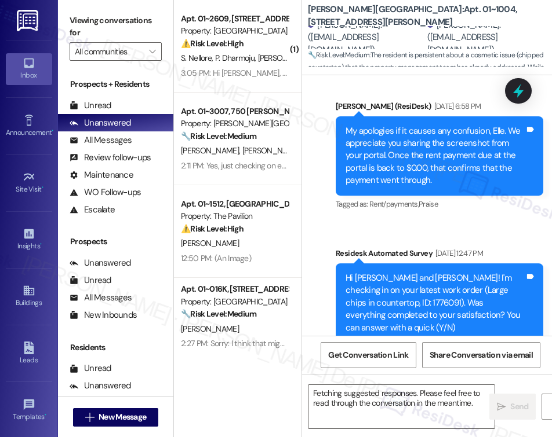
scroll to position [3420, 0]
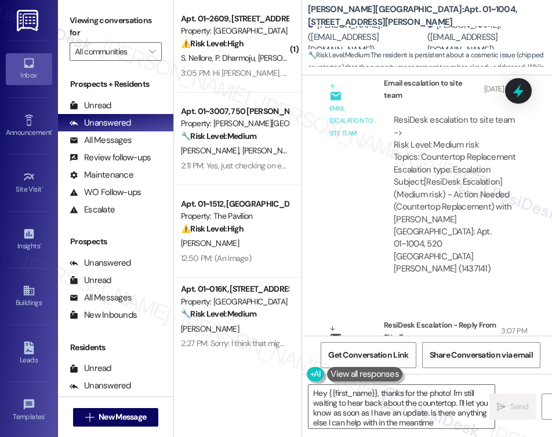
type textarea "Hey {{first_name}}, thanks for the photo! I'm still waiting to hear back about …"
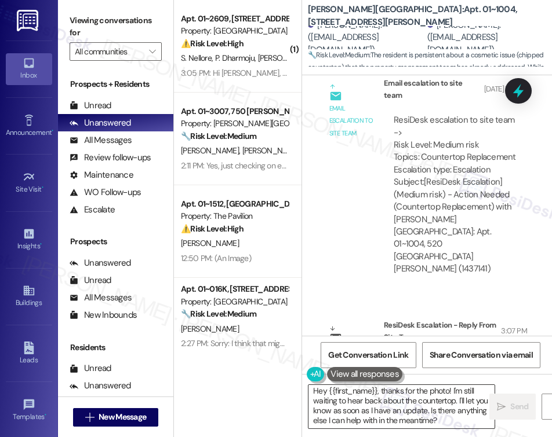
scroll to position [2, 0]
click at [431, 412] on textarea "Hey {{first_name}}, thanks for the photo! I'm still waiting to hear back about …" at bounding box center [401, 406] width 186 height 43
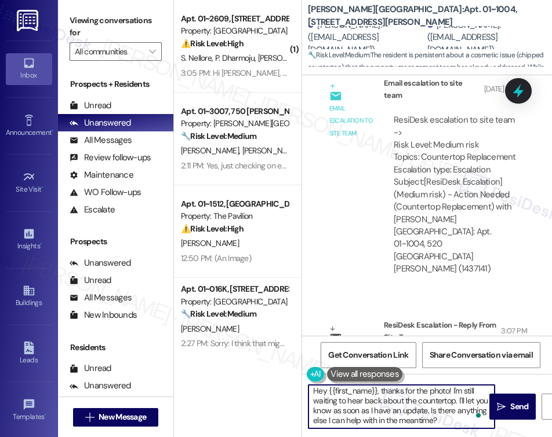
click at [320, 311] on div "Email escalation reply ResiDesk Escalation - Reply From Site Team 3:07 PM ResiD…" at bounding box center [423, 386] width 225 height 150
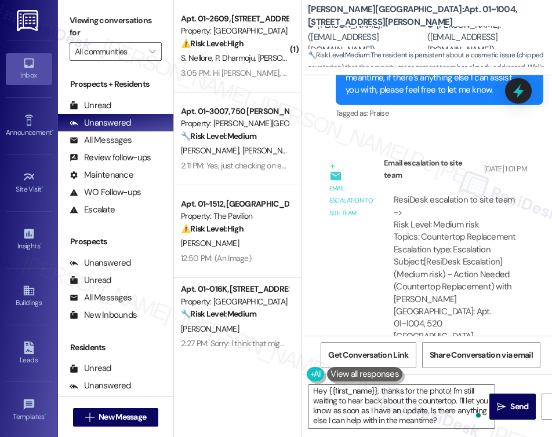
scroll to position [3420, 0]
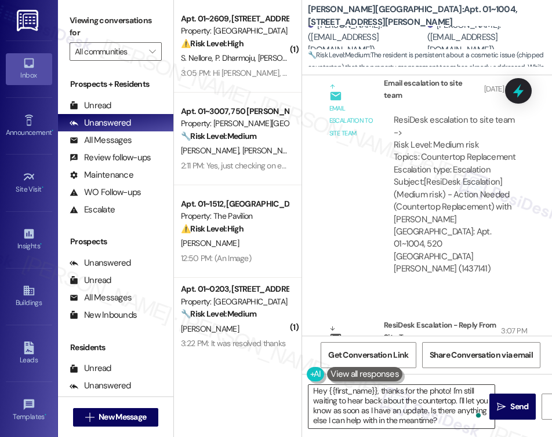
click at [334, 400] on textarea "Hey {{first_name}}, thanks for the photo! I'm still waiting to hear back about …" at bounding box center [401, 406] width 186 height 43
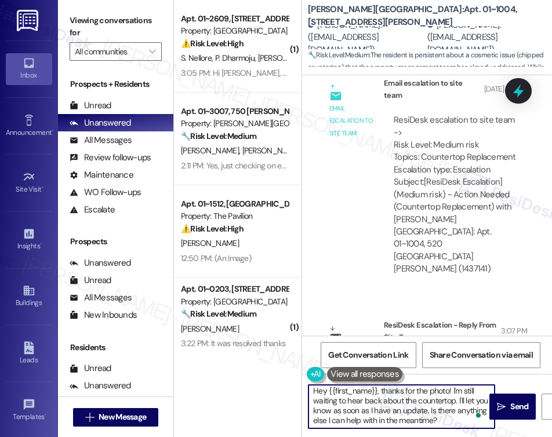
click at [414, 401] on textarea "Hey {{first_name}}, thanks for the photo! I'm still waiting to hear back about …" at bounding box center [401, 406] width 186 height 43
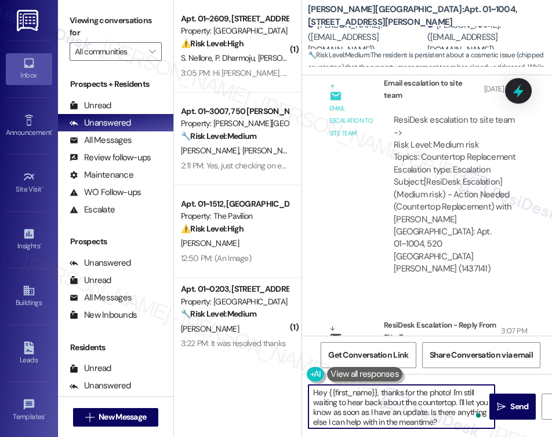
scroll to position [0, 0]
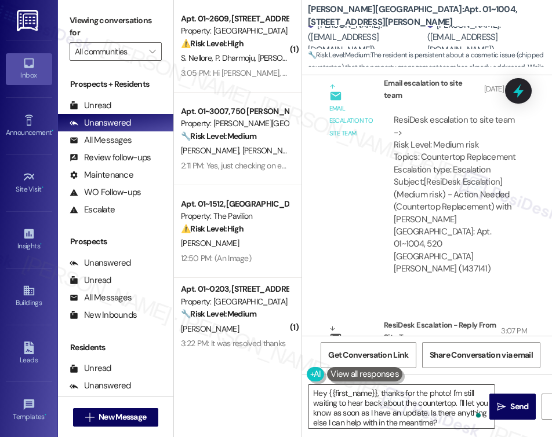
click at [334, 398] on textarea "Hey {{first_name}}, thanks for the photo! I'm still waiting to hear back about …" at bounding box center [401, 406] width 186 height 43
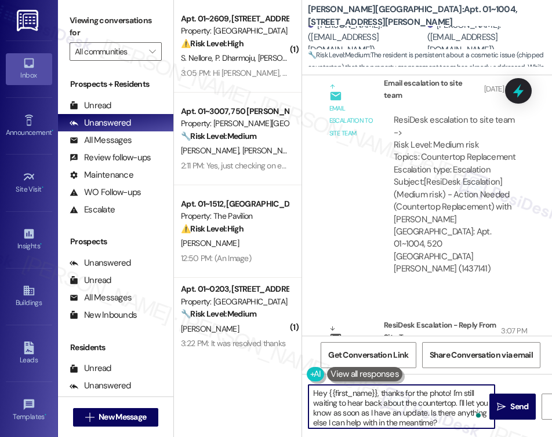
type textarea "first_name"
click at [334, 398] on textarea "Hey {{first_name}}, thanks for the photo! I'm still waiting to hear back about …" at bounding box center [401, 406] width 186 height 43
click at [415, 408] on textarea "Hey {{first_name}}, thanks for the photo! I'm still waiting to hear back about …" at bounding box center [401, 406] width 186 height 43
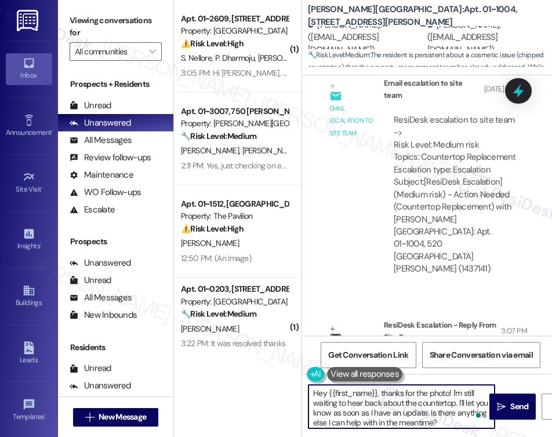
click at [415, 409] on textarea "Hey {{first_name}}, thanks for the photo! I'm still waiting to hear back about …" at bounding box center [401, 406] width 186 height 43
paste textarea "i {{first_name}}, hope you've had a great weekend."
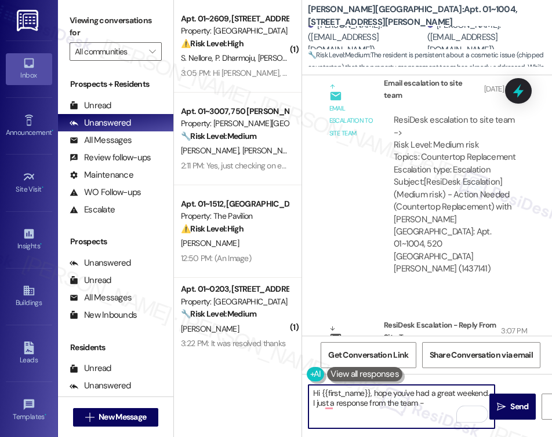
click at [417, 406] on textarea "Hi {{first_name}}, hope you've had a great weekend. I just a response from the …" at bounding box center [401, 406] width 186 height 43
click at [435, 404] on textarea "Hi {{first_name}}, hope you've had a great weekend. I just a response from the …" at bounding box center [401, 406] width 186 height 43
paste textarea "Hi {{first_name}}, hope you've had a great weekend."
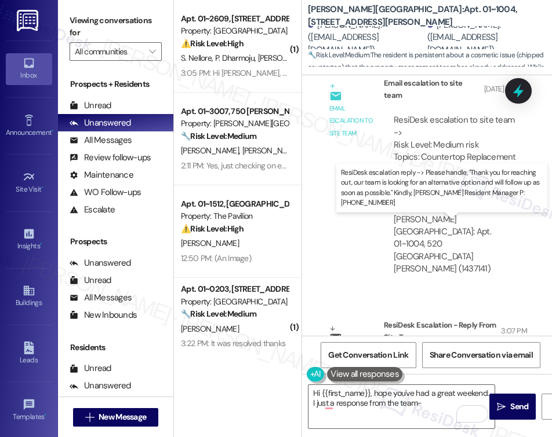
drag, startPoint x: 449, startPoint y: 236, endPoint x: 499, endPoint y: 279, distance: 65.8
click at [499, 356] on div "ResiDesk escalation reply -> Please handle, "Thank you for reaching out, our te…" at bounding box center [454, 399] width 122 height 86
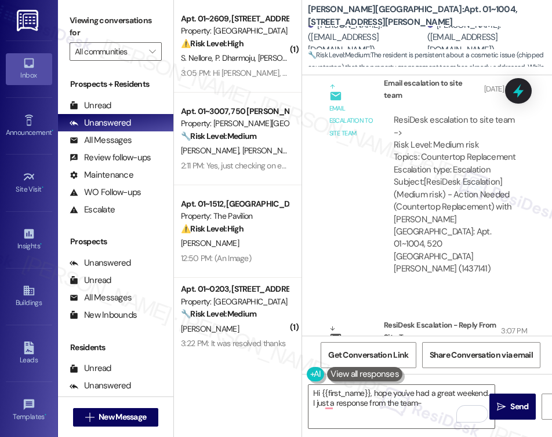
copy div "Thank you for reaching out, our team is looking for an alternative option and w…"
click at [428, 401] on textarea "Hi {{first_name}}, hope you've had a great weekend. I just a response from the …" at bounding box center [401, 406] width 186 height 43
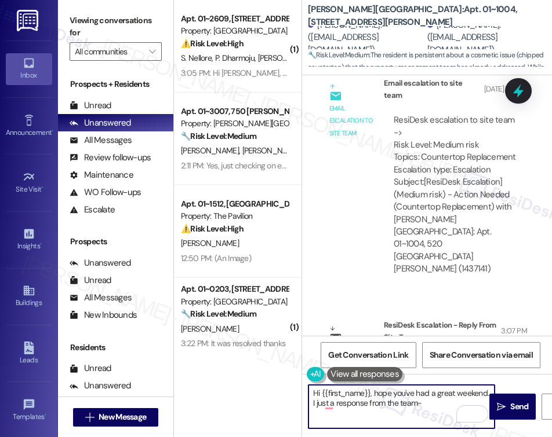
paste textarea "Thank you for reaching out, our team is looking for an alternative option and w…"
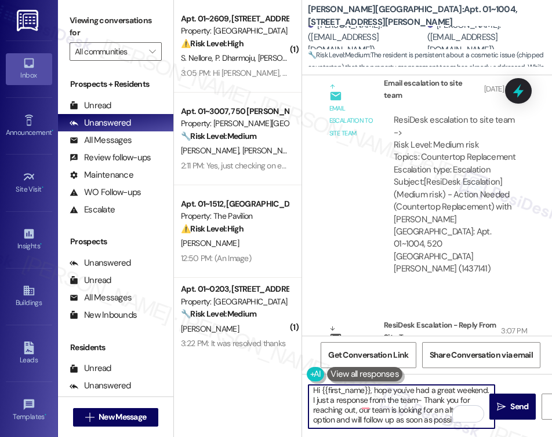
scroll to position [9, 0]
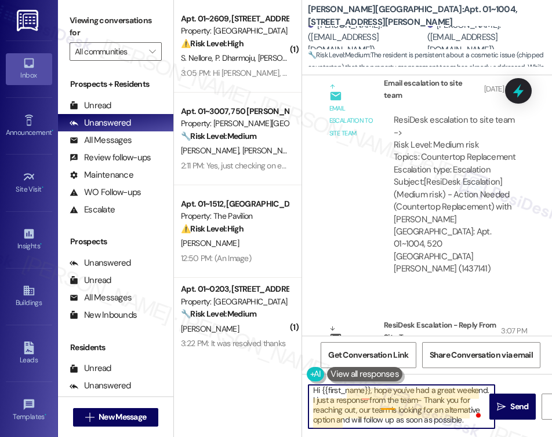
click at [388, 408] on textarea "Hi {{first_name}}, hope you've had a great weekend. I just a response from the …" at bounding box center [401, 406] width 186 height 43
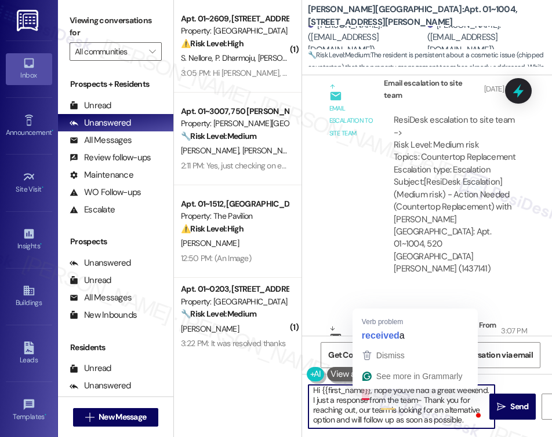
click at [364, 396] on textarea "Hi {{first_name}}, hope you've had a great weekend. I just a response from the …" at bounding box center [401, 406] width 186 height 43
click at [367, 396] on textarea "Hi {{first_name}}, hope you've had a great weekend. I just a response from the …" at bounding box center [401, 406] width 186 height 43
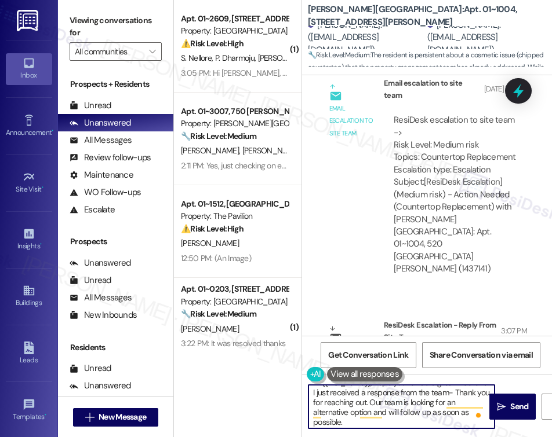
scroll to position [12, 0]
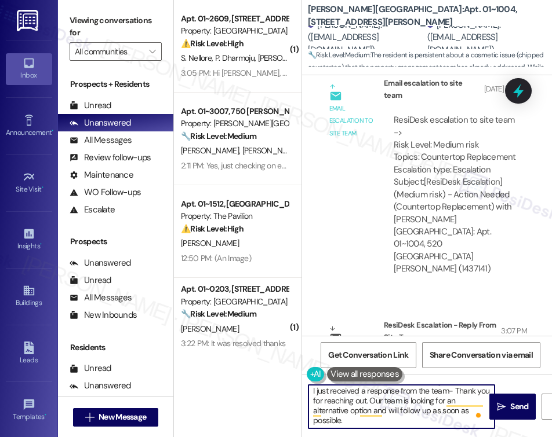
click at [352, 422] on textarea "Hi {{first_name}}, hope you've had a great weekend. I just received a response …" at bounding box center [401, 406] width 186 height 43
type textarea "Hi {{first_name}}, hope you've had a great weekend. I just received a response …"
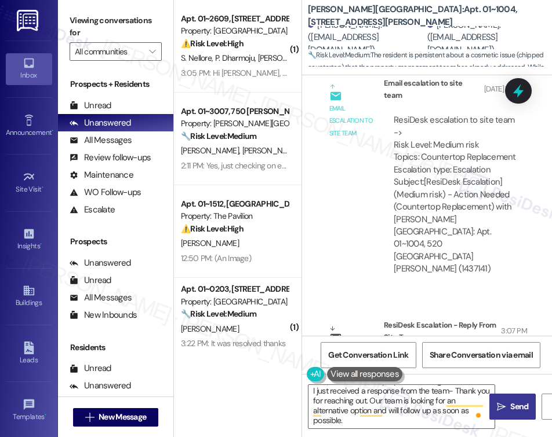
click at [517, 408] on span "Send" at bounding box center [519, 407] width 18 height 12
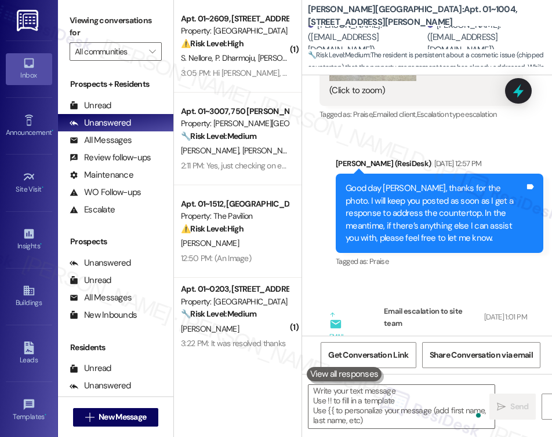
scroll to position [0, 0]
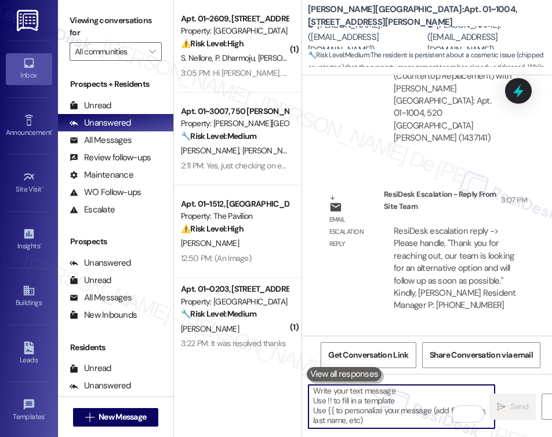
click at [403, 404] on textarea "To enrich screen reader interactions, please activate Accessibility in Grammarl…" at bounding box center [401, 406] width 186 height 43
paste textarea "Please don’t hesitate to let me know if there’s anything I can help you with."
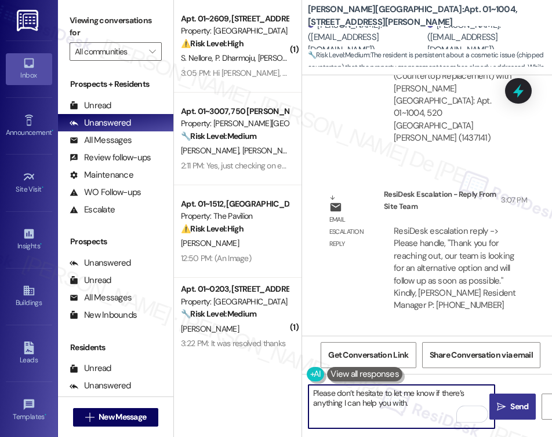
type textarea "Please don’t hesitate to let me know if there’s anything I can help you with."
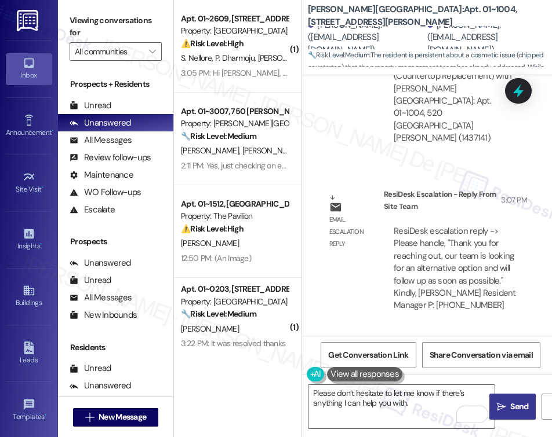
click at [497, 403] on icon "" at bounding box center [501, 407] width 9 height 9
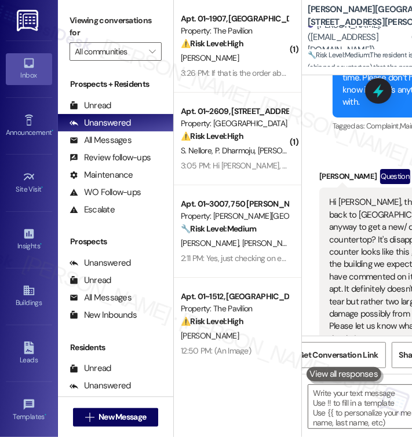
scroll to position [3724, 0]
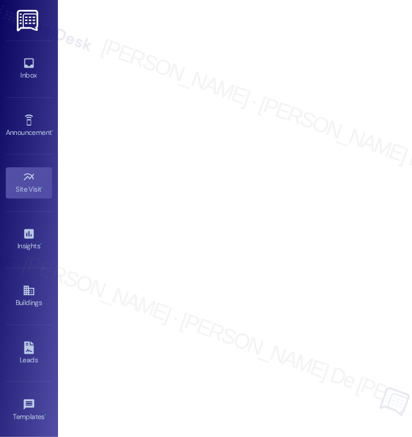
scroll to position [8250, 0]
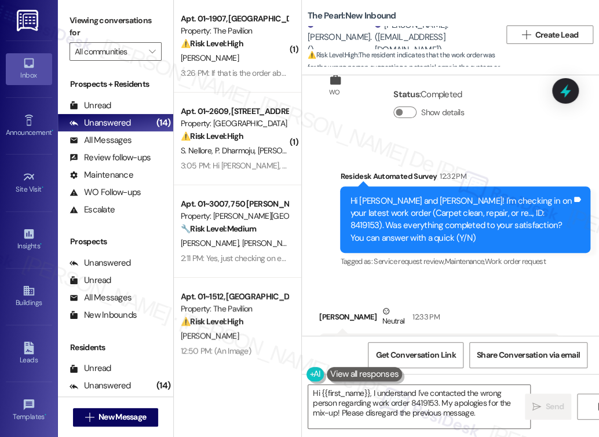
scroll to position [7661, 0]
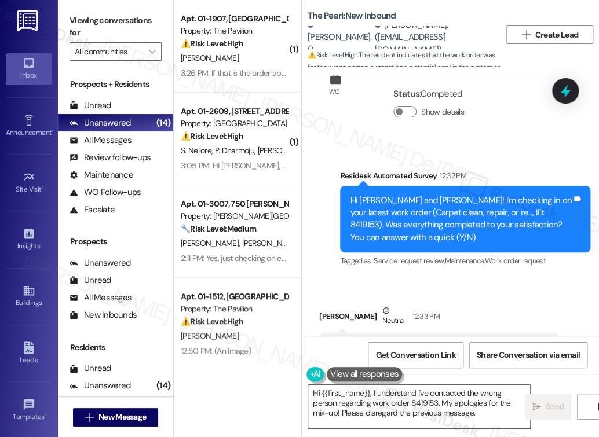
click at [451, 417] on textarea "Hi {{first_name}}, I understand I've contacted the wrong person regarding work …" at bounding box center [419, 406] width 222 height 43
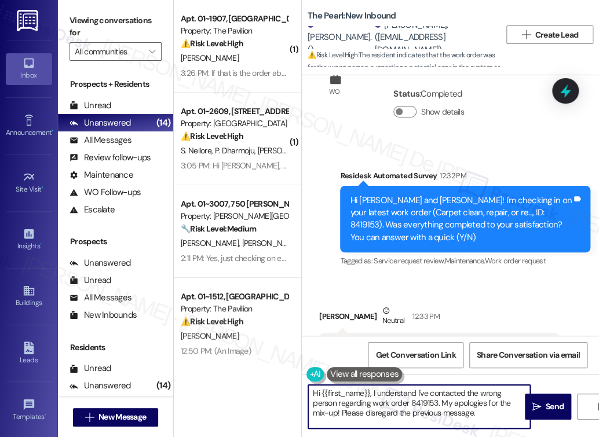
click at [451, 417] on textarea "Hi {{first_name}}, I understand I've contacted the wrong person regarding work …" at bounding box center [419, 406] width 222 height 43
paste textarea "that the work order was not completed to your satisfaction. I'm happy to look i…"
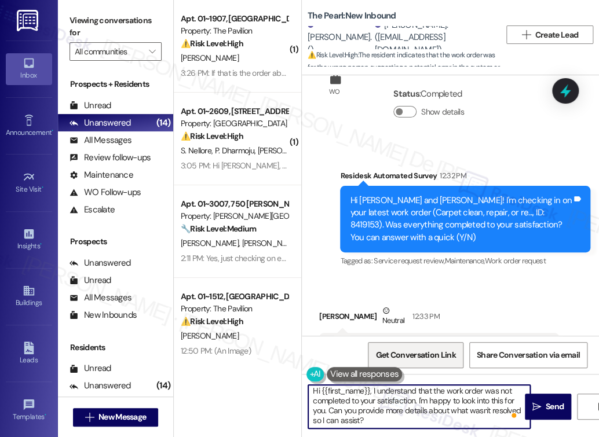
type textarea "Hi {{first_name}}, I understand that the work order was not completed to your s…"
click at [438, 354] on span "Get Conversation Link" at bounding box center [415, 355] width 80 height 12
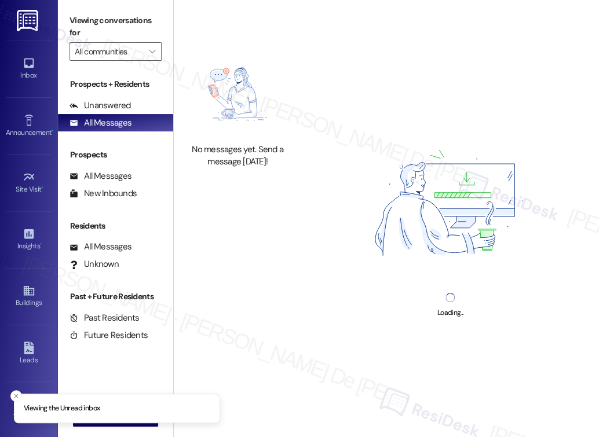
scroll to position [8250, 0]
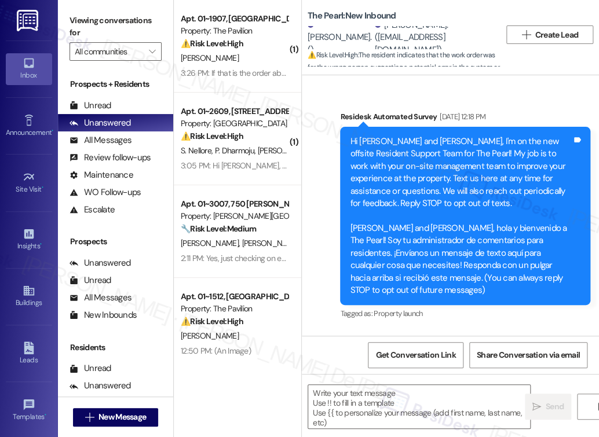
type textarea "Fetching suggested responses. Please feel free to read through the conversation…"
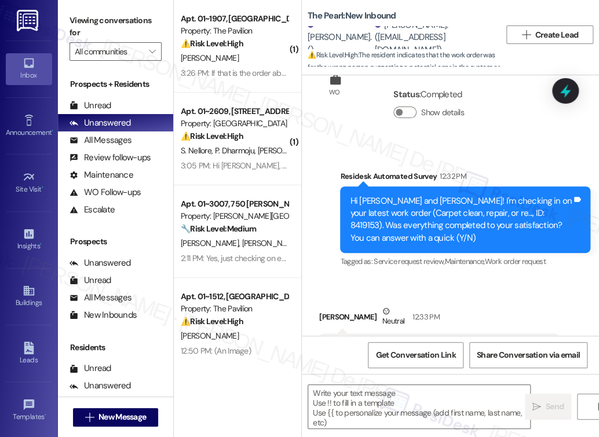
scroll to position [7661, 0]
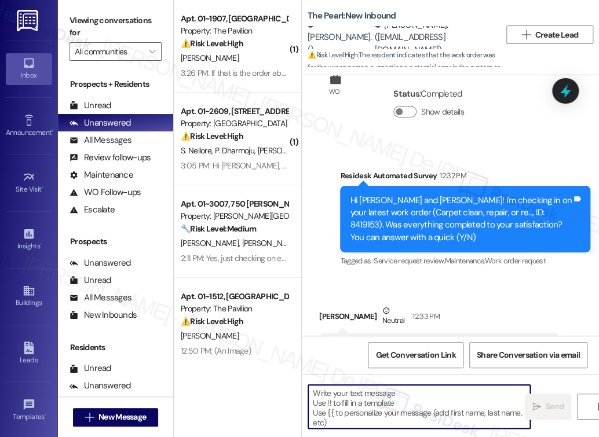
click at [415, 400] on textarea at bounding box center [419, 406] width 222 height 43
click at [369, 399] on textarea "To enrich screen reader interactions, please activate Accessibility in Grammarl…" at bounding box center [419, 406] width 222 height 43
click at [355, 400] on textarea "To enrich screen reader interactions, please activate Accessibility in Grammarl…" at bounding box center [419, 406] width 222 height 43
paste textarea "Hi {{first_name}}, I understand that the work order was not completed to your s…"
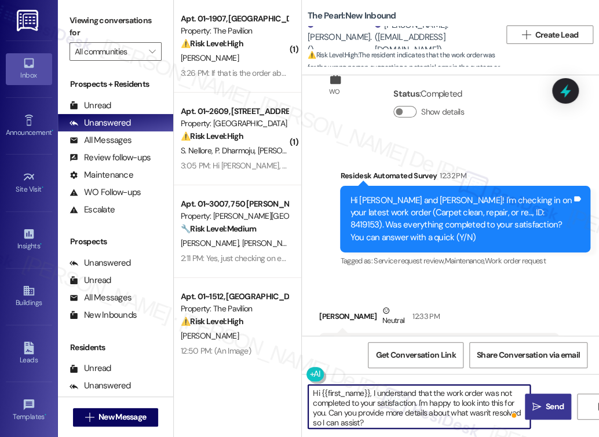
type textarea "Hi {{first_name}}, I understand that the work order was not completed to your s…"
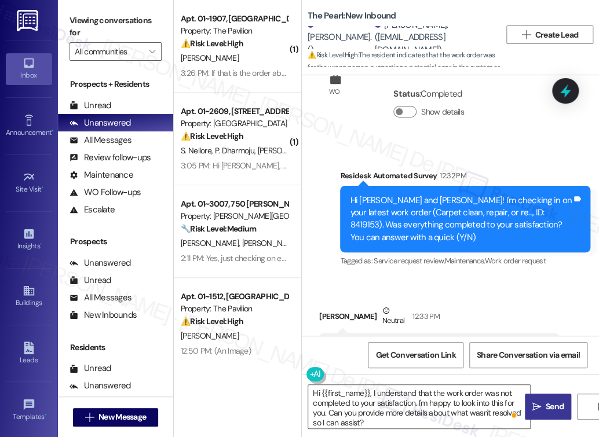
click at [553, 406] on span "Send" at bounding box center [555, 407] width 18 height 12
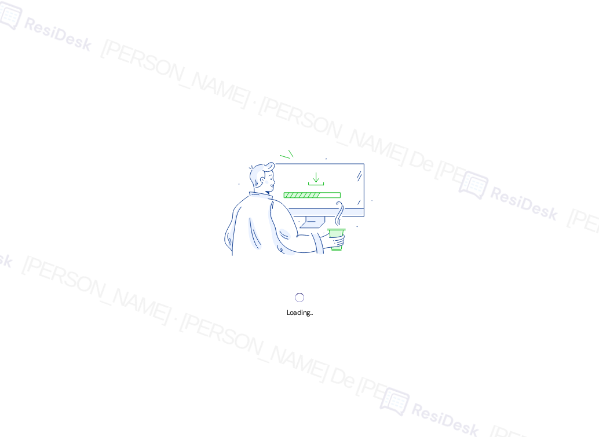
scroll to position [8250, 0]
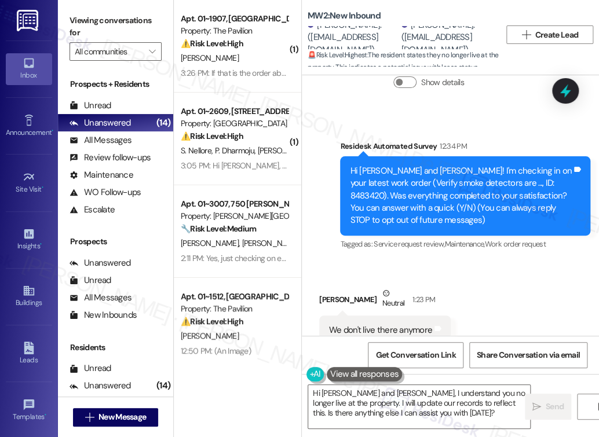
scroll to position [59, 0]
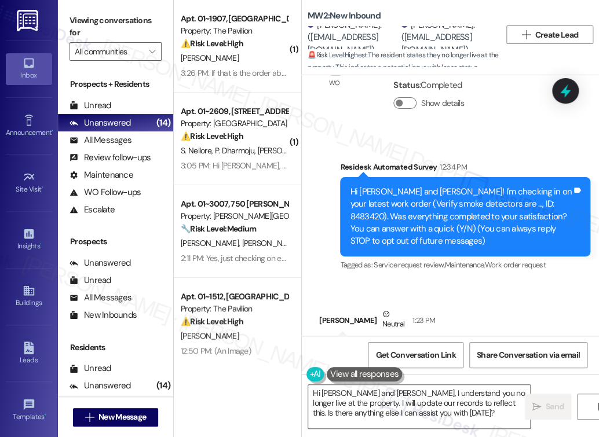
click at [419, 228] on div "Hi [PERSON_NAME] and [PERSON_NAME]! I'm checking in on your latest work order (…" at bounding box center [461, 217] width 222 height 62
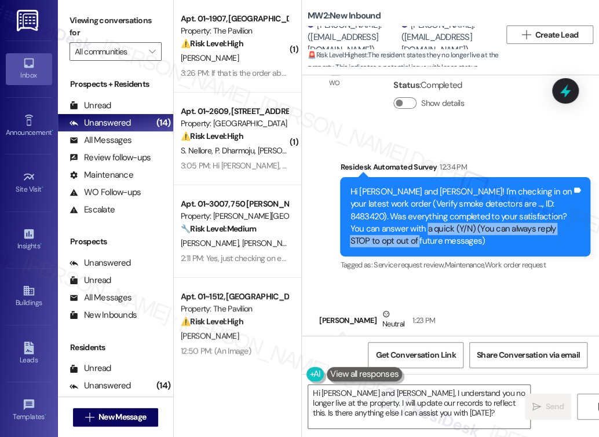
drag, startPoint x: 419, startPoint y: 229, endPoint x: 410, endPoint y: 249, distance: 21.2
type textarea "You can always reply STOP to opt out of future messages"
click at [410, 249] on div "Hi [PERSON_NAME] and [PERSON_NAME]! I'm checking in on your latest work order (…" at bounding box center [465, 216] width 250 height 79
click at [385, 404] on textarea "Hi [PERSON_NAME] and [PERSON_NAME], I understand you no longer live at the prop…" at bounding box center [419, 406] width 222 height 43
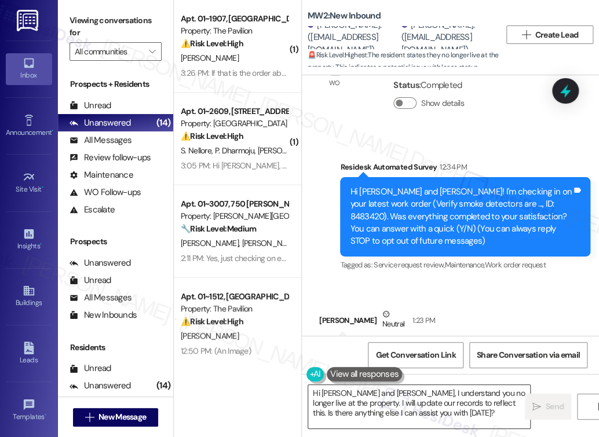
click at [385, 404] on textarea "Hi [PERSON_NAME] and [PERSON_NAME], I understand you no longer live at the prop…" at bounding box center [419, 406] width 222 height 43
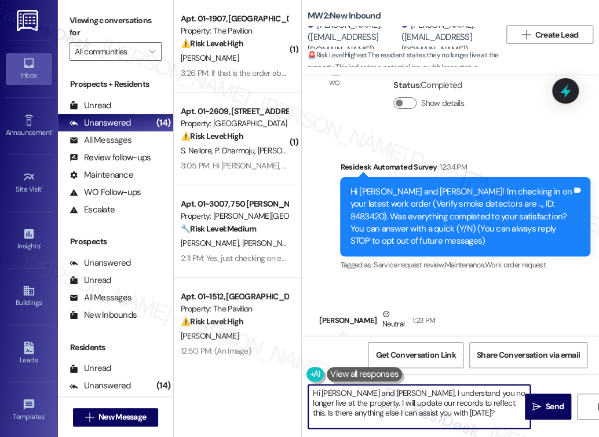
click at [385, 404] on textarea "Hi [PERSON_NAME] and [PERSON_NAME], I understand you no longer live at the prop…" at bounding box center [419, 406] width 222 height 43
paste textarea "Please reply STOP to stop receiving texts from this number."
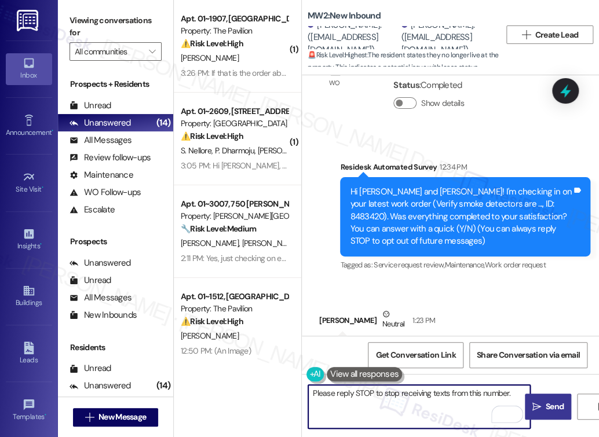
type textarea "Please reply STOP to stop receiving texts from this number."
click at [549, 412] on span "Send" at bounding box center [555, 407] width 18 height 12
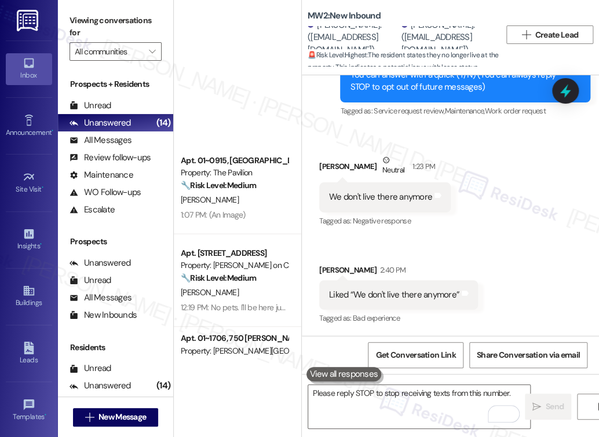
scroll to position [943, 0]
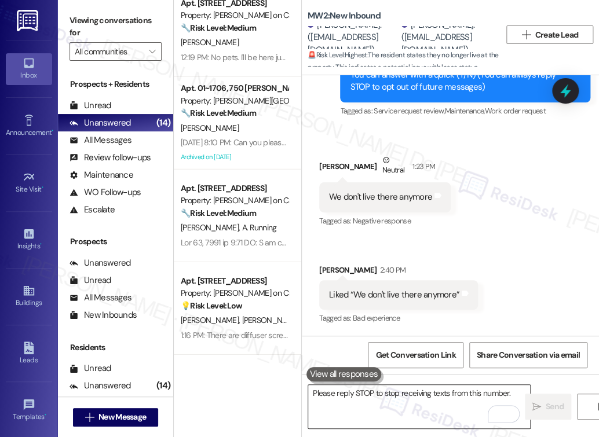
click at [426, 407] on textarea "Please reply STOP to stop receiving texts from this number." at bounding box center [419, 406] width 222 height 43
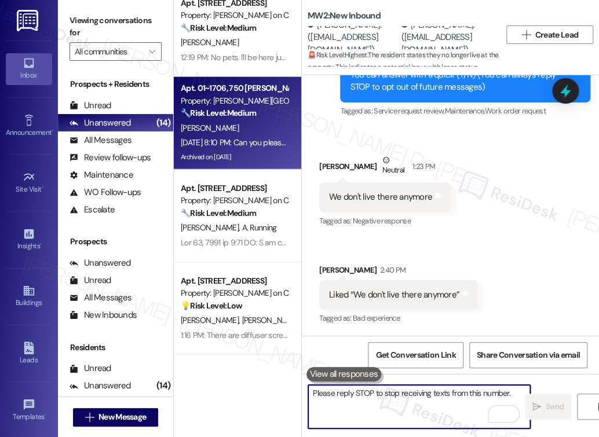
click at [217, 136] on div "[DATE] 8:10 PM: Can you please confirm if the laundry room will be redone? I've…" at bounding box center [235, 143] width 110 height 14
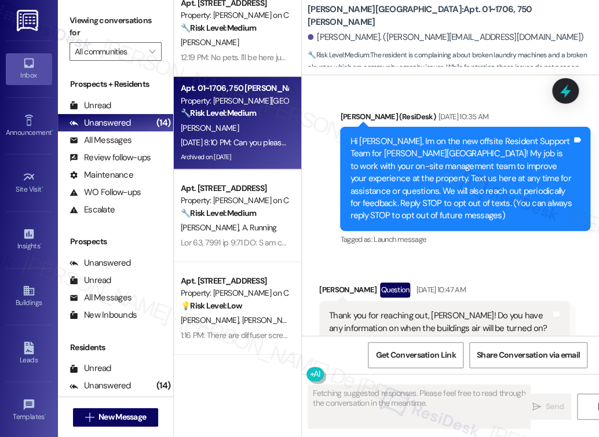
scroll to position [18747, 0]
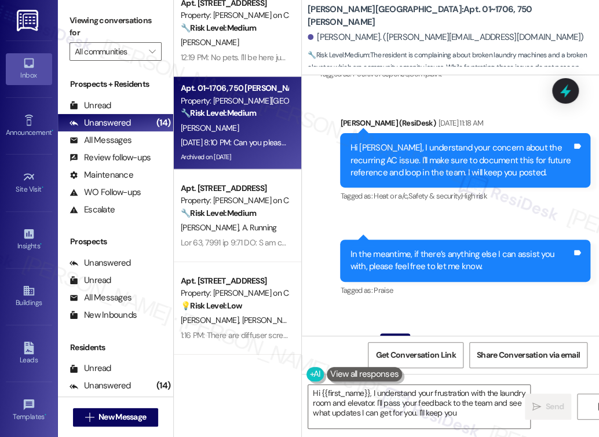
type textarea "Hi {{first_name}}, I understand your frustration with the laundry room and elev…"
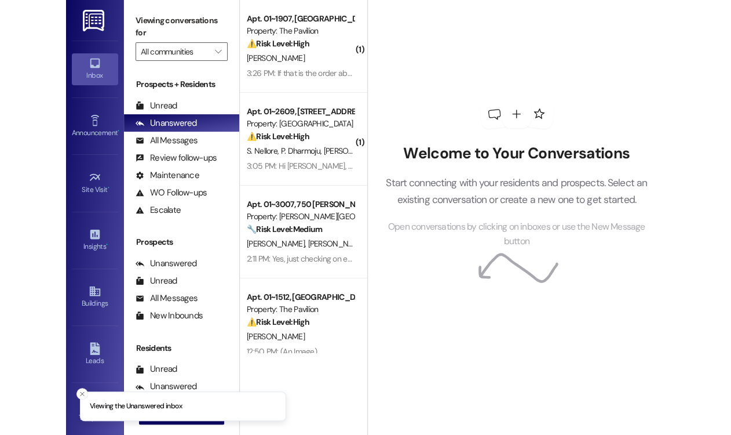
scroll to position [8253, 0]
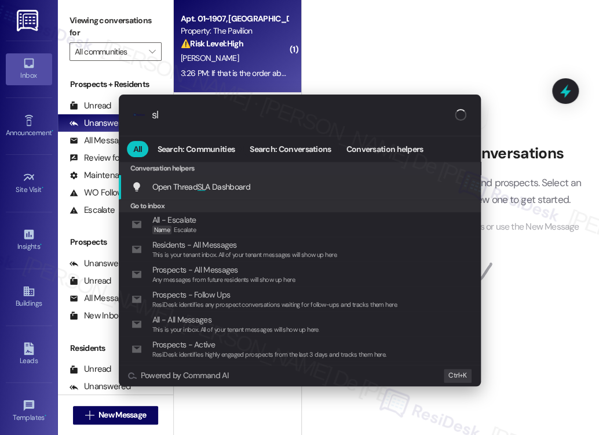
type input "sla"
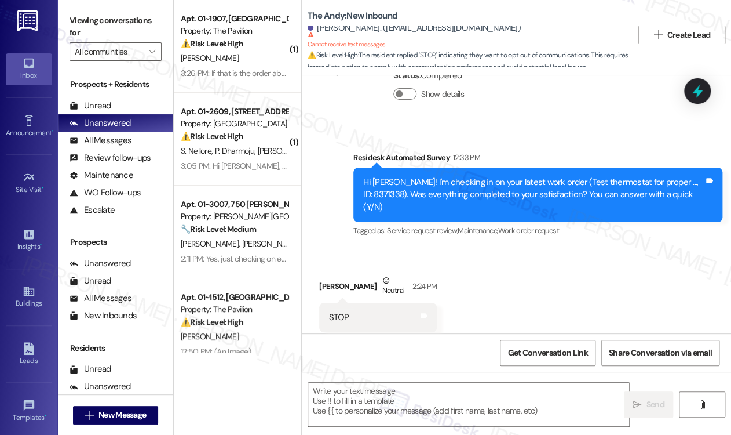
scroll to position [411, 0]
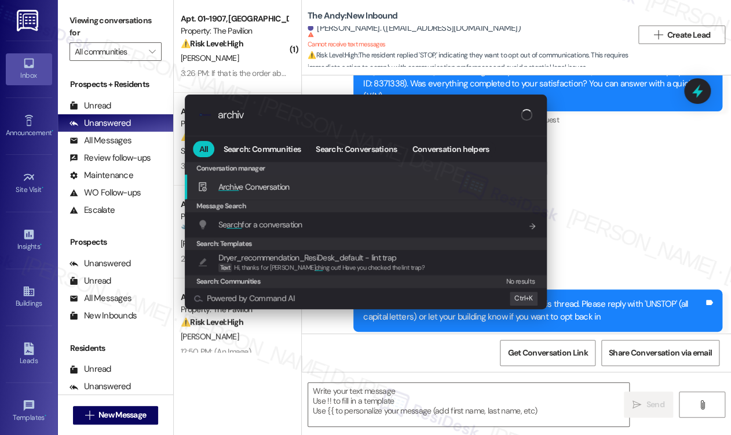
type input "archive"
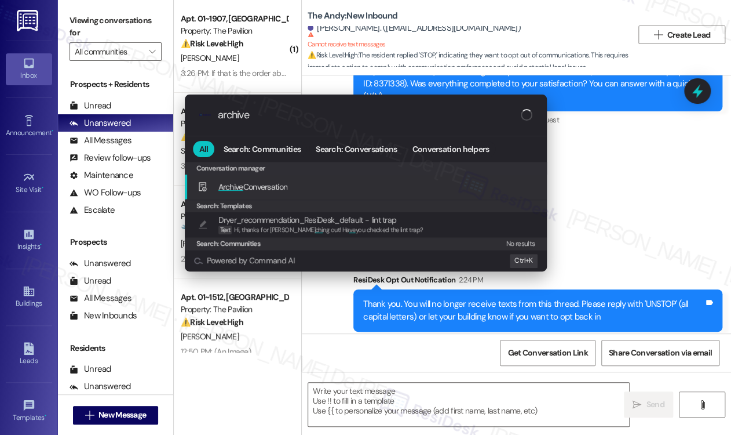
click at [355, 184] on div "Archive Conversation Add shortcut" at bounding box center [367, 186] width 339 height 13
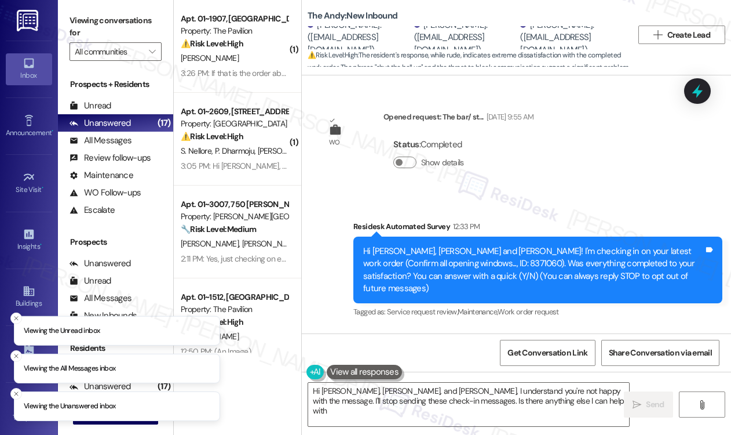
type textarea "Hi [PERSON_NAME], [PERSON_NAME], and [PERSON_NAME], I understand you're not hap…"
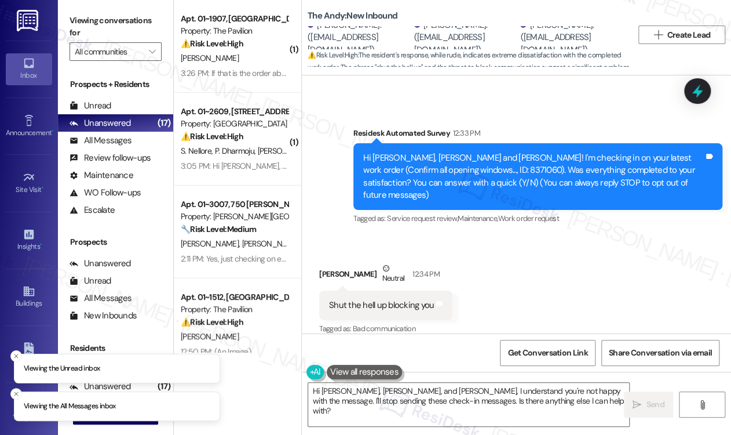
scroll to position [8253, 0]
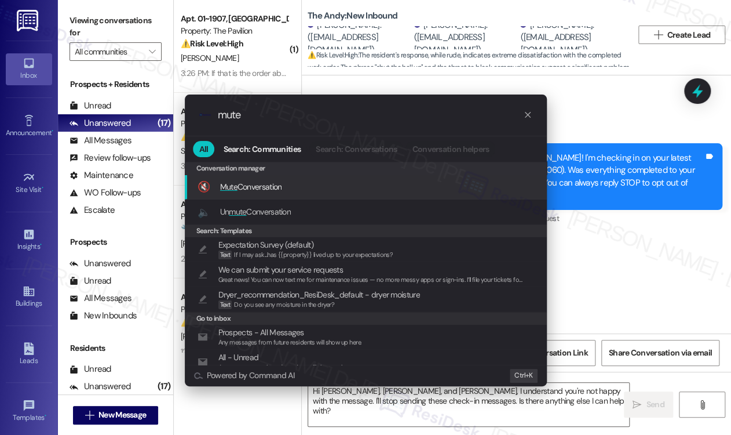
type input "mute"
click at [273, 99] on div ".cls-1{fill:#0a055f;}.cls-2{fill:#0cc4c4;} resideskLogoBlueOrange mute" at bounding box center [366, 114] width 362 height 41
click at [271, 113] on input "mute" at bounding box center [370, 115] width 305 height 12
type textarea "mute"
click at [271, 113] on input "mute" at bounding box center [370, 115] width 305 height 12
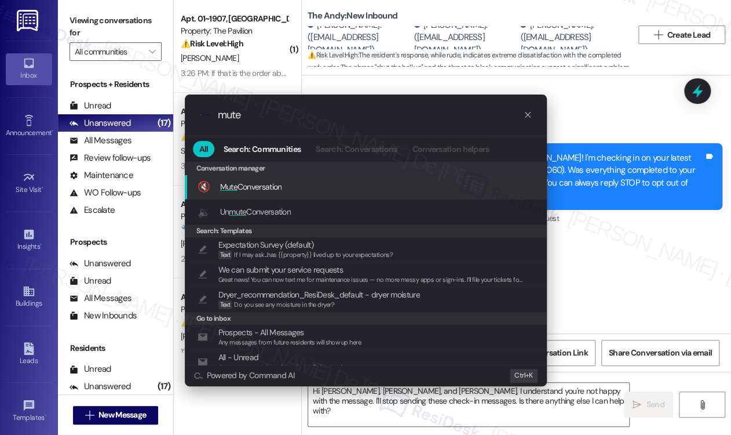
click at [271, 114] on input "mute" at bounding box center [370, 115] width 305 height 12
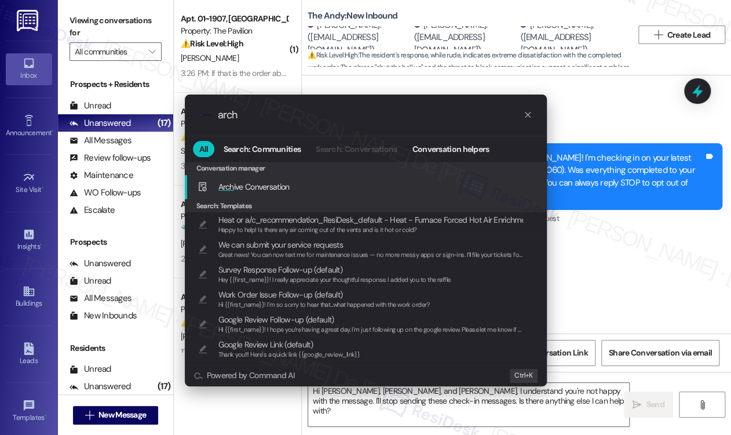
type input "arch"
click at [282, 183] on span "Arch ive Conversation" at bounding box center [253, 186] width 71 height 10
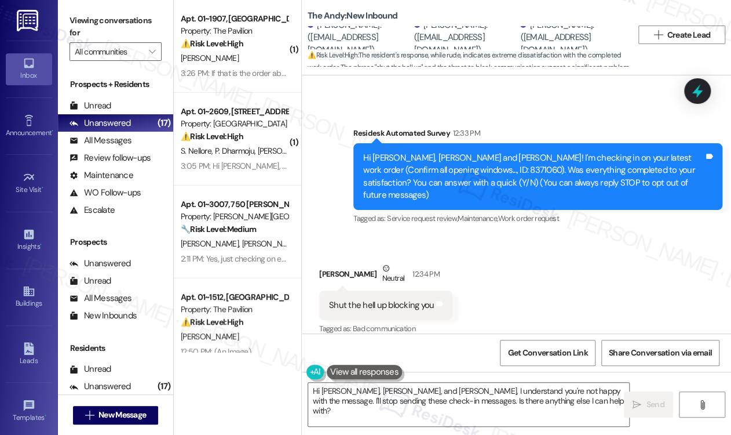
scroll to position [94, 0]
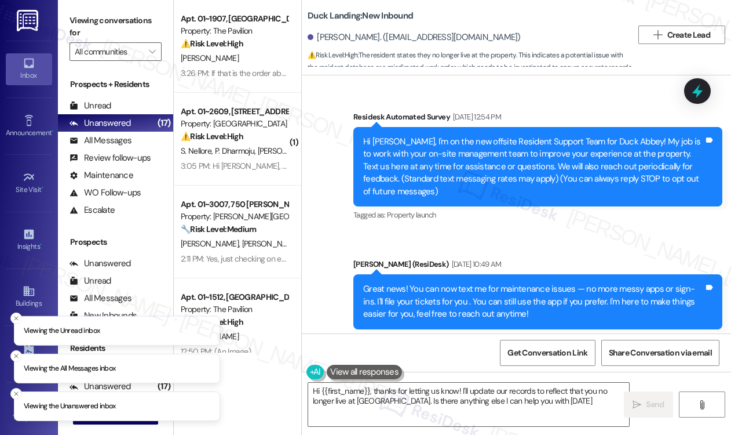
type textarea "Hi {{first_name}}, thanks for letting us know! I'll update our records to refle…"
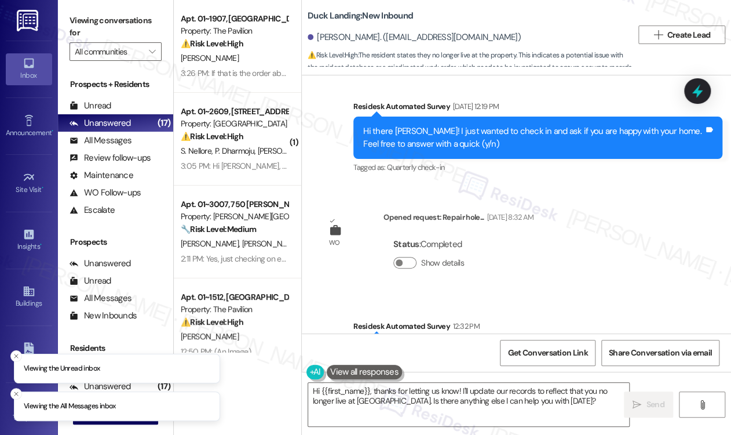
scroll to position [1275, 0]
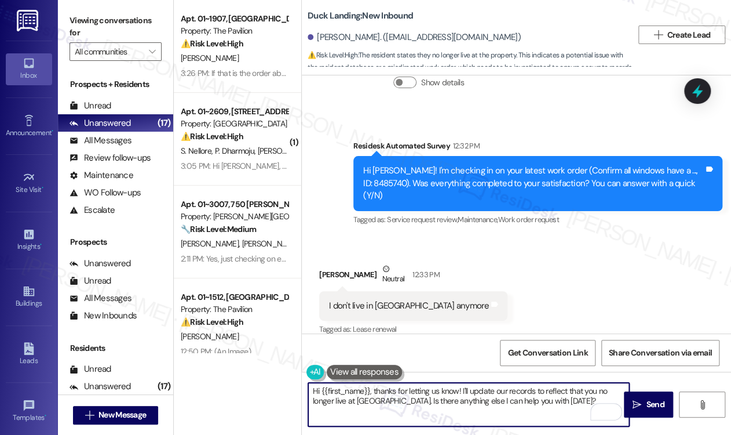
drag, startPoint x: 578, startPoint y: 404, endPoint x: 461, endPoint y: 393, distance: 116.9
click at [485, 392] on textarea "Hi {{first_name}}, thanks for letting us know! I'll update our records to refle…" at bounding box center [468, 403] width 321 height 43
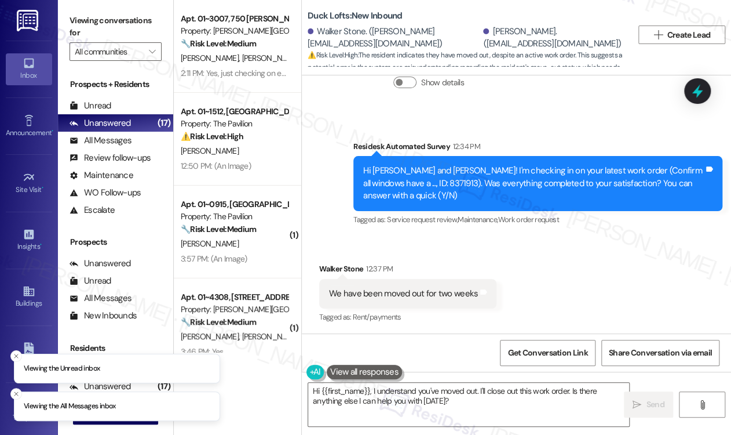
scroll to position [1023, 0]
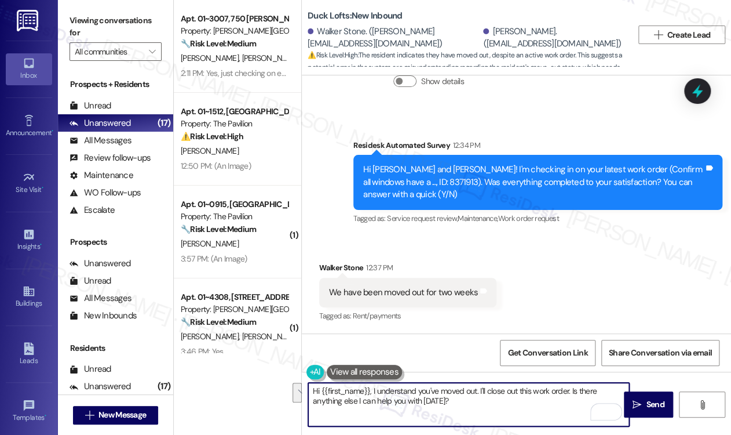
drag, startPoint x: 492, startPoint y: 404, endPoint x: 480, endPoint y: 393, distance: 16.0
click at [480, 393] on textarea "Hi {{first_name}}, I understand you've moved out. I'll close out this work orde…" at bounding box center [468, 403] width 321 height 43
paste textarea "Please reply STOP to stop receiving texts from this number."
type textarea "Hi {{first_name}}, I understand you've moved out. Please reply STOP to stop rec…"
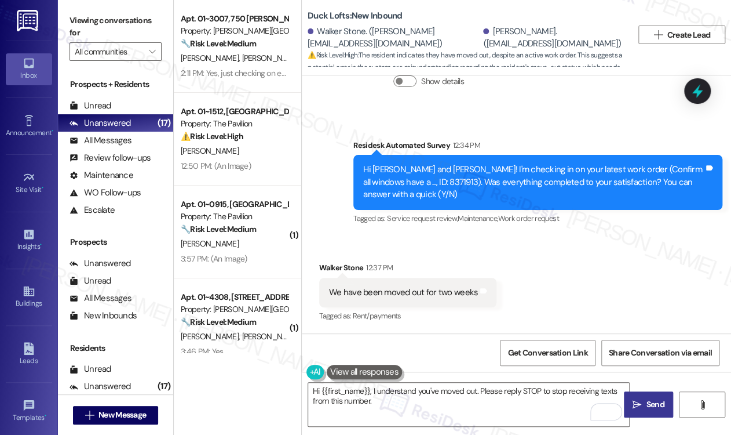
click at [640, 399] on span " Send" at bounding box center [648, 404] width 37 height 12
click at [423, 401] on textarea "Hi {{first_name}}, I understand you've moved out. Please reply STOP to stop rec…" at bounding box center [469, 403] width 321 height 43
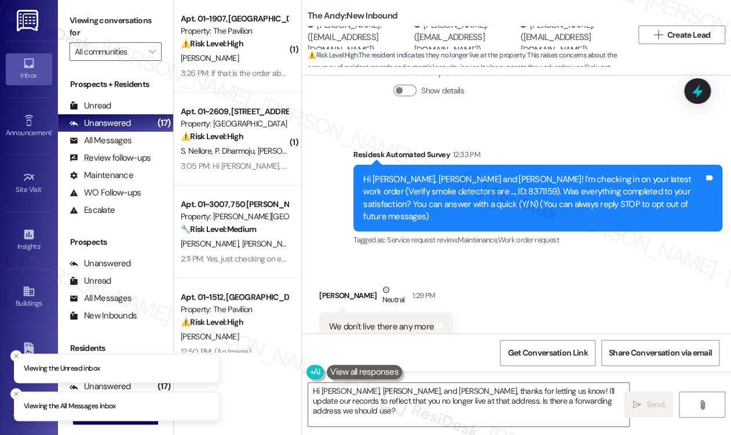
scroll to position [94, 0]
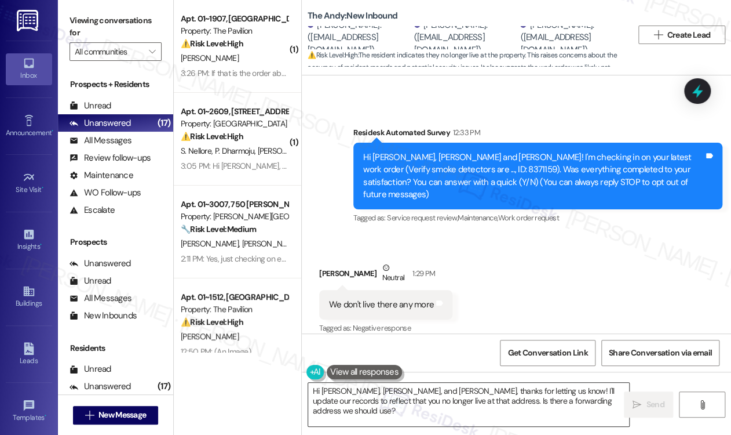
click at [481, 396] on textarea "Hi Tess, Lily, and Eliza, thanks for letting us know! I'll update our records t…" at bounding box center [468, 403] width 321 height 43
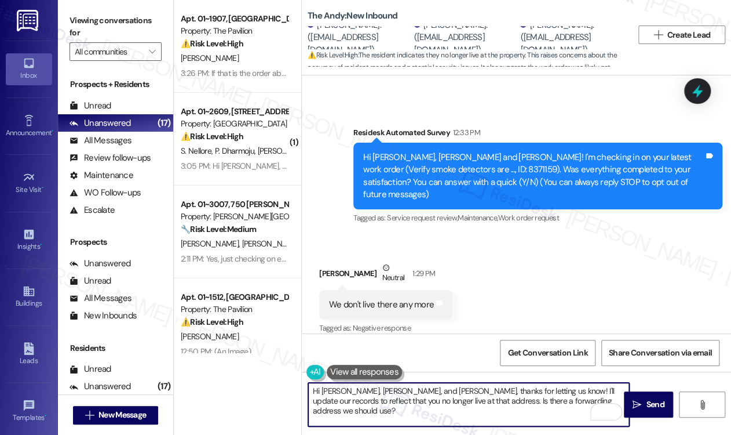
click at [563, 404] on textarea "Hi Tess, Lily, and Eliza, thanks for letting us know! I'll update our records t…" at bounding box center [468, 403] width 321 height 43
drag, startPoint x: 563, startPoint y: 400, endPoint x: 473, endPoint y: 393, distance: 90.0
click at [473, 393] on textarea "Hi Tess, Lily, and Eliza, thanks for letting us know! I'll update our records t…" at bounding box center [468, 403] width 321 height 43
paste textarea "Please reply STOP to stop receiving texts from this number."
type textarea "Hi Tess, Lily, and Eliza, thanks for letting us know! Please reply STOP to stop…"
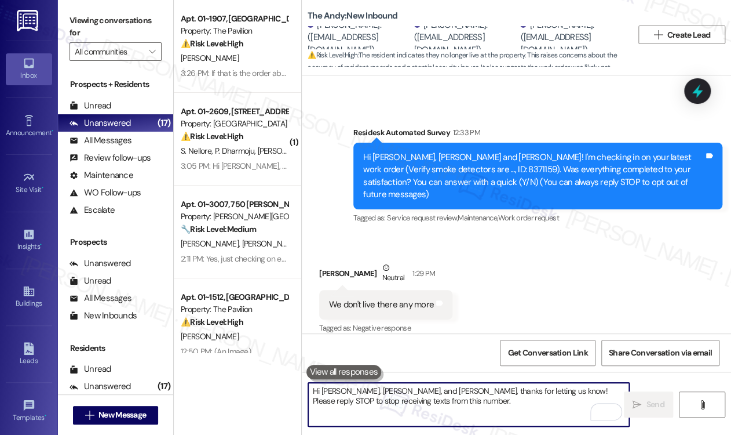
click at [518, 413] on textarea "Hi Tess, Lily, and Eliza, thanks for letting us know! Please reply STOP to stop…" at bounding box center [468, 403] width 321 height 43
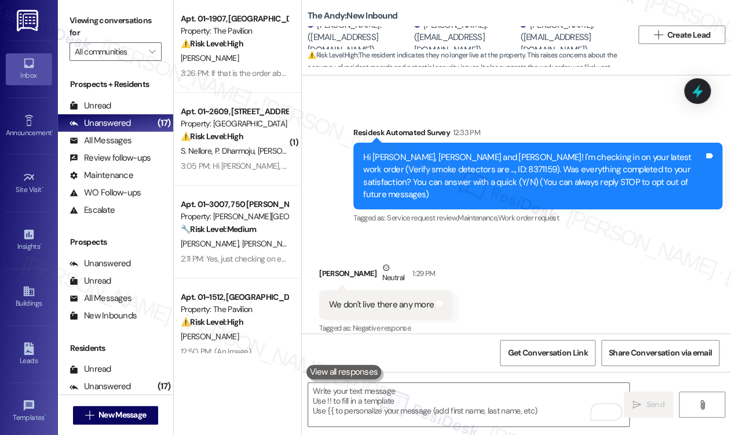
click at [538, 290] on div "Received via SMS Lily Reese Neutral 1:29 PM We don't live there any more Tags a…" at bounding box center [516, 290] width 429 height 110
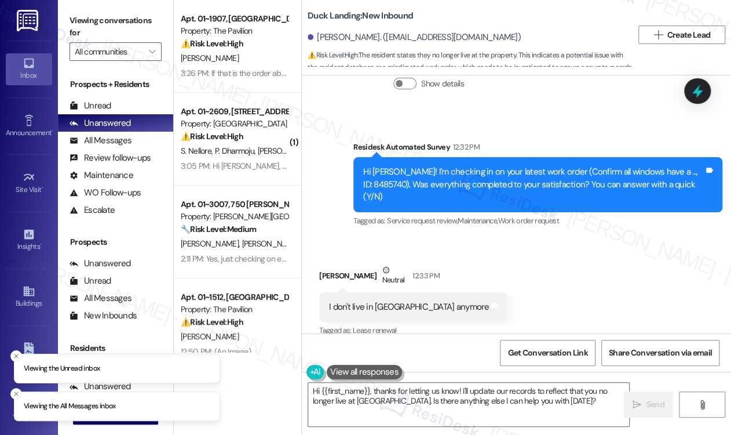
scroll to position [1275, 0]
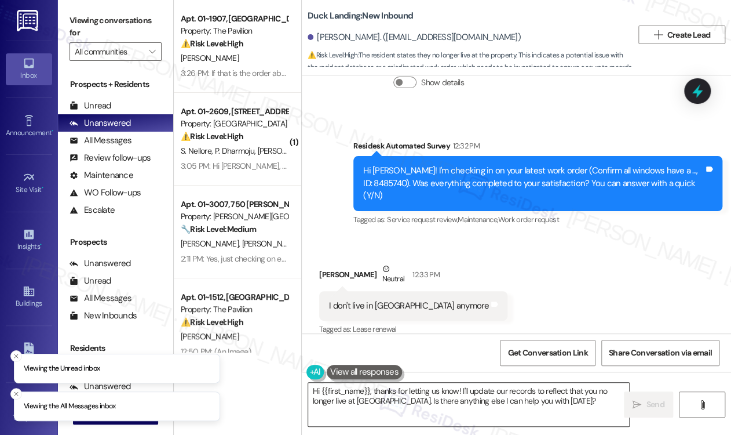
click at [450, 399] on textarea "Hi {{first_name}}, thanks for letting us know! I'll update our records to refle…" at bounding box center [468, 403] width 321 height 43
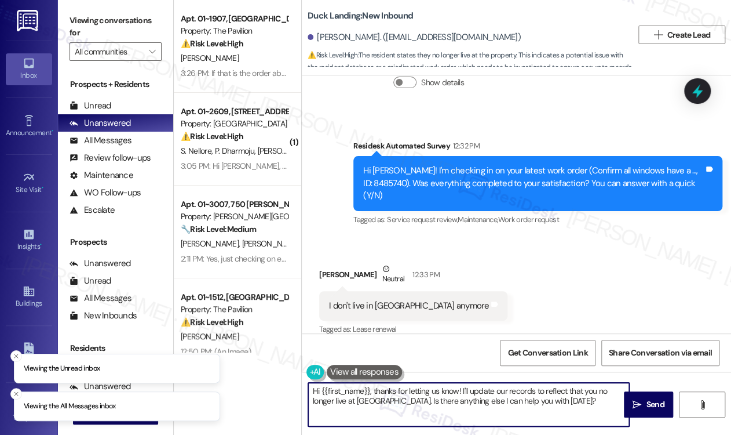
click at [450, 399] on textarea "Hi {{first_name}}, thanks for letting us know! I'll update our records to refle…" at bounding box center [468, 403] width 321 height 43
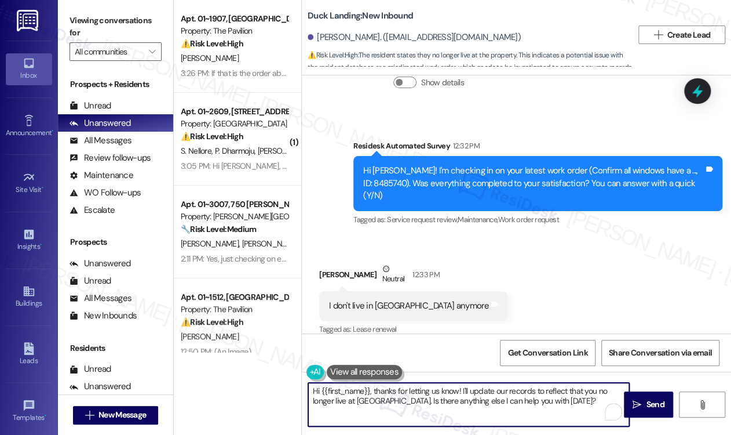
click at [495, 397] on textarea "Hi {{first_name}}, thanks for letting us know! I'll update our records to refle…" at bounding box center [468, 403] width 321 height 43
click at [574, 403] on textarea "Hi {{first_name}}, thanks for letting us know! I'll update our records to refle…" at bounding box center [468, 403] width 321 height 43
click at [572, 402] on textarea "Hi {{first_name}}, thanks for letting us know! I'll update our records to refle…" at bounding box center [468, 403] width 321 height 43
click at [571, 401] on textarea "Hi {{first_name}}, thanks for letting us know! I'll update our records to refle…" at bounding box center [468, 403] width 321 height 43
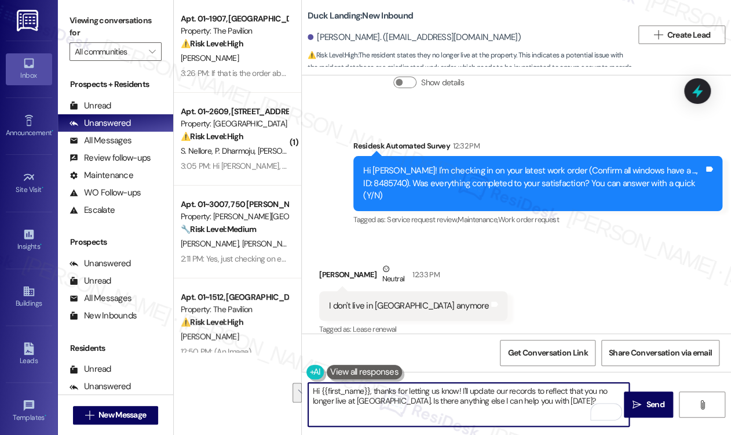
paste textarea "Please reply STOP to stop receiving texts from this number."
type textarea "Hi {{first_name}}, thanks for letting us know! Please reply STOP to stop receiv…"
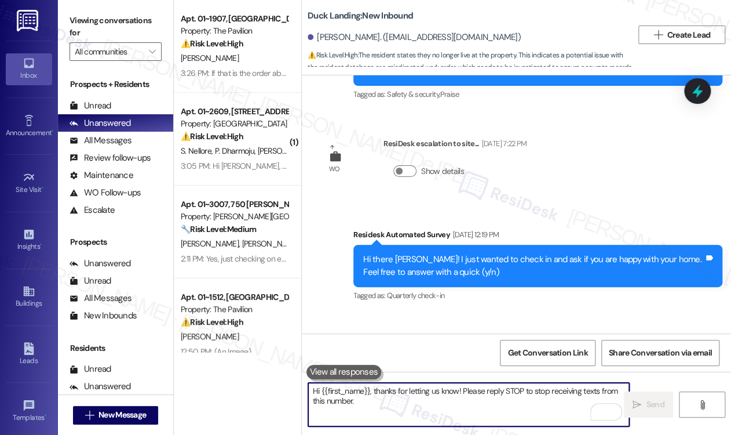
scroll to position [1275, 0]
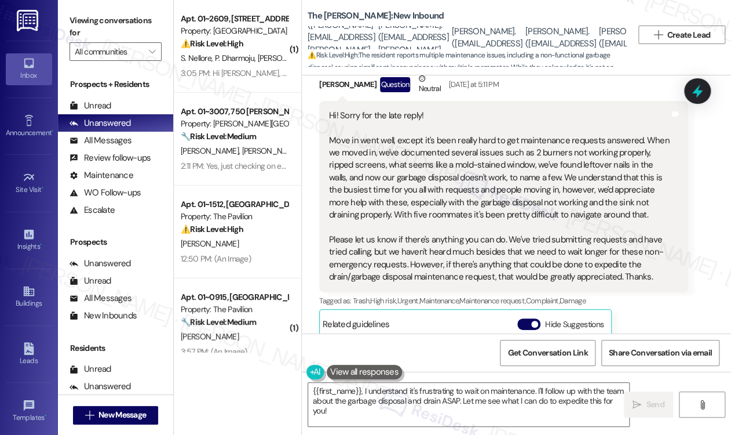
scroll to position [1, 0]
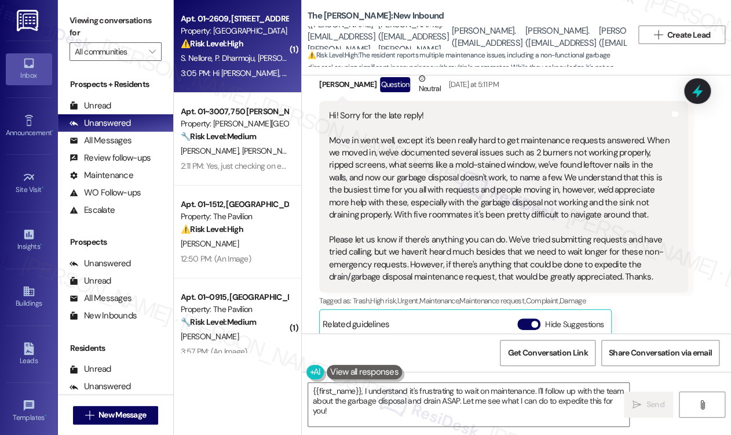
click at [225, 58] on span "P. Dharmoju" at bounding box center [236, 58] width 43 height 10
type textarea "{{first_name}}, I understand it's frustrating to wait on maintenance. I'll foll…"
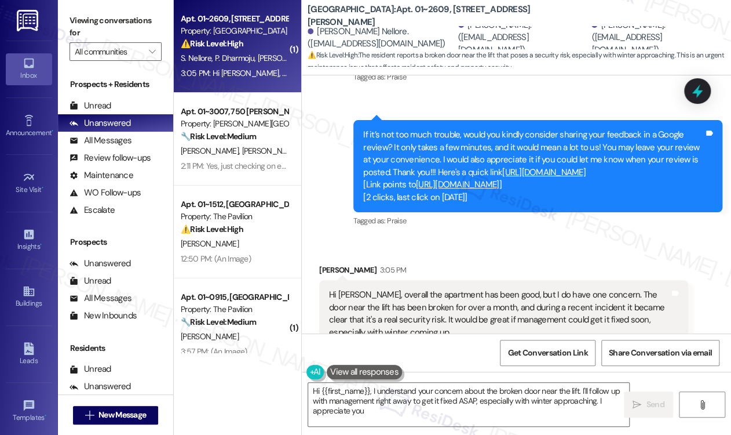
scroll to position [988, 0]
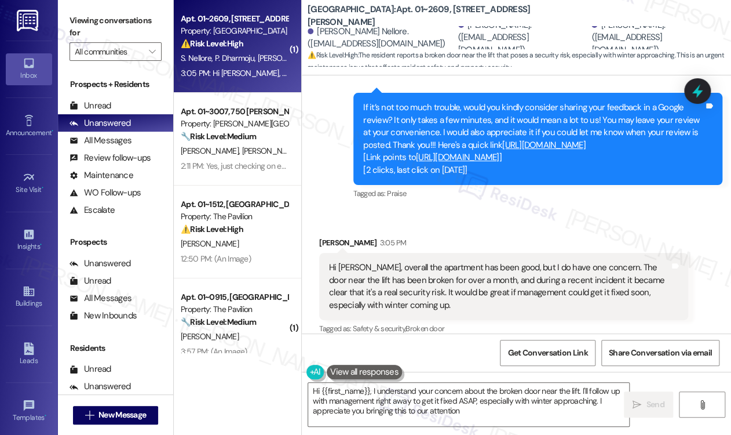
type textarea "Hi {{first_name}}, I understand your concern about the broken door near the lif…"
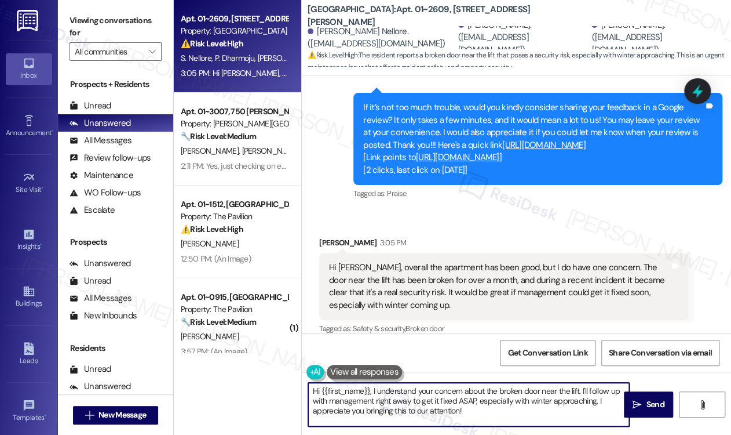
type textarea "follow up with management right away to get it fixed ASAP, especially with wint…"
drag, startPoint x: 590, startPoint y: 389, endPoint x: 598, endPoint y: 402, distance: 15.1
click at [598, 402] on textarea "Hi {{first_name}}, I understand your concern about the broken door near the lif…" at bounding box center [468, 403] width 321 height 43
click at [561, 398] on textarea "Hi {{first_name}}, I understand your concern about the broken door near the lif…" at bounding box center [468, 403] width 321 height 43
click at [413, 410] on textarea "Hi {{first_name}}, I understand your concern about the broken door near the lif…" at bounding box center [468, 403] width 321 height 43
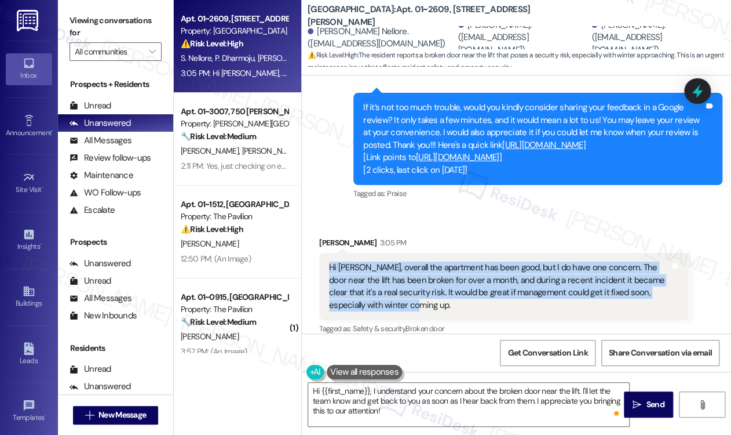
drag, startPoint x: 399, startPoint y: 298, endPoint x: 403, endPoint y: 282, distance: 16.9
click at [316, 246] on div "Received via SMS Pavan Kumar Dharmoju 3:05 PM Hi Sarah, overall the apartment h…" at bounding box center [504, 287] width 386 height 118
copy div "Hi Sarah, overall the apartment has been good, but I do have one concern. The d…"
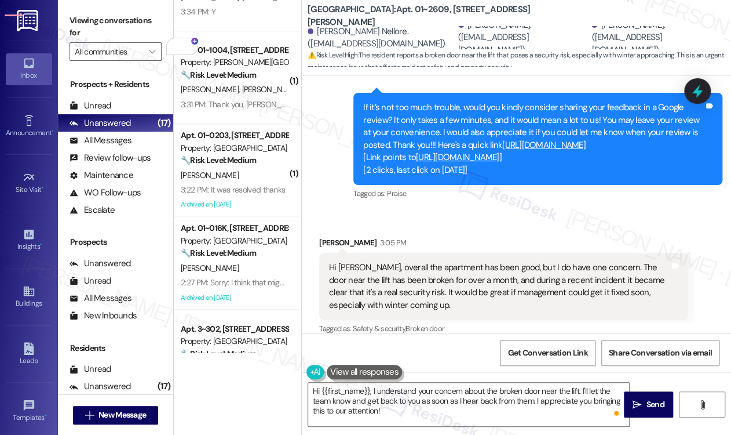
scroll to position [988, 0]
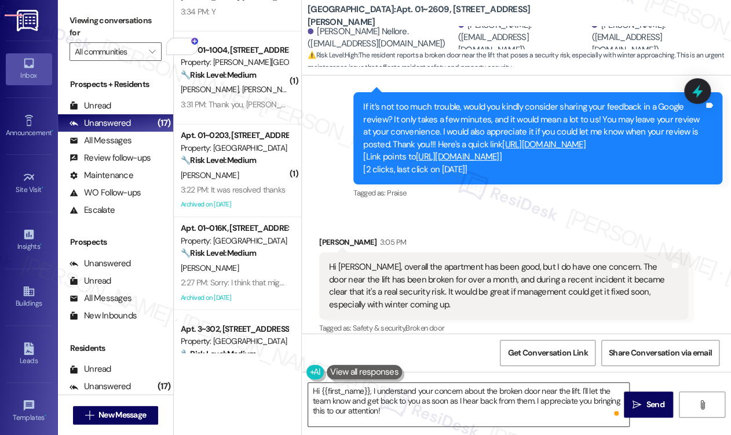
click at [337, 411] on textarea "Hi {{first_name}}, I understand your concern about the broken door near the lif…" at bounding box center [468, 403] width 321 height 43
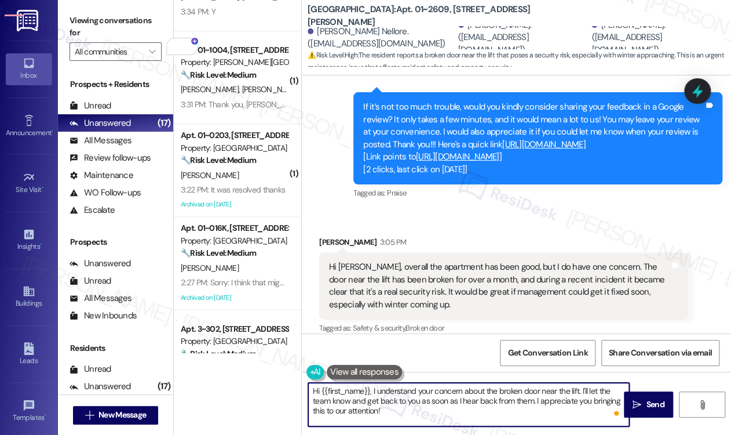
click at [411, 410] on textarea "Hi {{first_name}}, I understand your concern about the broken door near the lif…" at bounding box center [468, 403] width 321 height 43
paste textarea "Is it the main entry/exit door or one leading to a stairwell/common area? When …"
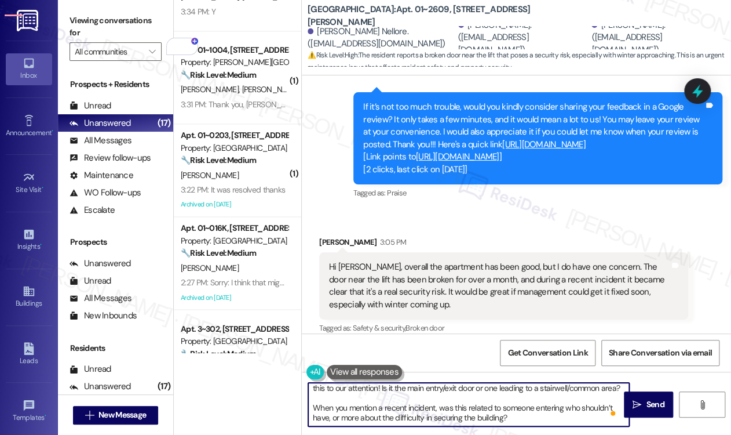
click at [342, 400] on textarea "Hi {{first_name}}, I understand your concern about the broken door near the lif…" at bounding box center [468, 403] width 321 height 43
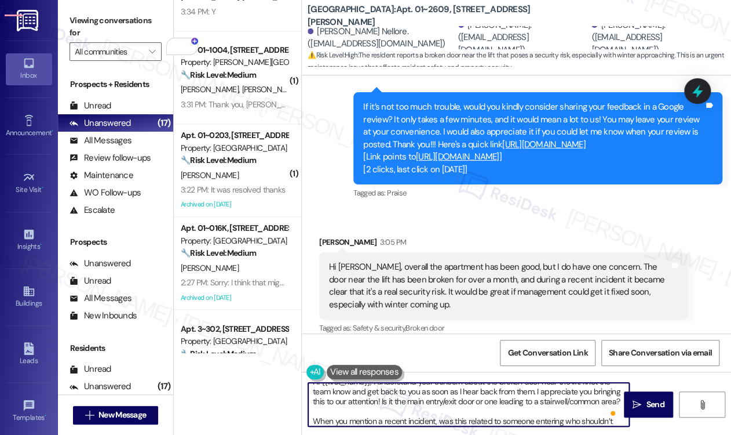
scroll to position [0, 0]
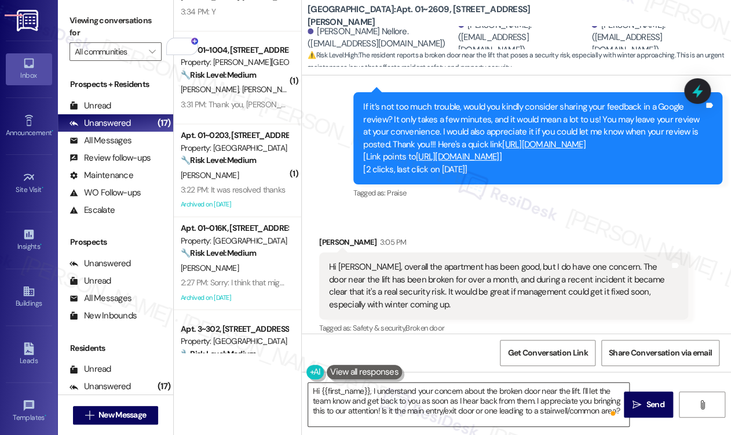
click at [447, 426] on div "Hi {{first_name}}, I understand your concern about the broken door near the lif…" at bounding box center [469, 404] width 322 height 45
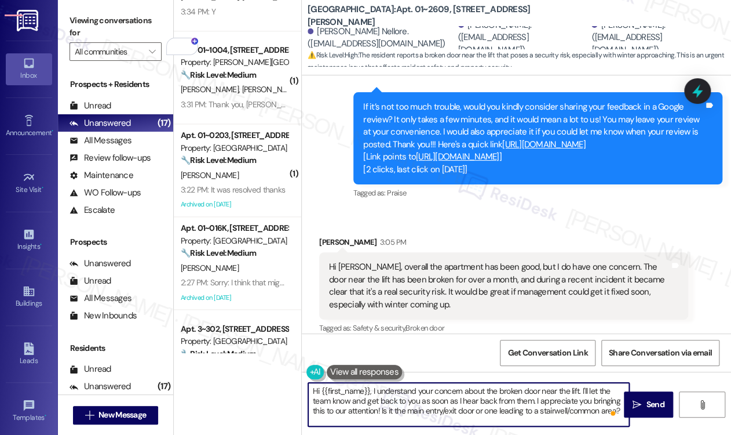
click at [382, 413] on textarea "Hi {{first_name}}, I understand your concern about the broken door near the lif…" at bounding box center [468, 403] width 321 height 43
paste textarea "Can you tell me a little more about the door?"
drag, startPoint x: 531, startPoint y: 400, endPoint x: 582, endPoint y: 389, distance: 52.2
click at [582, 389] on textarea "Hi {{first_name}}, I understand your concern about the broken door near the lif…" at bounding box center [468, 403] width 321 height 43
click at [349, 391] on textarea "Hi {{first_name}}, I understand your concern about the broken door near the lif…" at bounding box center [468, 403] width 321 height 43
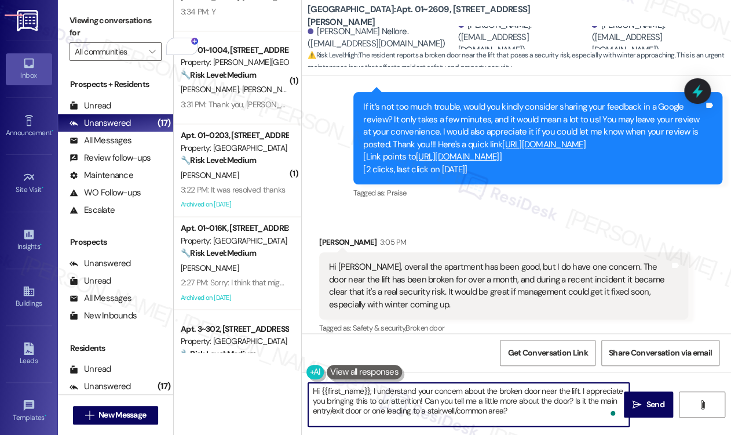
click at [349, 391] on textarea "Hi {{first_name}}, I understand your concern about the broken door near the lif…" at bounding box center [468, 403] width 321 height 43
click at [348, 391] on textarea "Hi {{first_name}}, I understand your concern about the broken door near the lif…" at bounding box center [468, 403] width 321 height 43
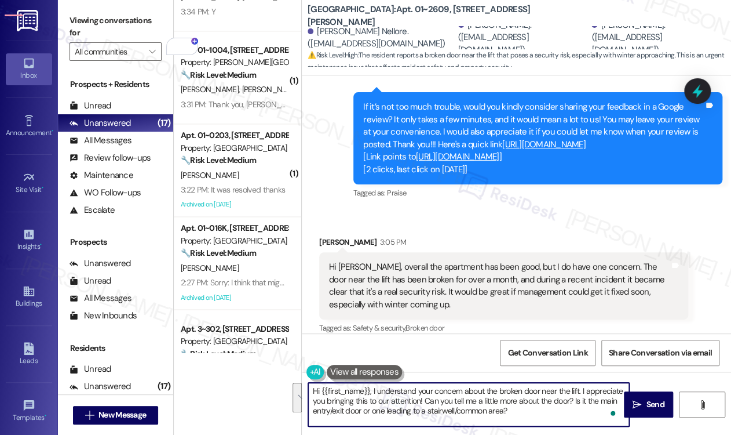
click at [375, 394] on textarea "Hi {{first_name}}, I understand your concern about the broken door near the lif…" at bounding box center [468, 403] width 321 height 43
click at [370, 392] on textarea "Hi {{first_name}}, I understand your concern about the broken door near the lif…" at bounding box center [468, 403] width 321 height 43
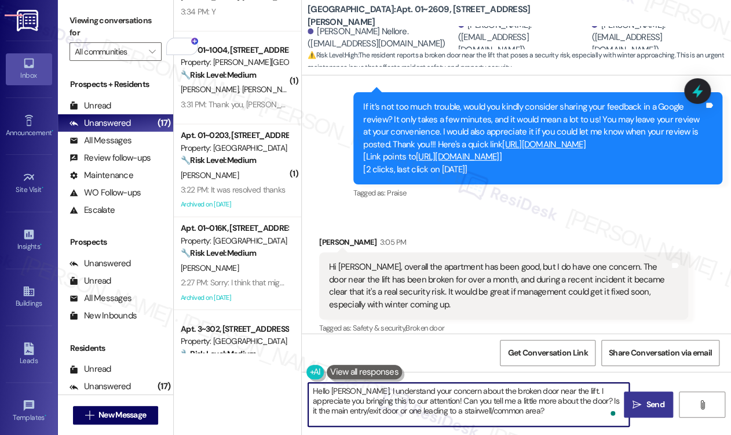
type textarea "Hello Pavan, I understand your concern about the broken door near the lift. I a…"
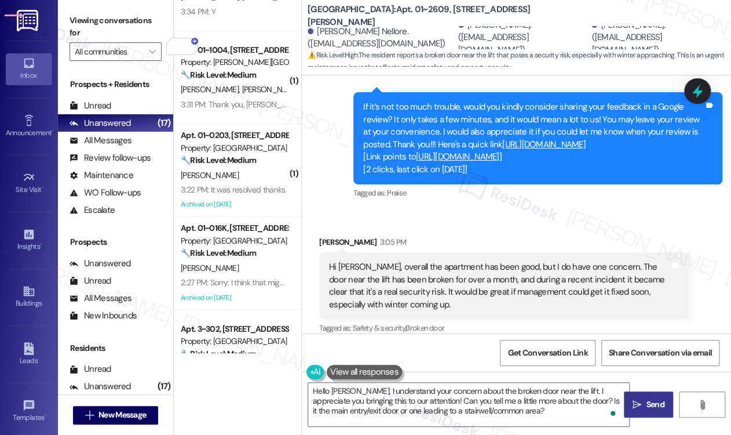
click at [640, 406] on icon "" at bounding box center [637, 404] width 9 height 9
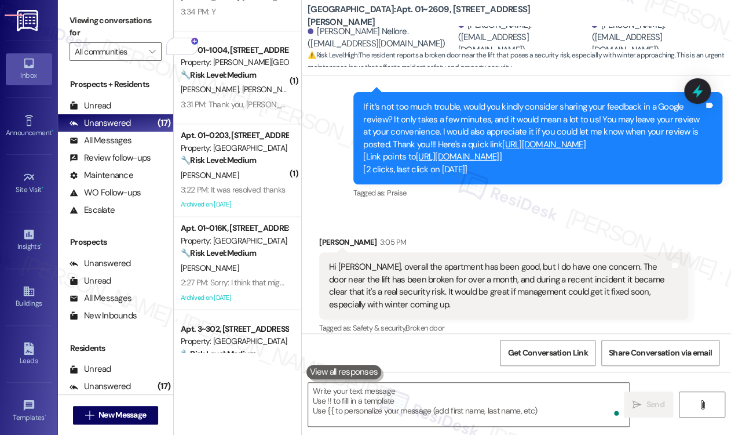
click at [526, 365] on div "Get Conversation Link Share Conversation via email" at bounding box center [516, 352] width 429 height 38
click at [532, 354] on span "Get Conversation Link" at bounding box center [548, 352] width 80 height 12
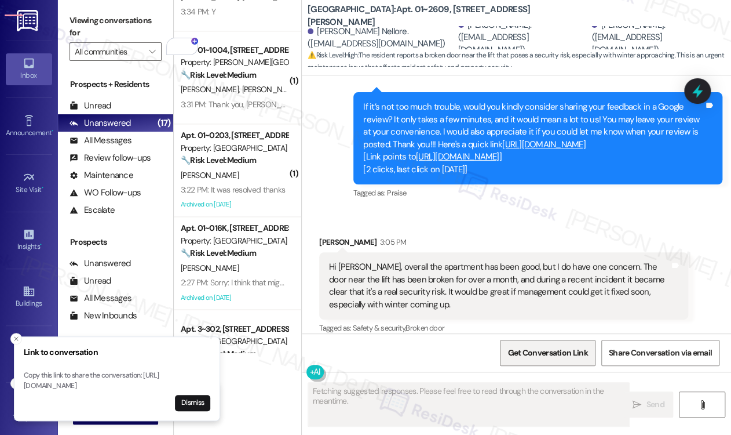
scroll to position [988, 0]
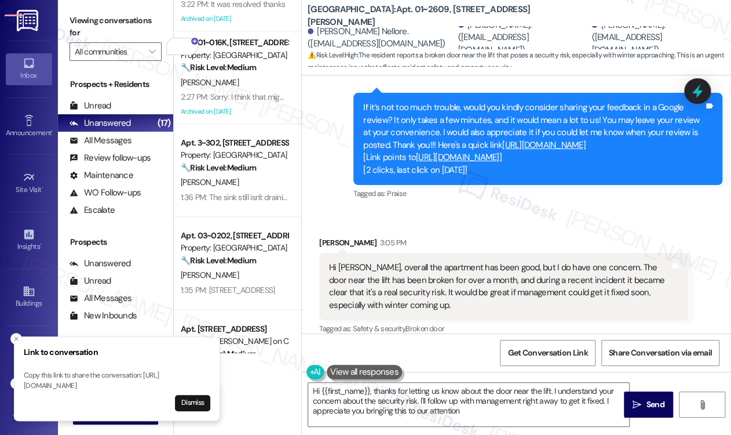
type textarea "Hi {{first_name}}, thanks for letting us know about the door near the lift. I u…"
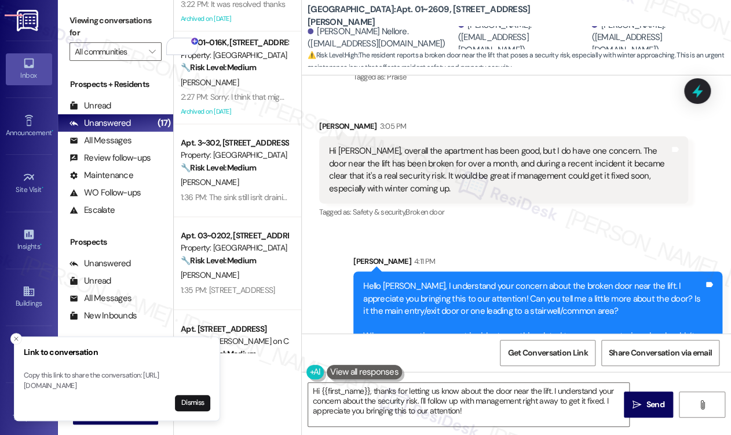
scroll to position [1131, 0]
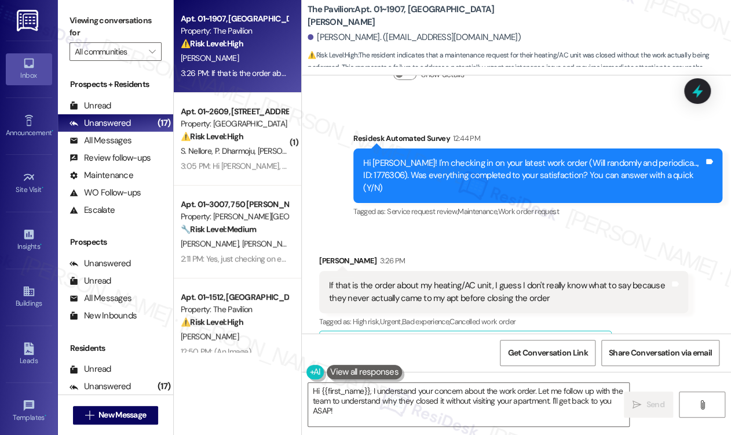
scroll to position [6194, 0]
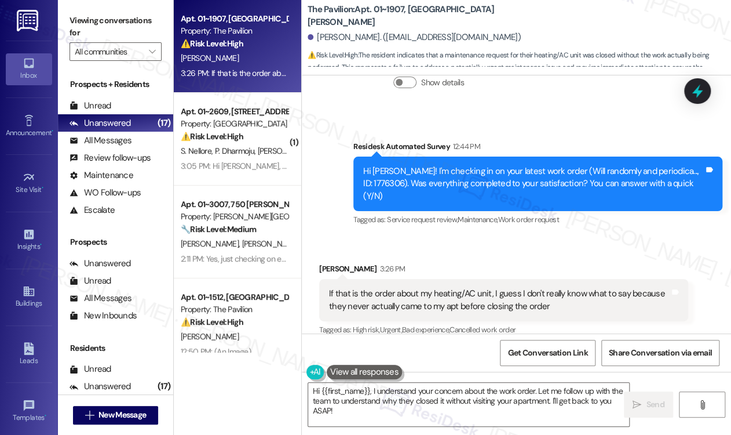
click at [380, 165] on div "Hi [PERSON_NAME]! I'm checking in on your latest work order (Will randomly and …" at bounding box center [533, 183] width 341 height 37
type textarea "1776306"
click at [380, 165] on div "Hi [PERSON_NAME]! I'm checking in on your latest work order (Will randomly and …" at bounding box center [533, 183] width 341 height 37
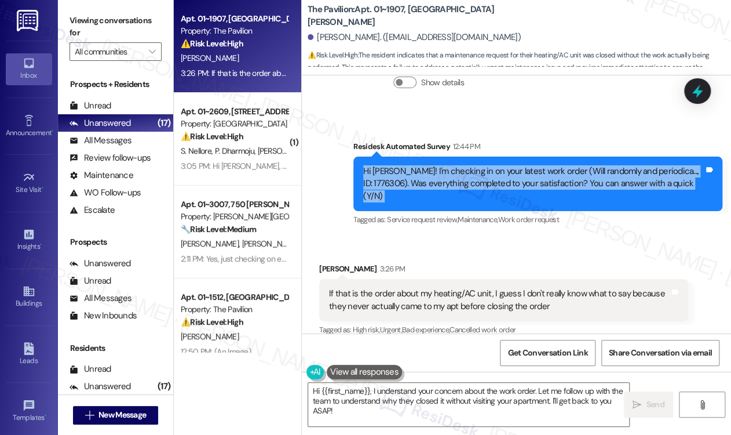
click at [380, 165] on div "Hi [PERSON_NAME]! I'm checking in on your latest work order (Will randomly and …" at bounding box center [533, 183] width 341 height 37
click at [387, 165] on div "Hi [PERSON_NAME]! I'm checking in on your latest work order (Will randomly and …" at bounding box center [533, 183] width 341 height 37
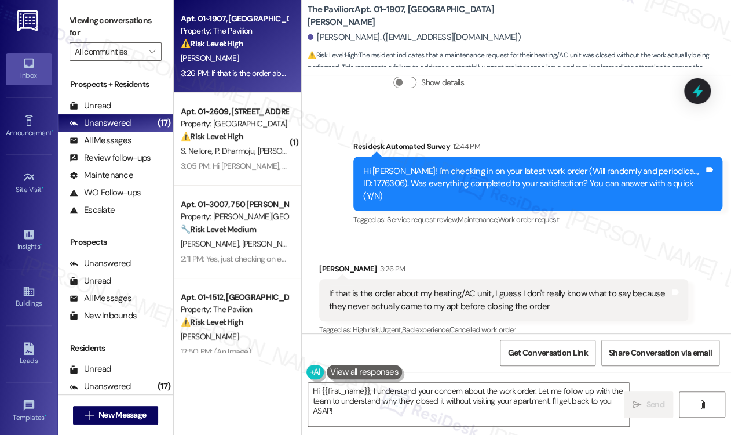
click at [384, 165] on div "Hi [PERSON_NAME]! I'm checking in on your latest work order (Will randomly and …" at bounding box center [533, 183] width 341 height 37
click at [383, 165] on div "Hi [PERSON_NAME]! I'm checking in on your latest work order (Will randomly and …" at bounding box center [533, 183] width 341 height 37
copy div "1776306"
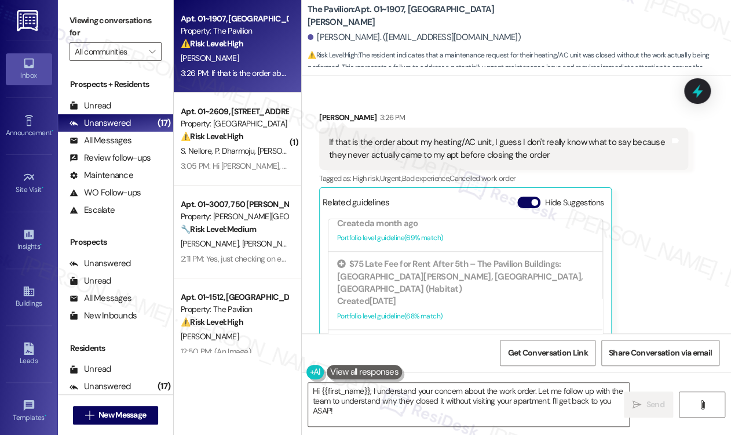
scroll to position [6348, 0]
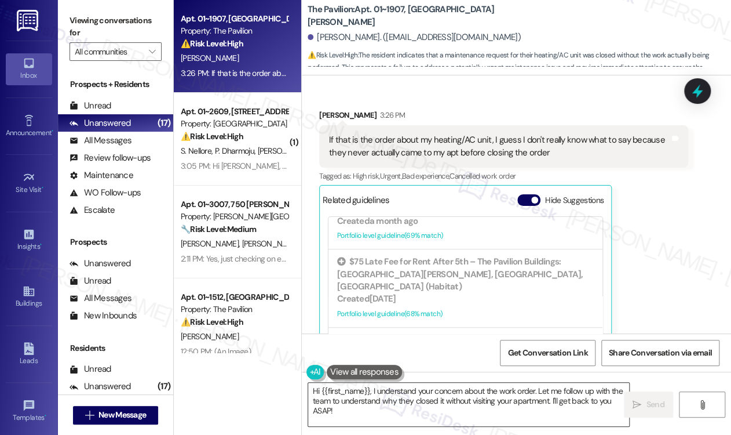
click at [537, 408] on textarea "Hi {{first_name}}, I understand your concern about the work order. Let me follo…" at bounding box center [468, 403] width 321 height 43
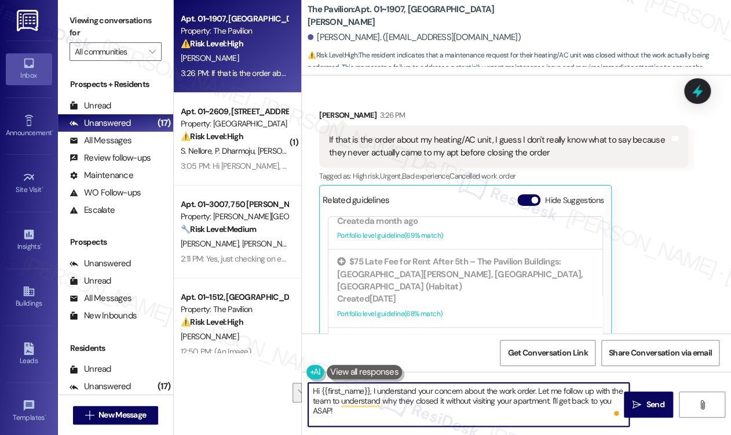
drag, startPoint x: 505, startPoint y: 408, endPoint x: 553, endPoint y: 400, distance: 48.7
click at [553, 400] on textarea "Hi {{first_name}}, I understand your concern about the work order. Let me follo…" at bounding box center [468, 403] width 321 height 43
click at [349, 413] on textarea "Hi {{first_name}}, I understand your concern about the work order. Let me follo…" at bounding box center [468, 403] width 321 height 43
type textarea "Hi {{first_name}}, I understand your concern about the work order. Let me follo…"
click at [648, 401] on span "Send" at bounding box center [655, 404] width 18 height 12
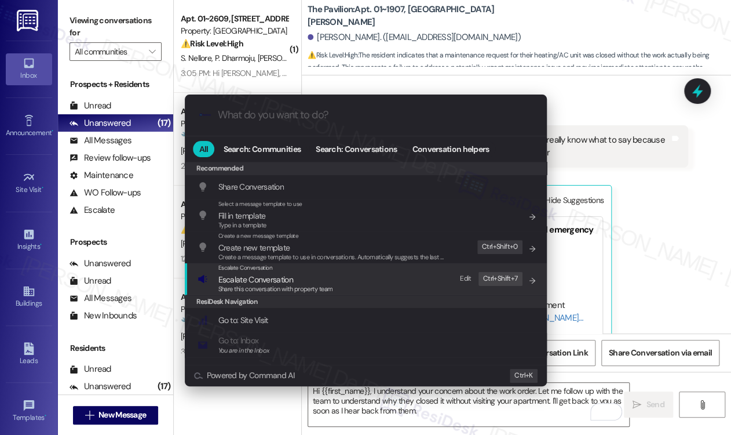
click at [338, 273] on div "Escalate Conversation Escalate Conversation Share this conversation with proper…" at bounding box center [367, 278] width 339 height 31
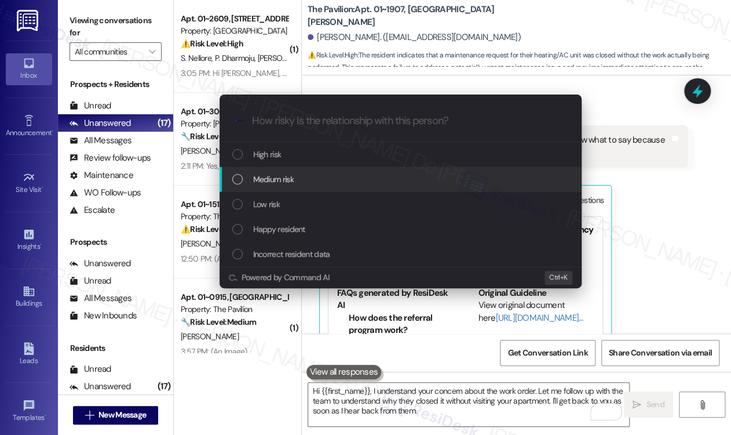
click at [264, 181] on span "Medium risk" at bounding box center [273, 179] width 41 height 13
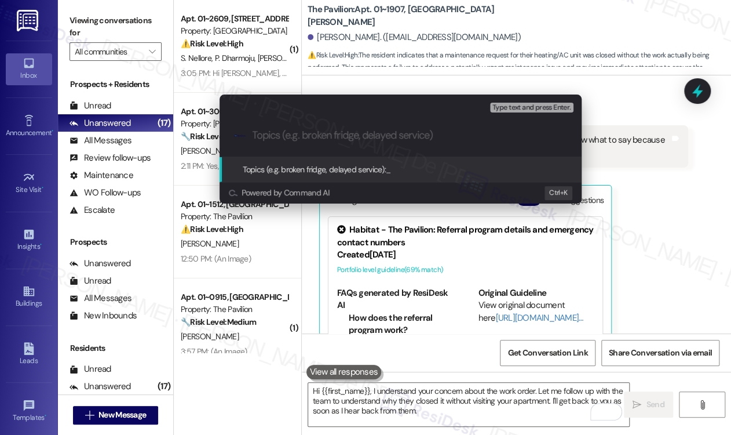
click at [305, 140] on input "Topics (e.g. broken fridge, delayed service)" at bounding box center [410, 135] width 315 height 12
paste input "Work Order #1776306"
type input "Work Order #1776306 Follow up"
click at [514, 106] on span "Type text and press Enter." at bounding box center [532, 108] width 78 height 8
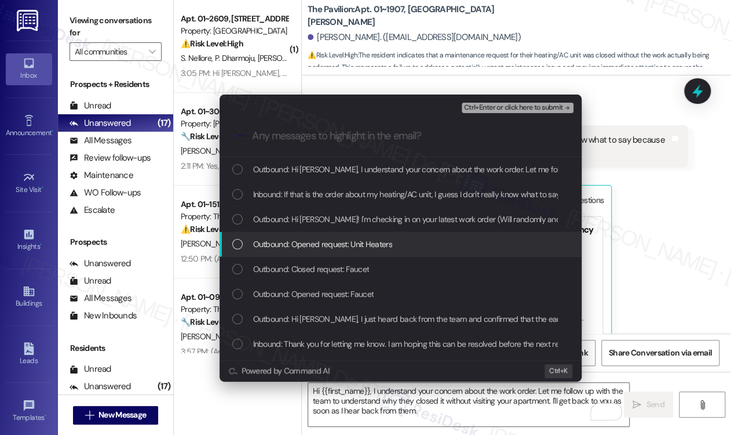
click at [357, 232] on div "Outbound: Opened request: Unit Heaters" at bounding box center [401, 244] width 362 height 25
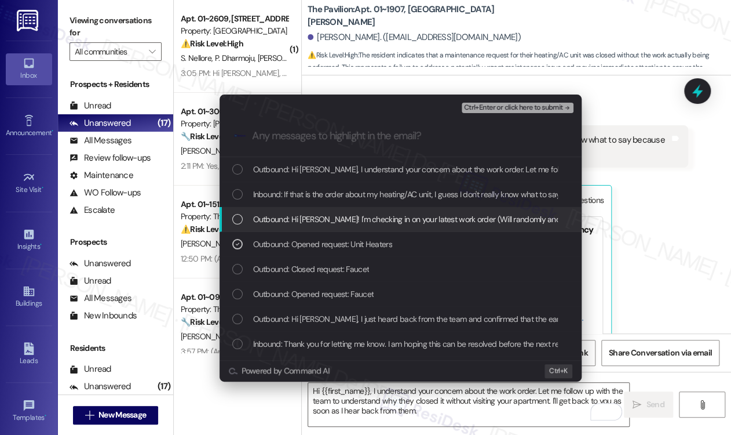
click at [362, 221] on span "Outbound: Hi Bethany! I'm checking in on your latest work order (Will randomly …" at bounding box center [588, 219] width 670 height 13
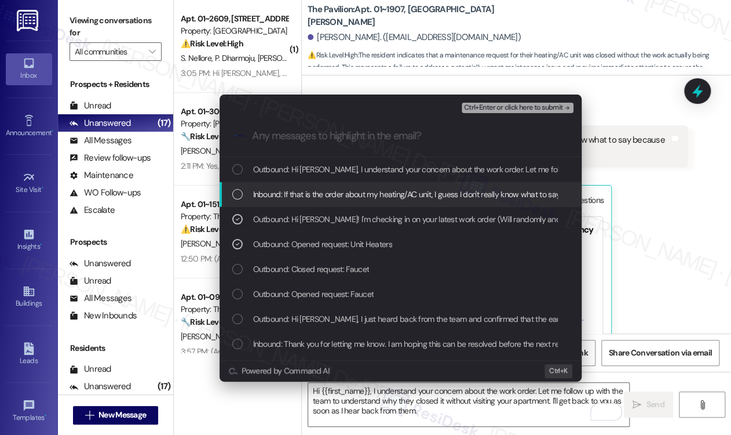
click at [385, 193] on span "Inbound: If that is the order about my heating/AC unit, I guess I don't really …" at bounding box center [524, 194] width 543 height 13
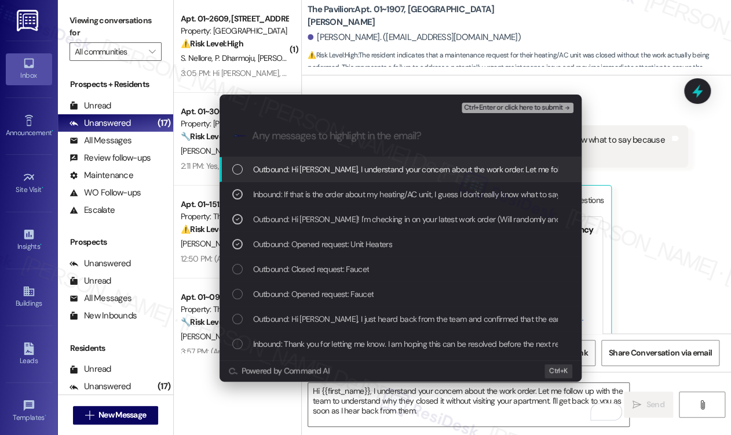
click at [394, 163] on span "Outbound: Hi Bethany, I understand your concern about the work order. Let me fo…" at bounding box center [639, 169] width 773 height 13
click at [506, 111] on span "Ctrl+Enter or click here to submit" at bounding box center [513, 108] width 99 height 8
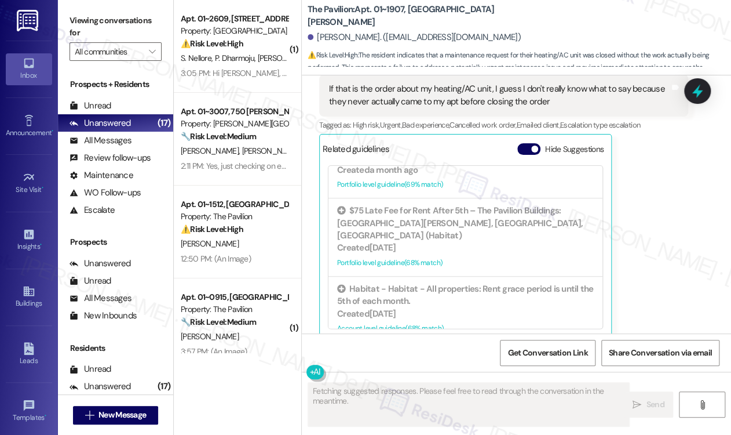
scroll to position [6471, 0]
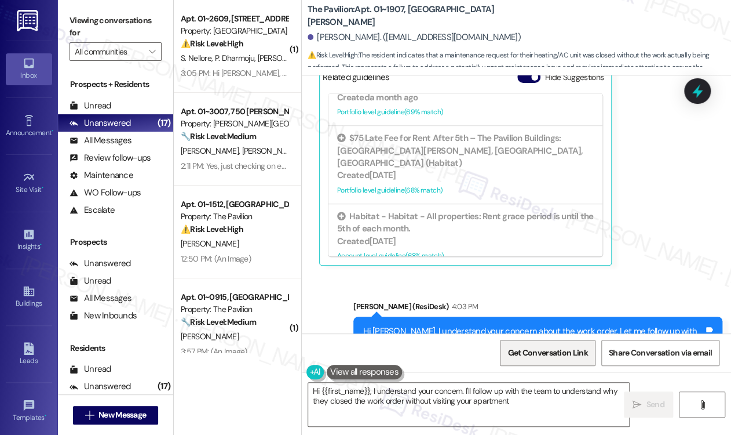
click at [564, 359] on span "Get Conversation Link" at bounding box center [547, 352] width 85 height 25
type textarea "Hi {{first_name}}, I understand your concern. I'll follow up with the team to u…"
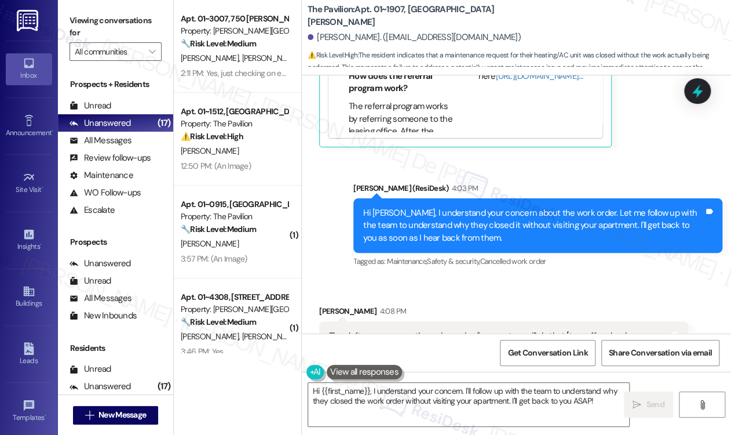
scroll to position [6589, 0]
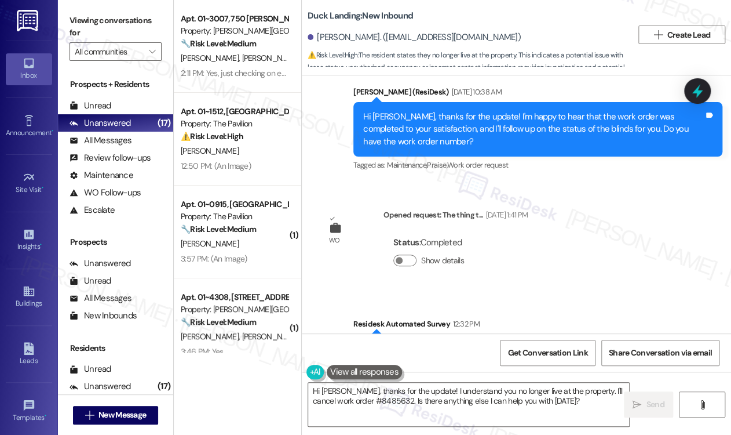
scroll to position [3403, 0]
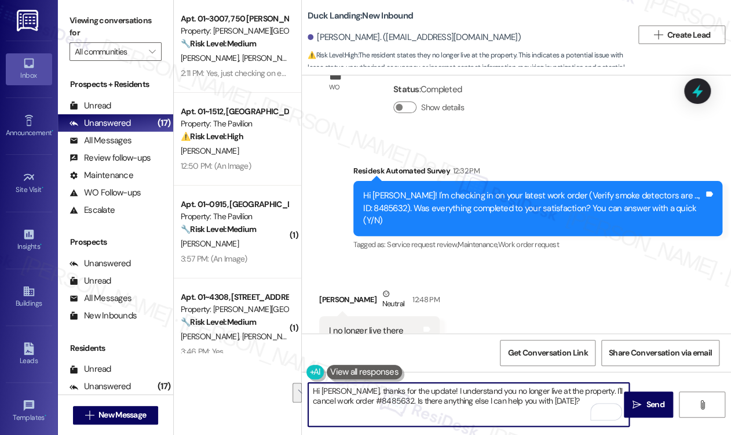
drag, startPoint x: 561, startPoint y: 404, endPoint x: 581, endPoint y: 394, distance: 21.5
click at [581, 394] on textarea "Hi Holden, thanks for the update! I understand you no longer live at the proper…" at bounding box center [468, 403] width 321 height 43
paste textarea "Please reply STOP to stop receiving texts from this number."
type textarea "Hi Holden, thanks for the update! I understand you no longer live at the proper…"
click at [647, 406] on span "Send" at bounding box center [655, 404] width 18 height 12
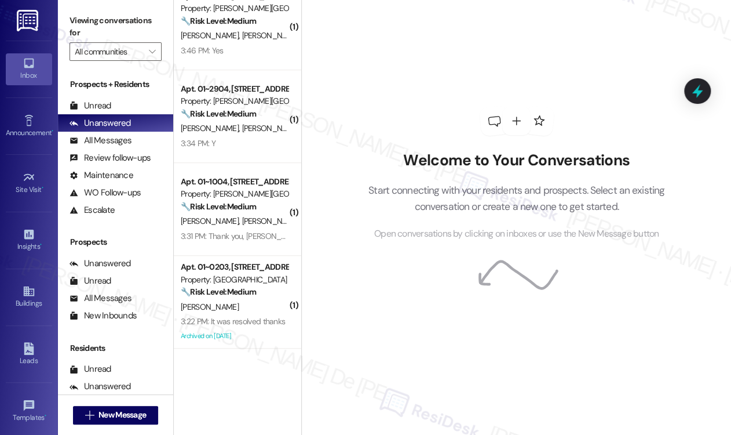
scroll to position [309, 0]
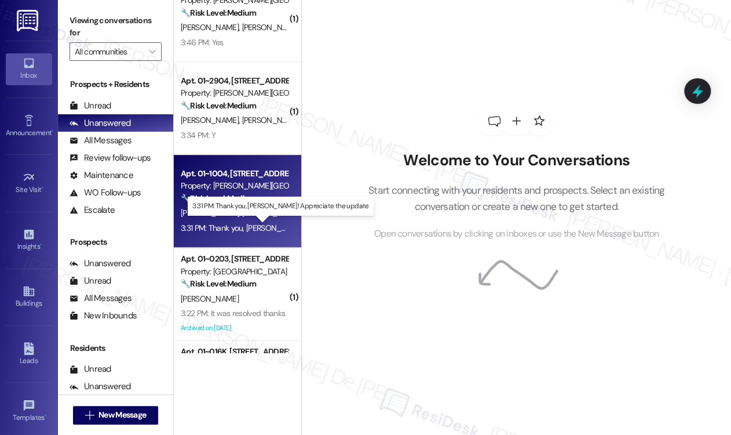
click at [238, 222] on div "3:31 PM: Thank you, [PERSON_NAME]! Appreciate the update 3:31 PM: Thank you, [P…" at bounding box center [283, 227] width 205 height 10
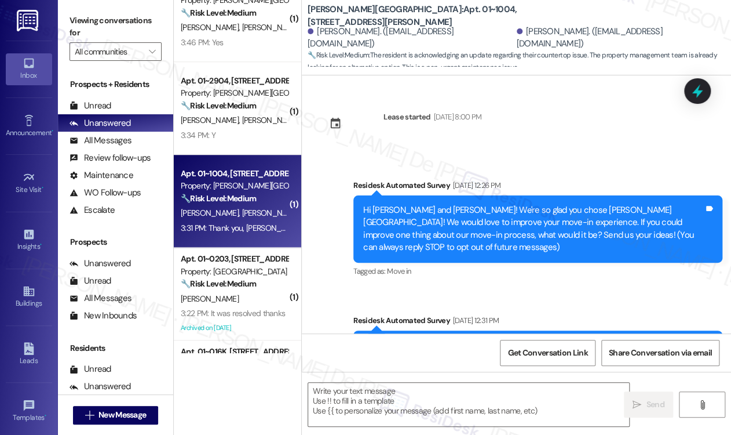
scroll to position [3005, 0]
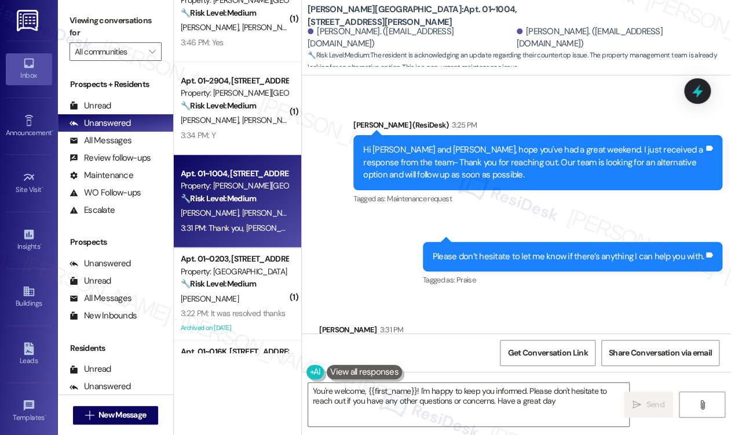
type textarea "You're welcome, {{first_name}}! I'm happy to keep you informed. Please don't he…"
drag, startPoint x: 469, startPoint y: 404, endPoint x: 459, endPoint y: 408, distance: 11.4
click at [469, 404] on textarea "You're welcome, {{first_name}}! I'm happy to keep you informed. Please don't he…" at bounding box center [468, 403] width 321 height 43
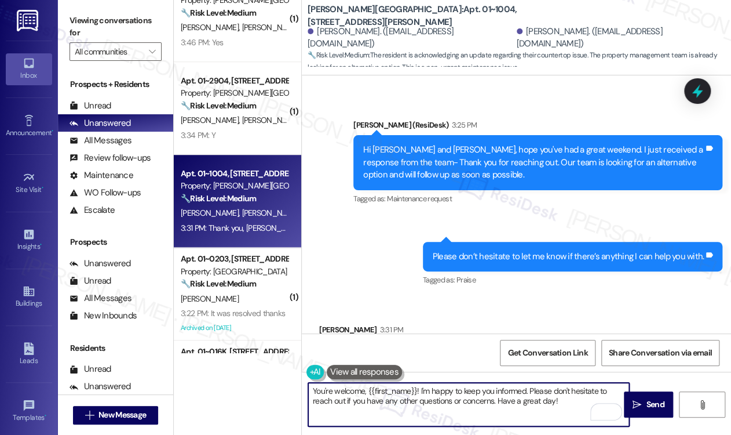
click at [537, 405] on textarea "You're welcome, {{first_name}}! I'm happy to keep you informed. Please don't he…" at bounding box center [468, 403] width 321 height 43
click at [573, 402] on textarea "You're welcome, {{first_name}}! I'm happy to keep you informed. Please don't he…" at bounding box center [468, 403] width 321 height 43
click at [646, 399] on span "Send" at bounding box center [655, 404] width 23 height 12
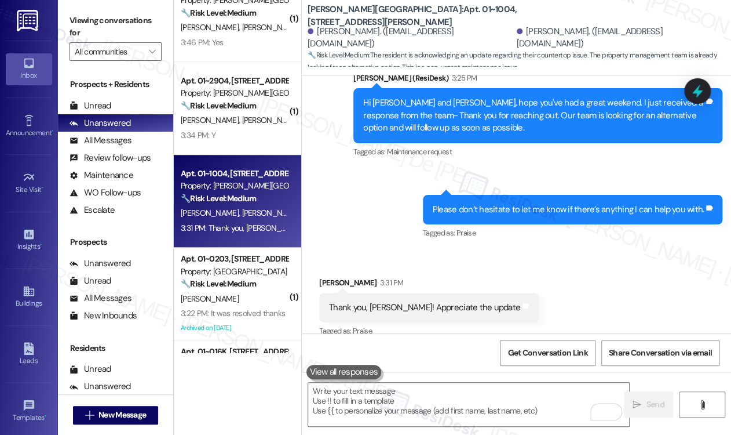
scroll to position [3099, 0]
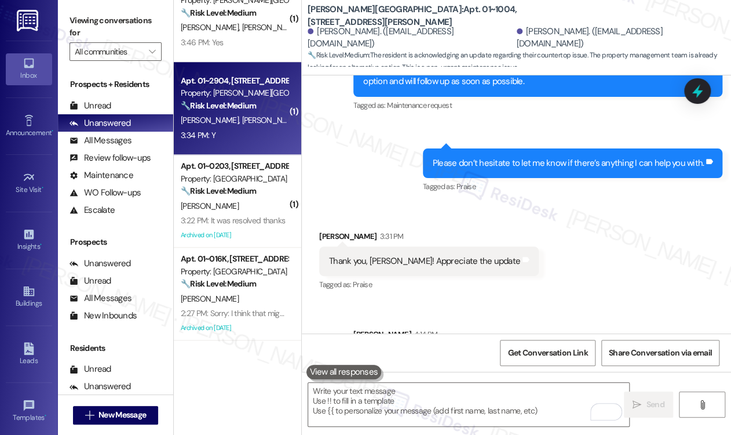
click at [209, 140] on div "3:34 PM: Y 3:34 PM: Y" at bounding box center [235, 135] width 110 height 14
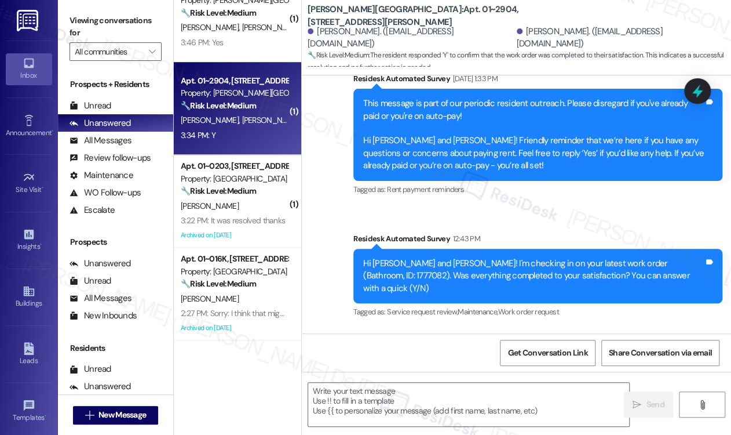
type textarea "Fetching suggested responses. Please feel free to read through the conversation…"
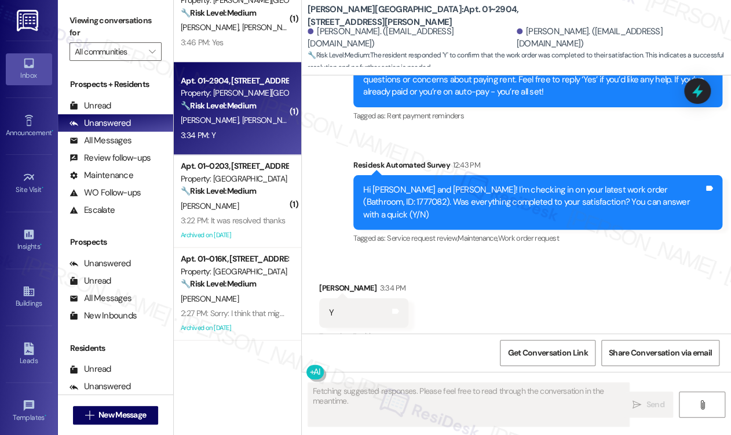
scroll to position [597, 0]
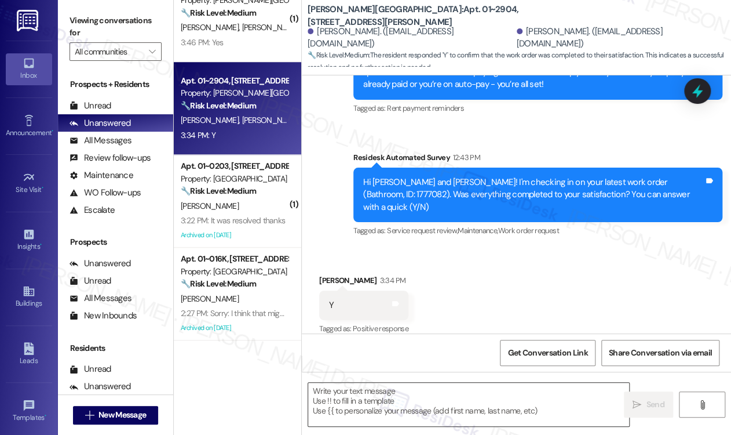
click at [406, 406] on textarea at bounding box center [468, 403] width 321 height 43
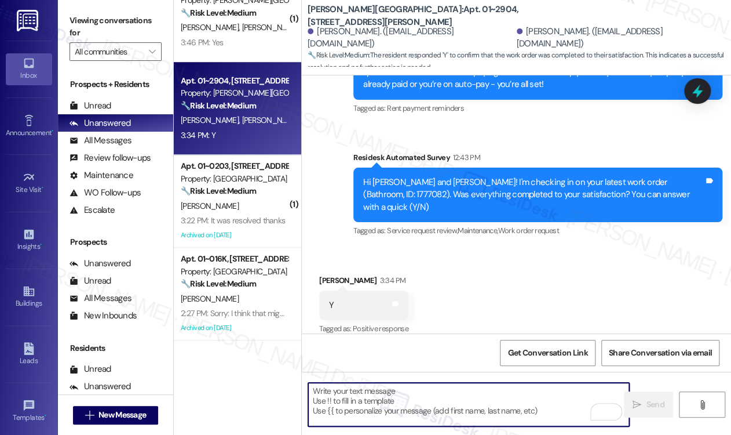
click at [380, 402] on textarea "To enrich screen reader interactions, please activate Accessibility in Grammarl…" at bounding box center [468, 403] width 321 height 43
paste textarea "I’m happy to know that the work order was completed to your satisfaction! We wo…"
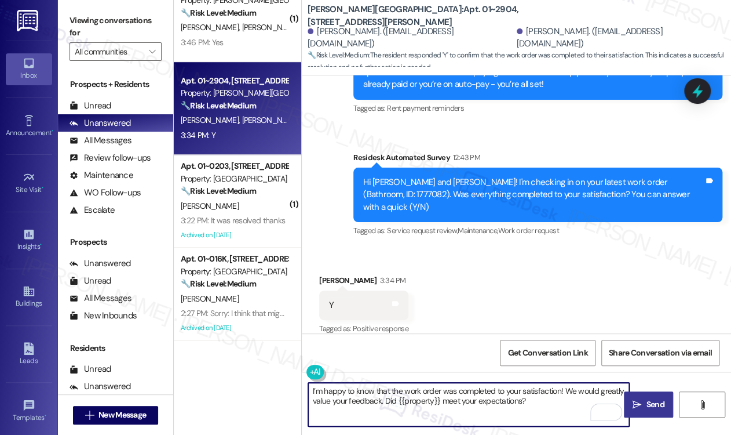
type textarea "I’m happy to know that the work order was completed to your satisfaction! We wo…"
click at [648, 403] on span "Send" at bounding box center [655, 404] width 18 height 12
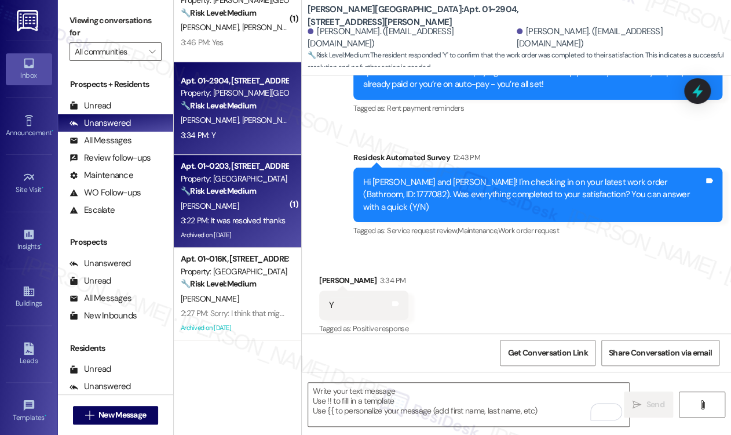
click at [244, 189] on strong "🔧 Risk Level: Medium" at bounding box center [218, 190] width 75 height 10
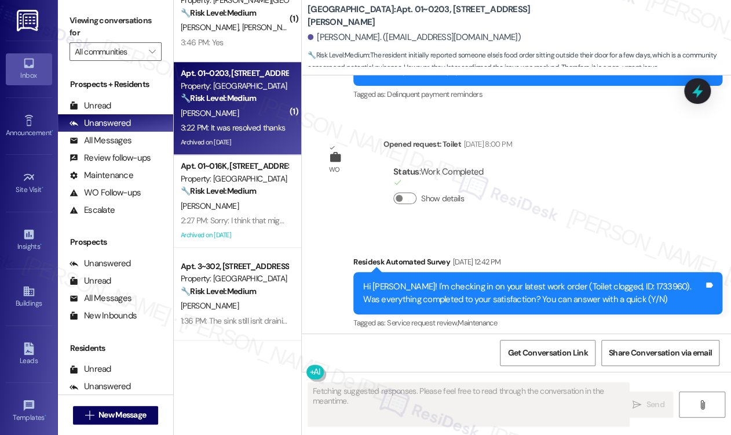
scroll to position [23094, 0]
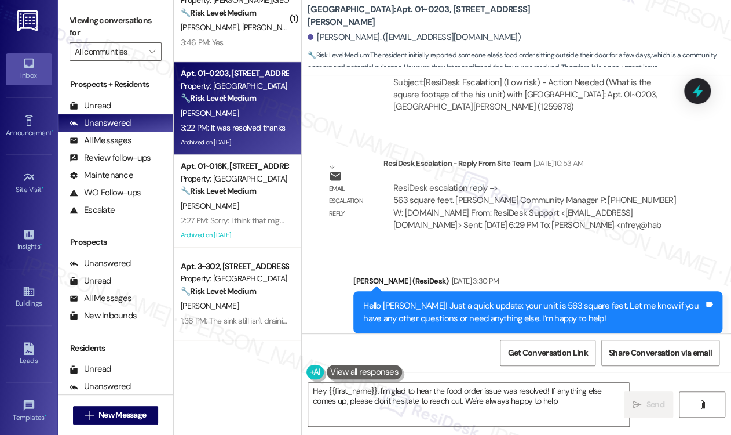
type textarea "Hey {{first_name}}, I'm glad to hear the food order issue was resolved! If anyt…"
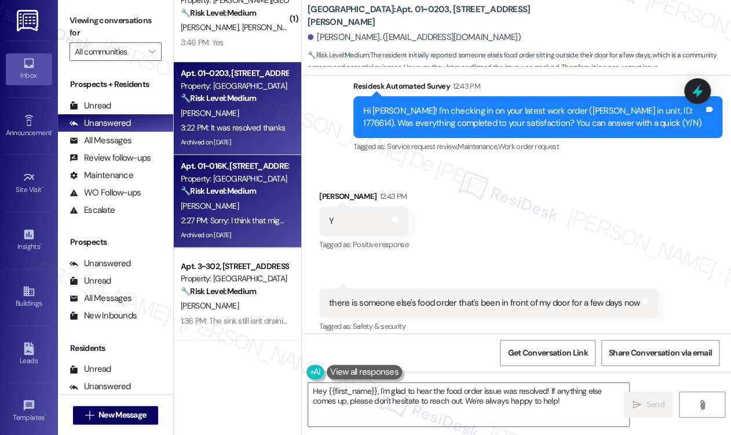
click at [235, 184] on div "Property: [GEOGRAPHIC_DATA]" at bounding box center [234, 179] width 107 height 12
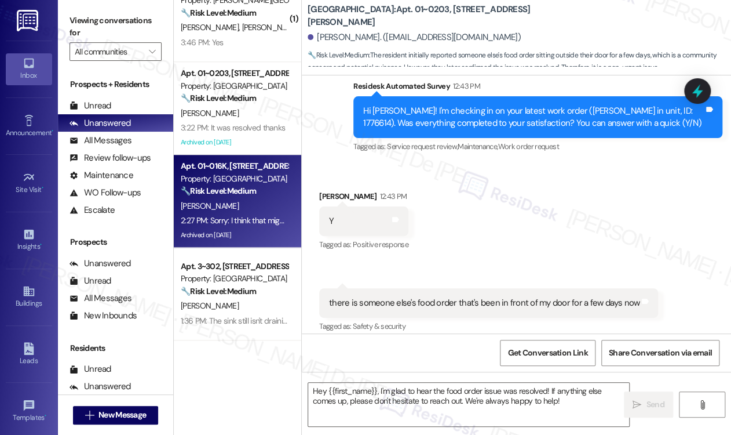
type textarea "Fetching suggested responses. Please feel free to read through the conversation…"
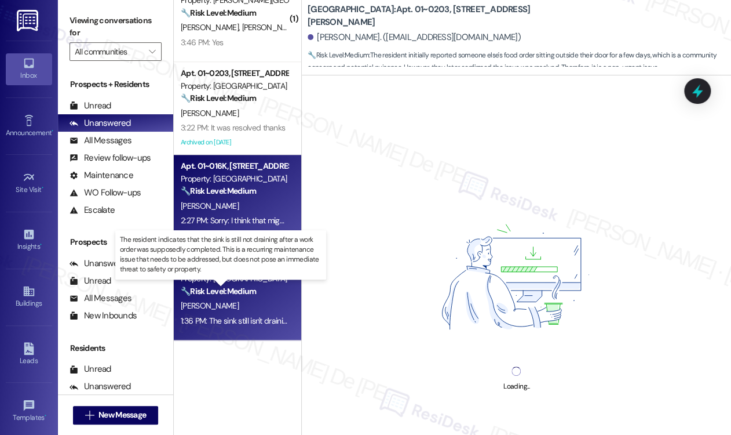
click at [241, 294] on strong "🔧 Risk Level: Medium" at bounding box center [218, 291] width 75 height 10
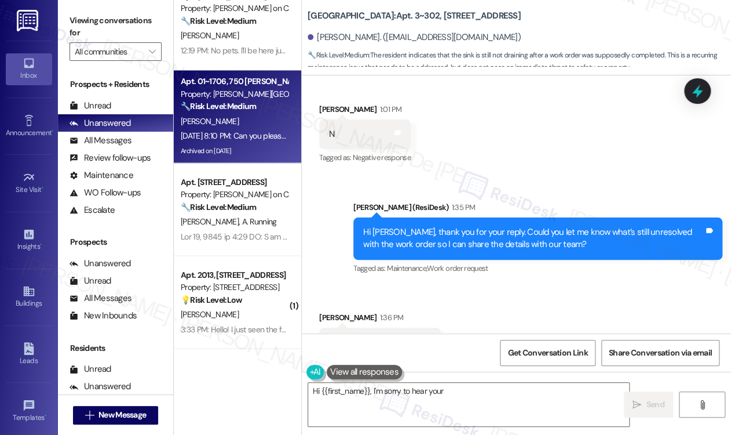
scroll to position [772, 0]
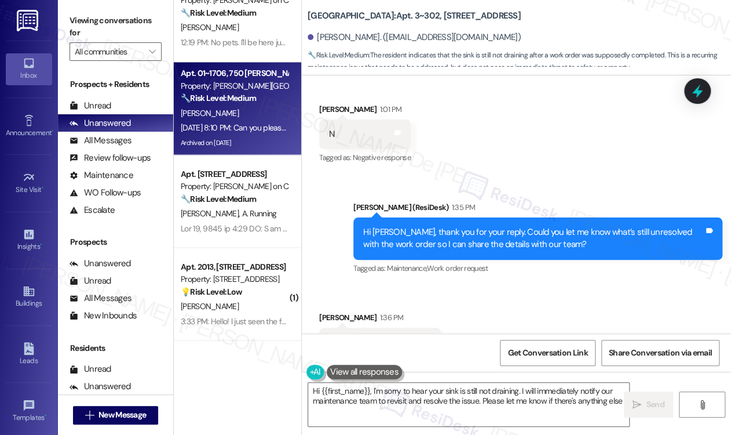
type textarea "Hi {{first_name}}, I'm sorry to hear your sink is still not draining. I will im…"
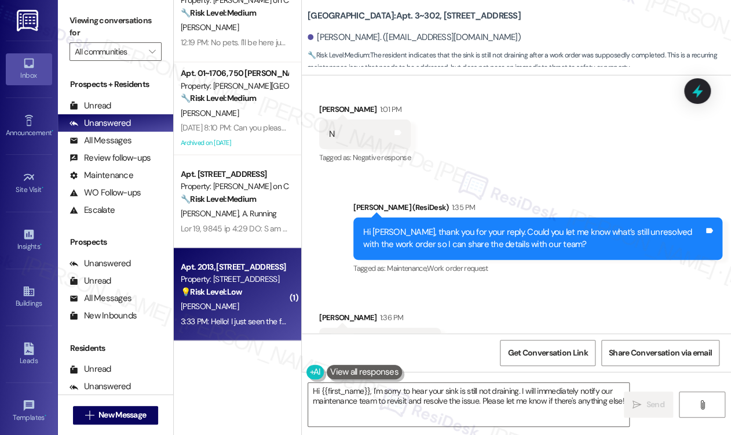
click at [236, 309] on div "[PERSON_NAME]" at bounding box center [235, 305] width 110 height 14
type textarea "Fetching suggested responses. Please feel free to read through the conversation…"
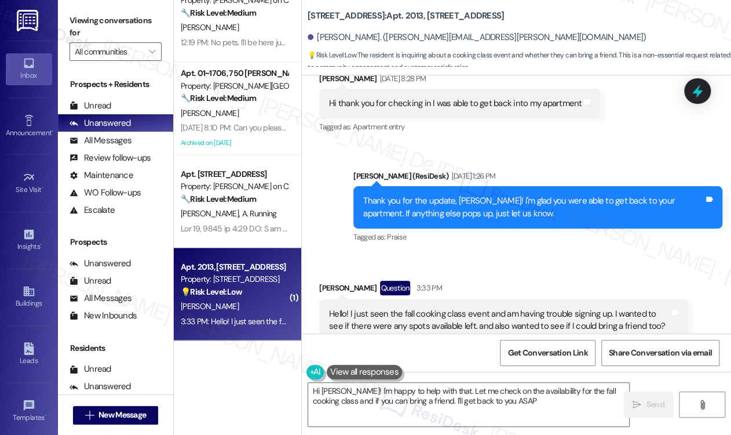
type textarea "Hi [PERSON_NAME]! I'm happy to help with that. Let me check on the availability…"
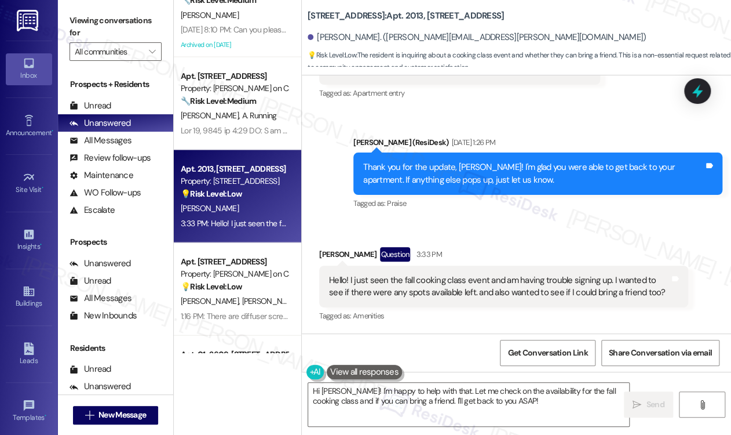
scroll to position [822, 0]
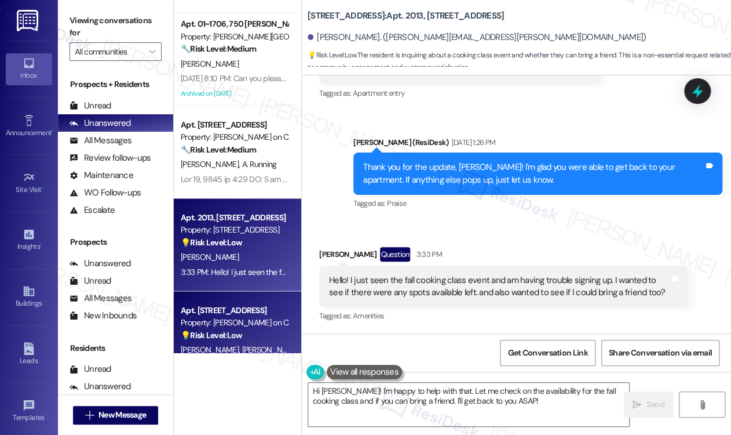
click at [235, 304] on div "Apt. [STREET_ADDRESS]" at bounding box center [234, 310] width 107 height 12
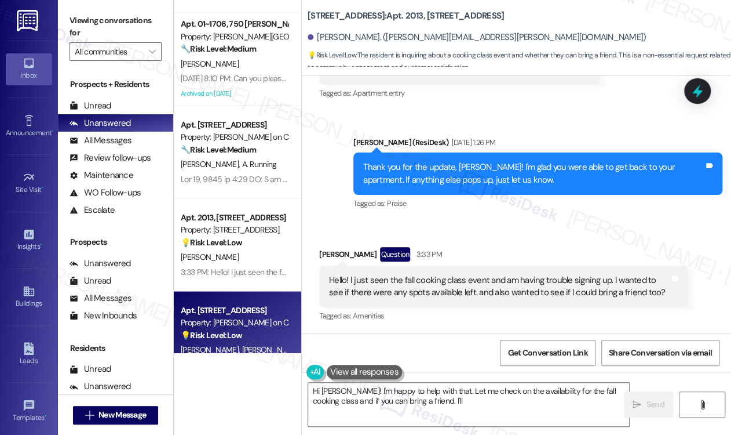
type textarea "Hi [PERSON_NAME]! I'm happy to help with that. Let me check on the availability…"
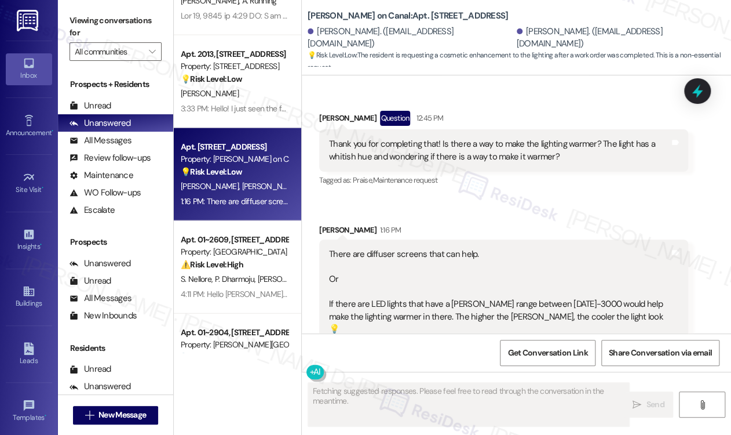
scroll to position [1131, 0]
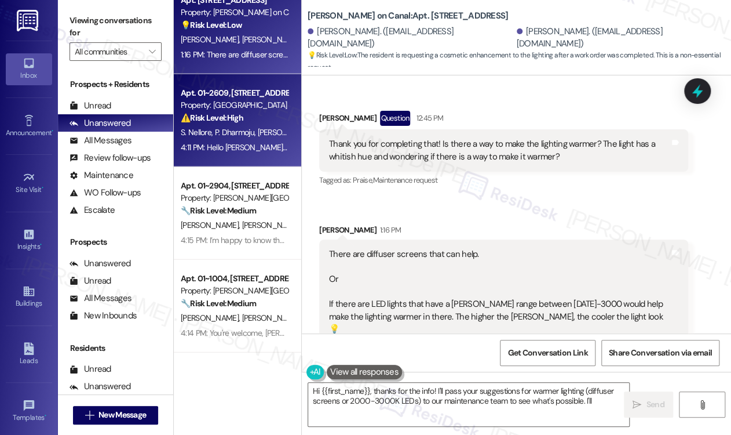
type textarea "Hi {{first_name}}, thanks for the info! I'll pass your suggestions for warmer l…"
click at [233, 114] on strong "⚠️ Risk Level: High" at bounding box center [212, 117] width 63 height 10
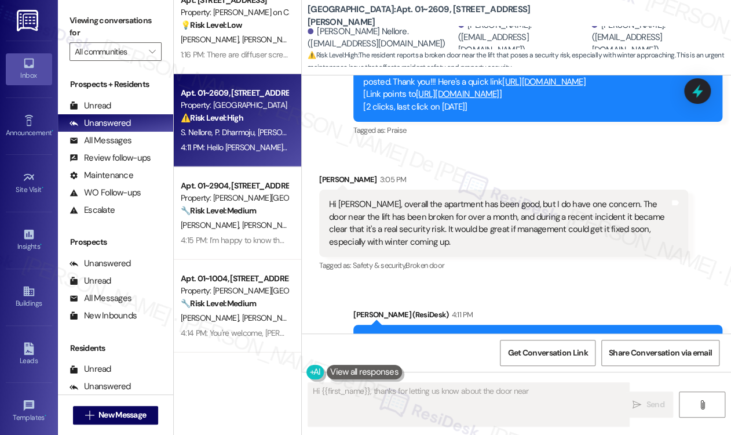
scroll to position [988, 0]
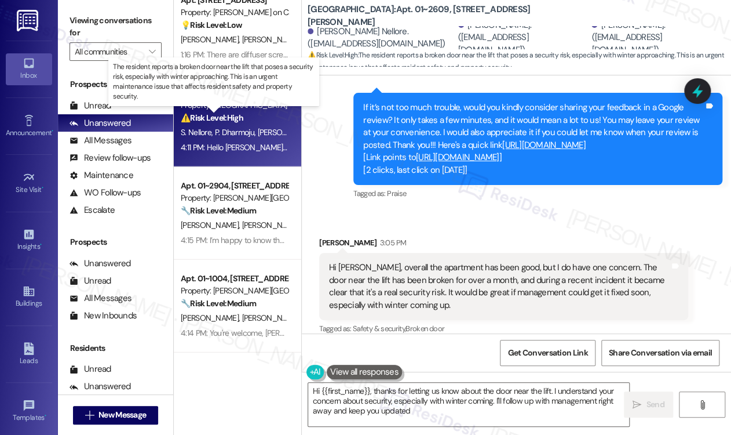
type textarea "Hi {{first_name}}, thanks for letting us know about the door near the lift. I u…"
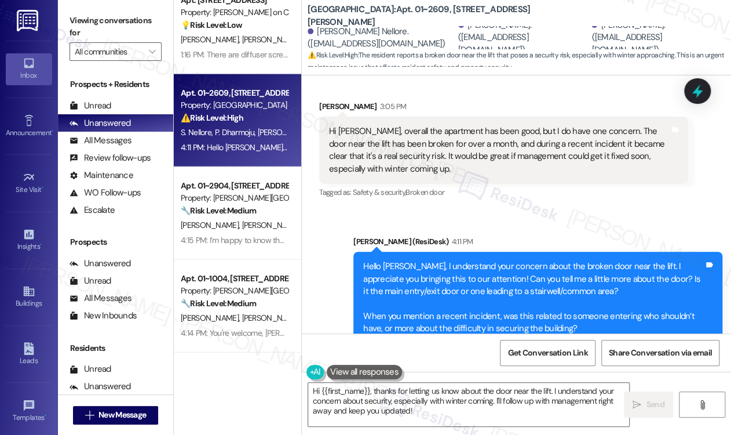
scroll to position [1148, 0]
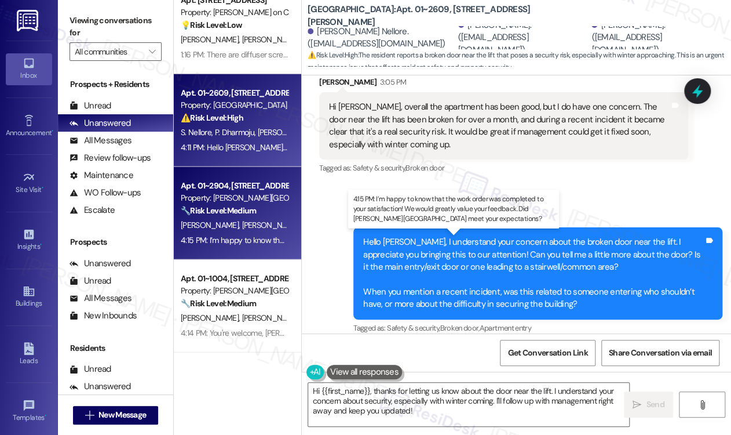
click at [233, 235] on div "4:15 PM: I’m happy to know that the work order was completed to your satisfacti…" at bounding box center [503, 240] width 644 height 10
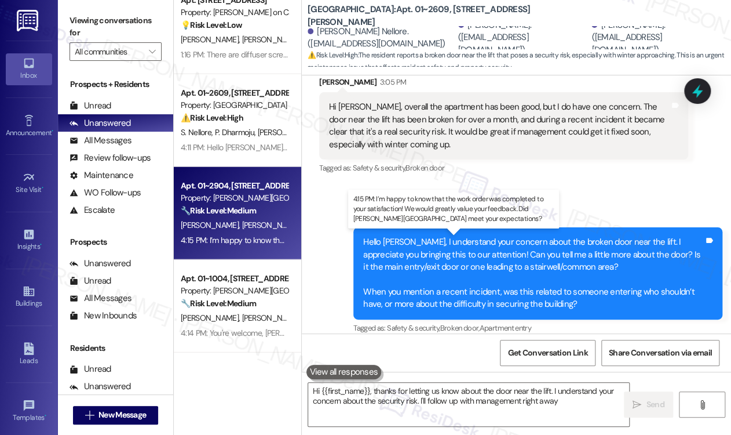
type textarea "Hi {{first_name}}, thanks for letting us know about the door near the lift. I u…"
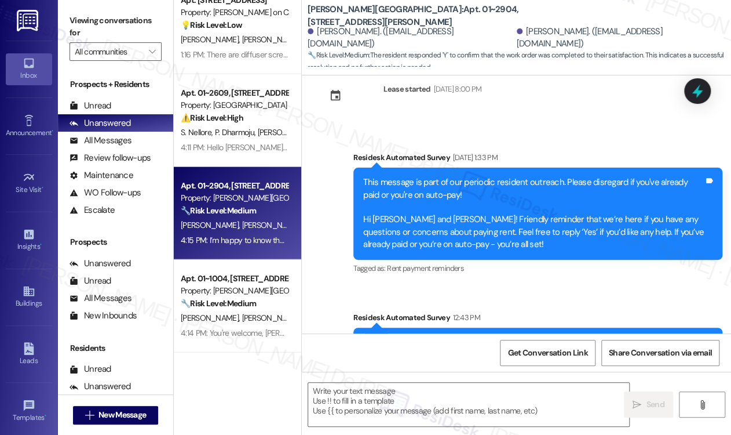
type textarea "Fetching suggested responses. Please feel free to read through the conversation…"
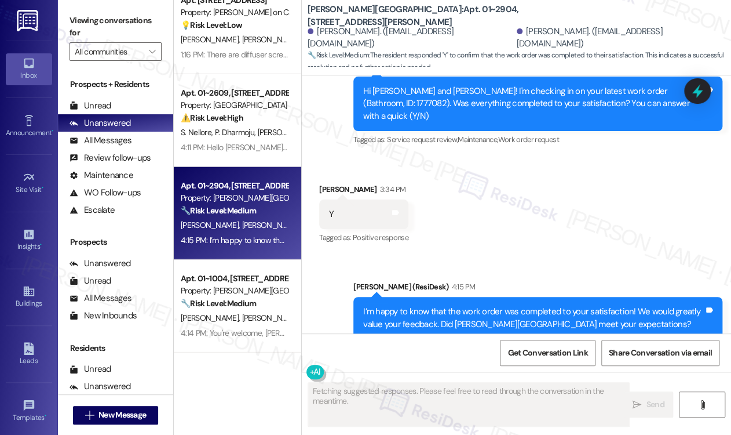
scroll to position [707, 0]
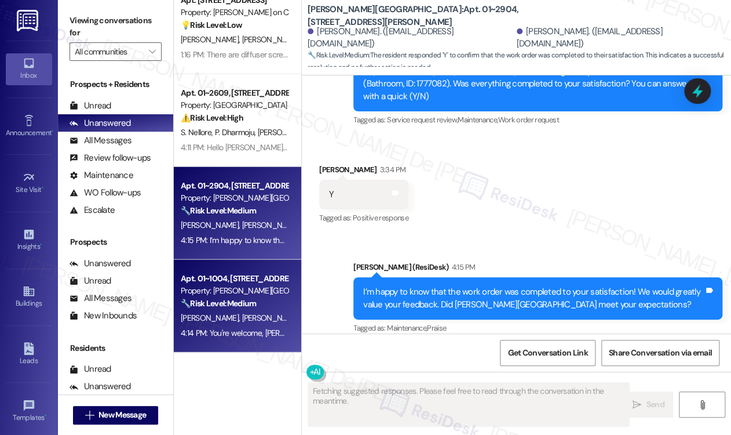
click at [246, 293] on div "Property: [PERSON_NAME][GEOGRAPHIC_DATA]" at bounding box center [234, 290] width 107 height 12
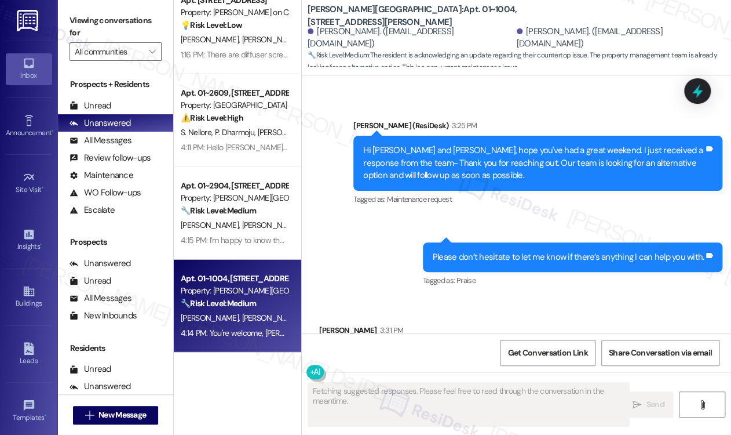
scroll to position [3115, 0]
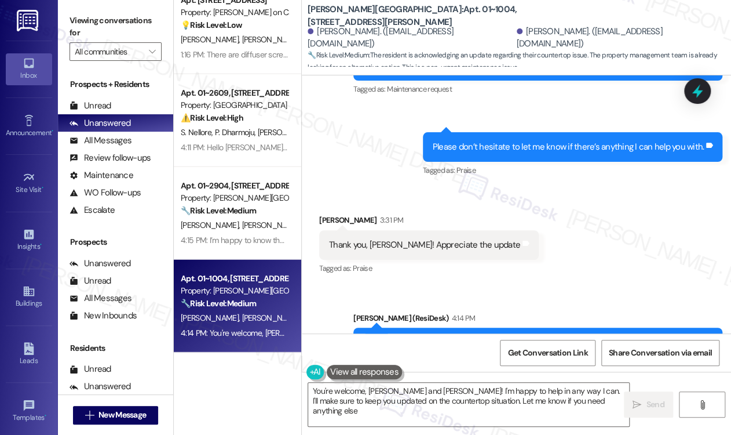
type textarea "You're welcome, [PERSON_NAME] and [PERSON_NAME]! I'm happy to help in any way I…"
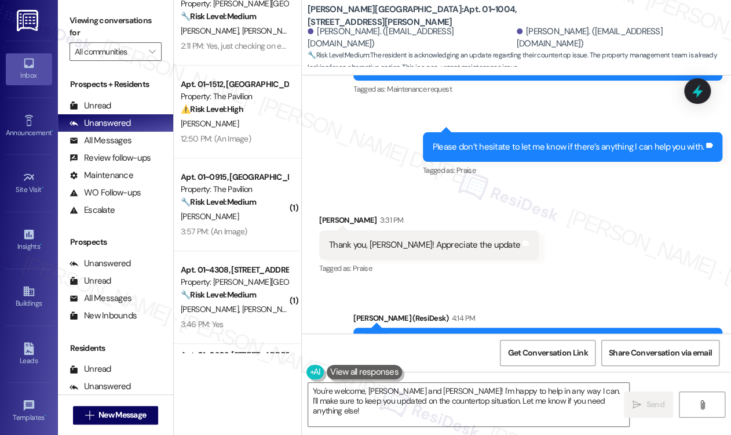
scroll to position [0, 0]
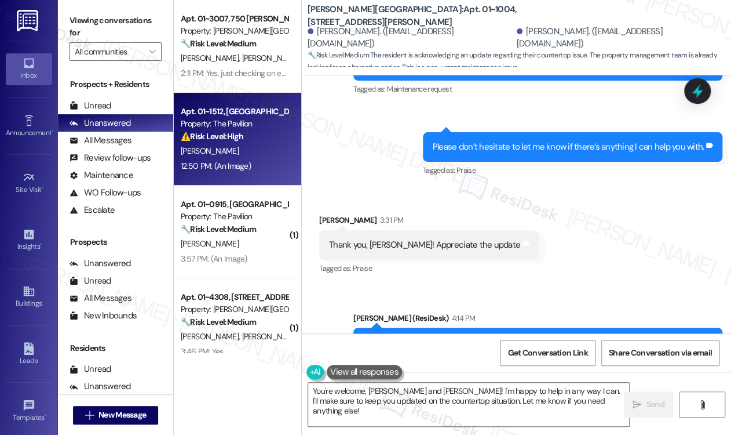
click at [257, 172] on div "12:50 PM: (An Image) 12:50 PM: (An Image)" at bounding box center [235, 166] width 110 height 14
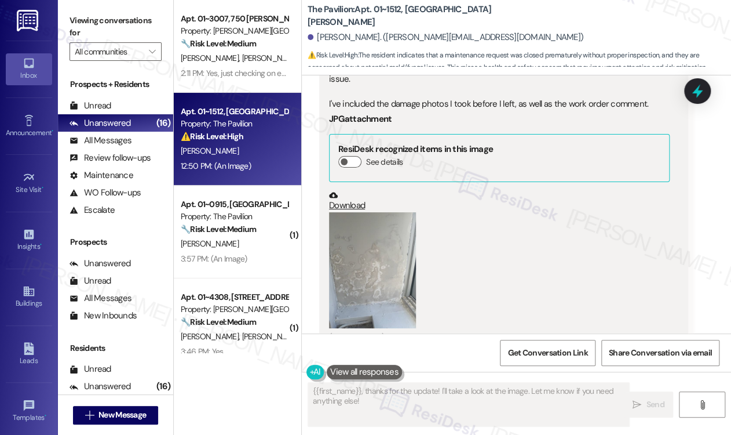
scroll to position [706, 0]
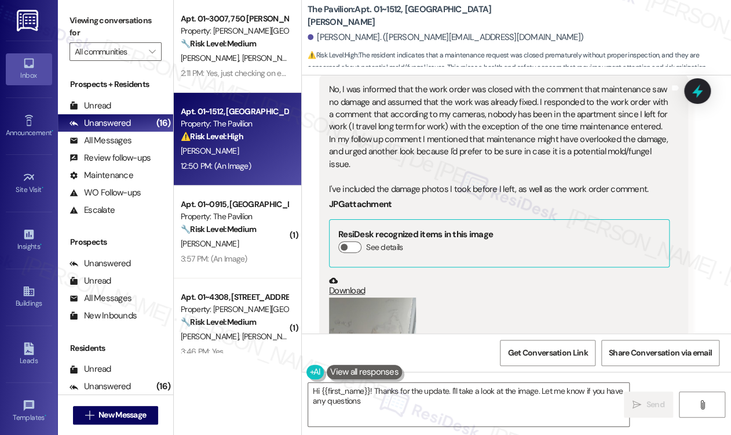
type textarea "Hi {{first_name}}! Thanks for the update. I'll take a look at the image. Let me…"
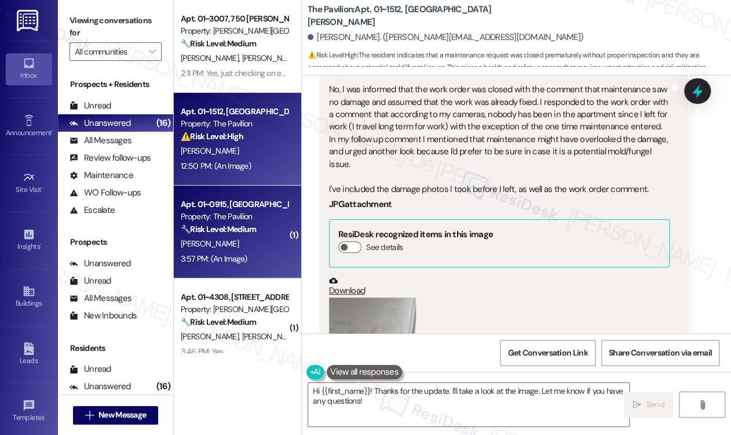
click at [234, 253] on div "3:57 PM: (An Image) 3:57 PM: (An Image)" at bounding box center [235, 258] width 110 height 14
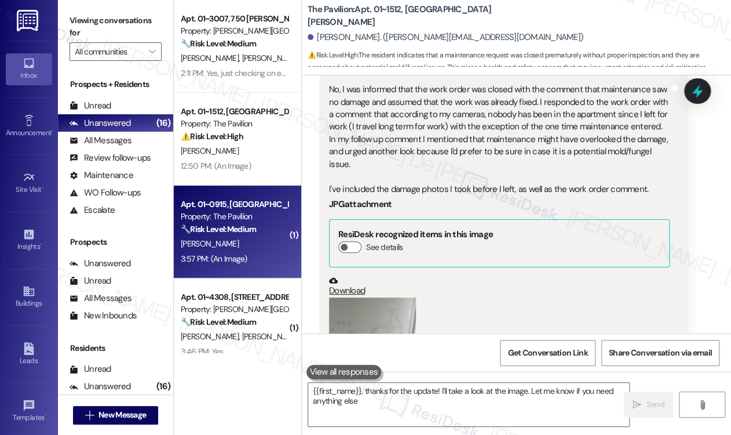
type textarea "{{first_name}}, thanks for the update! I'll take a look at the image. Let me kn…"
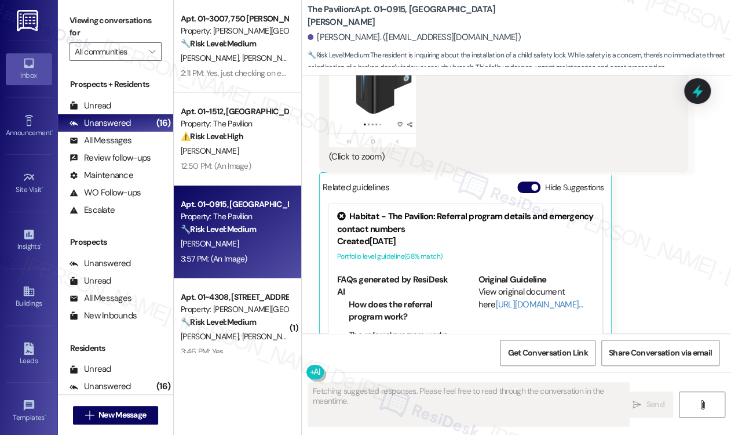
scroll to position [3668, 0]
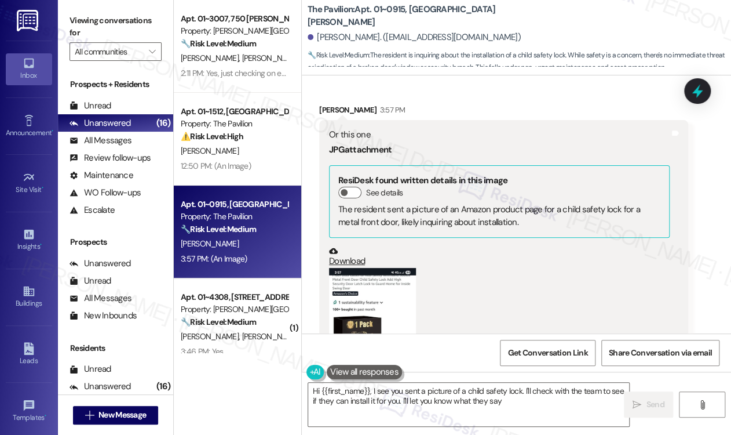
type textarea "Hi {{first_name}}, I see you sent a picture of a child safety lock. I'll check …"
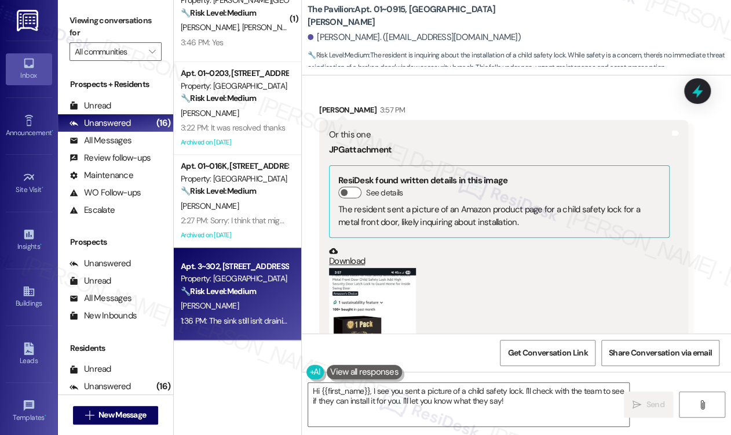
scroll to position [154, 0]
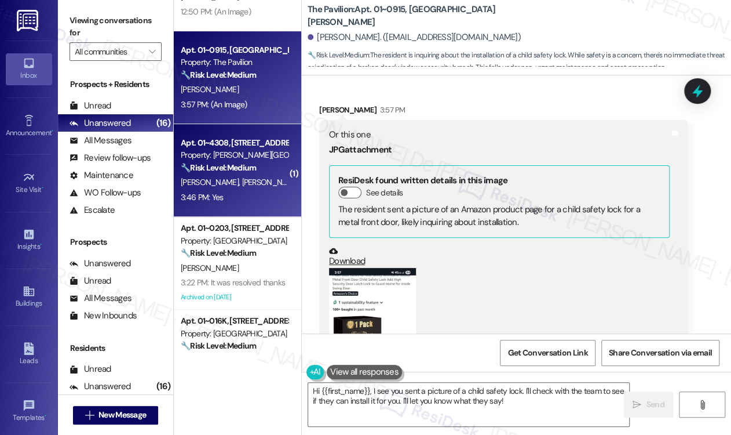
click at [242, 186] on span "[PERSON_NAME]" at bounding box center [271, 182] width 58 height 10
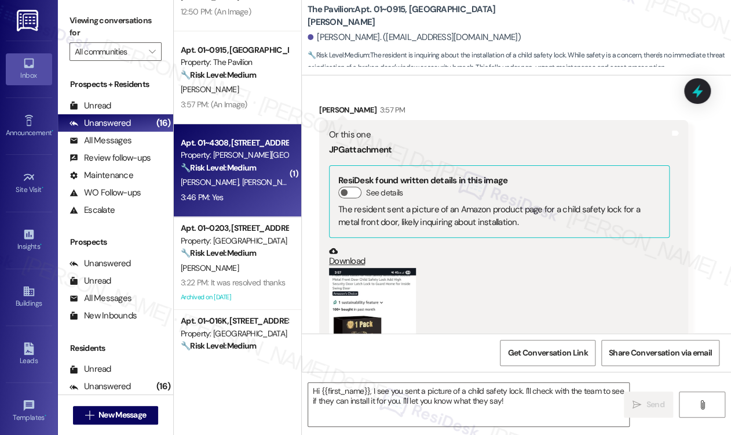
type textarea "Fetching suggested responses. Please feel free to read through the conversation…"
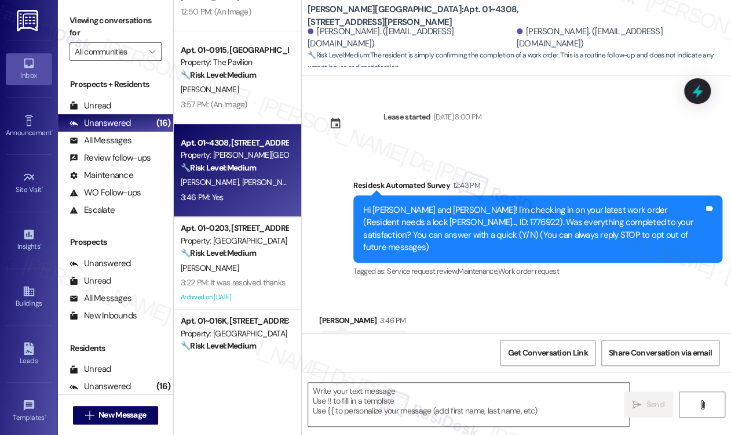
scroll to position [41, 0]
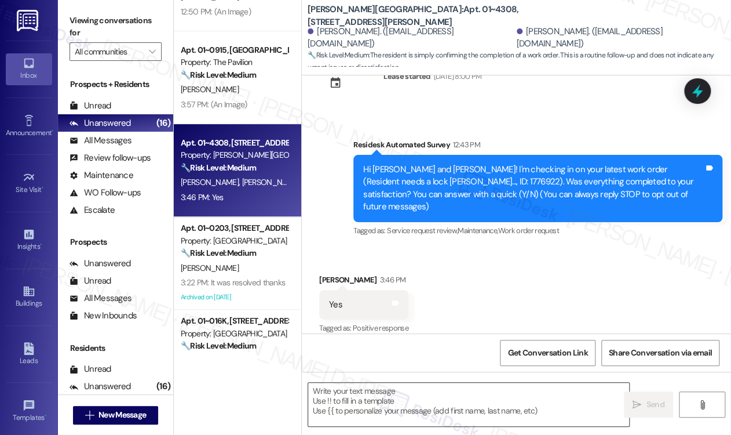
click at [473, 392] on textarea at bounding box center [468, 403] width 321 height 43
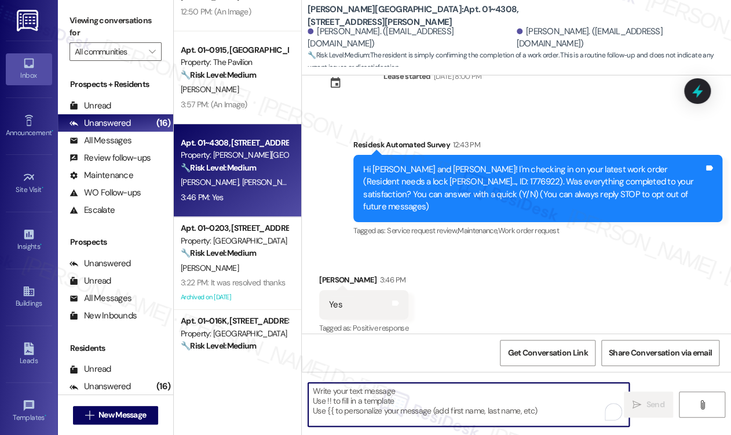
paste textarea "I’m happy to know that the work order was completed to your satisfaction! We wo…"
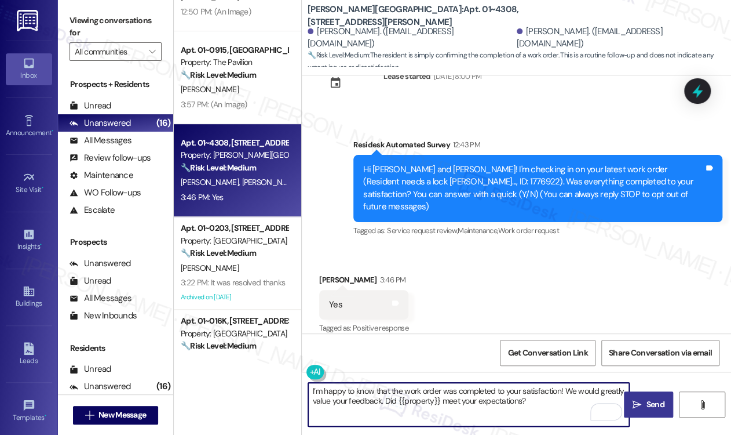
type textarea "I’m happy to know that the work order was completed to your satisfaction! We wo…"
click at [653, 405] on span "Send" at bounding box center [655, 404] width 18 height 12
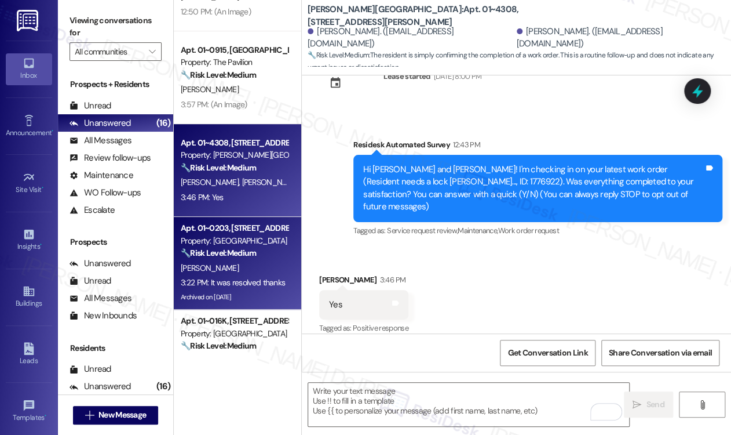
click at [236, 268] on span "[PERSON_NAME]" at bounding box center [210, 267] width 58 height 10
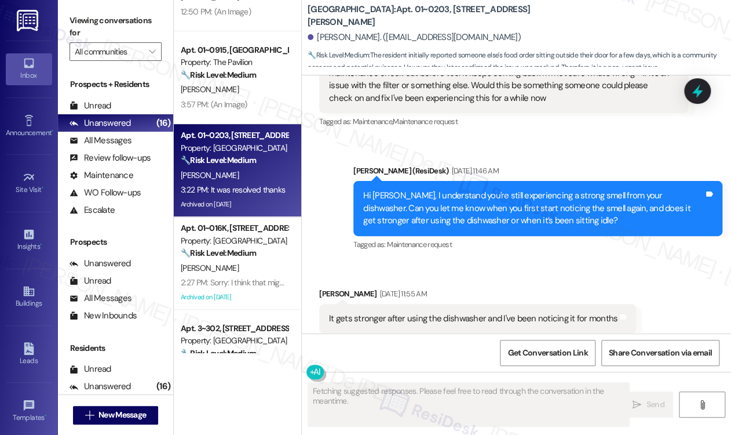
scroll to position [23094, 0]
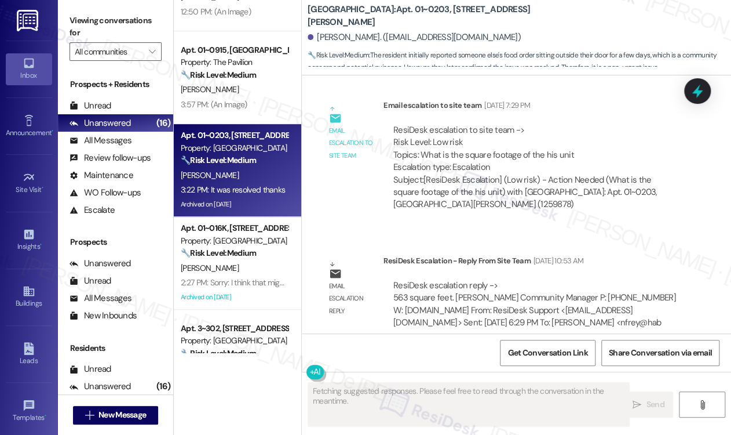
click at [262, 159] on div "🔧 Risk Level: Medium The resident initially reported someone else's food order …" at bounding box center [234, 160] width 107 height 12
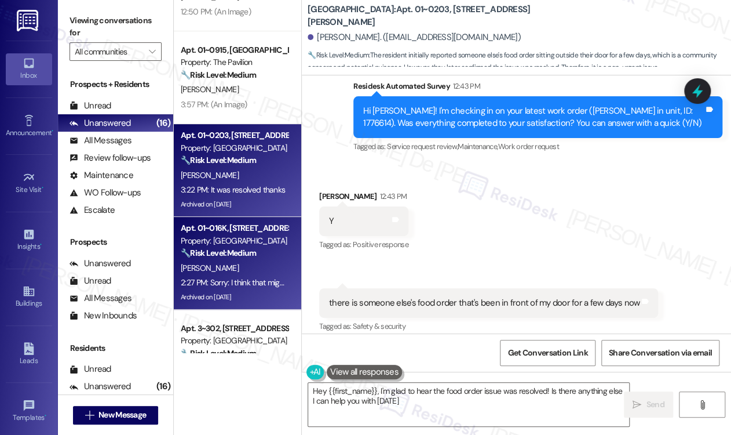
type textarea "Hey {{first_name}}, I'm glad to hear the food order issue was resolved! Is ther…"
click at [241, 251] on strong "🔧 Risk Level: Medium" at bounding box center [218, 252] width 75 height 10
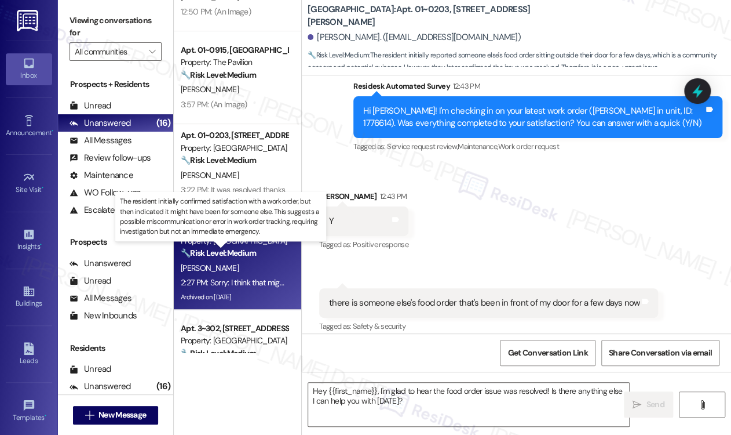
type textarea "Fetching suggested responses. Please feel free to read through the conversation…"
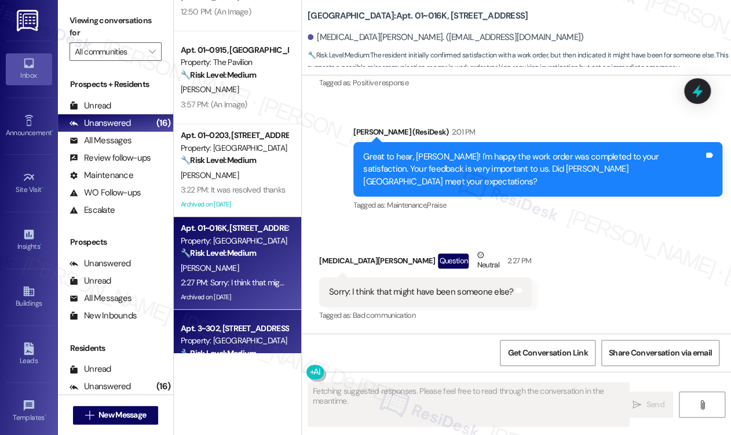
scroll to position [14540, 0]
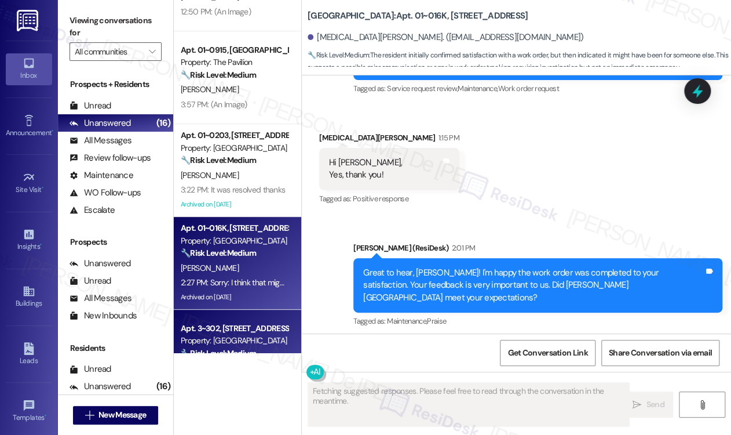
click at [247, 335] on div "Property: [GEOGRAPHIC_DATA]" at bounding box center [234, 340] width 107 height 12
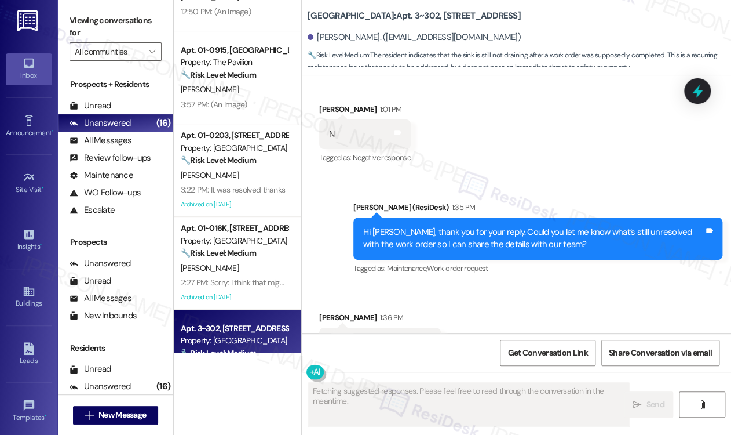
scroll to position [2677, 0]
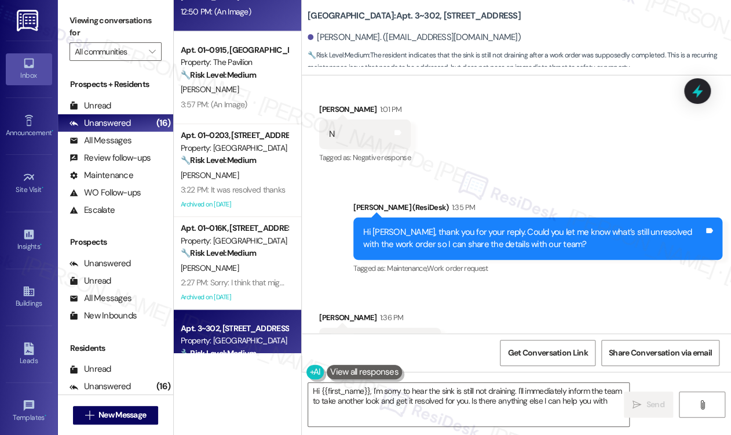
type textarea "Hi {{first_name}}, I'm sorry to hear the sink is still not draining. I'll immed…"
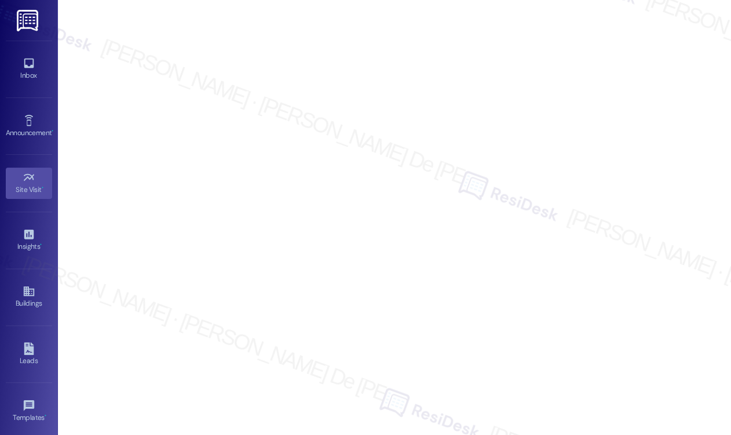
scroll to position [8253, 0]
click at [37, 70] on div "Inbox" at bounding box center [29, 76] width 58 height 12
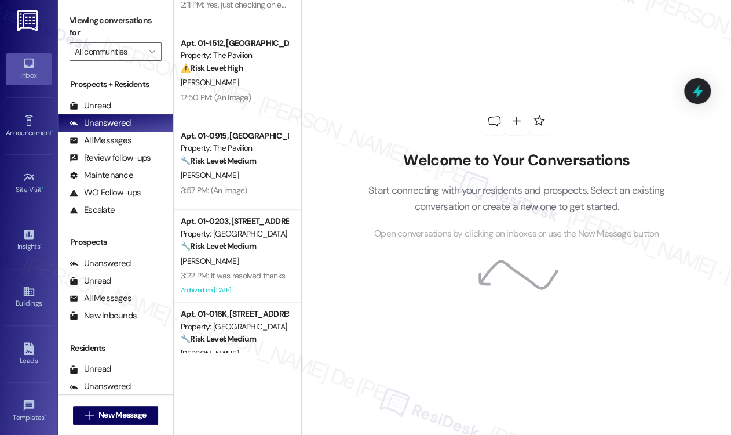
scroll to position [309, 0]
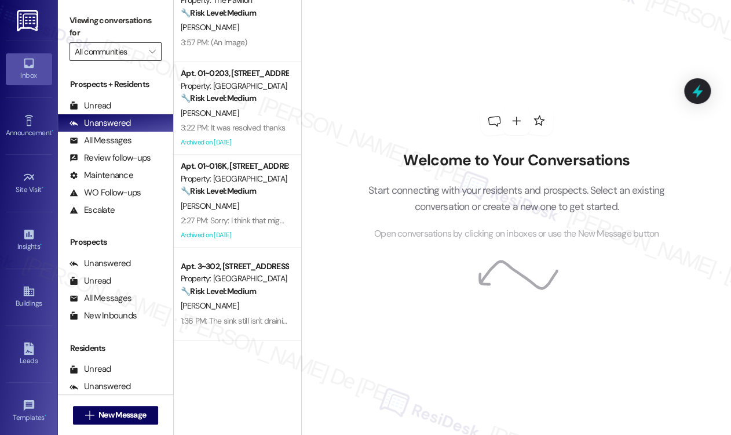
click at [143, 51] on input "All communities" at bounding box center [109, 51] width 68 height 19
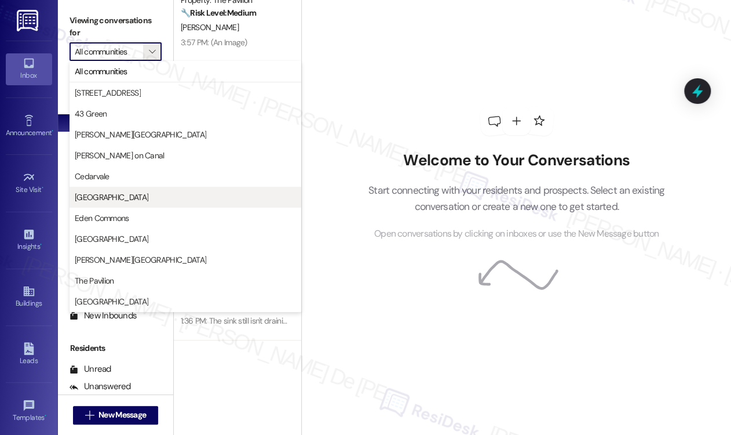
click at [130, 196] on span "[GEOGRAPHIC_DATA]" at bounding box center [185, 197] width 221 height 12
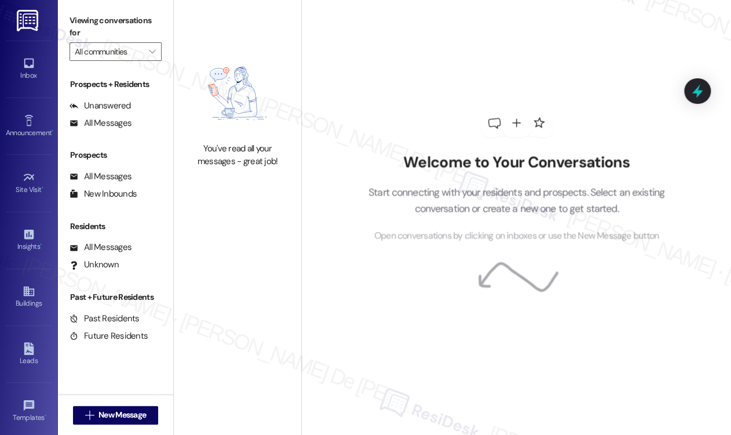
type input "[GEOGRAPHIC_DATA]"
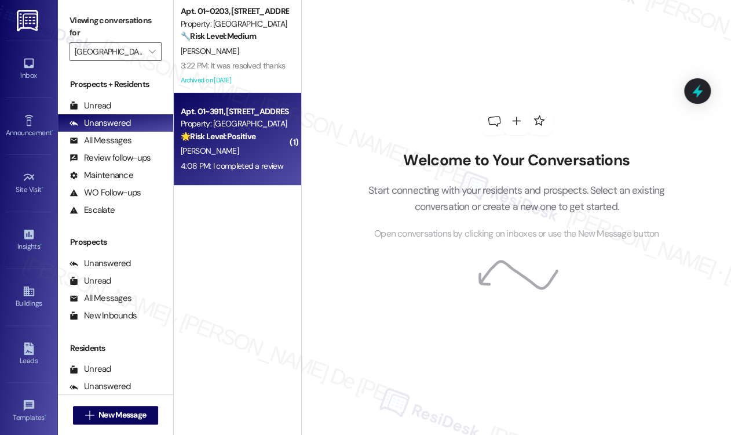
click at [251, 143] on div "Apt. 01~3911, [STREET_ADDRESS][PERSON_NAME] Property: [GEOGRAPHIC_DATA] 🌟 Risk …" at bounding box center [235, 123] width 110 height 39
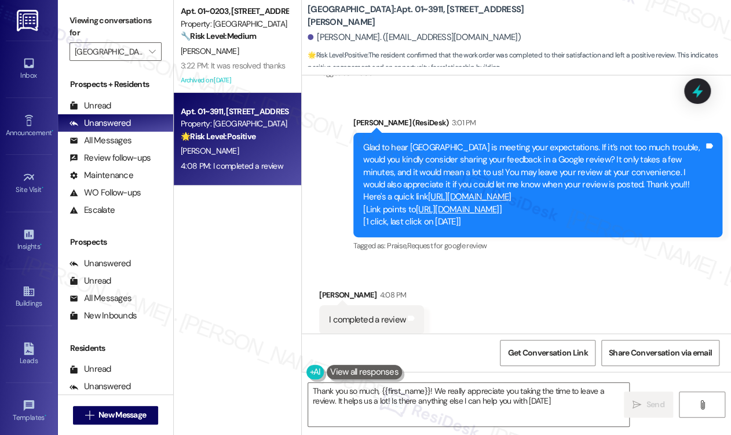
type textarea "Thank you so much, {{first_name}}! We really appreciate you taking the time to …"
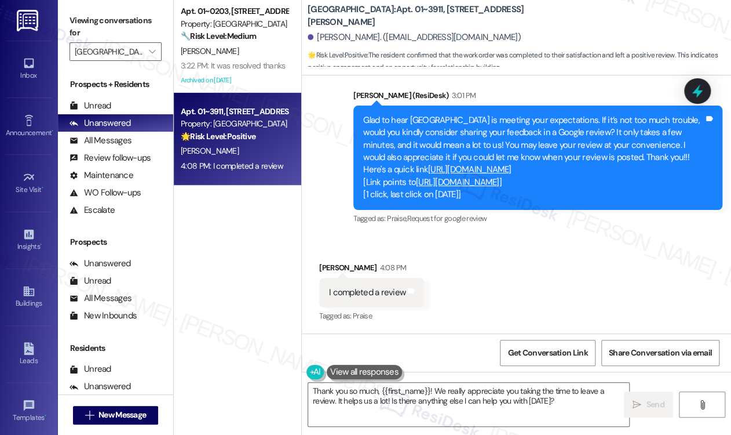
click at [417, 183] on link "[URL][DOMAIN_NAME]" at bounding box center [457, 182] width 83 height 12
click at [571, 408] on textarea "Thank you so much, {{first_name}}! We really appreciate you taking the time to …" at bounding box center [468, 403] width 321 height 43
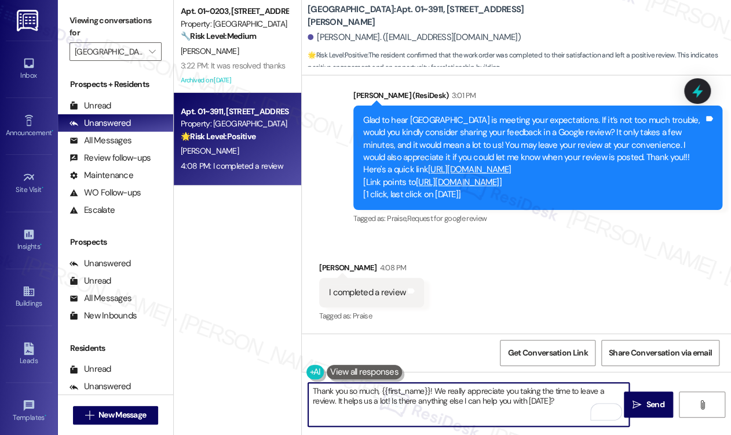
type textarea "ay?"
drag, startPoint x: 559, startPoint y: 405, endPoint x: 433, endPoint y: 387, distance: 127.0
click at [433, 387] on textarea "Thank you so much, {{first_name}}! We really appreciate you taking the time to …" at bounding box center [468, 403] width 321 height 43
paste textarea "Thank you so much for taking the time to leave us a review. We truly appreciate…"
drag, startPoint x: 378, startPoint y: 389, endPoint x: 260, endPoint y: 389, distance: 118.2
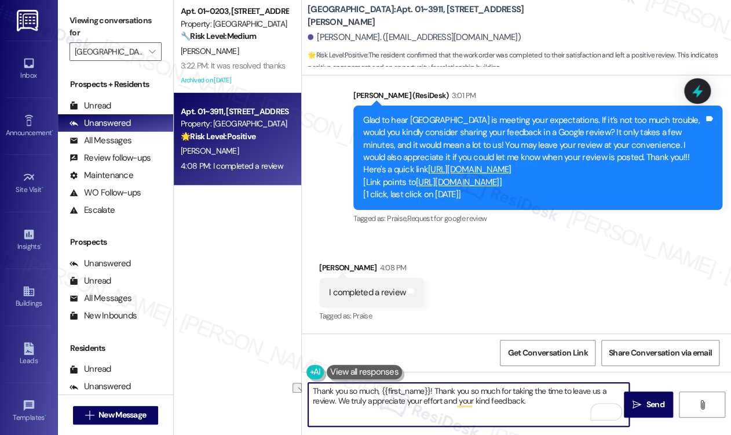
click at [260, 389] on div "Apt. 01~0203, 233 East Wacker Property: Columbus Plaza 🔧 Risk Level: Medium The…" at bounding box center [452, 217] width 557 height 435
click at [489, 400] on textarea "Hello, {{first_name}}! Thank you so much for taking the time to leave us a revi…" at bounding box center [468, 403] width 321 height 43
type textarea "Hello, {{first_name}}! Thank you so much for taking the time to leave us a revi…"
click at [654, 407] on span "Send" at bounding box center [655, 404] width 18 height 12
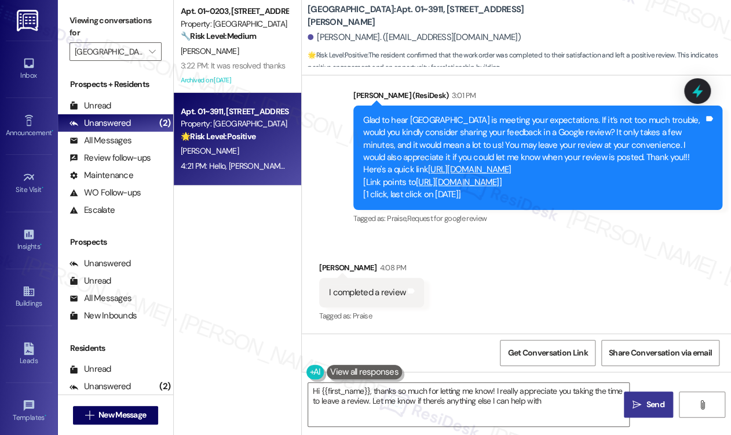
type textarea "Hi {{first_name}}, thanks so much for letting me know! I really appreciate you …"
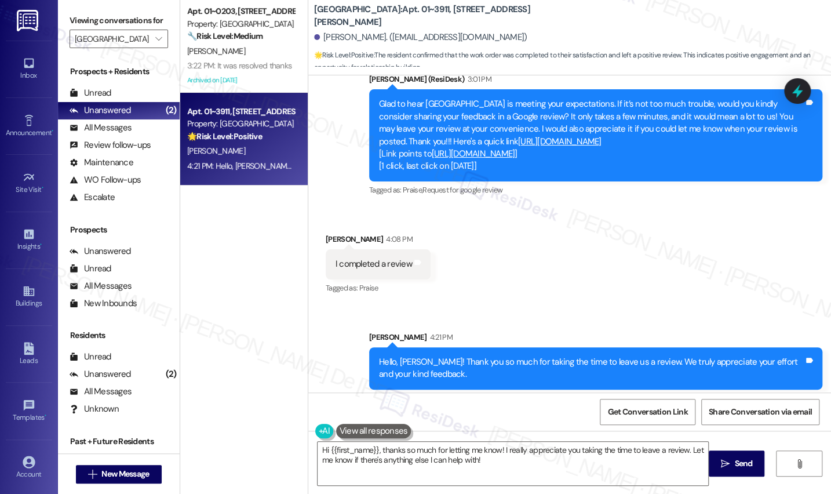
scroll to position [973, 0]
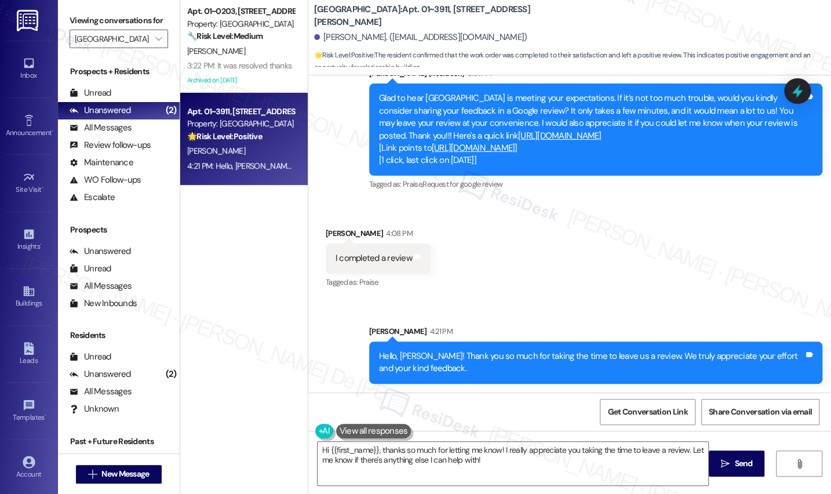
click at [559, 133] on link "https://www.theresidesk.com/links/review-jrVlvgari" at bounding box center [559, 136] width 83 height 12
drag, startPoint x: 496, startPoint y: 14, endPoint x: 307, endPoint y: 14, distance: 188.9
click at [308, 14] on div "Columbus Plaza: Apt. 01~3911, 233 East Wacker George Montgomery. (geosg8@gmail.…" at bounding box center [569, 35] width 523 height 64
copy b "Columbus Plaza: Apt. 01~3911, 233 East Wacker"
click at [650, 408] on span "Get Conversation Link" at bounding box center [647, 412] width 80 height 12
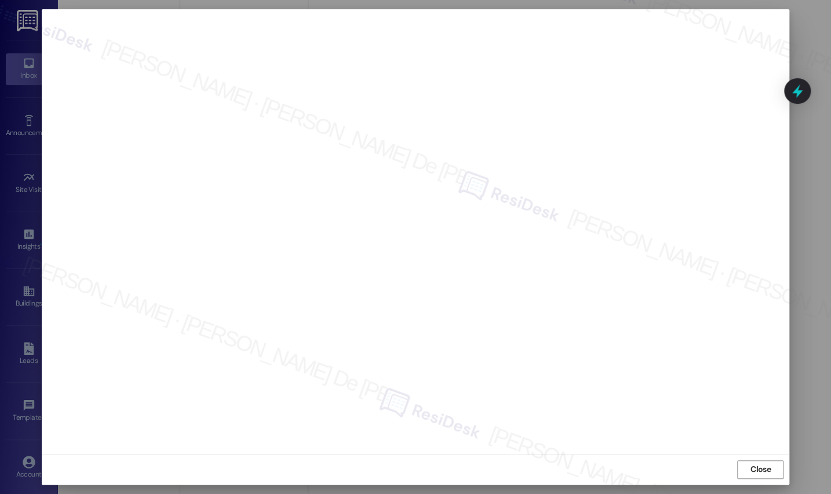
scroll to position [8222, 0]
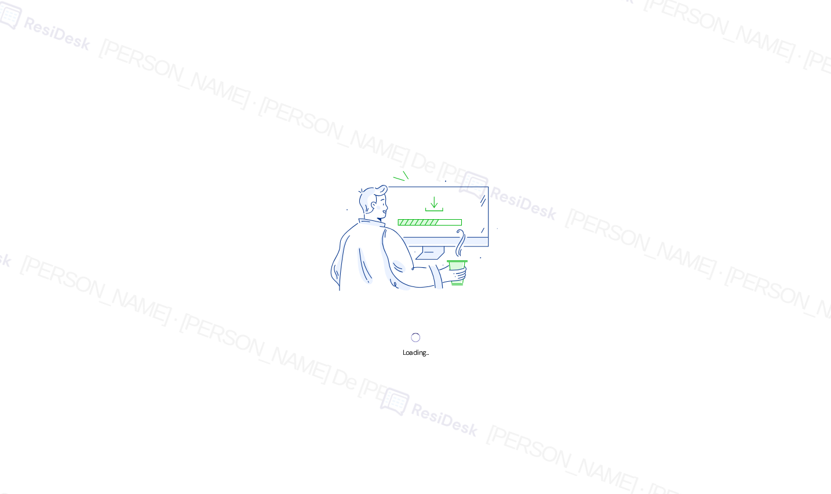
scroll to position [8222, 0]
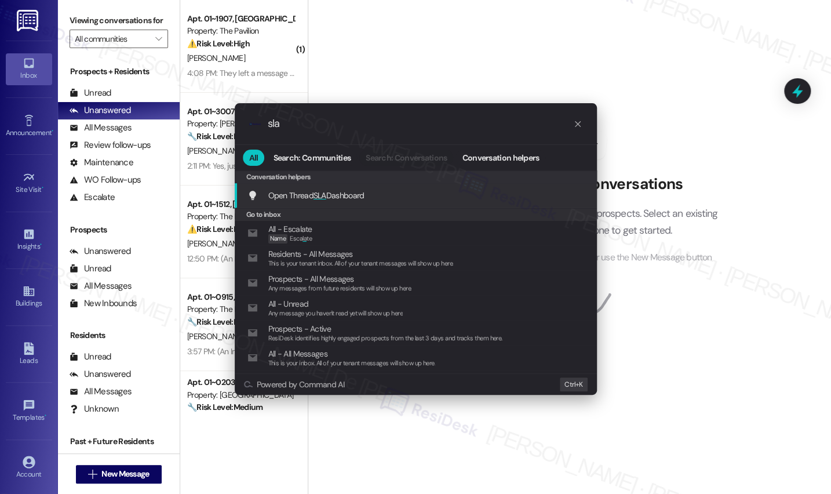
type input "sla"
click at [399, 203] on div "Open Thread SLA Dashboard Add shortcut" at bounding box center [416, 195] width 362 height 25
